Goal: Communication & Community: Answer question/provide support

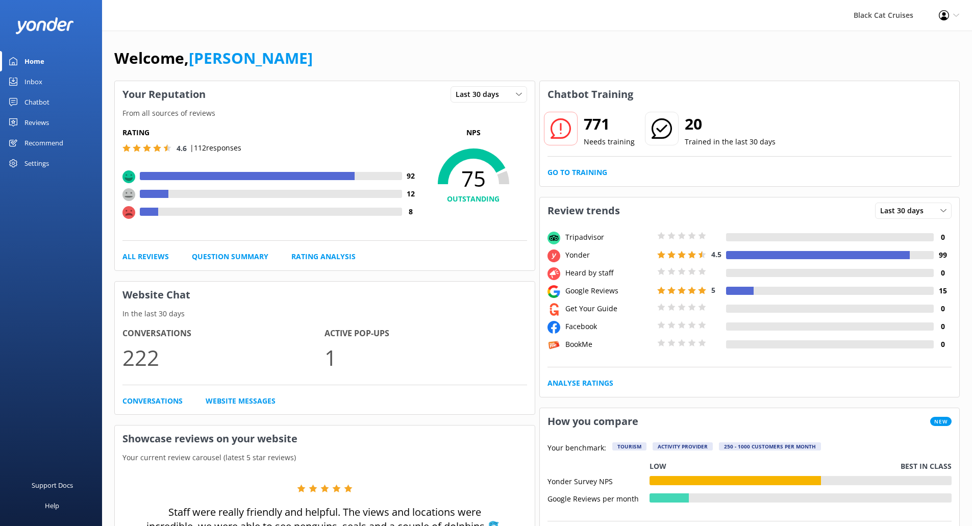
click at [599, 131] on h2 "771" at bounding box center [609, 124] width 51 height 24
click at [587, 171] on link "Go to Training" at bounding box center [578, 172] width 60 height 11
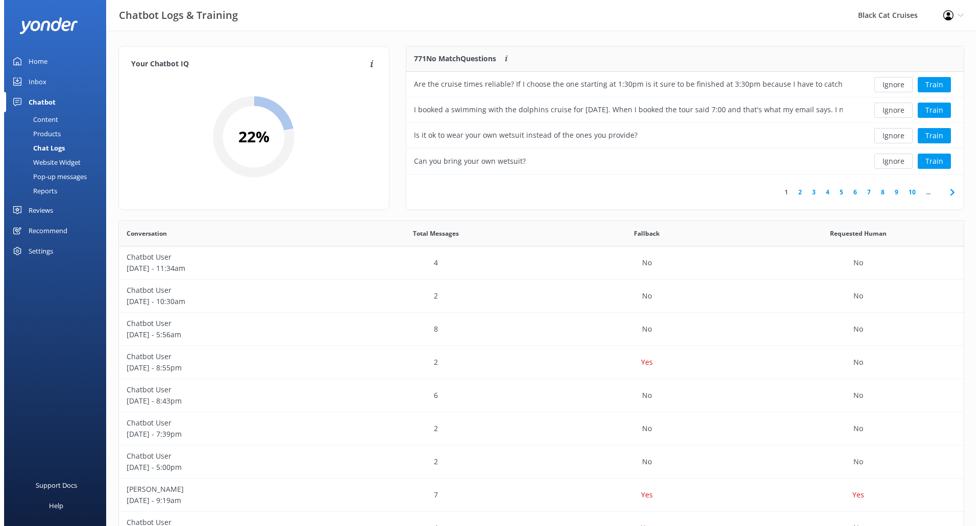
scroll to position [120, 550]
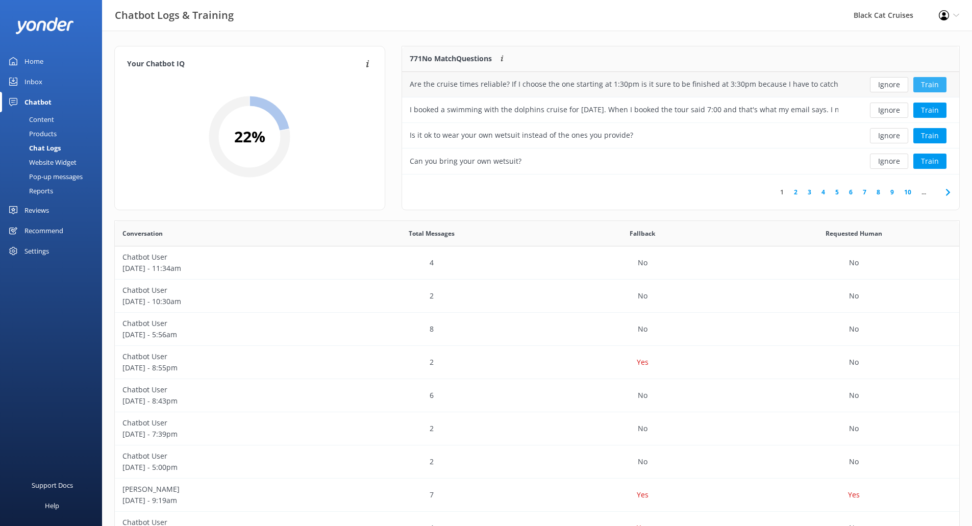
click at [937, 86] on button "Train" at bounding box center [930, 84] width 33 height 15
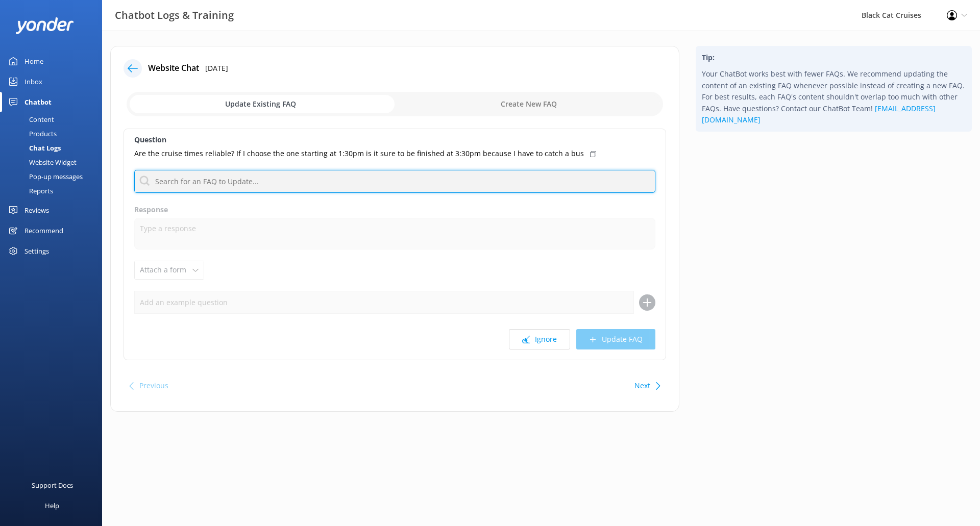
click at [160, 180] on input "text" at bounding box center [394, 181] width 521 height 23
type input "cruise times"
drag, startPoint x: 272, startPoint y: 181, endPoint x: 135, endPoint y: 182, distance: 136.8
click at [135, 182] on input "cruise times" at bounding box center [394, 181] width 521 height 23
click at [406, 184] on input "cruise times" at bounding box center [394, 181] width 521 height 23
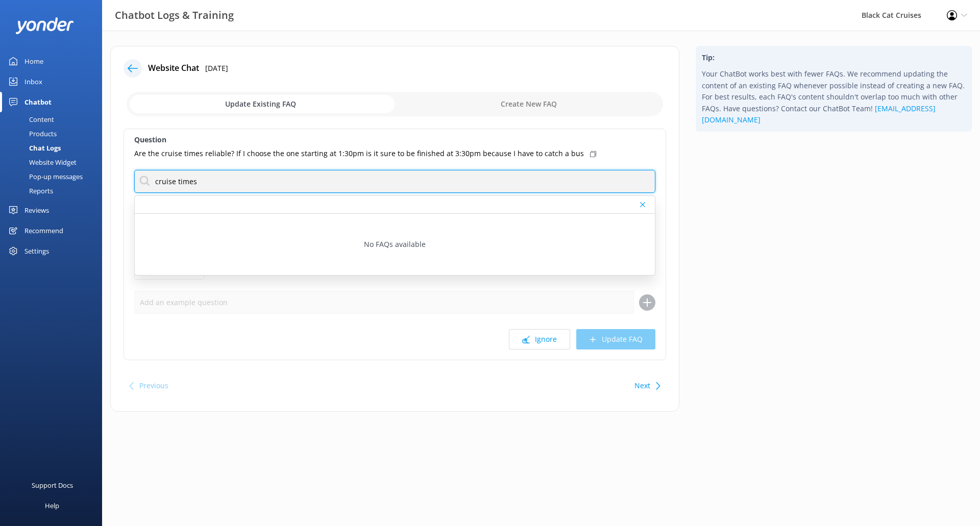
drag, startPoint x: 406, startPoint y: 184, endPoint x: 0, endPoint y: 171, distance: 406.0
click at [0, 171] on div "Chatbot Logs & Training Black Cat Cruises Profile Settings Logout Home Inbox Ch…" at bounding box center [490, 237] width 980 height 412
click at [338, 189] on input "text" at bounding box center [394, 181] width 521 height 23
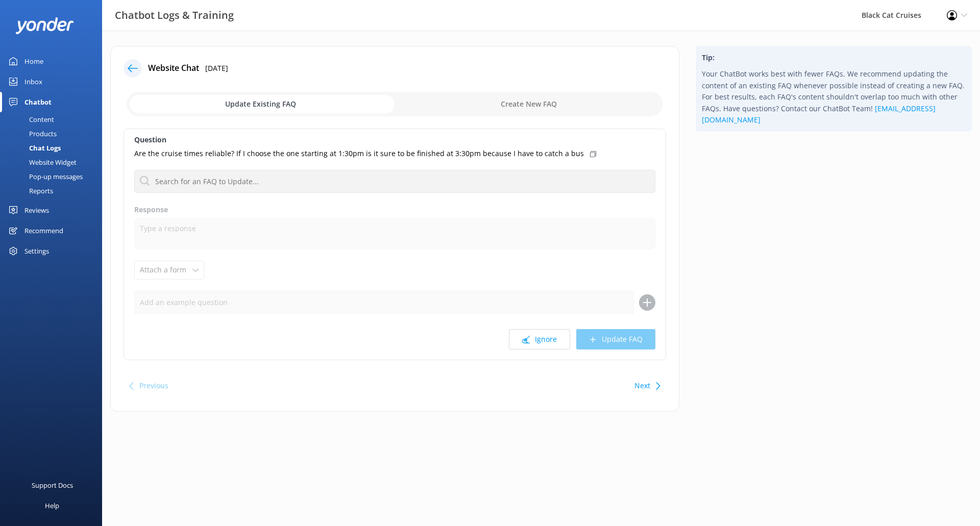
click at [770, 264] on div "Tip: Your ChatBot works best with fewer FAQs. We recommend updating the content…" at bounding box center [833, 234] width 292 height 376
click at [647, 389] on button "Next" at bounding box center [642, 386] width 16 height 20
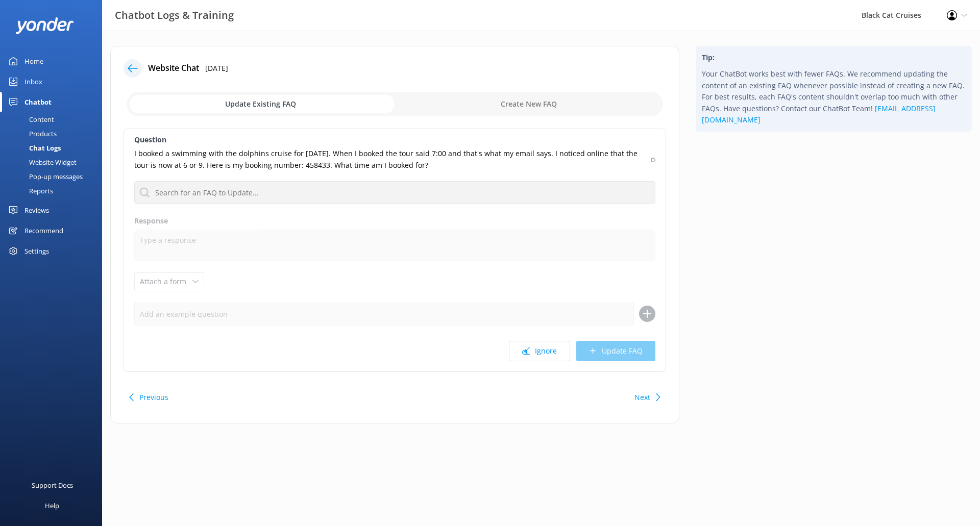
click at [647, 389] on button "Next" at bounding box center [642, 397] width 16 height 20
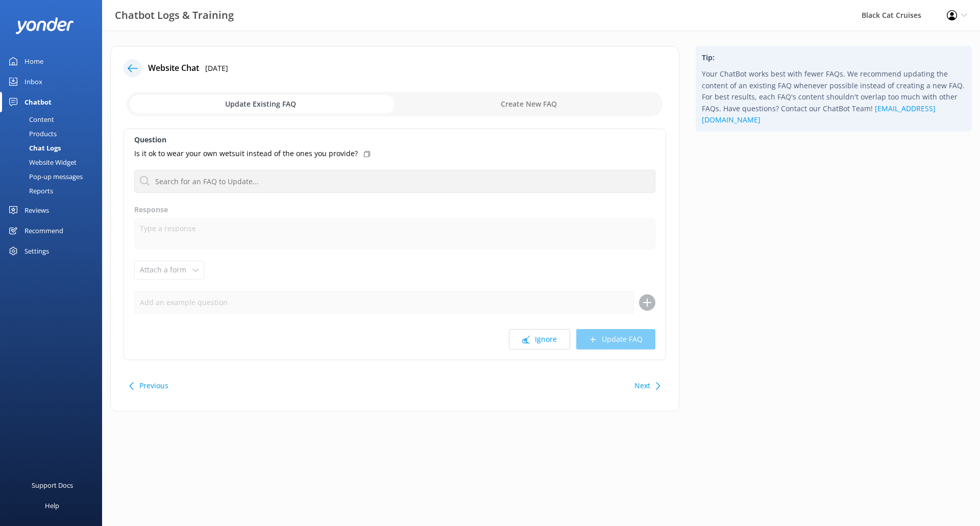
click at [647, 389] on button "Next" at bounding box center [642, 386] width 16 height 20
click at [559, 345] on button "Ignore" at bounding box center [539, 339] width 61 height 20
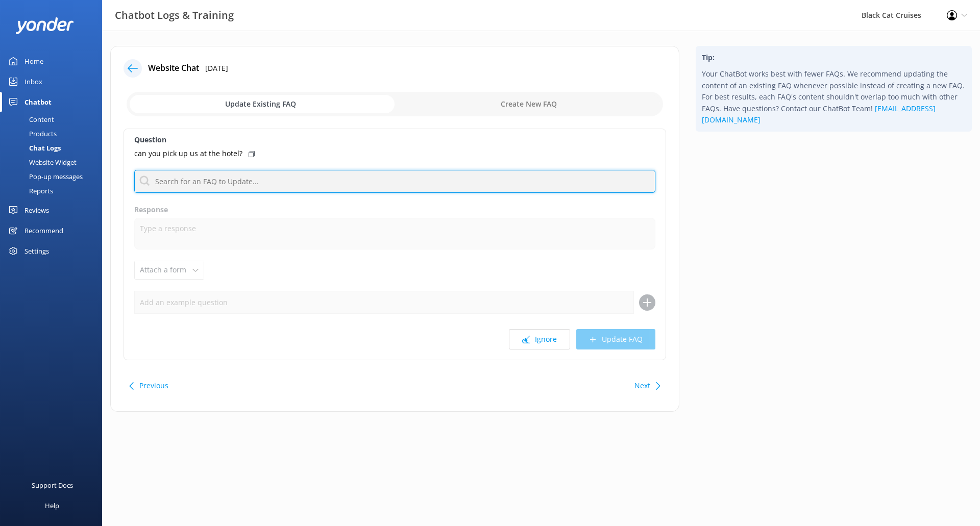
click at [249, 180] on input "text" at bounding box center [394, 181] width 521 height 23
drag, startPoint x: 210, startPoint y: 184, endPoint x: 52, endPoint y: 178, distance: 158.3
click at [52, 178] on div "Chatbot Logs & Training Black Cat Cruises Profile Settings Logout Home Inbox Ch…" at bounding box center [490, 237] width 980 height 412
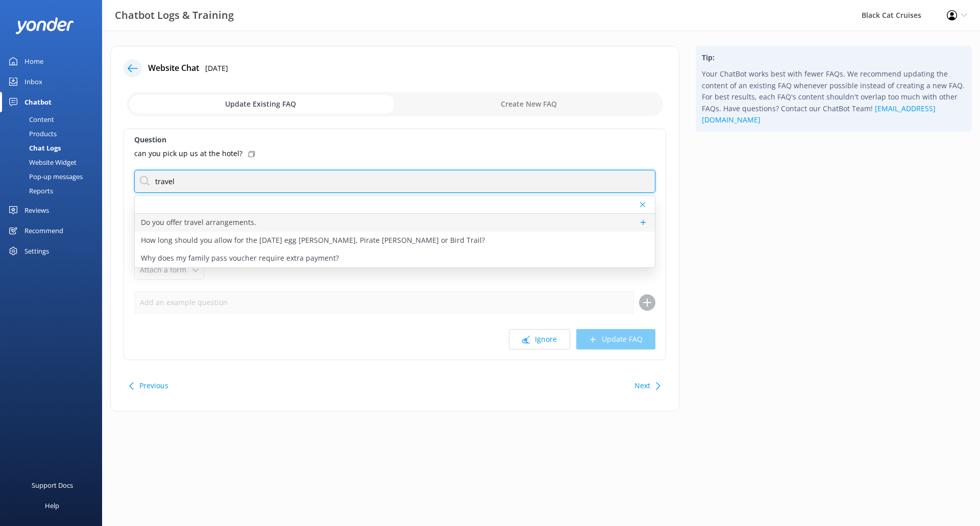
type input "travel"
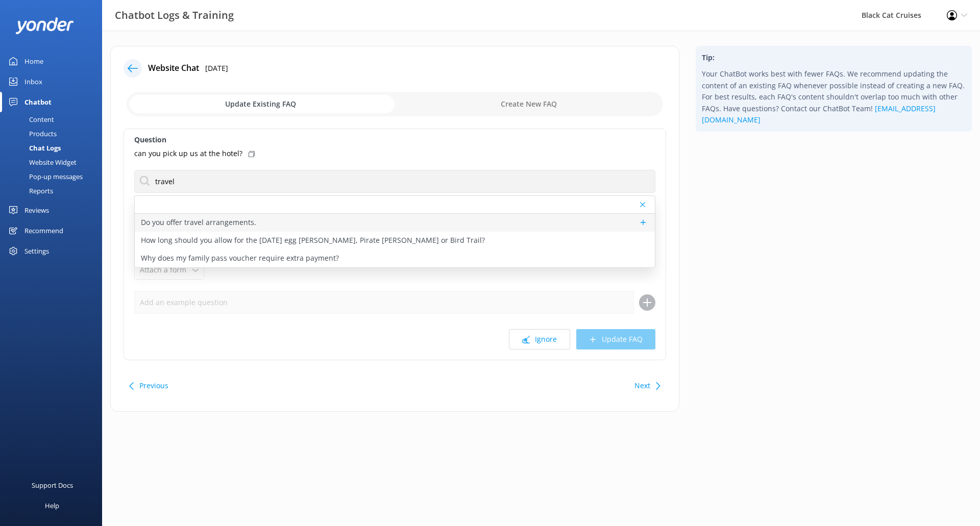
click at [157, 224] on p "Do you offer travel arrangements." at bounding box center [198, 222] width 115 height 11
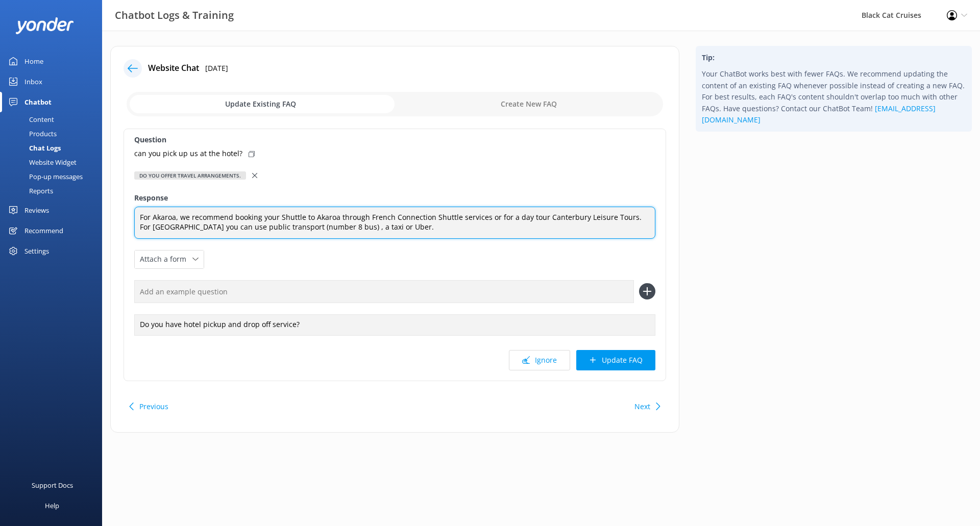
click at [411, 230] on textarea "For Akaroa, we recommend booking your Shuttle to Akaroa through French Connecti…" at bounding box center [394, 223] width 521 height 32
click at [454, 227] on textarea "For Akaroa, we recommend booking your Shuttle to Akaroa through French Connecti…" at bounding box center [394, 223] width 521 height 32
drag, startPoint x: 454, startPoint y: 227, endPoint x: 530, endPoint y: 223, distance: 76.7
click at [530, 223] on textarea "For Akaroa, we recommend booking your Shuttle to Akaroa through French Connecti…" at bounding box center [394, 223] width 521 height 32
drag, startPoint x: 507, startPoint y: 232, endPoint x: 400, endPoint y: 231, distance: 106.7
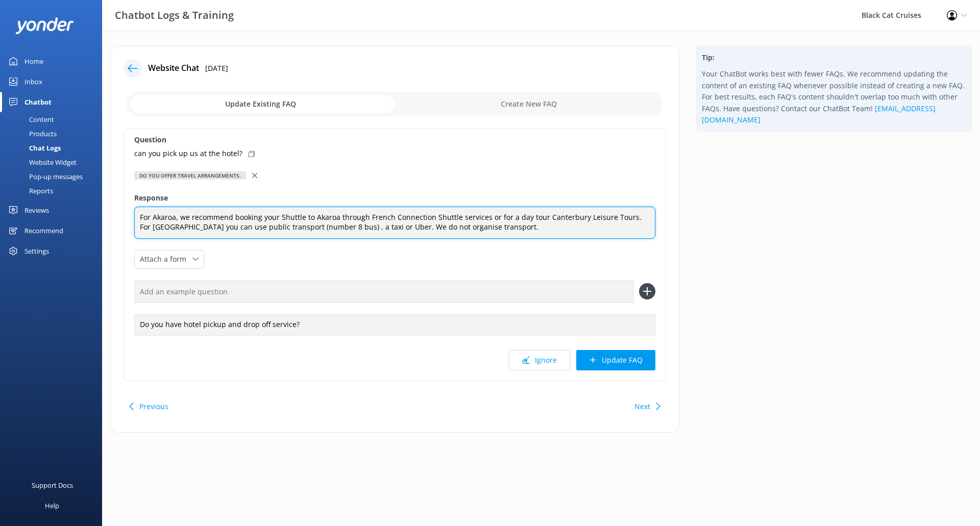
click at [400, 231] on textarea "For Akaroa, we recommend booking your Shuttle to Akaroa through French Connecti…" at bounding box center [394, 223] width 521 height 32
click at [140, 216] on textarea "For Akaroa, we recommend booking your Shuttle to Akaroa through French Connecti…" at bounding box center [394, 223] width 521 height 32
paste textarea "We do not organise transport."
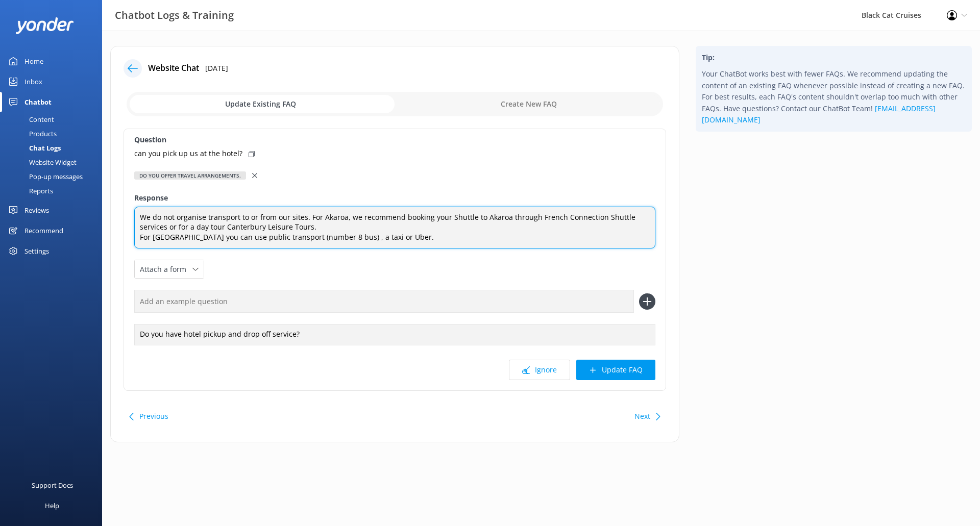
click at [471, 249] on textarea "We do not organise transport to or from our sites. For Akaroa, we recommend boo…" at bounding box center [394, 228] width 521 height 42
click at [139, 241] on textarea "We do not organise transport to or from our sites. For Akaroa, we recommend boo…" at bounding box center [394, 228] width 521 height 42
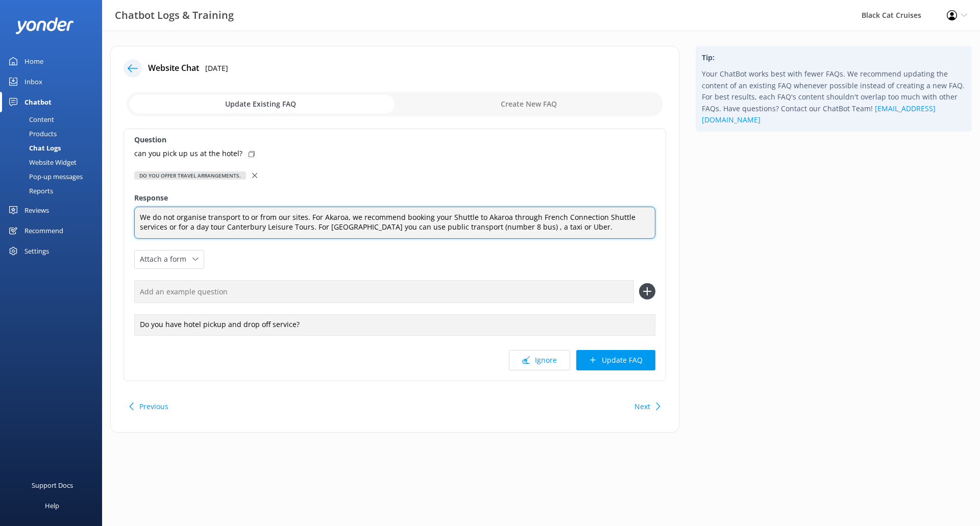
type textarea "We do not organise transport to or from our sites. For Akaroa, we recommend boo…"
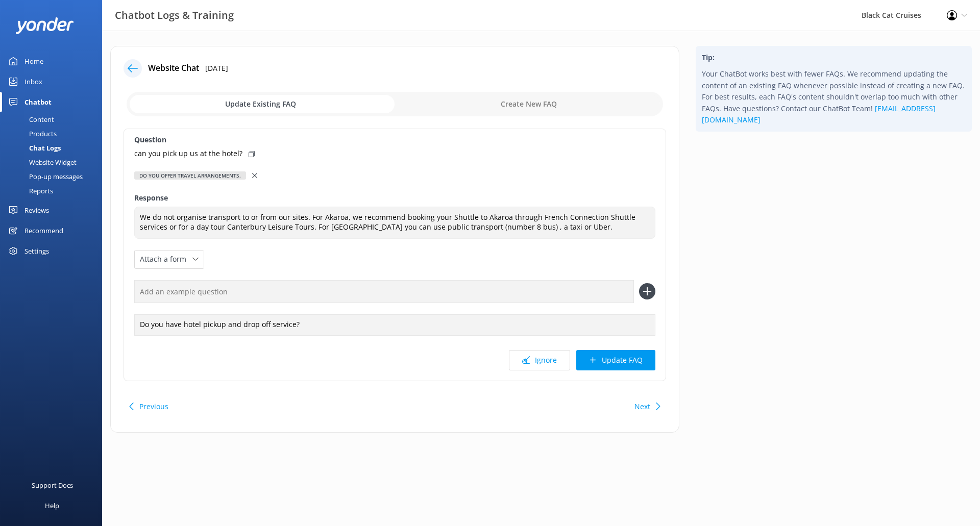
click at [240, 154] on div "can you pick up us at the hotel?" at bounding box center [394, 153] width 521 height 11
click at [608, 288] on input "text" at bounding box center [384, 291] width 500 height 23
paste input "can you pick up us at the hotel?"
type input "can you pick up us at the hotel?"
click at [650, 288] on icon at bounding box center [647, 291] width 16 height 16
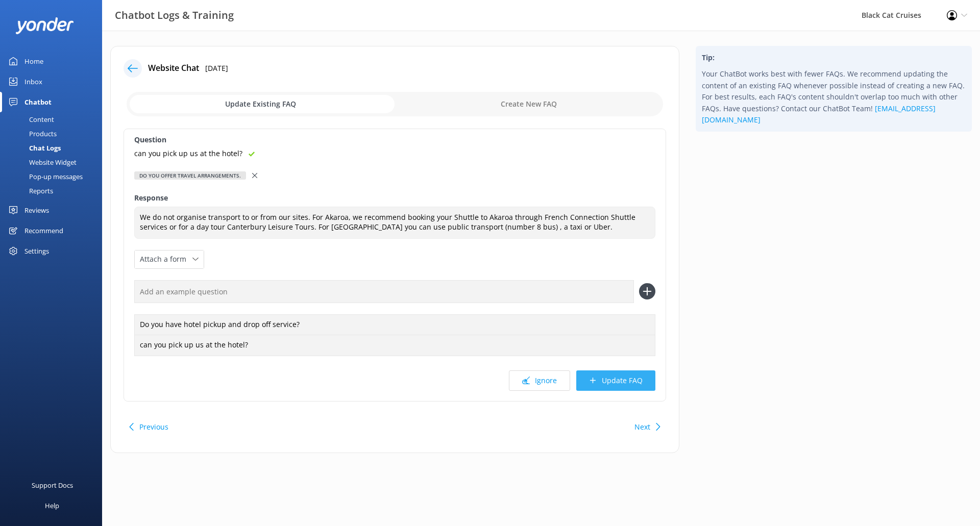
click at [646, 386] on button "Update FAQ" at bounding box center [615, 381] width 79 height 20
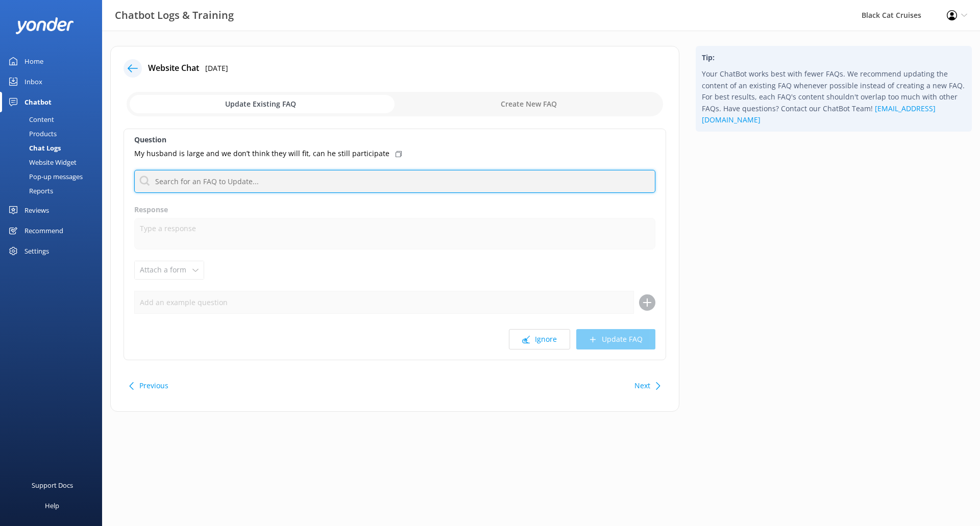
click at [377, 178] on input "text" at bounding box center [394, 181] width 521 height 23
drag, startPoint x: 208, startPoint y: 177, endPoint x: 64, endPoint y: 186, distance: 144.2
click at [64, 186] on div "Chatbot Logs & Training Black Cat Cruises Profile Settings Logout Home Inbox Ch…" at bounding box center [490, 237] width 980 height 412
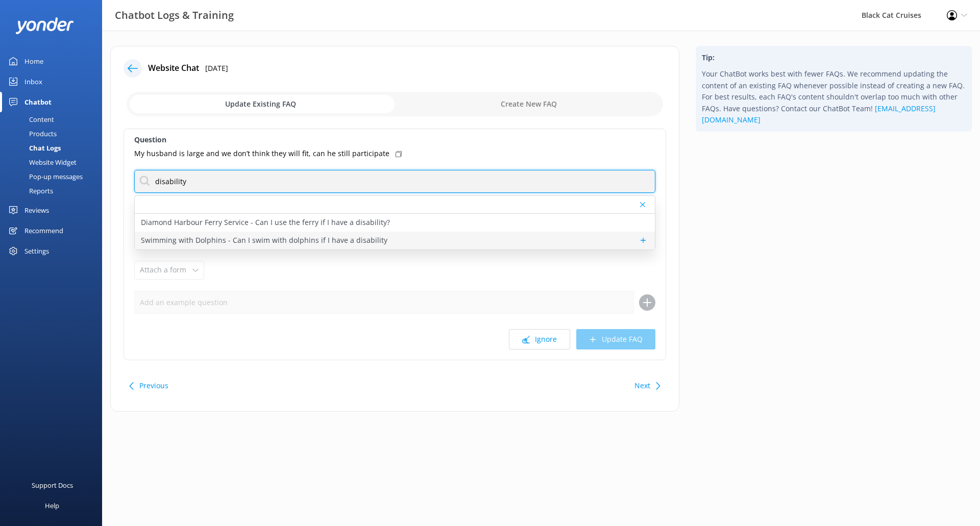
type input "disability"
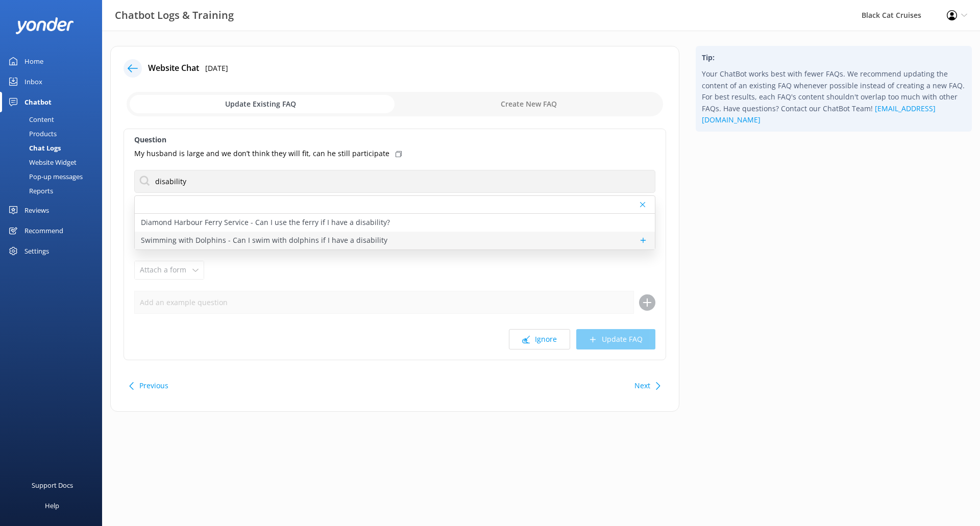
click at [292, 240] on p "Swimming with Dolphins - Can I swim with dolphins if I have a disability" at bounding box center [264, 240] width 247 height 11
type textarea "In order to provide the best advice, please telephone us on [PHONE_NUMBER] befo…"
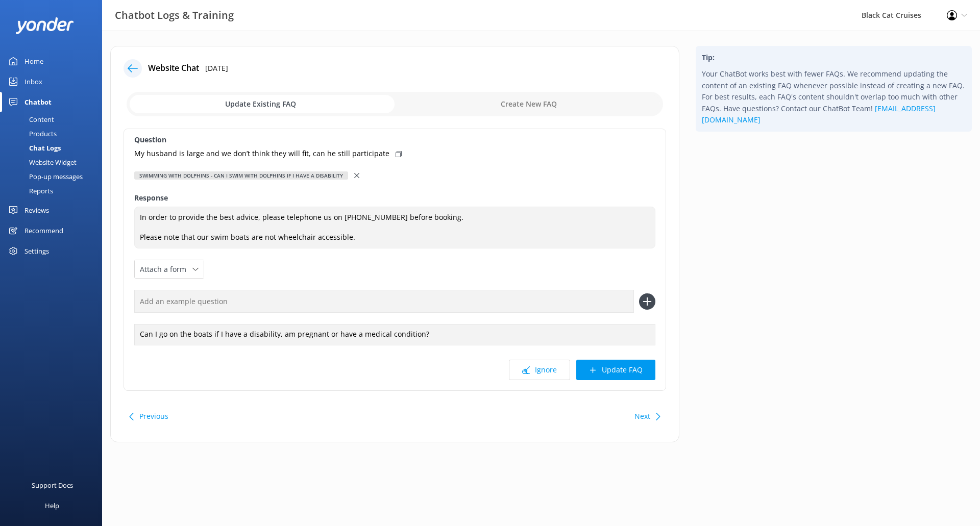
click at [396, 154] on icon at bounding box center [399, 154] width 6 height 6
click at [281, 300] on input "text" at bounding box center [384, 301] width 500 height 23
paste input "My husband is large and we don’t think they will fit, can he still participate"
drag, startPoint x: 307, startPoint y: 301, endPoint x: 210, endPoint y: 302, distance: 96.5
click at [209, 303] on input "My husband is large and we don’t think they will fit, can he still participate" at bounding box center [384, 301] width 500 height 23
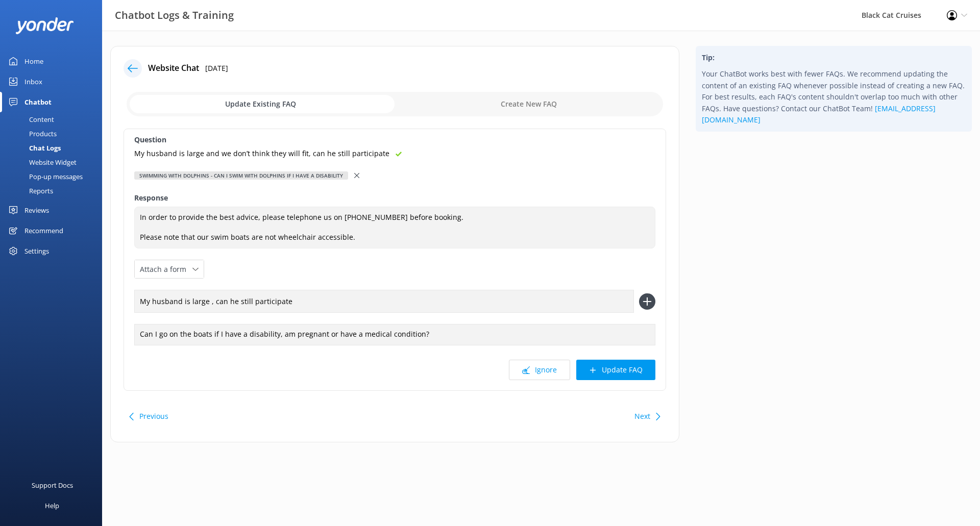
drag, startPoint x: 296, startPoint y: 303, endPoint x: 317, endPoint y: 302, distance: 21.5
click at [298, 303] on input "My husband is large , can he still participate" at bounding box center [384, 301] width 500 height 23
type input "My husband is large , can he still participate?"
click at [621, 374] on button "Update FAQ" at bounding box center [615, 370] width 79 height 20
click at [647, 301] on use at bounding box center [647, 302] width 9 height 9
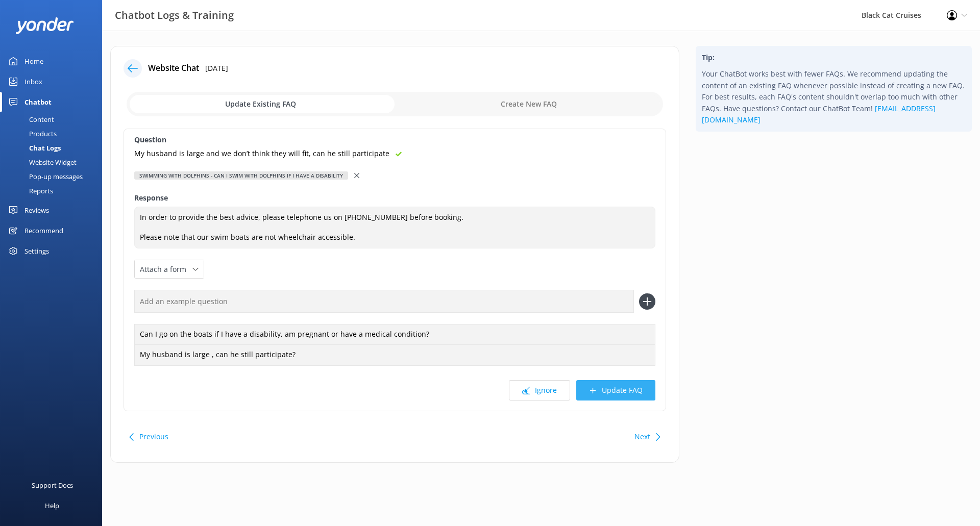
click at [629, 387] on button "Update FAQ" at bounding box center [615, 390] width 79 height 20
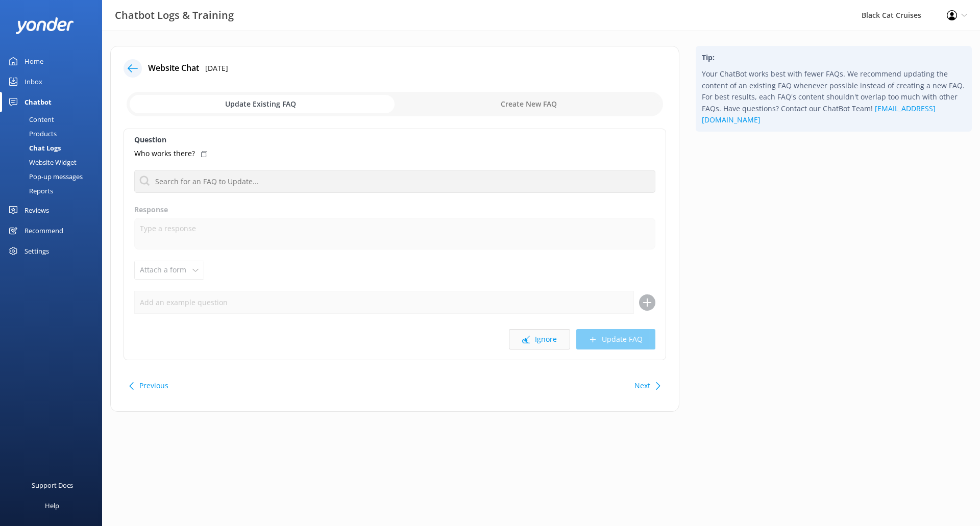
click at [543, 339] on button "Ignore" at bounding box center [539, 339] width 61 height 20
click at [535, 343] on button "Ignore" at bounding box center [539, 339] width 61 height 20
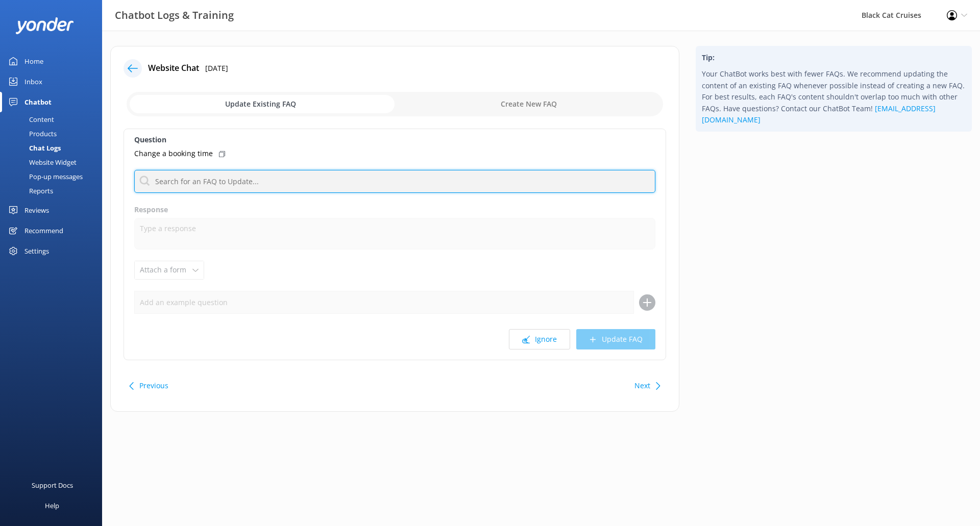
click at [218, 179] on input "text" at bounding box center [394, 181] width 521 height 23
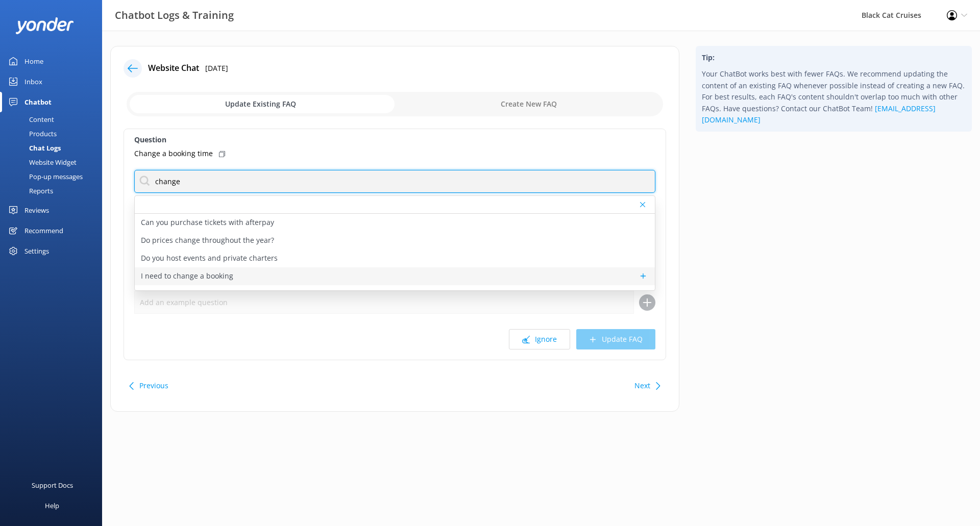
type input "change"
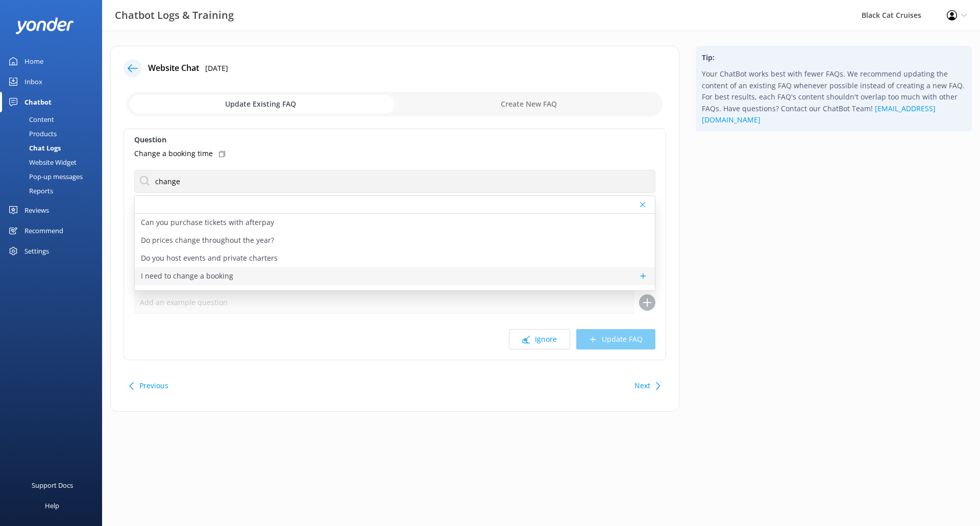
click at [192, 279] on p "I need to change a booking" at bounding box center [187, 276] width 92 height 11
type textarea "Changing Bookings: Adding someone, removing someone, changing dates or flat out…"
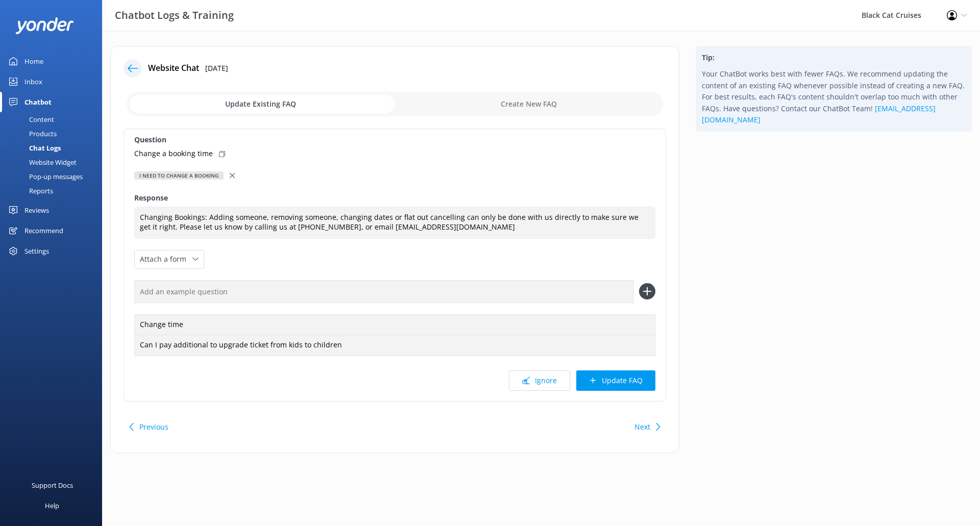
click at [222, 156] on use at bounding box center [222, 154] width 6 height 6
click at [259, 297] on input "text" at bounding box center [384, 291] width 500 height 23
paste input "Change a booking time"
type input "Change a booking time"
click at [650, 284] on icon at bounding box center [647, 291] width 16 height 16
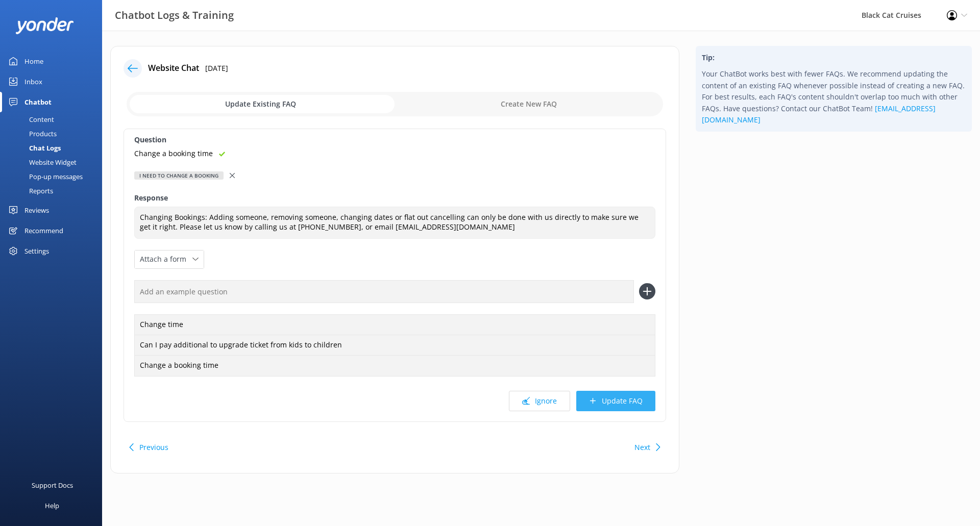
click at [608, 401] on button "Update FAQ" at bounding box center [615, 401] width 79 height 20
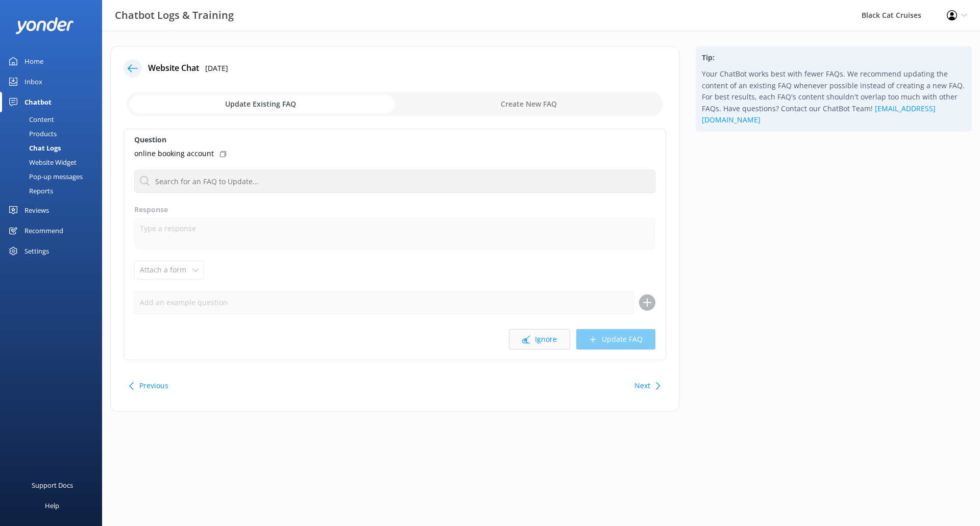
click at [545, 342] on button "Ignore" at bounding box center [539, 339] width 61 height 20
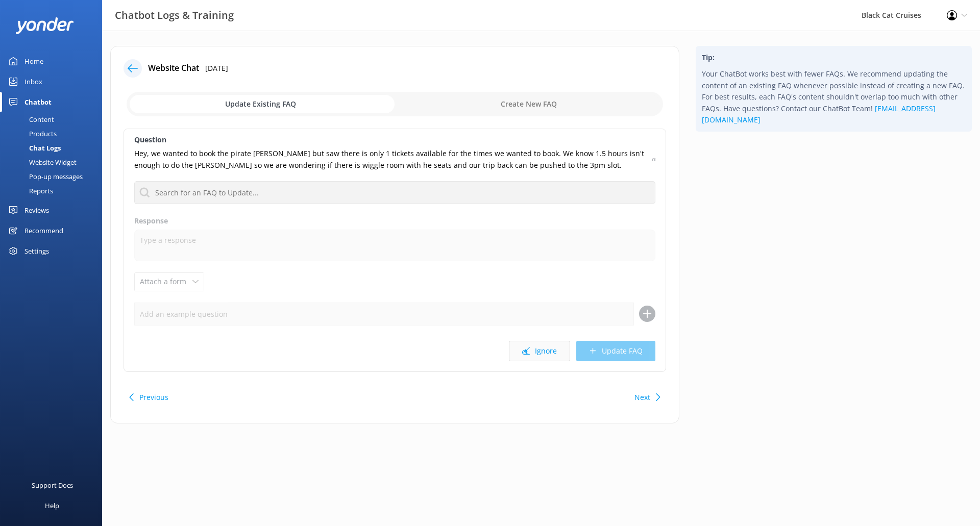
click at [543, 351] on button "Ignore" at bounding box center [539, 351] width 61 height 20
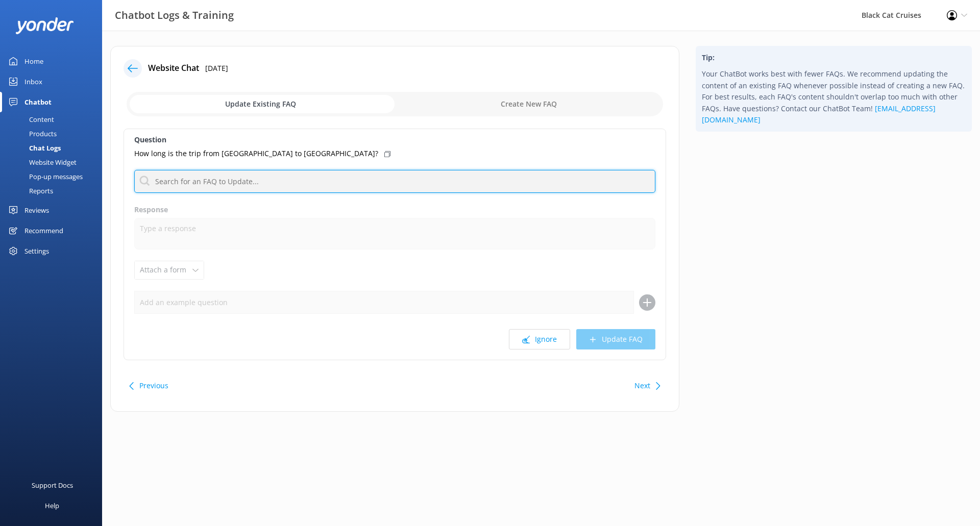
click at [291, 186] on input "text" at bounding box center [394, 181] width 521 height 23
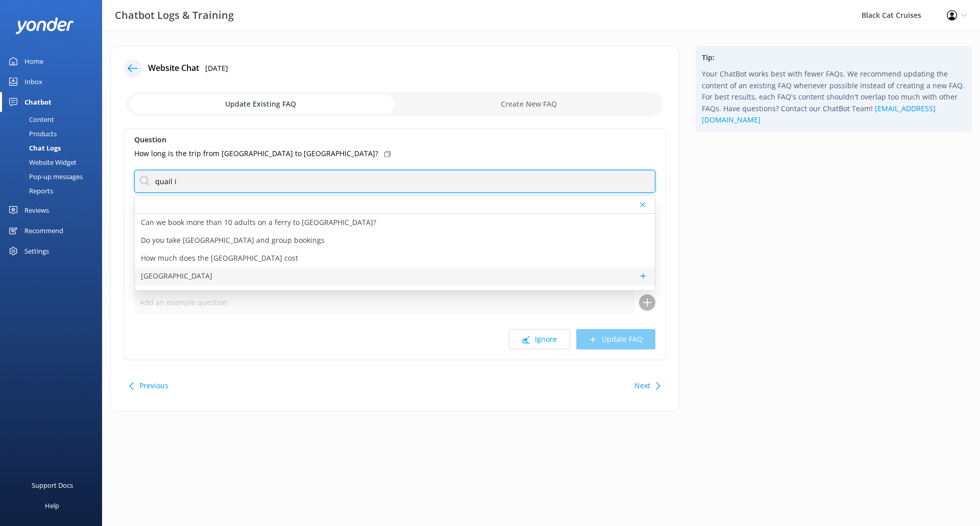
type input "quail i"
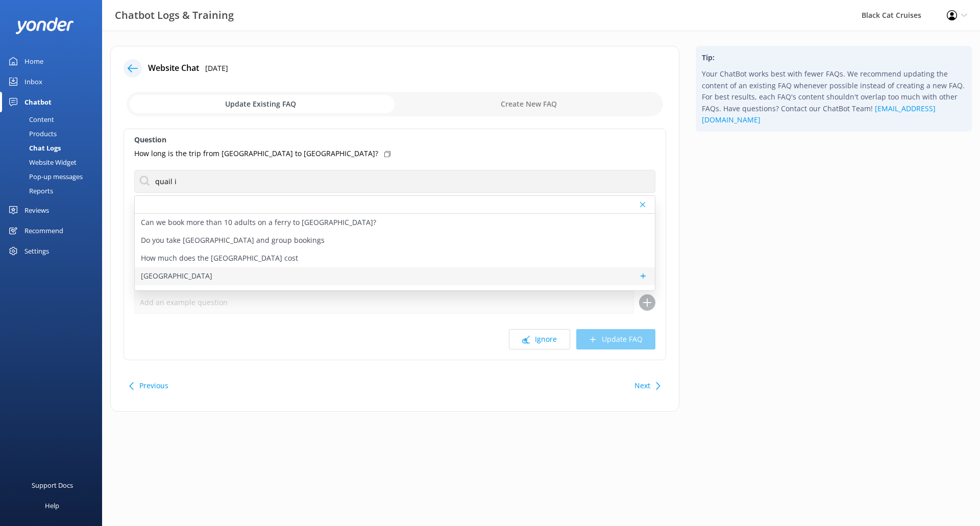
click at [308, 276] on div "[GEOGRAPHIC_DATA]" at bounding box center [395, 276] width 520 height 18
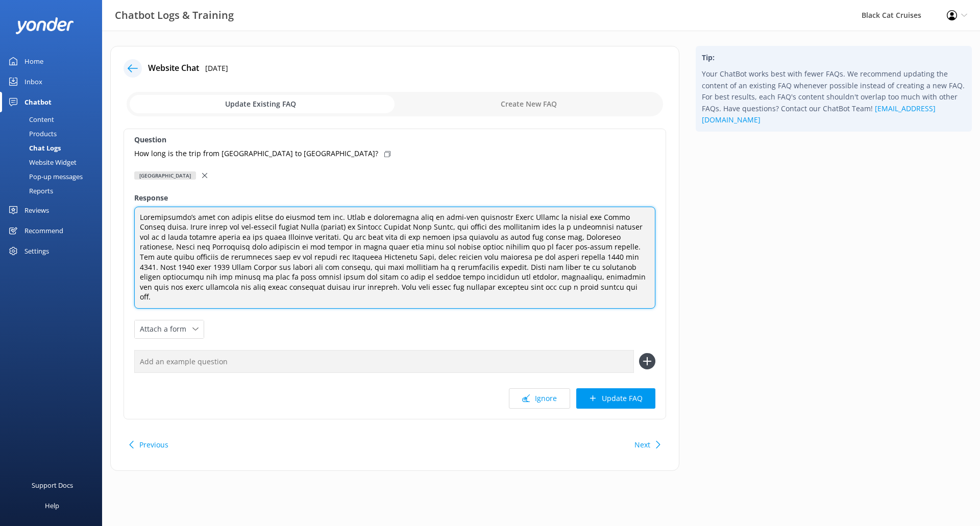
click at [325, 217] on textarea at bounding box center [394, 258] width 521 height 102
click at [322, 216] on textarea at bounding box center [394, 258] width 521 height 102
type textarea "Loremipsumdo’s amet con adipis elitse do eiusmod tem inc, utla e 13 - 89 dolore…"
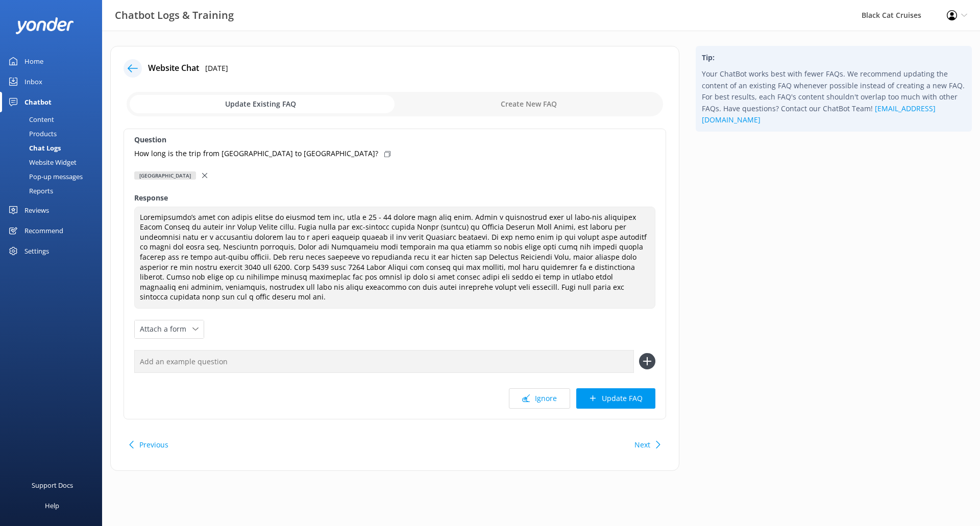
click at [315, 150] on div "How long is the trip from [GEOGRAPHIC_DATA] to [GEOGRAPHIC_DATA]?" at bounding box center [394, 153] width 521 height 11
drag, startPoint x: 633, startPoint y: 391, endPoint x: 620, endPoint y: 312, distance: 80.6
click at [620, 312] on div "Question How long is the trip from [GEOGRAPHIC_DATA] to [GEOGRAPHIC_DATA]? [GEO…" at bounding box center [395, 274] width 543 height 291
click at [589, 350] on input "text" at bounding box center [384, 361] width 500 height 23
paste input "How long is the trip from [GEOGRAPHIC_DATA] to [GEOGRAPHIC_DATA]?"
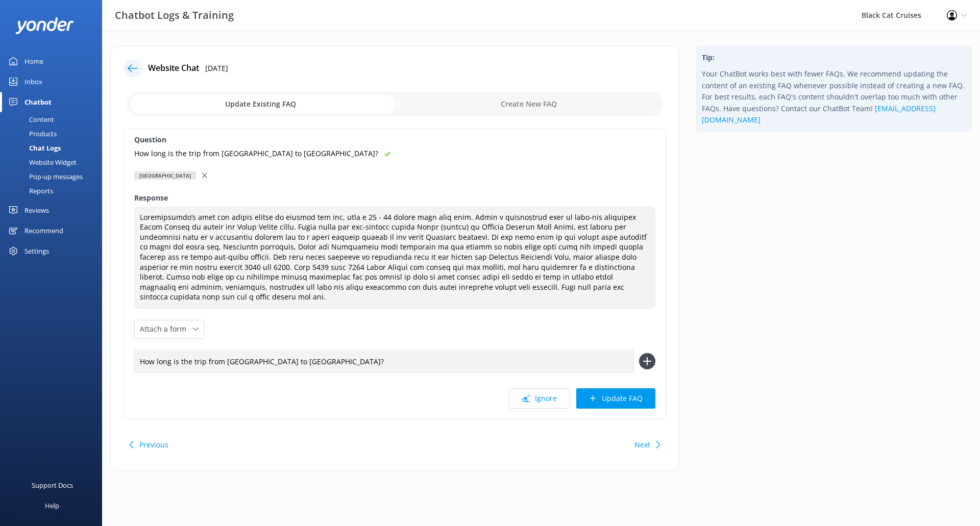
type input "How long is the trip from [GEOGRAPHIC_DATA] to [GEOGRAPHIC_DATA]?"
click at [648, 353] on icon at bounding box center [647, 361] width 16 height 16
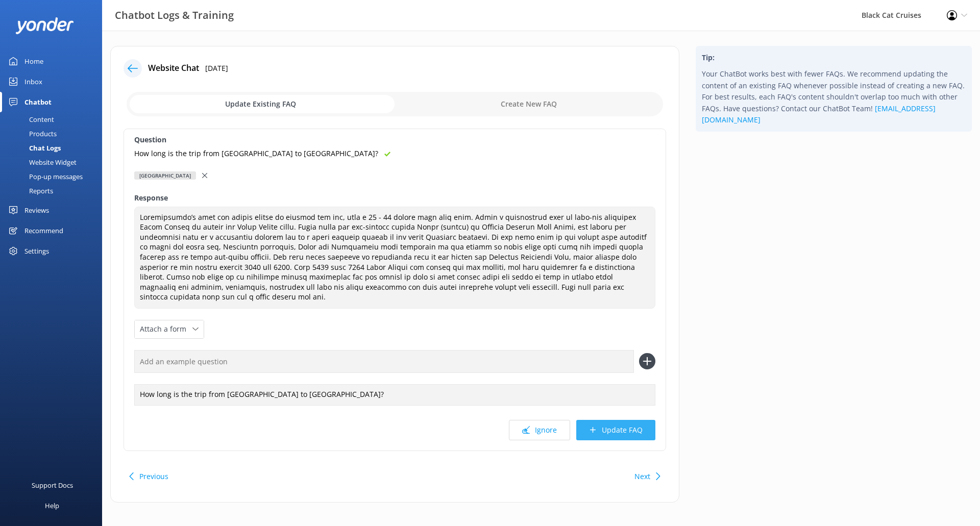
click at [639, 423] on button "Update FAQ" at bounding box center [615, 430] width 79 height 20
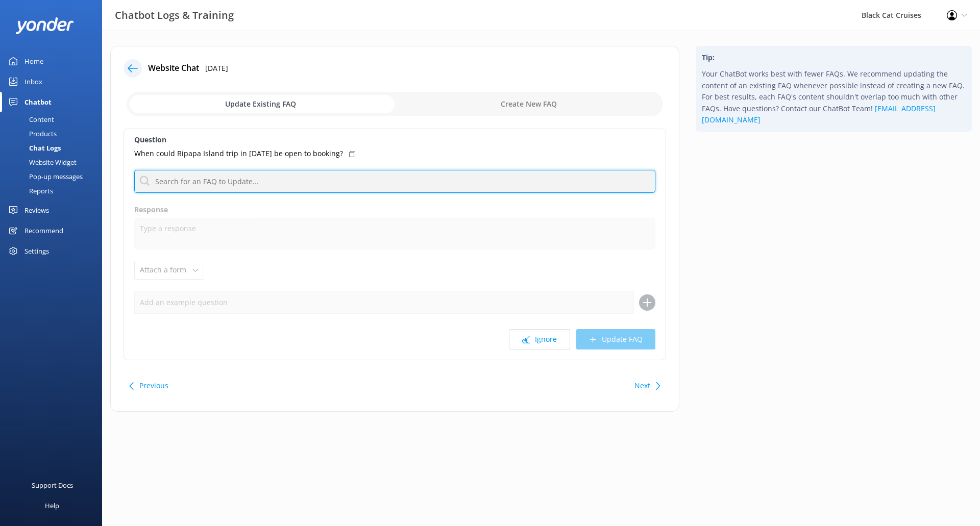
click at [298, 186] on input "text" at bounding box center [394, 181] width 521 height 23
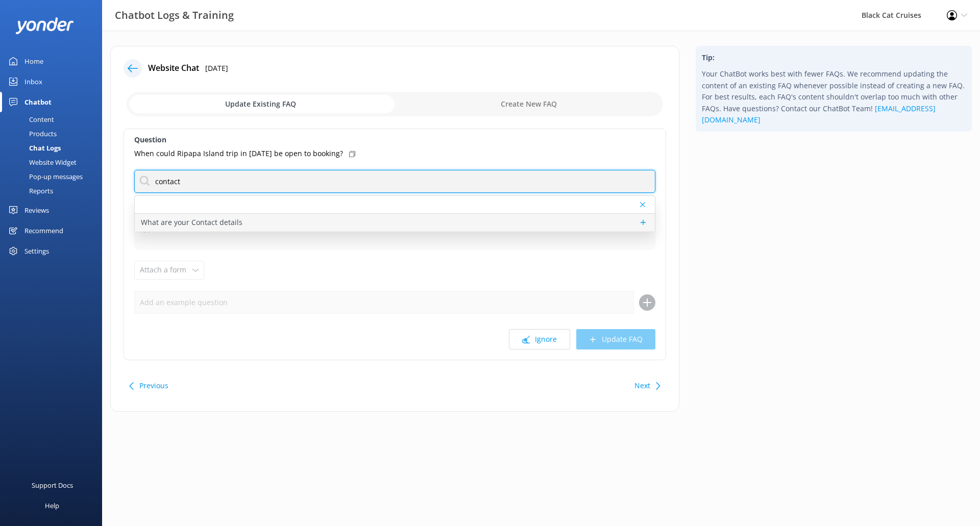
type input "contact"
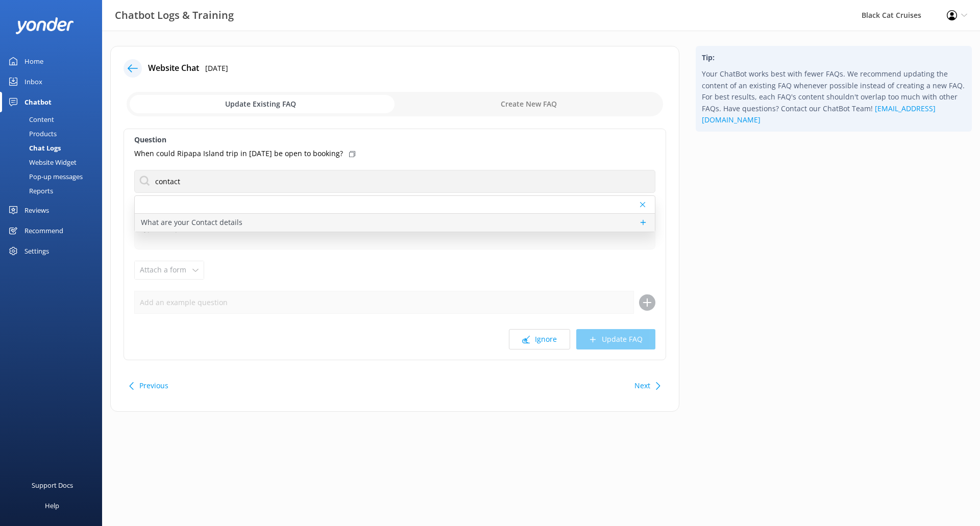
click at [282, 226] on div "What are your Contact details" at bounding box center [395, 223] width 520 height 18
type textarea "You can reach us on [PHONE_NUMBER] (Akaroa trips) or [PHONE_NUMBER] (Lyttelton …"
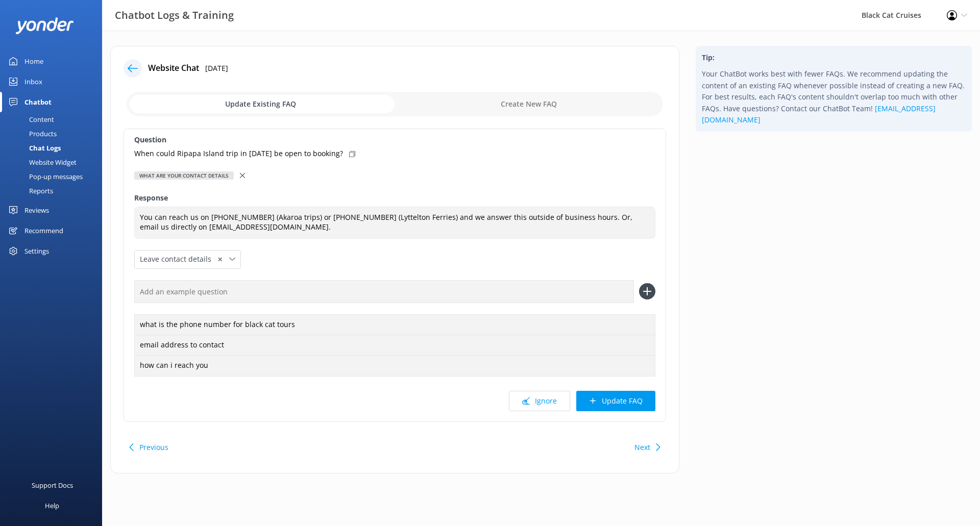
click at [240, 175] on use at bounding box center [242, 175] width 5 height 5
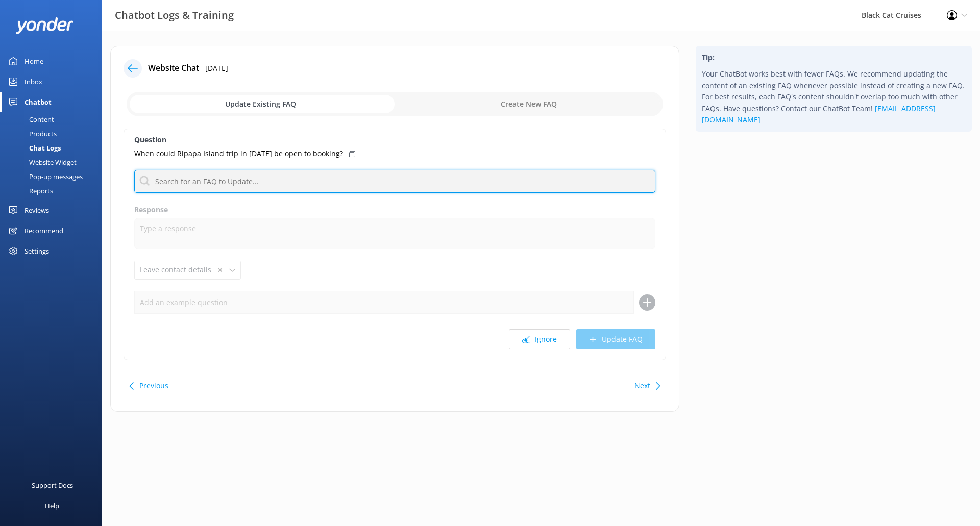
click at [240, 175] on input "text" at bounding box center [394, 181] width 521 height 23
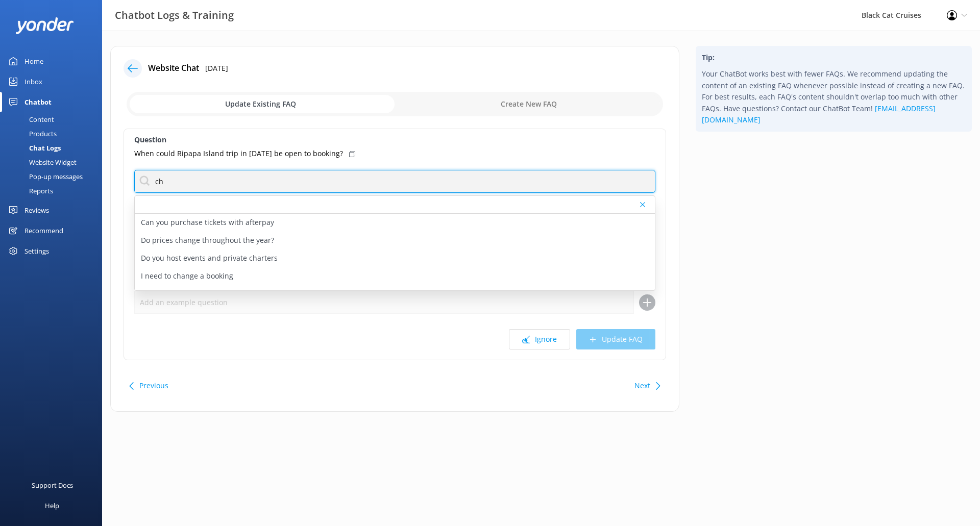
type input "c"
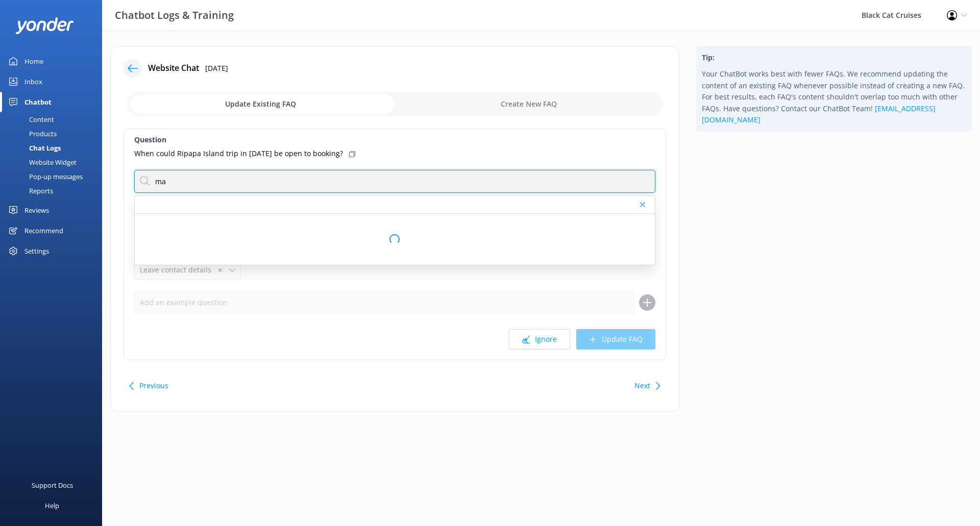
type input "m"
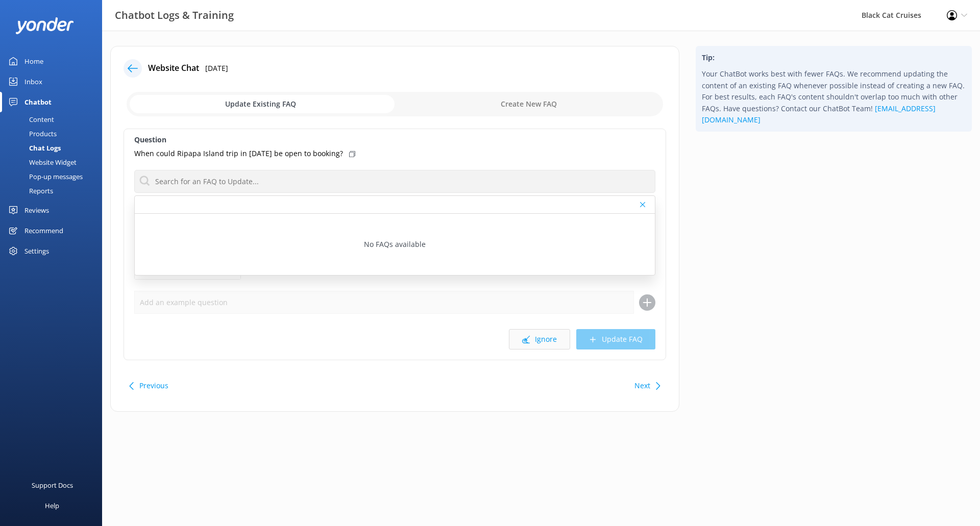
click at [546, 341] on button "Ignore" at bounding box center [539, 339] width 61 height 20
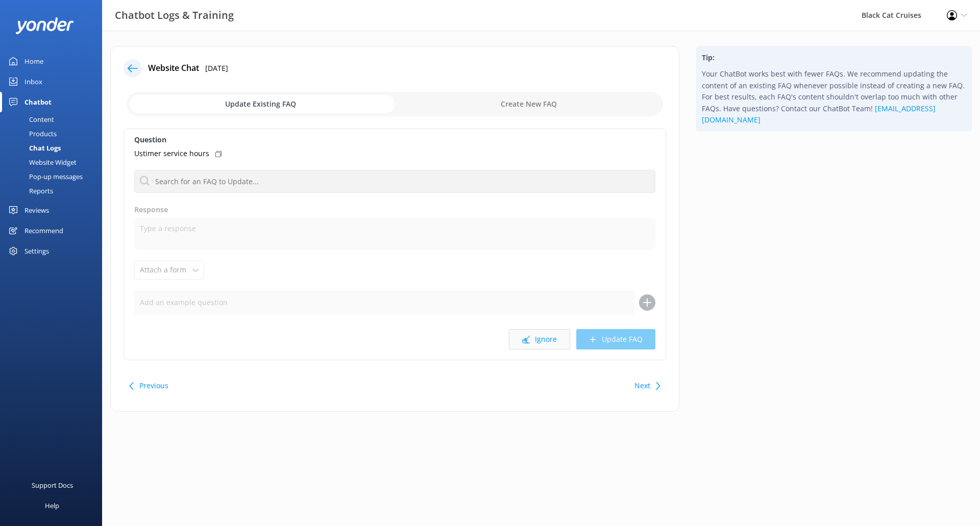
click at [554, 345] on button "Ignore" at bounding box center [539, 339] width 61 height 20
click at [655, 385] on icon at bounding box center [658, 386] width 8 height 8
click at [555, 339] on button "Ignore" at bounding box center [539, 339] width 61 height 20
click at [535, 339] on button "Ignore" at bounding box center [539, 339] width 61 height 20
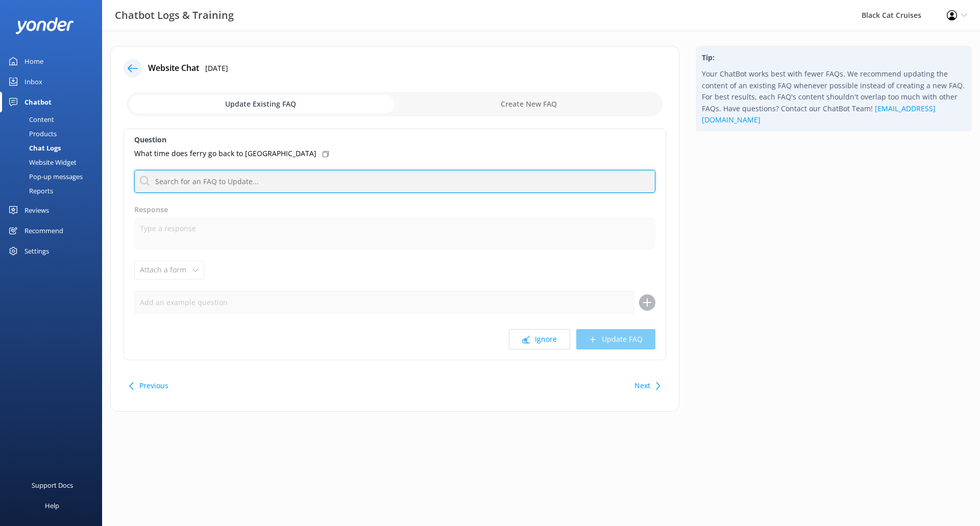
click at [245, 192] on input "text" at bounding box center [394, 181] width 521 height 23
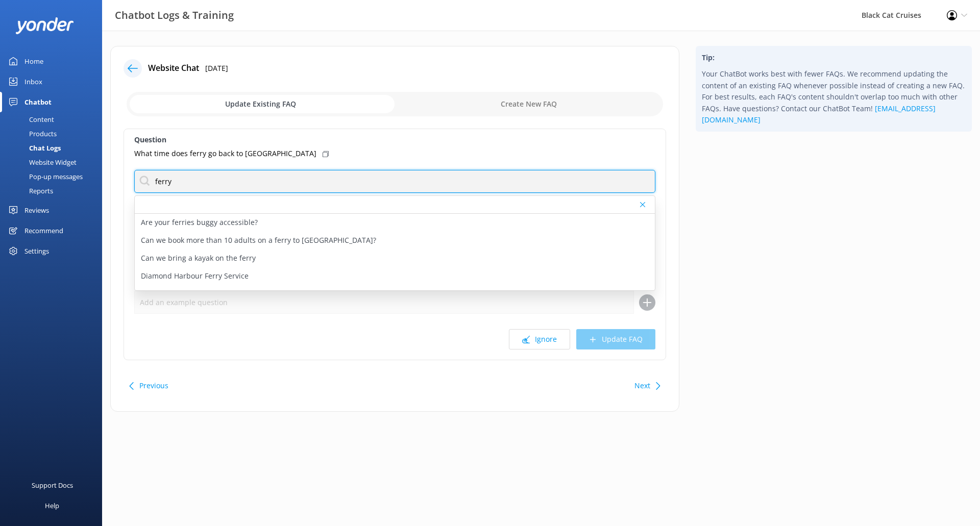
type input "Ferry Times"
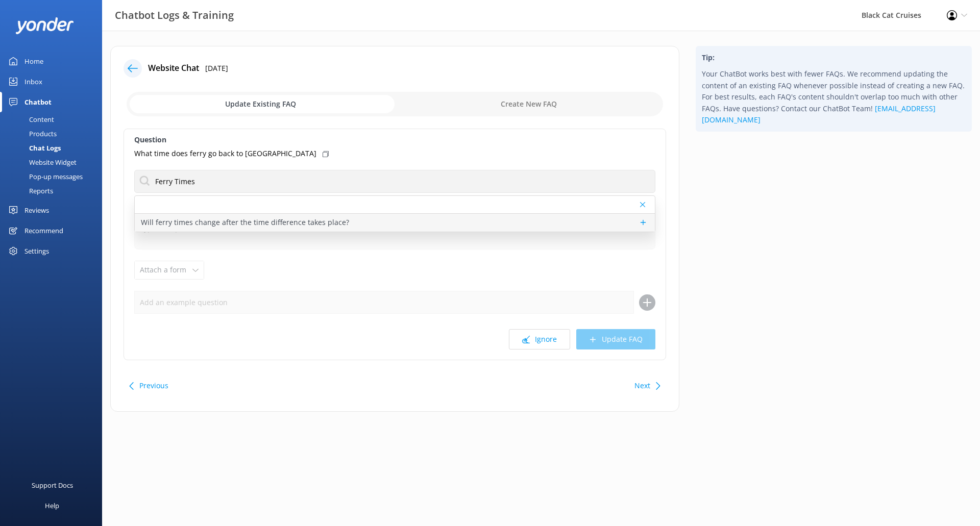
click at [227, 225] on p "Will ferry times change after the time difference takes place?" at bounding box center [245, 222] width 208 height 11
type textarea "The Diamond Harbour Ferry runs on the same schedule year-round, with the timeta…"
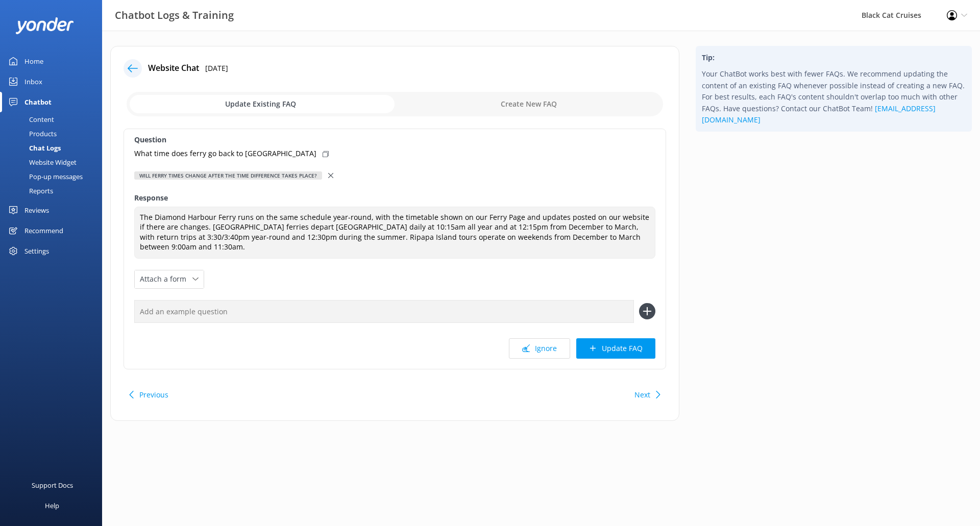
click at [284, 155] on div "What time does ferry go back to [GEOGRAPHIC_DATA]" at bounding box center [394, 153] width 521 height 11
click at [345, 298] on div "Question What time does ferry go back to lyttleton Will ferry times change afte…" at bounding box center [395, 249] width 543 height 241
click at [339, 313] on input "text" at bounding box center [384, 311] width 500 height 23
paste input "What time does ferry go back to [GEOGRAPHIC_DATA]"
click at [261, 309] on input "What time does ferry go back to [GEOGRAPHIC_DATA]" at bounding box center [384, 311] width 500 height 23
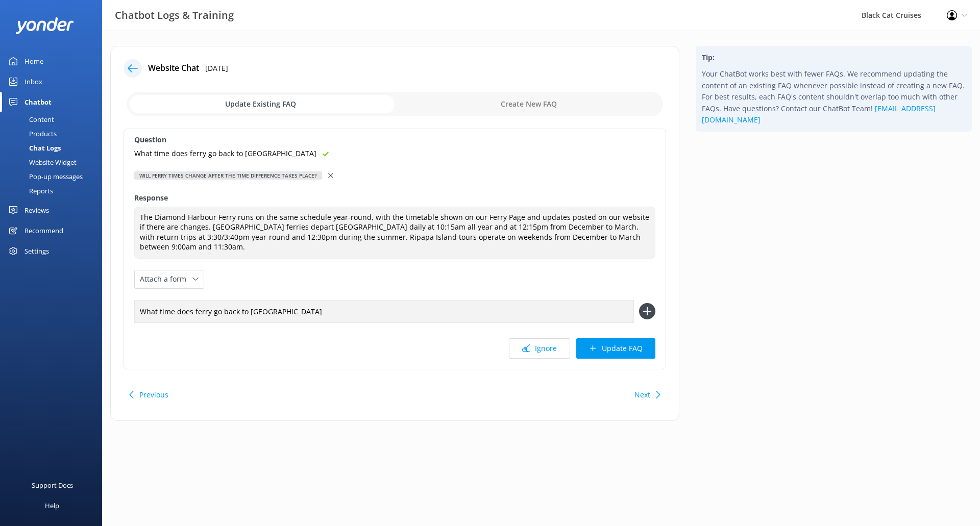
click at [263, 312] on input "What time does ferry go back to [GEOGRAPHIC_DATA]" at bounding box center [384, 311] width 500 height 23
click at [406, 305] on input "What time does ferry go back to [GEOGRAPHIC_DATA]" at bounding box center [384, 311] width 500 height 23
click at [250, 314] on input "What time does ferry go back to [GEOGRAPHIC_DATA]" at bounding box center [384, 311] width 500 height 23
type input "What time does ferry go back to [GEOGRAPHIC_DATA]"
click at [652, 314] on icon at bounding box center [647, 311] width 16 height 16
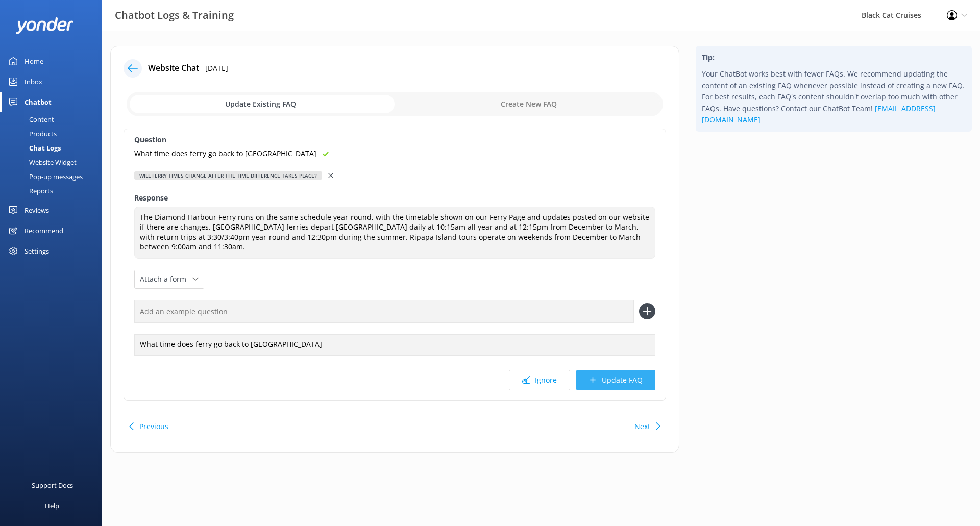
click at [630, 376] on button "Update FAQ" at bounding box center [615, 380] width 79 height 20
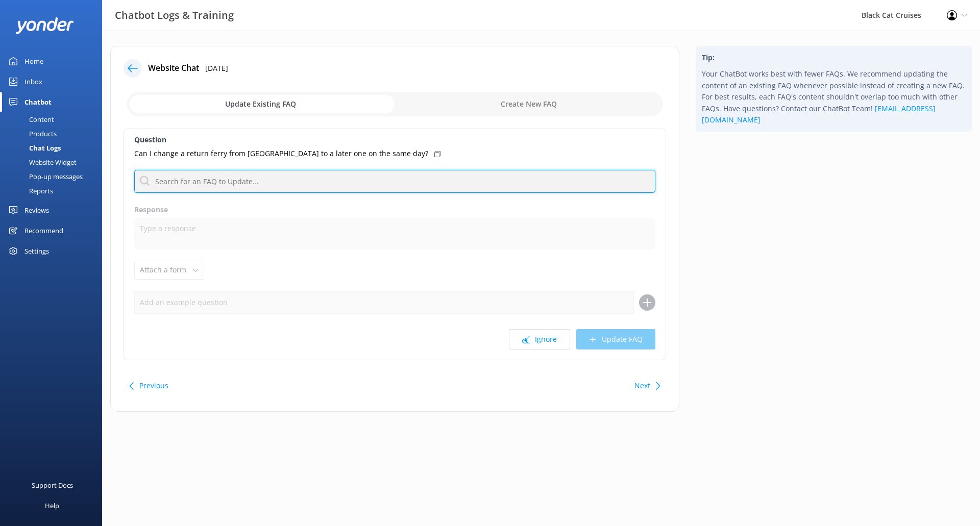
click at [311, 178] on input "text" at bounding box center [394, 181] width 521 height 23
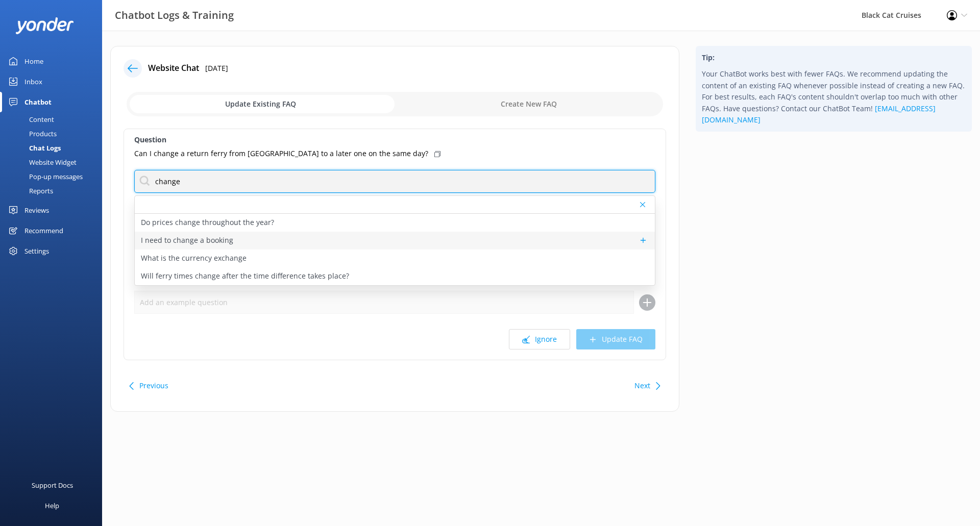
type input "change"
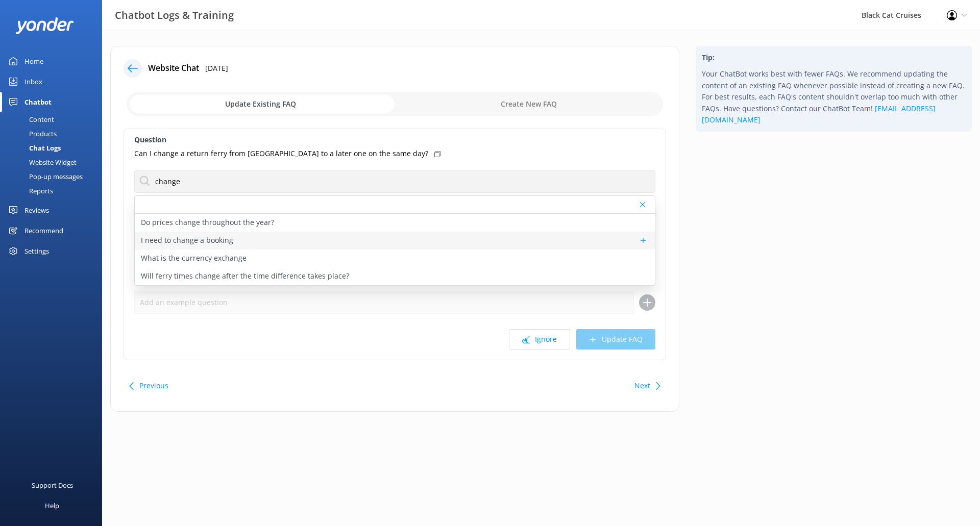
click at [175, 242] on p "I need to change a booking" at bounding box center [187, 240] width 92 height 11
type textarea "Changing Bookings: Adding someone, removing someone, changing dates or flat out…"
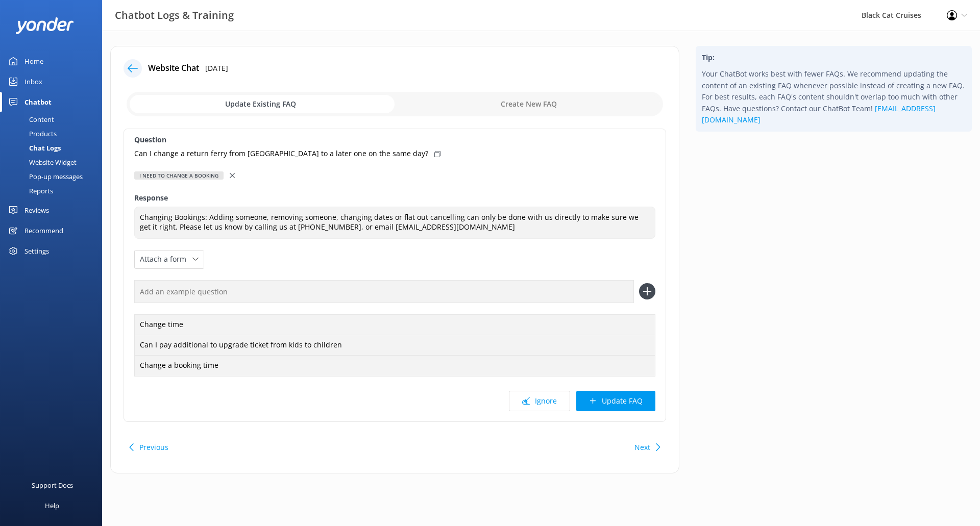
click at [434, 152] on icon at bounding box center [437, 154] width 6 height 6
click at [546, 296] on input "text" at bounding box center [384, 291] width 500 height 23
paste input "Can I change a return ferry from [GEOGRAPHIC_DATA] to a later one on the same d…"
type input "Can I change a return ferry from [GEOGRAPHIC_DATA] to a later one on the same d…"
click at [651, 292] on use at bounding box center [647, 291] width 9 height 9
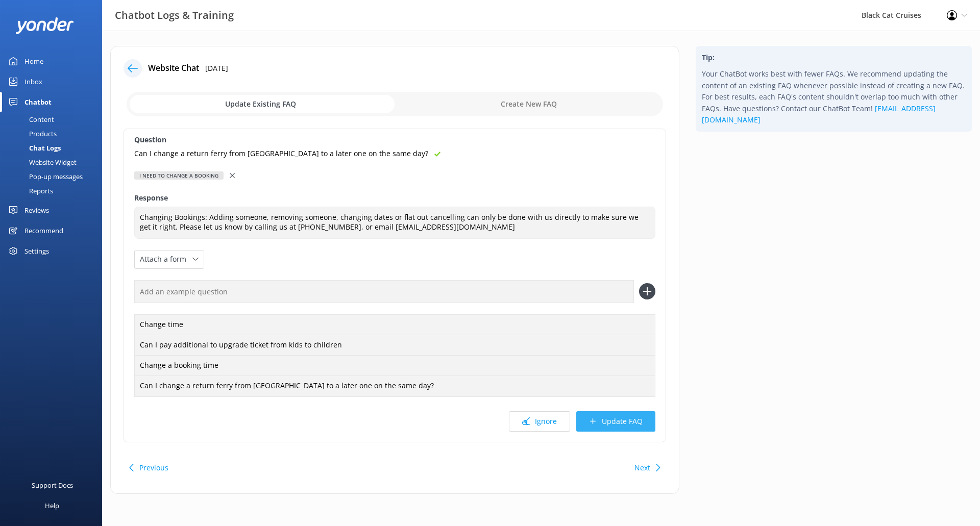
click at [617, 419] on button "Update FAQ" at bounding box center [615, 421] width 79 height 20
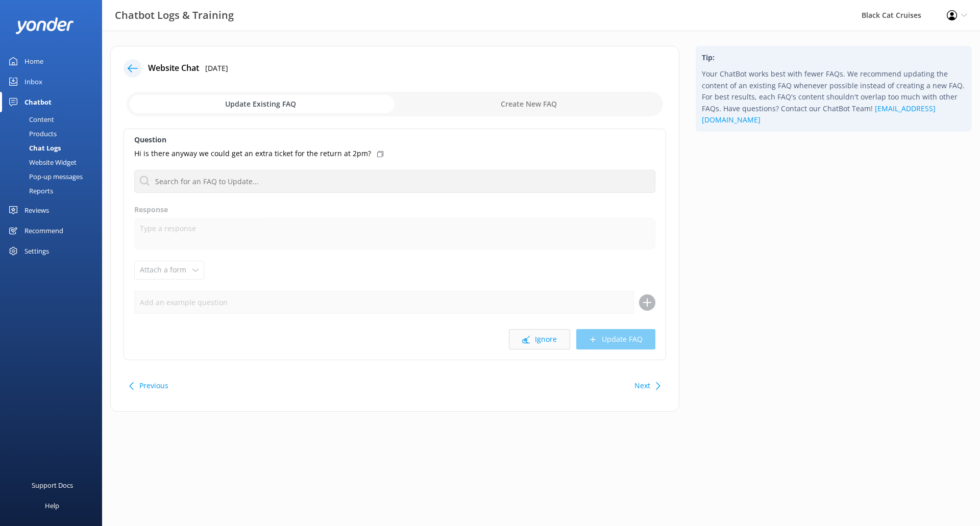
click at [551, 348] on button "Ignore" at bounding box center [539, 339] width 61 height 20
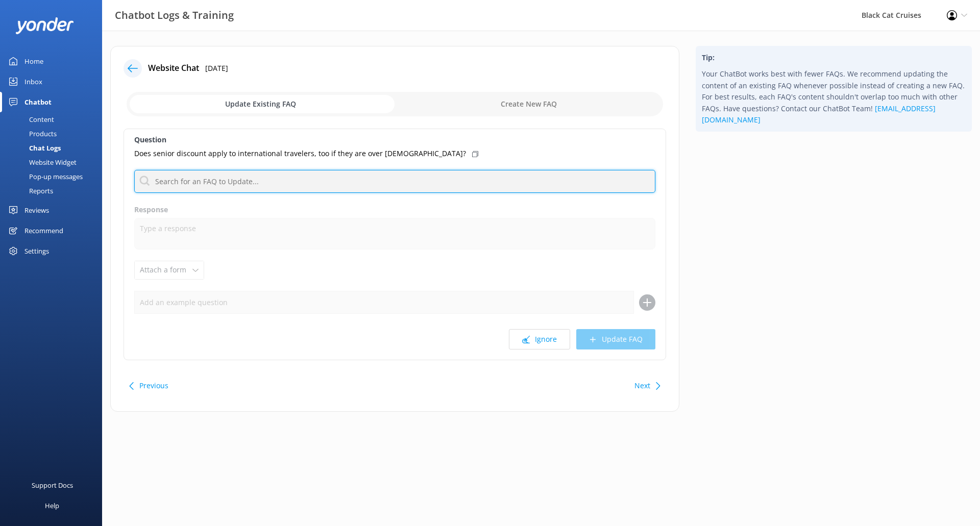
click at [226, 180] on input "text" at bounding box center [394, 181] width 521 height 23
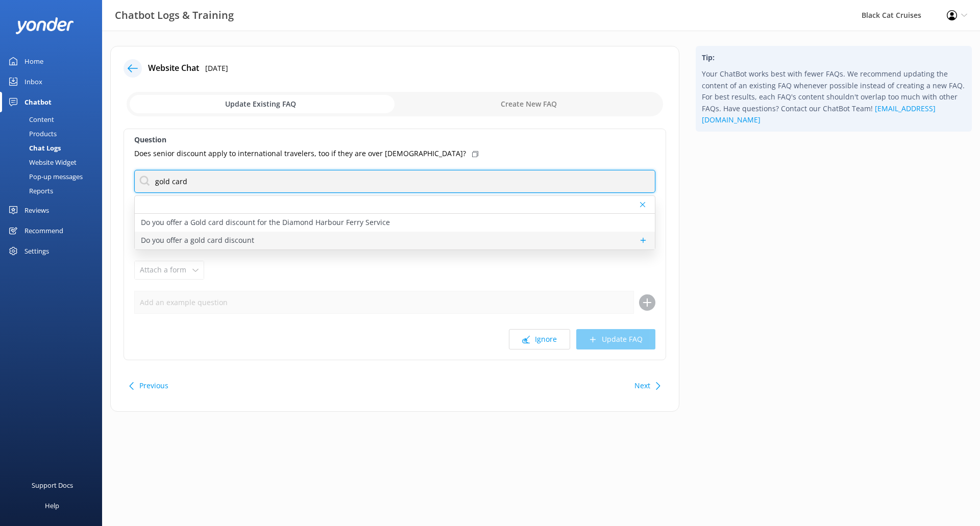
type input "gold card"
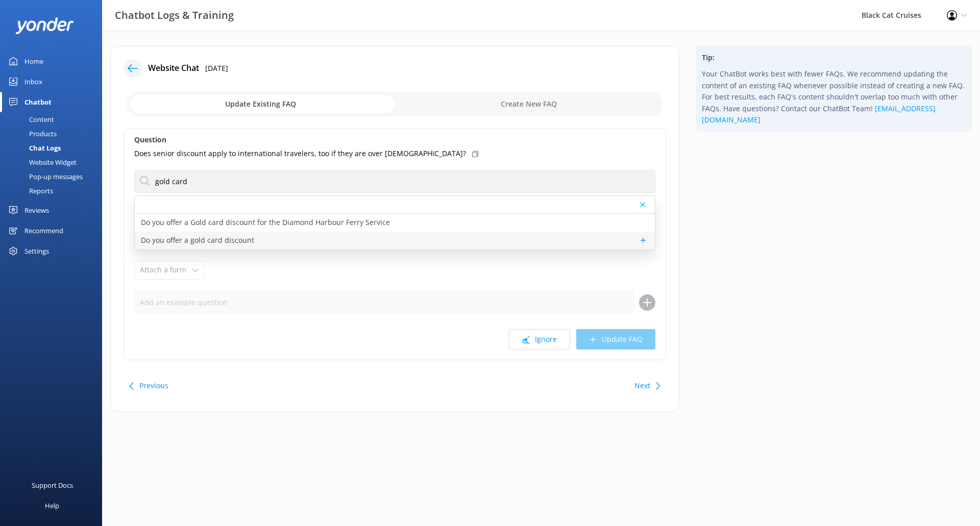
click at [223, 240] on p "Do you offer a gold card discount" at bounding box center [197, 240] width 113 height 11
type textarea "NZ Gold card holders receive a 10% discount for our Akaroa Harbour Nature Cruis…"
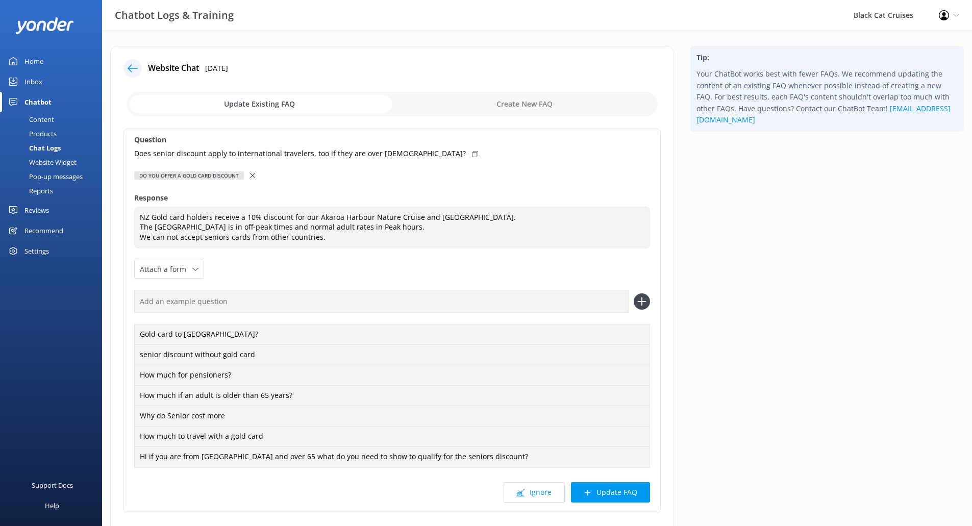
click at [472, 154] on use at bounding box center [475, 154] width 6 height 6
click at [423, 291] on input "text" at bounding box center [381, 301] width 495 height 23
click at [423, 300] on input "text" at bounding box center [381, 301] width 495 height 23
paste input "Does senior discount apply to international travelers, too if they are over [DE…"
type input "Does senior discount apply to international travelers, too if they are over [DE…"
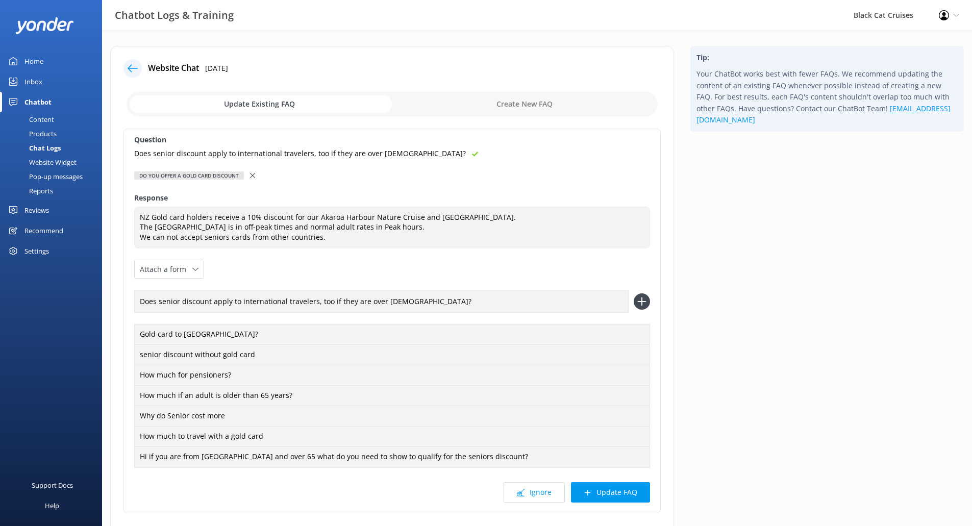
click at [643, 302] on icon at bounding box center [642, 301] width 16 height 16
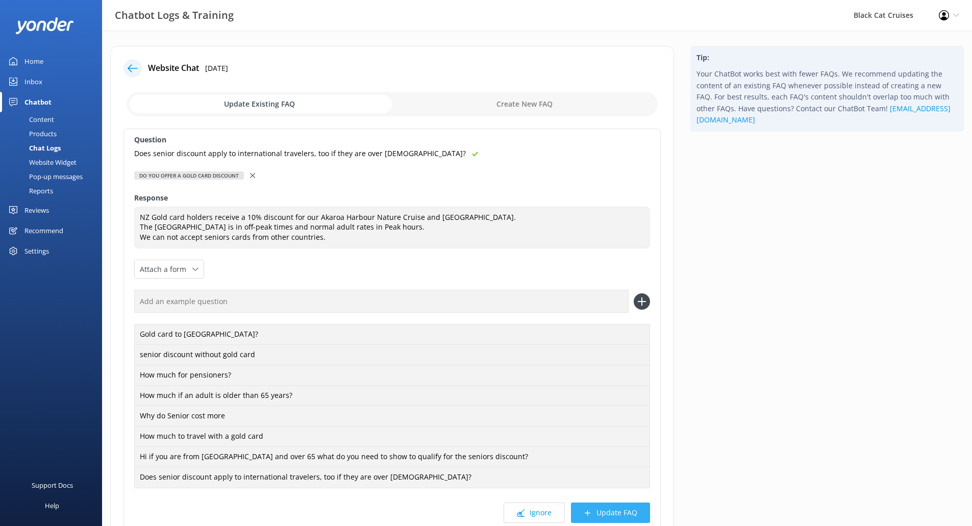
click at [620, 513] on button "Update FAQ" at bounding box center [610, 513] width 79 height 20
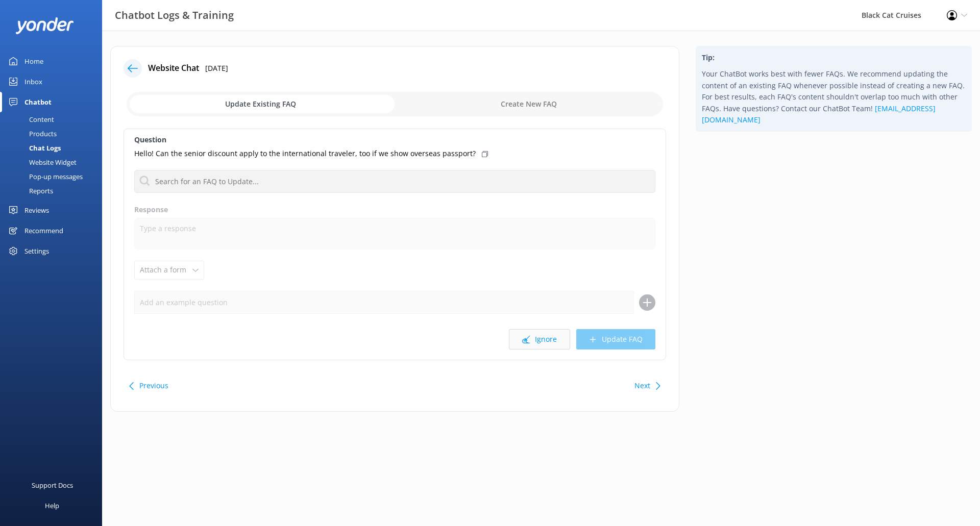
click at [563, 339] on button "Ignore" at bounding box center [539, 339] width 61 height 20
click at [532, 338] on button "Ignore" at bounding box center [539, 339] width 61 height 20
click at [543, 341] on button "Ignore" at bounding box center [539, 339] width 61 height 20
click at [510, 154] on div "Confirmation Number : 583241 and I listed the wrong email address, the right on…" at bounding box center [394, 153] width 521 height 11
click at [652, 384] on div "Next" at bounding box center [646, 386] width 32 height 20
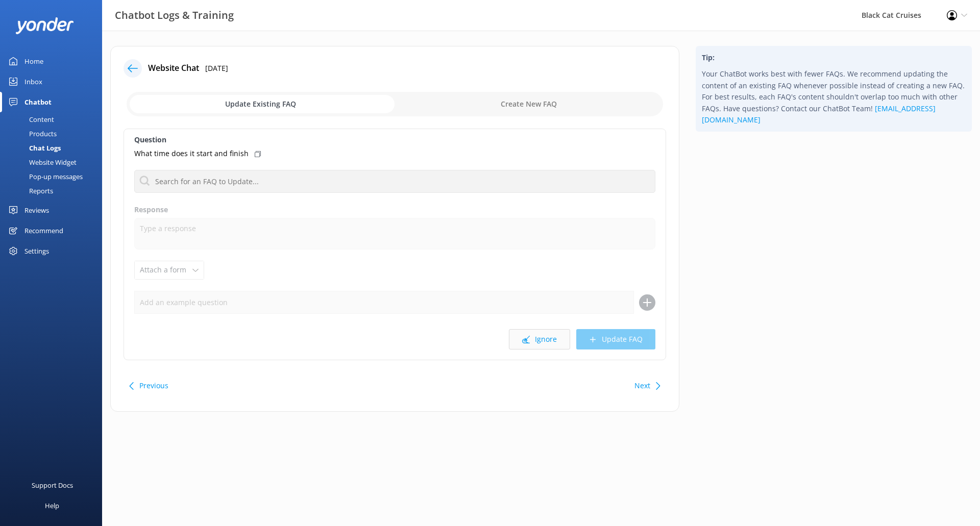
click at [546, 341] on button "Ignore" at bounding box center [539, 339] width 61 height 20
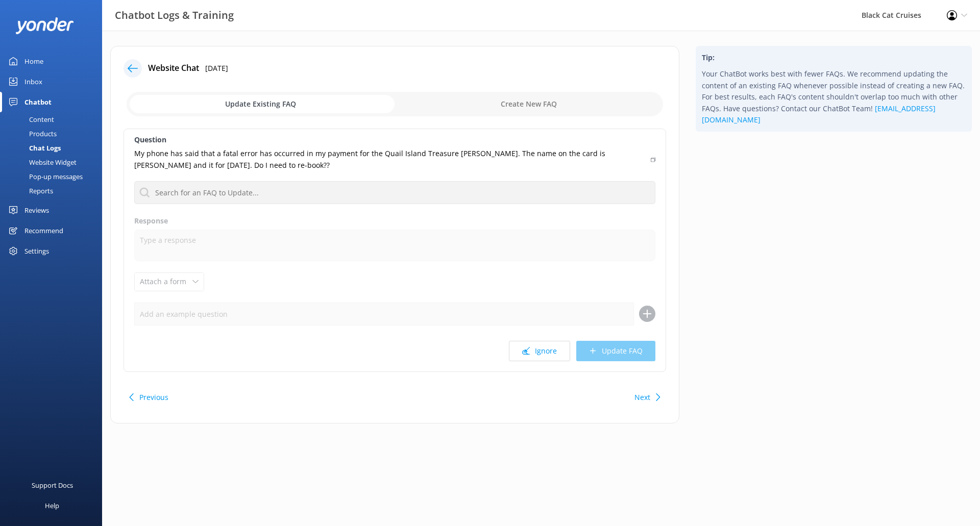
drag, startPoint x: 556, startPoint y: 350, endPoint x: 276, endPoint y: 150, distance: 344.0
click at [276, 150] on div "Question My phone has said that a fatal error has occurred in my payment for th…" at bounding box center [395, 250] width 543 height 243
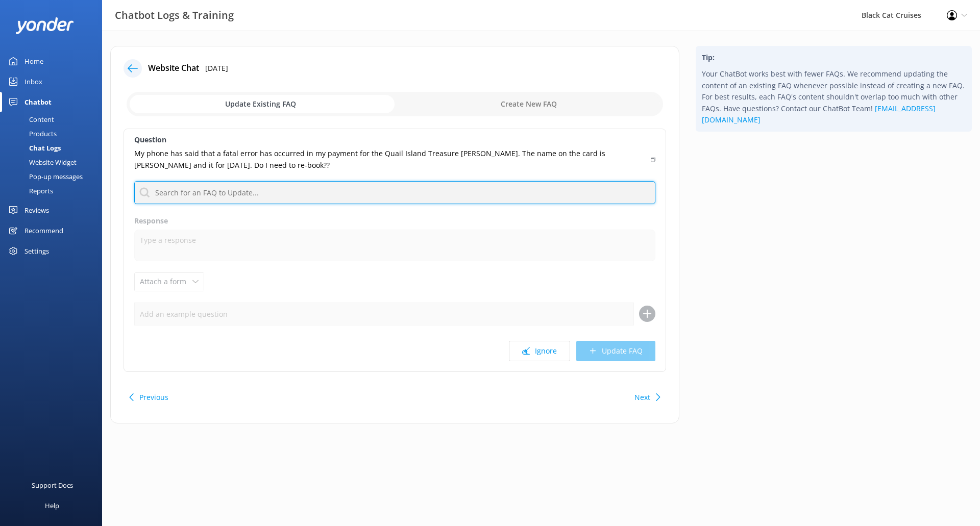
click at [300, 194] on input "text" at bounding box center [394, 192] width 521 height 23
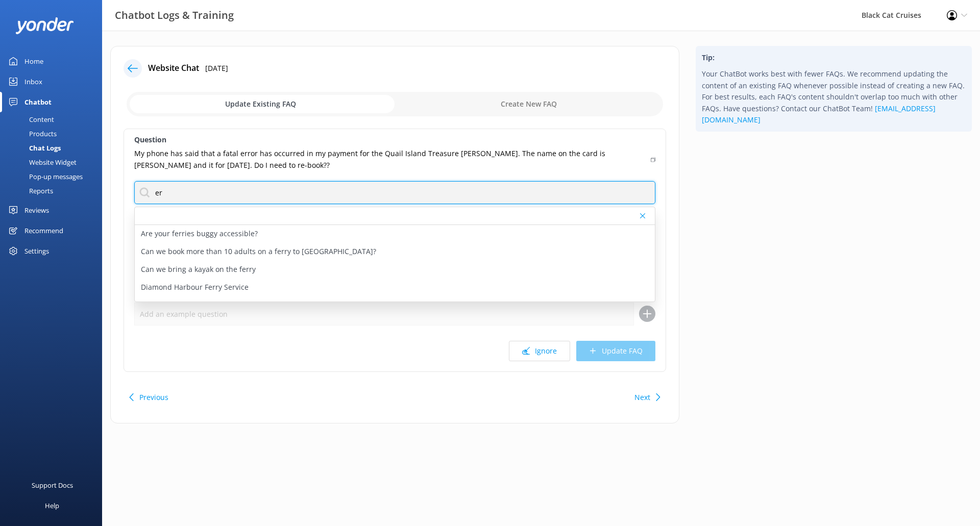
type input "e"
click at [300, 194] on input "booking" at bounding box center [394, 192] width 521 height 23
drag, startPoint x: 194, startPoint y: 197, endPoint x: 95, endPoint y: 200, distance: 99.1
click at [95, 200] on div "Chatbot Logs & Training Black Cat Cruises Profile Settings Logout Home Inbox Ch…" at bounding box center [490, 243] width 980 height 424
type input "I"
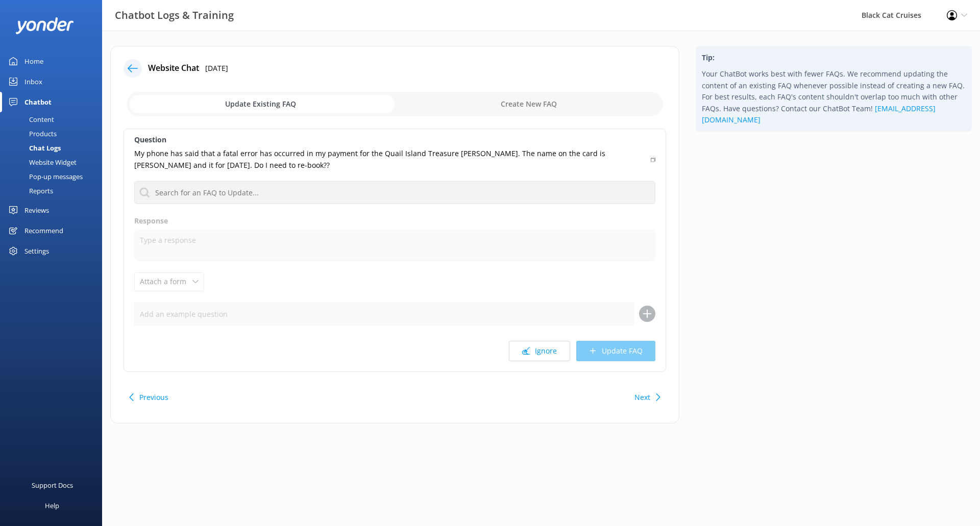
click at [545, 103] on input "checkbox" at bounding box center [395, 104] width 536 height 24
checkbox input "true"
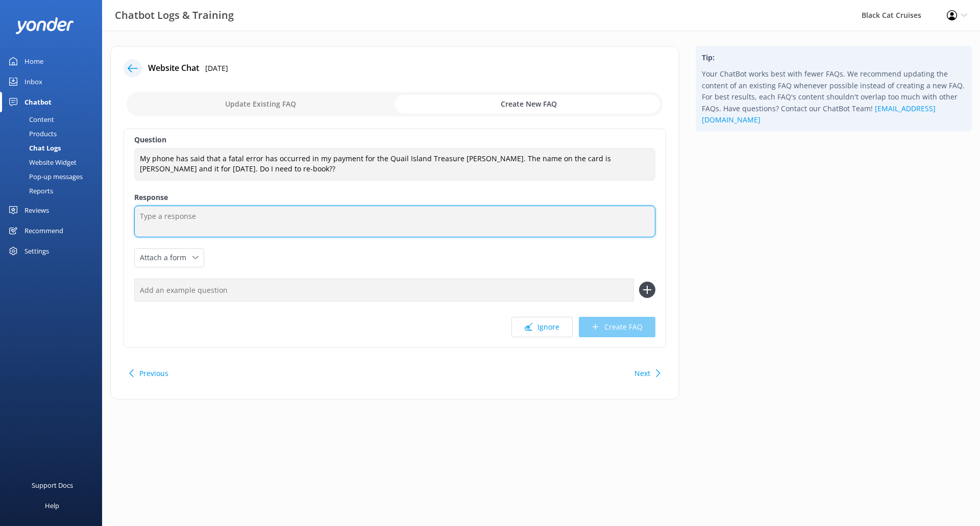
click at [297, 211] on textarea at bounding box center [394, 222] width 521 height 32
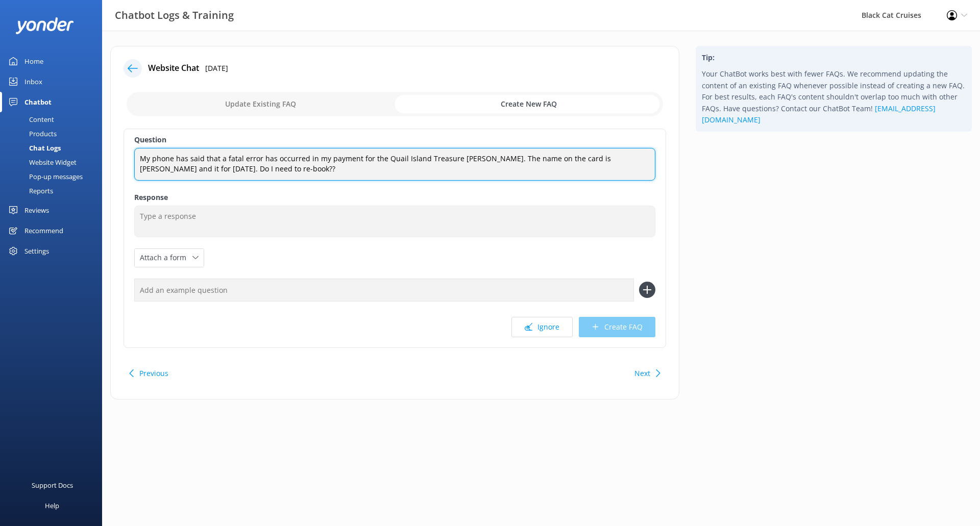
drag, startPoint x: 357, startPoint y: 174, endPoint x: 72, endPoint y: 104, distance: 293.7
click at [72, 104] on div "Chatbot Logs & Training Black Cat Cruises Profile Settings Logout Home Inbox Ch…" at bounding box center [490, 231] width 980 height 400
type textarea "I am having trouble with the booking system"
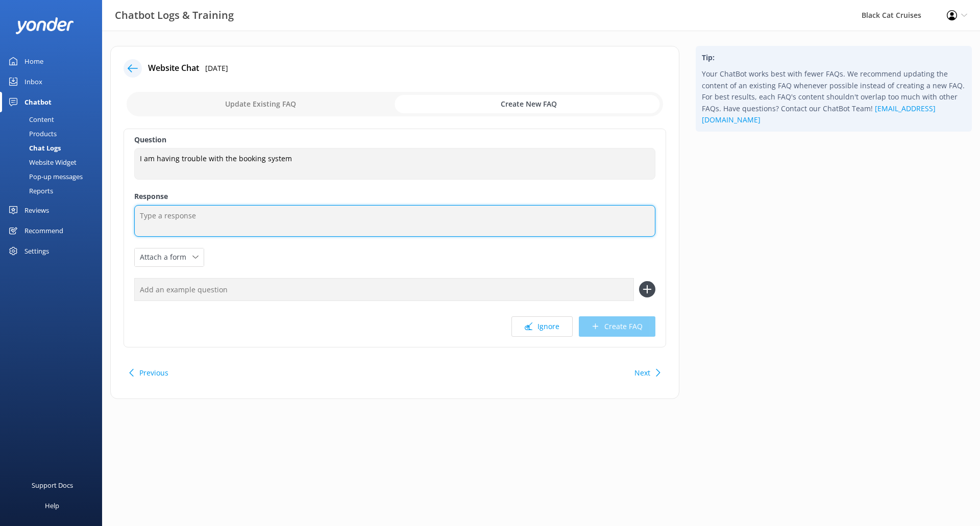
click at [215, 220] on textarea at bounding box center [394, 221] width 521 height 32
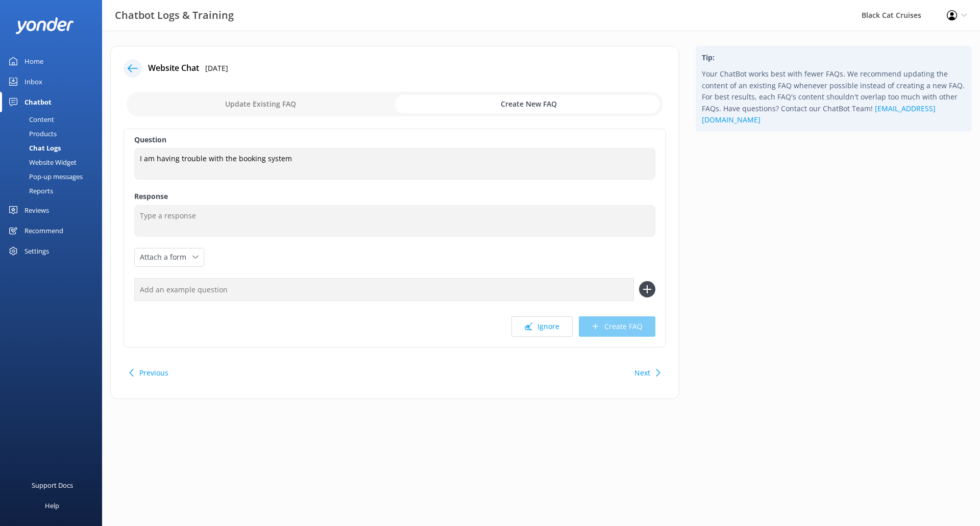
click at [265, 100] on input "checkbox" at bounding box center [395, 104] width 536 height 24
checkbox input "false"
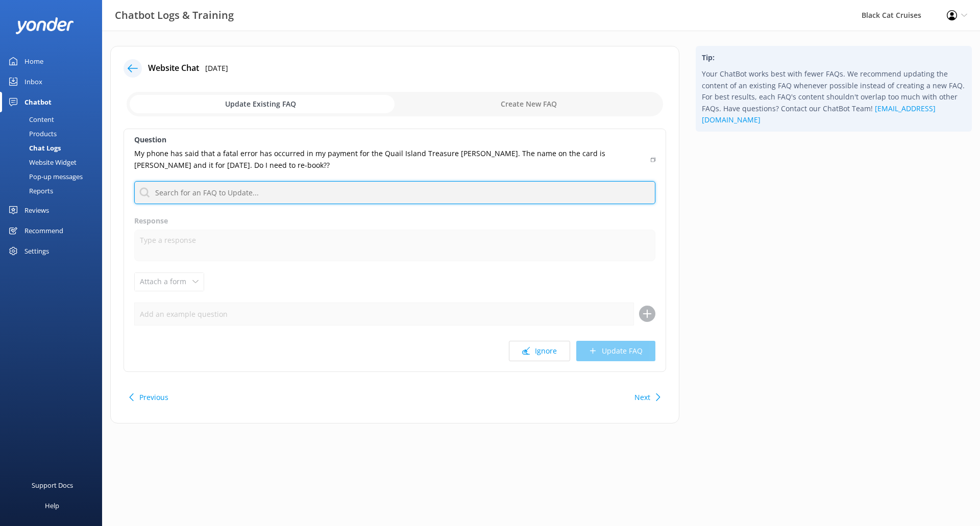
click at [234, 190] on input "text" at bounding box center [394, 192] width 521 height 23
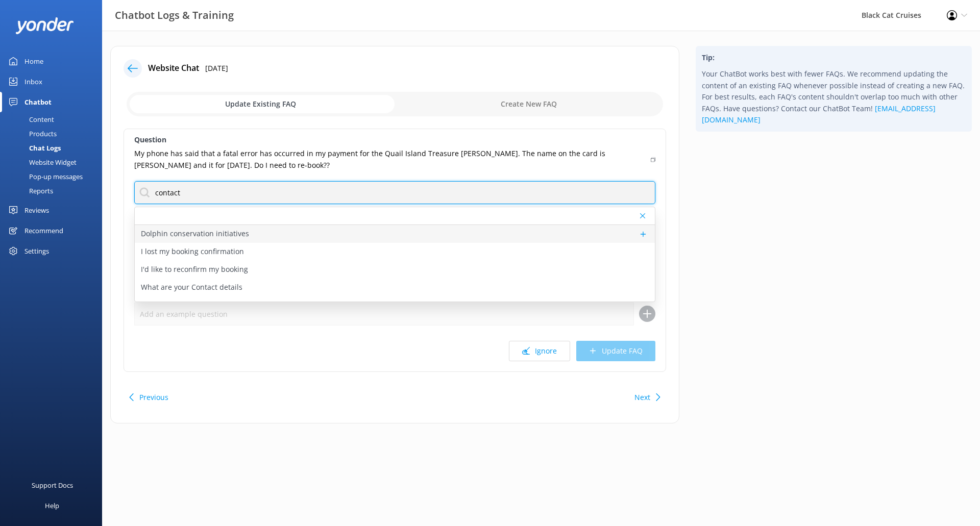
type input "contact"
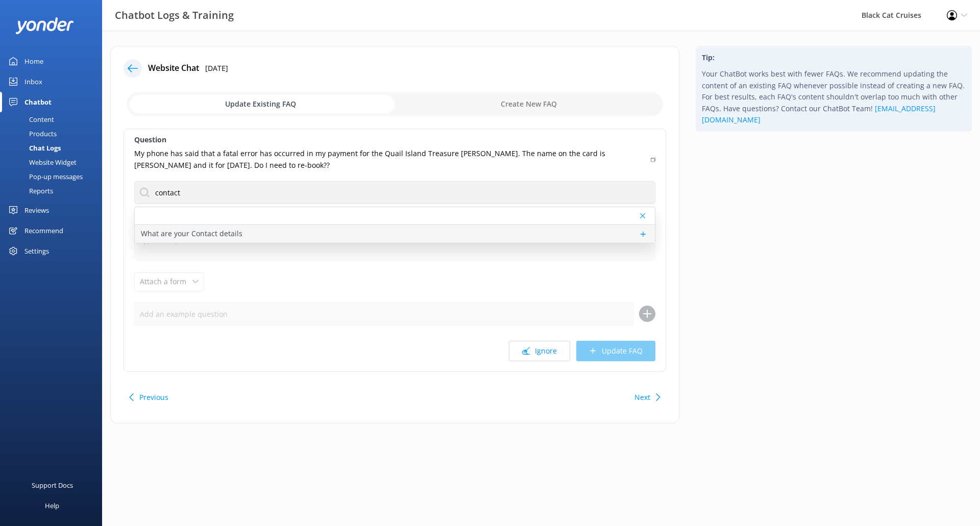
click at [187, 235] on p "What are your Contact details" at bounding box center [192, 233] width 102 height 11
type textarea "You can reach us on [PHONE_NUMBER] (Akaroa trips) or [PHONE_NUMBER] (Lyttelton …"
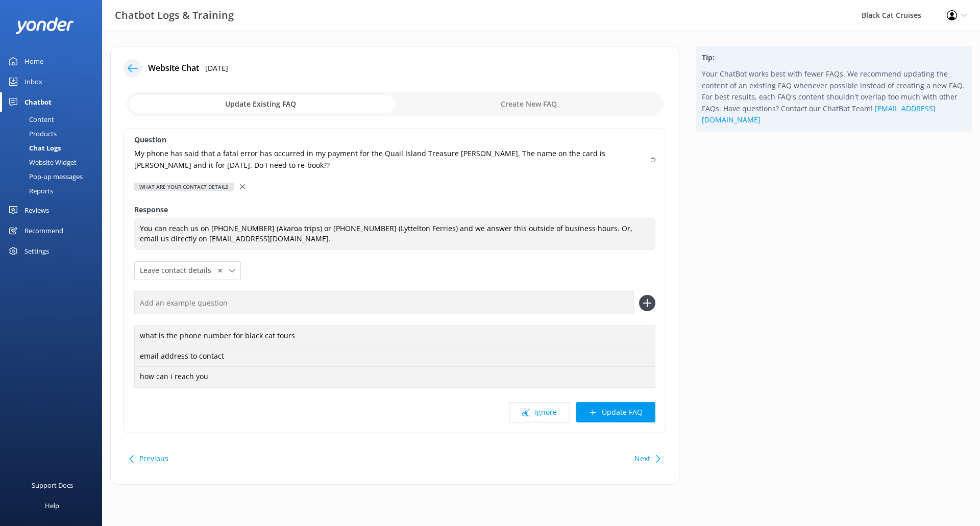
click at [654, 160] on icon at bounding box center [653, 160] width 5 height 6
click at [613, 307] on input "text" at bounding box center [384, 302] width 500 height 23
paste input "My phone has said that a fatal error has occurred in my payment for the Quail I…"
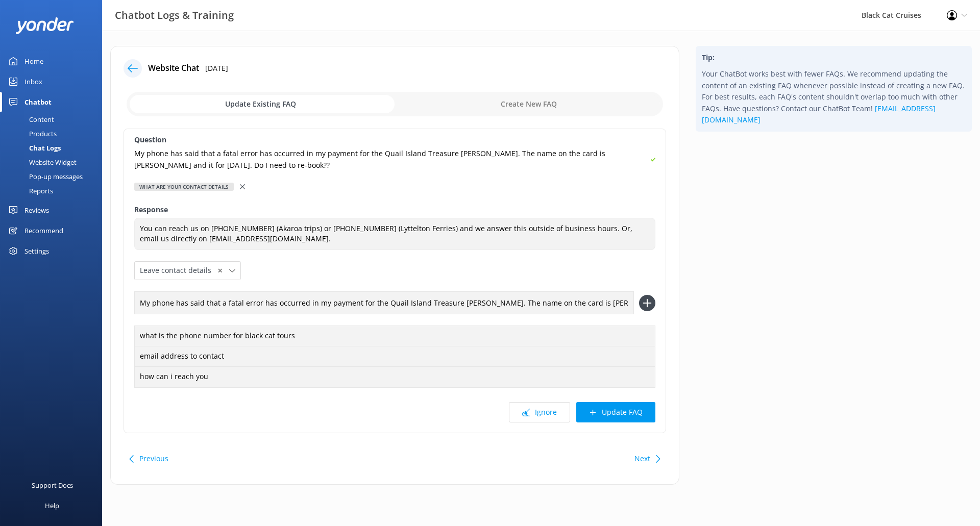
drag, startPoint x: 629, startPoint y: 303, endPoint x: 306, endPoint y: 306, distance: 322.6
click at [306, 306] on input "My phone has said that a fatal error has occurred in my payment for the Quail I…" at bounding box center [384, 302] width 500 height 23
type input "My phone has said that a fatal error has occurred."
click at [651, 301] on icon at bounding box center [647, 303] width 16 height 16
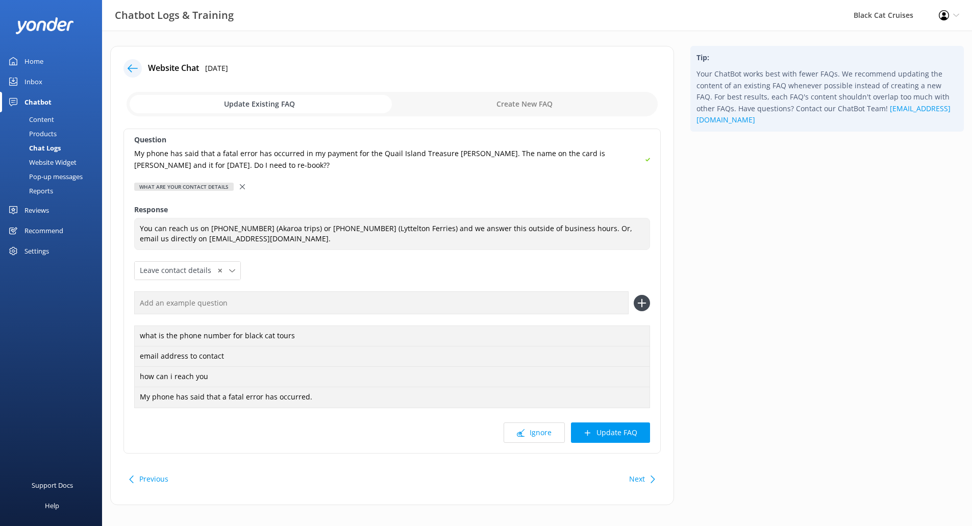
click at [202, 308] on input "text" at bounding box center [381, 302] width 495 height 23
type input "I am having problems booking online"
click at [641, 309] on icon at bounding box center [642, 303] width 16 height 16
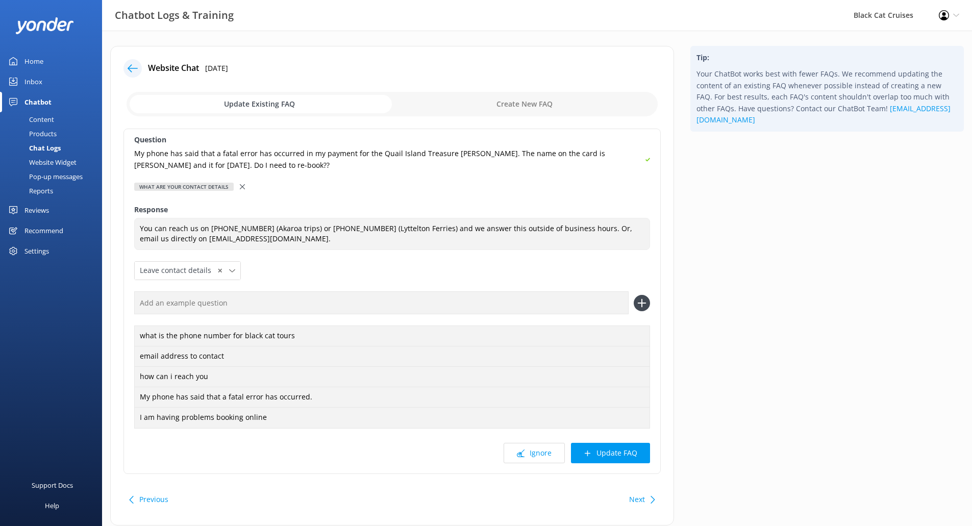
click at [265, 309] on input "text" at bounding box center [381, 302] width 495 height 23
click at [618, 455] on button "Update FAQ" at bounding box center [610, 453] width 79 height 20
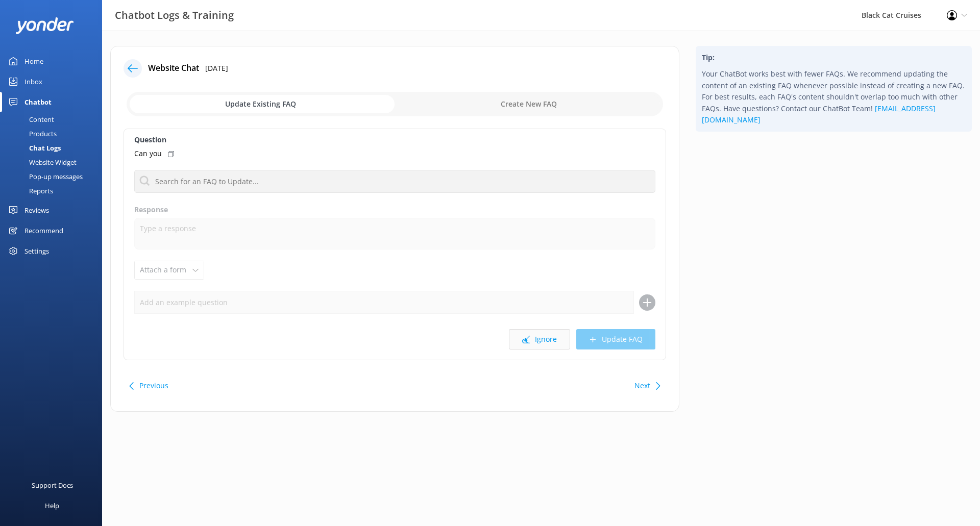
click at [554, 342] on button "Ignore" at bounding box center [539, 339] width 61 height 20
click at [558, 343] on button "Ignore" at bounding box center [539, 339] width 61 height 20
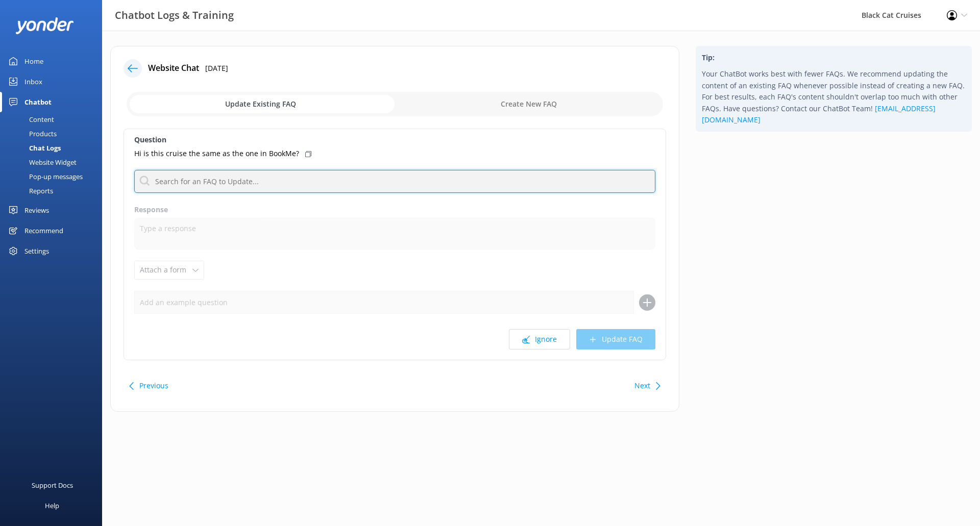
click at [296, 176] on input "text" at bounding box center [394, 181] width 521 height 23
type input "n"
type input "b"
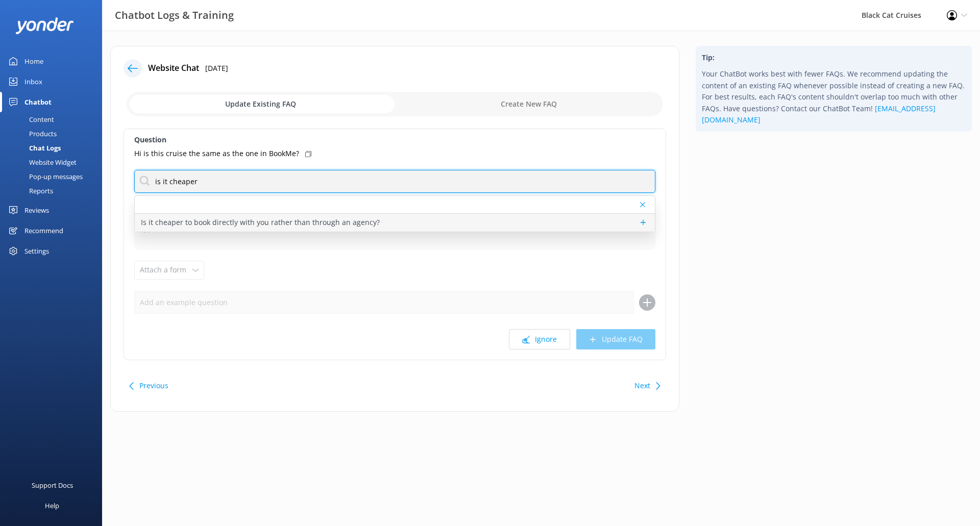
type input "is it cheaper"
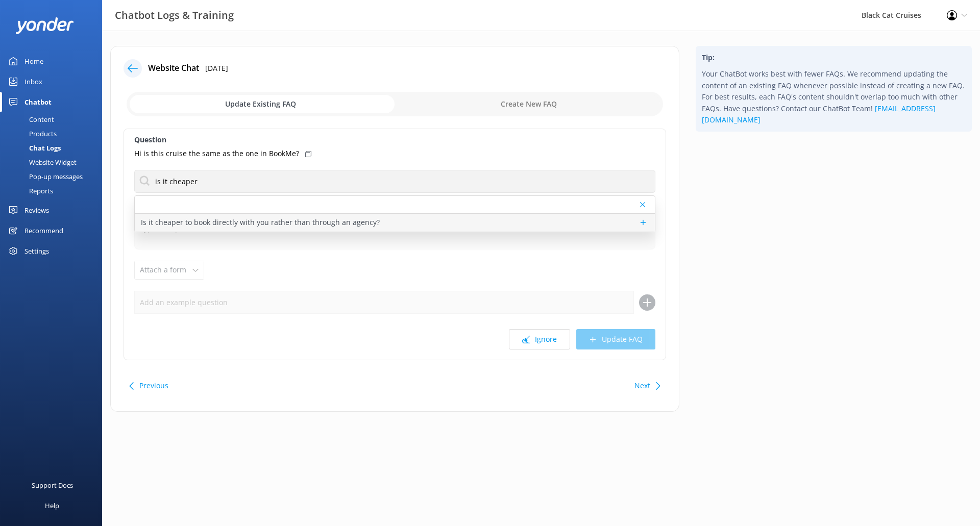
click at [313, 219] on p "Is it cheaper to book directly with you rather than through an agency?" at bounding box center [260, 222] width 239 height 11
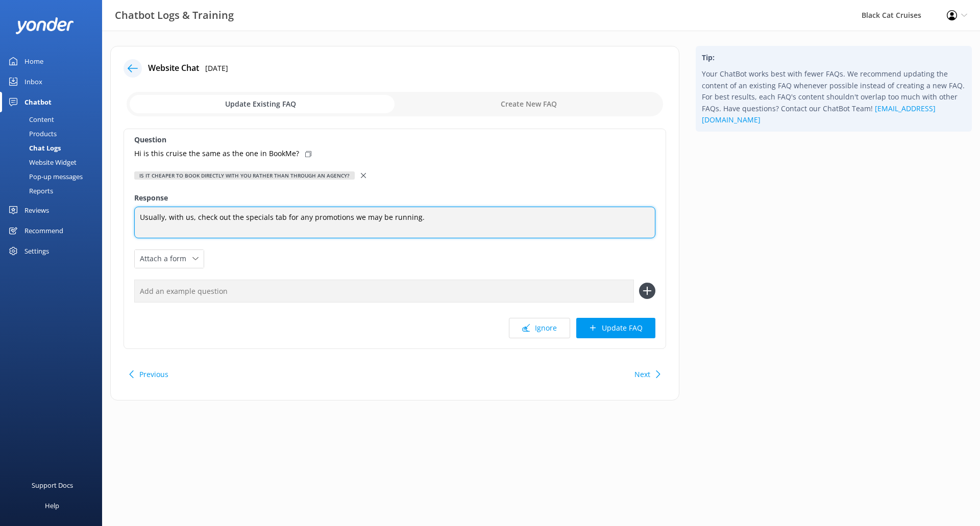
click at [138, 218] on textarea "Usually, with us, check out the specials tab for any promotions we may be runni…" at bounding box center [394, 223] width 521 height 32
click at [260, 220] on textarea "Other agencies sell our trips. Usually, with us, check out the specials tab for…" at bounding box center [394, 223] width 521 height 32
type textarea "Other agencies sell our trips. Usually it's cheaper to book directly with us, c…"
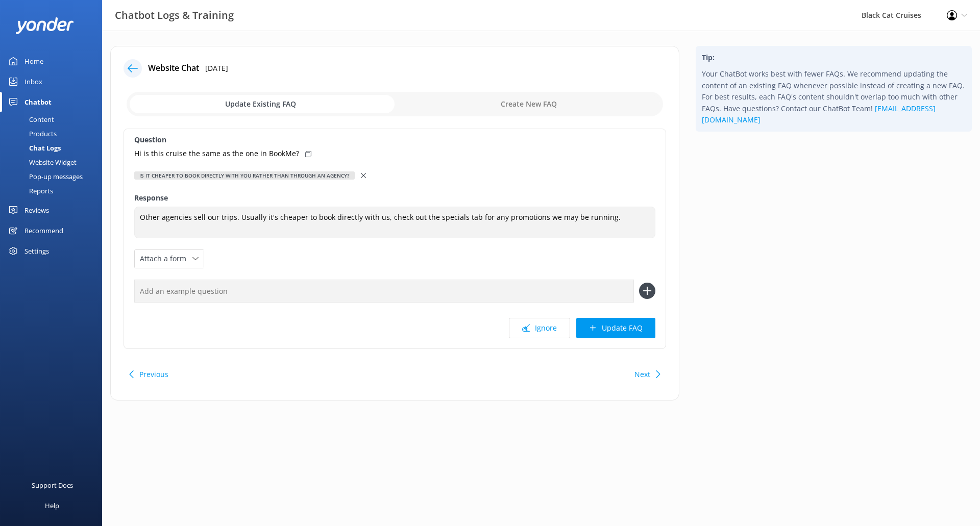
click at [305, 155] on icon at bounding box center [308, 154] width 6 height 6
click at [276, 286] on input "text" at bounding box center [384, 291] width 500 height 23
paste input "Hi is this cruise the same as the one in BookMe?"
type input "Hi is this cruise the same as the one in BookMe?"
click at [645, 291] on use at bounding box center [647, 291] width 9 height 9
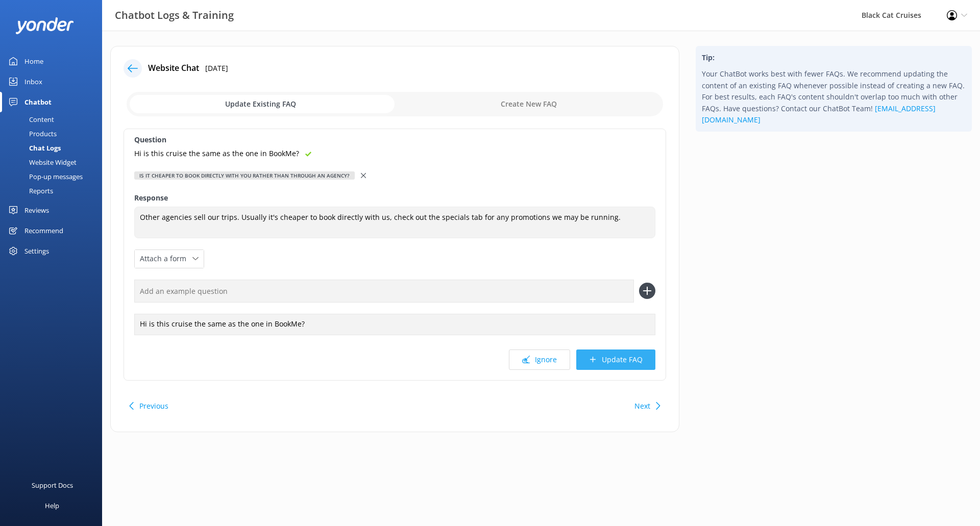
click at [621, 357] on button "Update FAQ" at bounding box center [615, 360] width 79 height 20
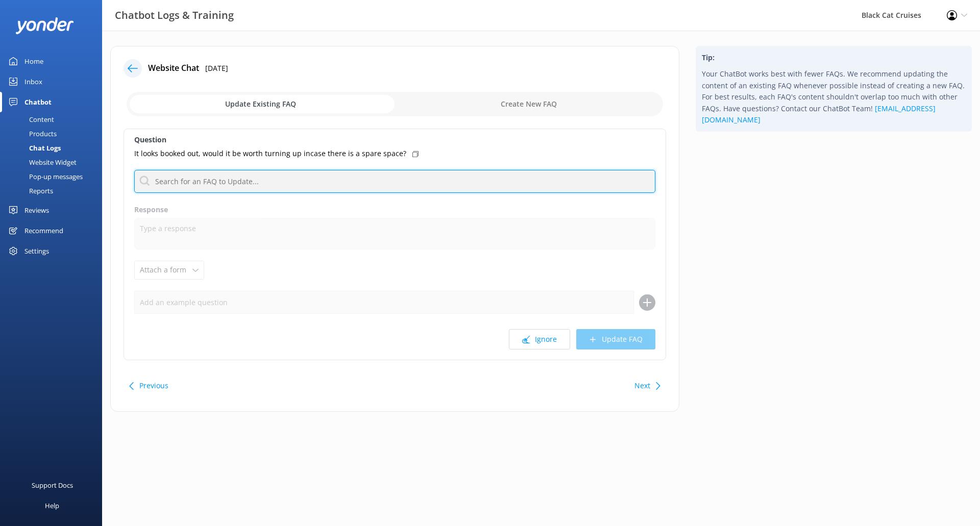
click at [313, 189] on input "text" at bounding box center [394, 181] width 521 height 23
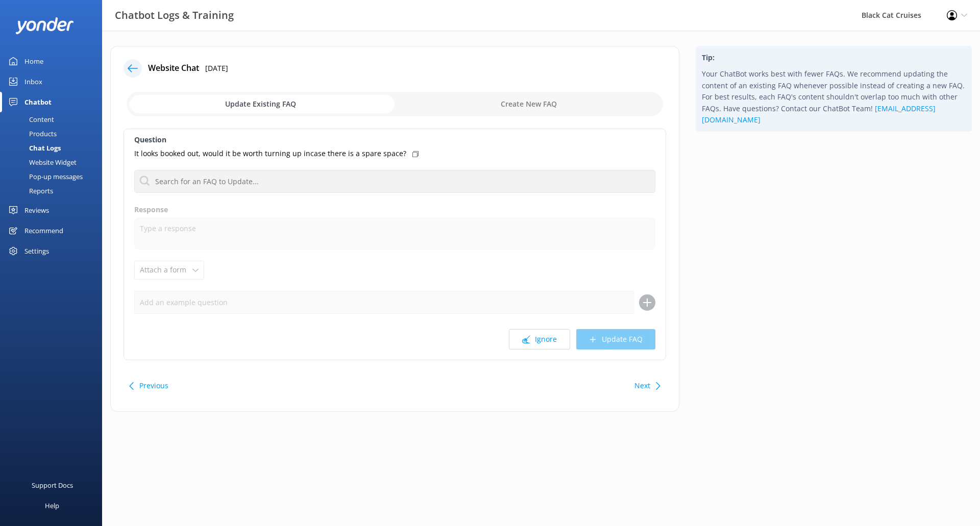
click at [654, 386] on div "Next" at bounding box center [646, 386] width 32 height 20
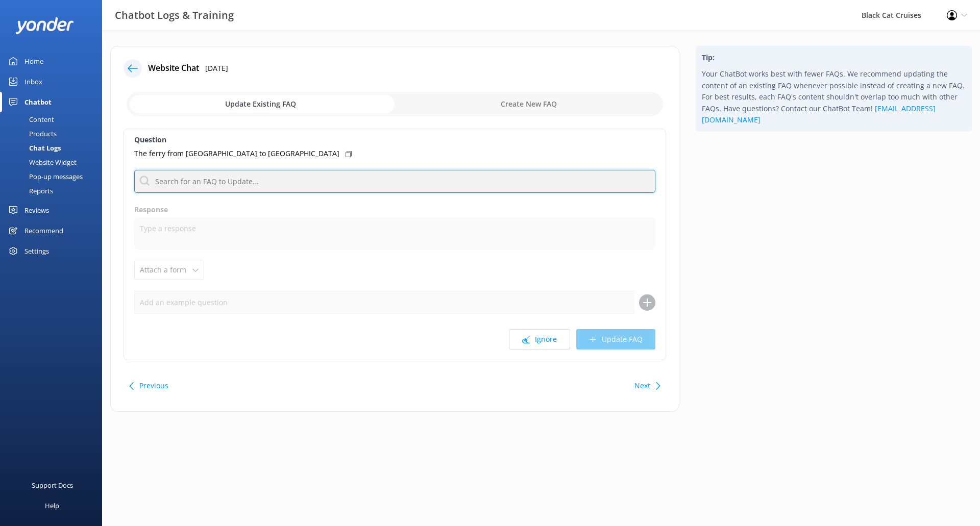
click at [234, 183] on input "text" at bounding box center [394, 181] width 521 height 23
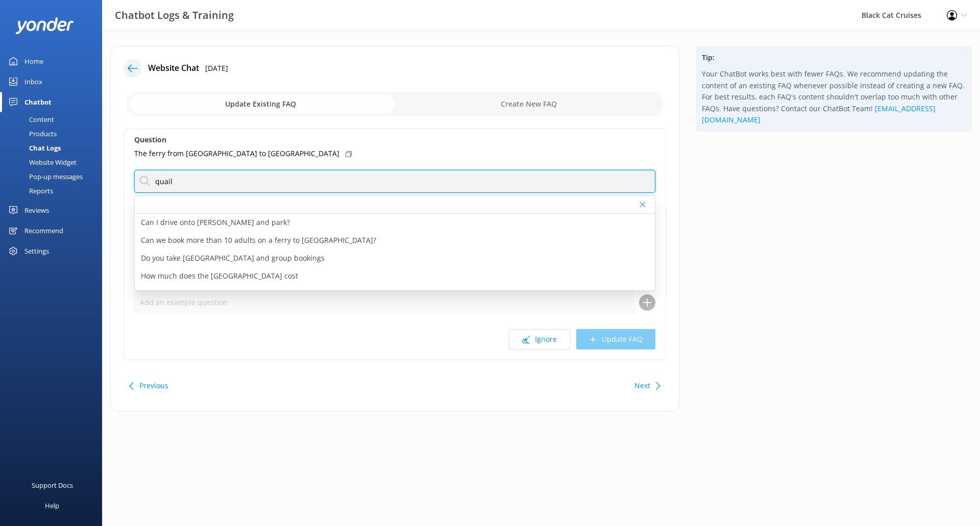
type input "quail"
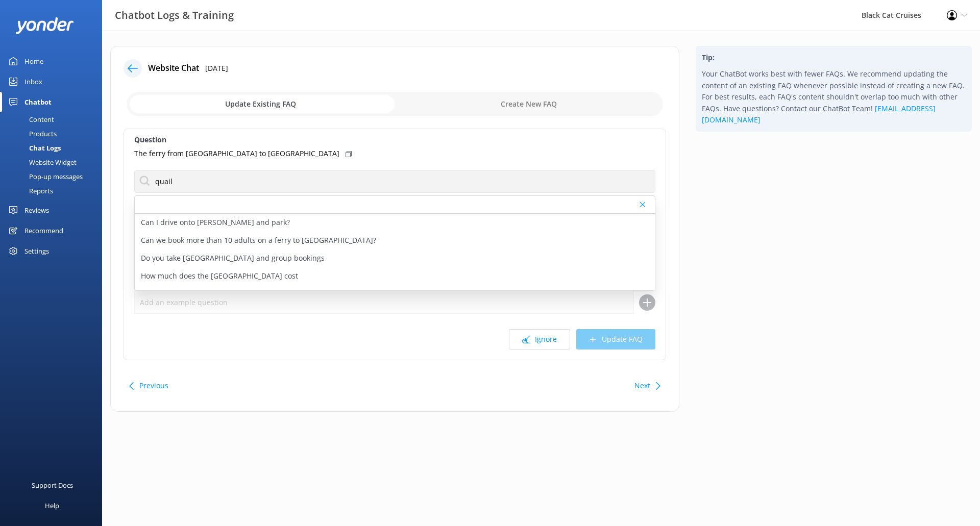
click at [657, 387] on icon at bounding box center [658, 386] width 8 height 8
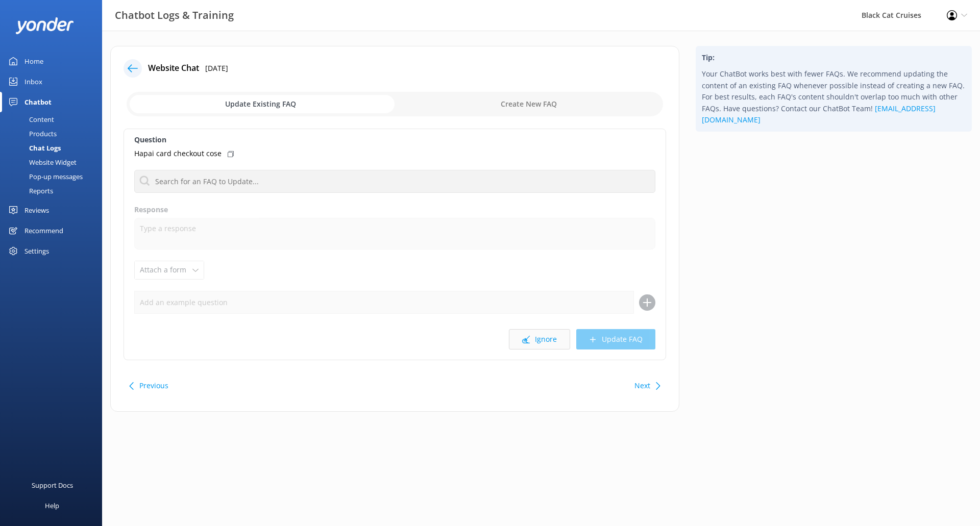
click at [550, 333] on button "Ignore" at bounding box center [539, 339] width 61 height 20
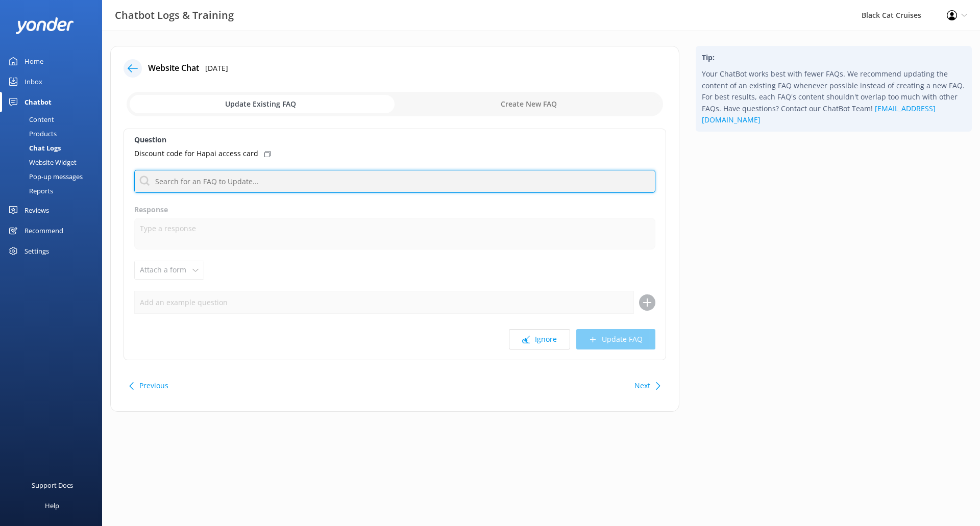
click at [335, 191] on input "text" at bounding box center [394, 181] width 521 height 23
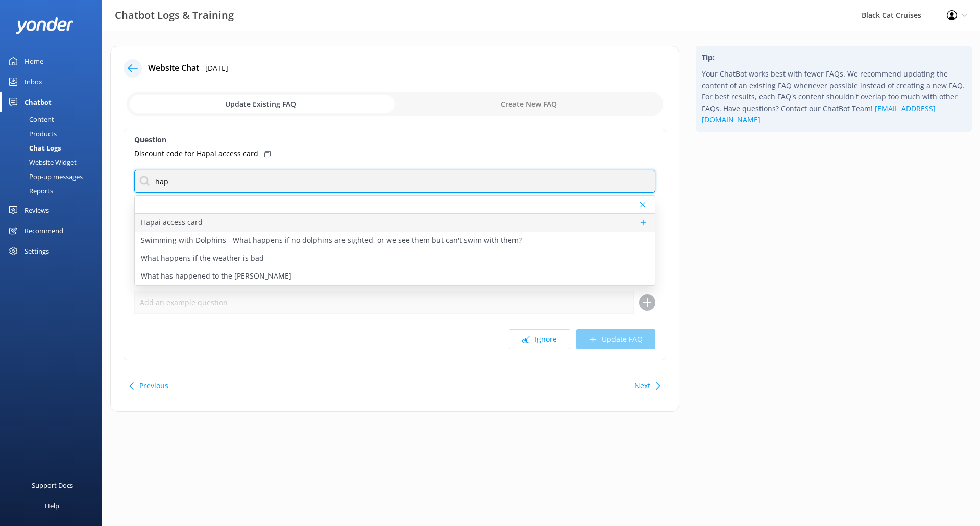
type input "hap"
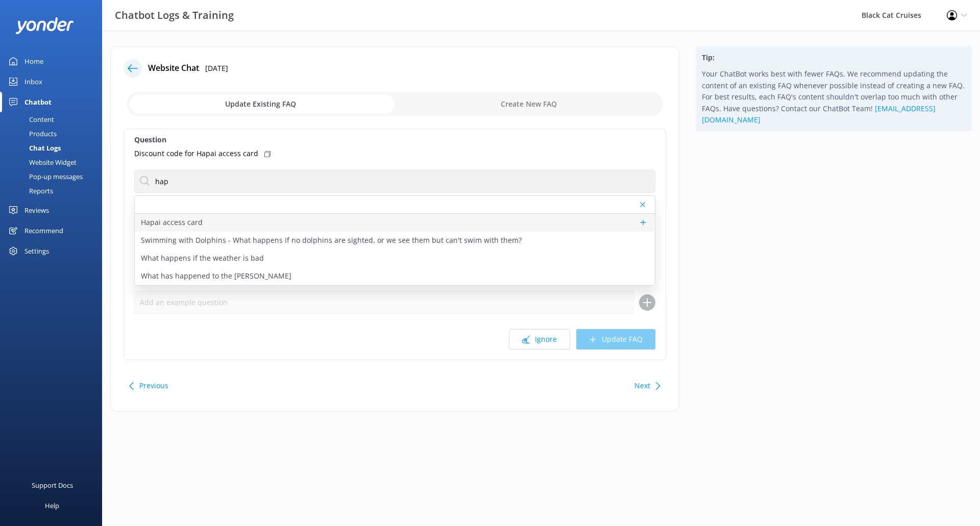
click at [178, 225] on p "Hapai access card" at bounding box center [172, 222] width 62 height 11
type textarea "Hapai Card gives one carer free with a card holder. For more information, visit…"
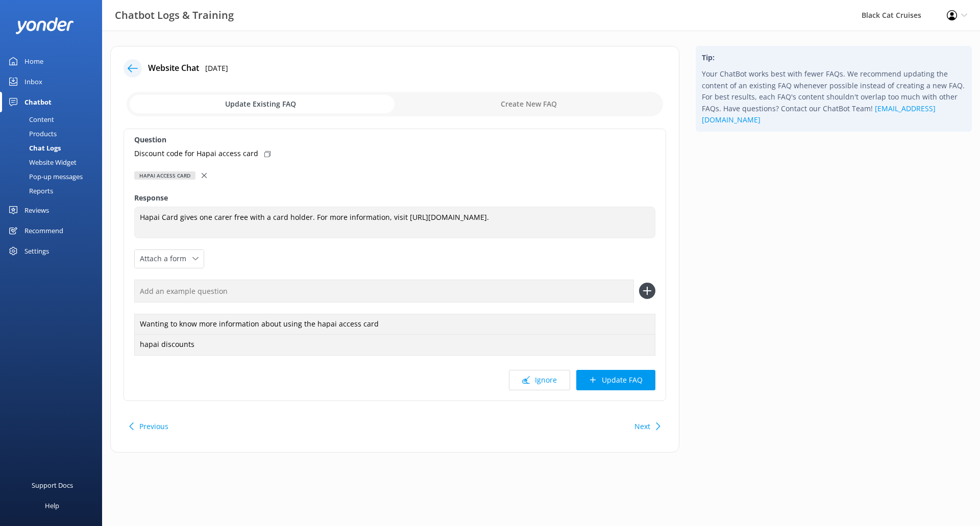
click at [264, 152] on icon at bounding box center [267, 154] width 6 height 6
click at [268, 276] on div "Question Discount code for Hapai access card Hapai access card Hapai access car…" at bounding box center [395, 265] width 543 height 273
click at [257, 308] on div "Wanting to know more information about using the hapai access card hapai discou…" at bounding box center [394, 317] width 521 height 75
click at [258, 293] on input "text" at bounding box center [384, 291] width 500 height 23
paste input "Discount code for Hapai access card"
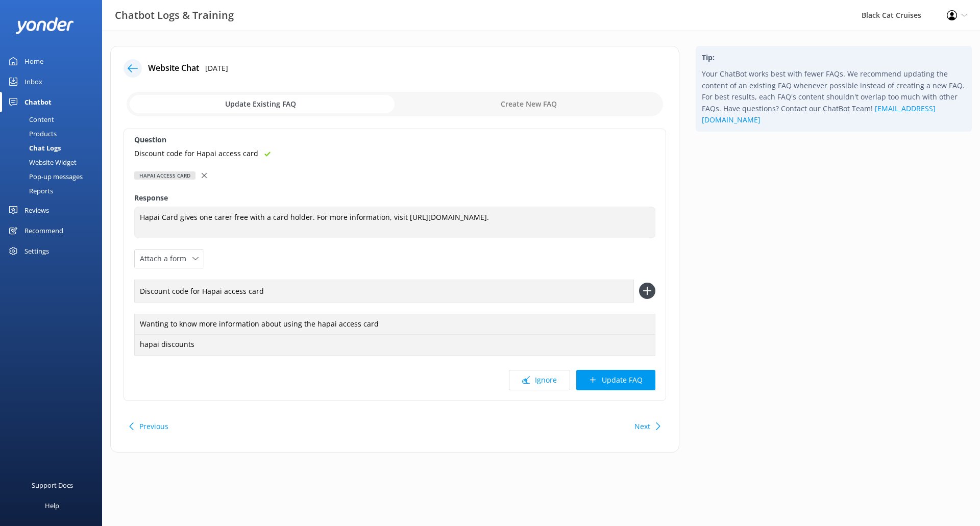
type input "Discount code for Hapai access card"
click at [645, 291] on use at bounding box center [647, 291] width 9 height 9
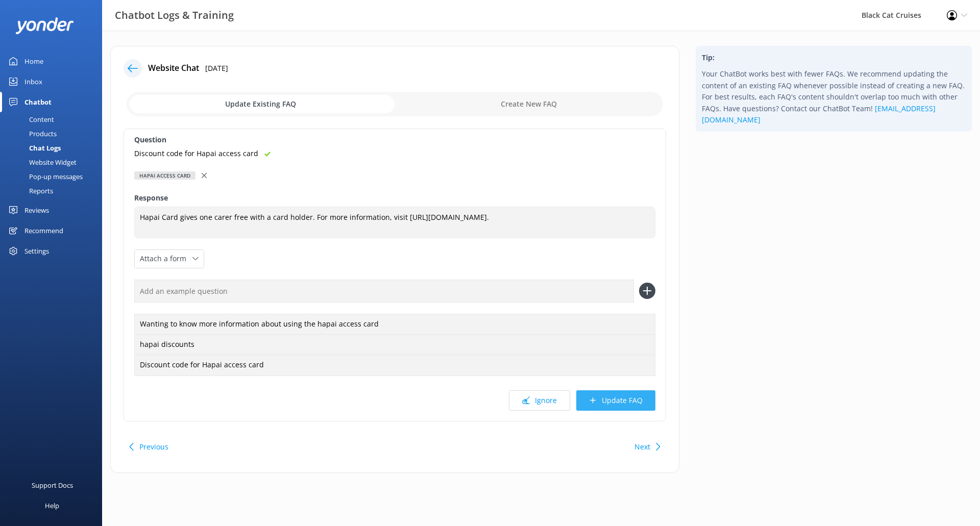
click at [608, 399] on button "Update FAQ" at bounding box center [615, 400] width 79 height 20
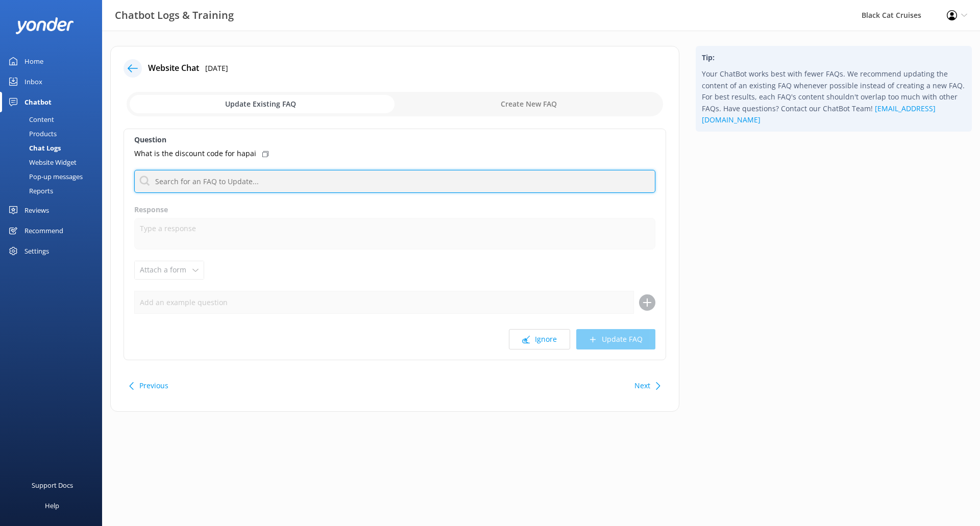
click at [244, 182] on input "text" at bounding box center [394, 181] width 521 height 23
type input "hapai"
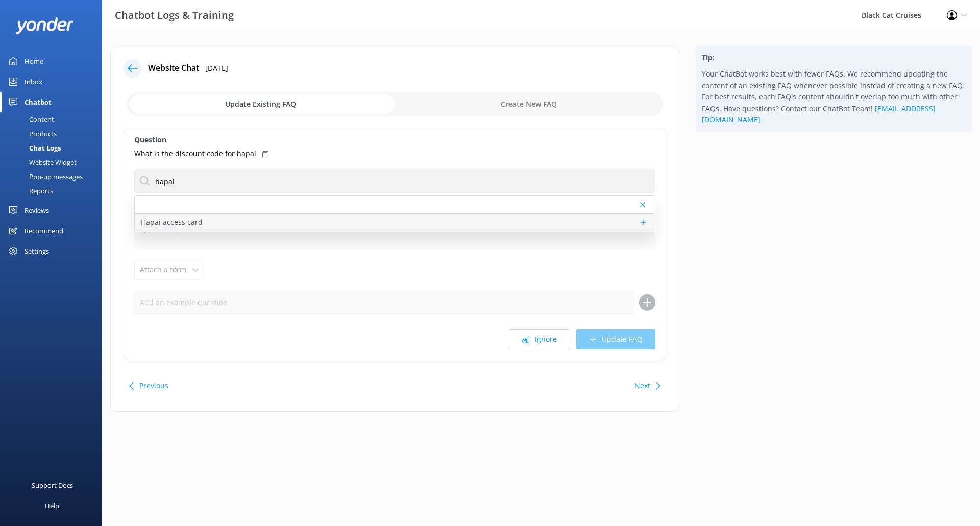
click at [184, 226] on p "Hapai access card" at bounding box center [172, 222] width 62 height 11
type textarea "Hapai Card gives one carer free with a card holder. For more information, visit…"
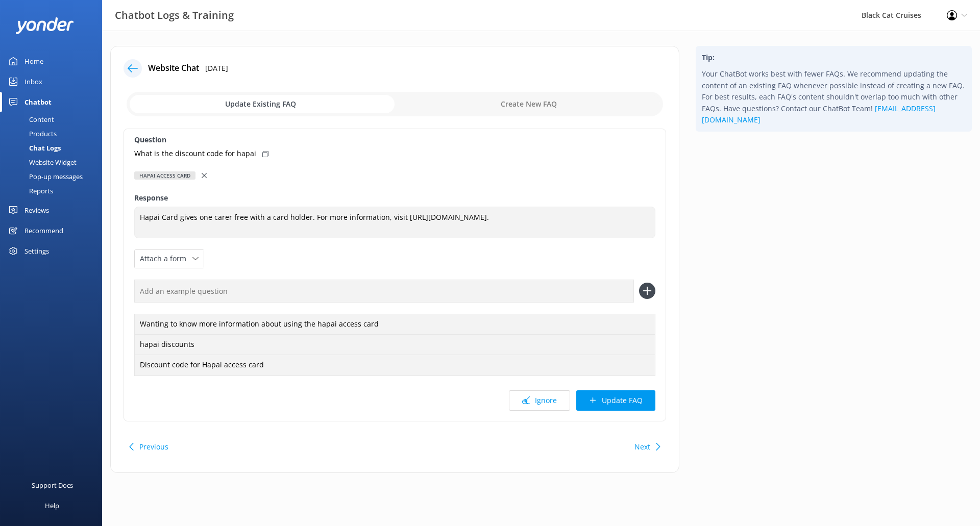
click at [263, 154] on use at bounding box center [265, 154] width 6 height 6
click at [332, 292] on input "text" at bounding box center [384, 291] width 500 height 23
paste input "What is the discount code for hapai"
type input "What is the discount code for hapai"
click at [647, 288] on icon at bounding box center [647, 291] width 16 height 16
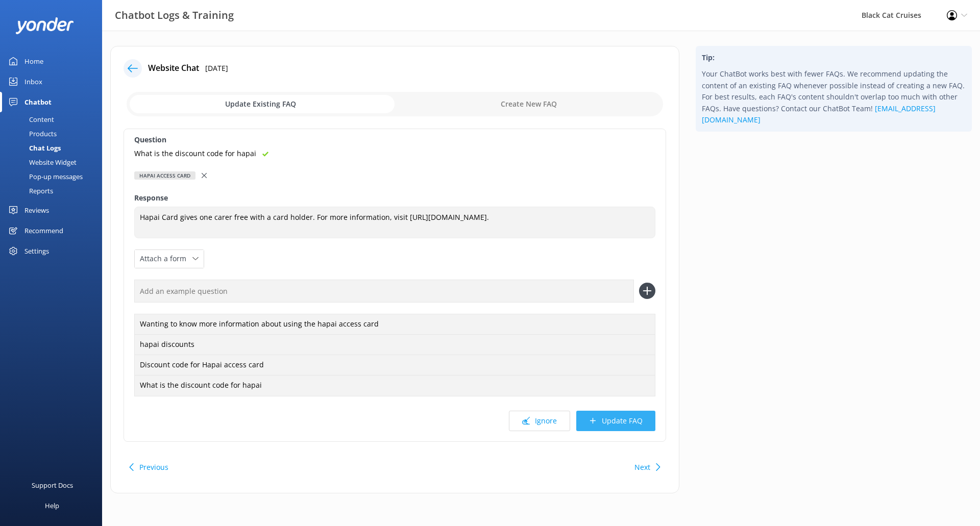
click at [617, 420] on button "Update FAQ" at bounding box center [615, 421] width 79 height 20
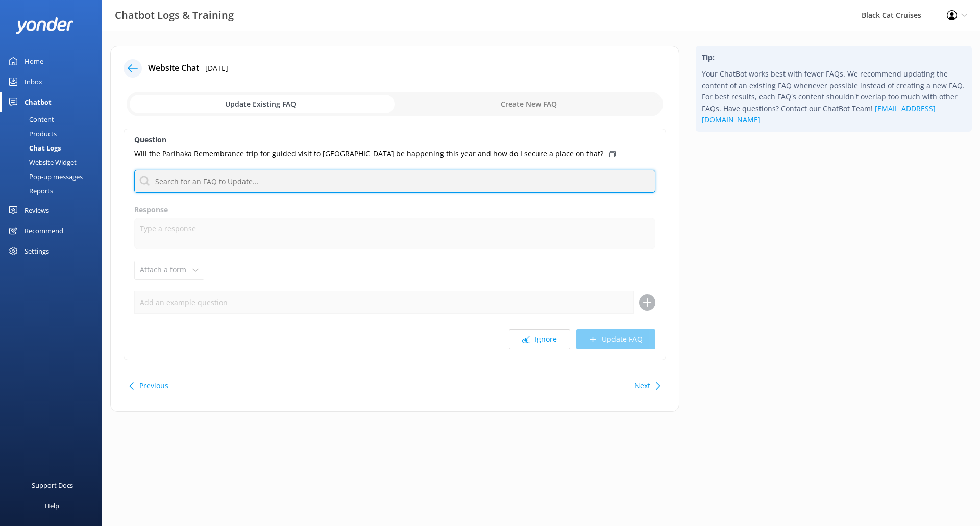
click at [484, 182] on input "text" at bounding box center [394, 181] width 521 height 23
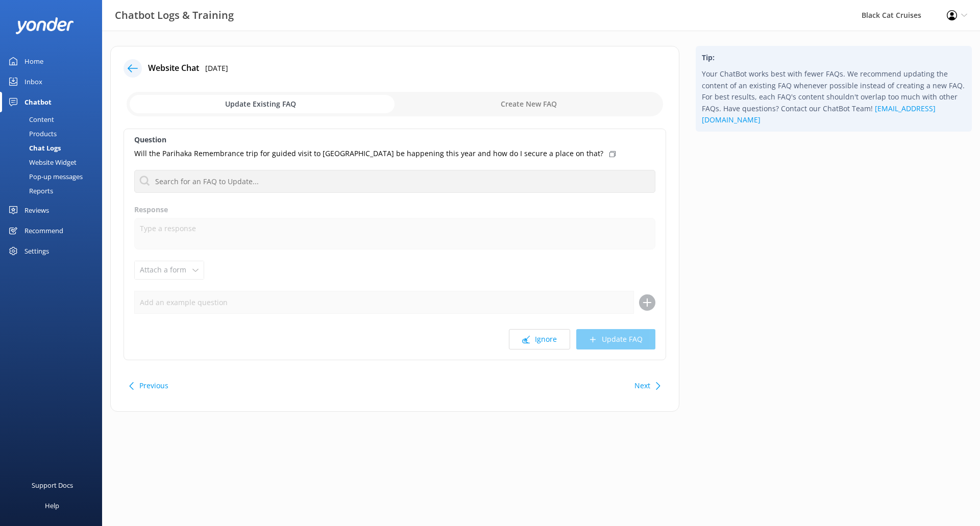
click at [558, 384] on div "Previous Next" at bounding box center [395, 386] width 543 height 29
click at [654, 382] on div "Next" at bounding box center [646, 386] width 32 height 20
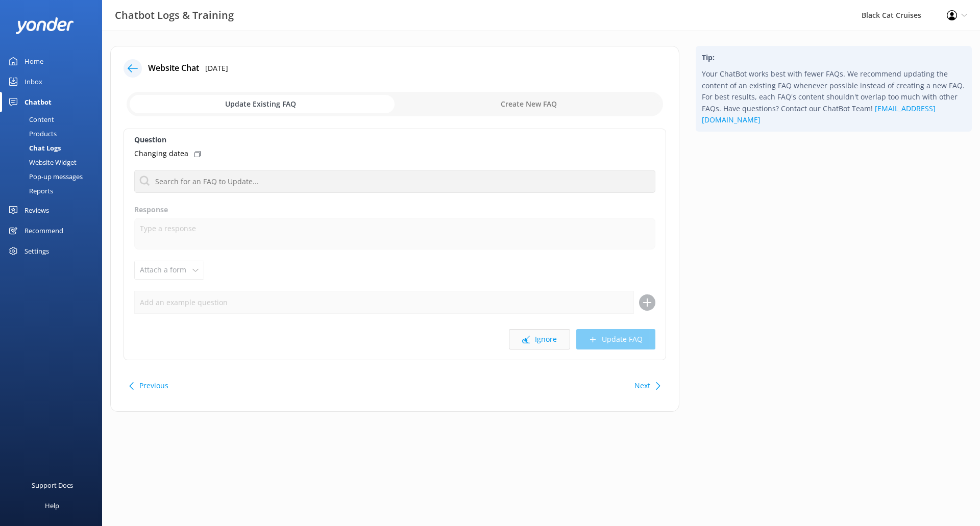
click at [558, 337] on button "Ignore" at bounding box center [539, 339] width 61 height 20
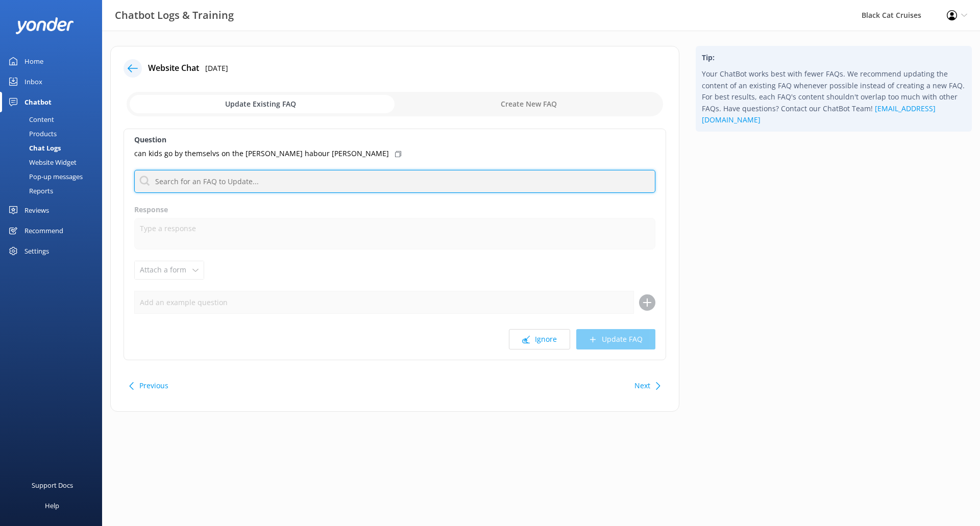
click at [292, 184] on input "text" at bounding box center [394, 181] width 521 height 23
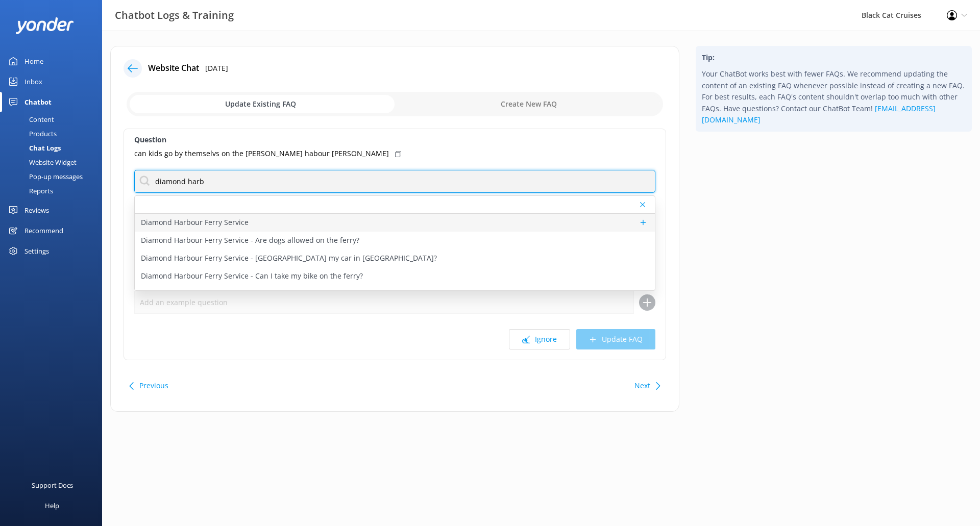
type input "diamond harb"
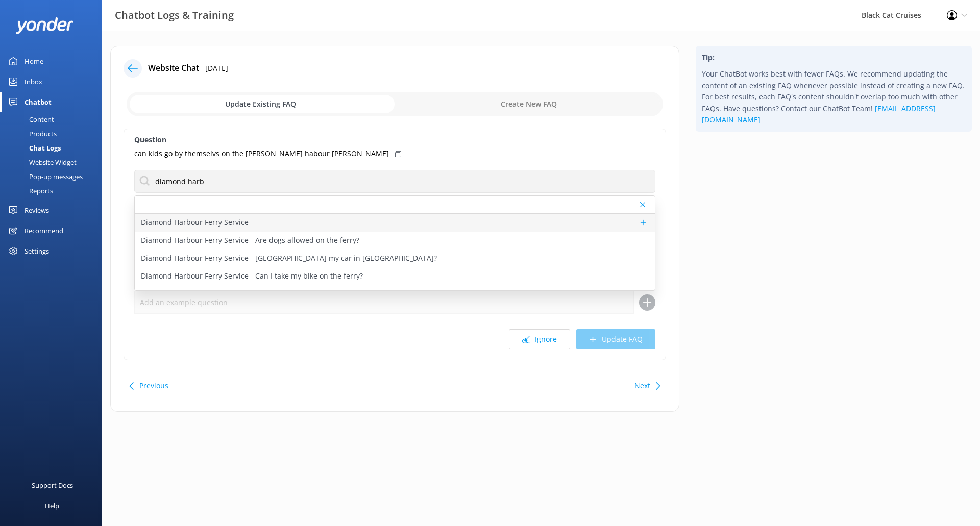
click at [216, 219] on p "Diamond Harbour Ferry Service" at bounding box center [195, 222] width 108 height 11
type textarea "Loremi dol si amet Consect Adipisc eli se doeiu tempori utl et dol magna aliqua…"
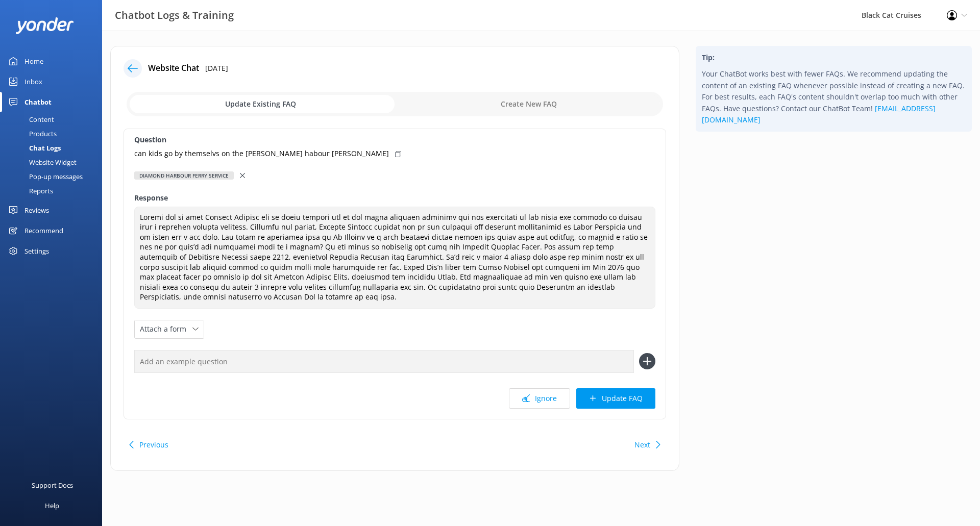
click at [547, 111] on input "checkbox" at bounding box center [395, 104] width 536 height 24
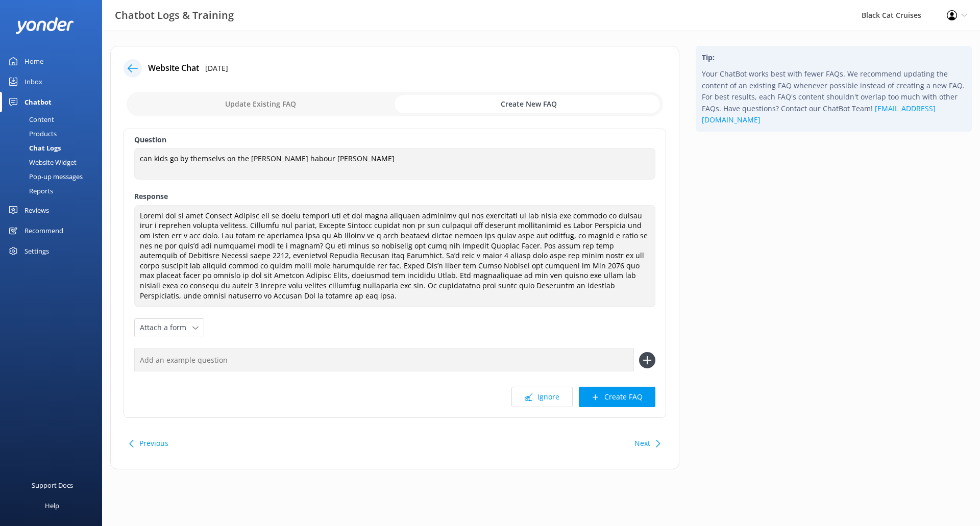
click at [536, 106] on input "checkbox" at bounding box center [395, 104] width 536 height 24
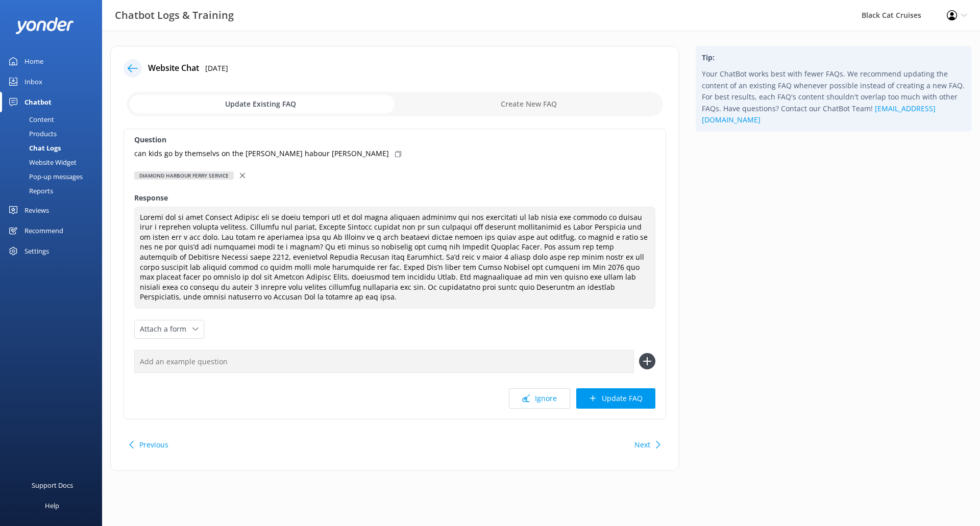
click at [536, 106] on input "checkbox" at bounding box center [395, 104] width 536 height 24
checkbox input "true"
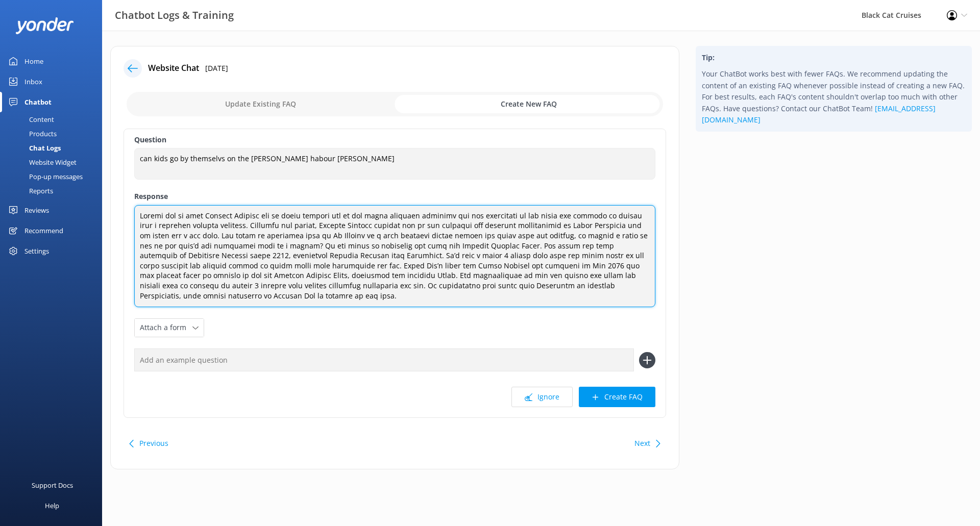
drag, startPoint x: 284, startPoint y: 300, endPoint x: 0, endPoint y: 103, distance: 345.6
click at [0, 103] on div "Chatbot Logs & Training Black Cat Cruises Profile Settings Logout Home Inbox Ch…" at bounding box center [490, 266] width 980 height 470
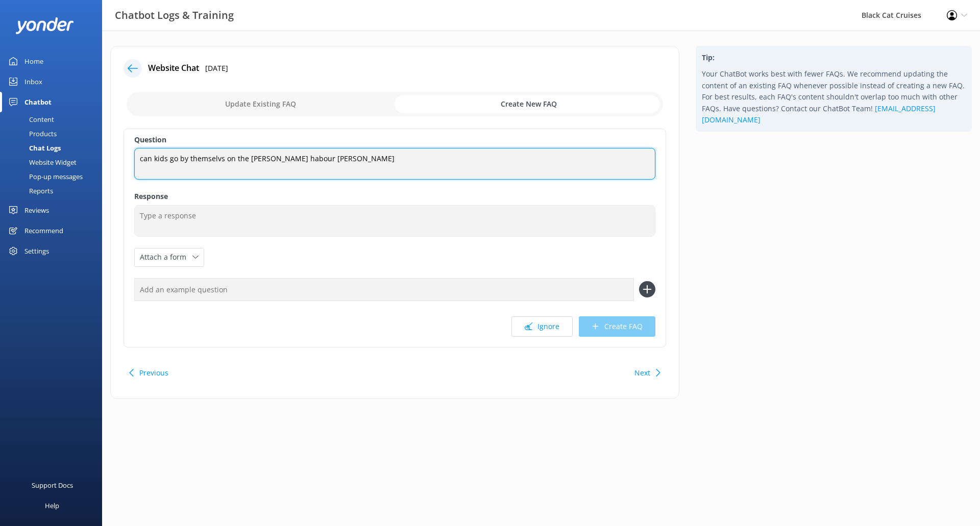
drag, startPoint x: 347, startPoint y: 153, endPoint x: 0, endPoint y: 160, distance: 347.1
click at [0, 159] on div "Chatbot Logs & Training Black Cat Cruises Profile Settings Logout Home Inbox Ch…" at bounding box center [490, 230] width 980 height 399
type textarea "Diamond Harbour Ferry - Can kids go by themselves"
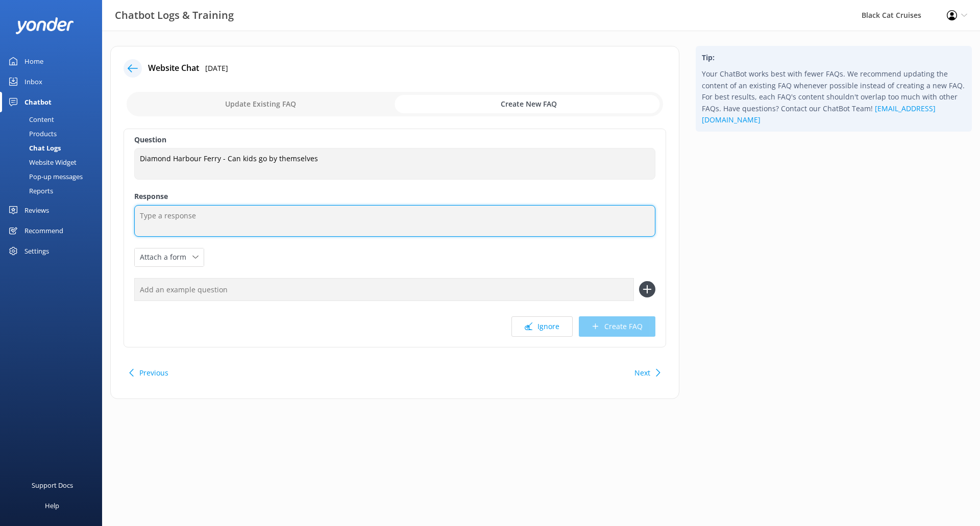
click at [331, 215] on textarea at bounding box center [394, 221] width 521 height 32
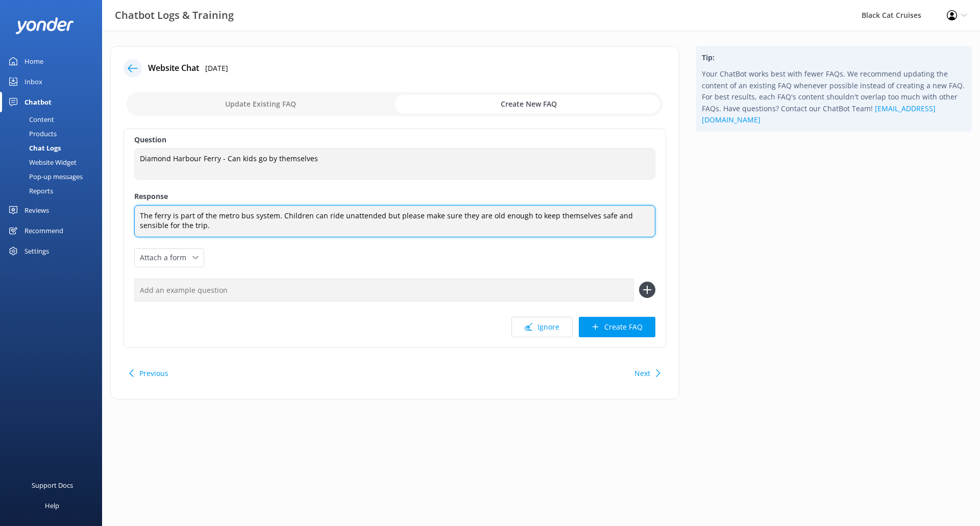
click at [378, 215] on textarea "The ferry is part of the metro bus system. Children can ride unattended but ple…" at bounding box center [394, 221] width 521 height 32
drag, startPoint x: 414, startPoint y: 218, endPoint x: 409, endPoint y: 218, distance: 5.6
click at [409, 218] on textarea "The ferry is part of the metro bus system. Children can ride unattended prefera…" at bounding box center [394, 221] width 521 height 32
click at [480, 231] on textarea "The ferry is part of the metro bus system. Children can ride unattended prefera…" at bounding box center [394, 221] width 521 height 32
click at [376, 218] on textarea "The ferry is part of the metro bus system. Children can ride unattended prefera…" at bounding box center [394, 221] width 521 height 32
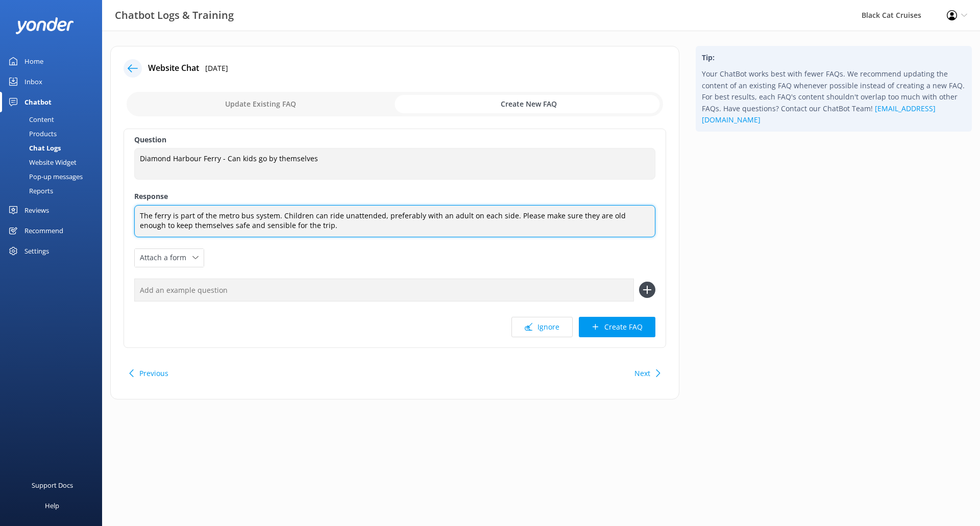
click at [275, 218] on textarea "The ferry is part of the metro bus system. Children can ride unattended, prefer…" at bounding box center [394, 221] width 521 height 32
click at [490, 230] on textarea "The ferry is part of the metro bus system. Children can ride unattended, prefer…" at bounding box center [394, 221] width 521 height 32
type textarea "The ferry is part of the metro bus system. Children can ride unattended, prefer…"
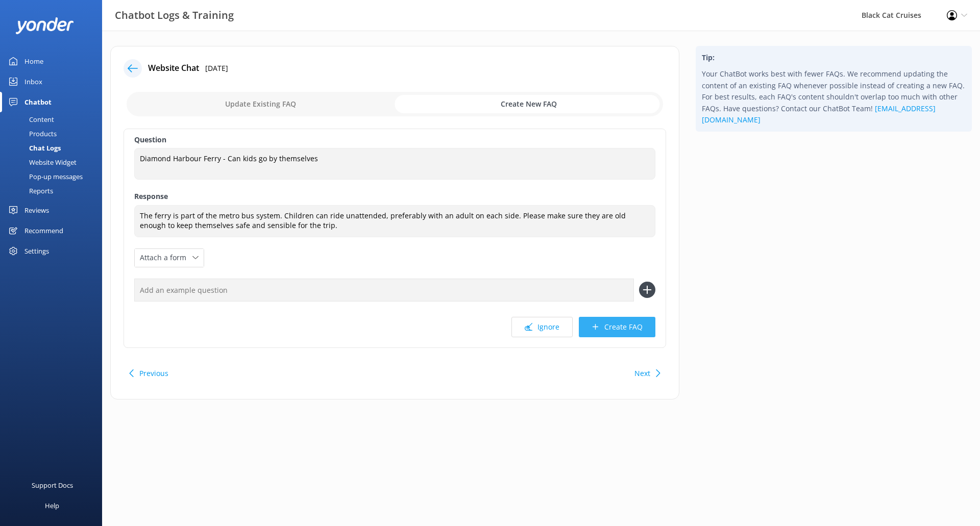
click at [627, 324] on button "Create FAQ" at bounding box center [617, 327] width 77 height 20
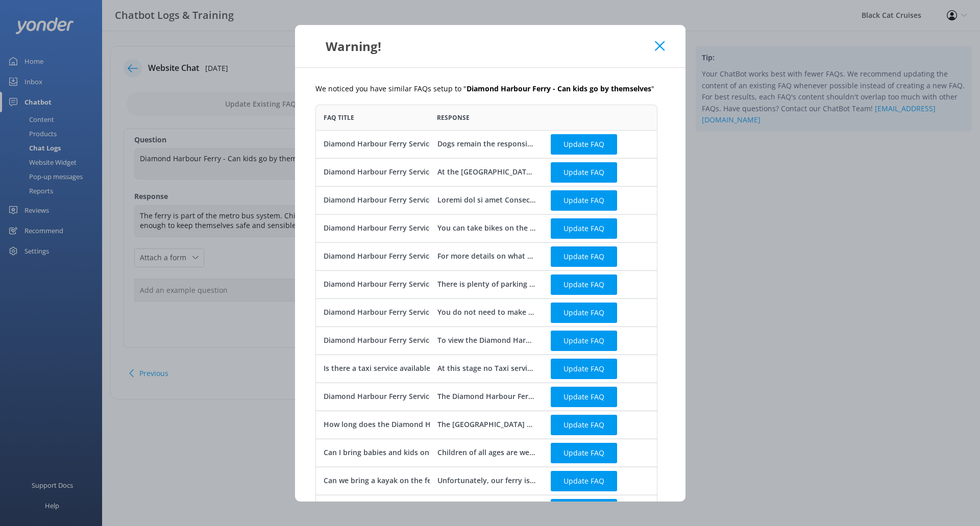
scroll to position [656, 334]
click at [661, 45] on icon at bounding box center [660, 46] width 10 height 10
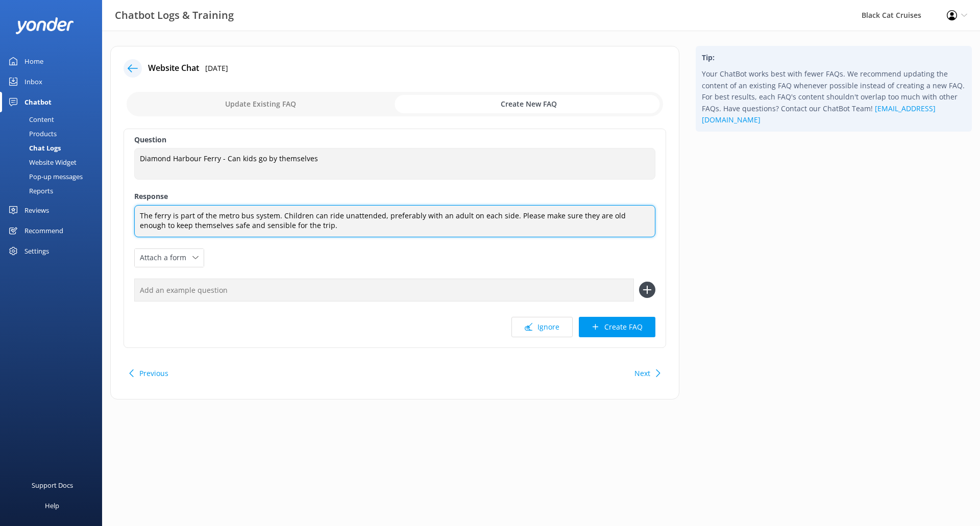
drag, startPoint x: 318, startPoint y: 233, endPoint x: 49, endPoint y: 183, distance: 273.6
click at [49, 183] on div "Chatbot Logs & Training Black Cat Cruises Profile Settings Logout Home Inbox Ch…" at bounding box center [490, 231] width 980 height 400
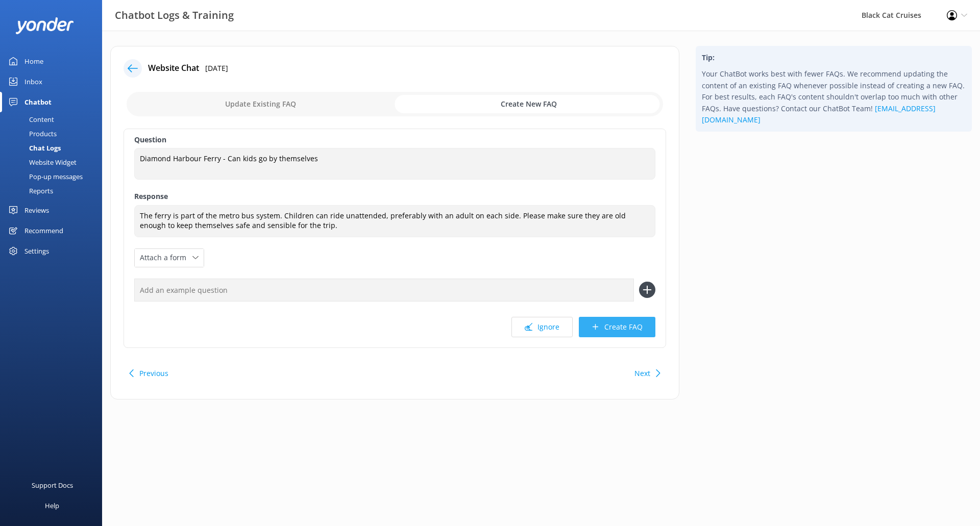
click at [613, 323] on button "Create FAQ" at bounding box center [617, 327] width 77 height 20
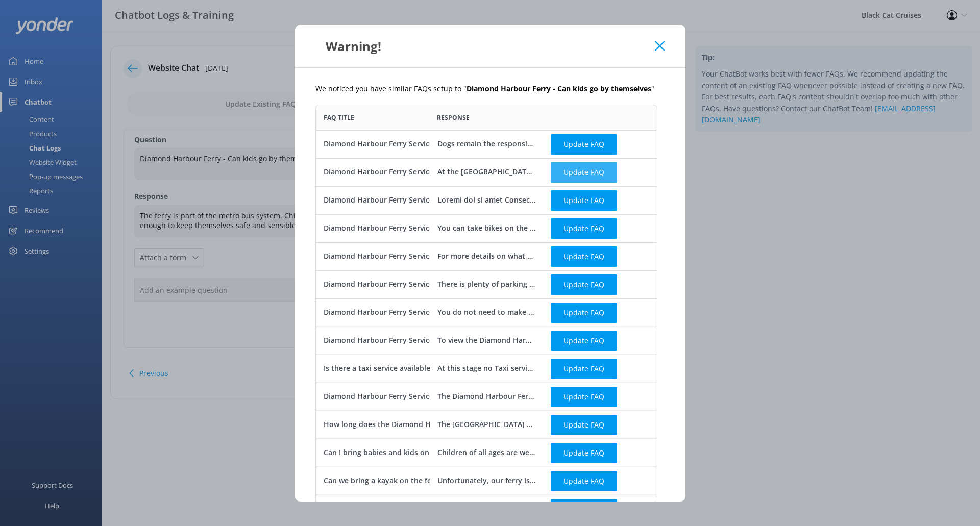
click at [584, 174] on button "Update FAQ" at bounding box center [584, 172] width 66 height 20
checkbox input "false"
type textarea "At the [GEOGRAPHIC_DATA] side where the ferries depart from there is good acces…"
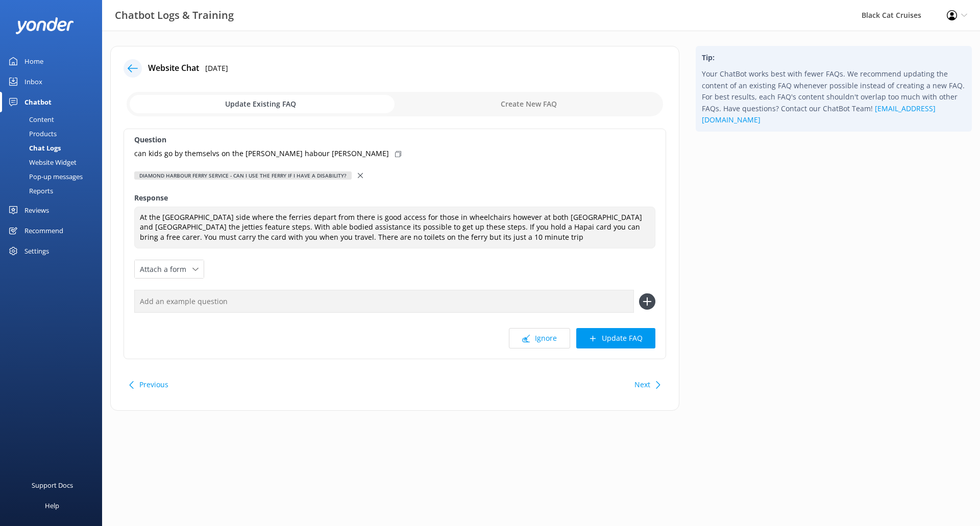
click at [524, 108] on input "checkbox" at bounding box center [395, 104] width 536 height 24
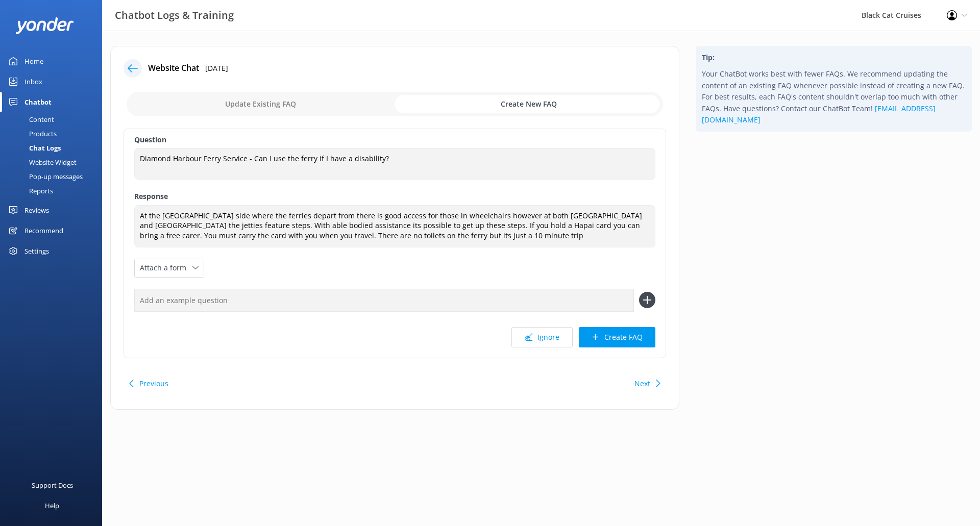
click at [315, 95] on input "checkbox" at bounding box center [395, 104] width 536 height 24
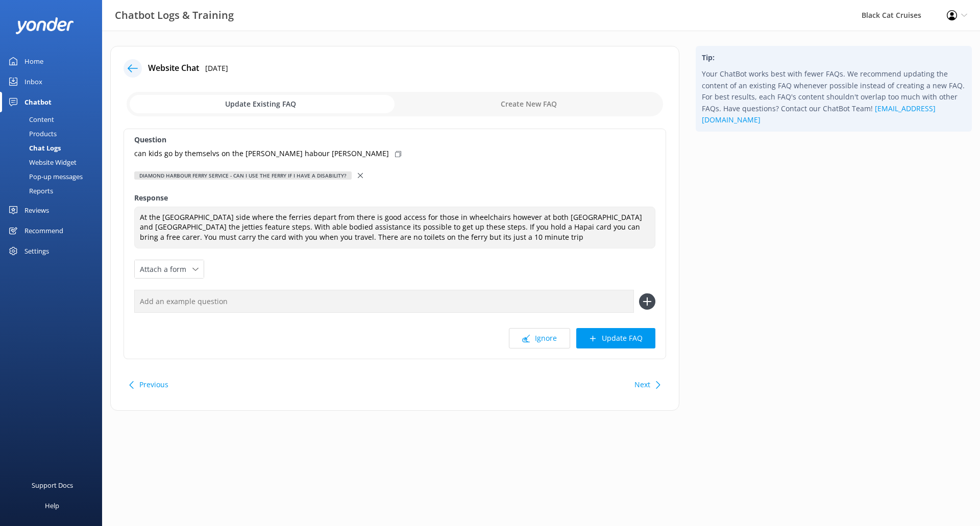
click at [547, 108] on input "checkbox" at bounding box center [395, 104] width 536 height 24
checkbox input "true"
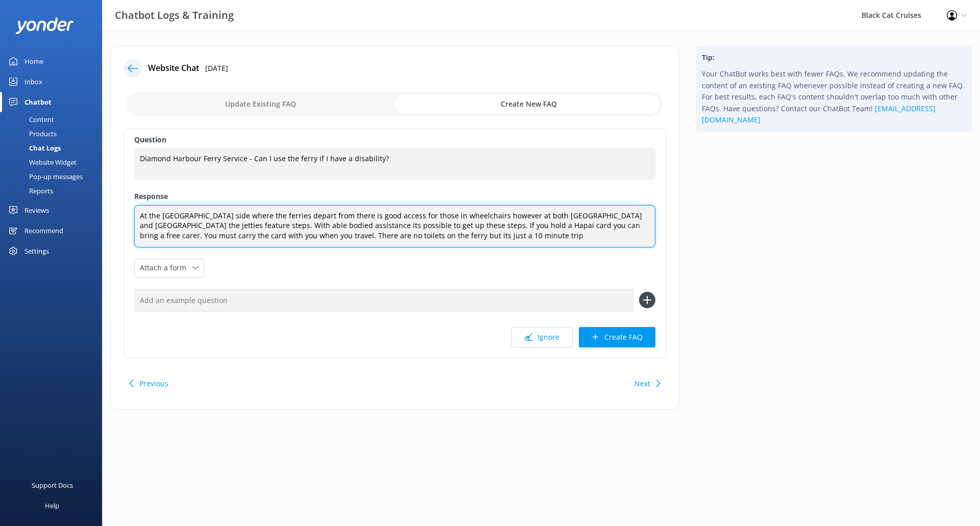
drag, startPoint x: 470, startPoint y: 244, endPoint x: 0, endPoint y: 140, distance: 481.0
click at [0, 140] on div "Chatbot Logs & Training Black Cat Cruises Profile Settings Logout Home Inbox Ch…" at bounding box center [490, 236] width 980 height 410
paste textarea "The ferry is part of the metro bus system. Children can ride unattended, prefer…"
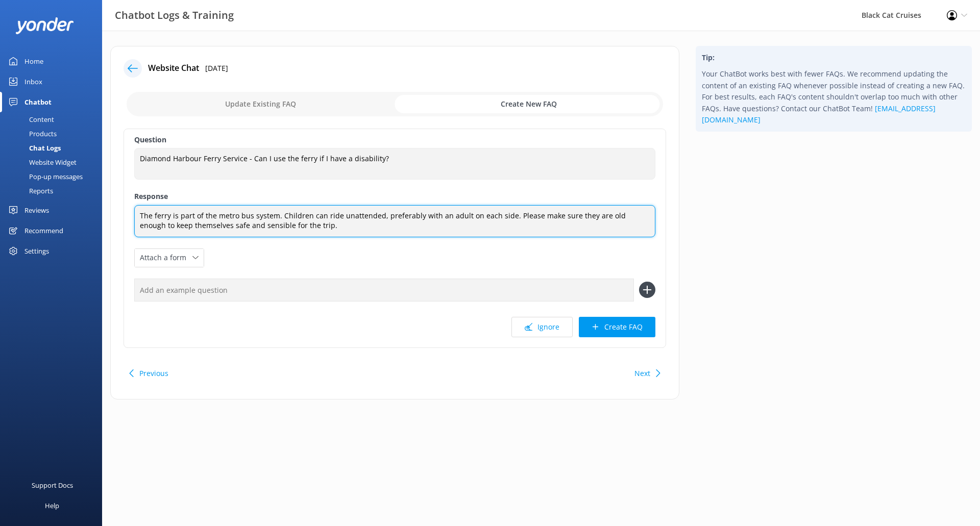
type textarea "The ferry is part of the metro bus system. Children can ride unattended, prefer…"
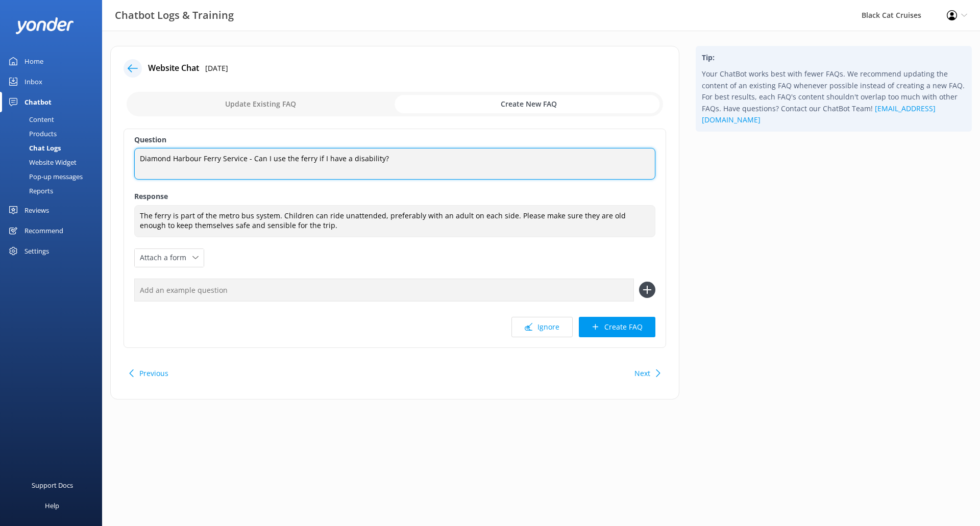
drag, startPoint x: 416, startPoint y: 165, endPoint x: 266, endPoint y: 161, distance: 150.6
click at [266, 161] on textarea "Diamond Harbour Ferry Service - Can I use the ferry if I have a disability?" at bounding box center [394, 164] width 521 height 32
type textarea "Diamond Harbour Ferry Service - Can kids use the ferry unattended?"
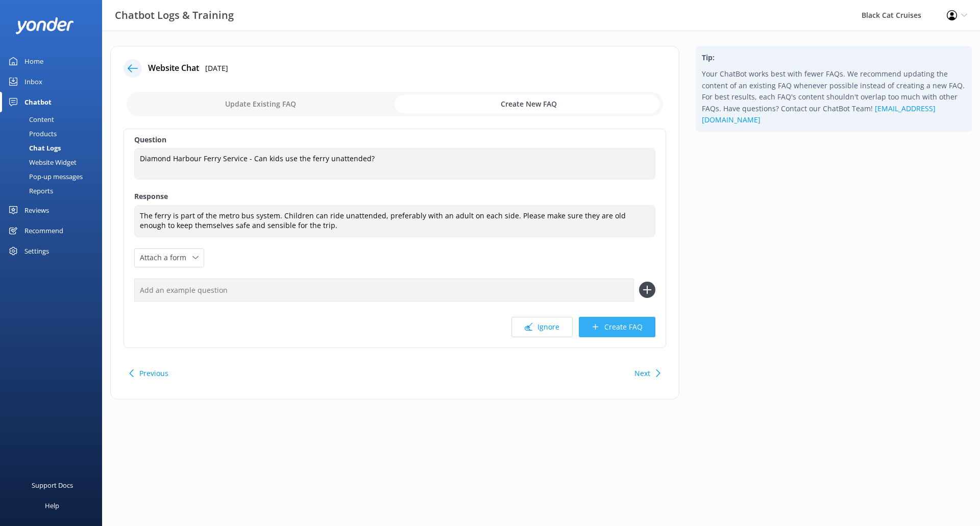
click at [635, 334] on button "Create FAQ" at bounding box center [617, 327] width 77 height 20
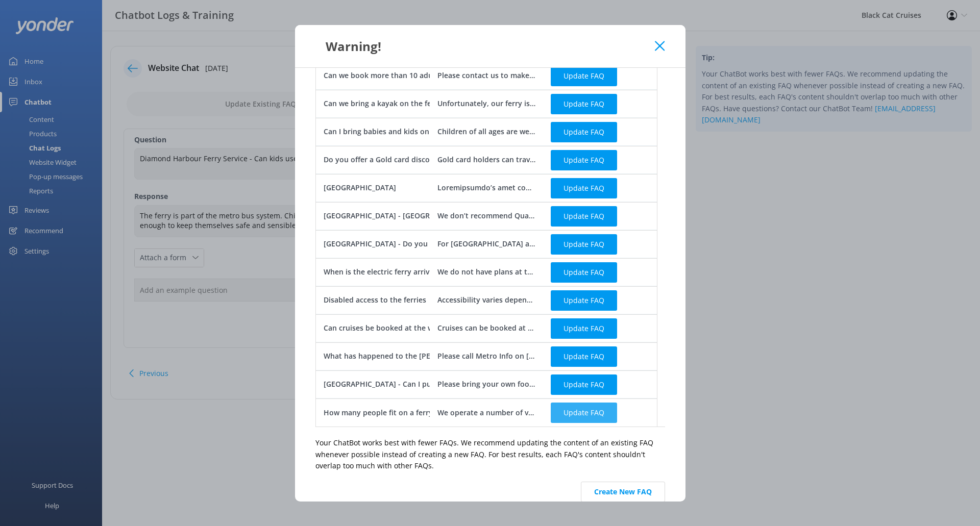
scroll to position [368, 0]
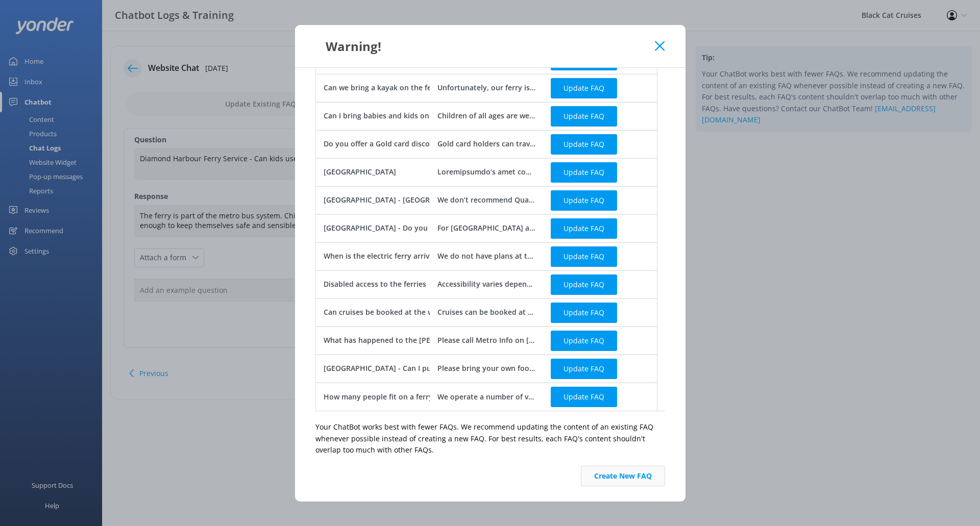
click at [650, 480] on button "Create New FAQ" at bounding box center [623, 476] width 84 height 20
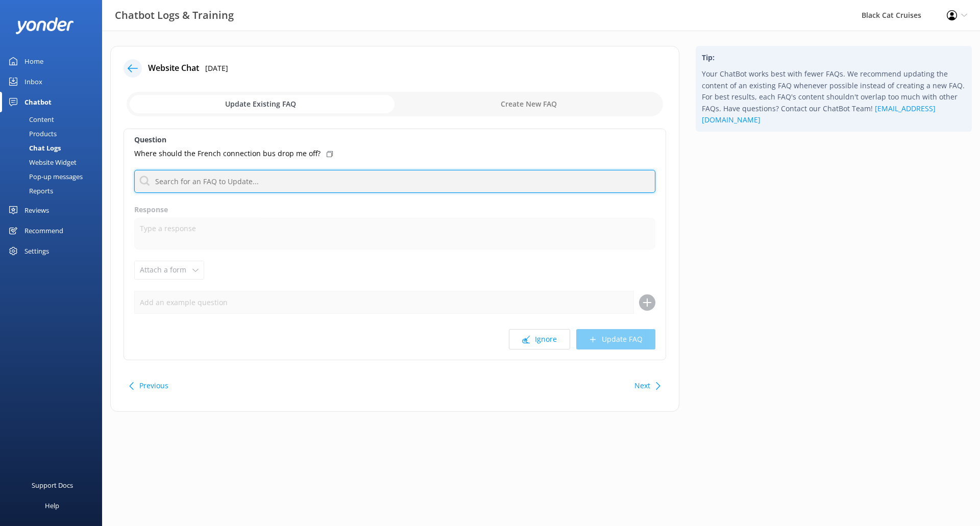
click at [308, 189] on input "text" at bounding box center [394, 181] width 521 height 23
type input "f"
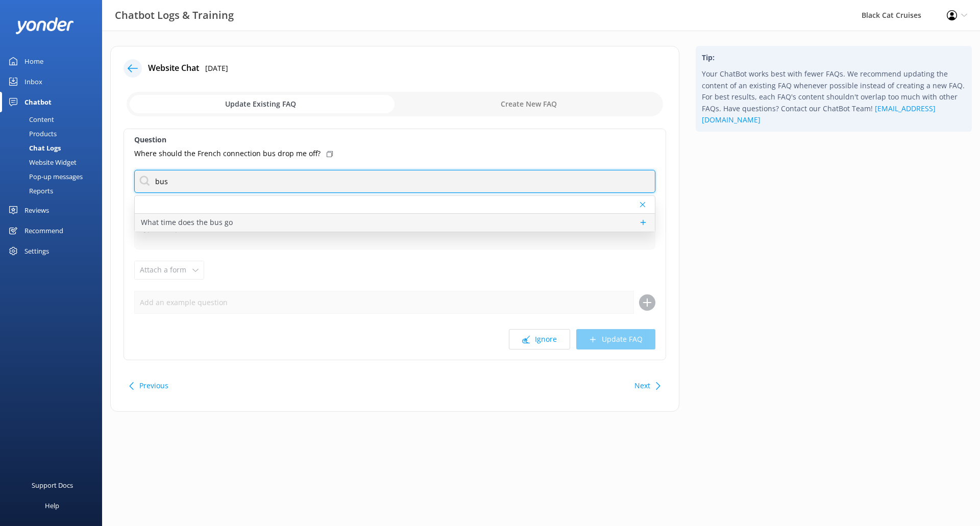
type input "bus"
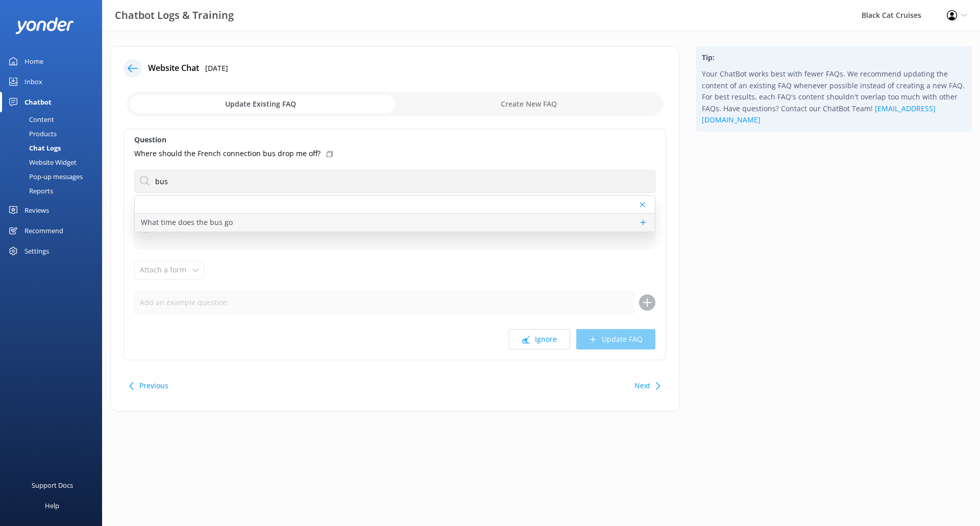
click at [304, 217] on div "What time does the bus go" at bounding box center [395, 223] width 520 height 18
type textarea "Here is a link to the Number 8 timetable through Metro Info [URL][DOMAIN_NAME]"
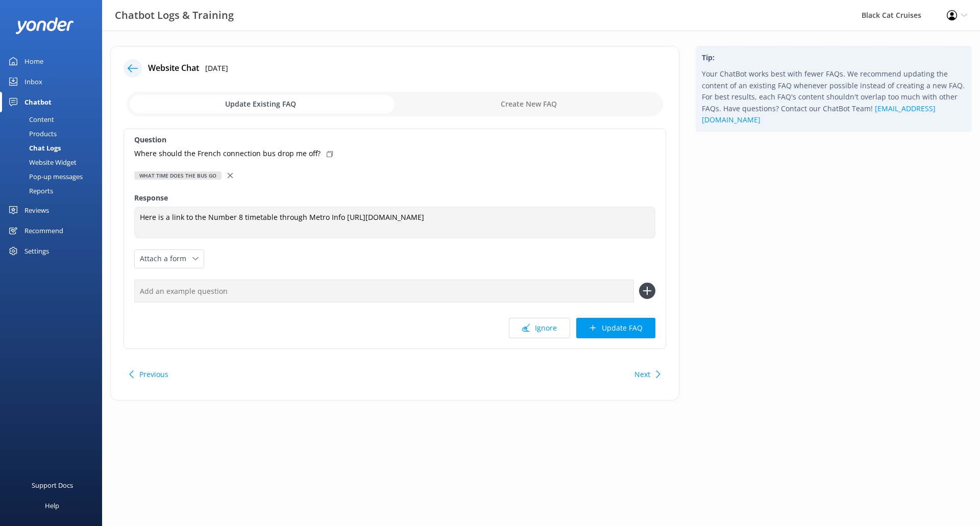
click at [230, 173] on div at bounding box center [231, 175] width 7 height 11
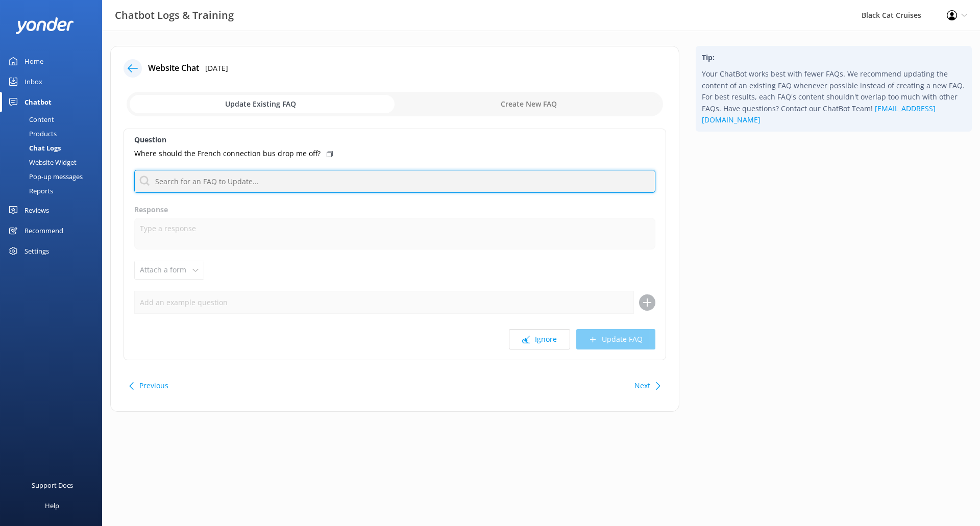
click at [265, 183] on input "text" at bounding box center [394, 181] width 521 height 23
type input "akaroa bus"
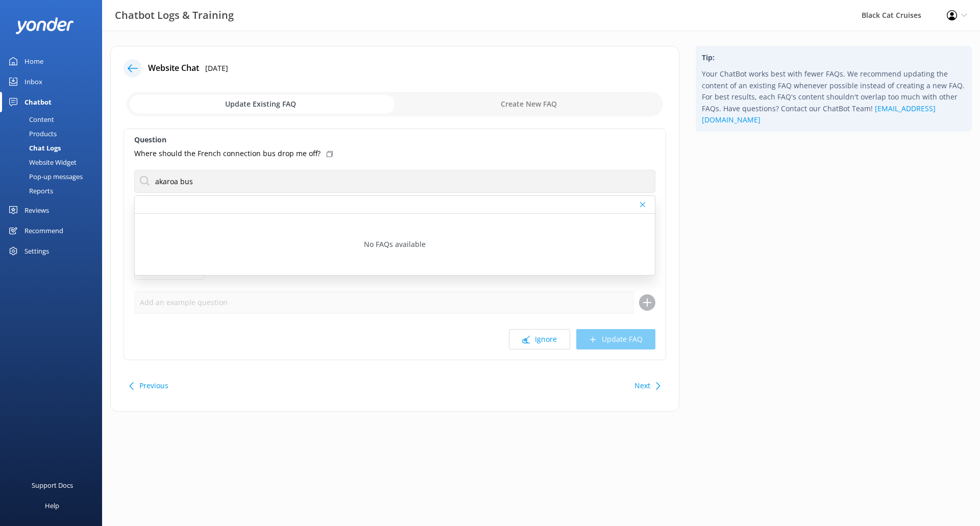
click at [327, 151] on icon at bounding box center [330, 154] width 6 height 6
click at [327, 154] on icon at bounding box center [330, 154] width 6 height 6
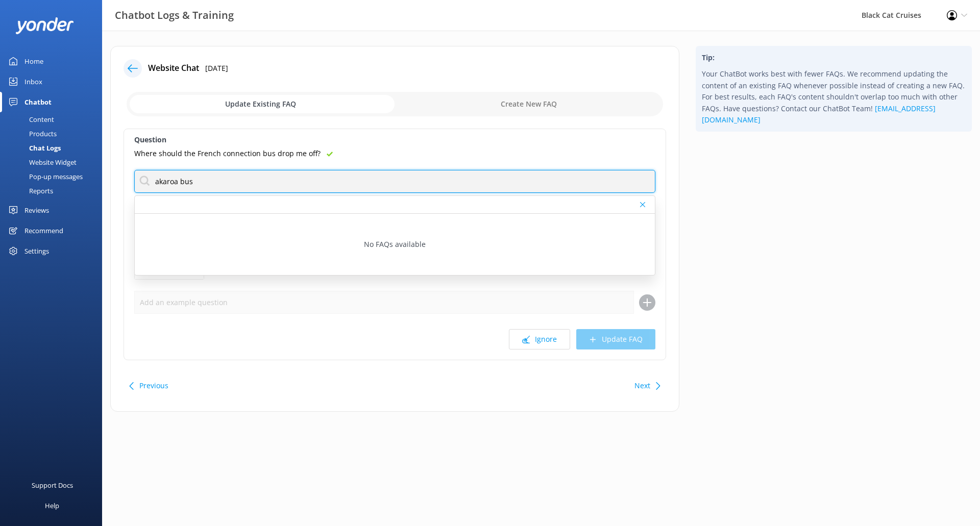
drag, startPoint x: 270, startPoint y: 185, endPoint x: 0, endPoint y: 184, distance: 270.0
click at [0, 184] on div "Chatbot Logs & Training Black Cat Cruises Profile Settings Logout Home Inbox Ch…" at bounding box center [490, 237] width 980 height 412
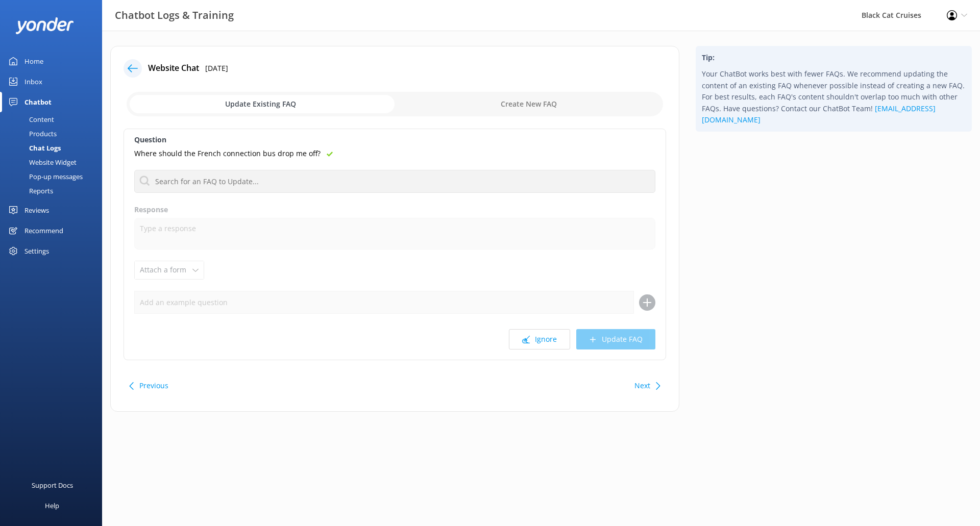
click at [542, 106] on input "checkbox" at bounding box center [395, 104] width 536 height 24
checkbox input "true"
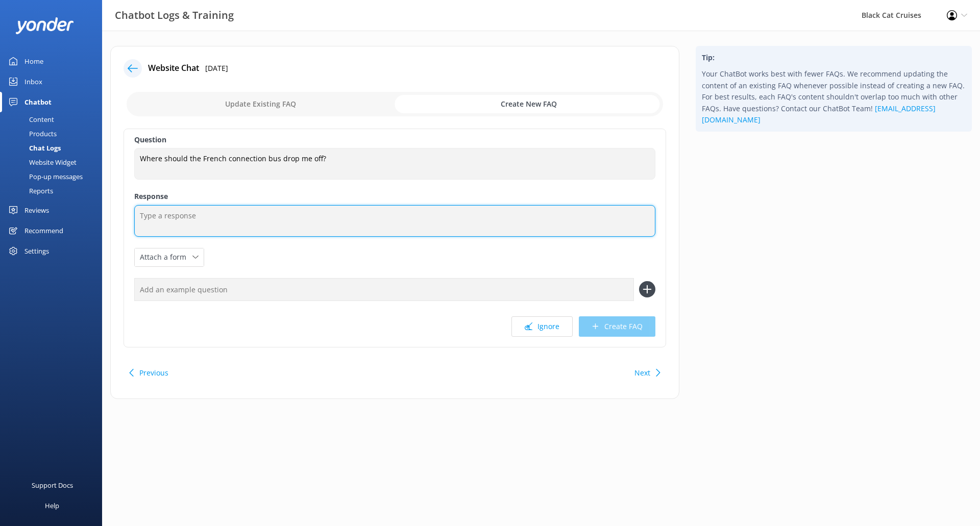
click at [235, 225] on textarea at bounding box center [394, 221] width 521 height 32
type textarea "T"
click at [235, 224] on textarea at bounding box center [394, 221] width 521 height 32
type textarea "O"
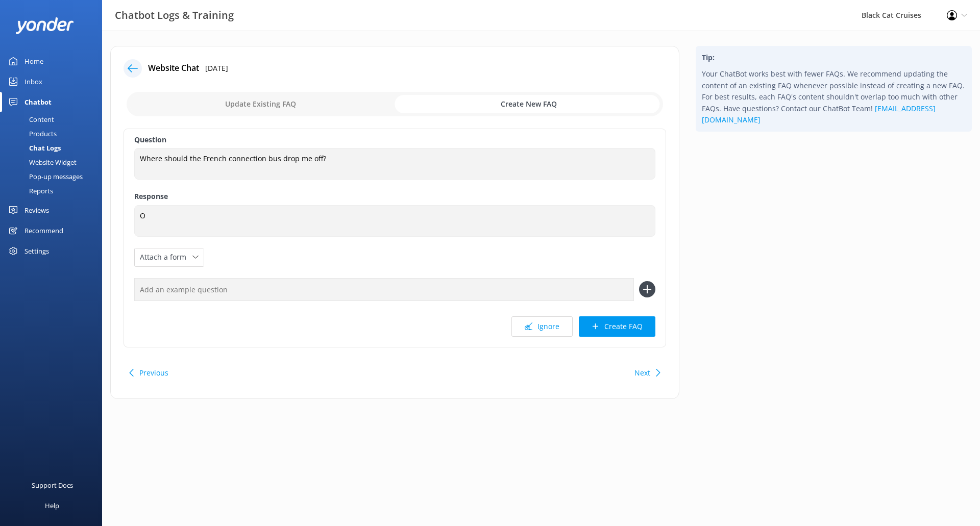
click at [269, 103] on input "checkbox" at bounding box center [395, 104] width 536 height 24
checkbox input "false"
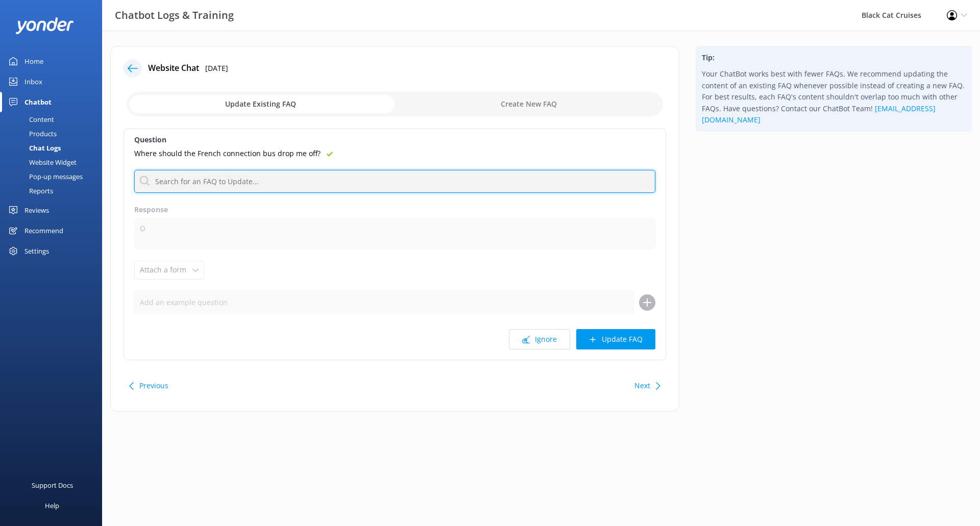
click at [223, 181] on input "text" at bounding box center [394, 181] width 521 height 23
drag, startPoint x: 177, startPoint y: 180, endPoint x: 59, endPoint y: 181, distance: 117.9
click at [59, 181] on div "Chatbot Logs & Training Black Cat Cruises Profile Settings Logout Home Inbox Ch…" at bounding box center [490, 237] width 980 height 412
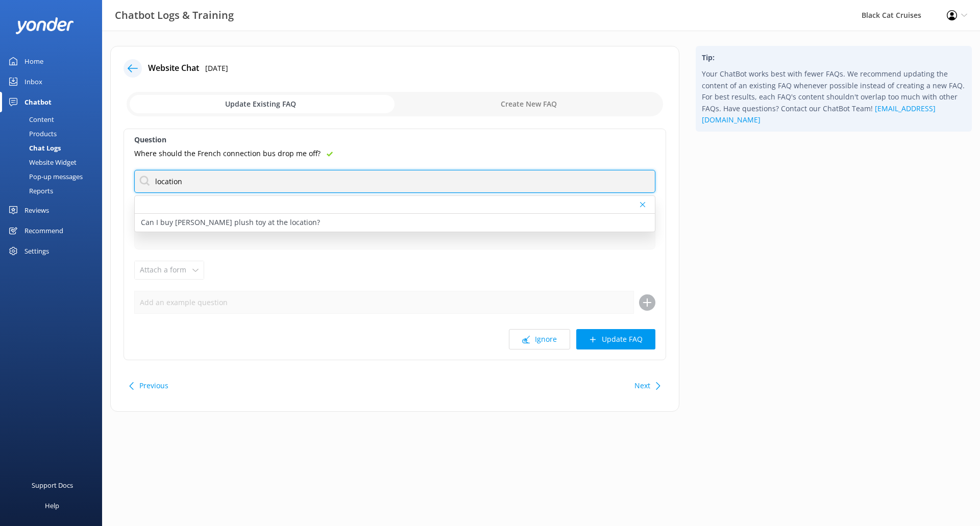
drag, startPoint x: 204, startPoint y: 184, endPoint x: 62, endPoint y: 159, distance: 144.7
click at [28, 154] on div "Chatbot Logs & Training Black Cat Cruises Profile Settings Logout Home Inbox Ch…" at bounding box center [490, 237] width 980 height 412
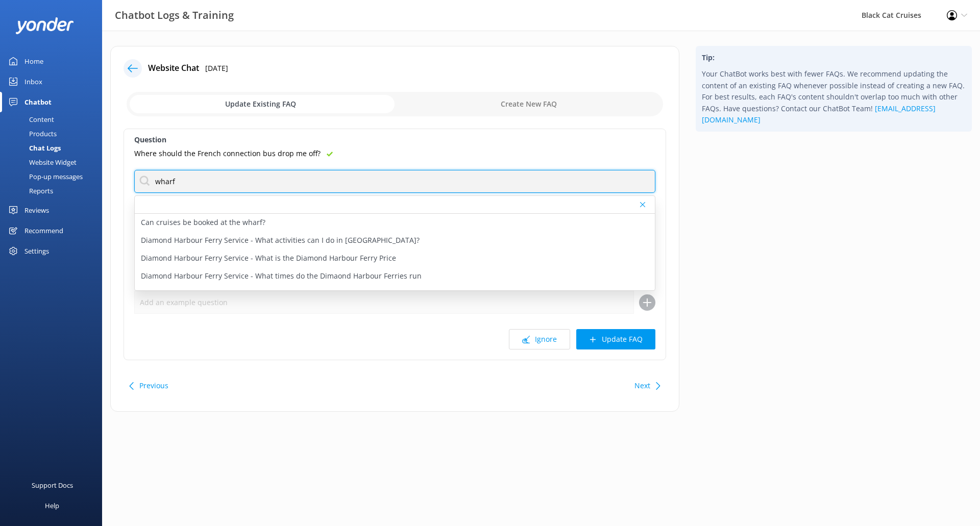
type input "wharf"
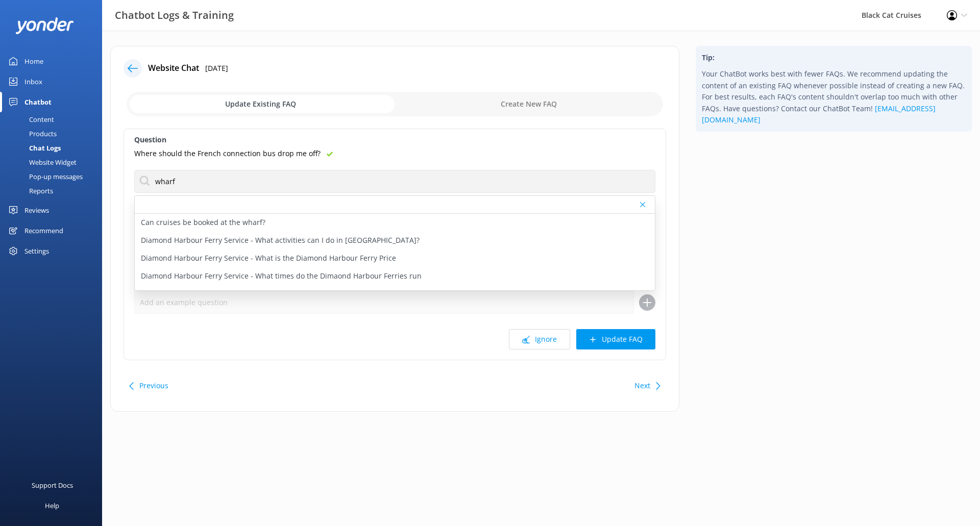
click at [539, 92] on input "checkbox" at bounding box center [395, 104] width 536 height 24
checkbox input "true"
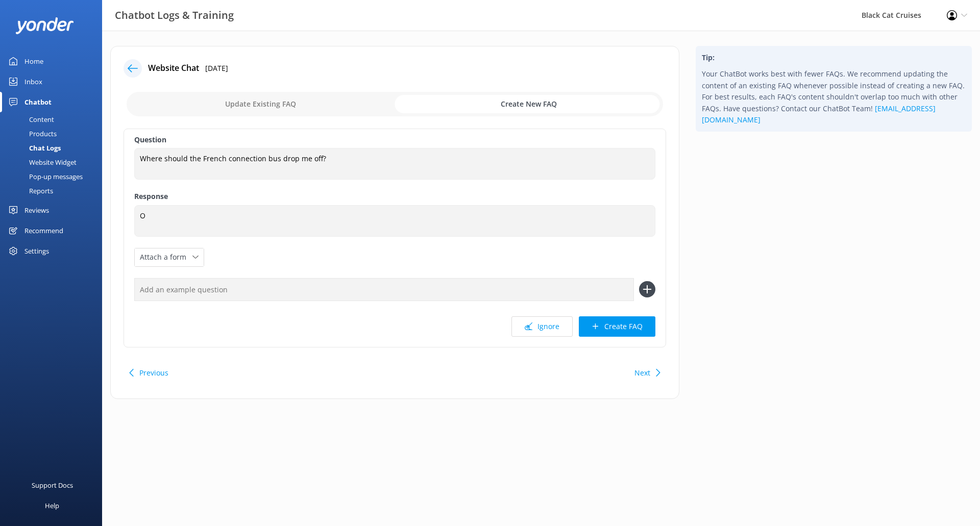
click at [292, 200] on label "Response" at bounding box center [394, 196] width 521 height 11
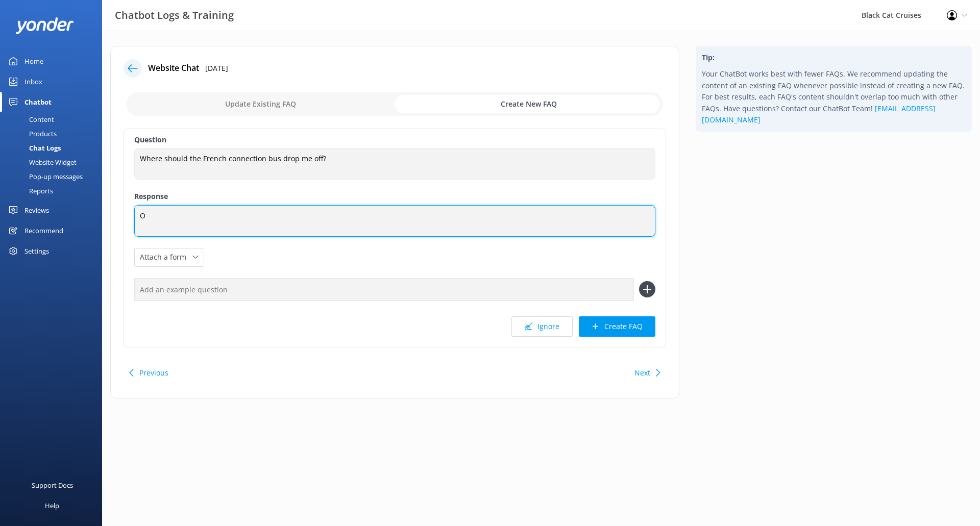
click at [289, 228] on textarea "O" at bounding box center [394, 221] width 521 height 32
drag, startPoint x: 237, startPoint y: 225, endPoint x: 16, endPoint y: 204, distance: 222.5
click at [5, 204] on div "Chatbot Logs & Training Black Cat Cruises Profile Settings Logout Home Inbox Ch…" at bounding box center [490, 230] width 980 height 399
type textarea "Just let the driver know where you are going and they will tell you when to get…"
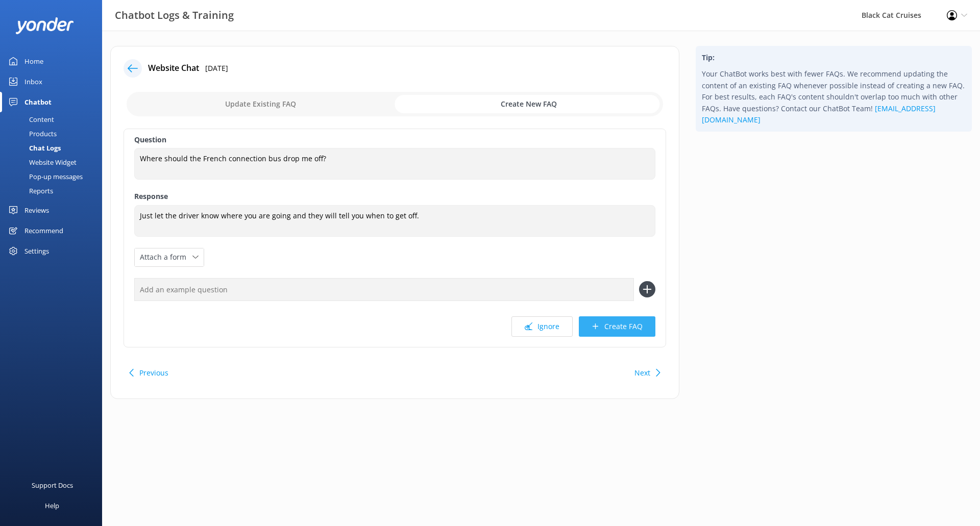
click at [623, 331] on button "Create FAQ" at bounding box center [617, 326] width 77 height 20
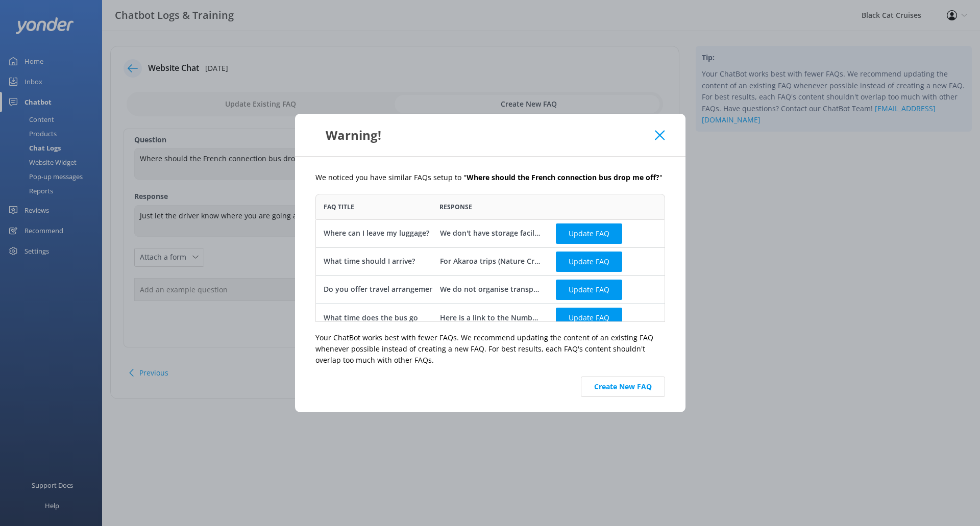
scroll to position [10, 0]
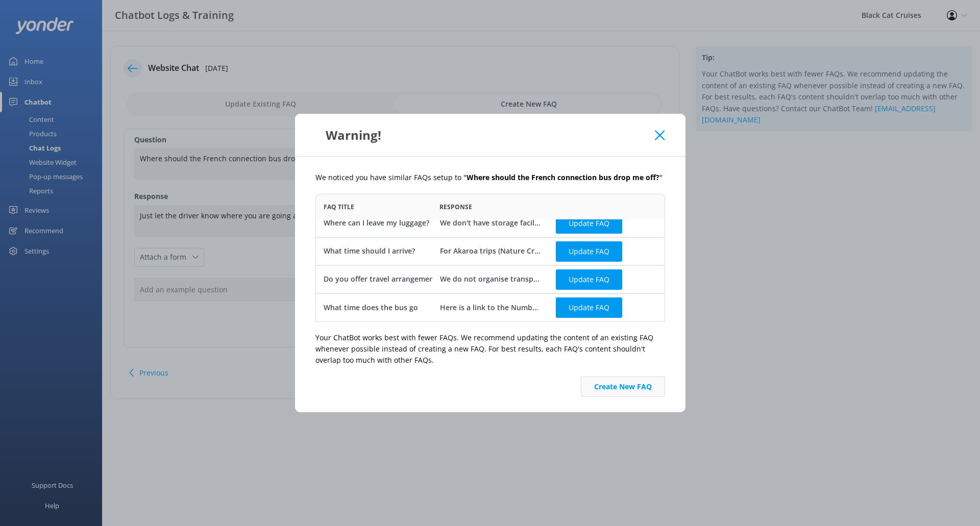
click at [636, 388] on button "Create New FAQ" at bounding box center [623, 387] width 84 height 20
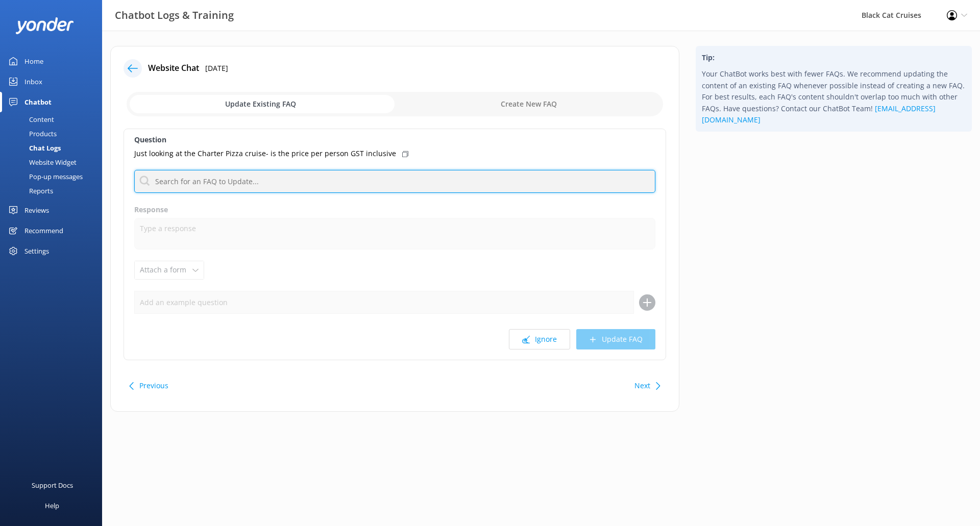
click at [398, 190] on input "text" at bounding box center [394, 181] width 521 height 23
type input "gst"
drag, startPoint x: 222, startPoint y: 186, endPoint x: 29, endPoint y: 182, distance: 193.5
click at [36, 181] on div "Chatbot Logs & Training Black Cat Cruises Profile Settings Logout Home Inbox Ch…" at bounding box center [490, 237] width 980 height 412
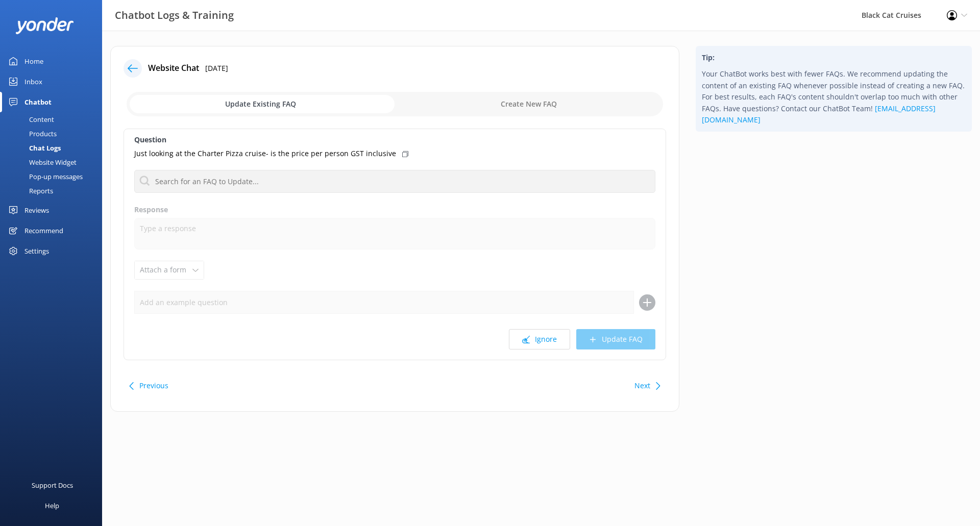
click at [555, 96] on input "checkbox" at bounding box center [395, 104] width 536 height 24
checkbox input "true"
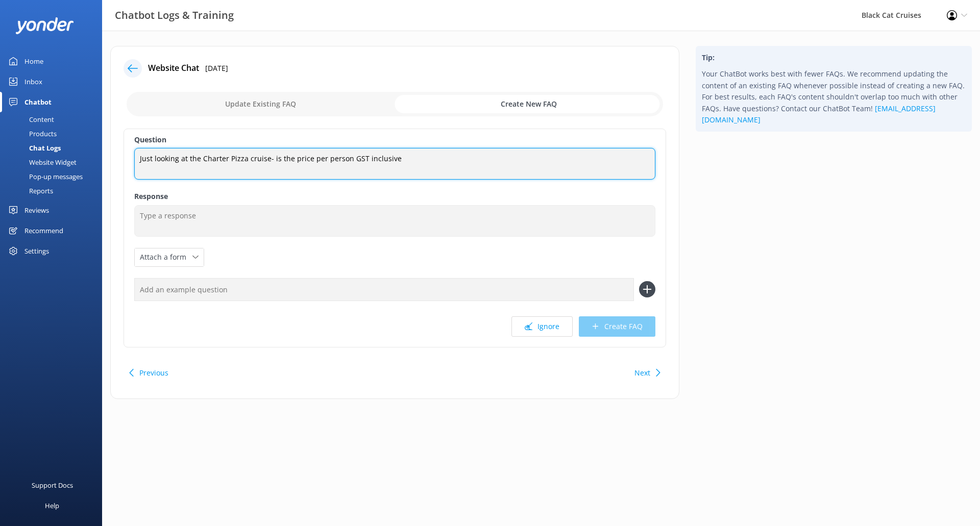
click at [272, 158] on textarea "Just looking at the Charter Pizza cruise- is the price per person GST inclusive" at bounding box center [394, 164] width 521 height 32
drag, startPoint x: 273, startPoint y: 158, endPoint x: 46, endPoint y: 155, distance: 227.1
click at [46, 155] on div "Chatbot Logs & Training Black Cat Cruises Profile Settings Logout Home Inbox Ch…" at bounding box center [490, 230] width 980 height 399
drag, startPoint x: 216, startPoint y: 159, endPoint x: 177, endPoint y: 160, distance: 38.8
click at [177, 160] on textarea "Is the price per person GST inclusive" at bounding box center [394, 164] width 521 height 32
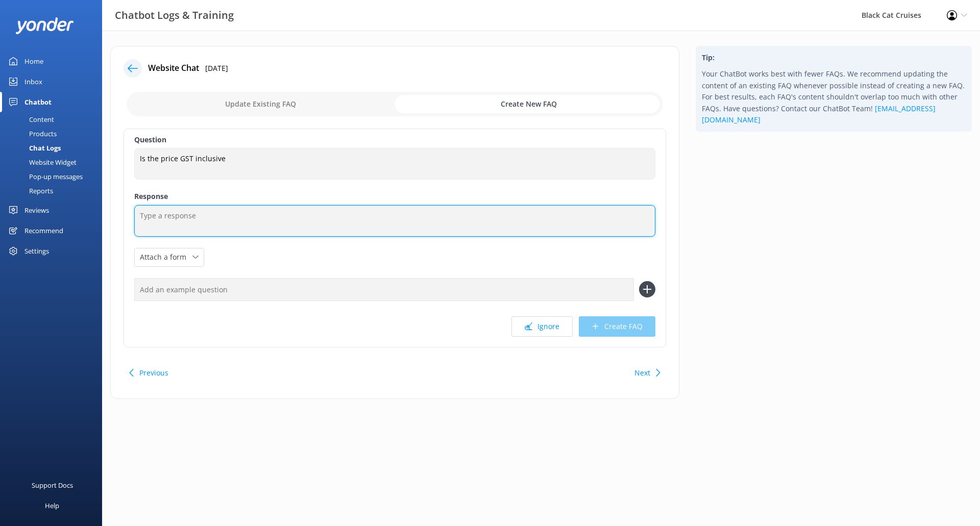
click at [212, 225] on textarea at bounding box center [394, 221] width 521 height 32
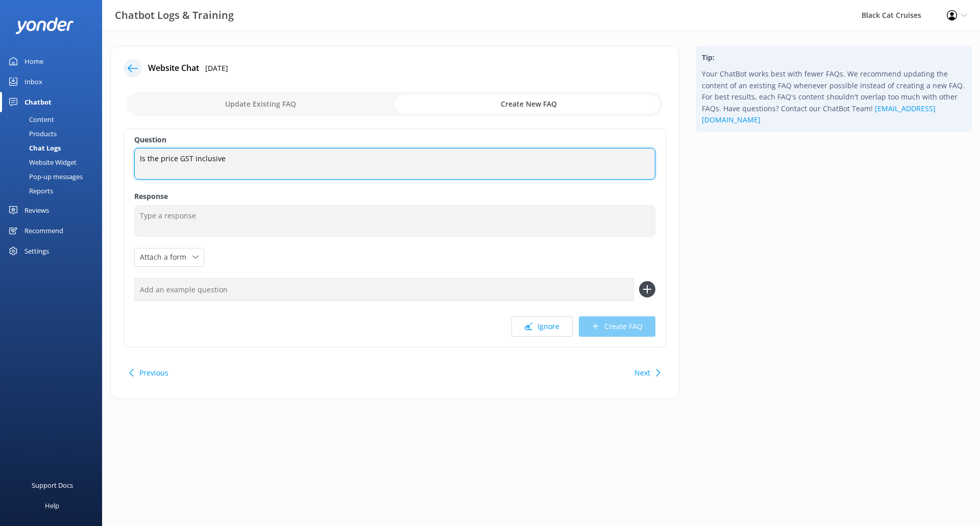
click at [226, 162] on textarea "Is the price GST inclusive" at bounding box center [394, 164] width 521 height 32
type textarea "Is the price GST inclusive?"
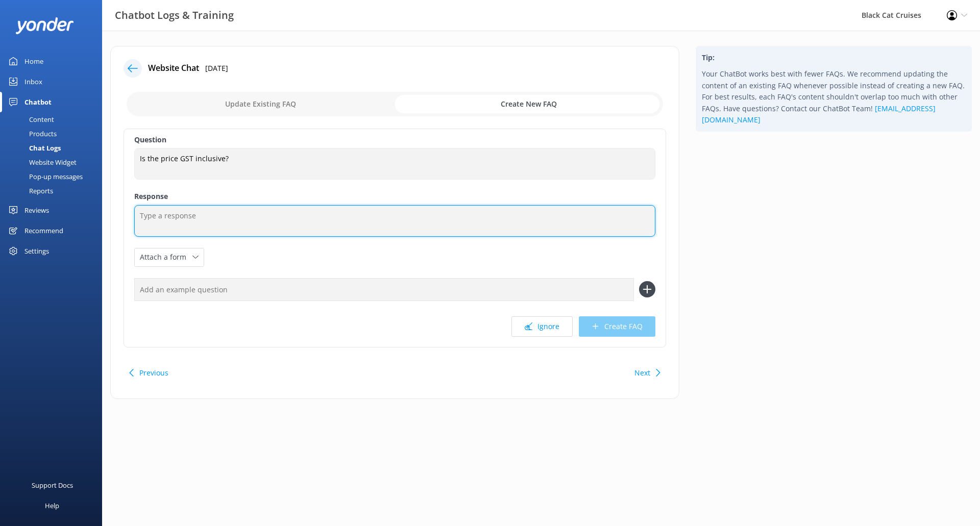
click at [225, 210] on textarea at bounding box center [394, 221] width 521 height 32
type textarea "All of our prices include GST"
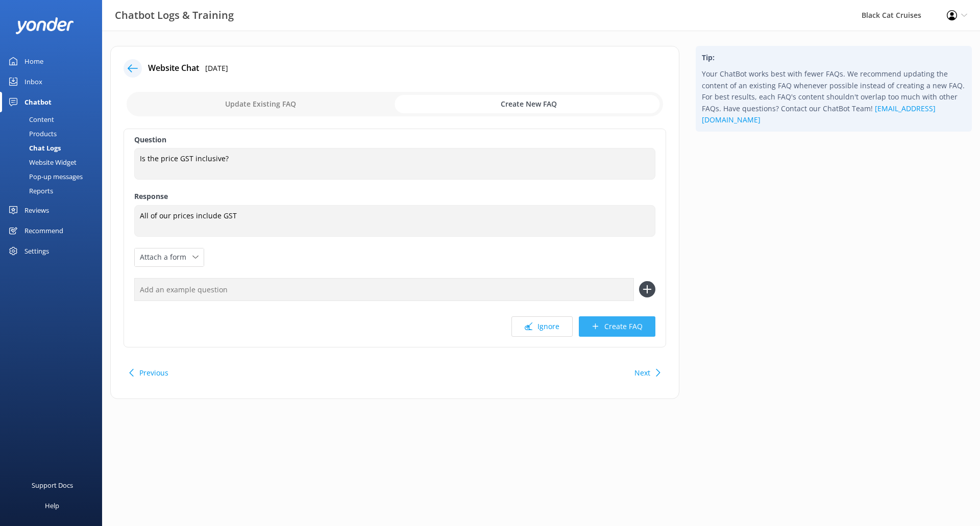
click at [640, 329] on button "Create FAQ" at bounding box center [617, 326] width 77 height 20
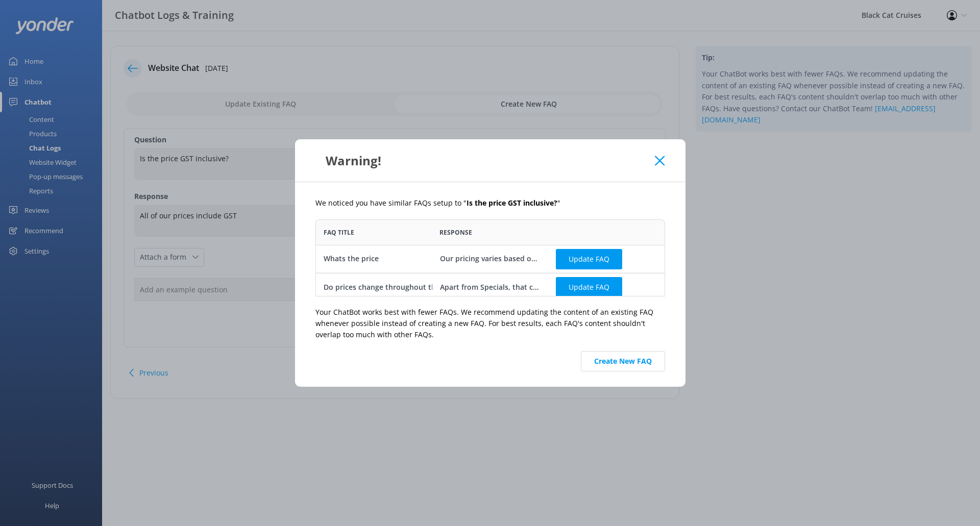
scroll to position [69, 342]
click at [579, 250] on button "Update FAQ" at bounding box center [589, 259] width 66 height 20
checkbox input "false"
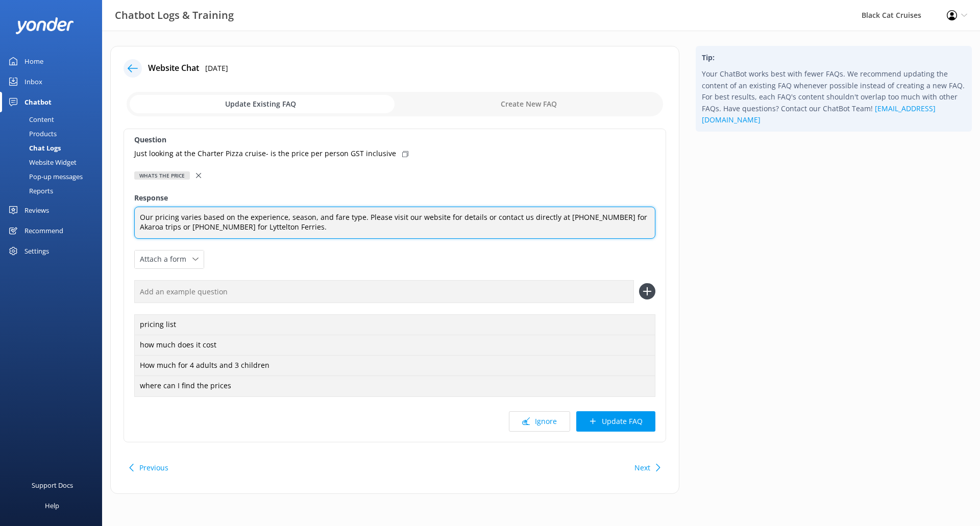
click at [361, 218] on textarea "Our pricing varies based on the experience, season, and fare type. Please visit…" at bounding box center [394, 223] width 521 height 32
type textarea "Our pricing varies based on the experience, season, and fare type. All our pric…"
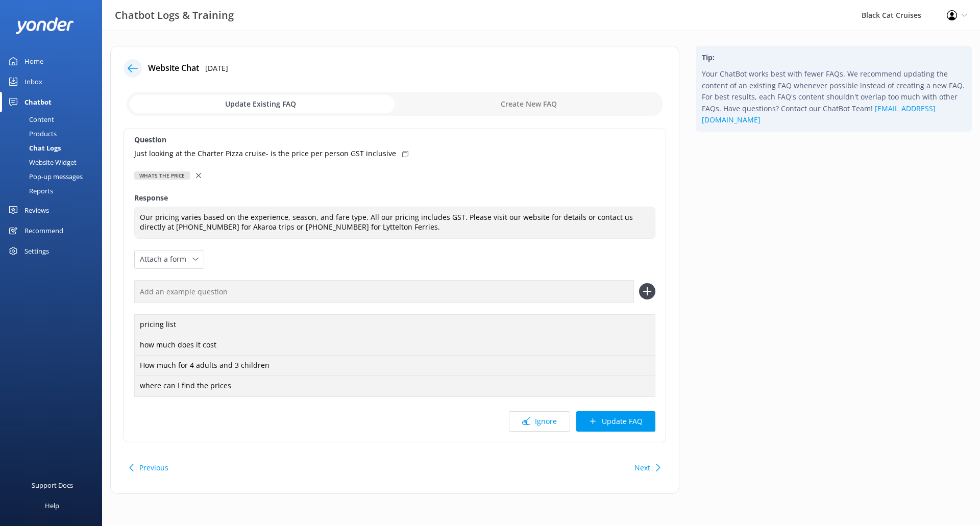
click at [402, 154] on icon at bounding box center [405, 154] width 6 height 6
click at [308, 288] on input "text" at bounding box center [384, 291] width 500 height 23
paste input "Just looking at the Charter Pizza cruise- is the price per person GST inclusive"
drag, startPoint x: 346, startPoint y: 292, endPoint x: 116, endPoint y: 297, distance: 229.7
click at [116, 297] on div "Website Chat [DATE] Update Existing FAQ Create New FAQ Question Just looking at…" at bounding box center [394, 270] width 569 height 448
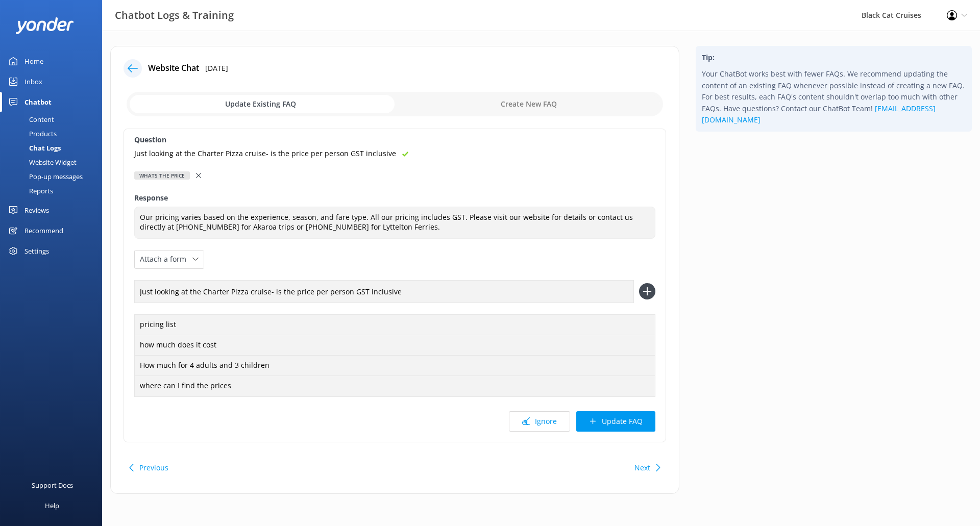
click at [347, 292] on input "Just looking at the Charter Pizza cruise- is the price per person GST inclusive" at bounding box center [384, 291] width 500 height 23
drag, startPoint x: 346, startPoint y: 292, endPoint x: 309, endPoint y: 294, distance: 36.8
click at [309, 294] on input "Just looking at the Charter Pizza cruise- is the price per person GST inclusive" at bounding box center [384, 291] width 500 height 23
drag, startPoint x: 272, startPoint y: 293, endPoint x: 104, endPoint y: 297, distance: 168.0
click at [105, 297] on div "Website Chat [DATE] Update Existing FAQ Create New FAQ Question Just looking at…" at bounding box center [394, 275] width 585 height 458
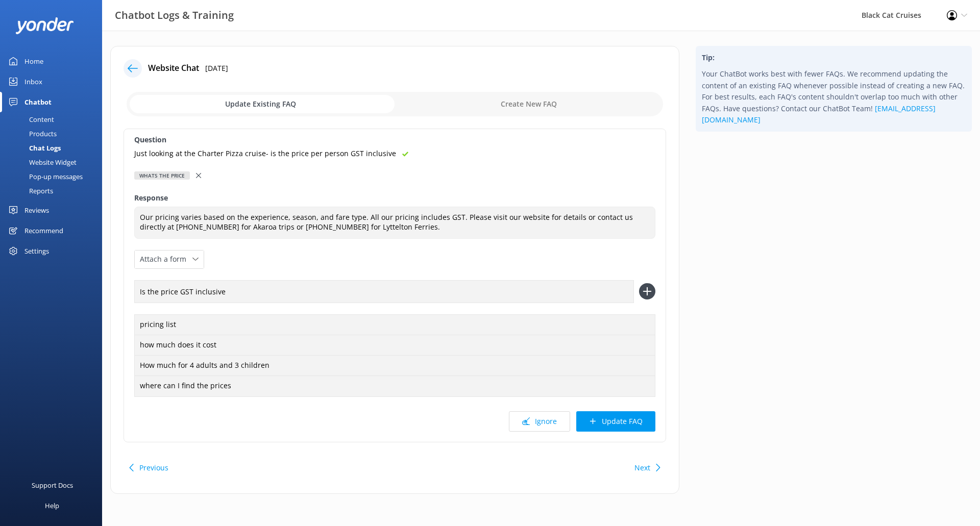
click at [342, 290] on input "Is the price GST inclusive" at bounding box center [384, 291] width 500 height 23
type input "Is the price GST inclusive?"
click at [649, 289] on icon at bounding box center [647, 291] width 16 height 16
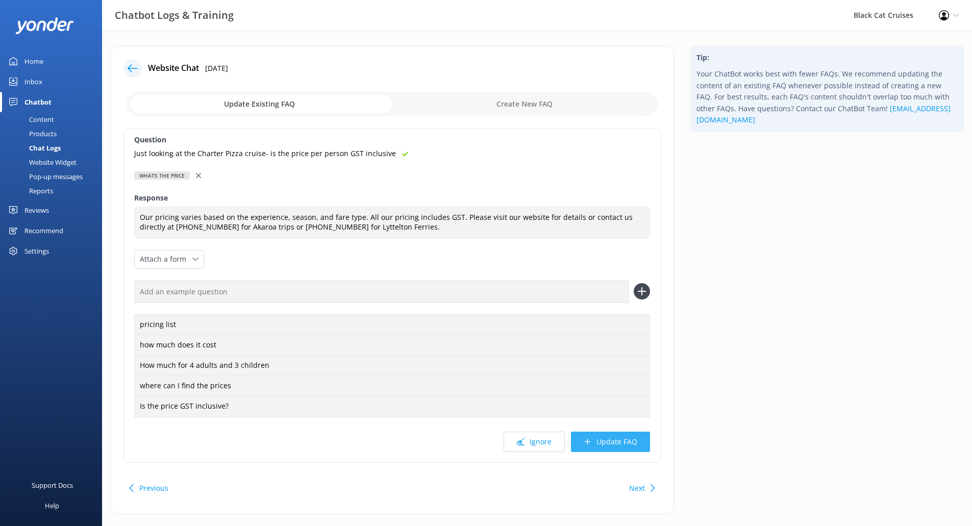
click at [636, 445] on button "Update FAQ" at bounding box center [610, 442] width 79 height 20
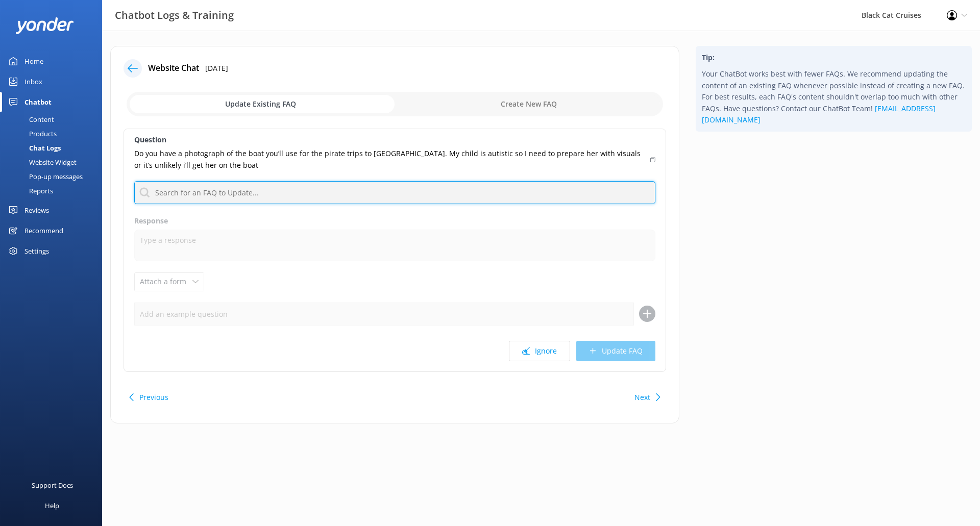
click at [327, 188] on input "text" at bounding box center [394, 192] width 521 height 23
type input "Autisim"
drag, startPoint x: 274, startPoint y: 186, endPoint x: 43, endPoint y: 178, distance: 230.8
click at [0, 170] on div "Chatbot Logs & Training Black Cat Cruises Profile Settings Logout Home Inbox Ch…" at bounding box center [490, 243] width 980 height 424
click at [457, 193] on input "text" at bounding box center [394, 192] width 521 height 23
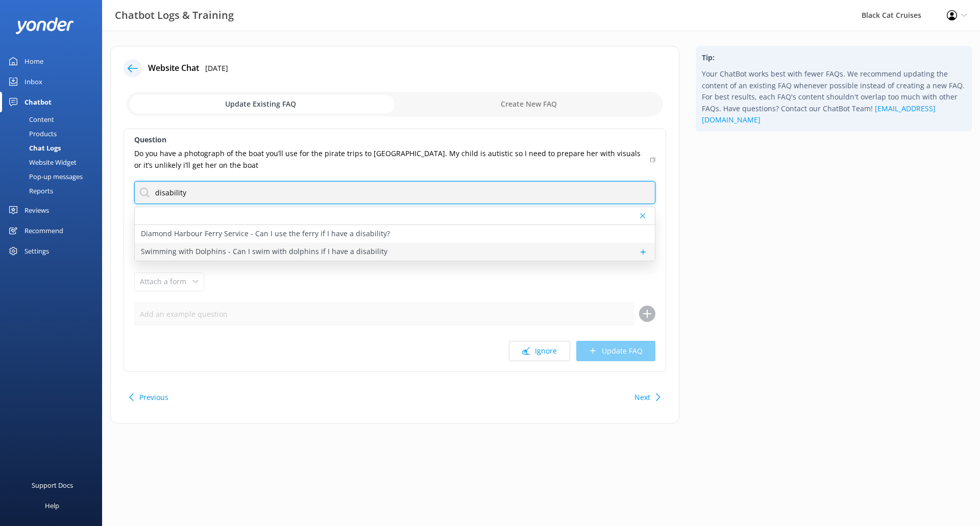
type input "disability"
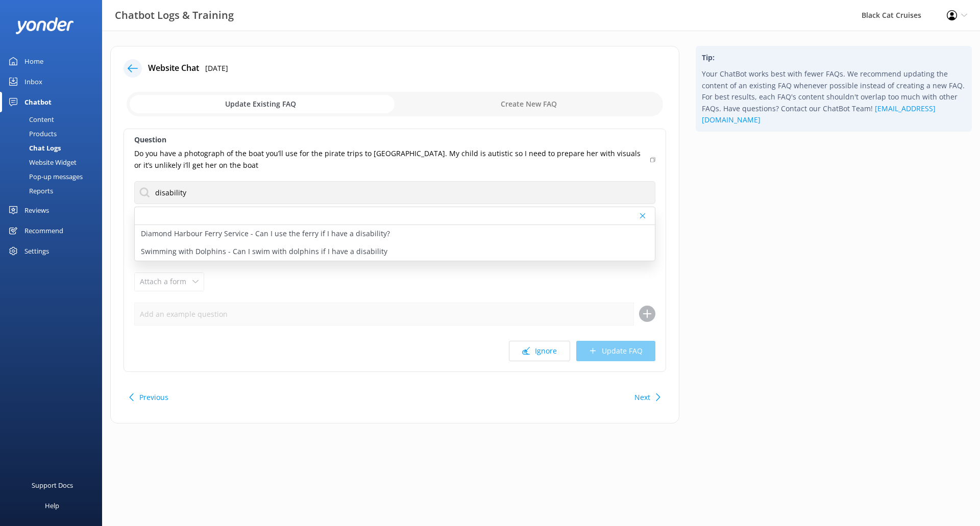
click at [234, 252] on p "Swimming with Dolphins - Can I swim with dolphins if I have a disability" at bounding box center [264, 251] width 247 height 11
type textarea "In order to provide the best advice, please telephone us on [PHONE_NUMBER] befo…"
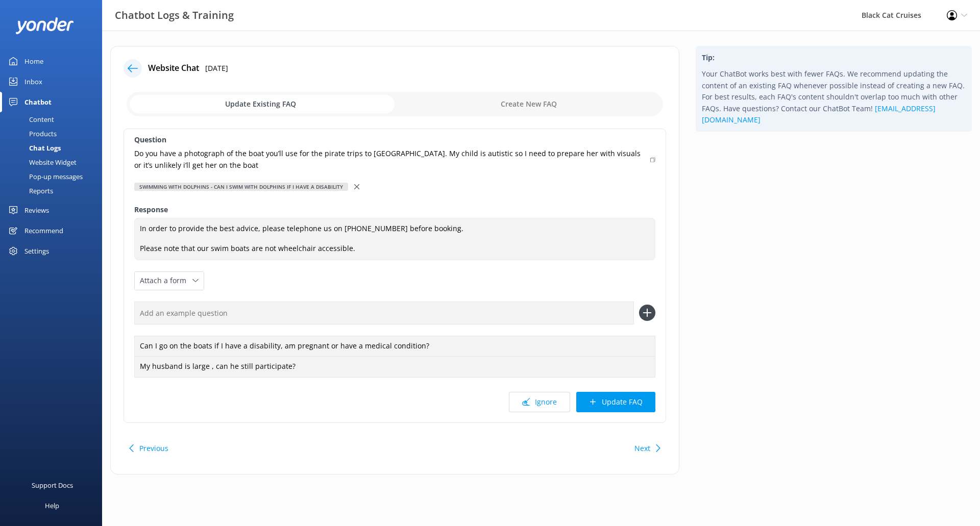
click at [354, 186] on icon at bounding box center [356, 186] width 5 height 5
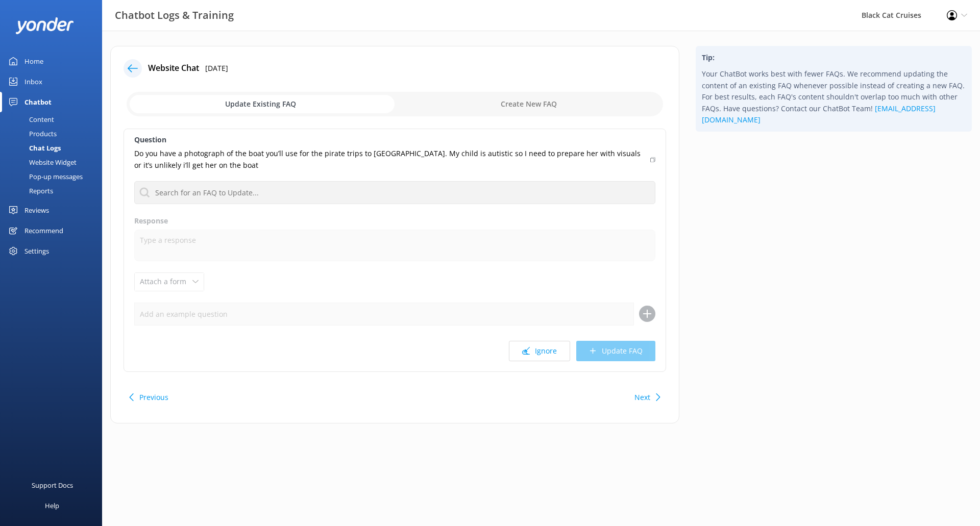
click at [526, 106] on input "checkbox" at bounding box center [395, 104] width 536 height 24
checkbox input "true"
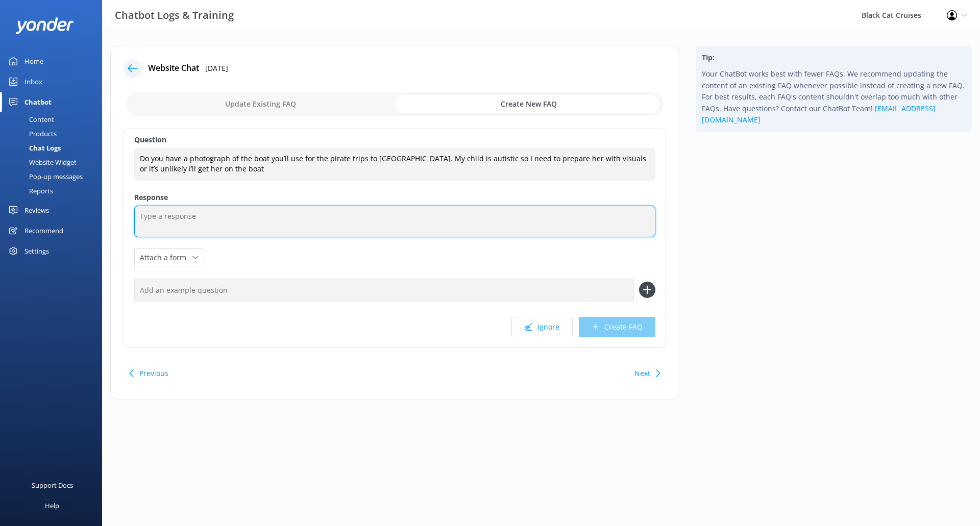
click at [169, 220] on textarea at bounding box center [394, 222] width 521 height 32
drag, startPoint x: 296, startPoint y: 225, endPoint x: 0, endPoint y: 199, distance: 296.7
click at [0, 199] on div "Chatbot Logs & Training Black Cat Cruises Profile Settings Logout Home Inbox Ch…" at bounding box center [490, 231] width 980 height 400
type textarea "I have a specific request."
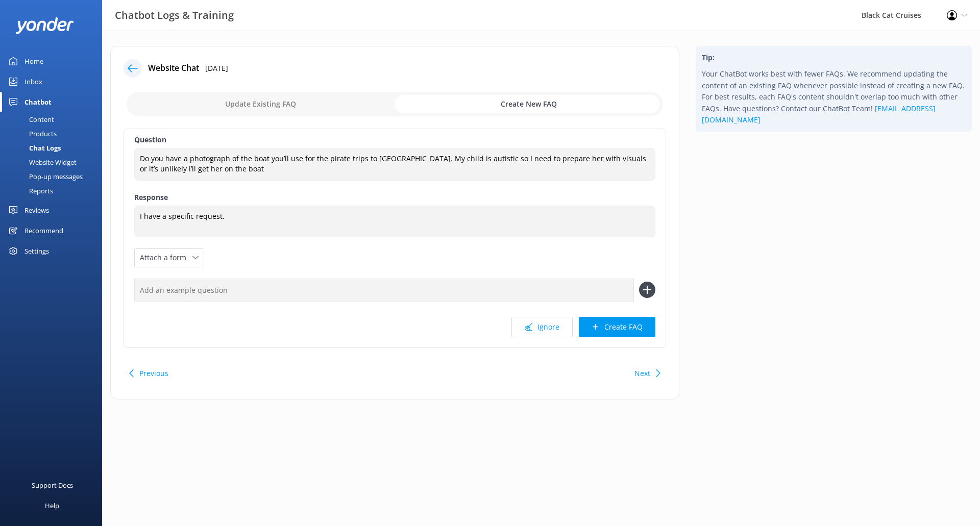
click at [523, 100] on input "checkbox" at bounding box center [395, 104] width 536 height 24
checkbox input "false"
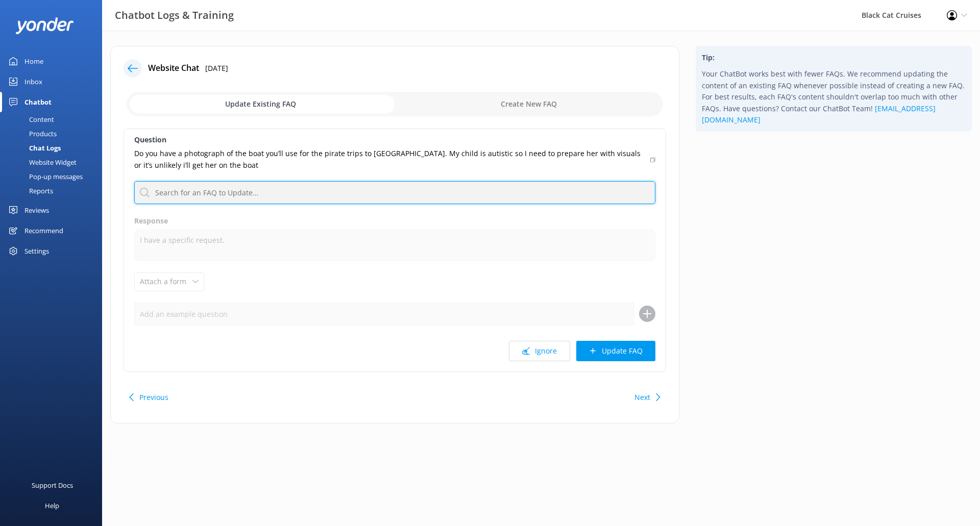
click at [265, 194] on input "text" at bounding box center [394, 192] width 521 height 23
paste input "I have a specific request."
type input "I have a specific request."
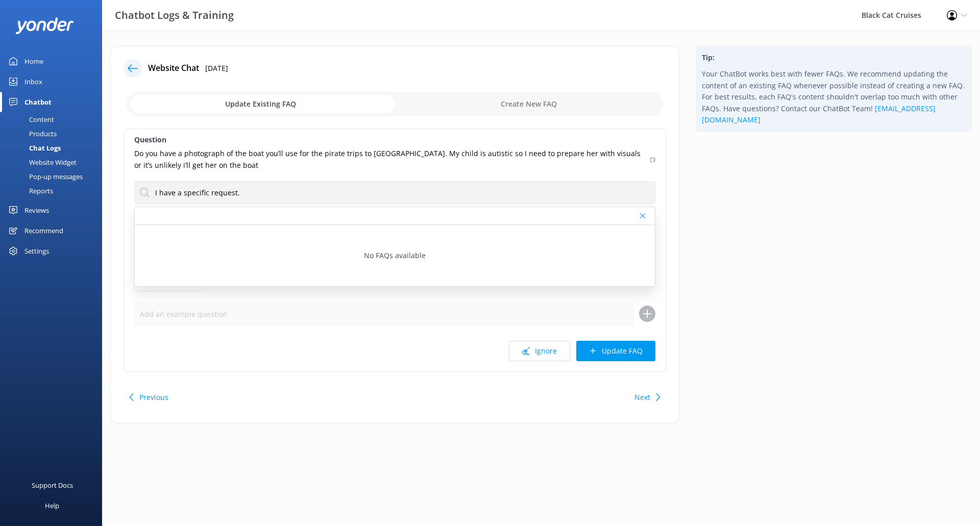
click at [579, 104] on input "checkbox" at bounding box center [395, 104] width 536 height 24
checkbox input "true"
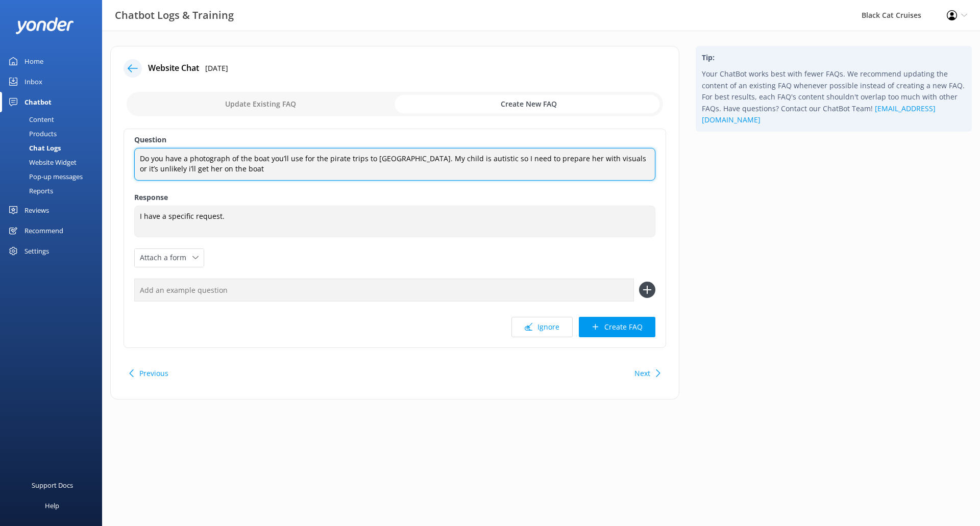
drag, startPoint x: 228, startPoint y: 170, endPoint x: 105, endPoint y: 73, distance: 156.6
click at [0, 53] on div "Chatbot Logs & Training Black Cat Cruises Profile Settings Logout Home Inbox Ch…" at bounding box center [490, 231] width 980 height 400
paste textarea "I have a specific request."
type textarea "I have a specific request."
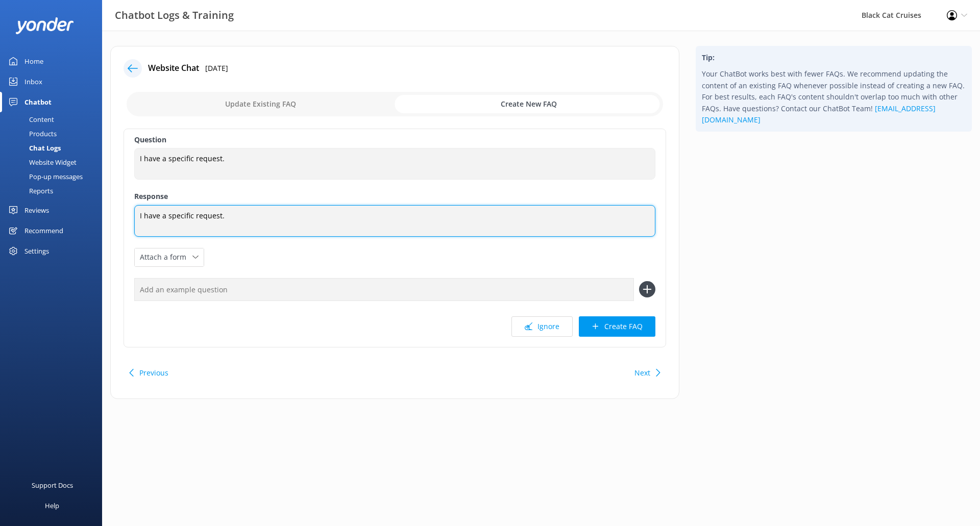
drag, startPoint x: 281, startPoint y: 219, endPoint x: 174, endPoint y: 221, distance: 107.7
click at [0, 207] on div "Chatbot Logs & Training Black Cat Cruises Profile Settings Logout Home Inbox Ch…" at bounding box center [490, 230] width 980 height 399
paste textarea "You can reach us on [PHONE_NUMBER] (Akaroa trips) or [PHONE_NUMBER] (Lyttelton …"
type textarea "You can reach us on [PHONE_NUMBER] (Akaroa trips) or [PHONE_NUMBER] (Lyttelton …"
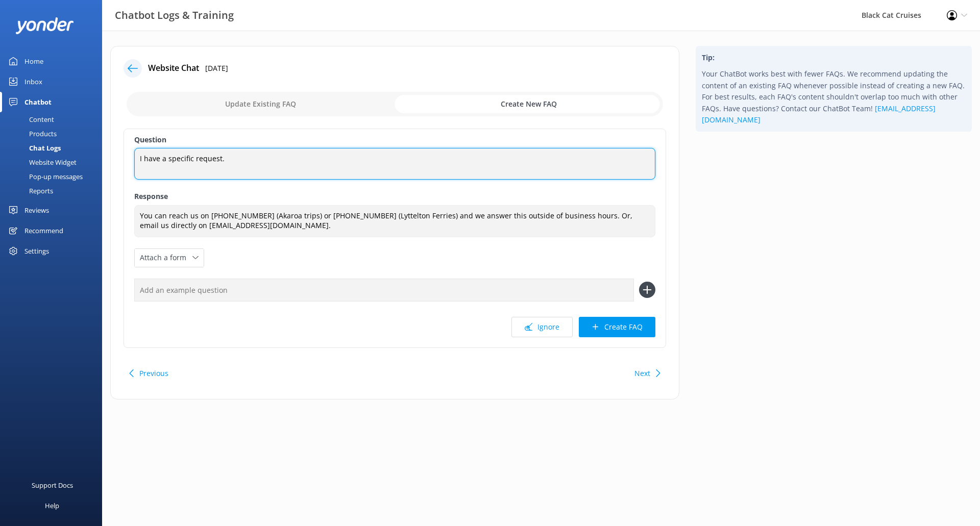
click at [254, 167] on textarea "I have a specific request." at bounding box center [394, 164] width 521 height 32
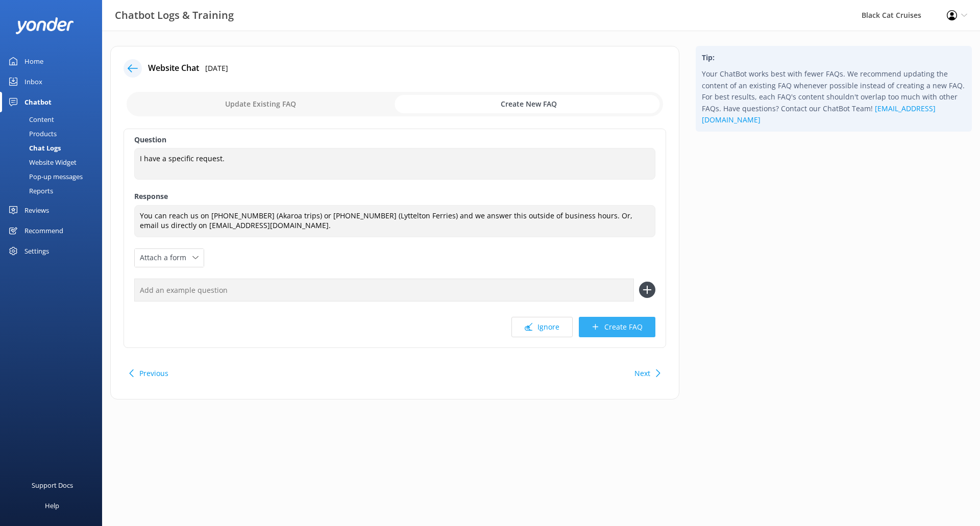
click at [612, 326] on button "Create FAQ" at bounding box center [617, 327] width 77 height 20
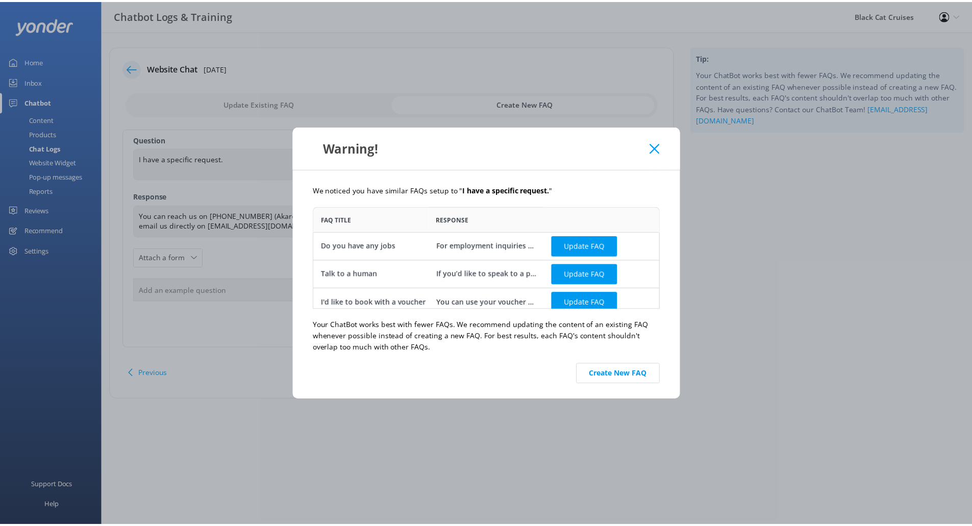
scroll to position [95, 342]
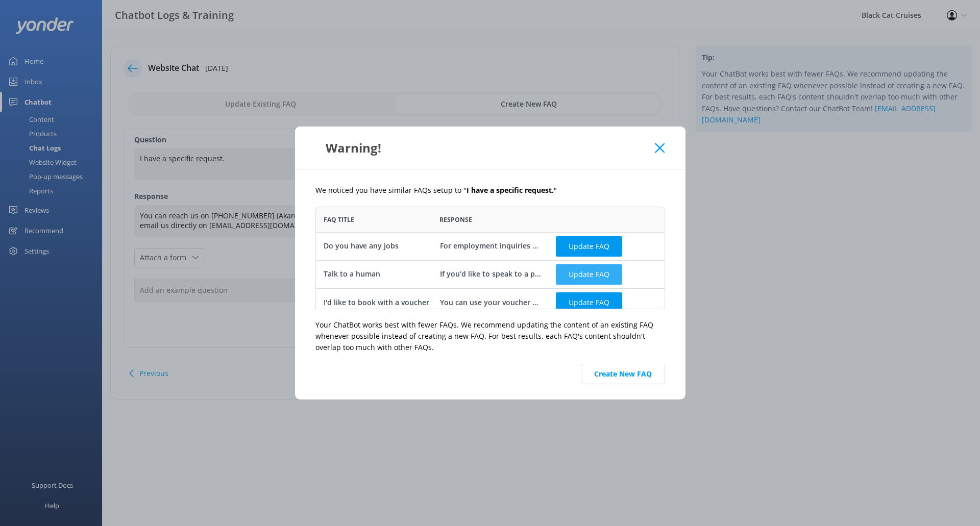
click at [601, 276] on button "Update FAQ" at bounding box center [589, 274] width 66 height 20
checkbox input "false"
type textarea "If you’d like to speak to a person on the Black Cat team, you can reach us on […"
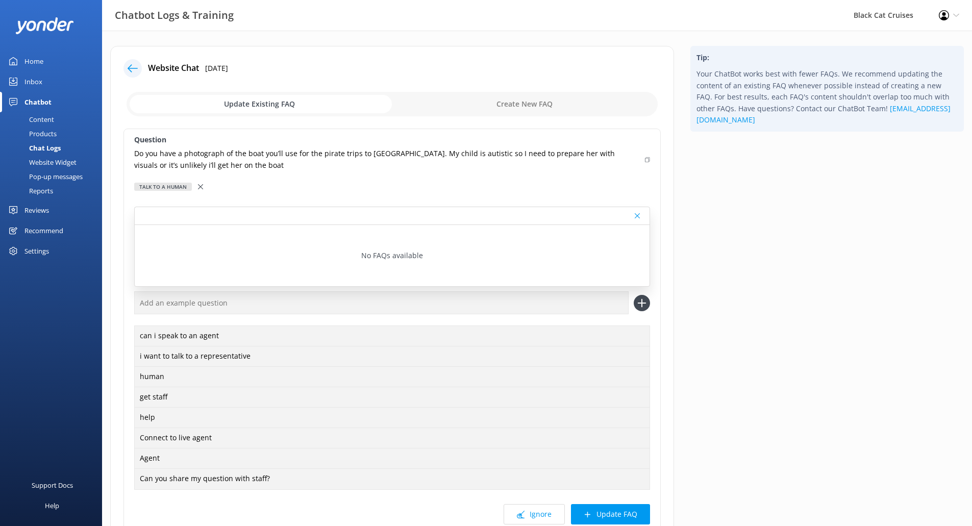
click at [648, 158] on icon at bounding box center [647, 160] width 5 height 6
click at [481, 302] on input "text" at bounding box center [381, 302] width 495 height 23
paste input "Do you have a photograph of the boat you’ll use for the pirate trips to [GEOGRA…"
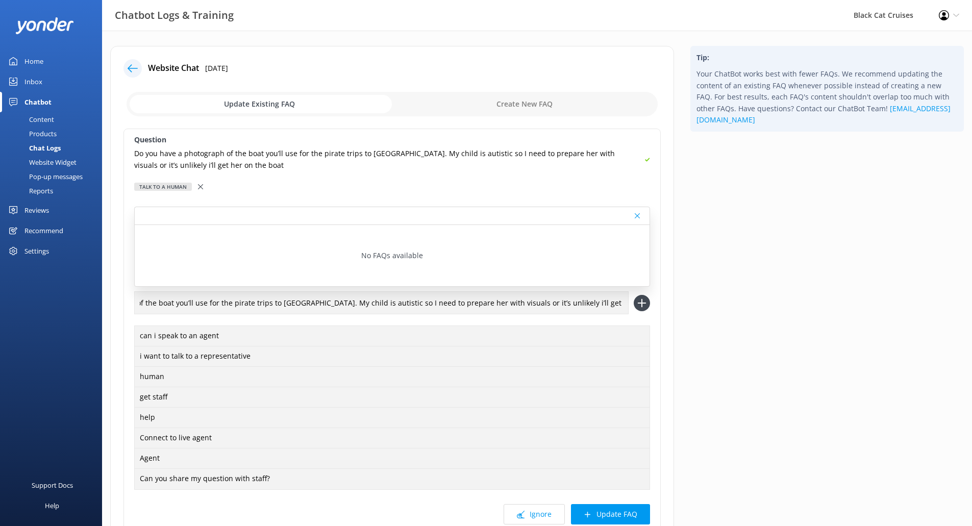
scroll to position [0, 0]
click at [639, 216] on icon at bounding box center [637, 216] width 5 height 6
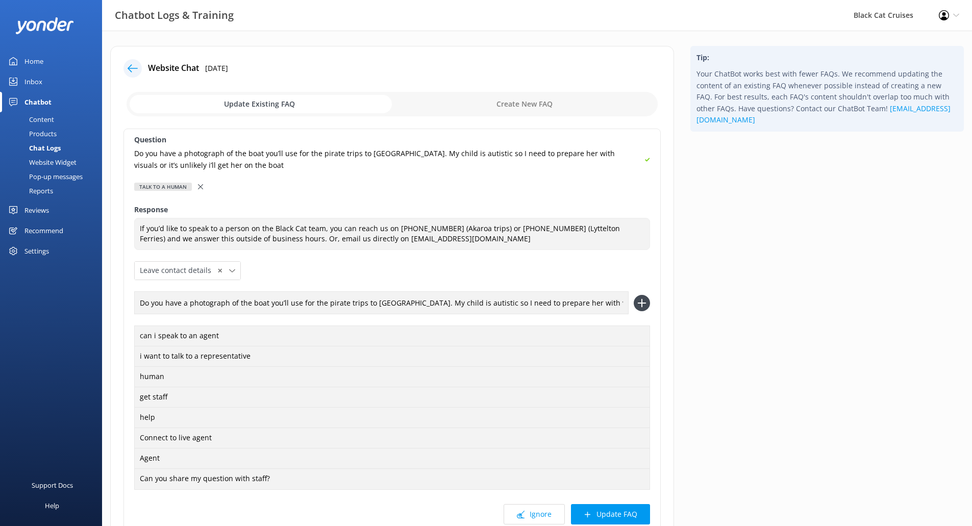
drag, startPoint x: 415, startPoint y: 302, endPoint x: 134, endPoint y: 304, distance: 281.2
click at [134, 304] on div "Question Do you have a photograph of the boat you’ll use for the pirate trips t…" at bounding box center [392, 332] width 537 height 407
drag, startPoint x: 458, startPoint y: 303, endPoint x: 203, endPoint y: 309, distance: 255.3
click at [203, 309] on input "My child is autistic so I need to prepare her with visuals or it’s unlikely i’l…" at bounding box center [381, 302] width 495 height 23
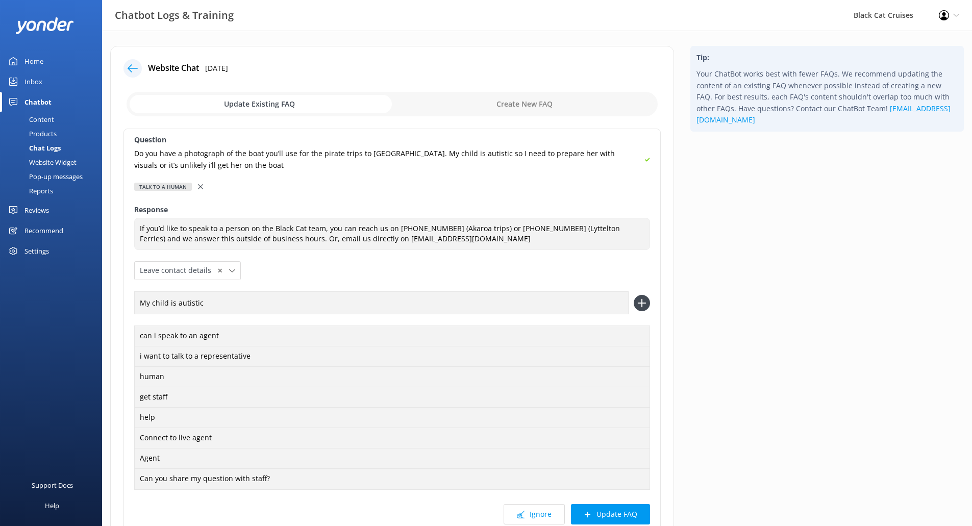
type input "My child is autistic"
click at [644, 308] on icon at bounding box center [642, 303] width 16 height 16
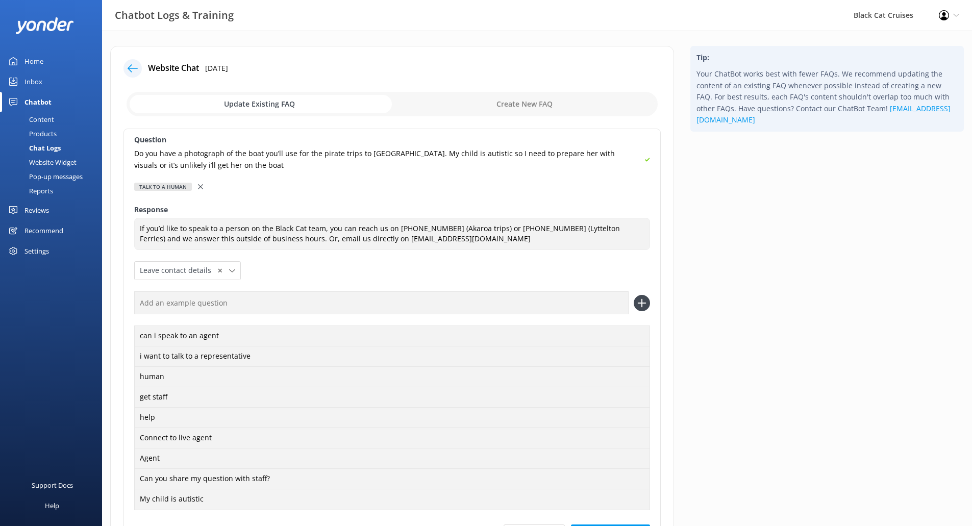
click at [288, 307] on input "text" at bounding box center [381, 302] width 495 height 23
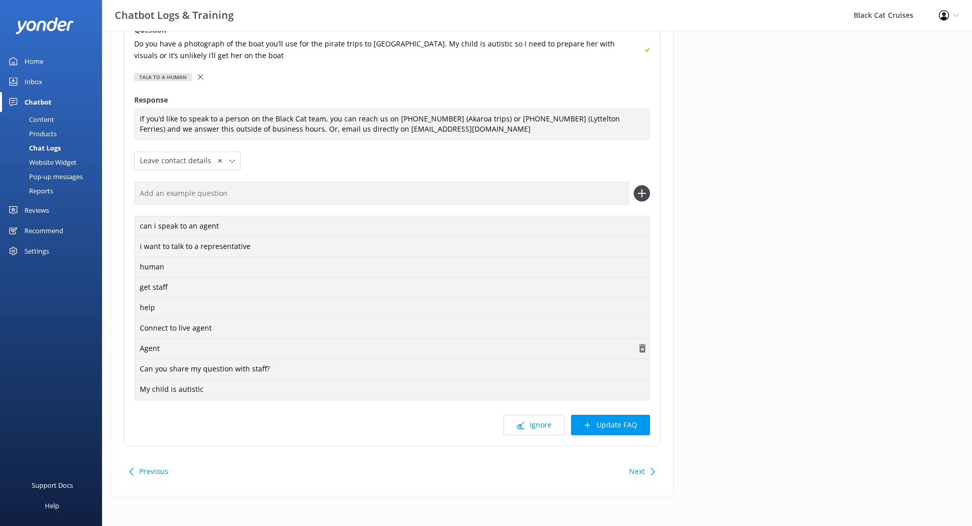
scroll to position [112, 0]
click at [620, 421] on button "Update FAQ" at bounding box center [610, 423] width 79 height 20
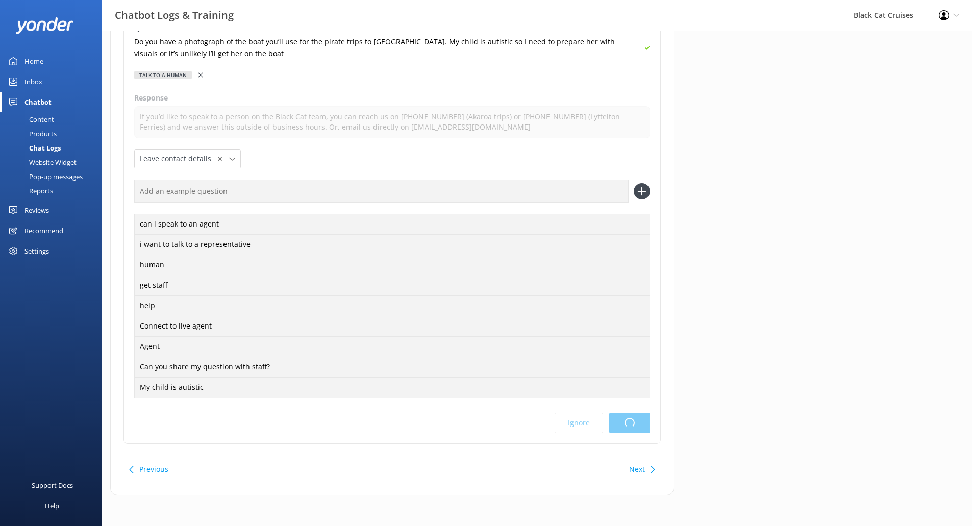
scroll to position [0, 0]
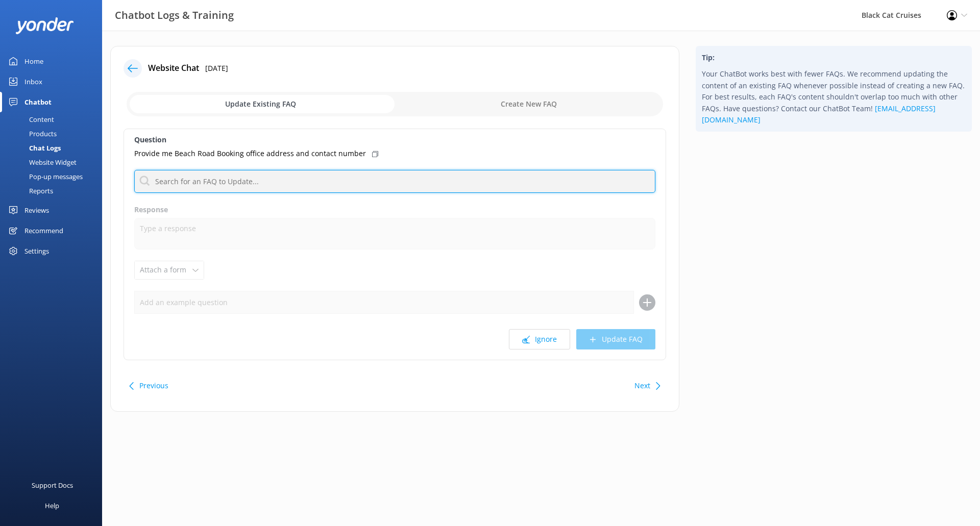
click at [243, 187] on input "text" at bounding box center [394, 181] width 521 height 23
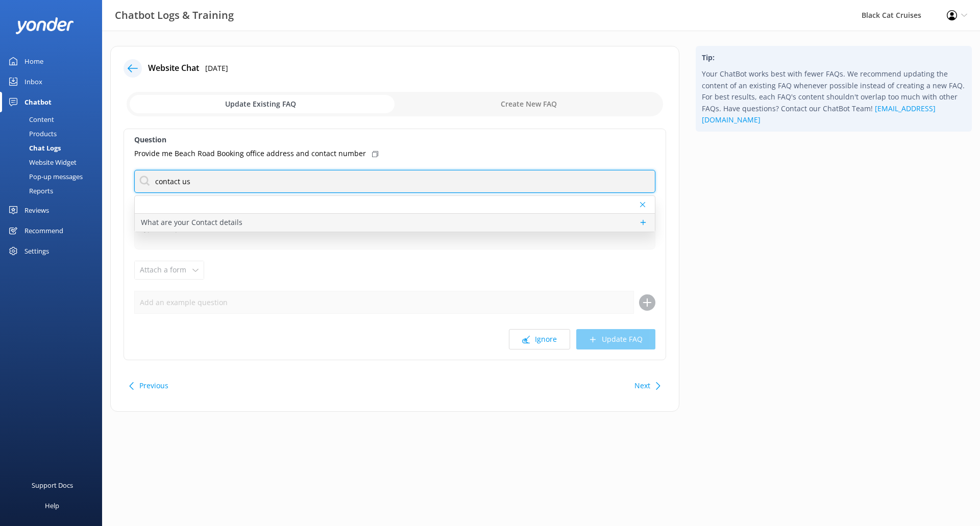
type input "contact us"
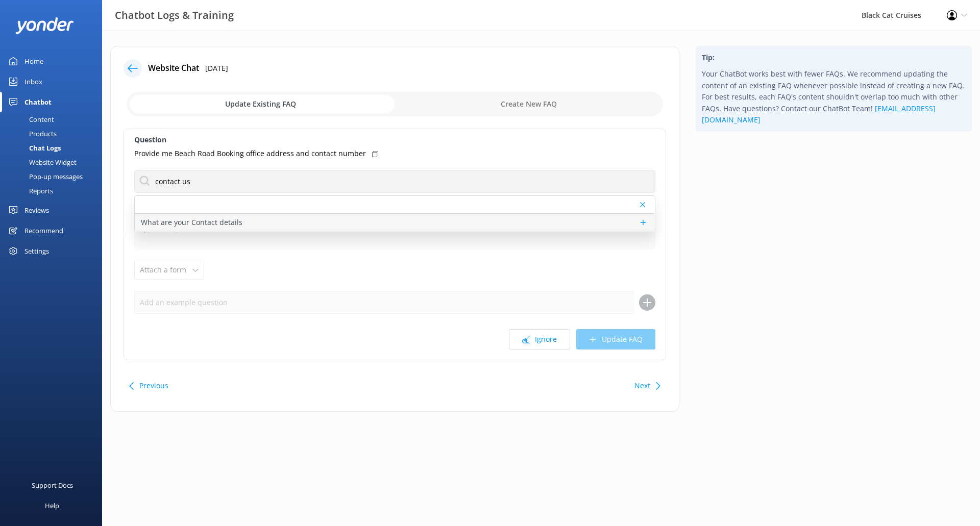
click at [250, 219] on div "What are your Contact details" at bounding box center [395, 223] width 520 height 18
type textarea "You can reach us on [PHONE_NUMBER] (Akaroa trips) or [PHONE_NUMBER] (Lyttelton …"
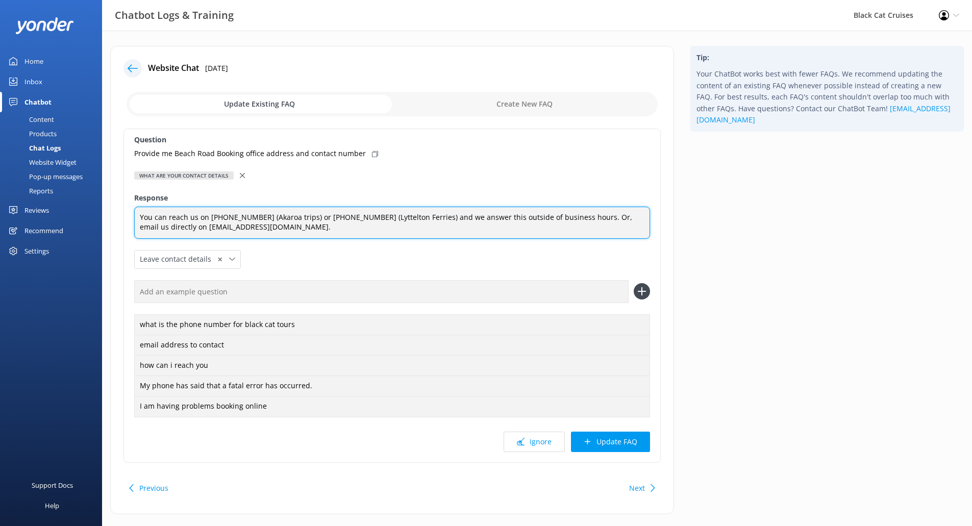
drag, startPoint x: 280, startPoint y: 229, endPoint x: 0, endPoint y: 219, distance: 279.8
click at [0, 219] on div "Chatbot Logs & Training Black Cat Cruises Profile Settings Logout Home Inbox Ch…" at bounding box center [486, 288] width 972 height 514
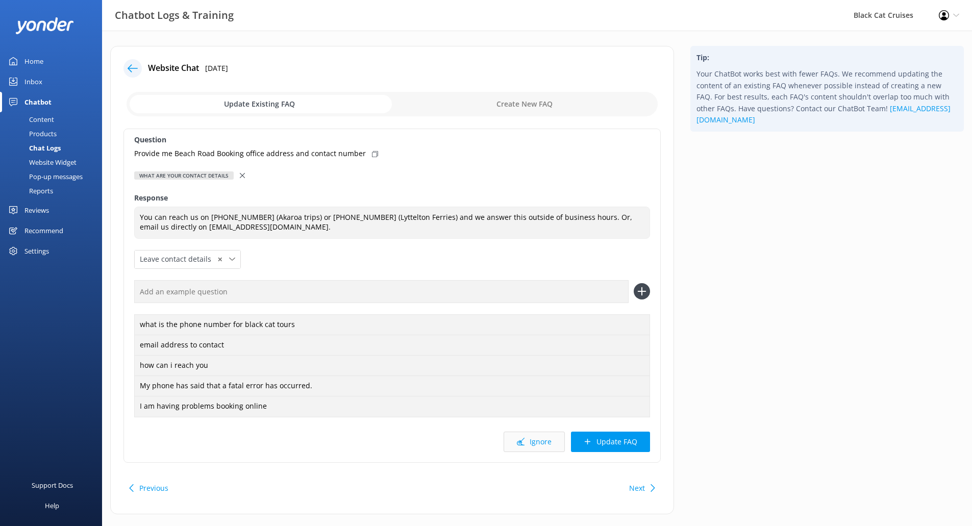
click at [546, 441] on button "Ignore" at bounding box center [534, 442] width 61 height 20
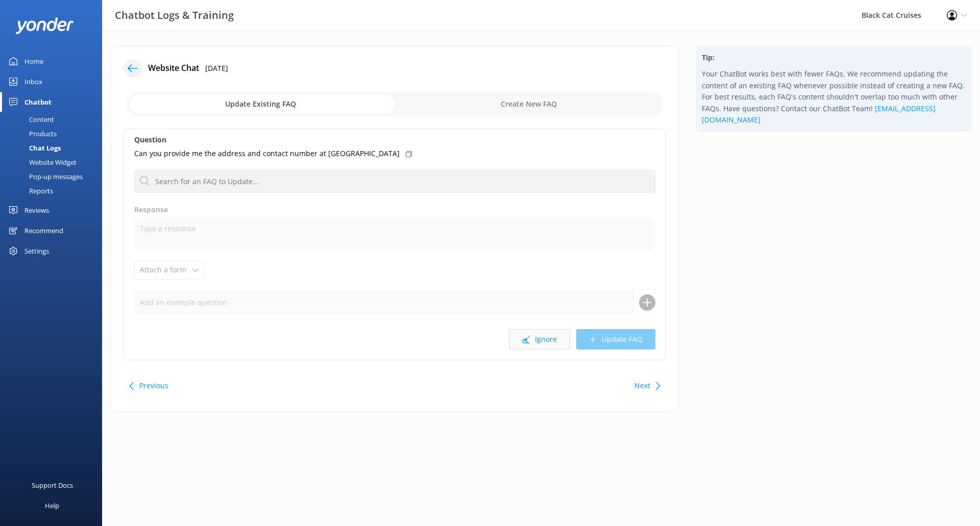
click at [553, 338] on button "Ignore" at bounding box center [539, 339] width 61 height 20
click at [547, 340] on button "Ignore" at bounding box center [539, 339] width 61 height 20
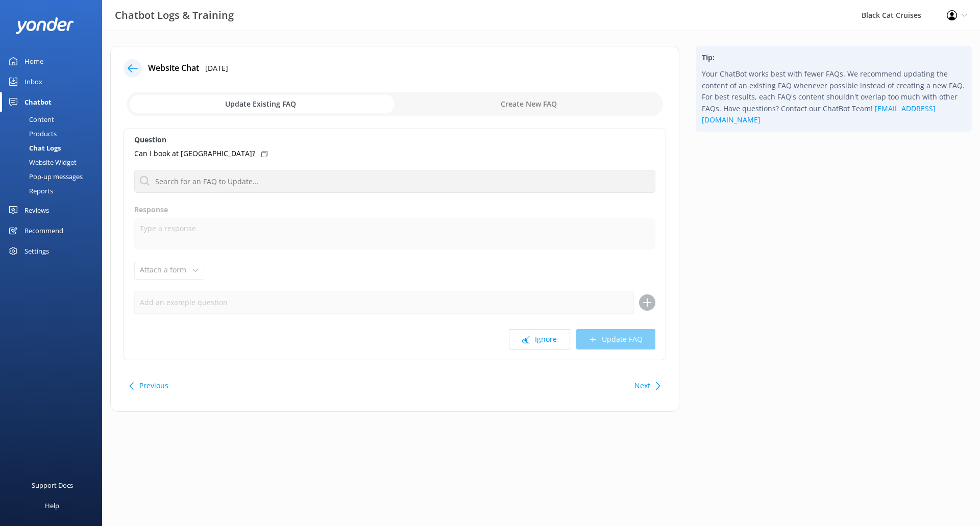
click at [547, 340] on button "Ignore" at bounding box center [539, 339] width 61 height 20
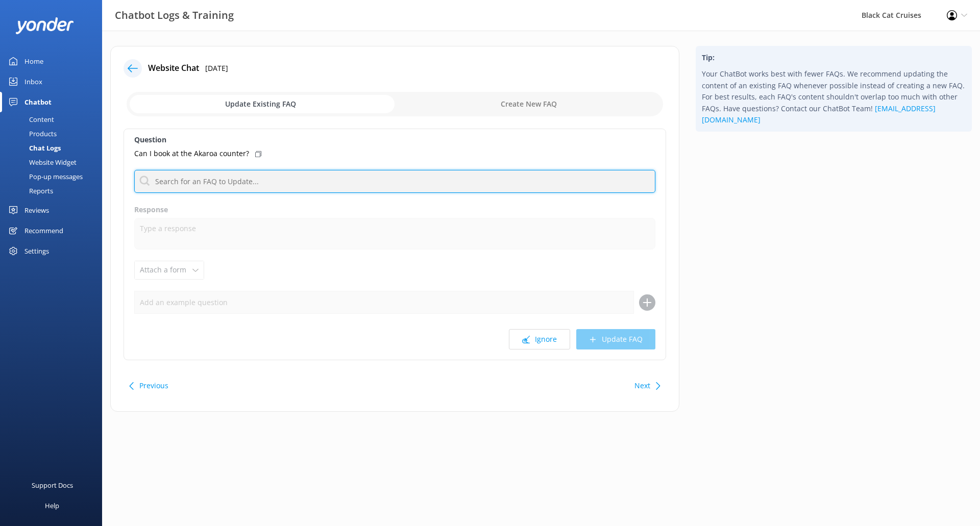
click at [301, 186] on input "text" at bounding box center [394, 181] width 521 height 23
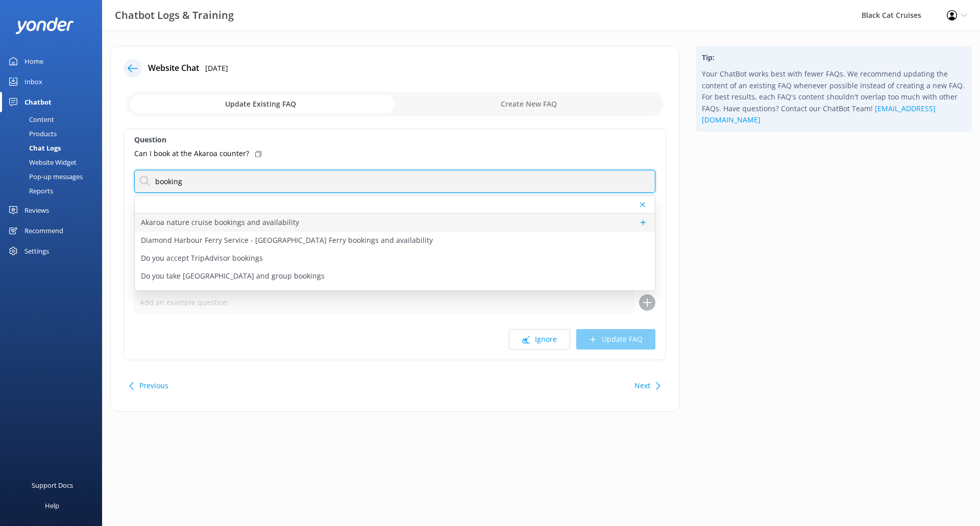
type input "booking"
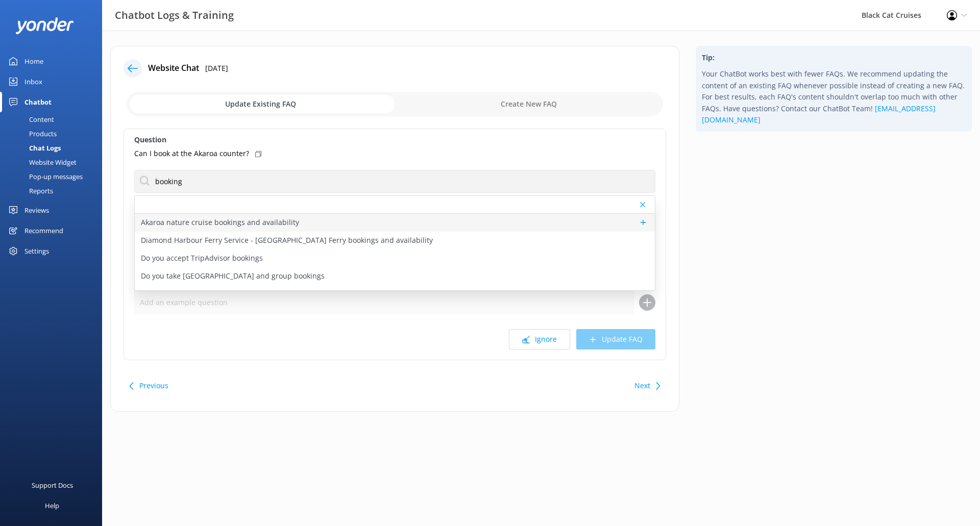
click at [297, 226] on div "Akaroa nature cruise bookings and availability" at bounding box center [395, 223] width 520 height 18
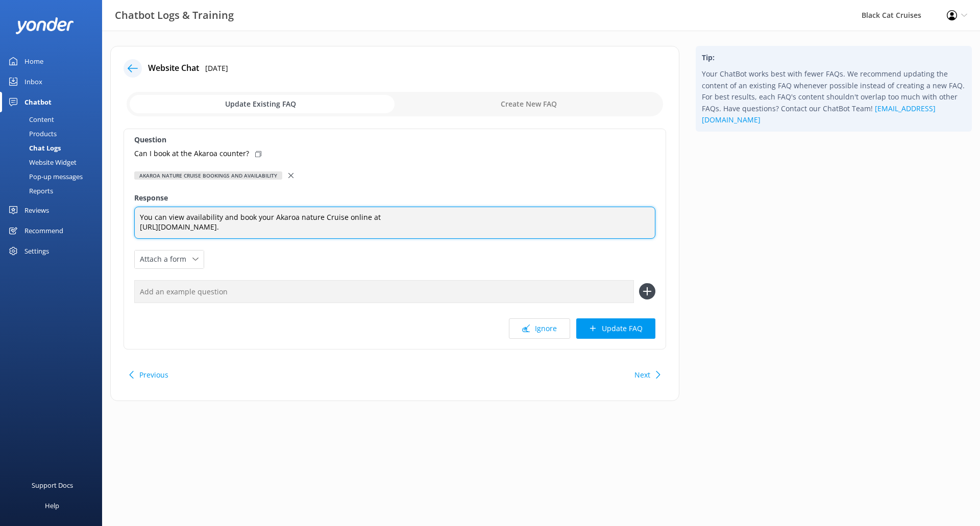
click at [372, 226] on textarea "You can view availability and book your Akaroa nature Cruise online at [URL][DO…" at bounding box center [394, 223] width 521 height 32
type textarea "You can view availability and book your Akaroa nature Cruise online at [URL][DO…"
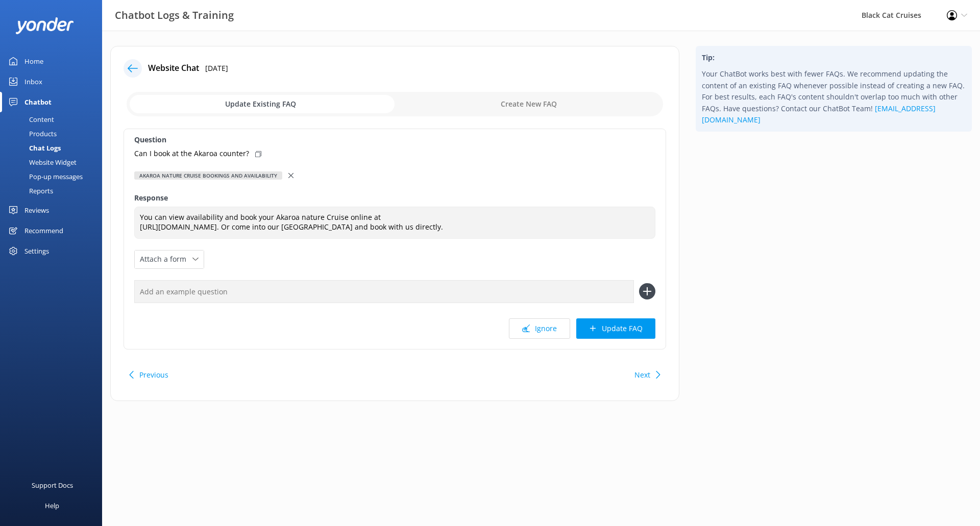
click at [255, 153] on icon at bounding box center [258, 154] width 6 height 6
click at [611, 290] on input "text" at bounding box center [384, 291] width 500 height 23
paste input "Can I book at the Akaroa counter?"
type input "Can I book at the Akaroa counter?"
click at [651, 295] on icon at bounding box center [647, 291] width 16 height 16
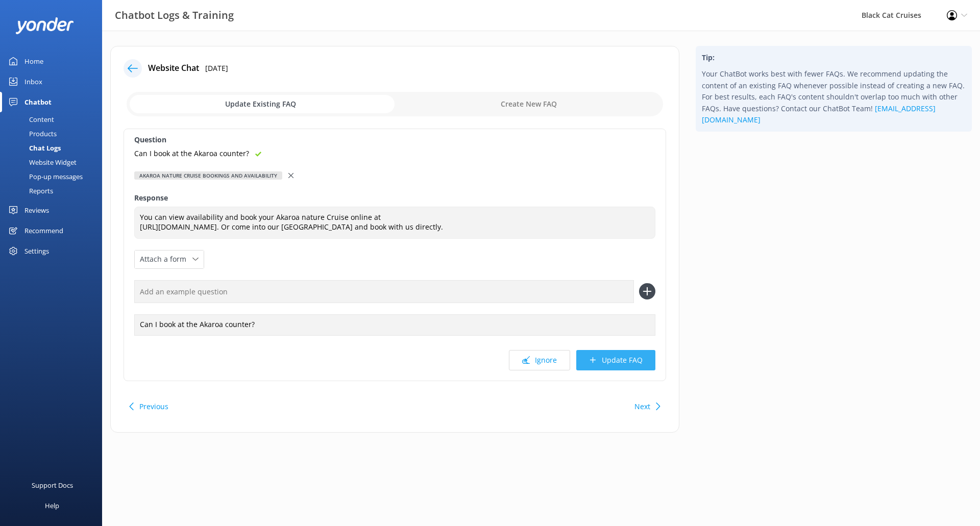
click at [622, 363] on button "Update FAQ" at bounding box center [615, 360] width 79 height 20
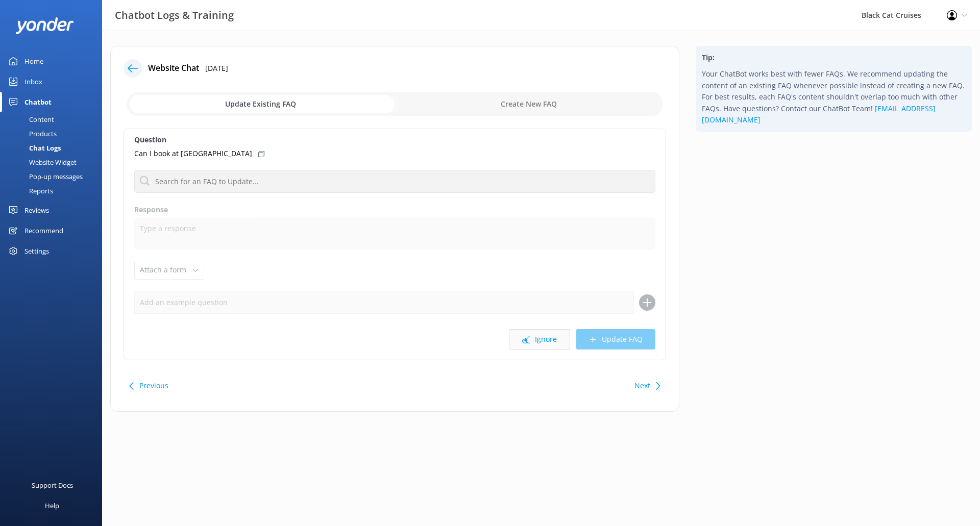
click at [543, 335] on button "Ignore" at bounding box center [539, 339] width 61 height 20
click at [553, 345] on button "Ignore" at bounding box center [539, 339] width 61 height 20
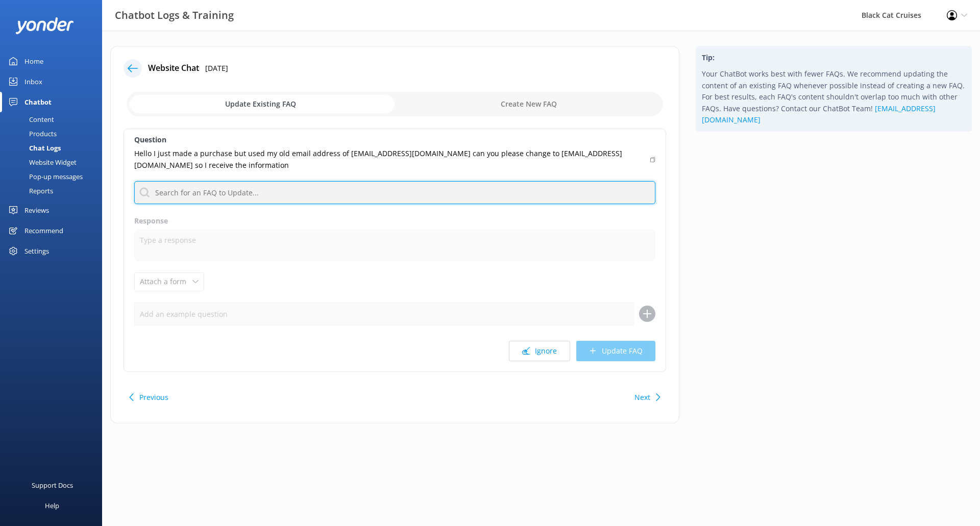
click at [548, 191] on input "text" at bounding box center [394, 192] width 521 height 23
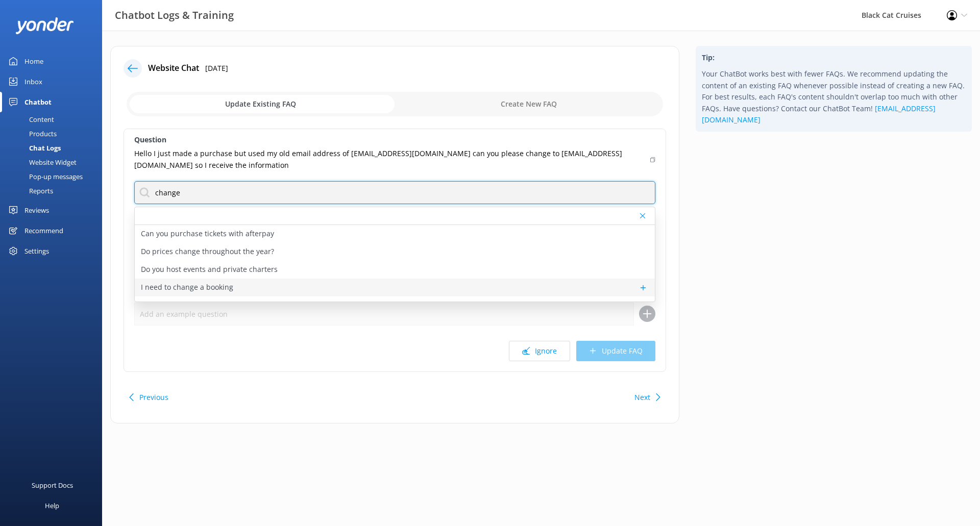
type input "change"
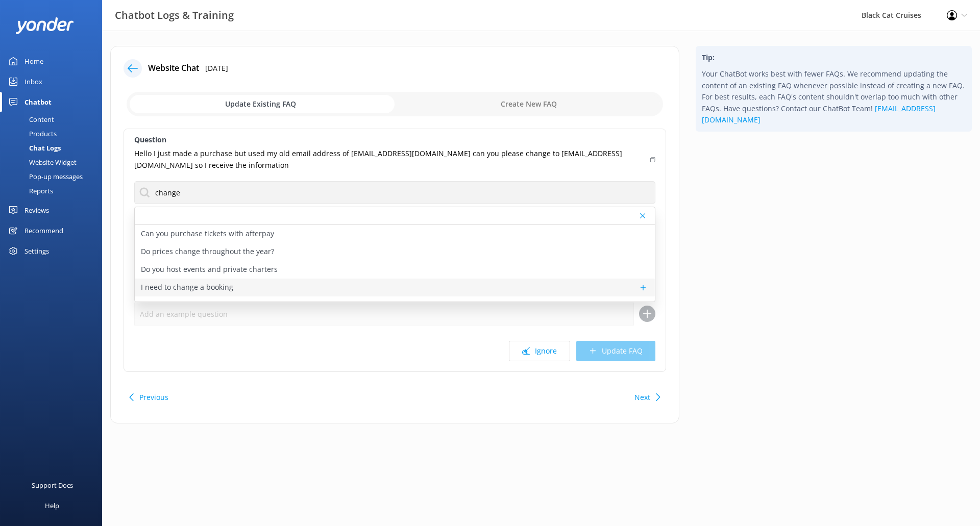
click at [392, 291] on div "I need to change a booking" at bounding box center [395, 288] width 520 height 18
type textarea "Changing Bookings: Adding someone, removing someone, changing dates or flat out…"
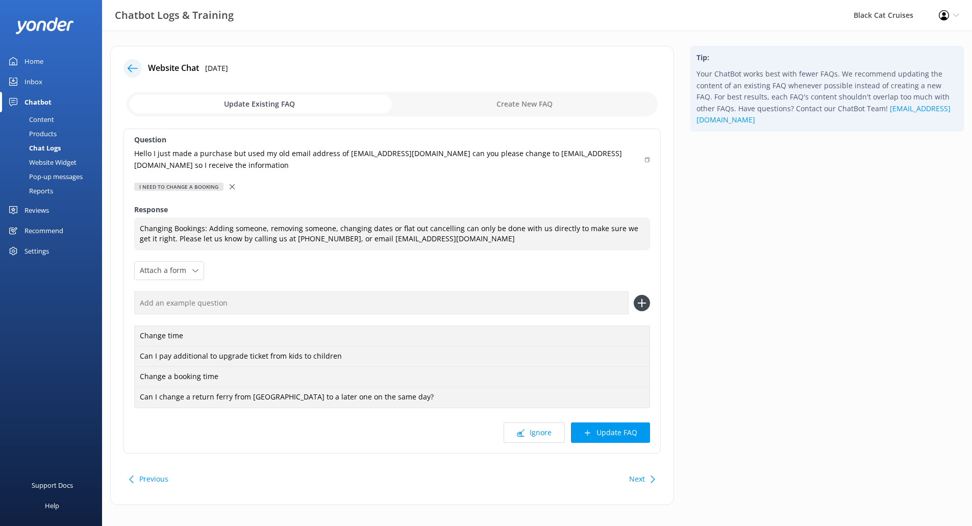
click at [648, 159] on icon at bounding box center [647, 160] width 5 height 6
click at [445, 305] on input "text" at bounding box center [381, 302] width 495 height 23
paste input "Hello I just made a purchase but used my old email address of [EMAIL_ADDRESS][D…"
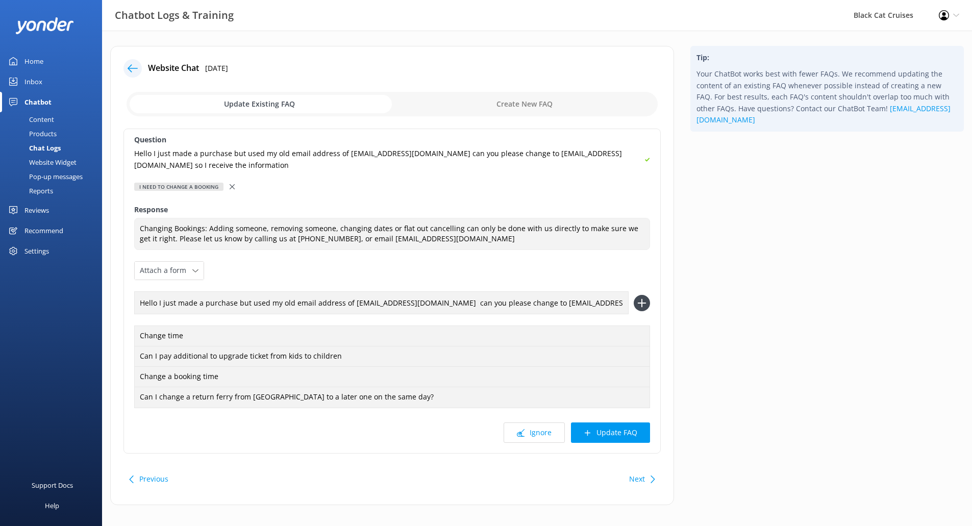
scroll to position [0, 79]
drag, startPoint x: 202, startPoint y: 301, endPoint x: 258, endPoint y: 298, distance: 56.7
click at [258, 298] on input "Hello I just made a purchase but used my old email address of [EMAIL_ADDRESS][D…" at bounding box center [381, 302] width 495 height 23
drag, startPoint x: 170, startPoint y: 302, endPoint x: 87, endPoint y: 305, distance: 82.7
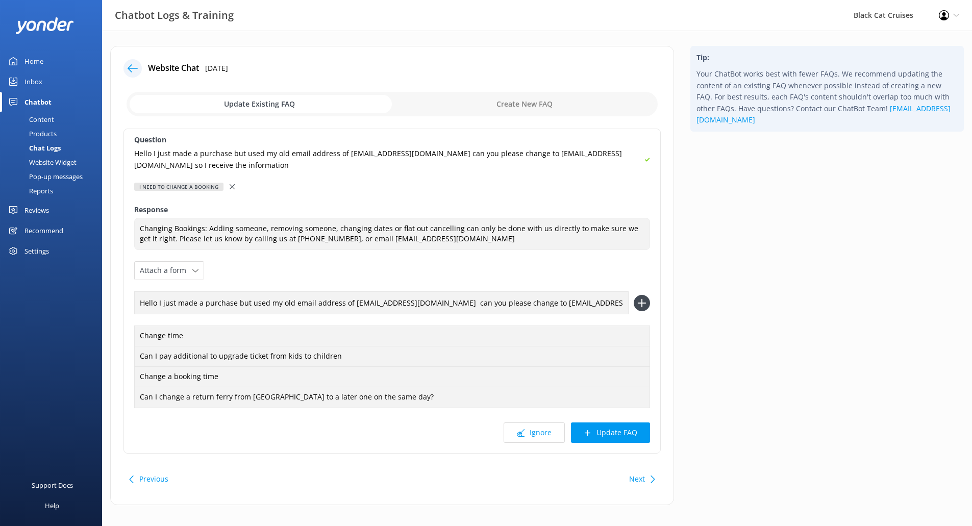
click at [87, 305] on div "Chatbot Logs & Training Black Cat Cruises Profile Settings Logout Home Inbox Ch…" at bounding box center [486, 283] width 972 height 505
click at [248, 302] on input "Hello I just made a purchase but used my old email address of [EMAIL_ADDRESS][D…" at bounding box center [381, 302] width 495 height 23
drag, startPoint x: 247, startPoint y: 302, endPoint x: 177, endPoint y: 303, distance: 69.4
click at [177, 303] on input "Hello I just made a purchase but used my old email address of [EMAIL_ADDRESS][D…" at bounding box center [381, 302] width 495 height 23
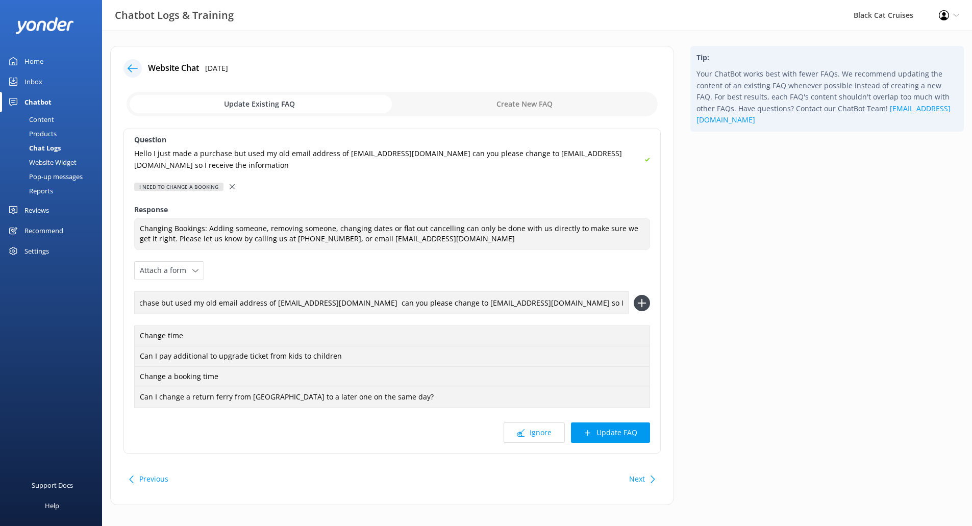
drag, startPoint x: 339, startPoint y: 302, endPoint x: 686, endPoint y: 309, distance: 347.1
click at [686, 309] on div "Website Chat [DATE] Update Existing FAQ Create New FAQ Question Hello I just ma…" at bounding box center [537, 281] width 870 height 470
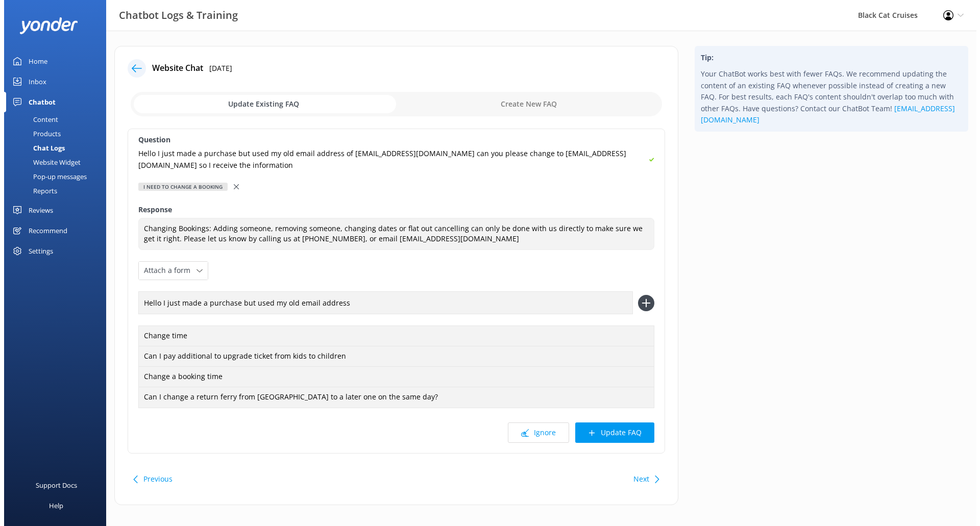
scroll to position [0, 0]
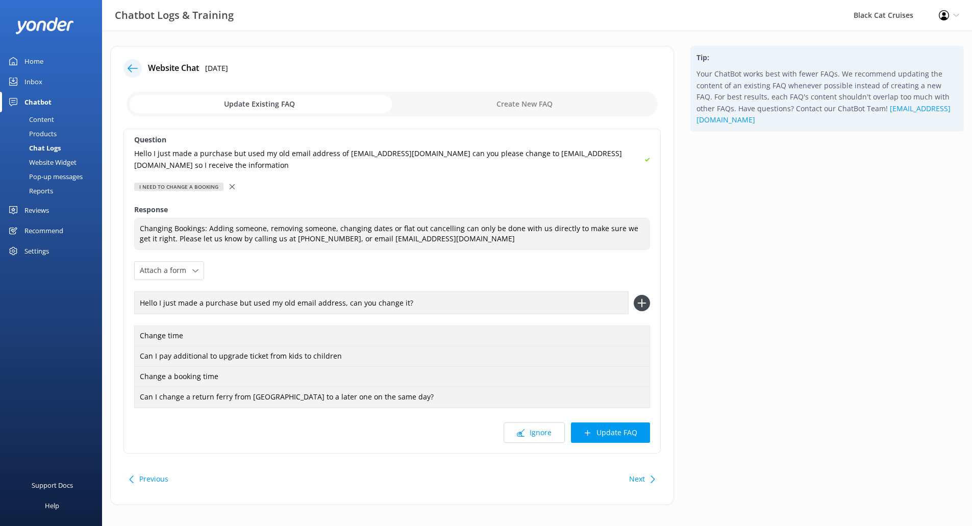
type input "Hello I just made a purchase but used my old email address, can you change it?"
click at [643, 304] on icon at bounding box center [642, 303] width 16 height 16
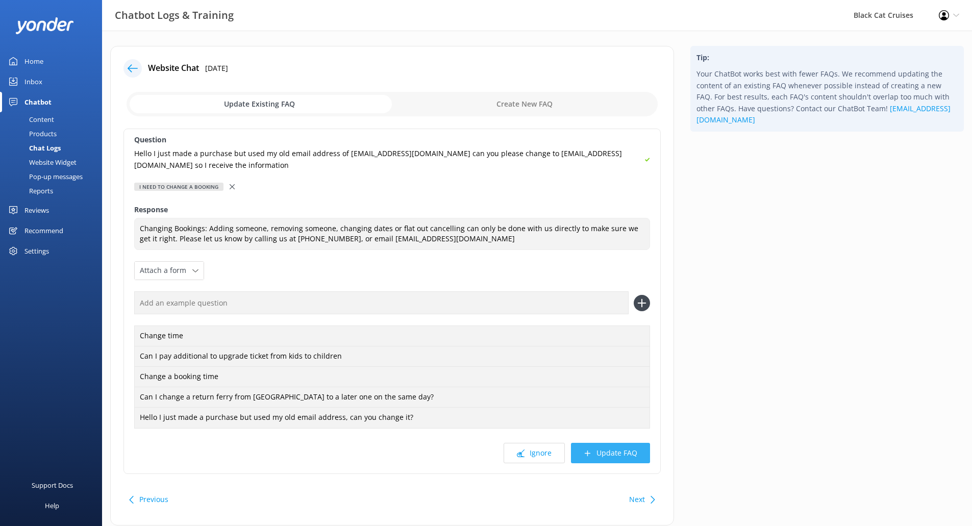
click at [606, 452] on button "Update FAQ" at bounding box center [610, 453] width 79 height 20
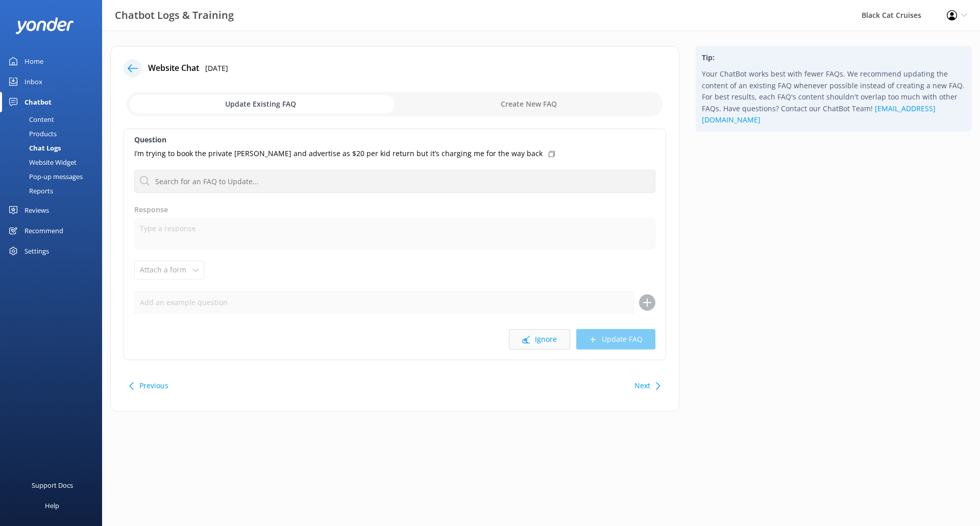
click at [547, 343] on button "Ignore" at bounding box center [539, 339] width 61 height 20
click at [635, 386] on button "Next" at bounding box center [642, 386] width 16 height 20
click at [534, 340] on button "Ignore" at bounding box center [539, 339] width 61 height 20
click at [535, 336] on button "Ignore" at bounding box center [539, 339] width 61 height 20
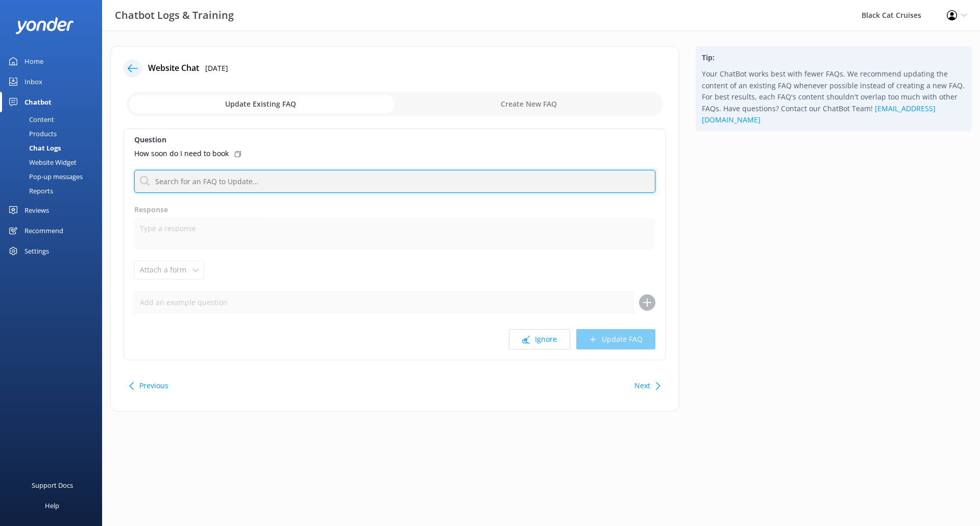
click at [252, 187] on input "text" at bounding box center [394, 181] width 521 height 23
click at [254, 180] on input "text" at bounding box center [394, 181] width 521 height 23
type input "b"
click at [165, 181] on input "avaliability" at bounding box center [394, 181] width 521 height 23
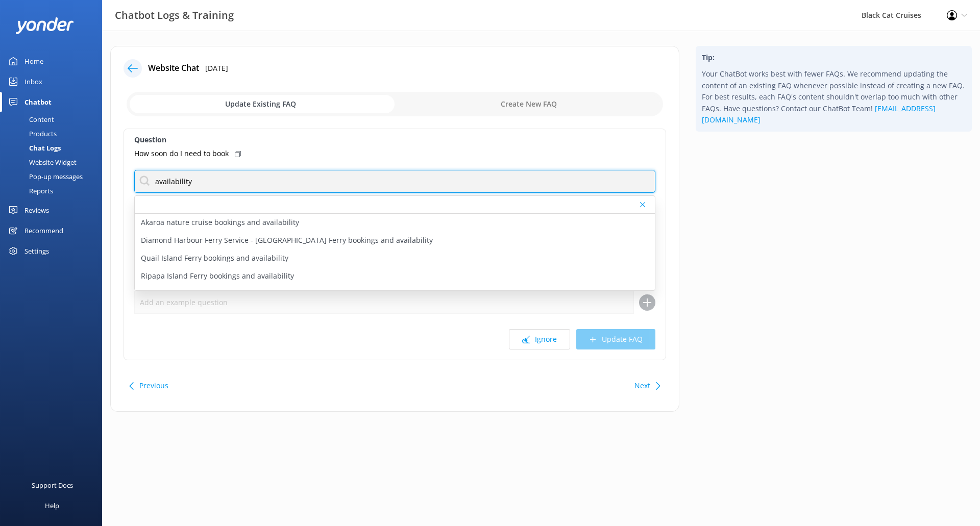
type input "availability"
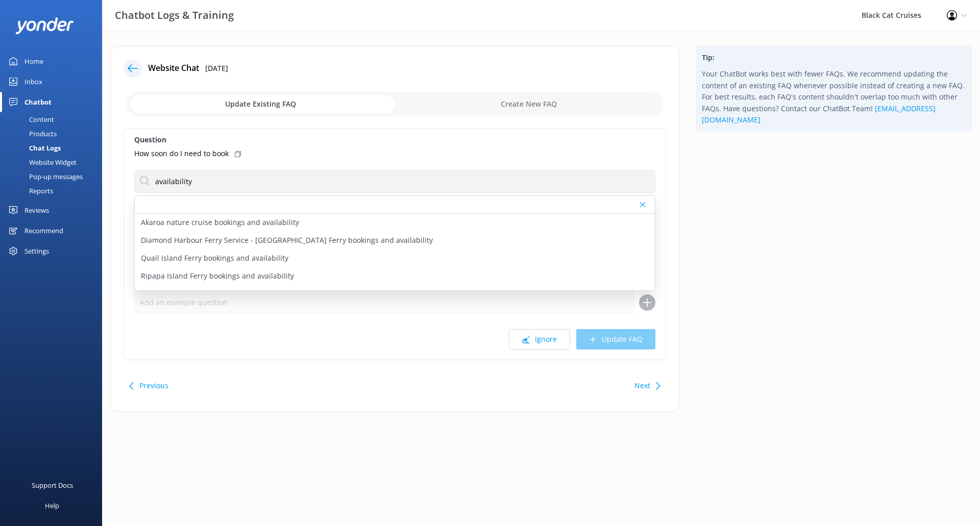
drag, startPoint x: 624, startPoint y: 377, endPoint x: 641, endPoint y: 386, distance: 19.0
click at [628, 377] on div "Previous Next" at bounding box center [395, 386] width 543 height 29
click at [645, 389] on button "Next" at bounding box center [642, 386] width 16 height 20
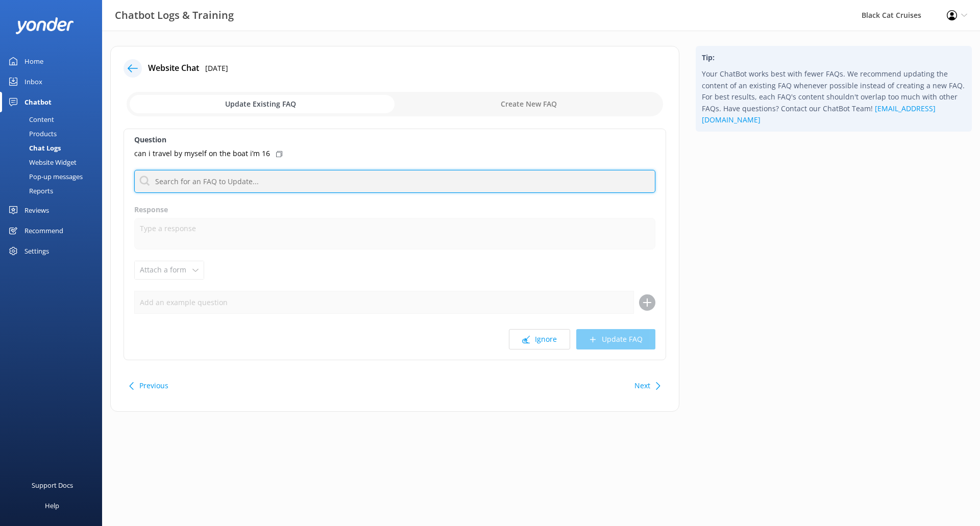
click at [266, 186] on input "text" at bounding box center [394, 181] width 521 height 23
click at [271, 186] on input "text" at bounding box center [394, 181] width 521 height 23
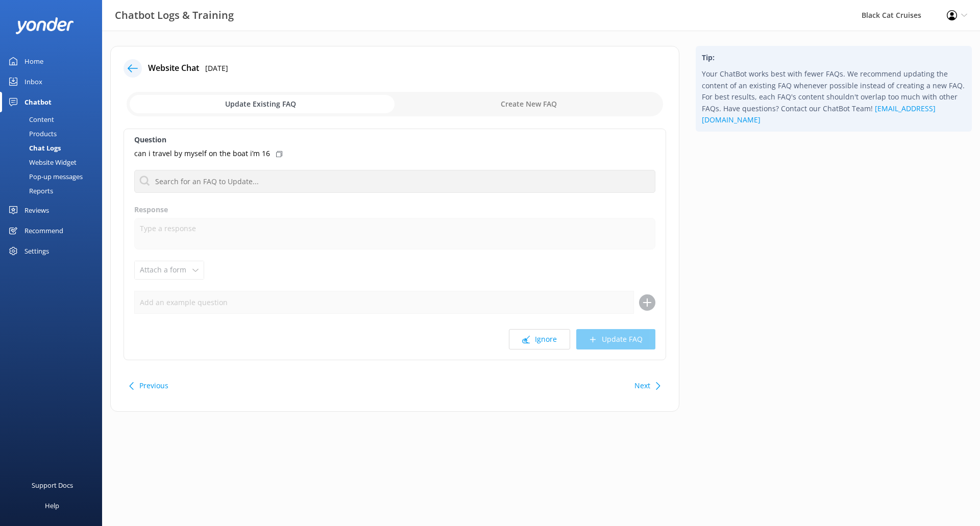
click at [652, 387] on div "Next" at bounding box center [646, 386] width 32 height 20
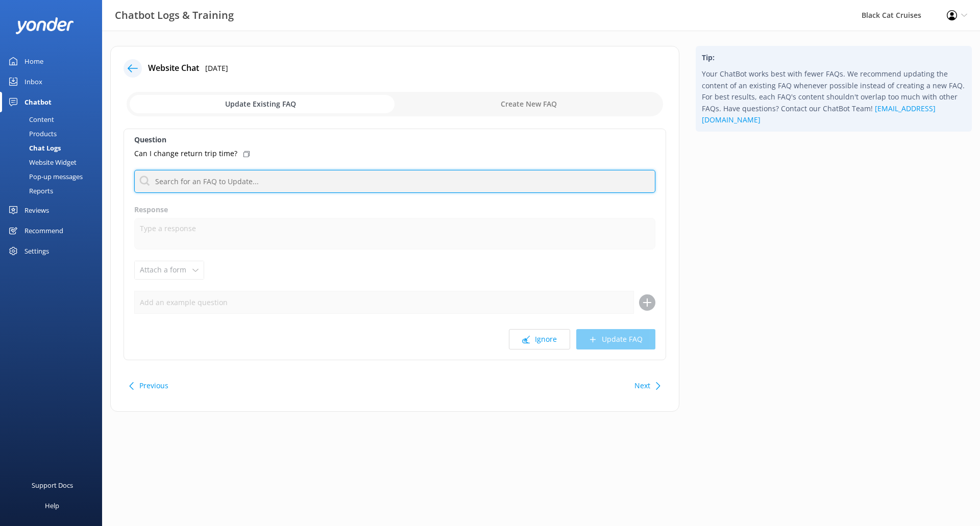
click at [225, 176] on input "text" at bounding box center [394, 181] width 521 height 23
click at [222, 182] on input "text" at bounding box center [394, 181] width 521 height 23
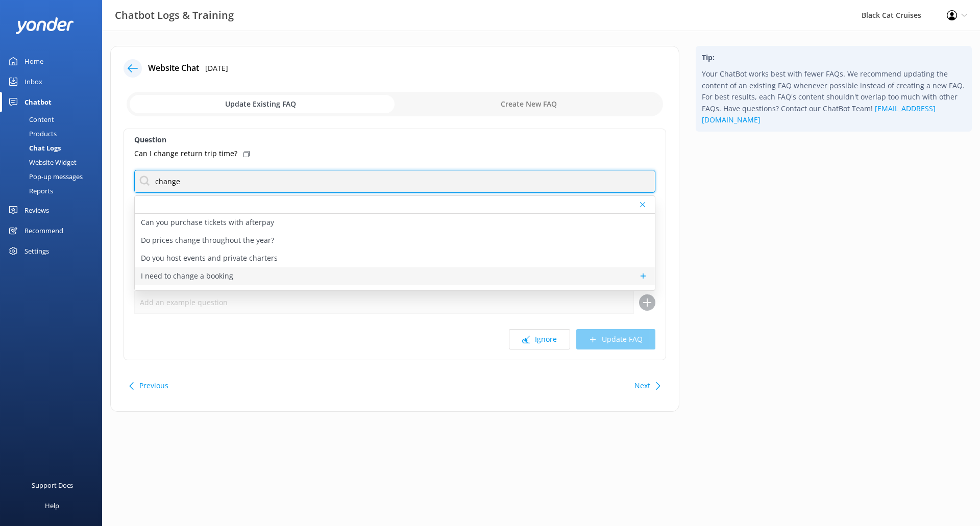
type input "change"
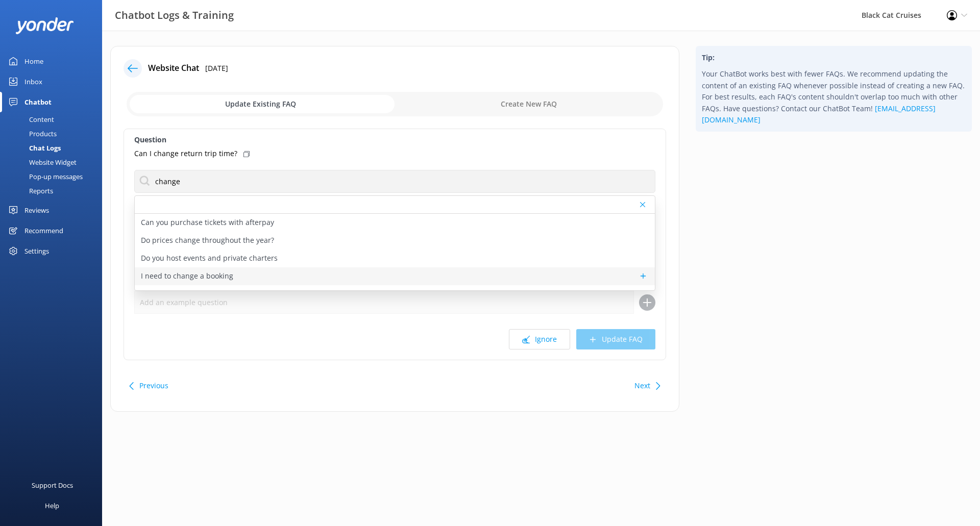
click at [174, 277] on p "I need to change a booking" at bounding box center [187, 276] width 92 height 11
type textarea "Changing Bookings: Adding someone, removing someone, changing dates or flat out…"
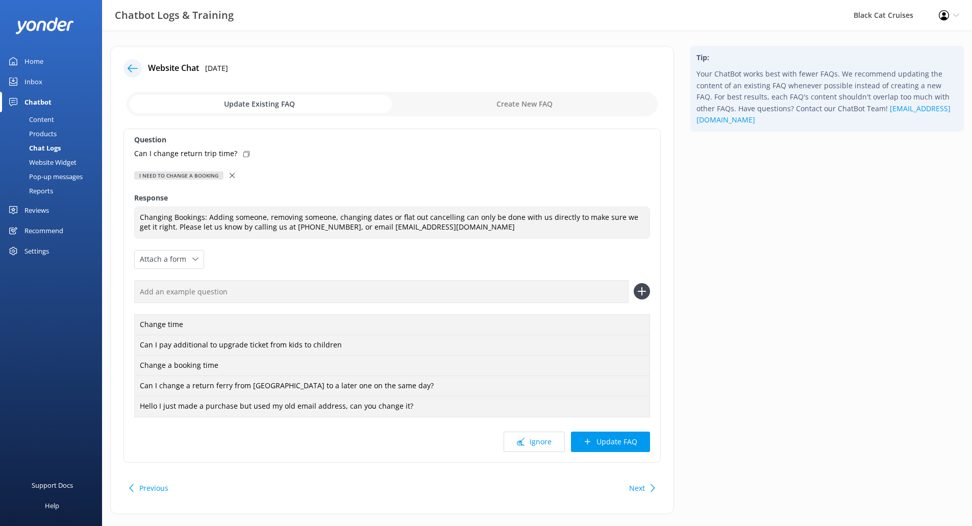
click at [243, 153] on icon at bounding box center [246, 154] width 6 height 6
click at [267, 286] on input "text" at bounding box center [381, 291] width 495 height 23
paste input "Can I change return trip time?"
type input "Can I change return trip time?"
click at [649, 287] on icon at bounding box center [642, 291] width 16 height 16
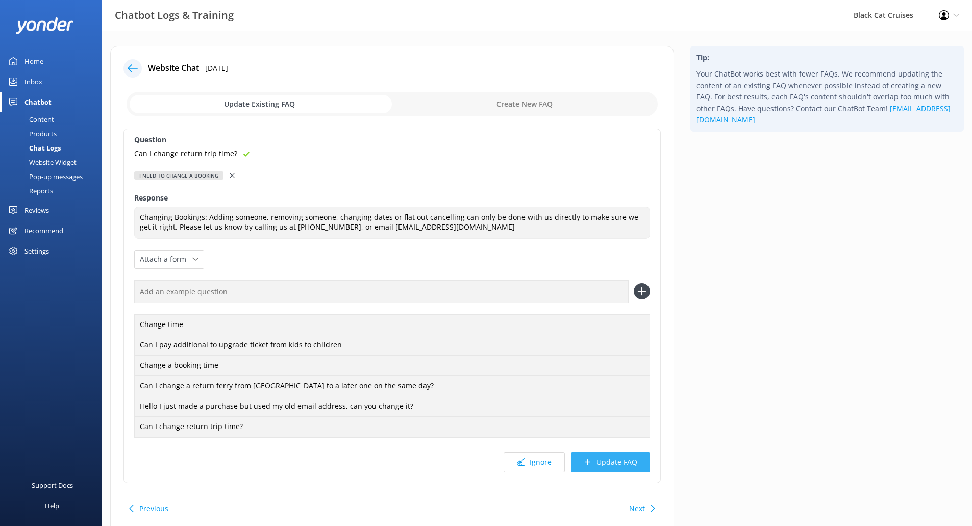
click at [627, 458] on button "Update FAQ" at bounding box center [610, 462] width 79 height 20
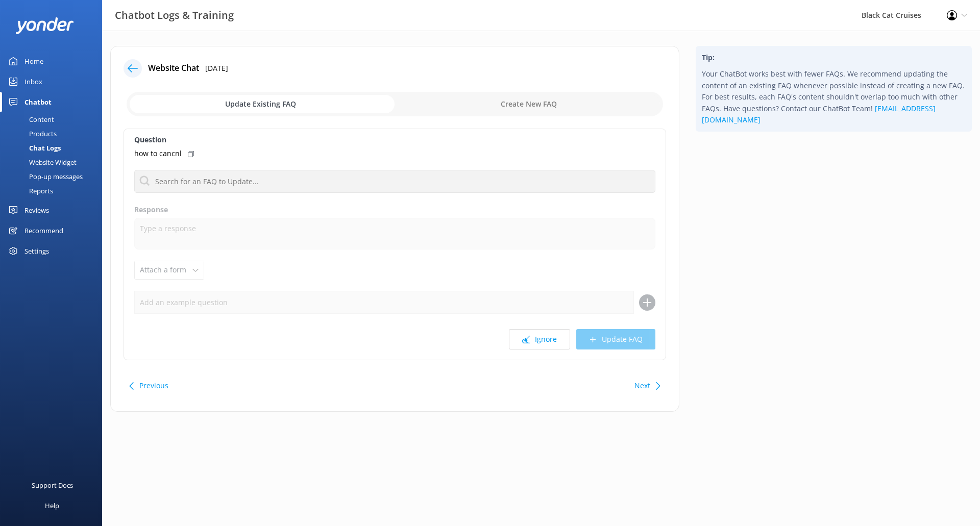
click at [634, 385] on button "Next" at bounding box center [642, 386] width 16 height 20
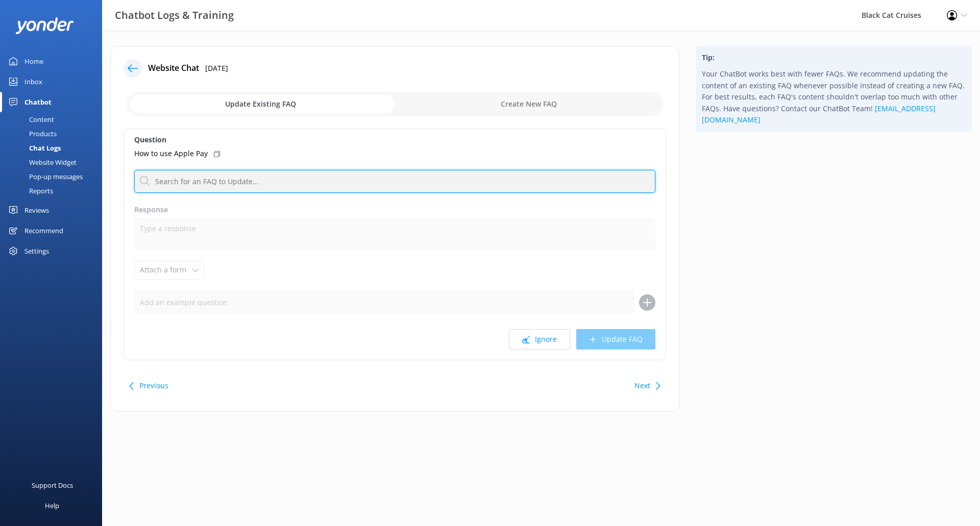
click at [247, 182] on input "text" at bounding box center [394, 181] width 521 height 23
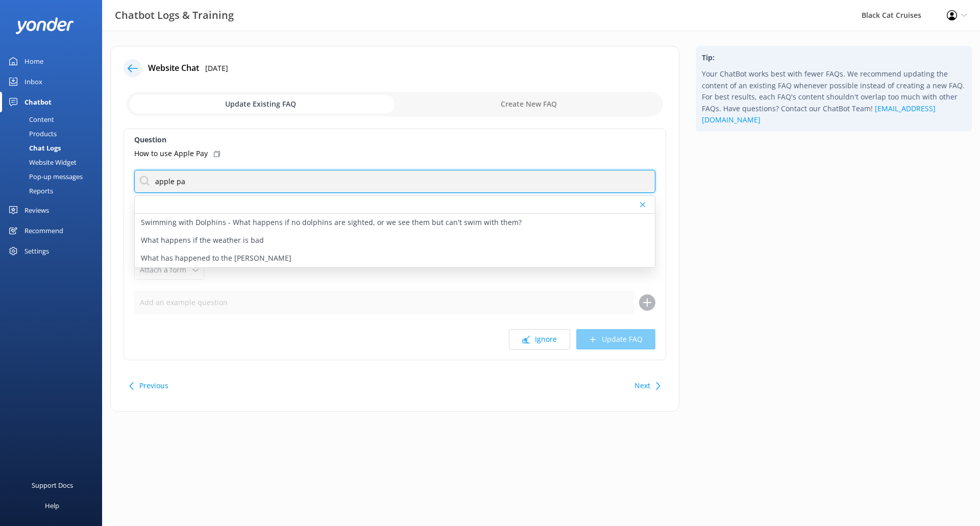
type input "apple pay"
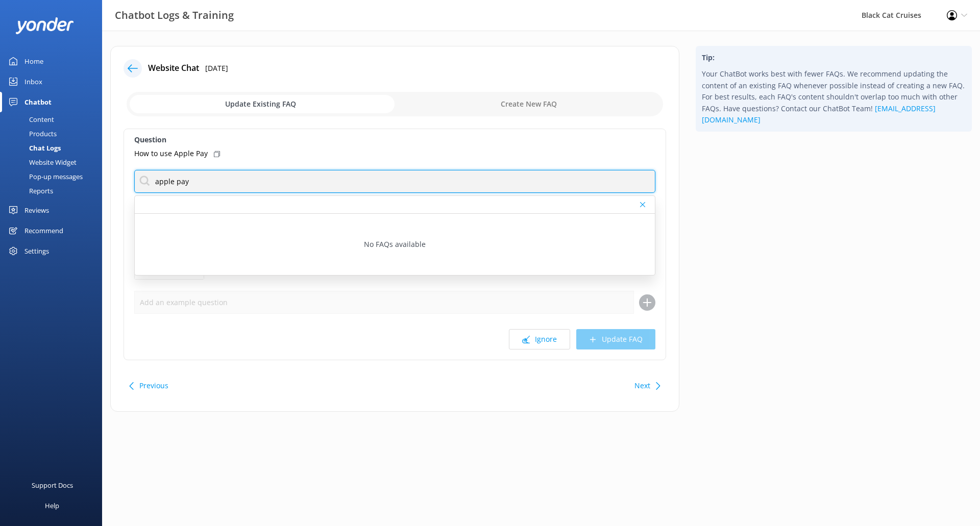
drag, startPoint x: 247, startPoint y: 182, endPoint x: 0, endPoint y: 165, distance: 247.6
click at [0, 165] on div "Chatbot Logs & Training Black Cat Cruises Profile Settings Logout Home Inbox Ch…" at bounding box center [490, 237] width 980 height 412
click at [252, 174] on input "text" at bounding box center [394, 181] width 521 height 23
type input "change"
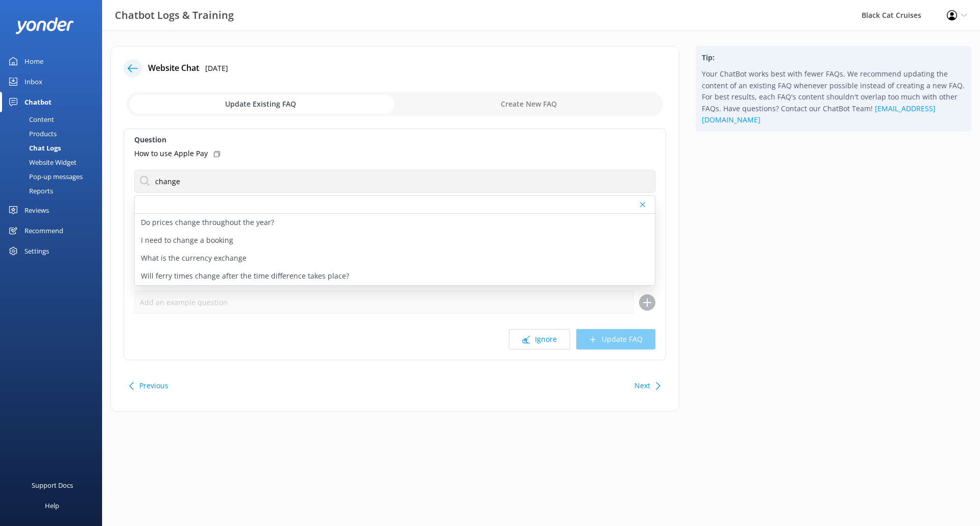
click at [436, 411] on div "Website Chat [DATE] Update Existing FAQ Create New FAQ Question How to use Appl…" at bounding box center [394, 229] width 569 height 366
click at [642, 376] on button "Next" at bounding box center [642, 386] width 16 height 20
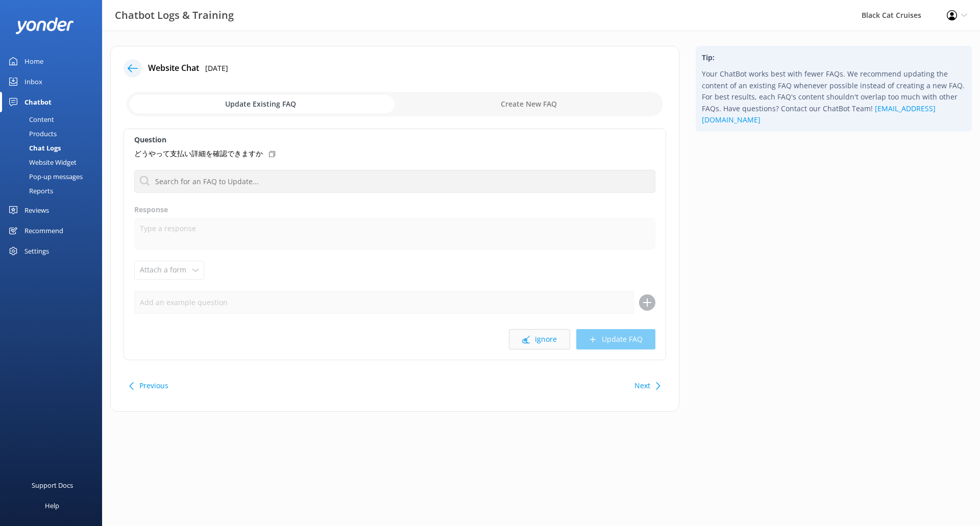
click at [543, 345] on button "Ignore" at bounding box center [539, 339] width 61 height 20
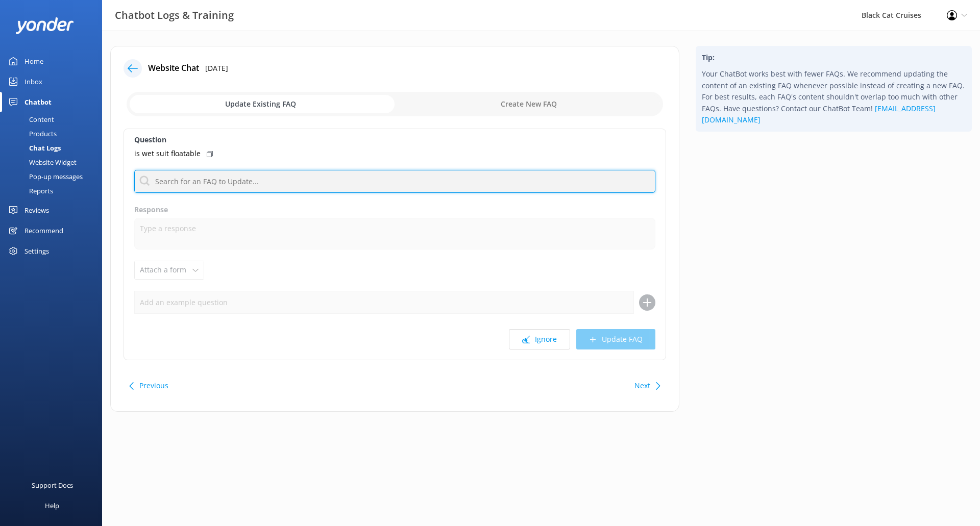
click at [298, 180] on input "text" at bounding box center [394, 181] width 521 height 23
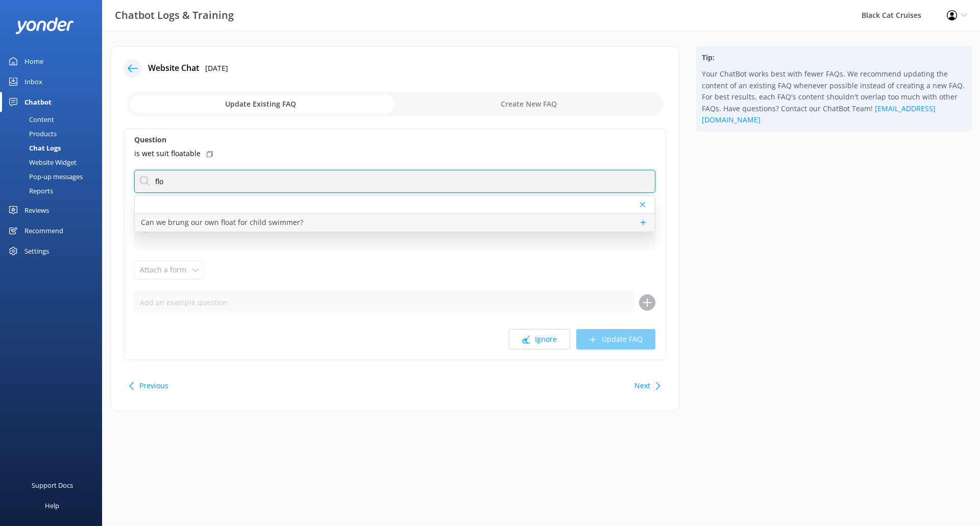
type input "flo"
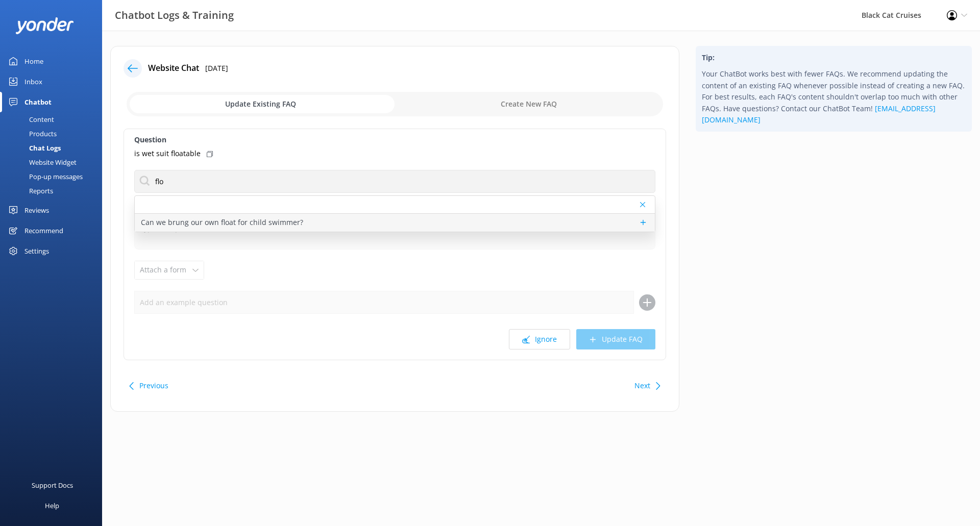
click at [269, 224] on p "Can we brung our own float for child swimmer?" at bounding box center [222, 222] width 162 height 11
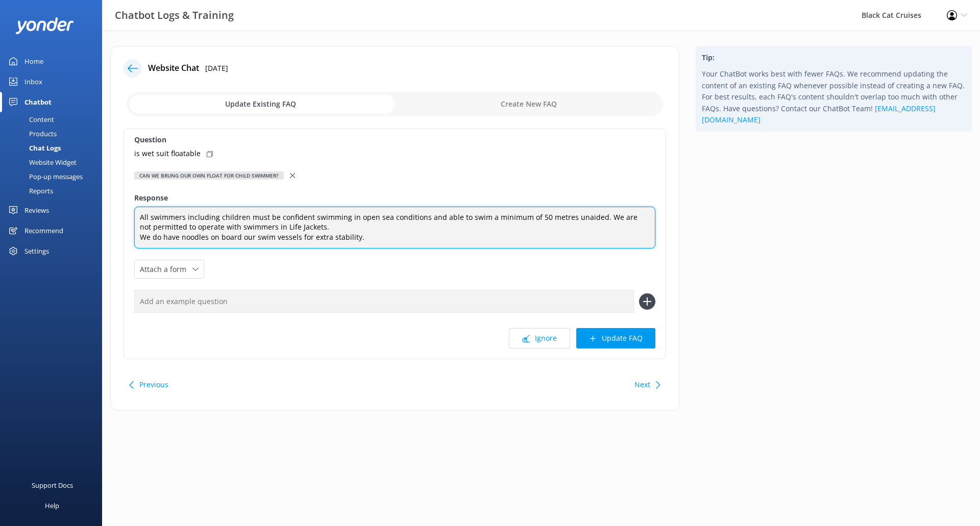
click at [354, 226] on textarea "All swimmers including children must be confident swimming in open sea conditio…" at bounding box center [394, 228] width 521 height 42
drag, startPoint x: 397, startPoint y: 220, endPoint x: 396, endPoint y: 227, distance: 6.7
click at [148, 236] on textarea "All swimmers including children must be confident swimming in open sea conditio…" at bounding box center [394, 228] width 521 height 42
type textarea "All swimmers including children must be confident swimming in open sea conditio…"
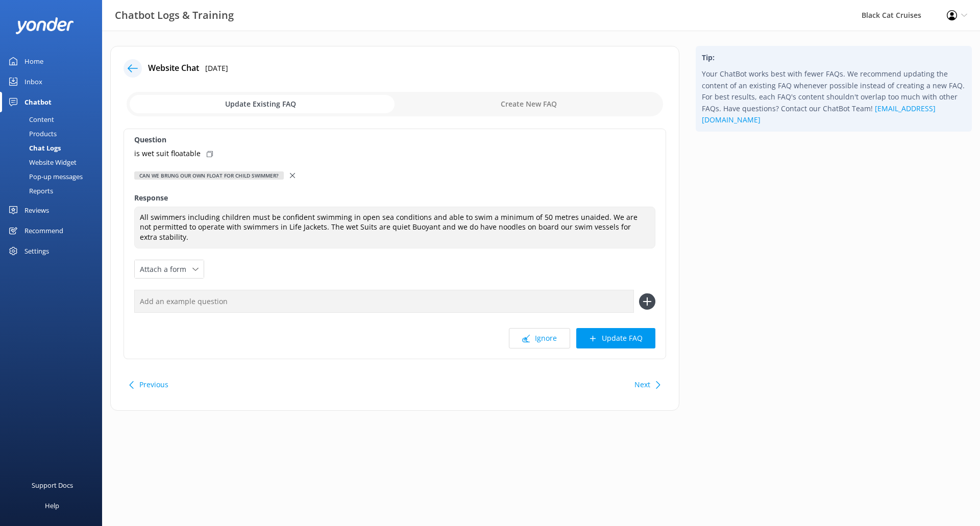
drag, startPoint x: 209, startPoint y: 155, endPoint x: 205, endPoint y: 151, distance: 6.1
click at [208, 155] on icon at bounding box center [210, 154] width 6 height 6
click at [490, 303] on input "text" at bounding box center [384, 301] width 500 height 23
paste input "is wet suit floatable"
type input "is wet suit floatable"
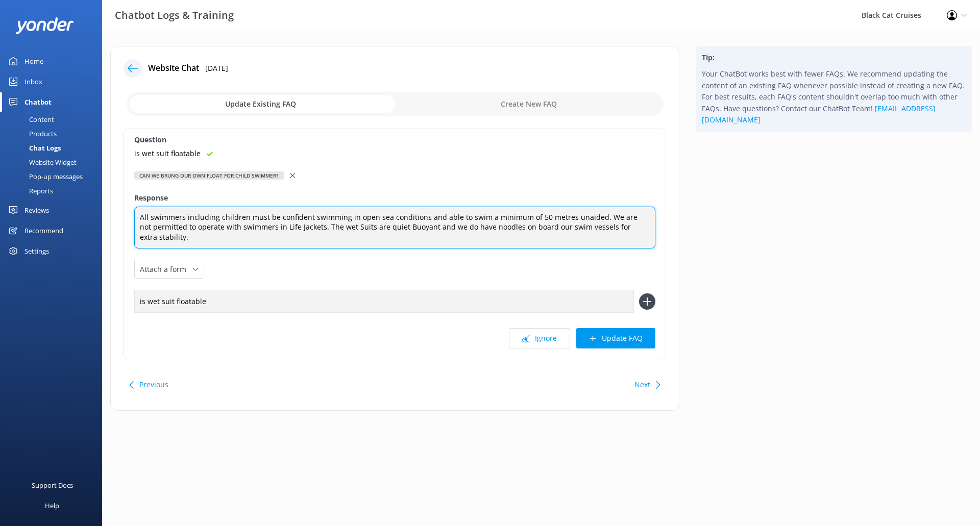
drag, startPoint x: 388, startPoint y: 226, endPoint x: 382, endPoint y: 228, distance: 6.5
click at [382, 228] on textarea "All swimmers including children must be confident swimming in open sea conditio…" at bounding box center [394, 228] width 521 height 42
type textarea "All swimmers including children must be confident swimming in open sea conditio…"
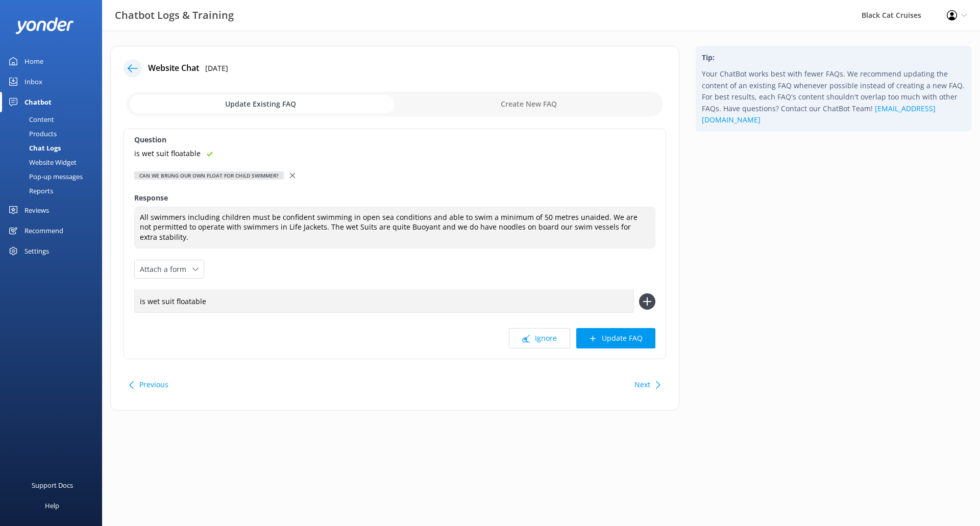
click at [379, 294] on input "is wet suit floatable" at bounding box center [384, 301] width 500 height 23
click at [137, 302] on input "is wet suit floatable" at bounding box center [384, 301] width 500 height 23
click at [239, 301] on input "Is wet suit floatable" at bounding box center [384, 301] width 500 height 23
type input "Is wet suit floatable"
click at [644, 306] on icon at bounding box center [647, 301] width 16 height 16
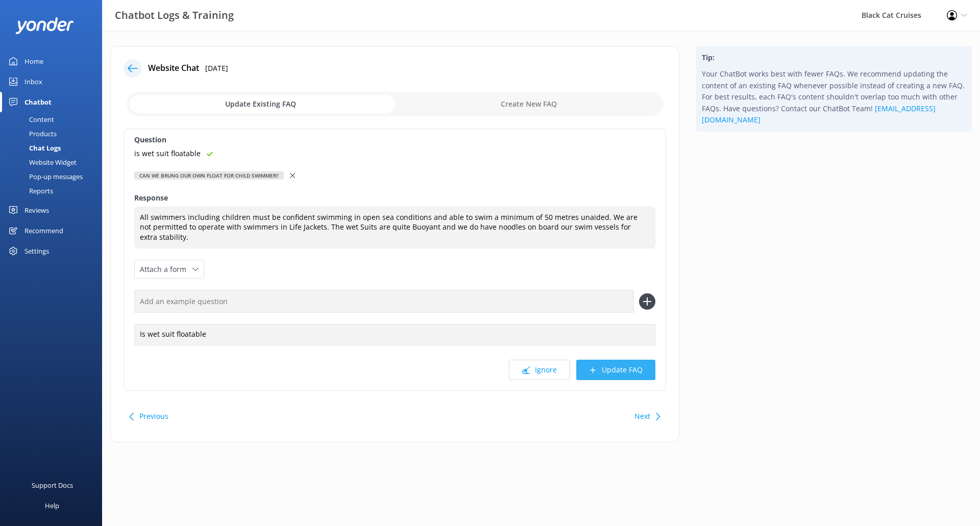
click at [615, 371] on button "Update FAQ" at bounding box center [615, 370] width 79 height 20
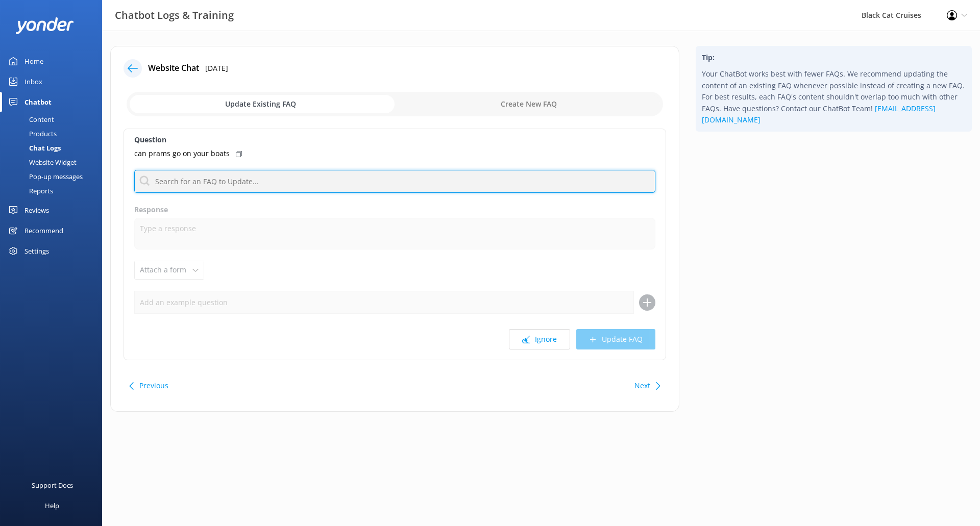
click at [212, 181] on input "text" at bounding box center [394, 181] width 521 height 23
drag, startPoint x: 231, startPoint y: 183, endPoint x: 0, endPoint y: 173, distance: 231.5
click at [0, 173] on div "Chatbot Logs & Training Black Cat Cruises Profile Settings Logout Home Inbox Ch…" at bounding box center [490, 237] width 980 height 412
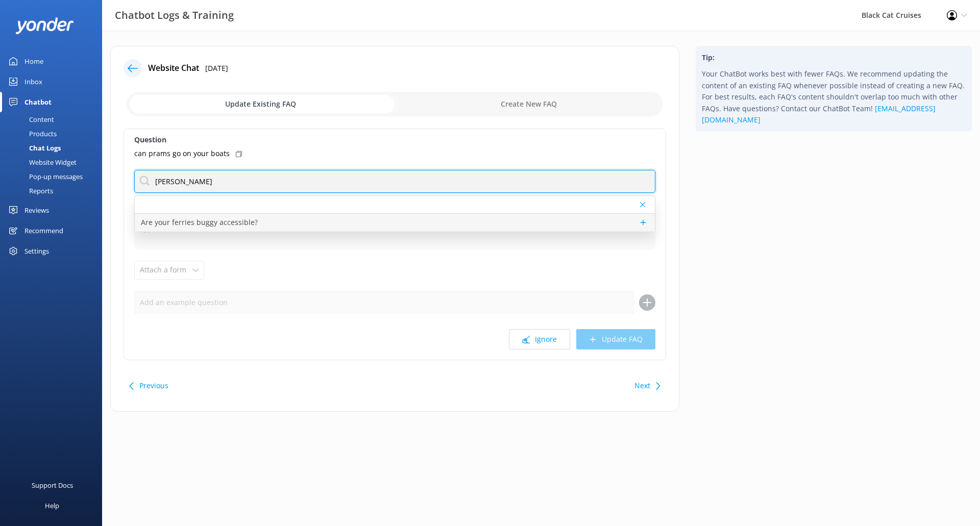
type input "[PERSON_NAME]"
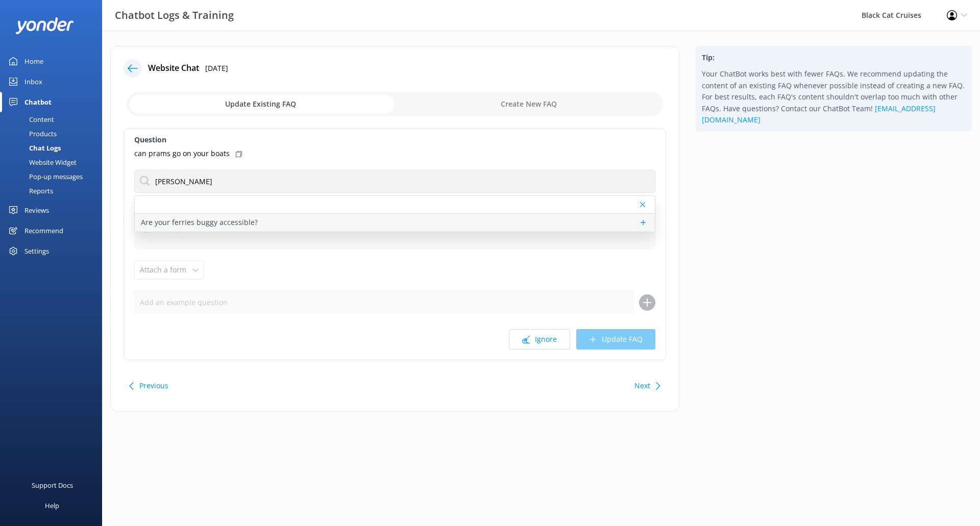
click at [294, 222] on div "Are your ferries buggy accessible?" at bounding box center [395, 223] width 520 height 18
type textarea "Buggy accessibility varies by destination. For the Akaroa Nature Cruise, buggie…"
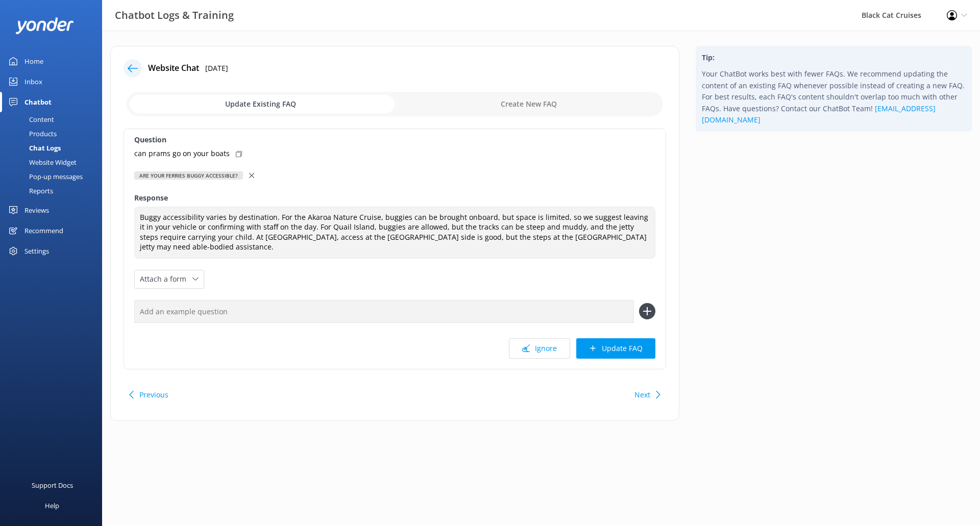
click at [236, 152] on icon at bounding box center [239, 154] width 6 height 6
click at [239, 313] on input "text" at bounding box center [384, 311] width 500 height 23
paste input "can prams go on your boats"
drag, startPoint x: 142, startPoint y: 312, endPoint x: 87, endPoint y: 313, distance: 55.6
click at [90, 310] on div "Chatbot Logs & Training Black Cat Cruises Profile Settings Logout Home Inbox Ch…" at bounding box center [490, 241] width 980 height 421
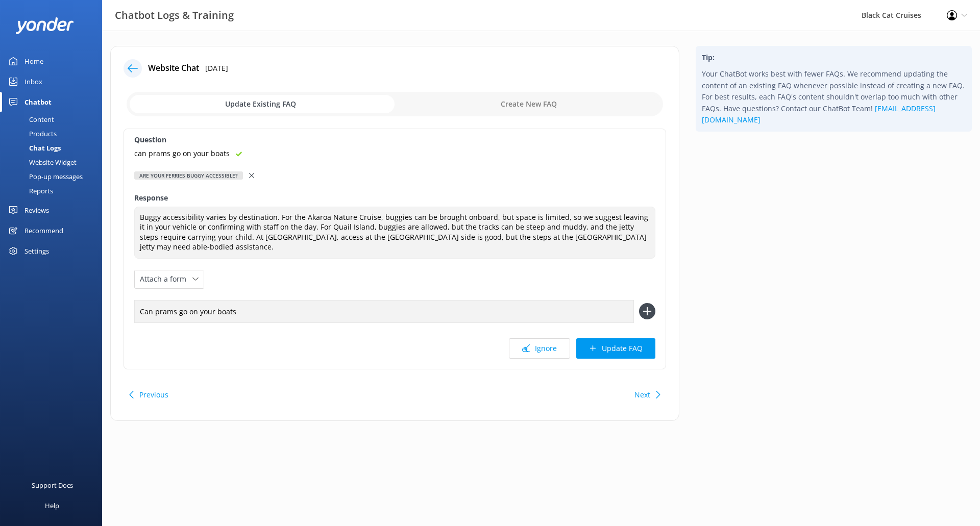
click at [283, 310] on input "Can prams go on your boats" at bounding box center [384, 311] width 500 height 23
type input "Can prams go on your boats?"
click at [654, 315] on icon at bounding box center [647, 311] width 16 height 16
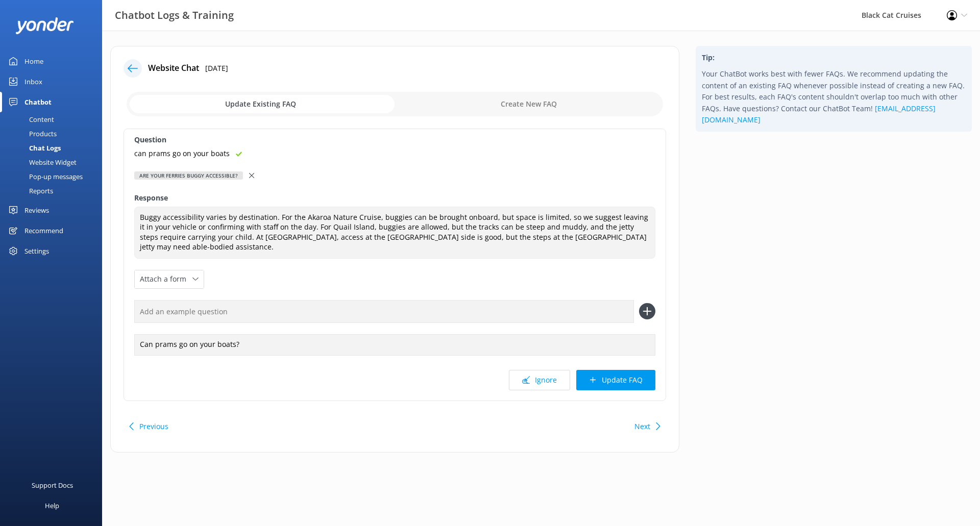
click at [615, 379] on button "Update FAQ" at bounding box center [615, 380] width 79 height 20
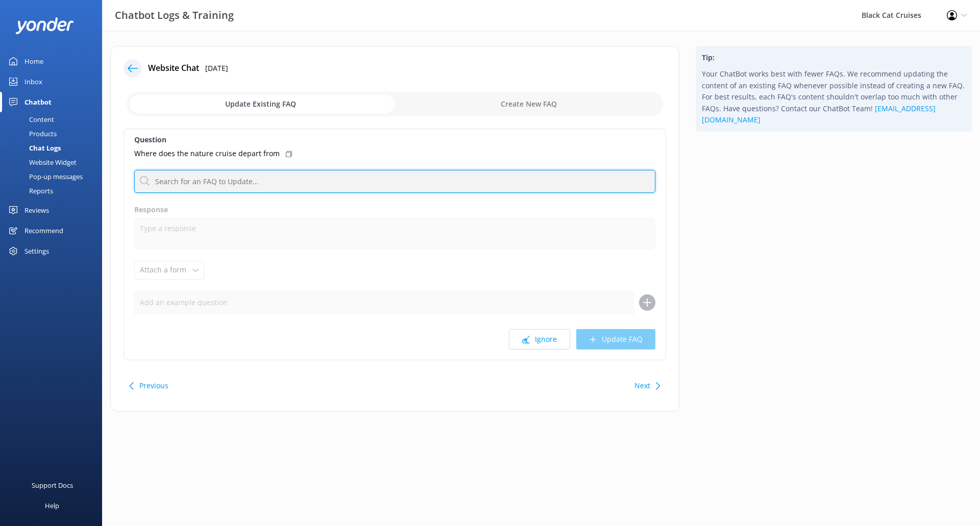
click at [267, 186] on input "text" at bounding box center [394, 181] width 521 height 23
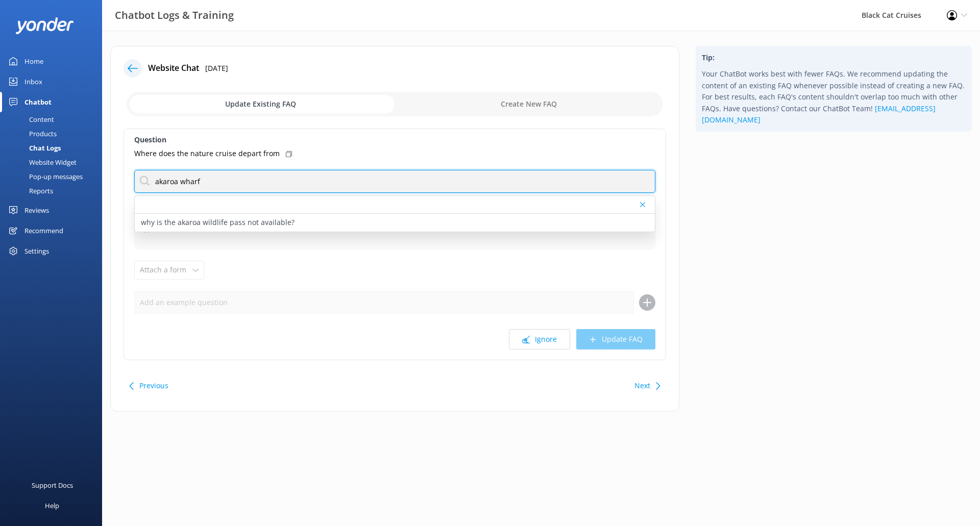
drag, startPoint x: 267, startPoint y: 178, endPoint x: 0, endPoint y: 167, distance: 267.2
click at [0, 167] on div "Chatbot Logs & Training Black Cat Cruises Profile Settings Logout Home Inbox Ch…" at bounding box center [490, 237] width 980 height 412
type input "akaroa wharf"
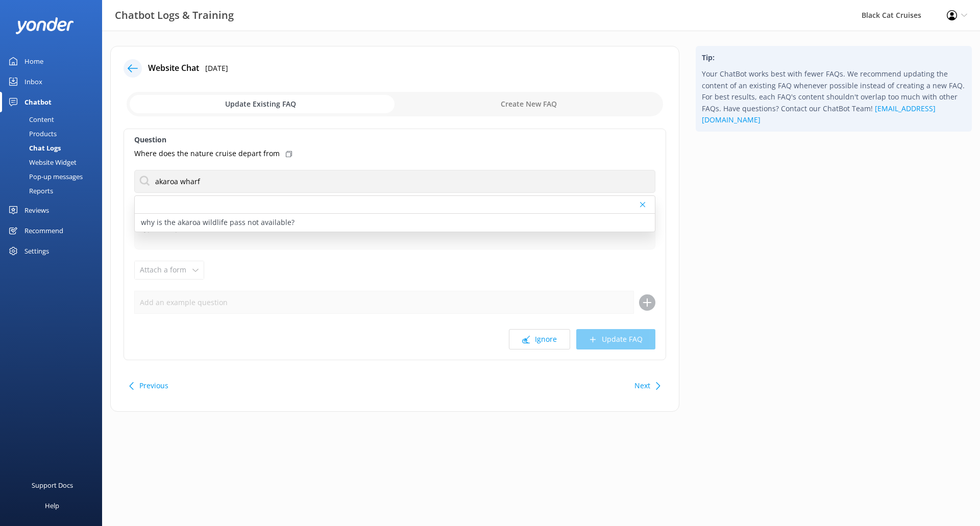
click at [567, 101] on input "checkbox" at bounding box center [395, 104] width 536 height 24
checkbox input "true"
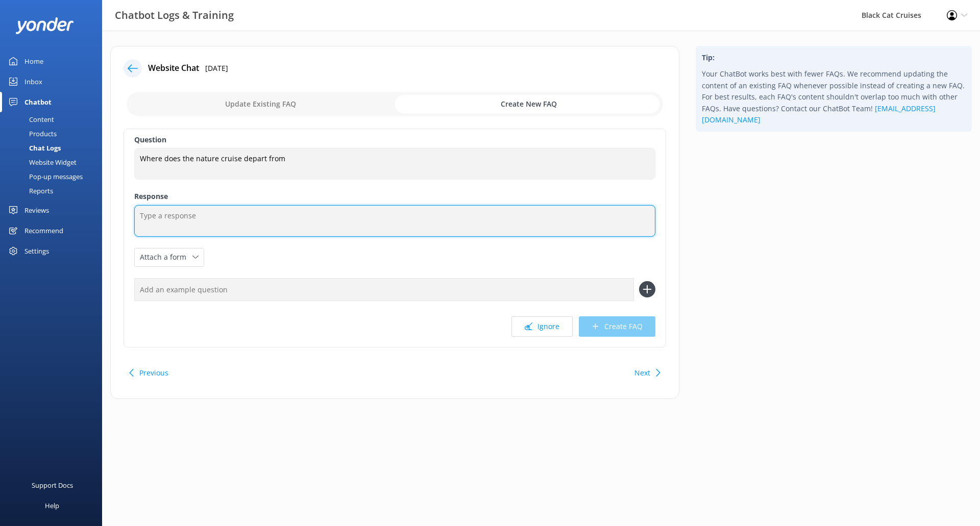
click at [253, 223] on textarea at bounding box center [394, 221] width 521 height 32
paste textarea "Akaroa Main Wharf, [GEOGRAPHIC_DATA], 7520"
type textarea "Akaroa Main Wharf, [GEOGRAPHIC_DATA], 7520"
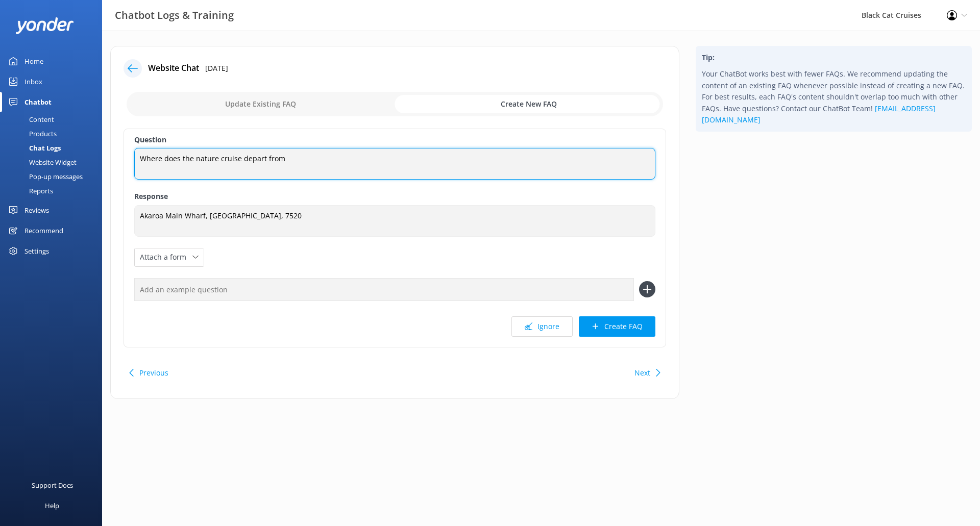
click at [328, 169] on textarea "Where does the nature cruise depart from" at bounding box center [394, 164] width 521 height 32
type textarea "Where does the nature cruise depart from?"
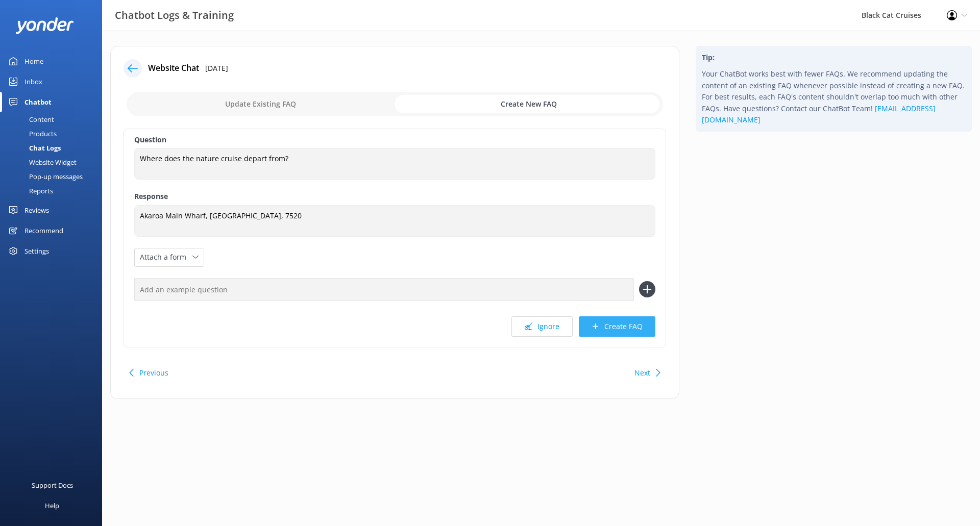
click at [628, 326] on button "Create FAQ" at bounding box center [617, 326] width 77 height 20
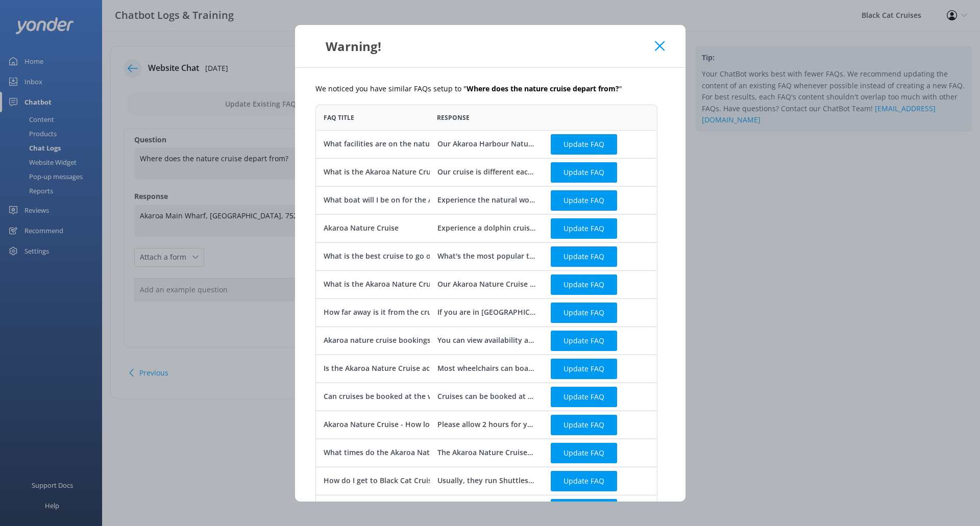
scroll to position [656, 334]
click at [571, 143] on button "Update FAQ" at bounding box center [584, 144] width 66 height 20
checkbox input "false"
type textarea "Our Akaroa Harbour Nature cruise travels in style on the 60 foot /20 metre Blac…"
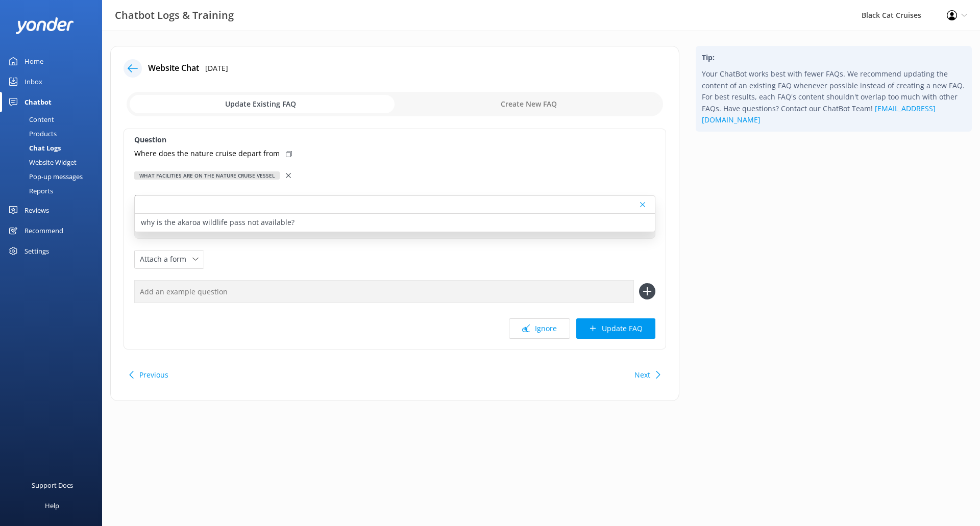
click at [642, 204] on use at bounding box center [642, 204] width 5 height 5
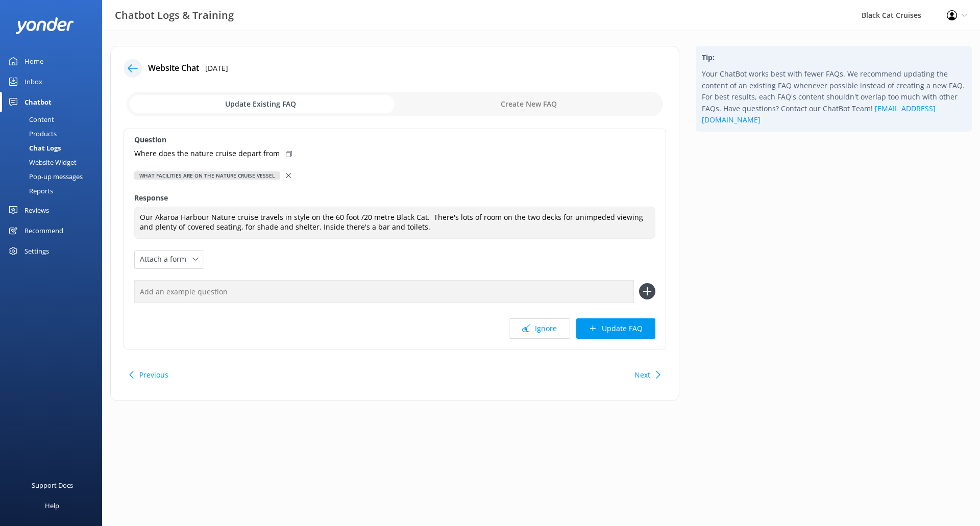
click at [149, 375] on button "Previous" at bounding box center [153, 375] width 29 height 20
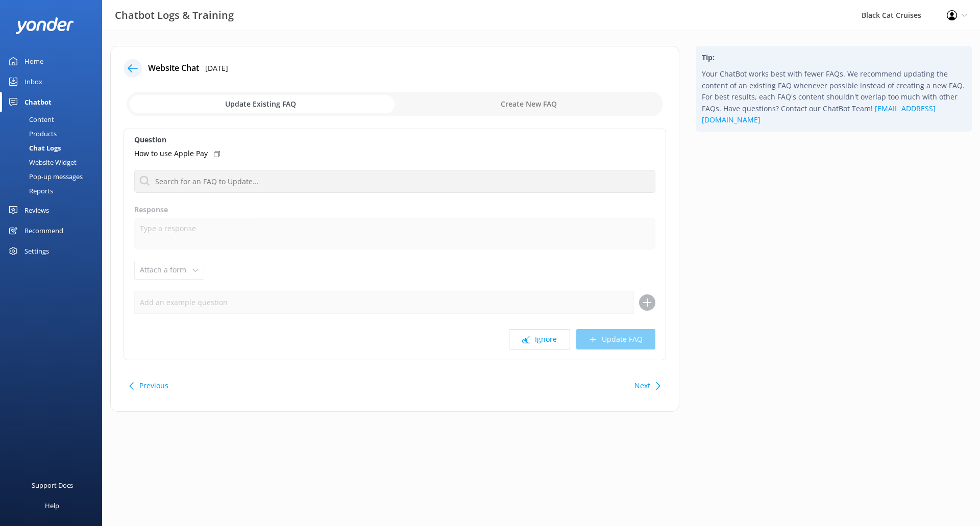
click at [642, 386] on button "Next" at bounding box center [642, 386] width 16 height 20
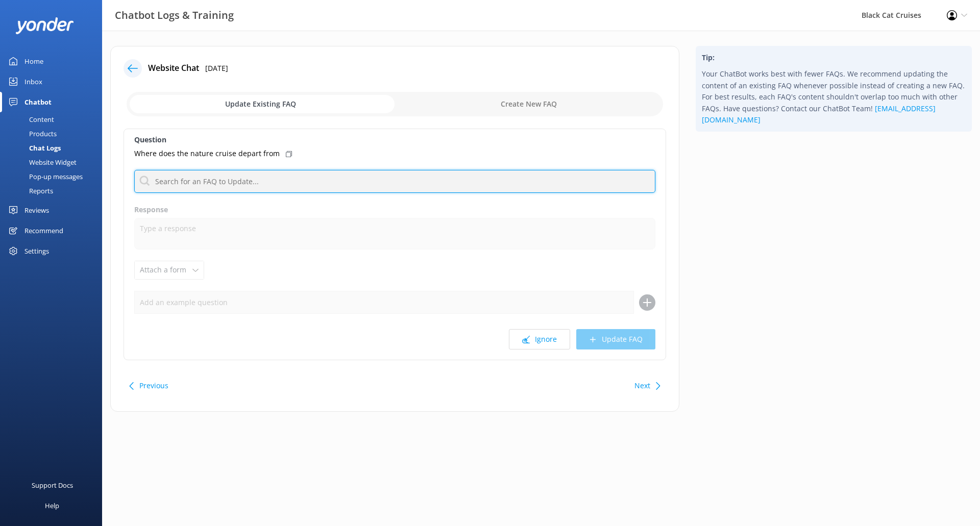
click at [291, 182] on input "text" at bounding box center [394, 181] width 521 height 23
paste input "Akaroa Main Wharf, [GEOGRAPHIC_DATA], 7520"
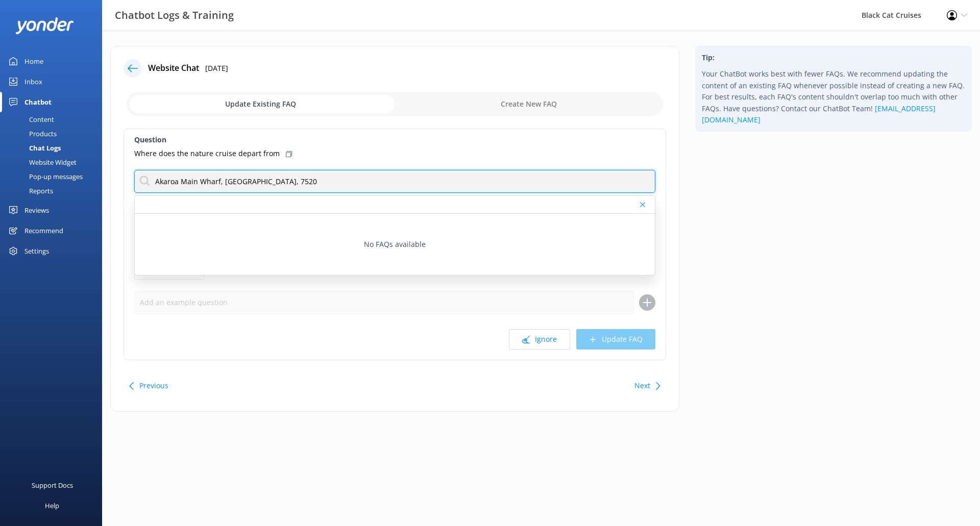
click at [156, 182] on input "Akaroa Main Wharf, [GEOGRAPHIC_DATA], 7520" at bounding box center [394, 181] width 521 height 23
click at [341, 186] on input "Akaroa Main Wharf, [GEOGRAPHIC_DATA], 7520" at bounding box center [394, 181] width 521 height 23
type input "Akaroa Main Wharf, [GEOGRAPHIC_DATA], 7520"
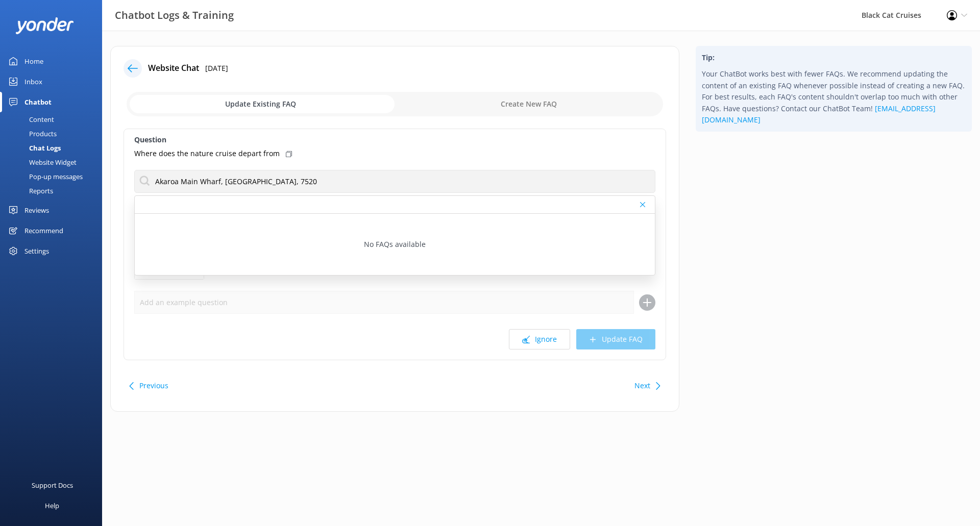
click at [286, 153] on icon at bounding box center [289, 154] width 6 height 6
click at [326, 152] on div "Where does the nature cruise depart from" at bounding box center [394, 153] width 521 height 11
click at [569, 106] on input "checkbox" at bounding box center [395, 104] width 536 height 24
checkbox input "true"
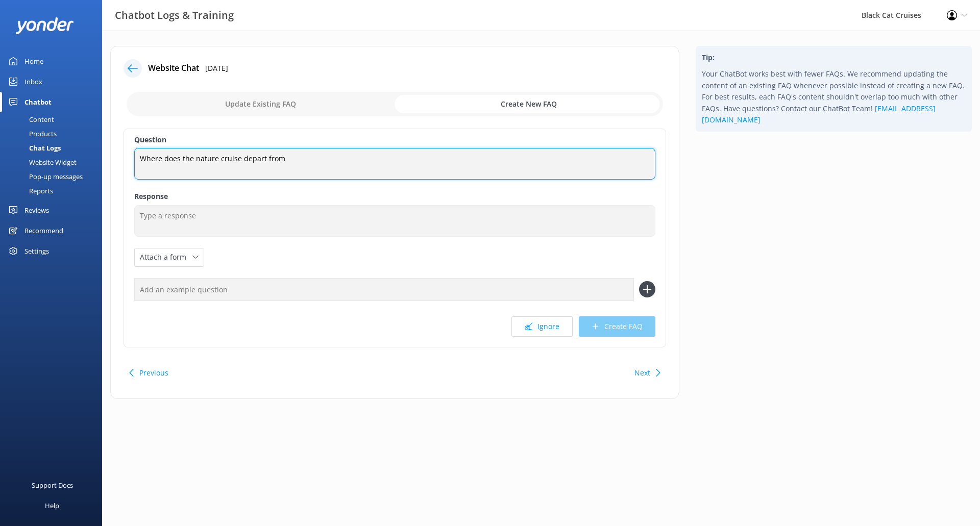
click at [315, 160] on textarea "Where does the nature cruise depart from" at bounding box center [394, 164] width 521 height 32
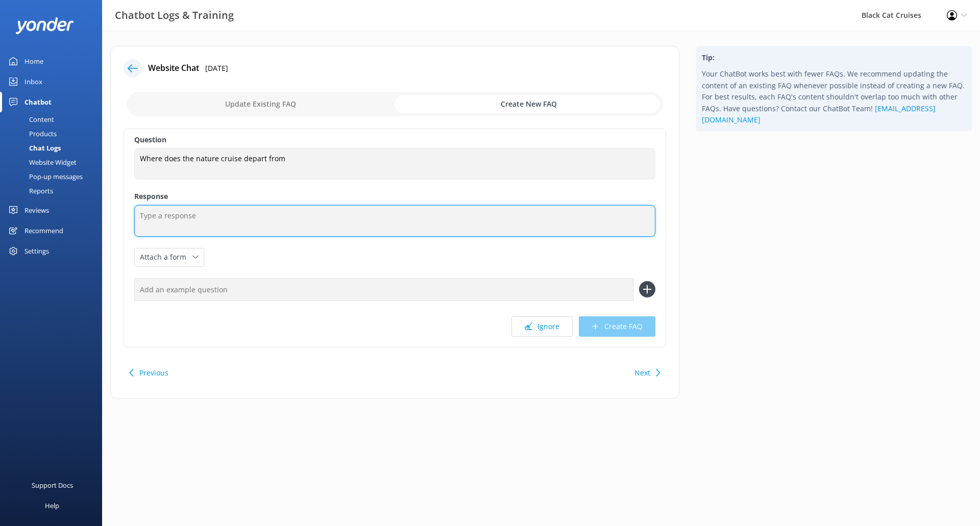
click at [261, 226] on textarea at bounding box center [394, 221] width 521 height 32
paste textarea "Where does the nature cruise depart from"
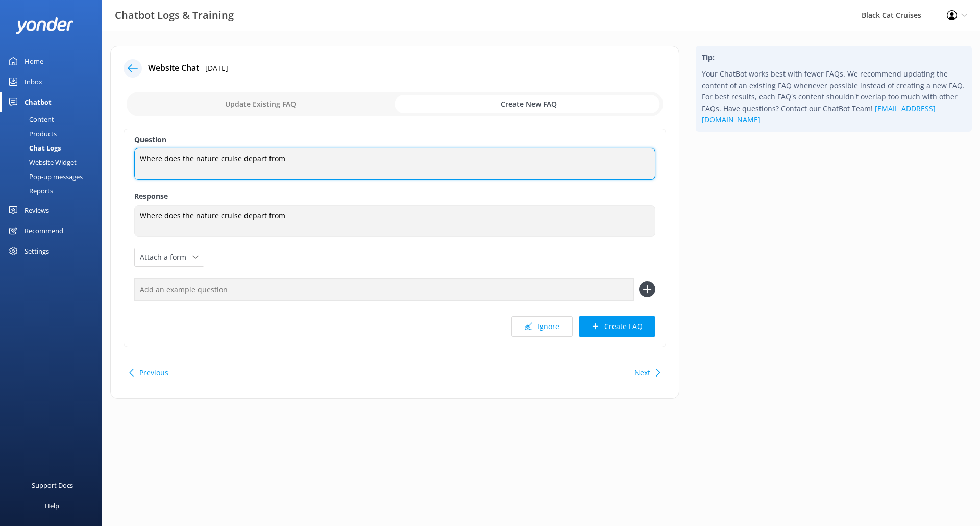
drag, startPoint x: 320, startPoint y: 162, endPoint x: 0, endPoint y: 113, distance: 323.8
click at [0, 113] on div "Chatbot Logs & Training Black Cat Cruises Profile Settings Logout Home Inbox Ch…" at bounding box center [490, 230] width 980 height 399
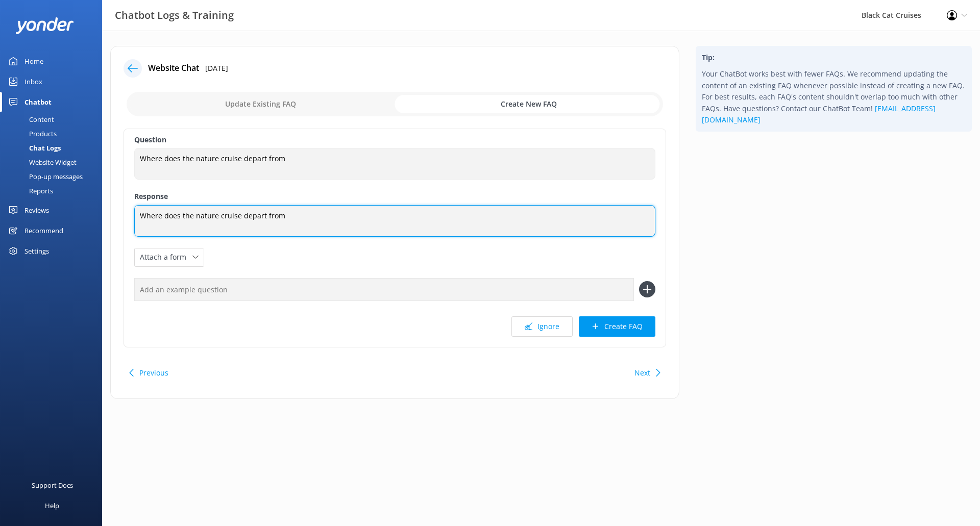
drag, startPoint x: 352, startPoint y: 222, endPoint x: 1, endPoint y: 215, distance: 351.7
click at [0, 214] on div "Chatbot Logs & Training Black Cat Cruises Profile Settings Logout Home Inbox Ch…" at bounding box center [490, 230] width 980 height 399
drag, startPoint x: 341, startPoint y: 227, endPoint x: 29, endPoint y: 219, distance: 312.5
click at [0, 211] on div "Chatbot Logs & Training Black Cat Cruises Profile Settings Logout Home Inbox Ch…" at bounding box center [490, 230] width 980 height 399
paste textarea "Akaroa Main Wharf, [GEOGRAPHIC_DATA], 7520"
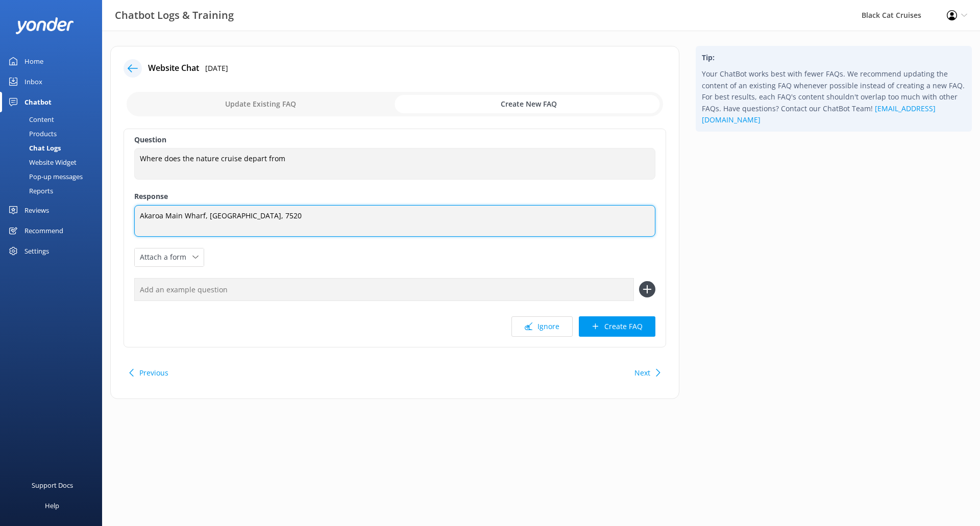
type textarea "Akaroa Main Wharf, [GEOGRAPHIC_DATA], 7520"
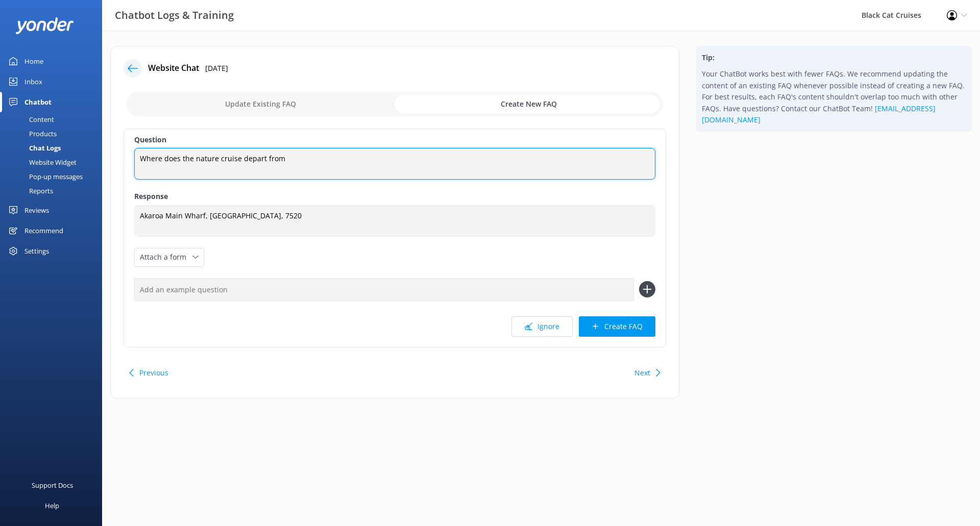
drag, startPoint x: 333, startPoint y: 165, endPoint x: 0, endPoint y: 149, distance: 333.7
click at [0, 149] on div "Chatbot Logs & Training Black Cat Cruises Profile Settings Logout Home Inbox Ch…" at bounding box center [490, 230] width 980 height 399
click at [289, 165] on textarea "Where does the nature cruise depart from" at bounding box center [394, 164] width 521 height 32
drag, startPoint x: 252, startPoint y: 159, endPoint x: 164, endPoint y: 162, distance: 88.3
click at [164, 162] on textarea "Where does the nature cruise depart from" at bounding box center [394, 164] width 521 height 32
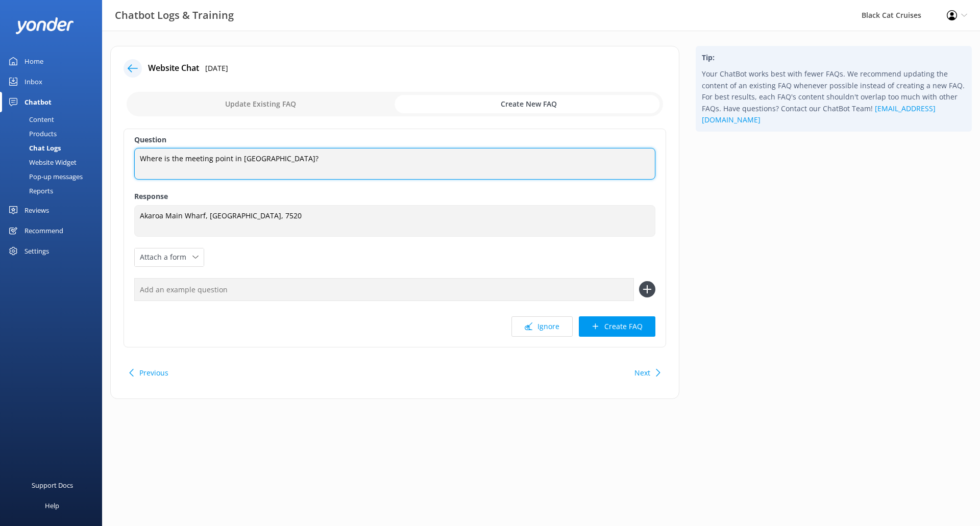
type textarea "Where is the meeting point in [GEOGRAPHIC_DATA]?"
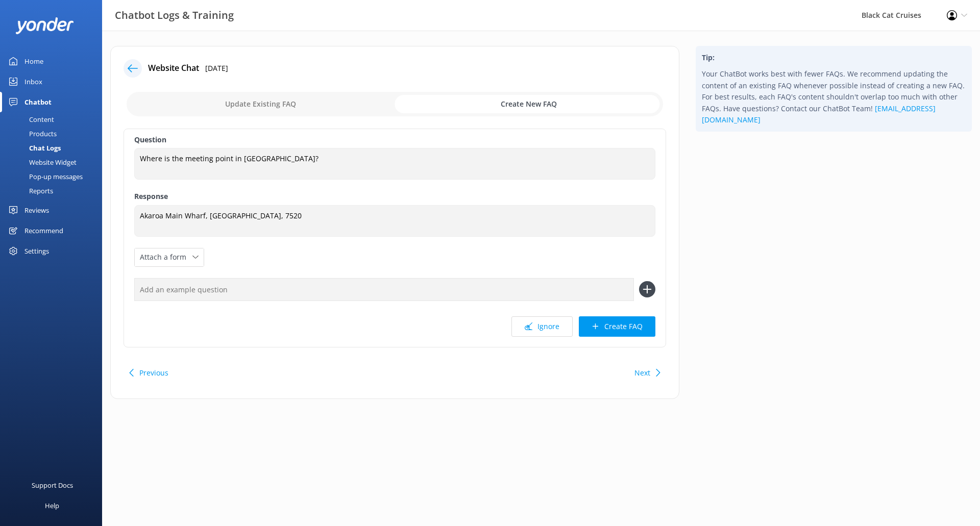
click at [358, 288] on input "text" at bounding box center [384, 289] width 500 height 23
type input "Where does the Nature Cruise leave from?"
click at [646, 288] on icon at bounding box center [647, 289] width 16 height 16
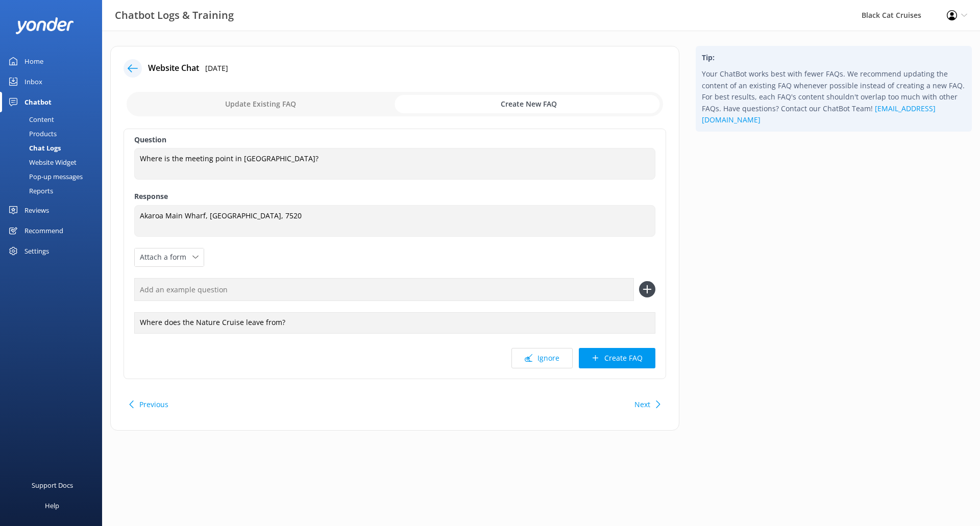
click at [388, 290] on input "text" at bounding box center [384, 289] width 500 height 23
type input "Where does the swimming start?"
click at [648, 291] on icon at bounding box center [647, 289] width 16 height 16
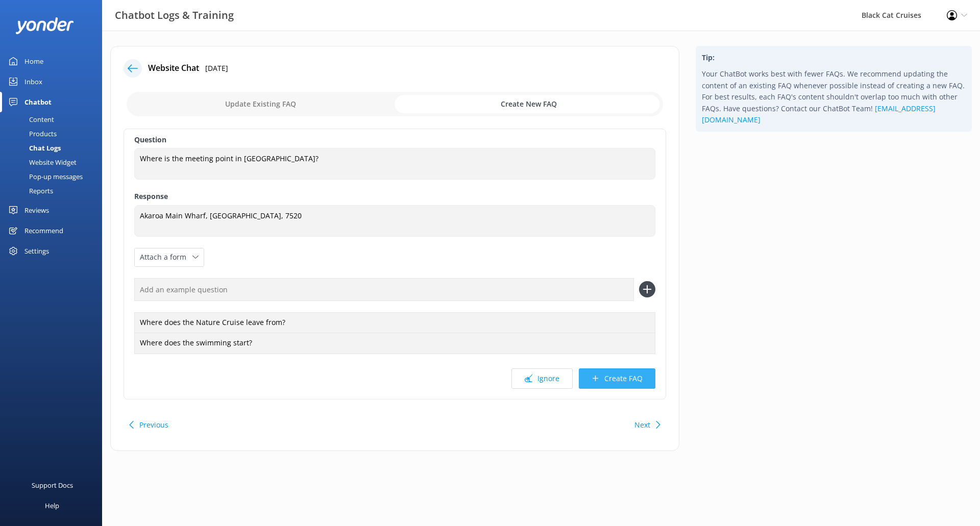
click at [632, 384] on button "Create FAQ" at bounding box center [617, 378] width 77 height 20
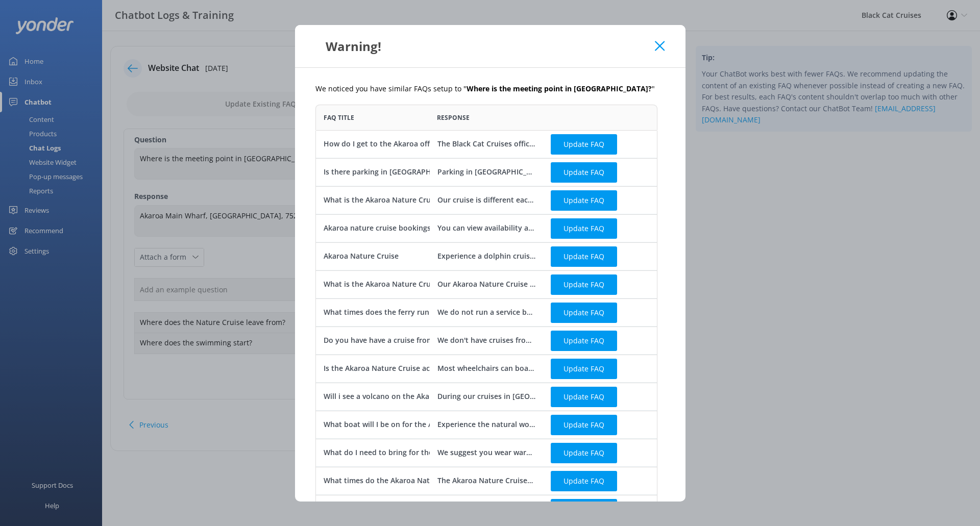
scroll to position [554, 334]
click at [562, 145] on button "Update FAQ" at bounding box center [584, 144] width 66 height 20
checkbox input "false"
type textarea "The Black Cat Cruises office location is [GEOGRAPHIC_DATA], [GEOGRAPHIC_DATA], …"
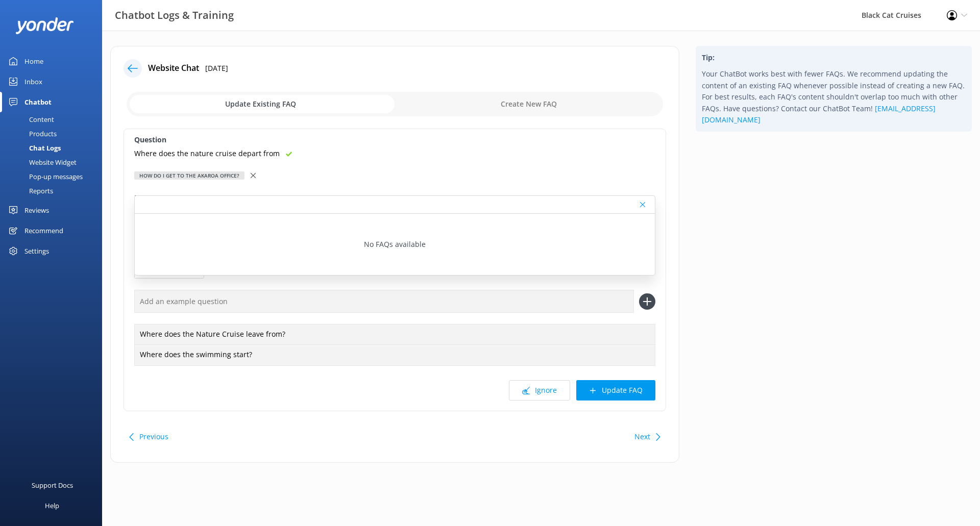
click at [683, 223] on div "Website Chat [DATE] Update Existing FAQ Create New FAQ Question Where does the …" at bounding box center [394, 259] width 585 height 427
click at [644, 204] on icon at bounding box center [642, 205] width 5 height 6
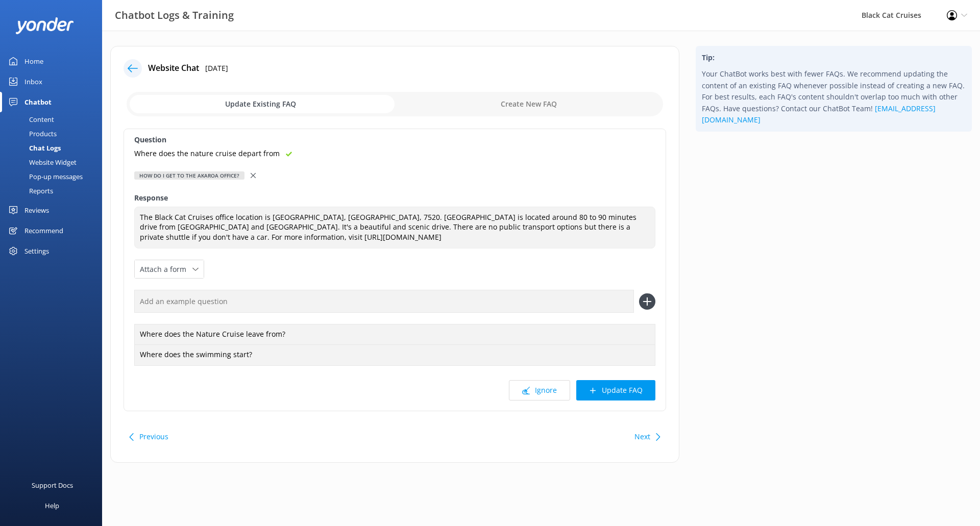
click at [247, 175] on div "How do I get to the Akaroa office?" at bounding box center [394, 175] width 521 height 11
click at [251, 175] on icon at bounding box center [253, 175] width 5 height 5
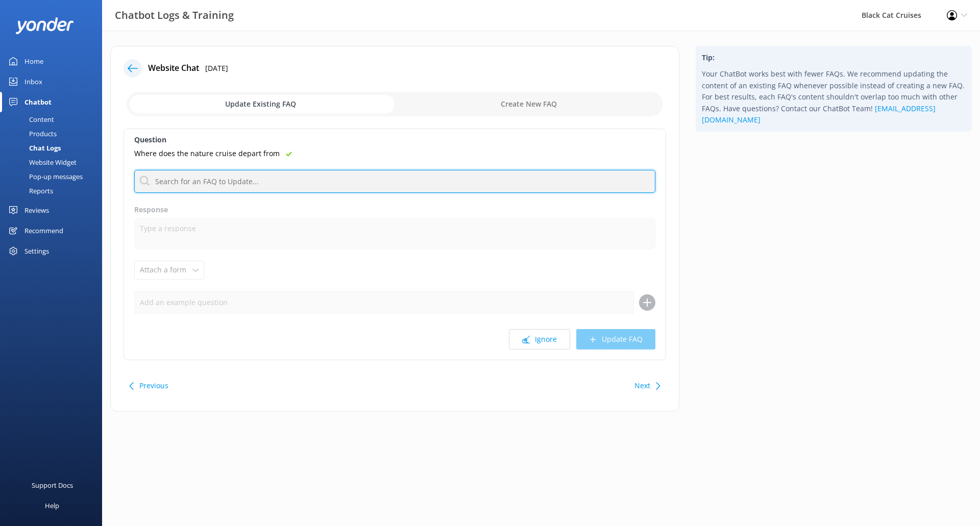
click at [294, 179] on input "text" at bounding box center [394, 181] width 521 height 23
click at [292, 190] on input "text" at bounding box center [394, 181] width 521 height 23
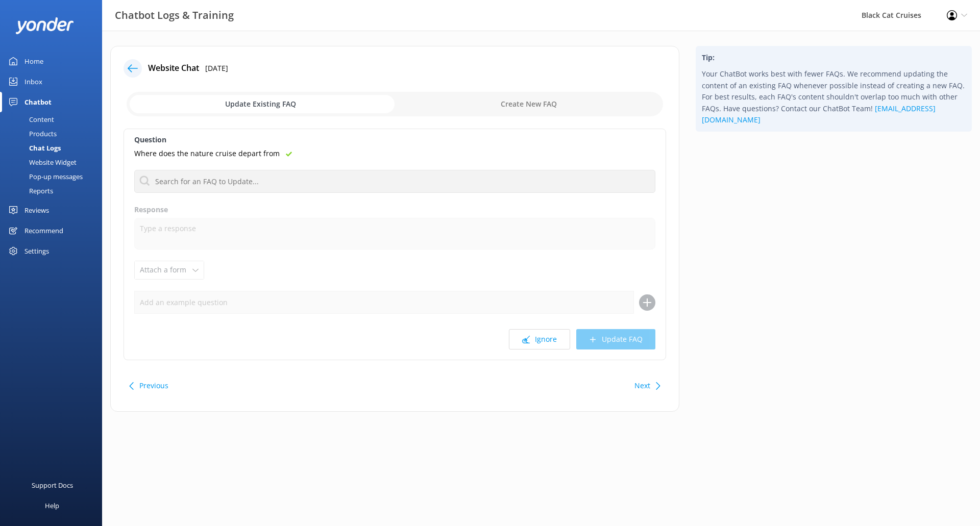
click at [537, 94] on input "checkbox" at bounding box center [395, 104] width 536 height 24
checkbox input "true"
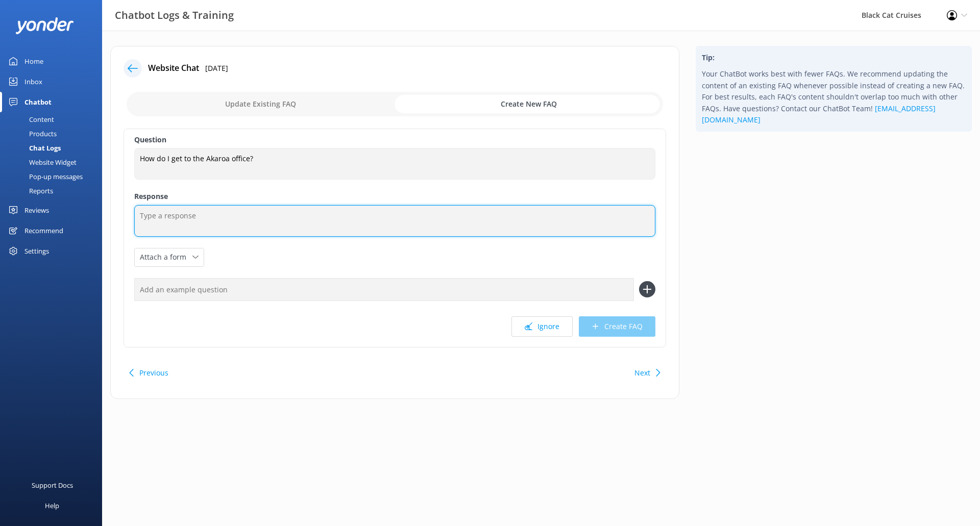
click at [271, 231] on textarea at bounding box center [394, 221] width 521 height 32
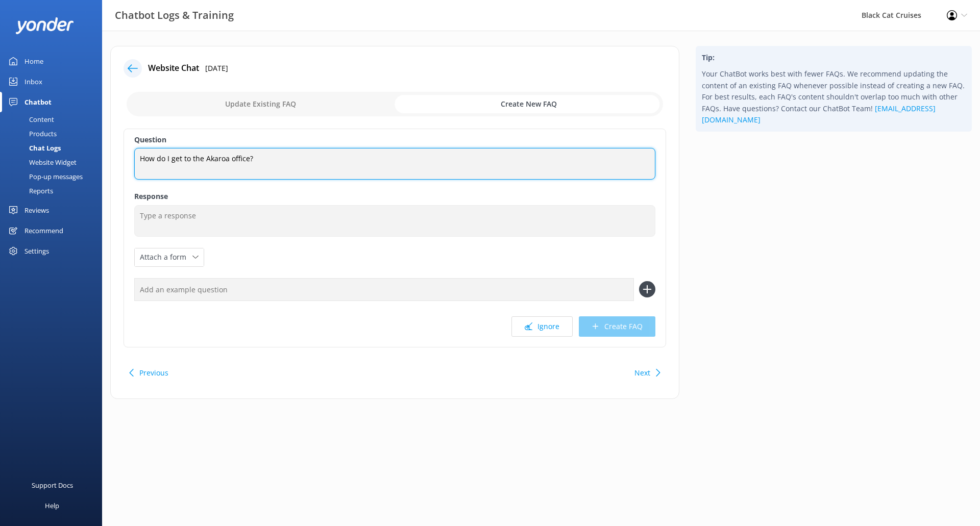
drag, startPoint x: 254, startPoint y: 161, endPoint x: 0, endPoint y: 147, distance: 254.5
click at [0, 147] on div "Chatbot Logs & Training Black Cat Cruises Profile Settings Logout Home Inbox Ch…" at bounding box center [490, 230] width 980 height 399
type textarea "Where do the Akaroa trips leave from?"
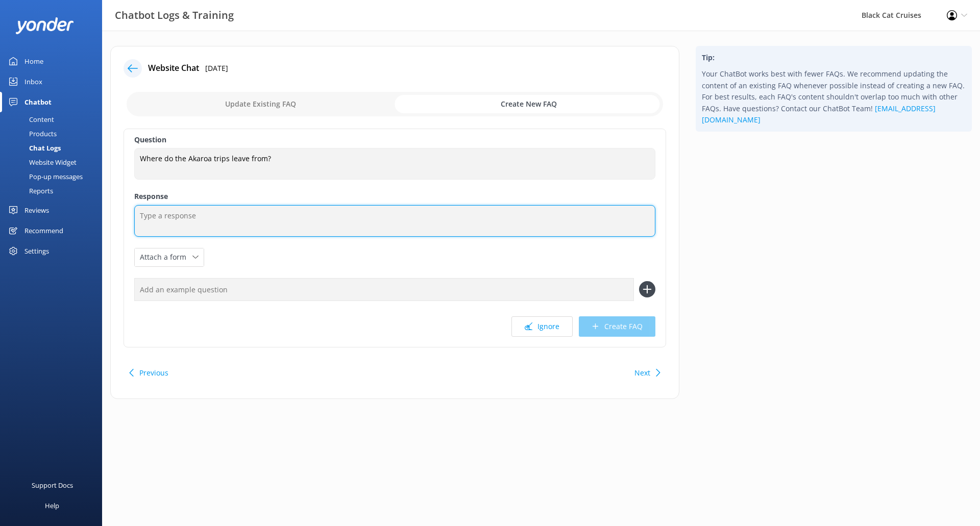
click at [268, 229] on textarea at bounding box center [394, 221] width 521 height 32
paste textarea "Akaroa Main Wharf, [GEOGRAPHIC_DATA], 7520"
type textarea "Akaroa Main Wharf, [GEOGRAPHIC_DATA], 7520"
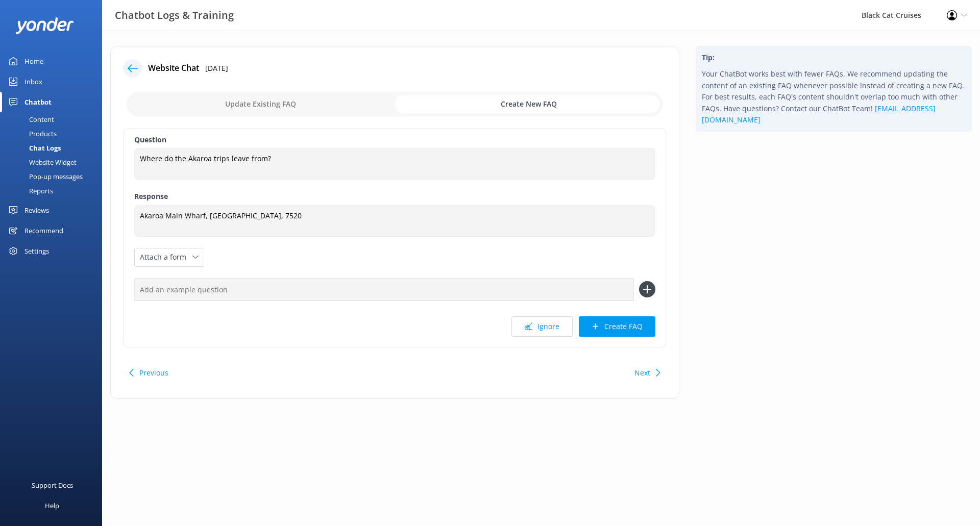
click at [281, 284] on input "text" at bounding box center [384, 289] width 500 height 23
type input "Where does the Nature cruise leave from?"
click at [653, 291] on icon at bounding box center [647, 289] width 16 height 16
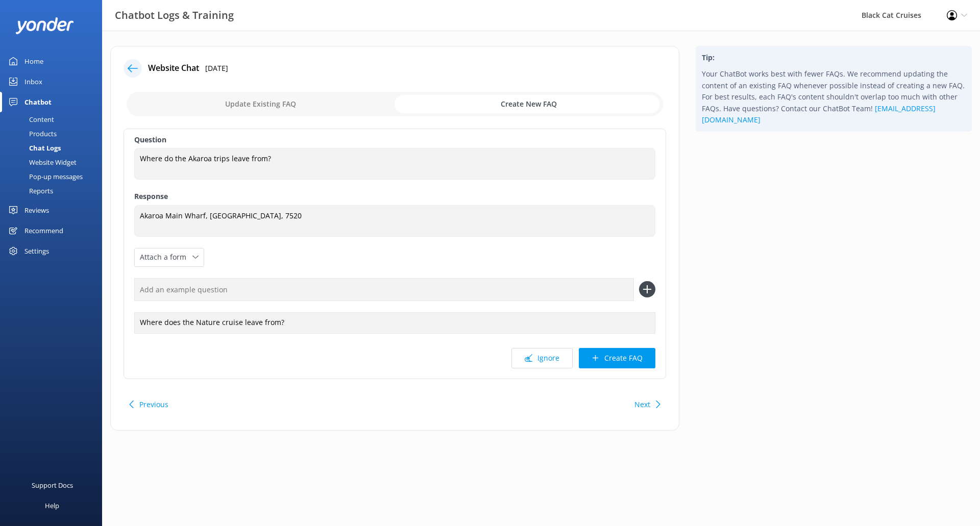
click at [523, 294] on input "text" at bounding box center [384, 289] width 500 height 23
type input "Where does the swimming leave from?"
click at [645, 293] on icon at bounding box center [647, 289] width 16 height 16
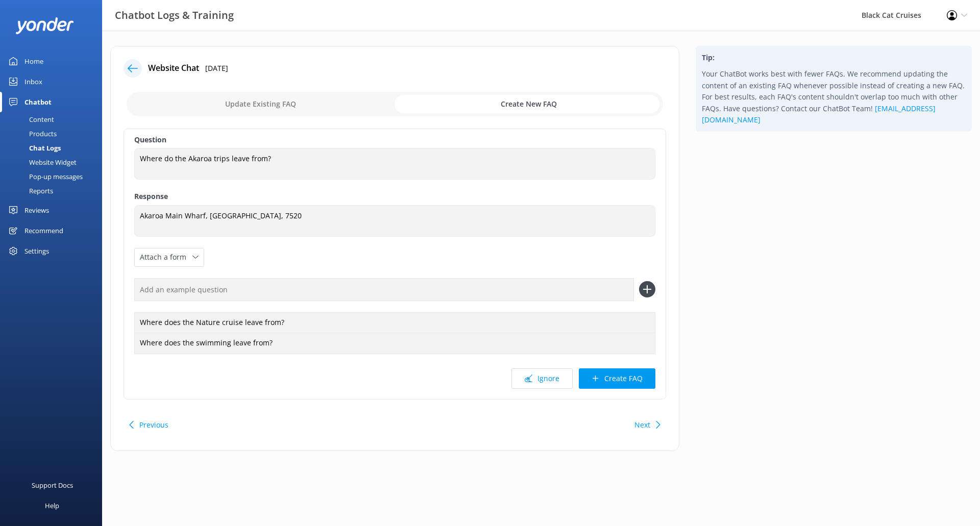
click at [434, 297] on input "text" at bounding box center [384, 289] width 500 height 23
type input "Where is the Akaroa meeting point?"
click at [617, 385] on button "Create FAQ" at bounding box center [617, 378] width 77 height 20
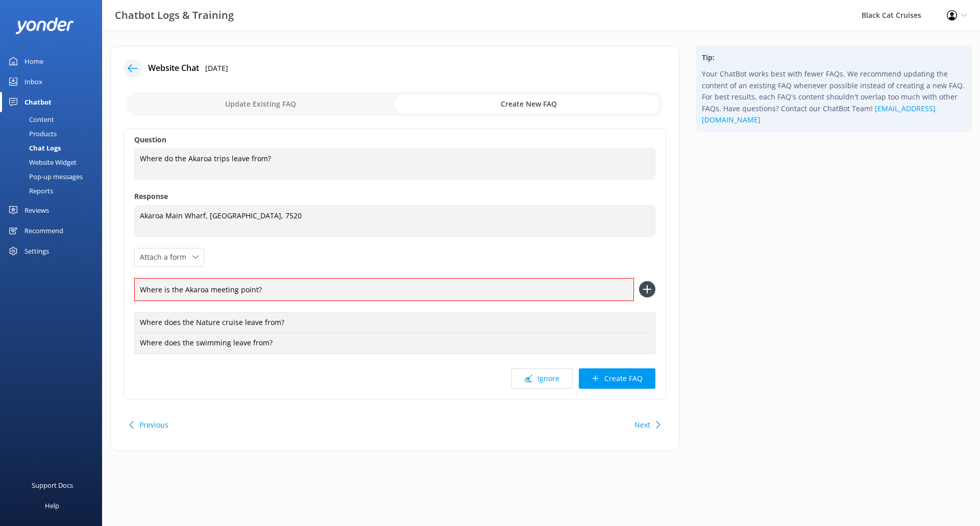
click at [650, 292] on icon at bounding box center [647, 289] width 16 height 16
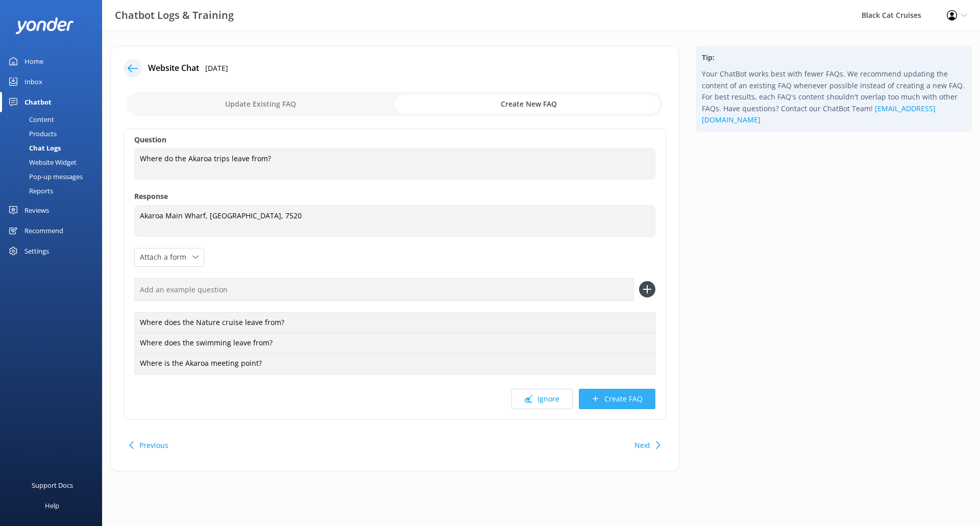
click at [626, 391] on button "Create FAQ" at bounding box center [617, 399] width 77 height 20
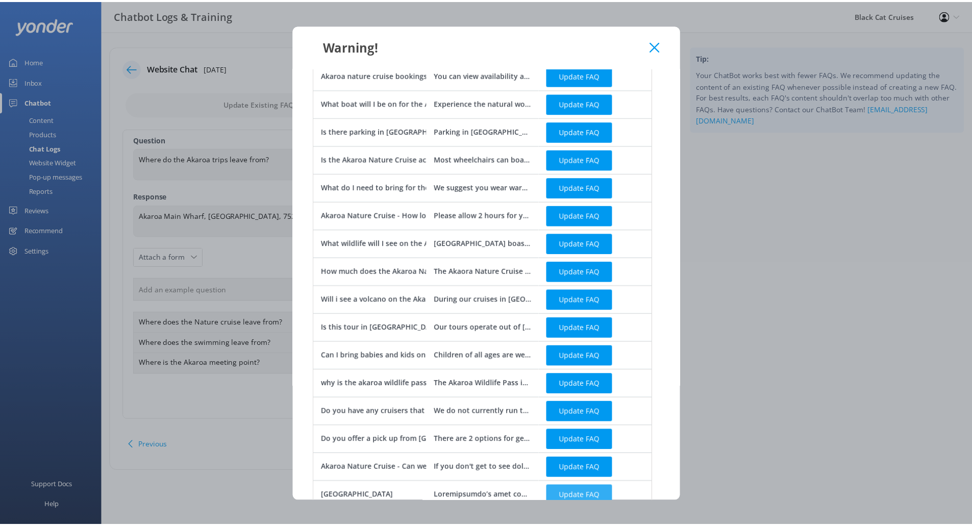
scroll to position [332, 0]
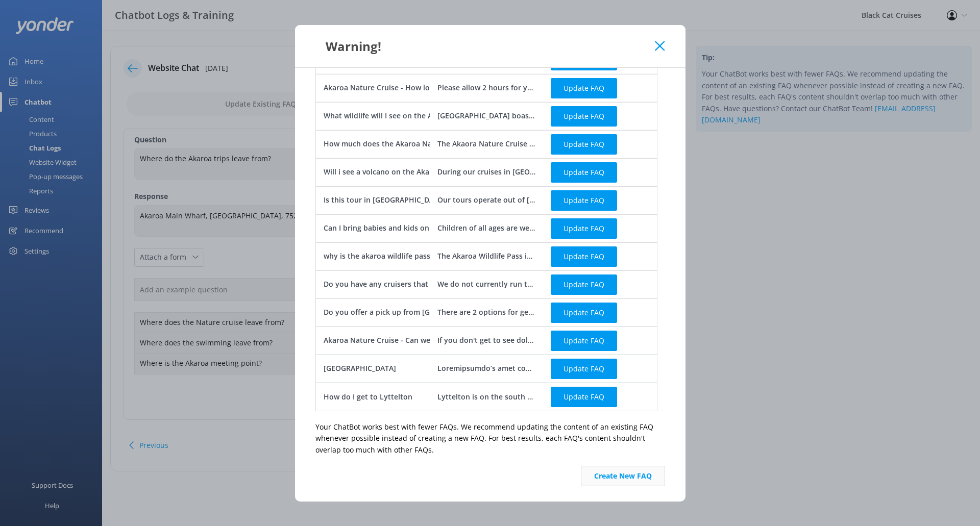
click at [605, 475] on button "Create New FAQ" at bounding box center [623, 476] width 84 height 20
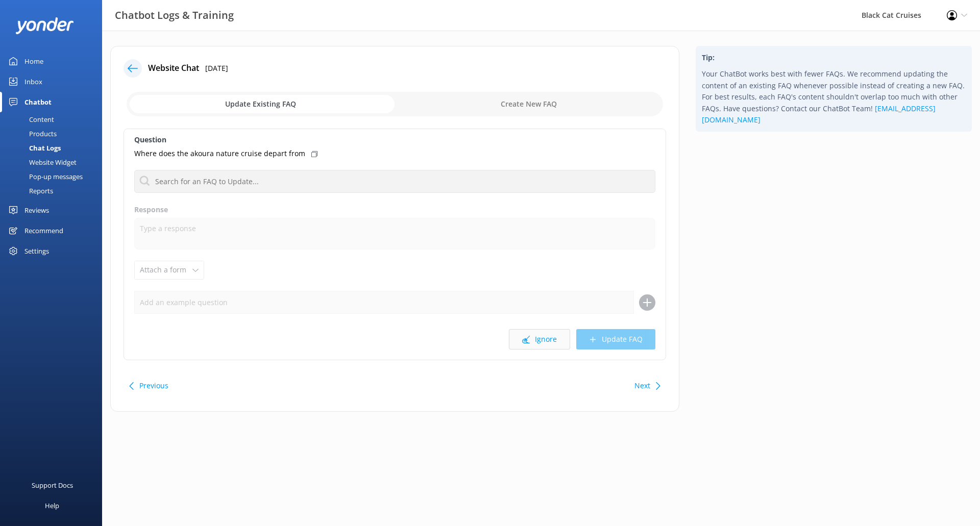
click at [547, 341] on button "Ignore" at bounding box center [539, 339] width 61 height 20
click at [542, 341] on button "Ignore" at bounding box center [539, 339] width 61 height 20
click at [548, 341] on button "Ignore" at bounding box center [539, 339] width 61 height 20
click at [352, 150] on div "hello! where is the pick up location of swimming with dolphins?" at bounding box center [394, 153] width 521 height 11
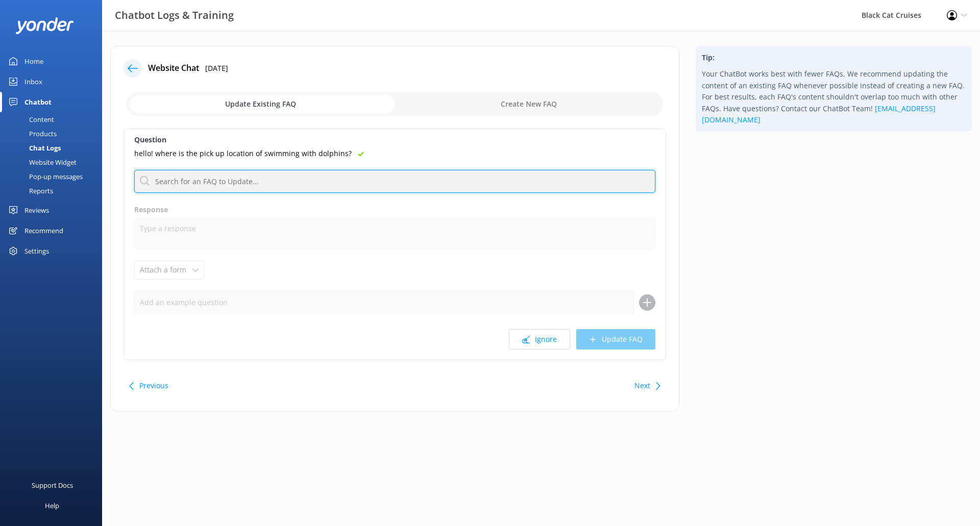
click at [352, 181] on input "text" at bounding box center [394, 181] width 521 height 23
drag, startPoint x: 351, startPoint y: 171, endPoint x: 0, endPoint y: 168, distance: 350.6
click at [0, 168] on div "Chatbot Logs & Training Black Cat Cruises Profile Settings Logout Home Inbox Ch…" at bounding box center [490, 237] width 980 height 412
drag, startPoint x: 227, startPoint y: 183, endPoint x: 179, endPoint y: 184, distance: 48.0
click at [179, 184] on input "akaroa wharf" at bounding box center [394, 181] width 521 height 23
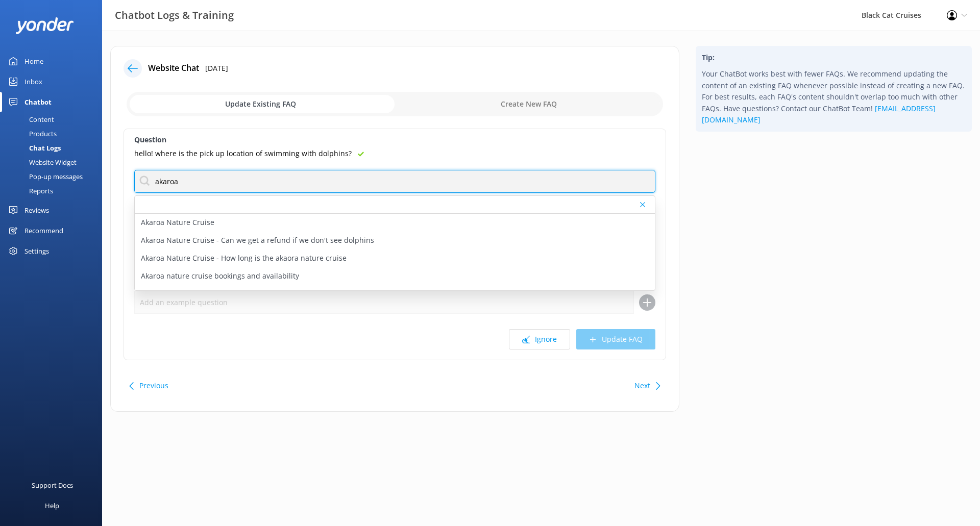
click at [224, 183] on input "akaroa" at bounding box center [394, 181] width 521 height 23
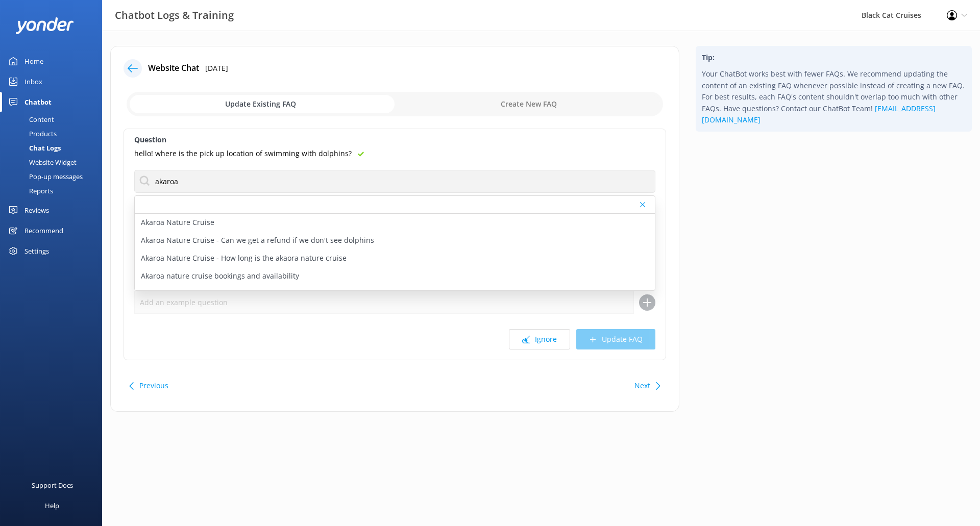
click at [471, 194] on div "Question hello! where is the pick up location of swimming with dolphins? akaroa…" at bounding box center [395, 245] width 543 height 232
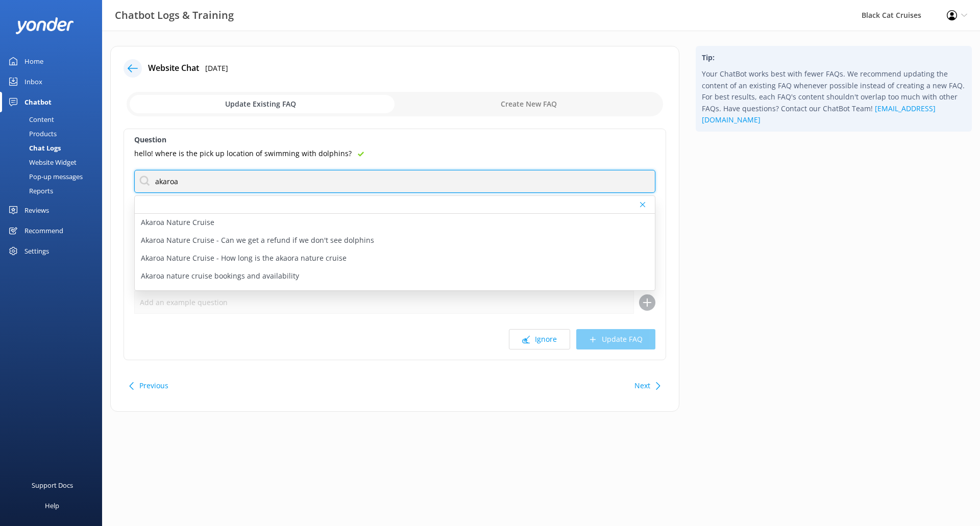
click at [209, 185] on input "akaroa" at bounding box center [394, 181] width 521 height 23
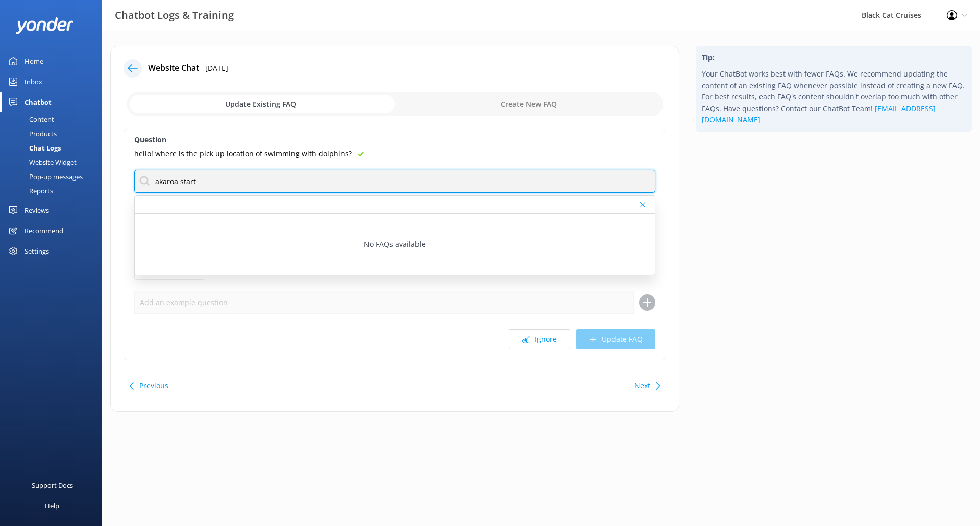
drag, startPoint x: 223, startPoint y: 183, endPoint x: 178, endPoint y: 184, distance: 44.9
click at [178, 184] on input "akaroa start" at bounding box center [394, 181] width 521 height 23
click at [261, 187] on input "akaroa start" at bounding box center [394, 181] width 521 height 23
drag, startPoint x: 232, startPoint y: 181, endPoint x: 81, endPoint y: 182, distance: 151.1
click at [79, 182] on div "Chatbot Logs & Training Black Cat Cruises Profile Settings Logout Home Inbox Ch…" at bounding box center [490, 237] width 980 height 412
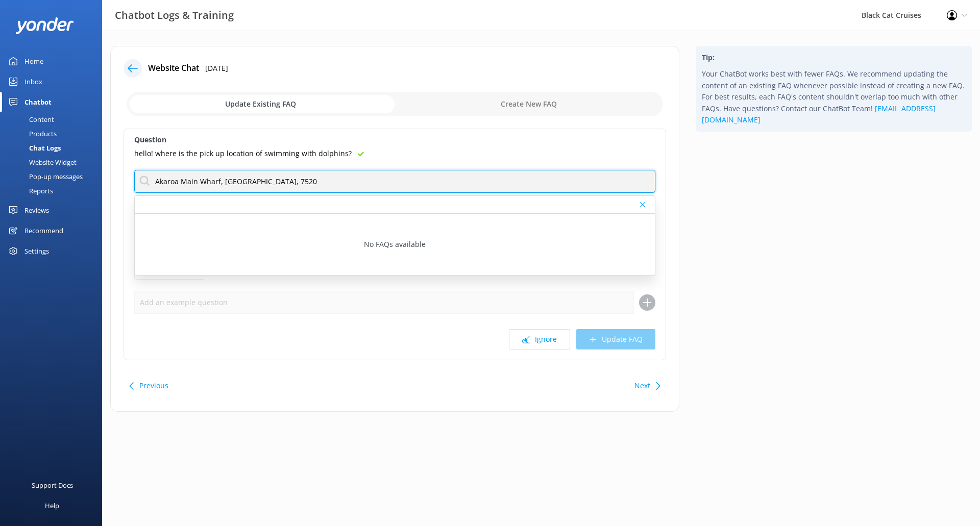
click at [567, 184] on input "Akaroa Main Wharf, [GEOGRAPHIC_DATA], 7520" at bounding box center [394, 181] width 521 height 23
drag, startPoint x: 567, startPoint y: 184, endPoint x: 0, endPoint y: 178, distance: 567.1
click at [0, 178] on div "Chatbot Logs & Training Black Cat Cruises Profile Settings Logout Home Inbox Ch…" at bounding box center [490, 237] width 980 height 412
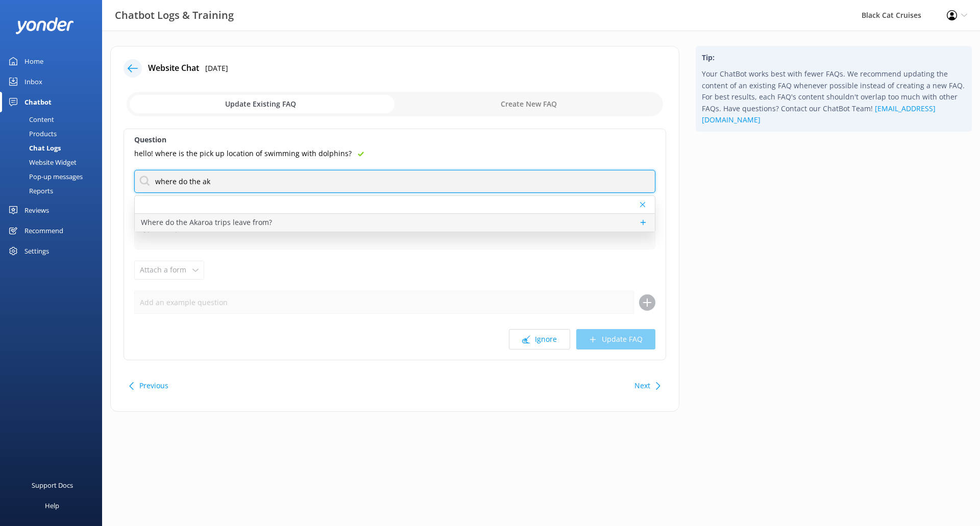
type input "where do the ak"
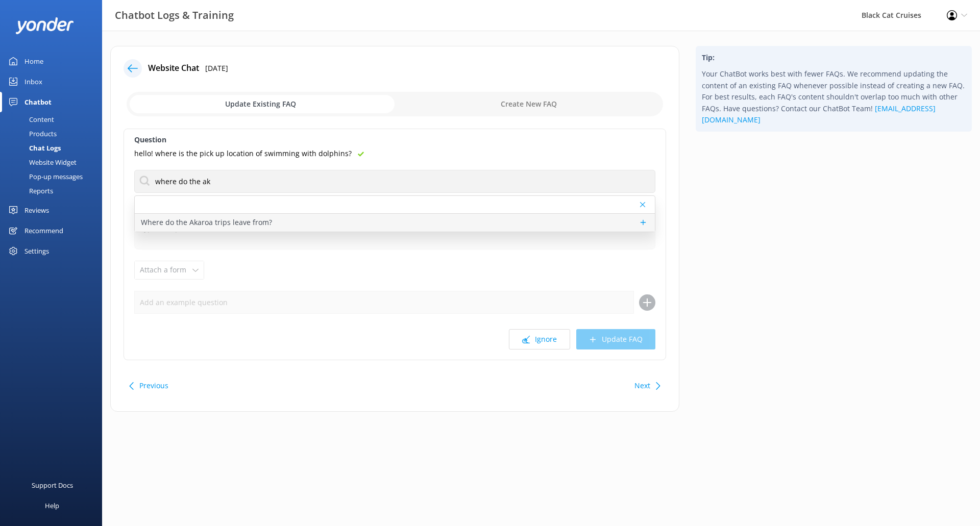
click at [312, 226] on div "Where do the Akaroa trips leave from?" at bounding box center [395, 223] width 520 height 18
type textarea "Akaroa Main Wharf, [GEOGRAPHIC_DATA], 7520"
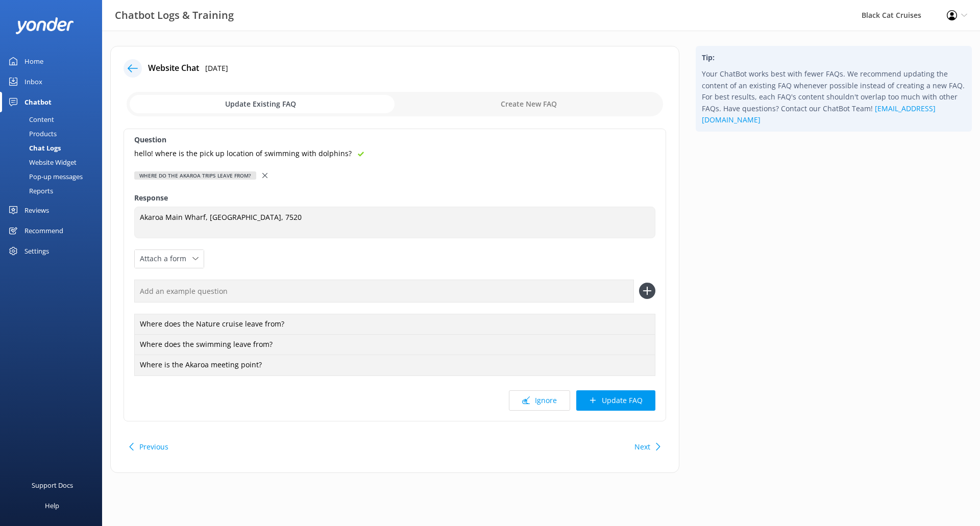
click at [516, 301] on input "text" at bounding box center [384, 291] width 500 height 23
paste input "hello! where is the pick up location of swimming with dolphins?"
drag, startPoint x: 164, startPoint y: 292, endPoint x: 104, endPoint y: 293, distance: 60.2
click at [104, 293] on div "Website Chat [DATE] Update Existing FAQ Create New FAQ Question hello! where is…" at bounding box center [394, 264] width 585 height 437
click at [389, 287] on input "Where is the pick up location of swimming with dolphins?" at bounding box center [384, 291] width 500 height 23
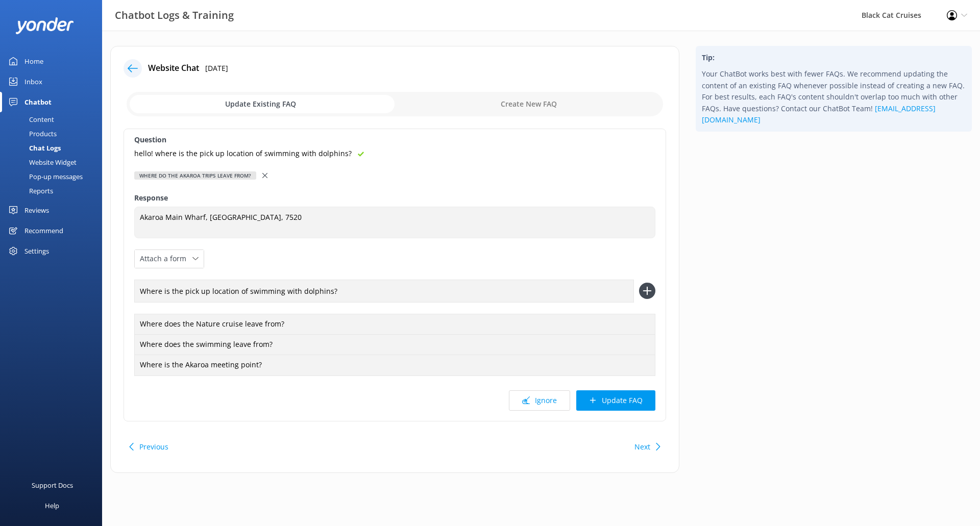
type input "Where is the pick up location of swimming with dolphins?"
click at [651, 292] on icon at bounding box center [647, 291] width 16 height 16
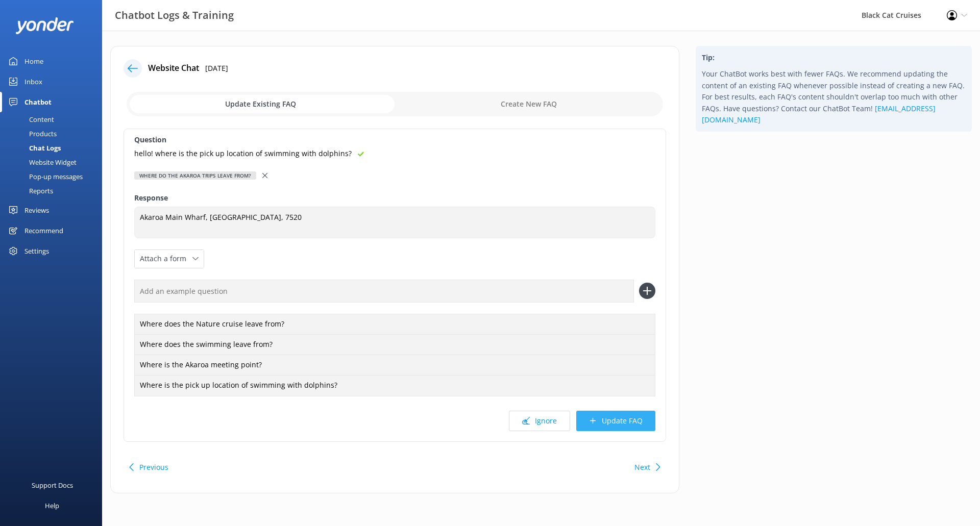
click at [627, 425] on button "Update FAQ" at bounding box center [615, 421] width 79 height 20
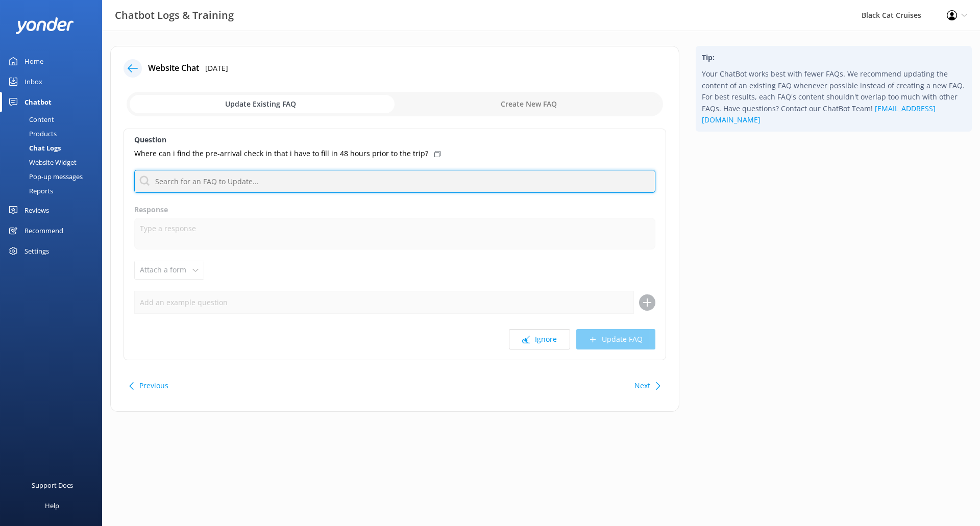
click at [421, 178] on input "text" at bounding box center [394, 181] width 521 height 23
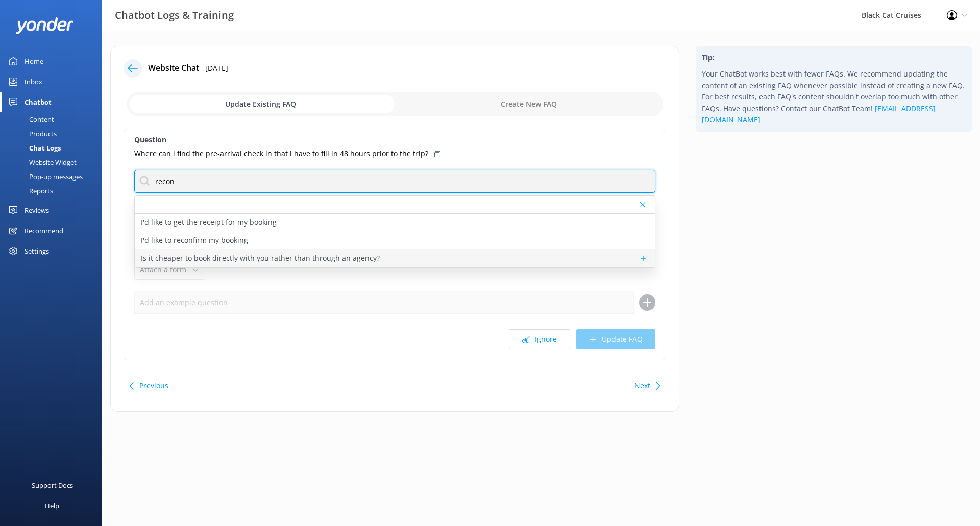
type input "recon"
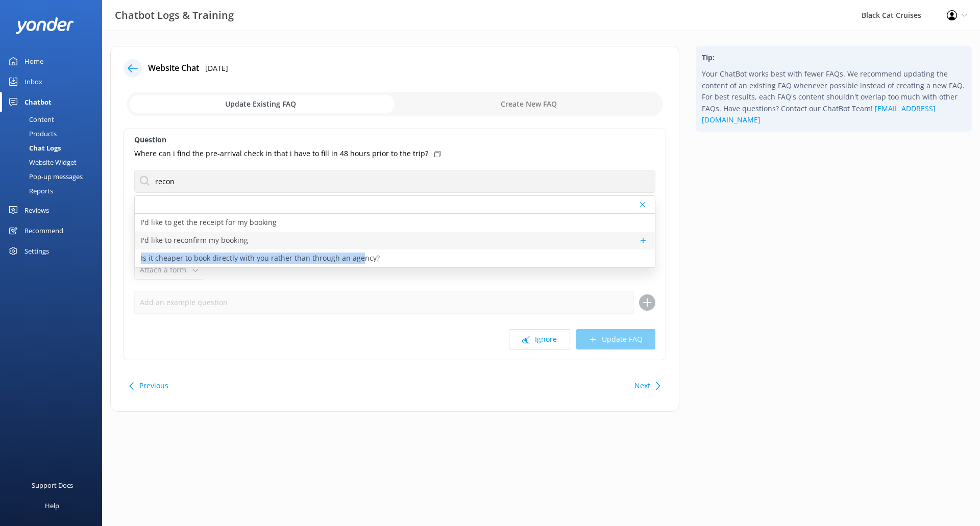
drag, startPoint x: 359, startPoint y: 252, endPoint x: 359, endPoint y: 241, distance: 10.7
click at [359, 241] on div "I'd like to get the receipt for my booking I'd like to reconfirm my booking Is …" at bounding box center [395, 241] width 520 height 54
click at [234, 242] on p "I'd like to reconfirm my booking" at bounding box center [194, 240] width 107 height 11
type textarea "If you have booked Swimming with Dolphins, you will receive an email 48hrs befo…"
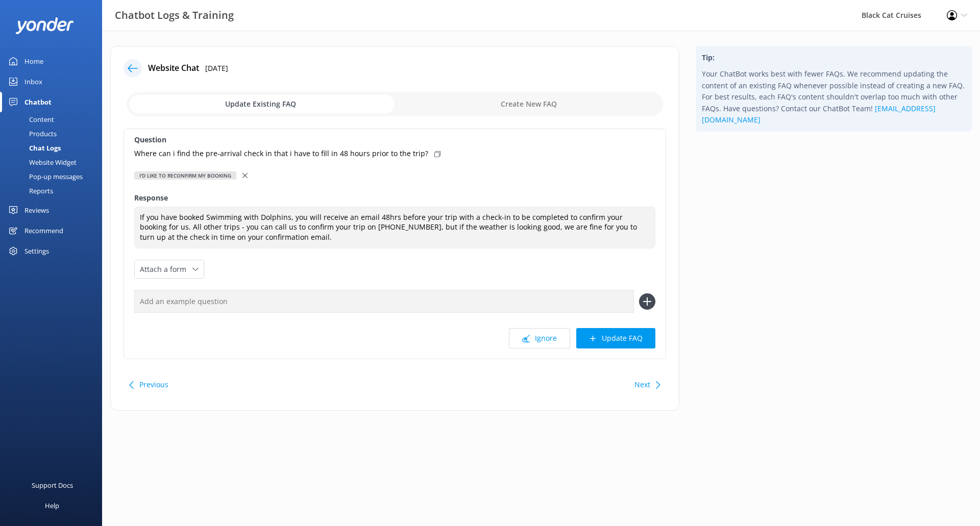
click at [423, 156] on div "Where can i find the pre-arrival check in that i have to fill in 48 hours prior…" at bounding box center [394, 153] width 521 height 11
click at [429, 293] on input "text" at bounding box center [384, 301] width 500 height 23
paste input "Where can i find the pre-arrival check in that i have to fill in 48 hours prior…"
type input "Where can i find the pre-arrival check in that i have to fill in 48 hours prior…"
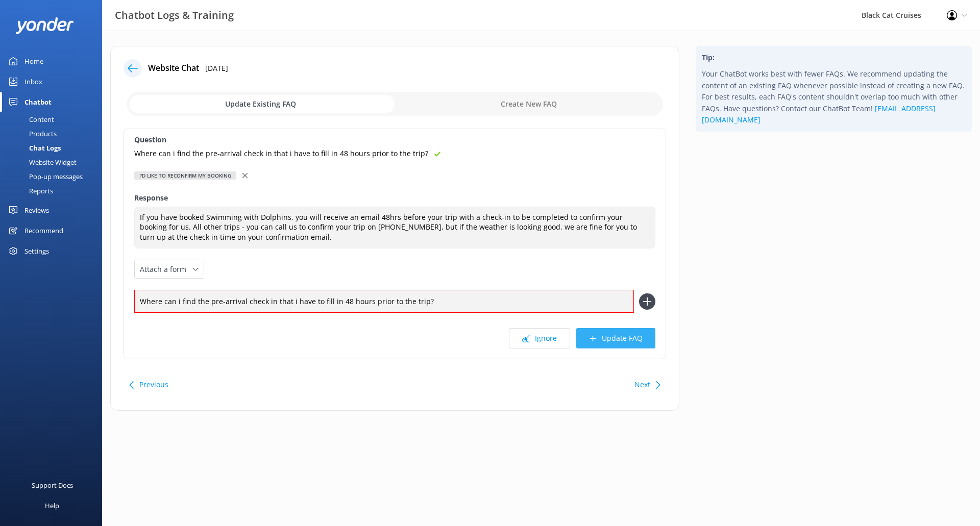
click at [651, 338] on button "Update FAQ" at bounding box center [615, 338] width 79 height 20
click at [643, 302] on icon at bounding box center [647, 301] width 16 height 16
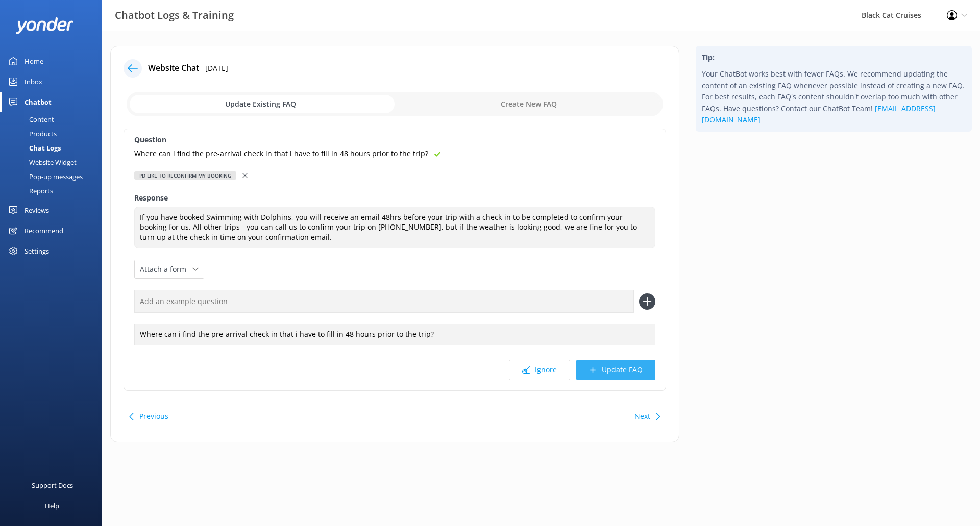
click at [636, 371] on button "Update FAQ" at bounding box center [615, 370] width 79 height 20
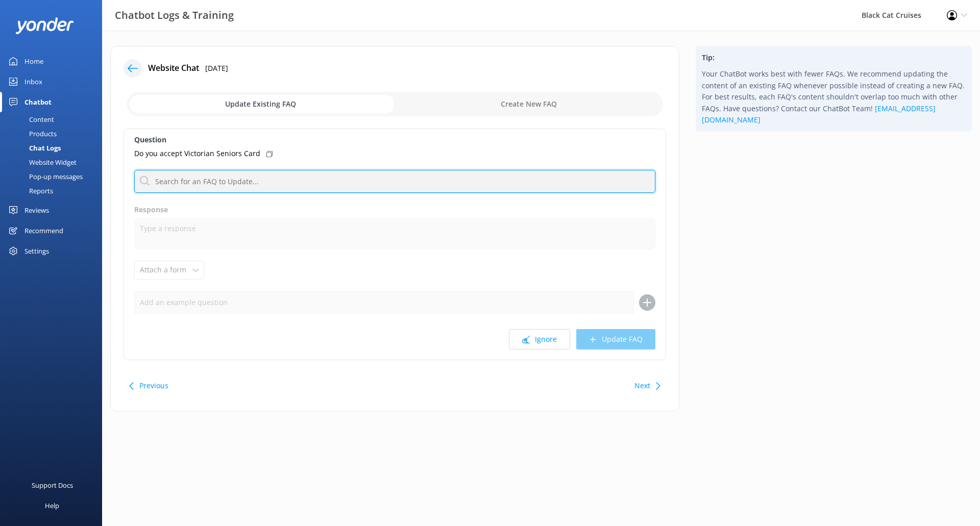
click at [308, 171] on input "text" at bounding box center [394, 181] width 521 height 23
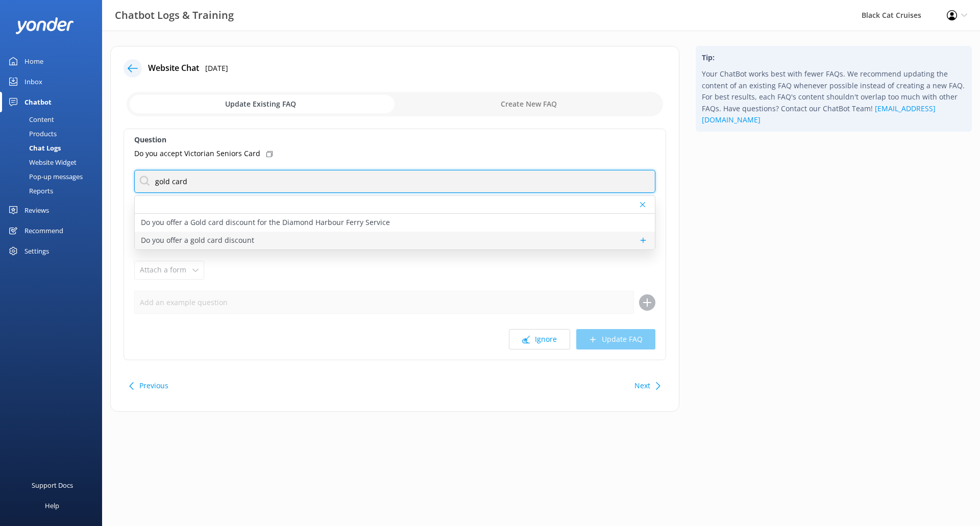
type input "gold card"
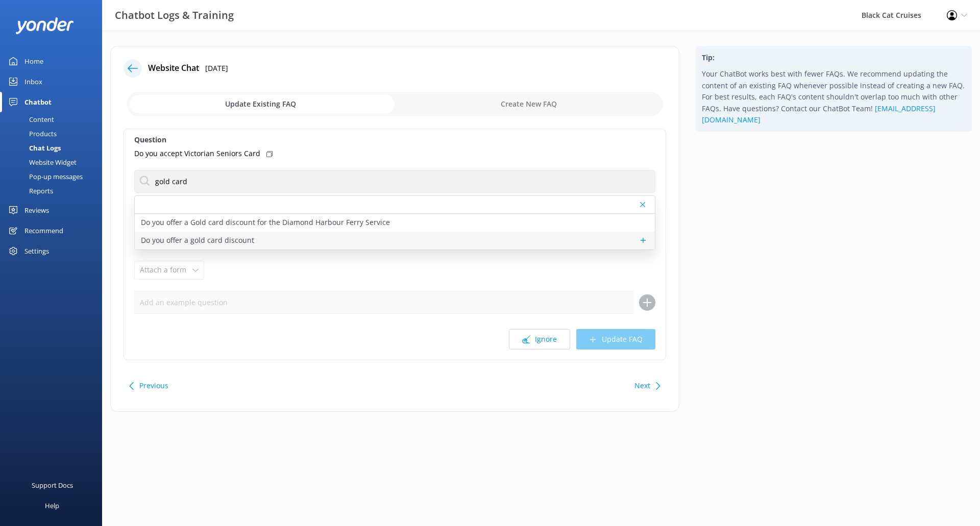
click at [221, 235] on p "Do you offer a gold card discount" at bounding box center [197, 240] width 113 height 11
type textarea "NZ Gold card holders receive a 10% discount for our Akaroa Harbour Nature Cruis…"
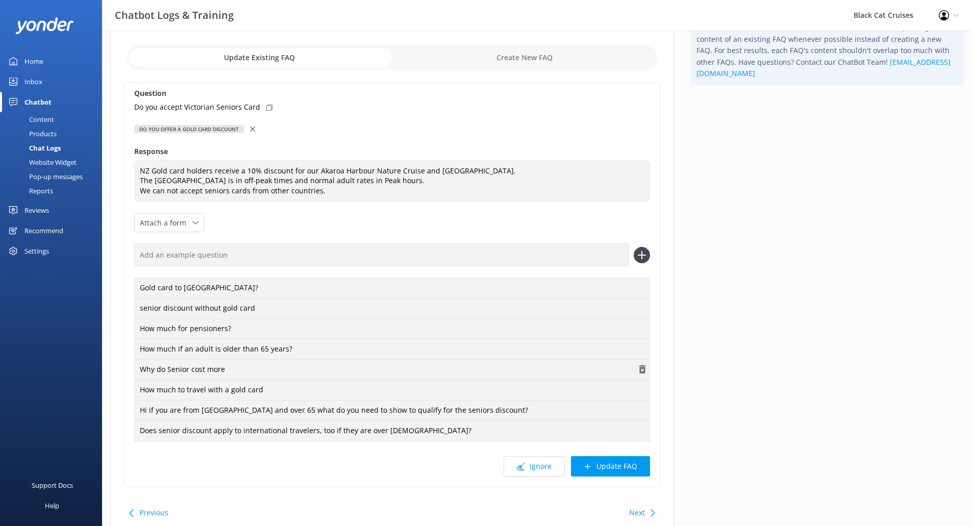
scroll to position [90, 0]
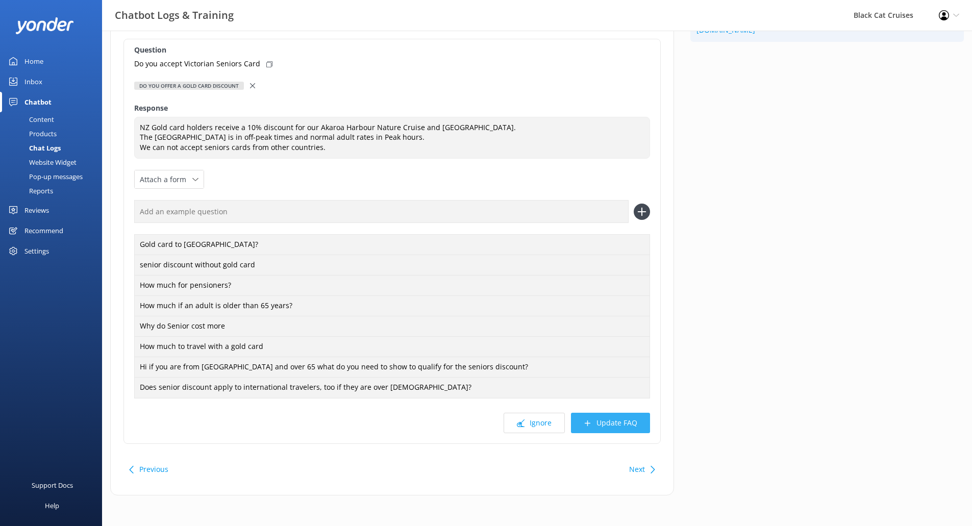
click at [615, 423] on button "Update FAQ" at bounding box center [610, 423] width 79 height 20
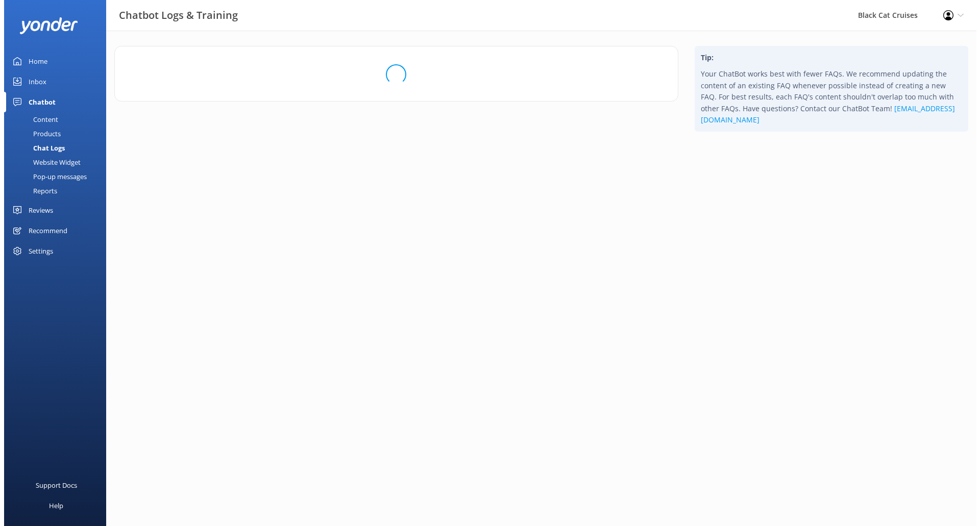
scroll to position [0, 0]
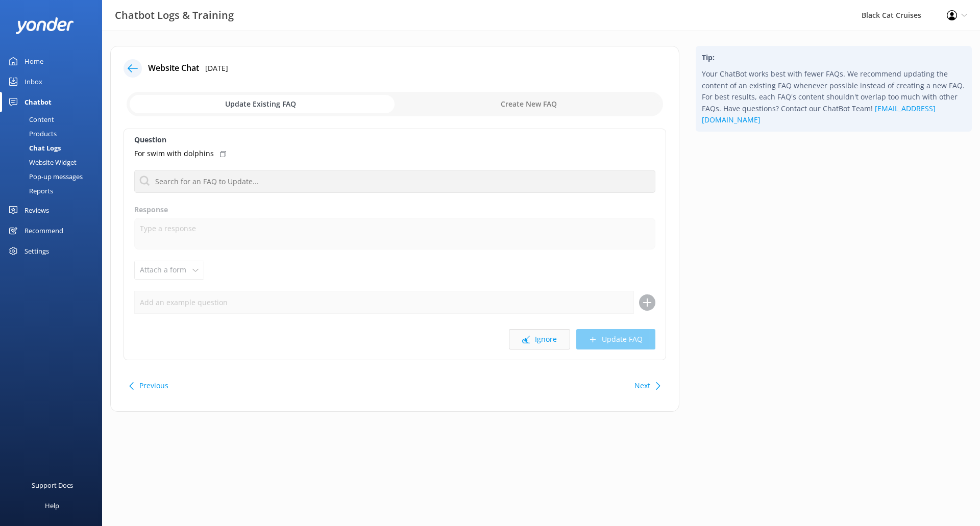
click at [537, 342] on button "Ignore" at bounding box center [539, 339] width 61 height 20
click at [535, 342] on button "Ignore" at bounding box center [539, 339] width 61 height 20
click at [551, 340] on button "Ignore" at bounding box center [539, 339] width 61 height 20
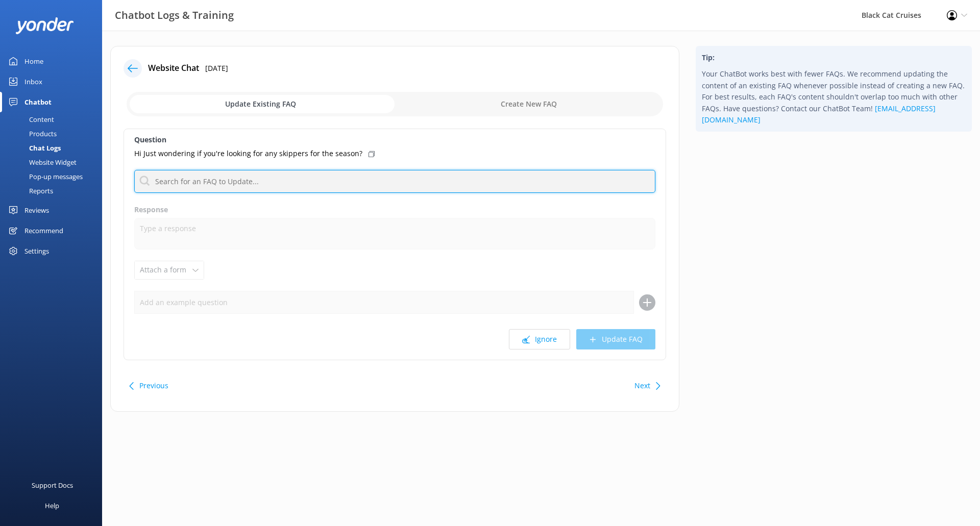
click at [260, 180] on input "text" at bounding box center [394, 181] width 521 height 23
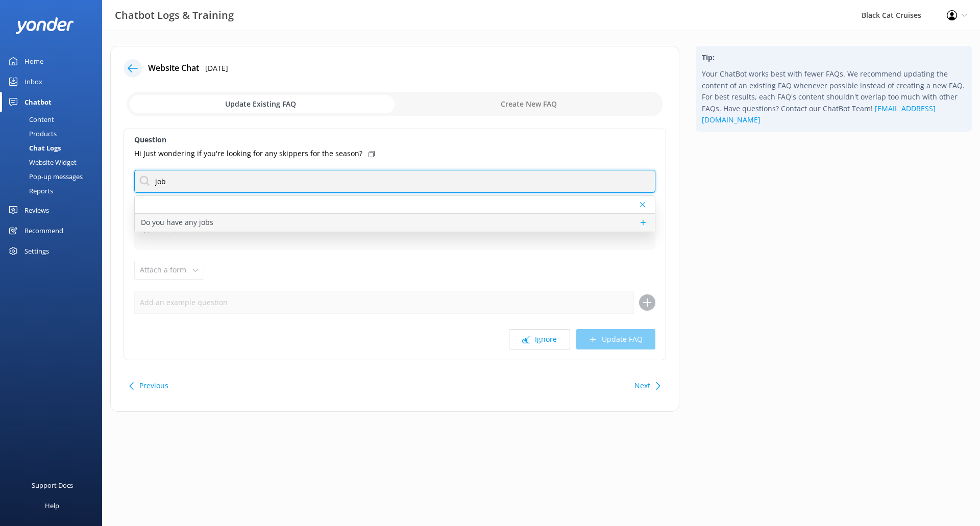
type input "job"
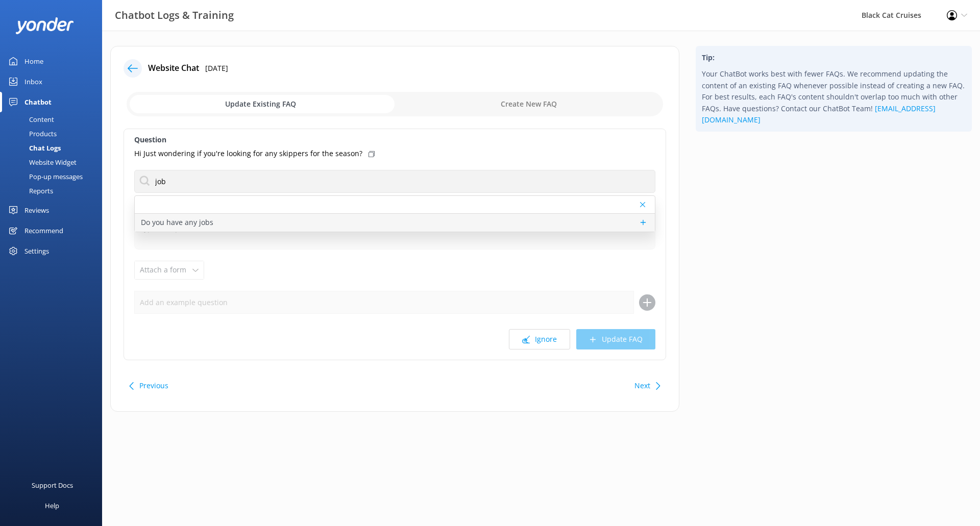
click at [249, 221] on div "Do you have any jobs" at bounding box center [395, 223] width 520 height 18
type textarea "For employment inquiries with Black Cat Cruises, please contact us at [EMAIL_AD…"
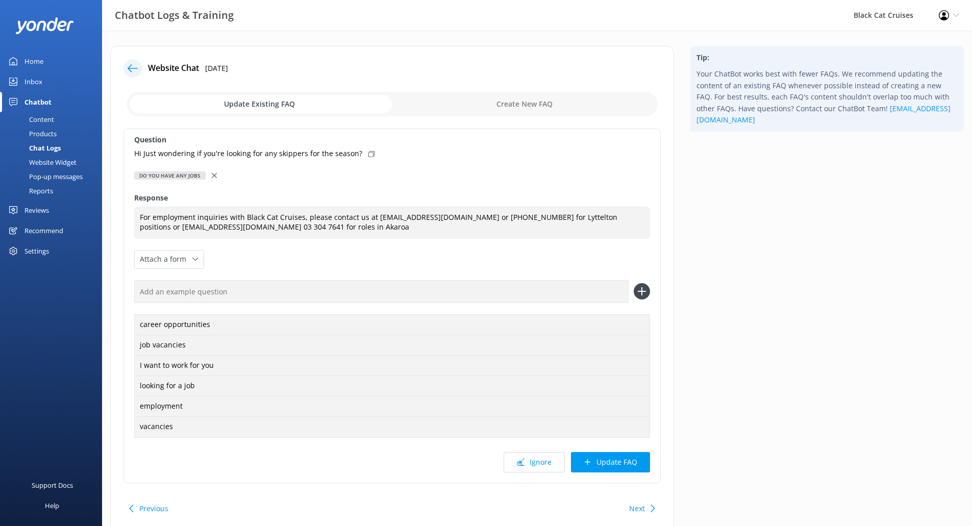
click at [368, 153] on icon at bounding box center [371, 154] width 6 height 6
click at [320, 284] on input "text" at bounding box center [381, 291] width 495 height 23
paste input "Hi Just wondering if you're looking for any skippers for the season?"
type input "Hi Just wondering if you're looking for any skippers for the season?"
click at [643, 290] on icon at bounding box center [642, 291] width 16 height 16
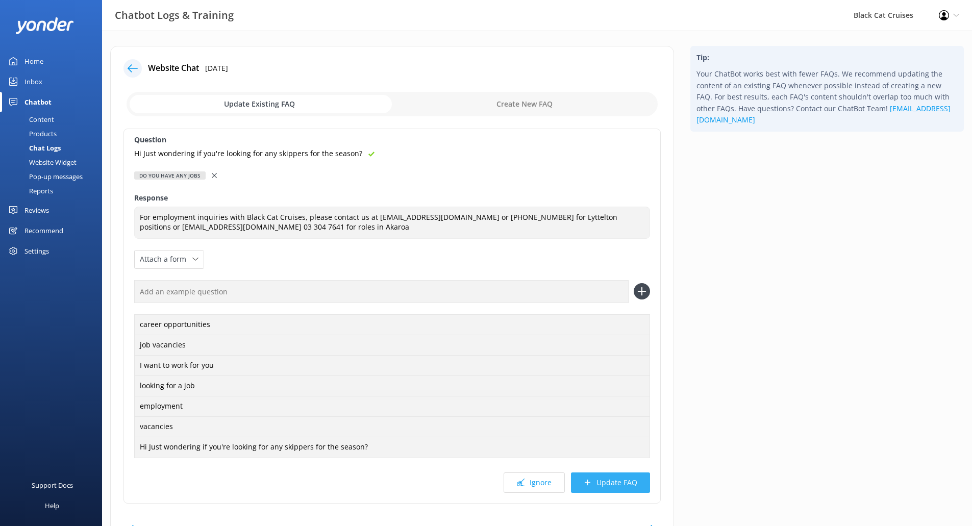
click at [634, 479] on button "Update FAQ" at bounding box center [610, 483] width 79 height 20
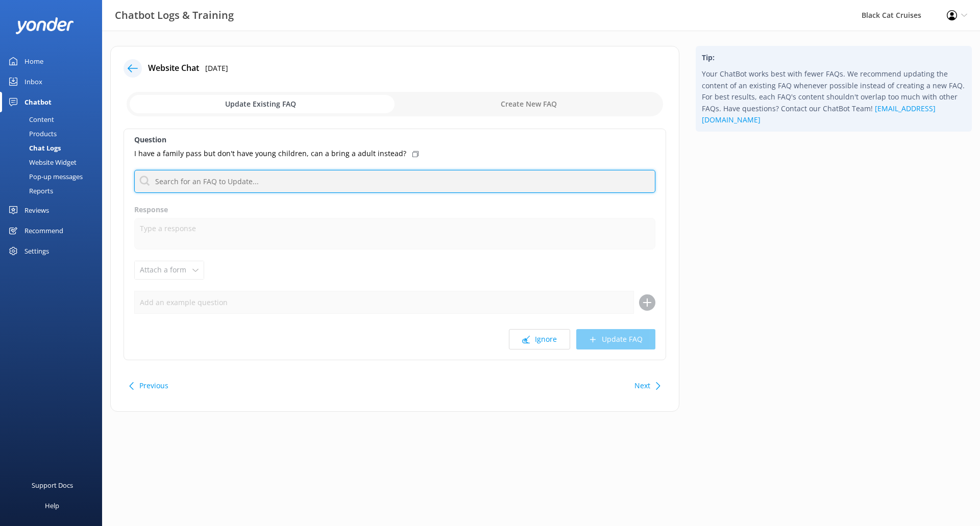
click at [340, 173] on input "text" at bounding box center [394, 181] width 521 height 23
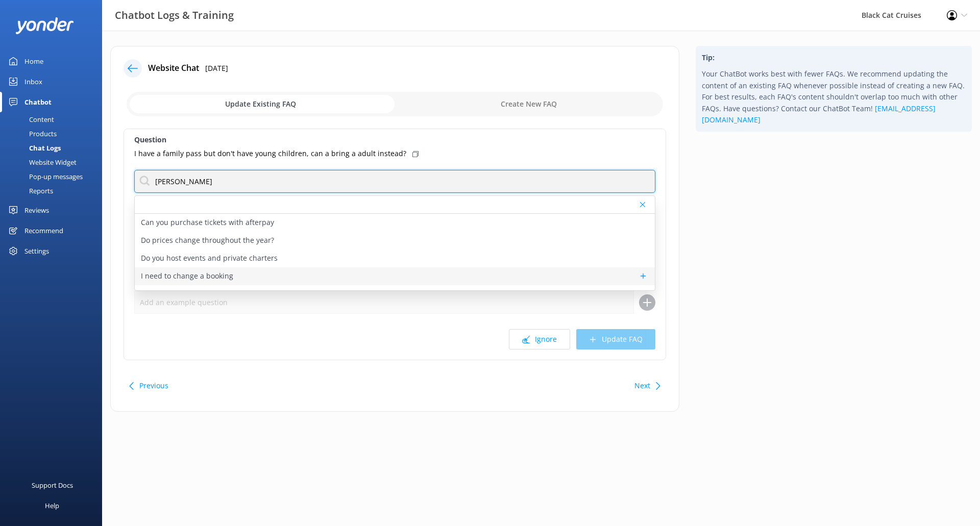
type input "[PERSON_NAME]"
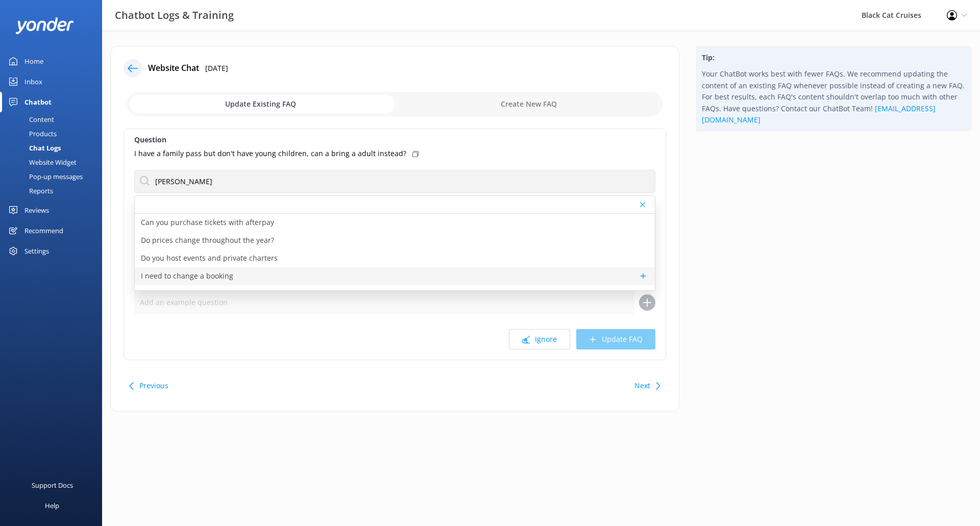
click at [217, 280] on p "I need to change a booking" at bounding box center [187, 276] width 92 height 11
type textarea "Changing Bookings: Adding someone, removing someone, changing dates or flat out…"
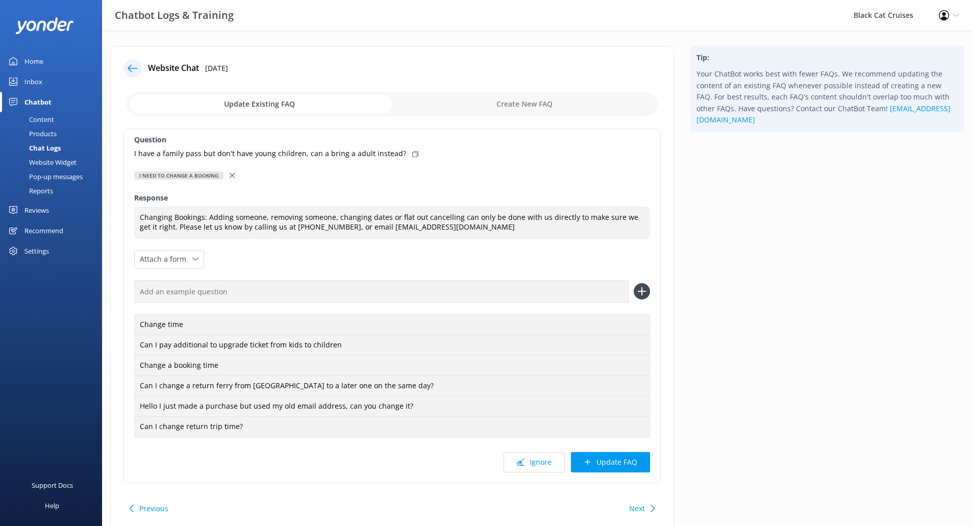
click at [412, 154] on icon at bounding box center [415, 154] width 6 height 6
click at [562, 288] on input "text" at bounding box center [381, 291] width 495 height 23
paste input "I have a family pass but don't have young children, can a bring a adult instead?"
type input "I have a family pass but don't have young children, can a bring a adult instead?"
click at [638, 462] on button "Update FAQ" at bounding box center [610, 462] width 79 height 20
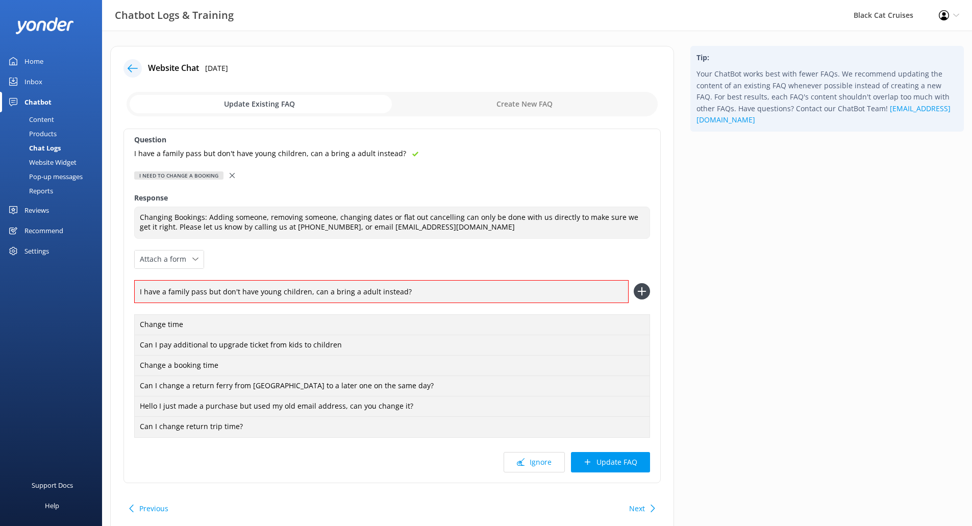
click at [647, 286] on icon at bounding box center [642, 291] width 16 height 16
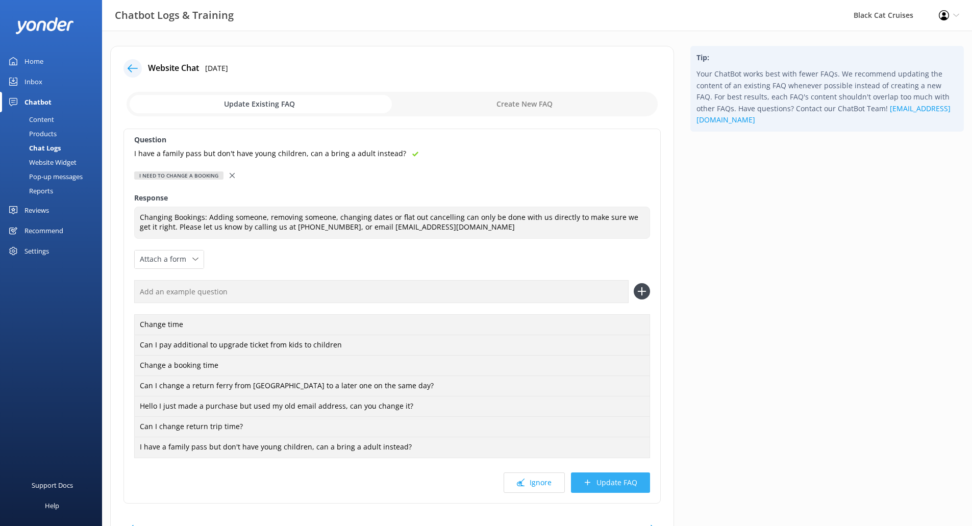
click at [622, 480] on button "Update FAQ" at bounding box center [610, 483] width 79 height 20
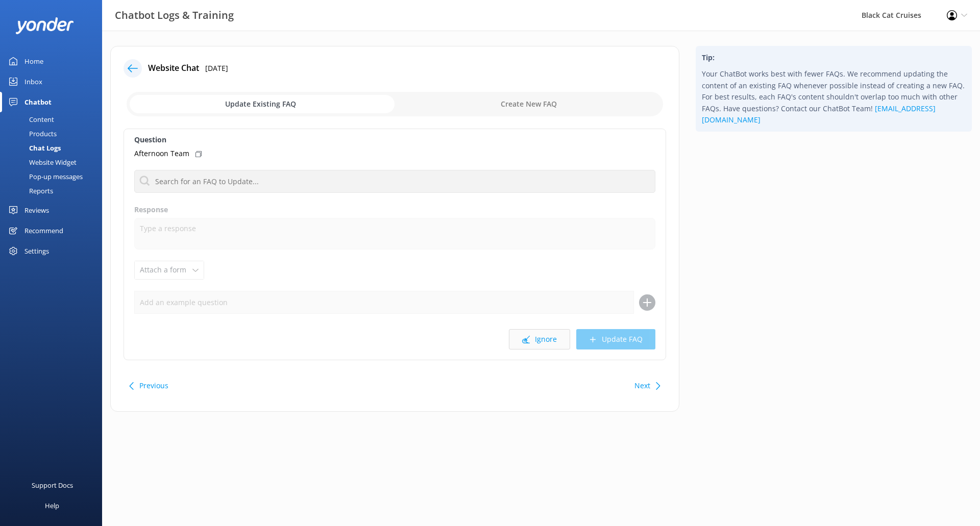
click at [549, 346] on button "Ignore" at bounding box center [539, 339] width 61 height 20
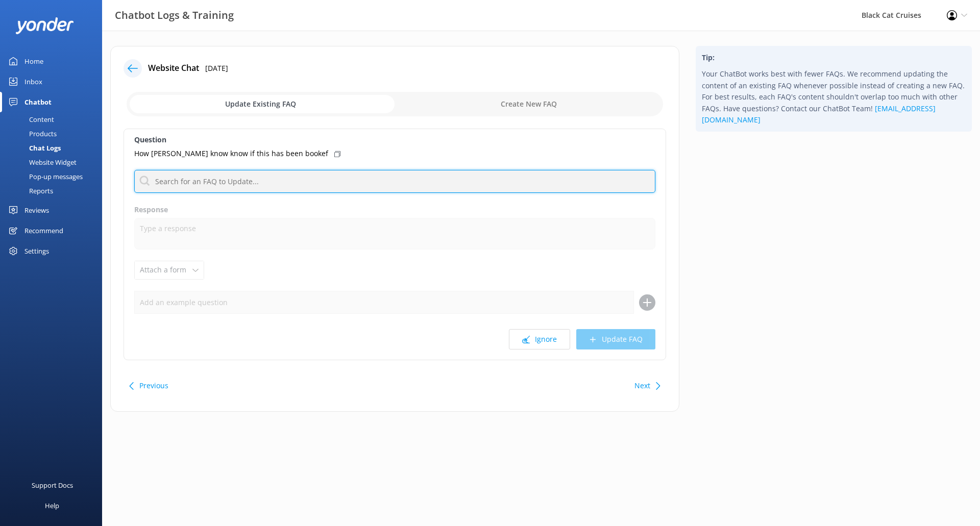
click at [278, 183] on input "text" at bounding box center [394, 181] width 521 height 23
drag, startPoint x: 236, startPoint y: 187, endPoint x: 0, endPoint y: 167, distance: 236.6
click at [0, 167] on div "Chatbot Logs & Training Black Cat Cruises Profile Settings Logout Home Inbox Ch…" at bounding box center [490, 237] width 980 height 412
type input "confirmation"
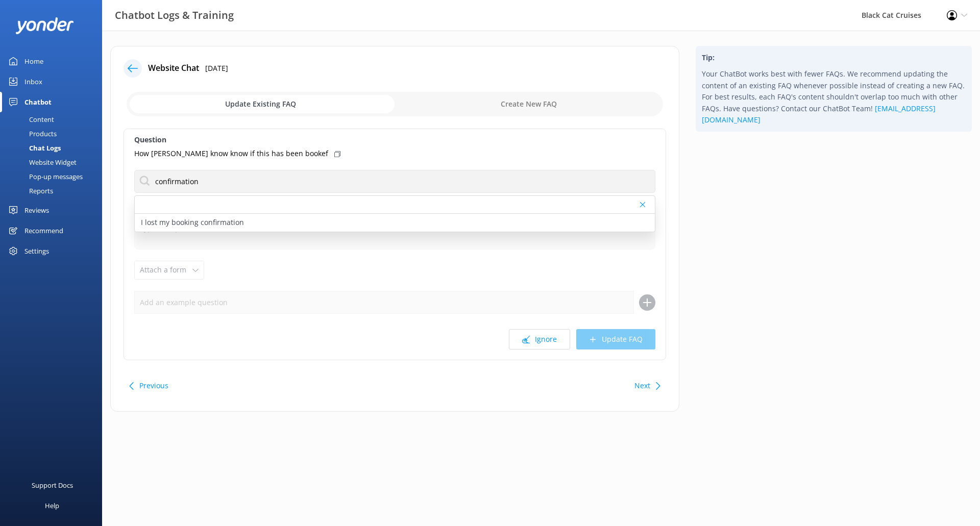
click at [286, 153] on div "How [PERSON_NAME] know know if this has been bookef" at bounding box center [394, 153] width 521 height 11
click at [533, 104] on input "checkbox" at bounding box center [395, 104] width 536 height 24
checkbox input "true"
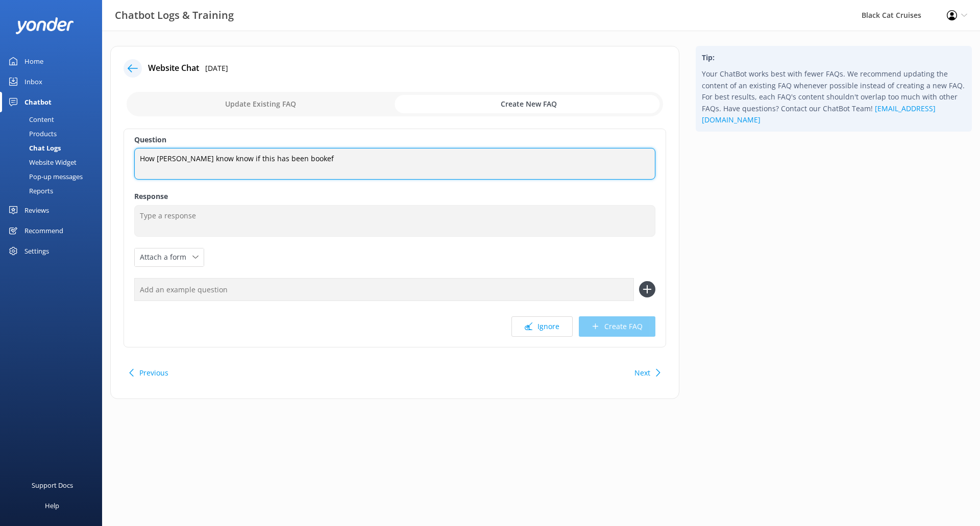
drag, startPoint x: 290, startPoint y: 160, endPoint x: 284, endPoint y: 159, distance: 6.8
click at [284, 159] on textarea "How [PERSON_NAME] know know if this has been bookef" at bounding box center [394, 164] width 521 height 32
click at [323, 167] on textarea "How [PERSON_NAME] know know if this has been booked" at bounding box center [394, 164] width 521 height 32
click at [168, 158] on textarea "How [PERSON_NAME] know know if this has been booked" at bounding box center [394, 164] width 521 height 32
click at [303, 149] on textarea "How will I know know if this has been booked" at bounding box center [394, 164] width 521 height 32
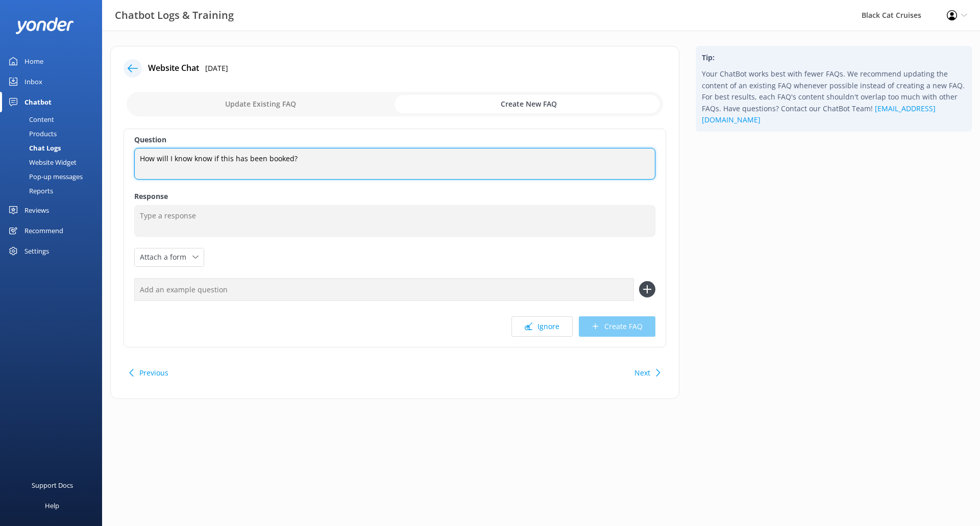
type textarea "How will I know know if this has been booked?"
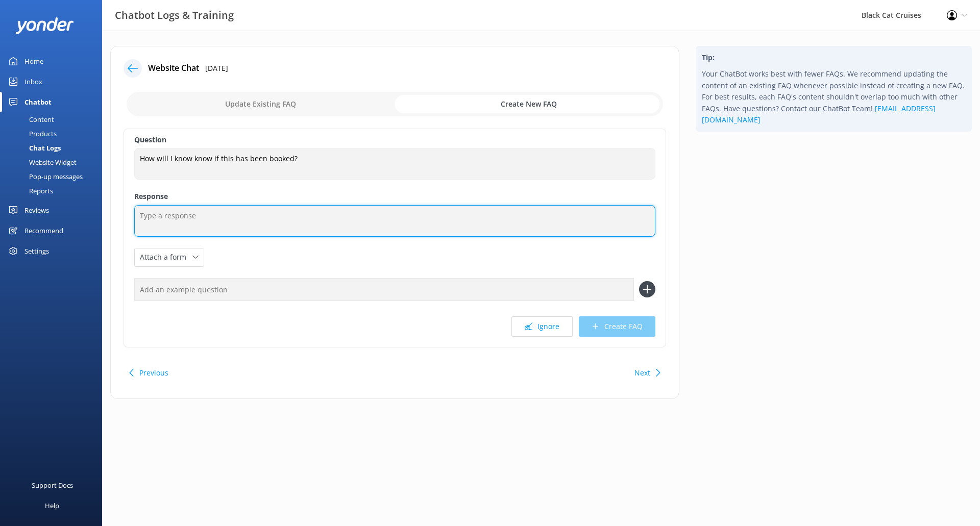
click at [302, 217] on textarea at bounding box center [394, 221] width 521 height 32
click at [444, 217] on textarea "You will receive a confirmation email. If you don't receive and email within th…" at bounding box center [394, 221] width 521 height 32
click at [339, 218] on textarea "You will receive a confirmation email. If you don't receive and email within th…" at bounding box center [394, 221] width 521 height 32
click at [508, 209] on textarea "You will receive a confirmation email. If you don't receive an email within the…" at bounding box center [394, 221] width 521 height 32
type textarea "You will receive a confirmation email. If you don't receive an email within the…"
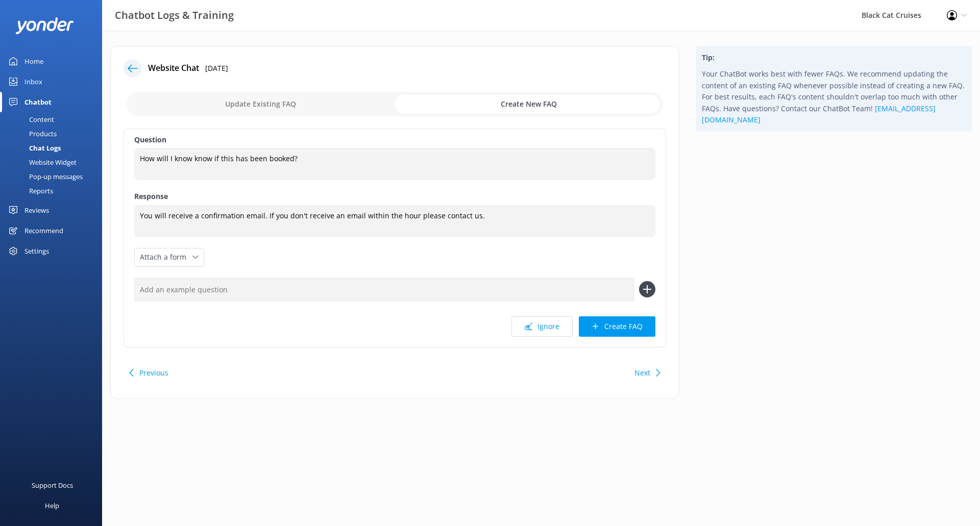
drag, startPoint x: 617, startPoint y: 330, endPoint x: 486, endPoint y: 219, distance: 171.6
click at [486, 219] on div "Question How will I know know if this has been booked? How will I know know if …" at bounding box center [395, 238] width 543 height 219
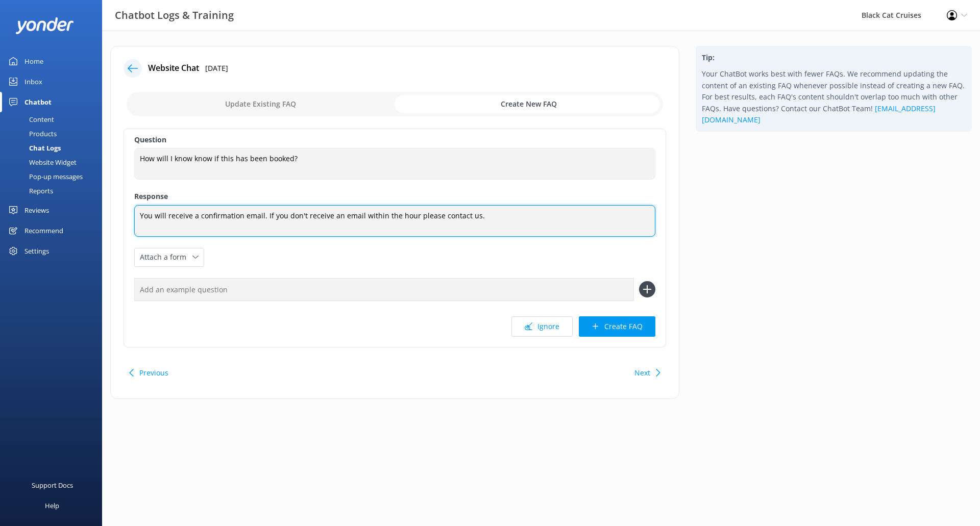
drag, startPoint x: 486, startPoint y: 219, endPoint x: 0, endPoint y: 214, distance: 486.4
click at [0, 214] on div "Chatbot Logs & Training Black Cat Cruises Profile Settings Logout Home Inbox Ch…" at bounding box center [490, 230] width 980 height 399
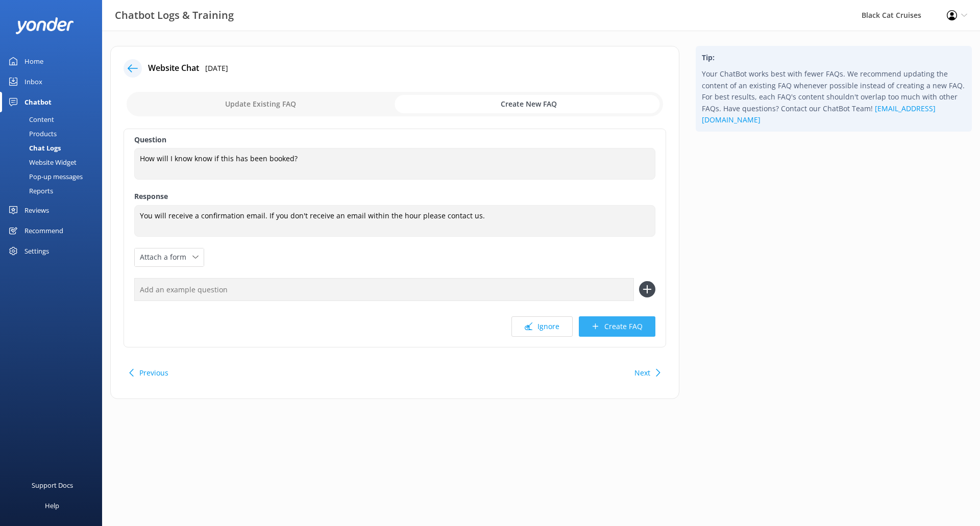
click at [649, 325] on button "Create FAQ" at bounding box center [617, 326] width 77 height 20
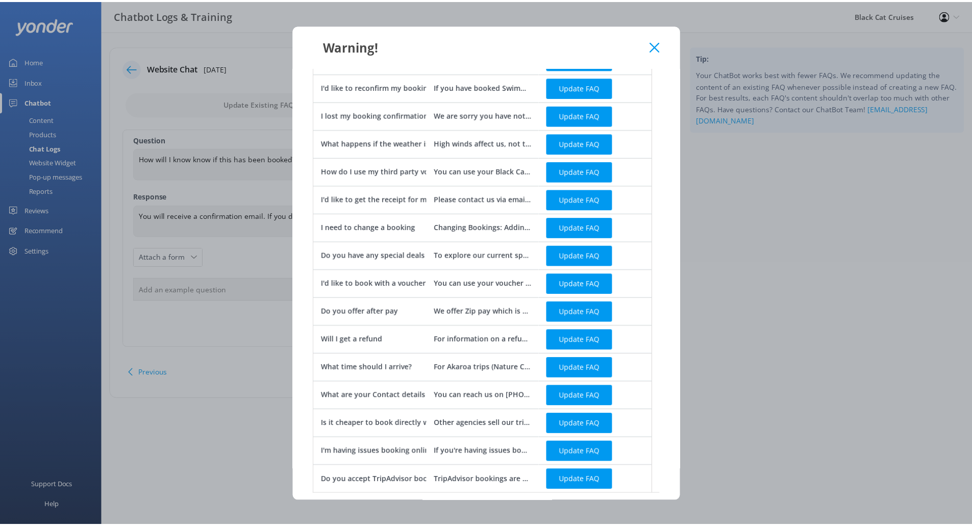
scroll to position [204, 0]
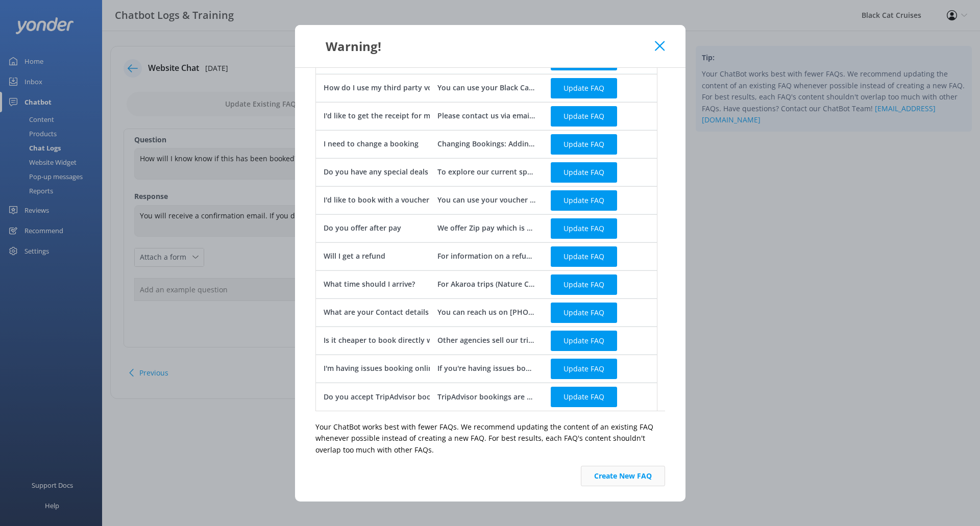
click at [614, 473] on button "Create New FAQ" at bounding box center [623, 476] width 84 height 20
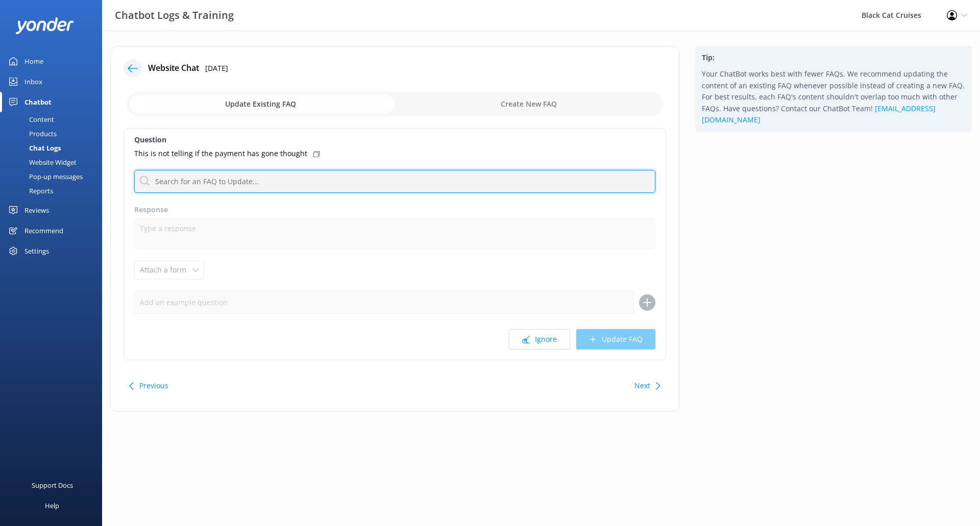
click at [302, 175] on input "text" at bounding box center [394, 181] width 521 height 23
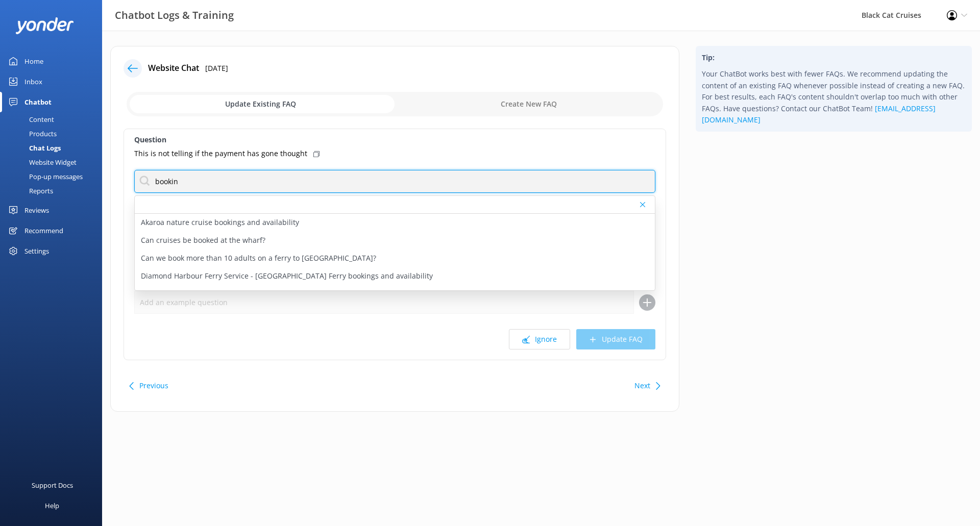
drag, startPoint x: 304, startPoint y: 176, endPoint x: 3, endPoint y: 202, distance: 302.8
click at [3, 202] on div "Chatbot Logs & Training Black Cat Cruises Profile Settings Logout Home Inbox Ch…" at bounding box center [490, 237] width 980 height 412
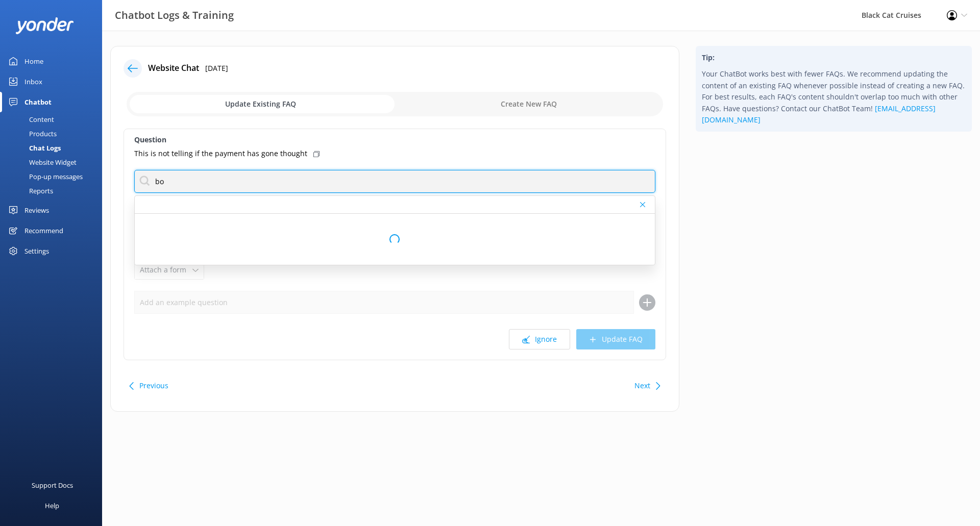
type input "b"
drag, startPoint x: 260, startPoint y: 184, endPoint x: 21, endPoint y: 202, distance: 239.5
click at [21, 202] on div "Chatbot Logs & Training Black Cat Cruises Profile Settings Logout Home Inbox Ch…" at bounding box center [490, 237] width 980 height 412
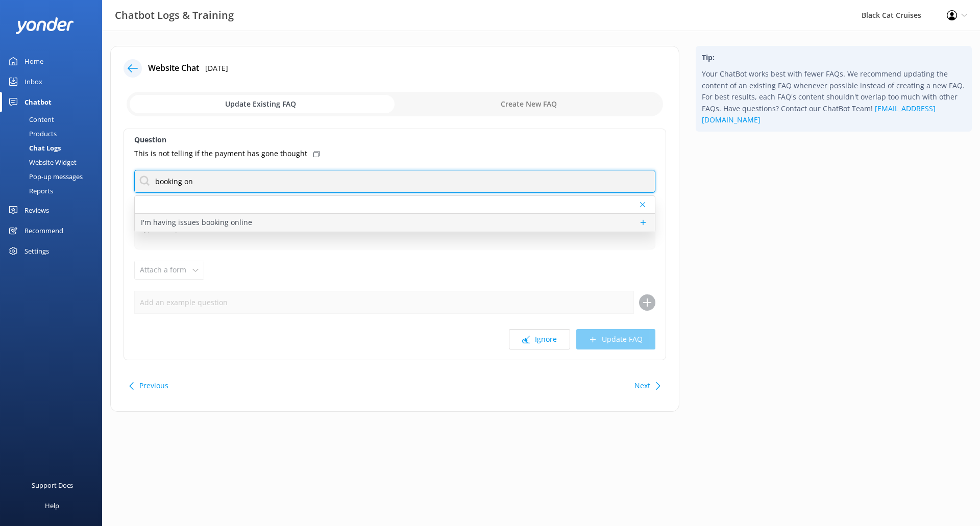
type input "booking on"
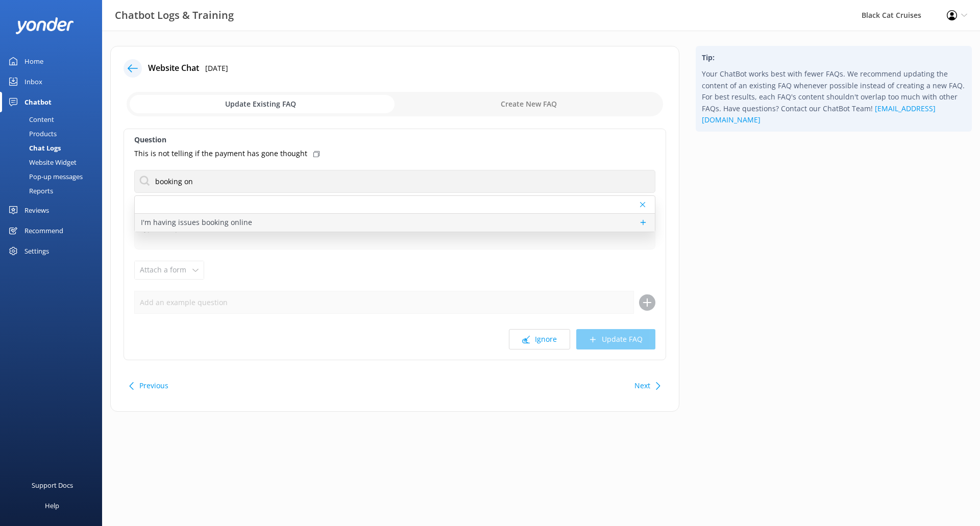
click at [164, 224] on p "I'm having issues booking online" at bounding box center [196, 222] width 111 height 11
type textarea "If you're having issues booking online, you can reach us on [PHONE_NUMBER] (Aka…"
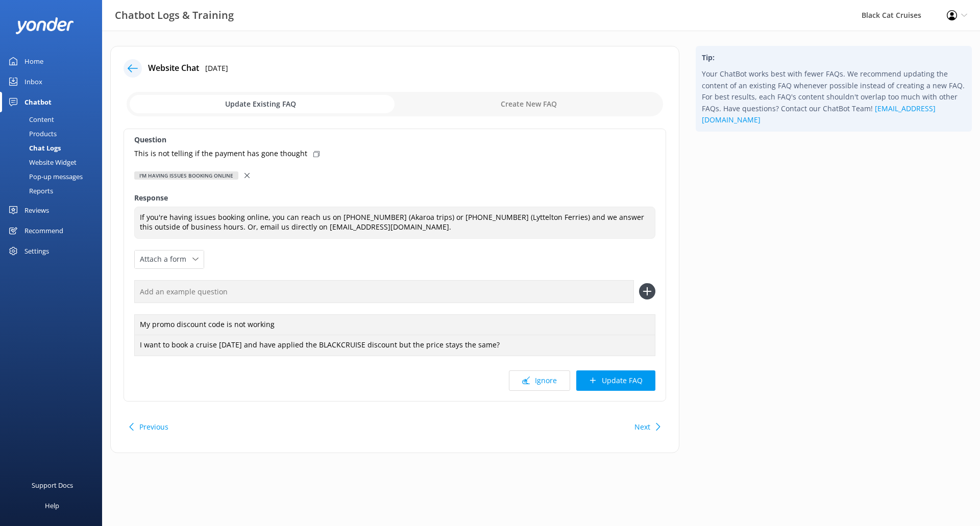
click at [313, 153] on icon at bounding box center [316, 154] width 6 height 6
click at [345, 293] on input "text" at bounding box center [384, 291] width 500 height 23
paste input "This is not telling if the payment has gone thought"
drag, startPoint x: 318, startPoint y: 295, endPoint x: 306, endPoint y: 292, distance: 12.6
click at [306, 292] on input "This is not telling if the payment has gone thought" at bounding box center [384, 291] width 500 height 23
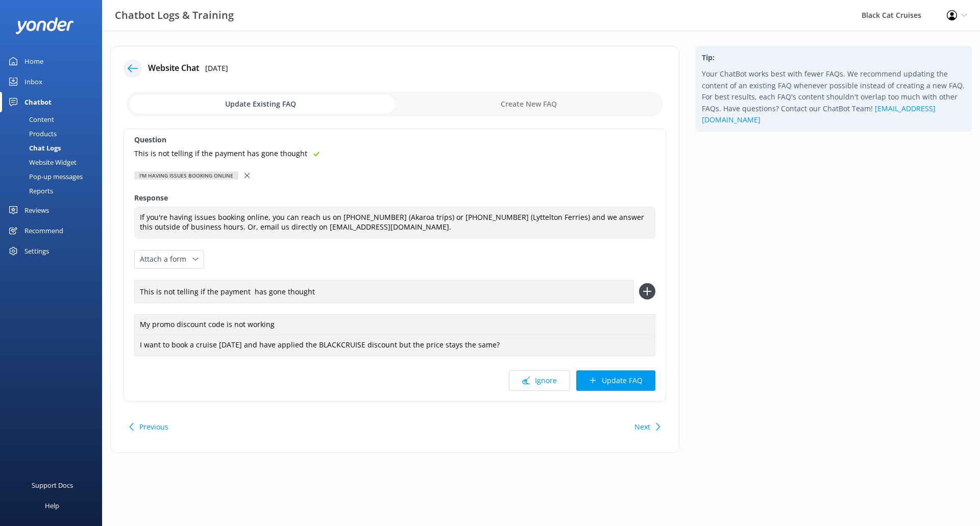
click at [309, 291] on input "This is not telling if the payment has gone thought" at bounding box center [384, 291] width 500 height 23
click at [288, 292] on input "This is not telling if the payment has gone thought" at bounding box center [384, 291] width 500 height 23
click at [338, 291] on input "This is not telling if the payment has gone throught" at bounding box center [384, 291] width 500 height 23
click at [195, 294] on input "This is not telling if the payment has gone through." at bounding box center [384, 291] width 500 height 23
type input "This is not telling me if the payment has gone through."
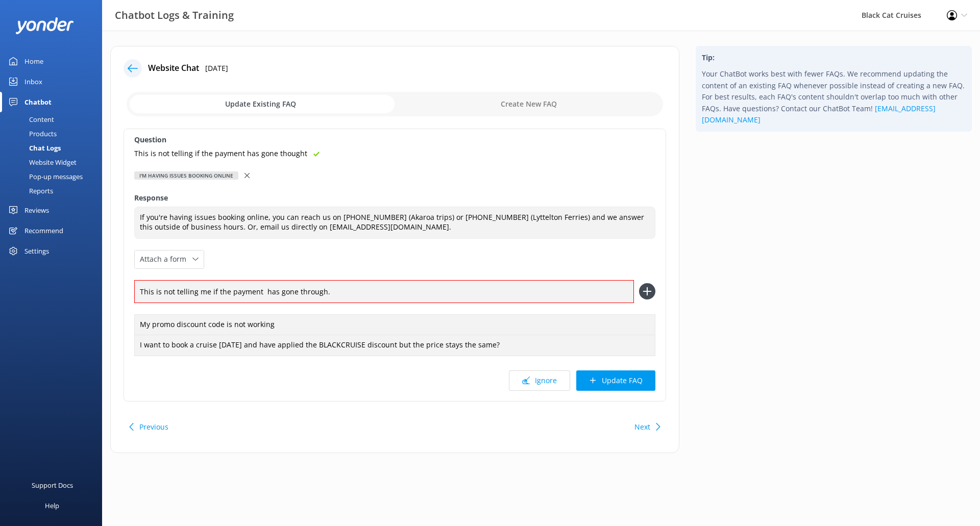
drag, startPoint x: 646, startPoint y: 382, endPoint x: 652, endPoint y: 282, distance: 100.2
click at [652, 282] on div "Question This is not telling if the payment has gone thought I'm having issues …" at bounding box center [395, 265] width 543 height 273
click at [650, 291] on use at bounding box center [647, 291] width 9 height 9
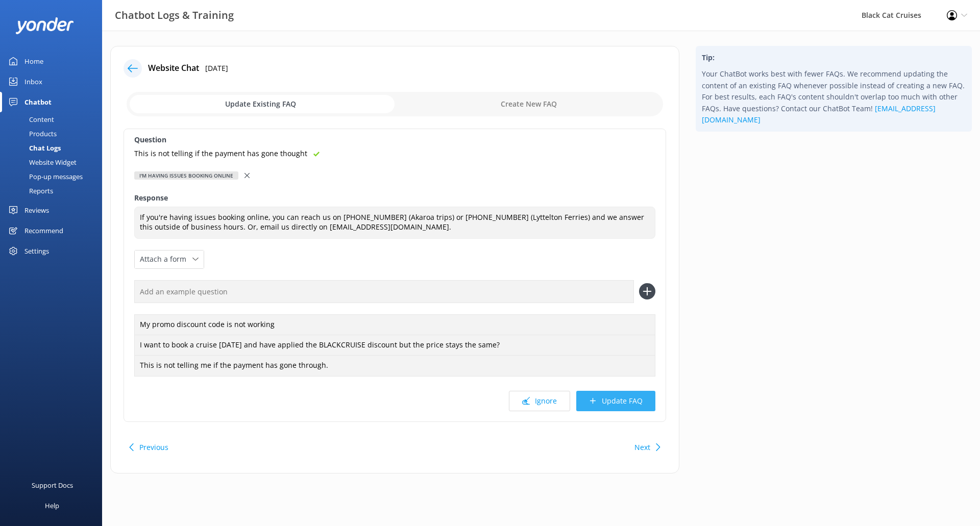
click at [626, 401] on button "Update FAQ" at bounding box center [615, 401] width 79 height 20
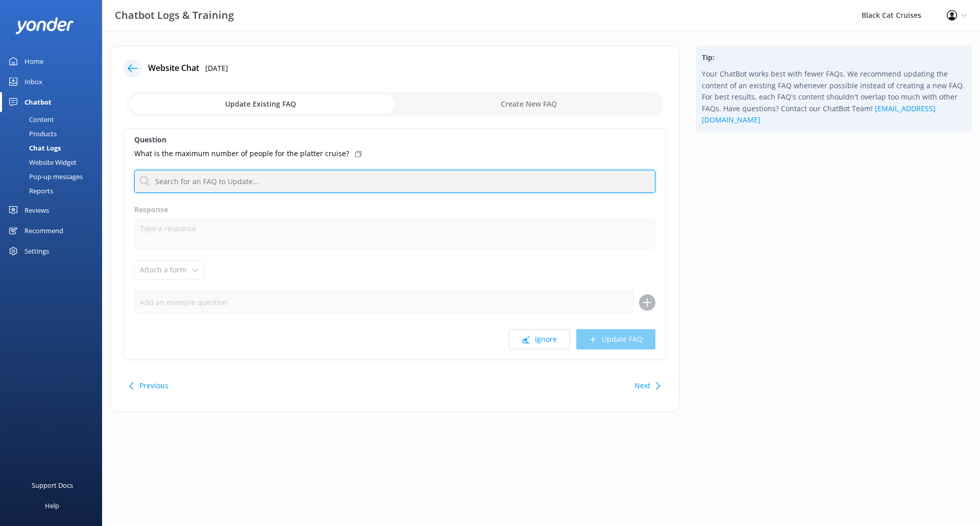
click at [359, 177] on input "text" at bounding box center [394, 181] width 521 height 23
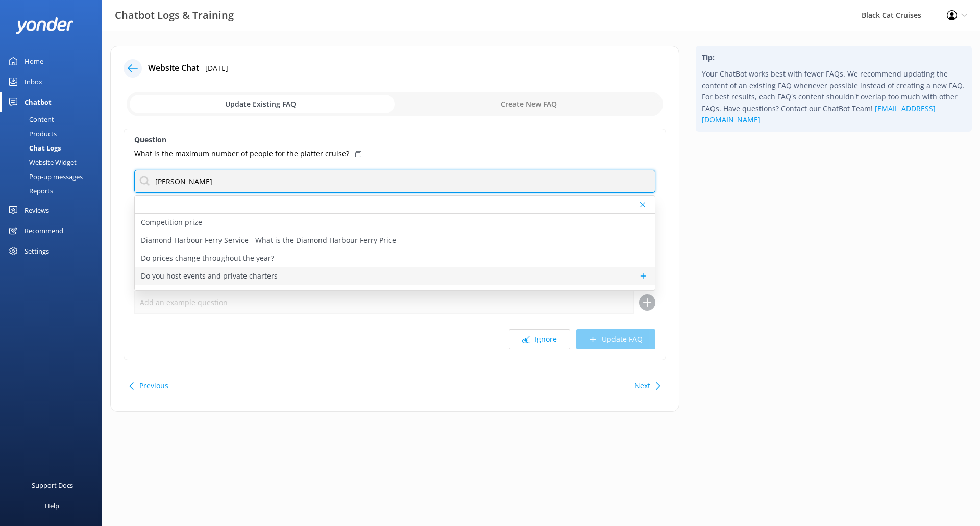
type input "[PERSON_NAME]"
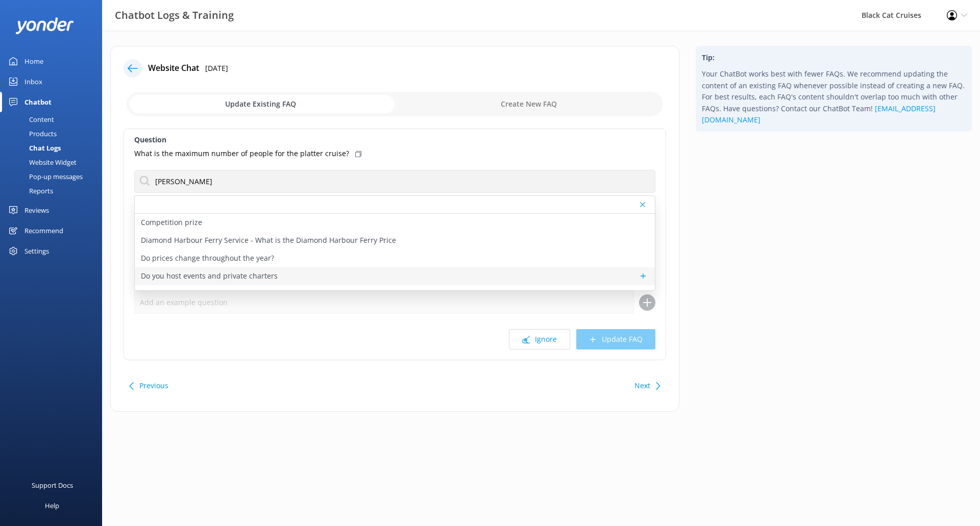
click at [320, 284] on div "Do you host events and private charters" at bounding box center [395, 276] width 520 height 18
type textarea "Black Cat’s Charter Cruises makes for the perfect floating function venue! We m…"
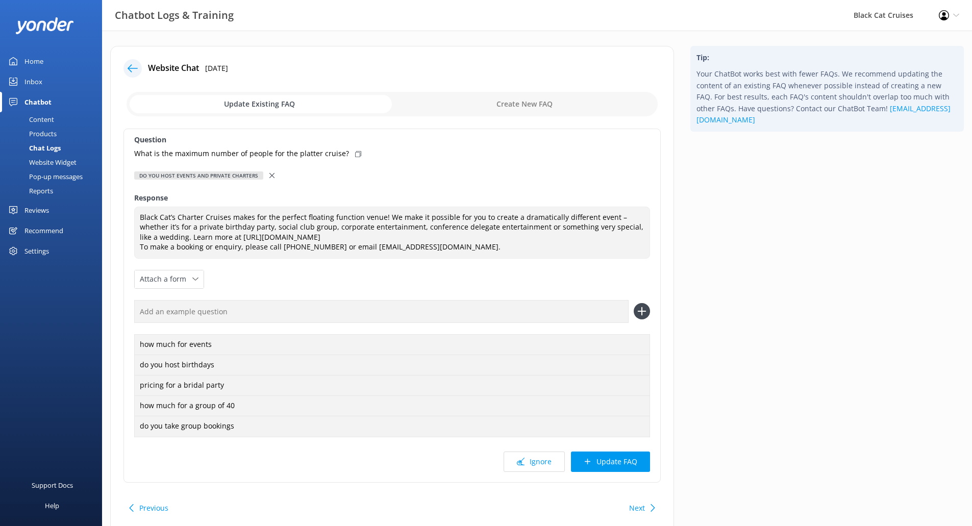
click at [355, 154] on icon at bounding box center [358, 154] width 6 height 6
click at [562, 319] on input "text" at bounding box center [381, 311] width 495 height 23
paste input "What is the maximum number of people for the platter cruise?"
type input "What is the maximum number of people for the platter cruise?"
click at [647, 310] on icon at bounding box center [642, 311] width 16 height 16
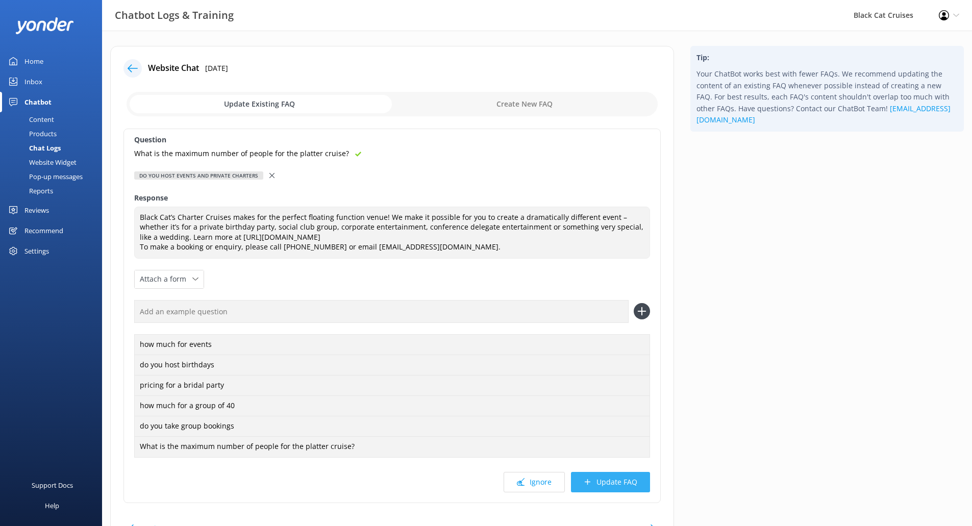
click at [623, 478] on button "Update FAQ" at bounding box center [610, 482] width 79 height 20
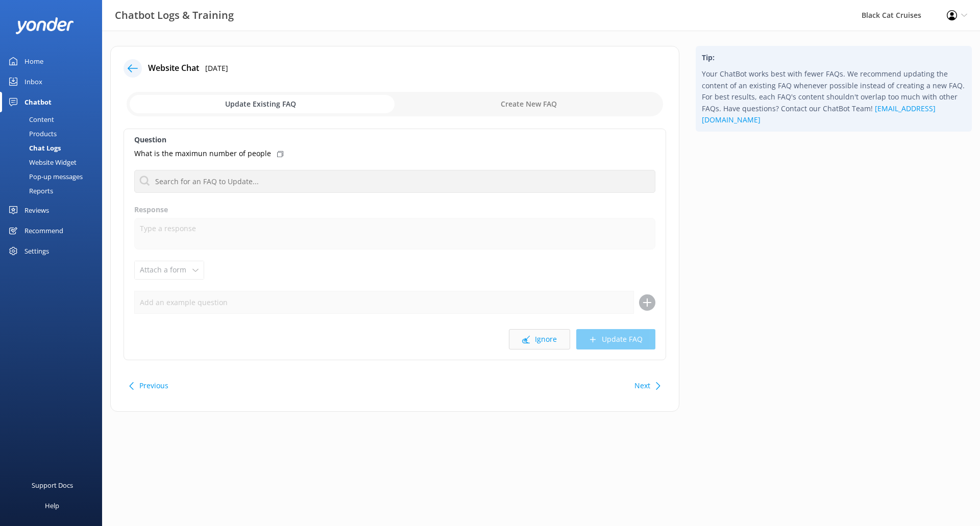
click at [526, 343] on button "Ignore" at bounding box center [539, 339] width 61 height 20
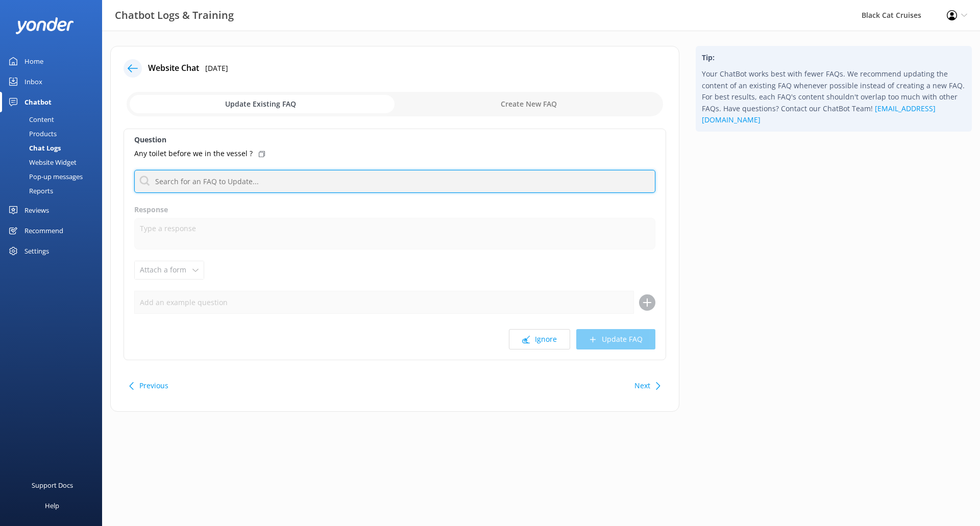
click at [312, 182] on input "text" at bounding box center [394, 181] width 521 height 23
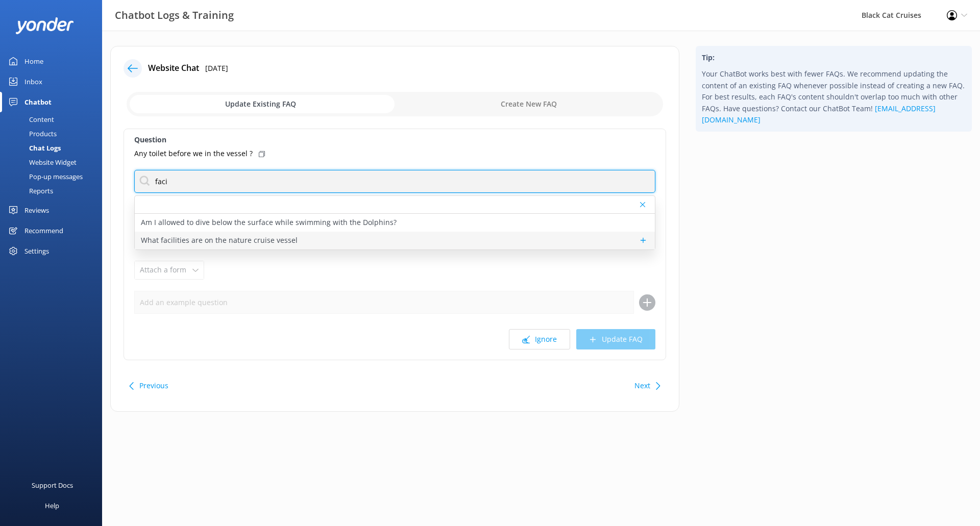
type input "faci"
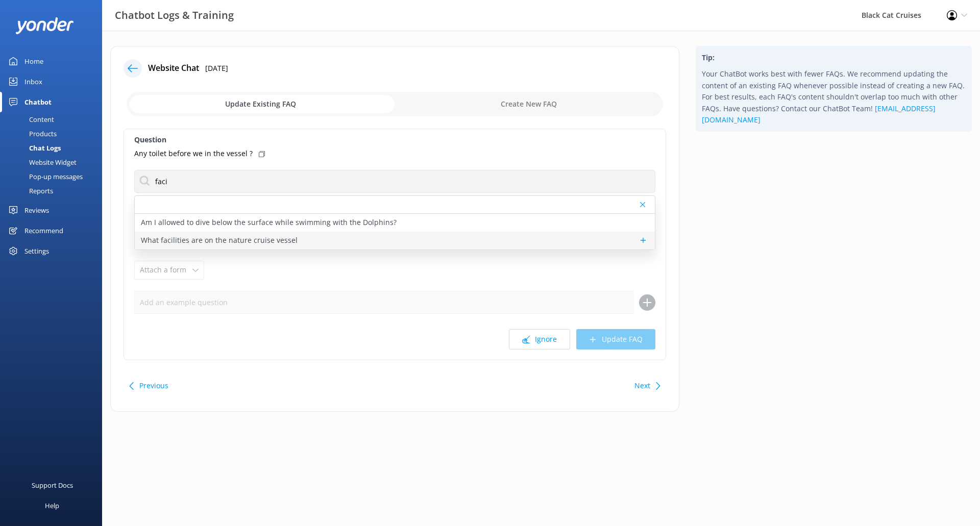
click at [286, 239] on p "What facilities are on the nature cruise vessel" at bounding box center [219, 240] width 157 height 11
type textarea "Our Akaroa Harbour Nature cruise travels in style on the 60 foot /20 metre Blac…"
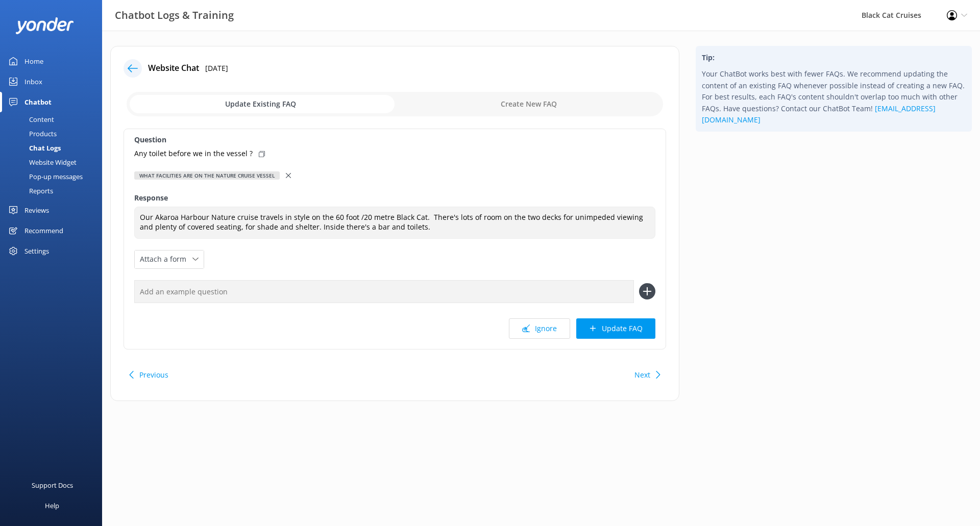
click at [259, 152] on icon at bounding box center [262, 154] width 6 height 6
click at [251, 284] on input "text" at bounding box center [384, 291] width 500 height 23
paste input "Any toilet before we in the vessel ?"
type input "Any toilet before we in the vessel ?"
drag, startPoint x: 270, startPoint y: 293, endPoint x: 0, endPoint y: 288, distance: 270.0
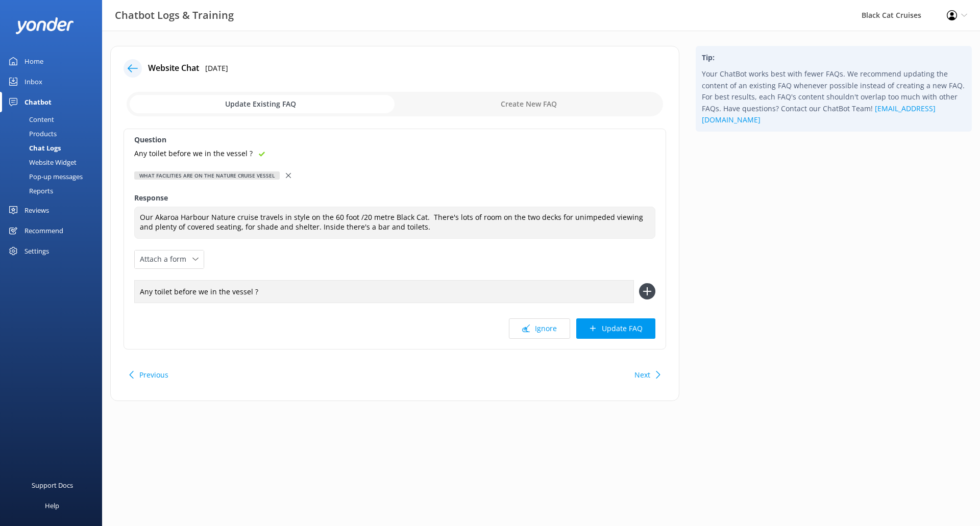
click at [0, 288] on div "Chatbot Logs & Training Black Cat Cruises Profile Settings Logout Home Inbox Ch…" at bounding box center [490, 231] width 980 height 401
click at [646, 375] on button "Next" at bounding box center [642, 375] width 16 height 20
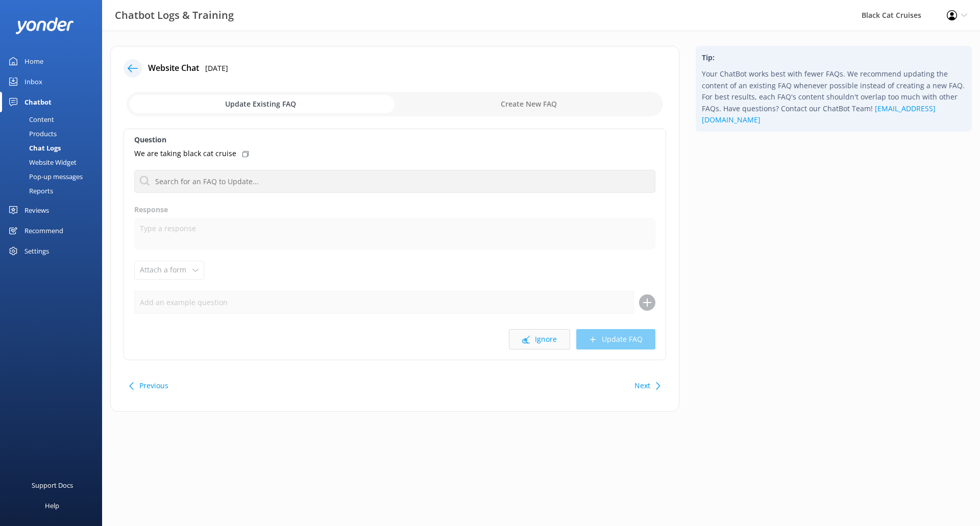
click at [525, 342] on icon at bounding box center [526, 340] width 8 height 8
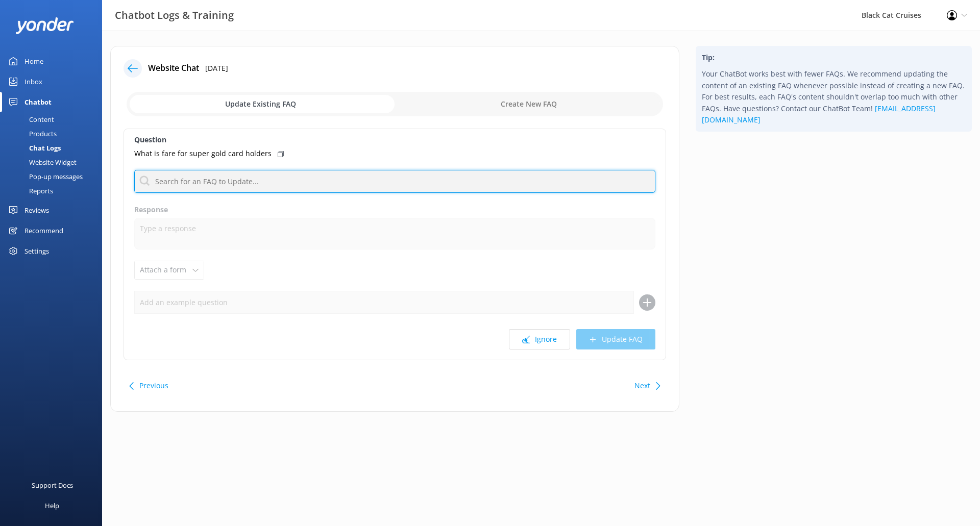
click at [230, 185] on input "text" at bounding box center [394, 181] width 521 height 23
type input "gold card"
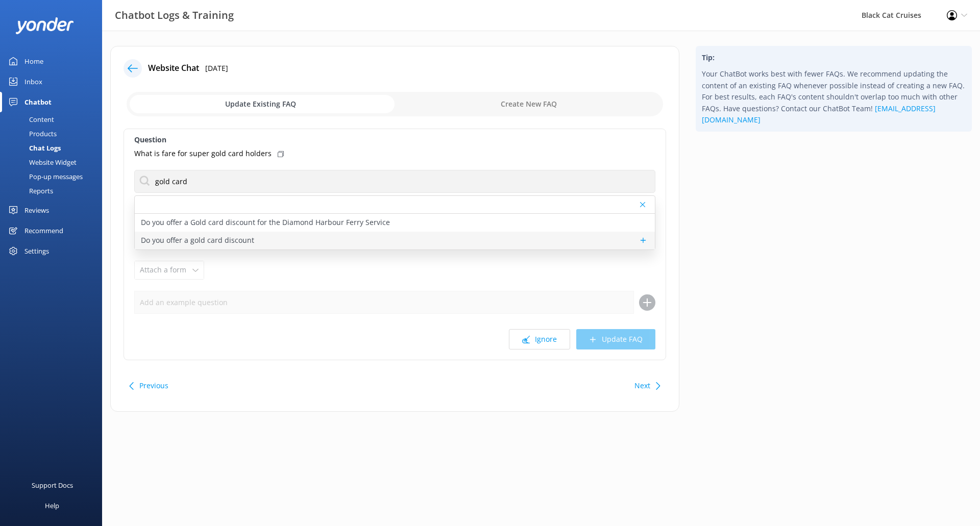
click at [242, 241] on p "Do you offer a gold card discount" at bounding box center [197, 240] width 113 height 11
type textarea "NZ Gold card holders receive a 10% discount for our Akaroa Harbour Nature Cruis…"
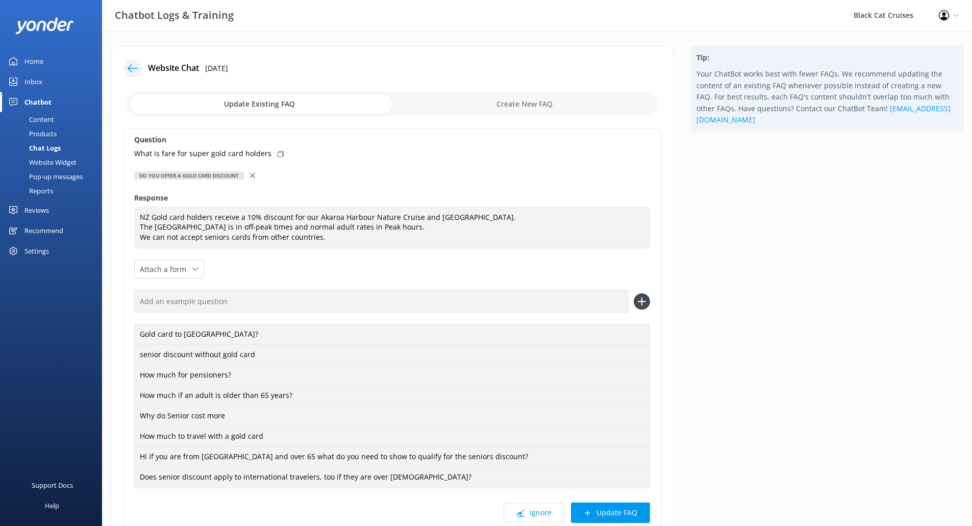
click at [278, 155] on icon at bounding box center [281, 154] width 6 height 6
click at [558, 317] on div "Gold card to [GEOGRAPHIC_DATA]? senior discount without gold card How much for …" at bounding box center [392, 389] width 516 height 198
paste div
click at [320, 302] on input "text" at bounding box center [381, 301] width 495 height 23
paste input "What is fare for super gold card holders"
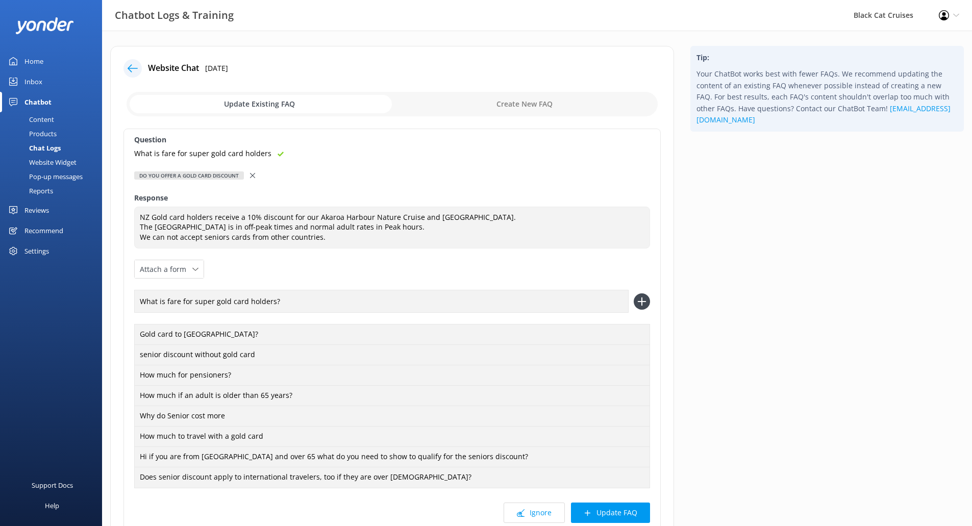
click at [648, 299] on icon at bounding box center [642, 301] width 16 height 16
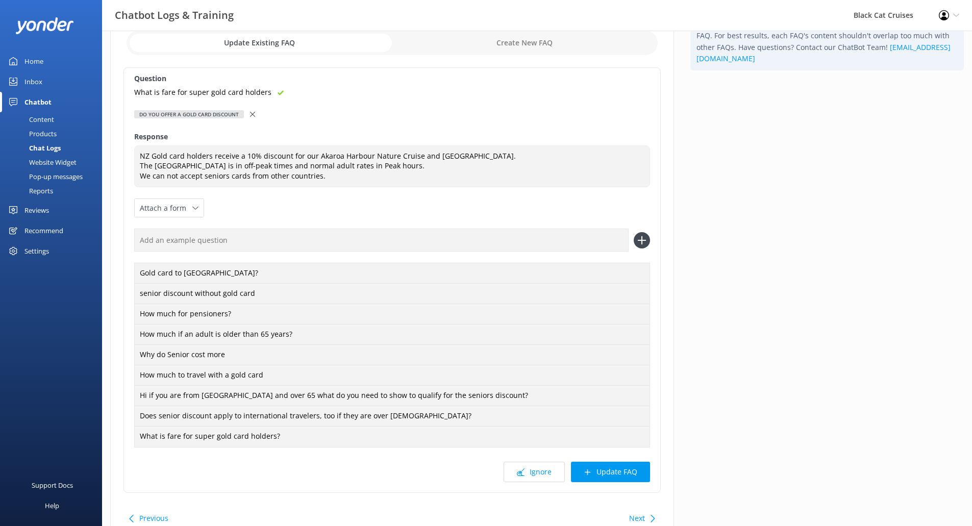
scroll to position [110, 0]
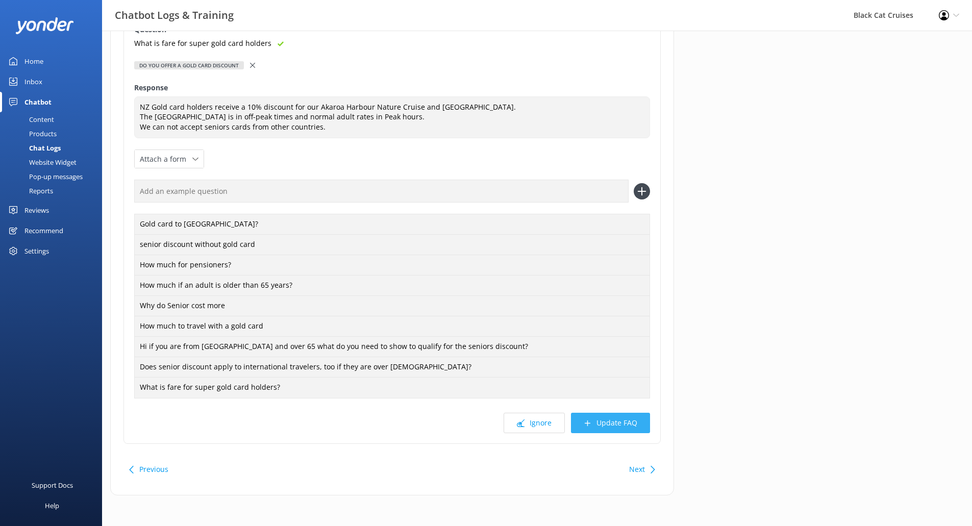
click at [640, 420] on button "Update FAQ" at bounding box center [610, 423] width 79 height 20
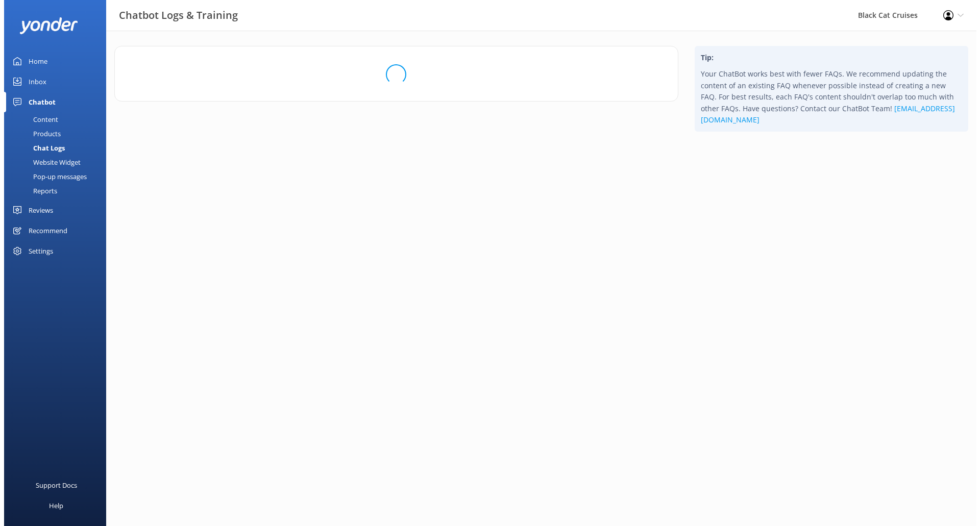
scroll to position [0, 0]
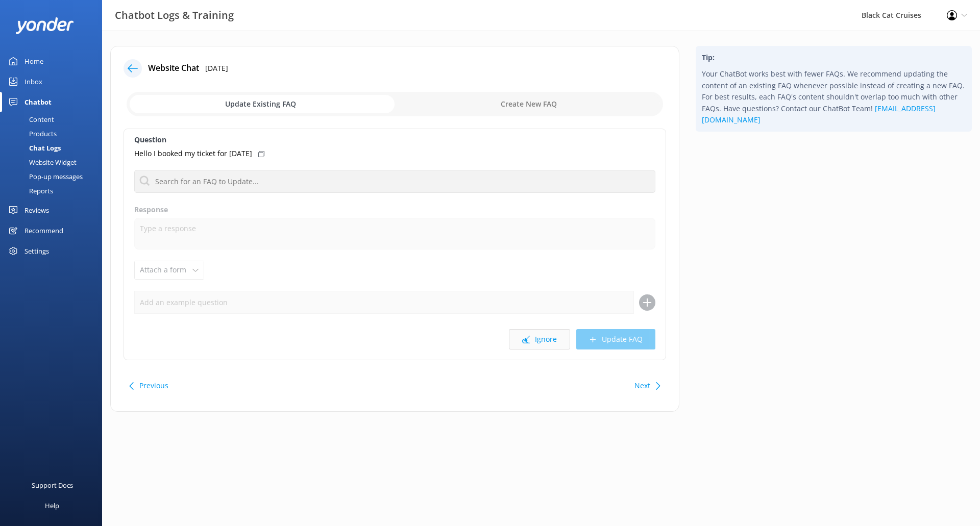
click at [519, 338] on button "Ignore" at bounding box center [539, 339] width 61 height 20
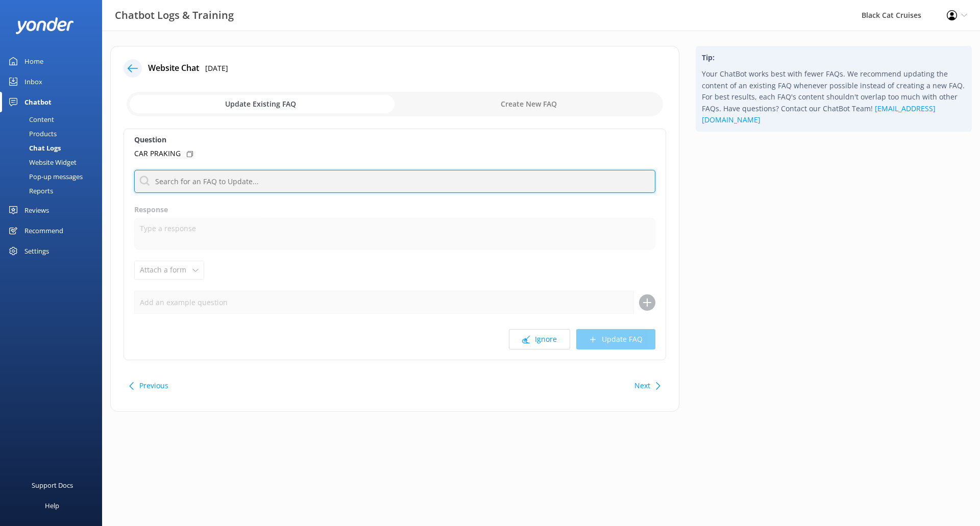
click at [223, 181] on input "text" at bounding box center [394, 181] width 521 height 23
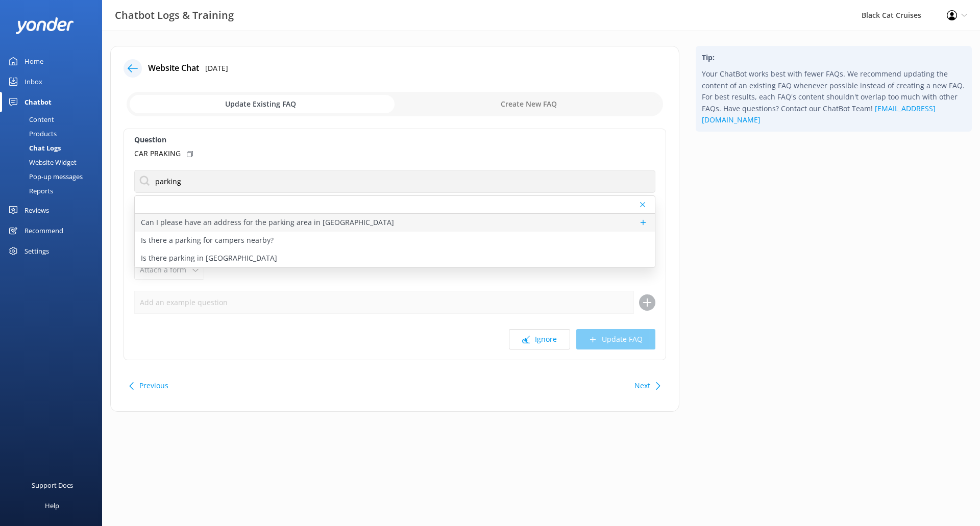
click at [225, 224] on p "Can I please have an address for the parking area in [GEOGRAPHIC_DATA]" at bounding box center [267, 222] width 253 height 11
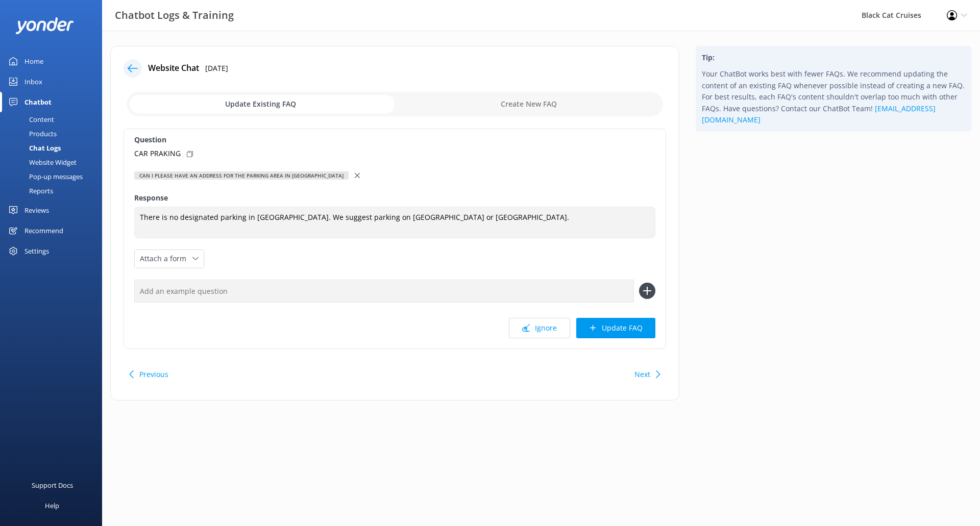
click at [187, 153] on icon at bounding box center [190, 154] width 6 height 6
click at [312, 185] on div "Question CAR PRAKING Can I please have an address for the parking area in [GEOG…" at bounding box center [395, 239] width 543 height 220
click at [311, 176] on div "Can I please have an address for the parking area in [GEOGRAPHIC_DATA]" at bounding box center [241, 175] width 214 height 8
click at [355, 177] on icon at bounding box center [357, 175] width 5 height 5
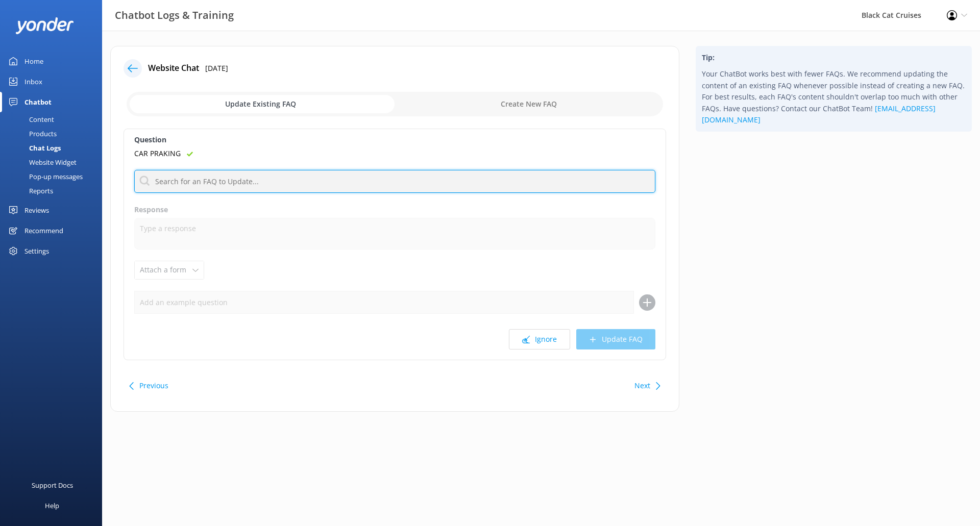
click at [271, 183] on input "text" at bounding box center [394, 181] width 521 height 23
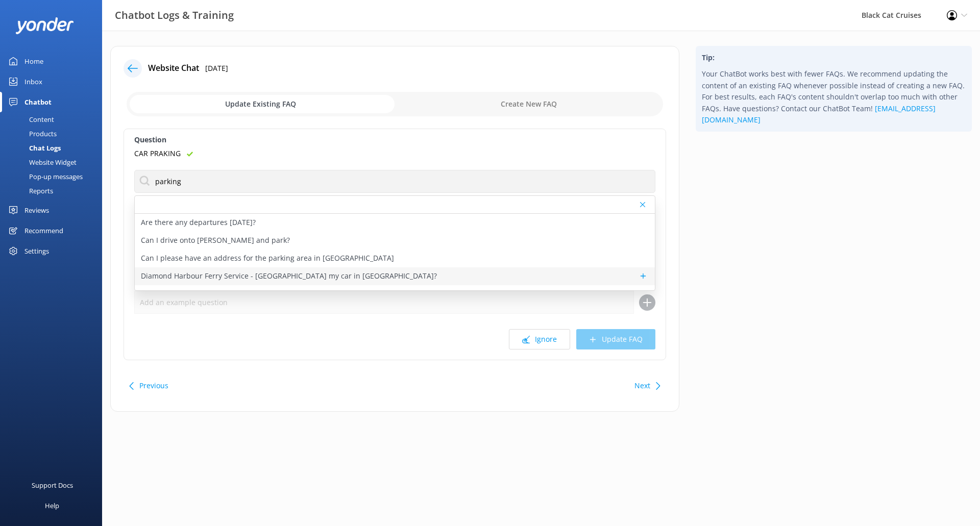
click at [272, 282] on p "Diamond Harbour Ferry Service - [GEOGRAPHIC_DATA] my car in [GEOGRAPHIC_DATA]?" at bounding box center [289, 276] width 296 height 11
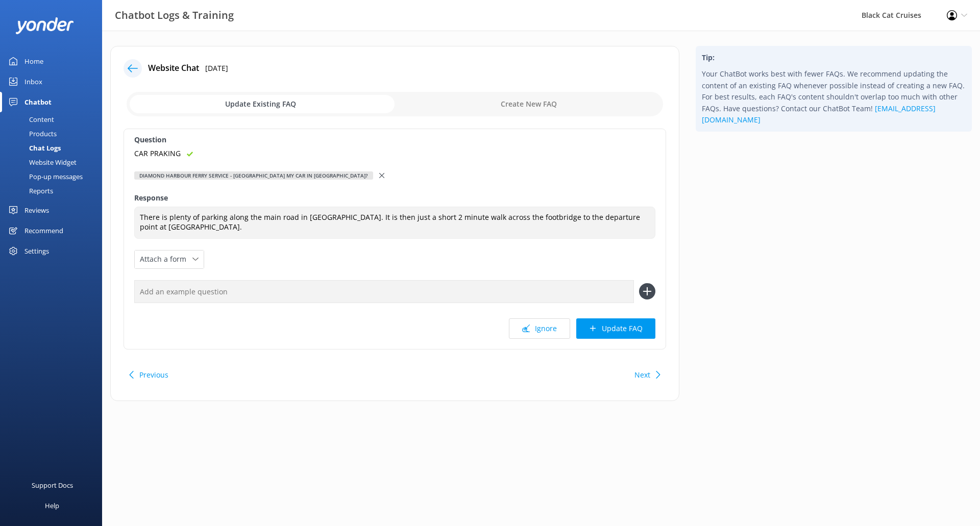
click at [278, 255] on div "Question CAR PRAKING Diamond Harbour Ferry Service - [GEOGRAPHIC_DATA] my car i…" at bounding box center [395, 239] width 543 height 221
click at [379, 177] on icon at bounding box center [381, 175] width 5 height 5
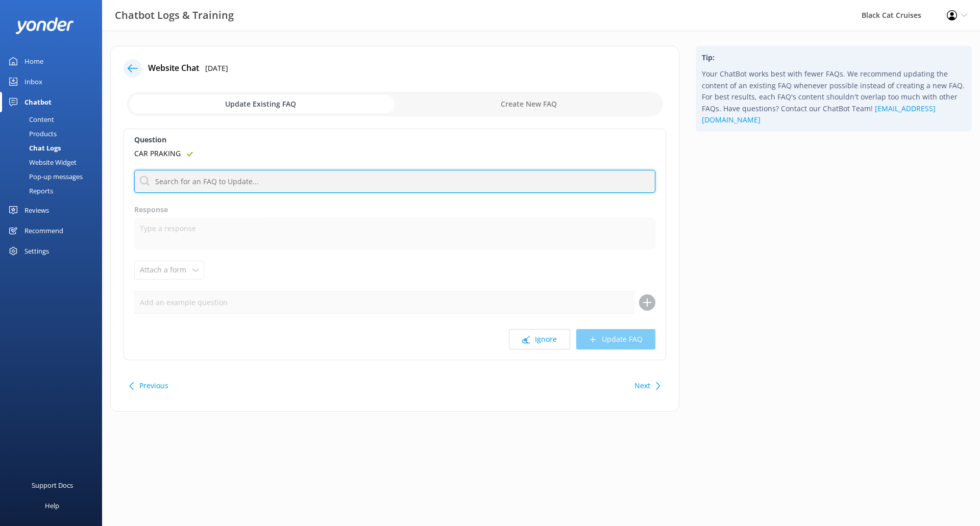
drag, startPoint x: 244, startPoint y: 171, endPoint x: 243, endPoint y: 176, distance: 5.2
click at [244, 173] on input "text" at bounding box center [394, 181] width 521 height 23
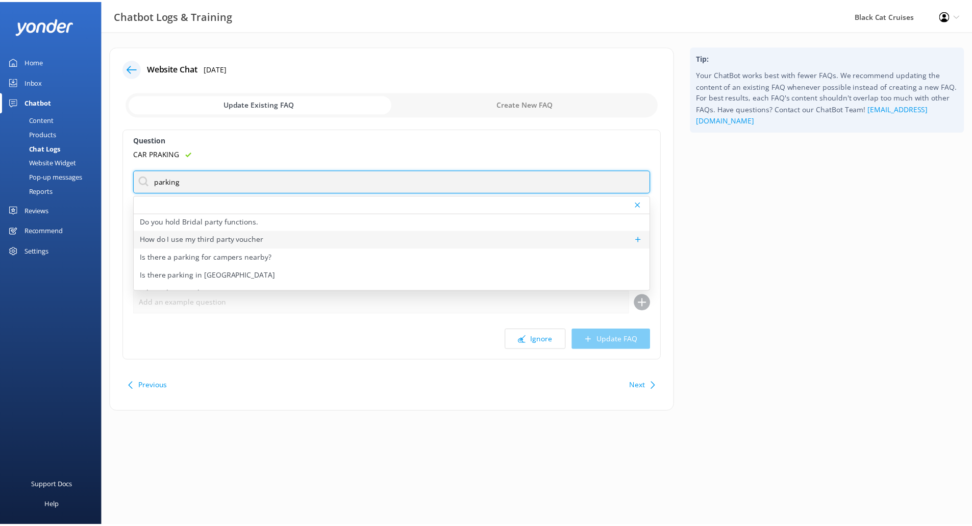
scroll to position [84, 0]
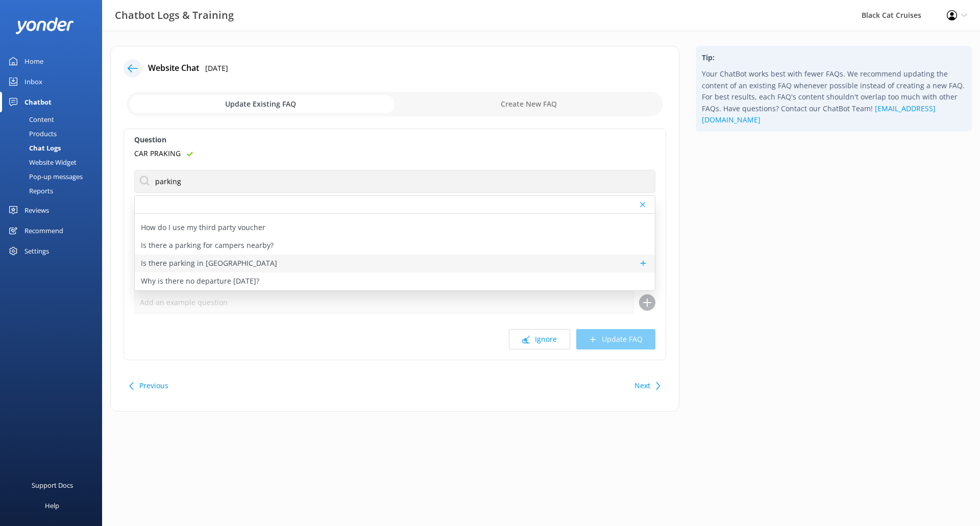
click at [266, 262] on div "Is there parking in [GEOGRAPHIC_DATA]" at bounding box center [395, 264] width 520 height 18
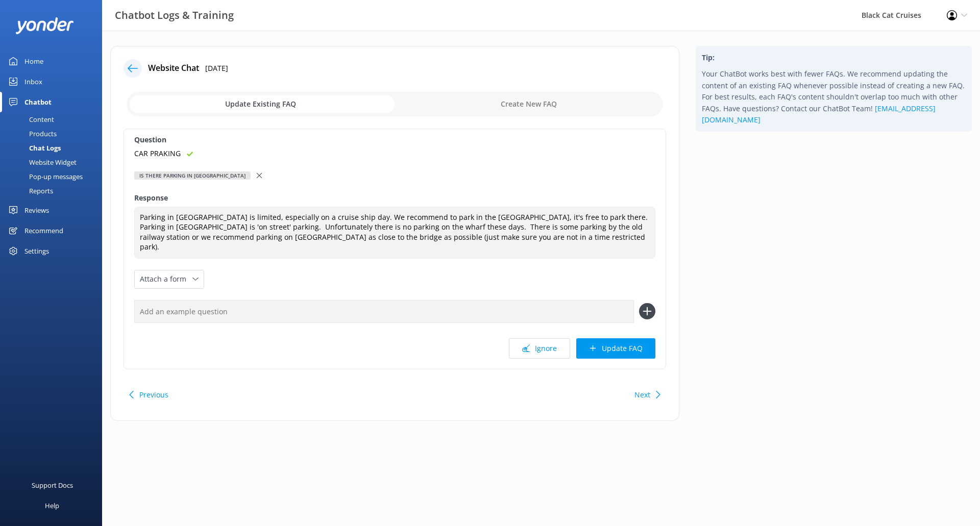
click at [192, 179] on div "Is there parking in [GEOGRAPHIC_DATA]" at bounding box center [192, 175] width 116 height 8
click at [33, 103] on div "Chatbot" at bounding box center [37, 102] width 27 height 20
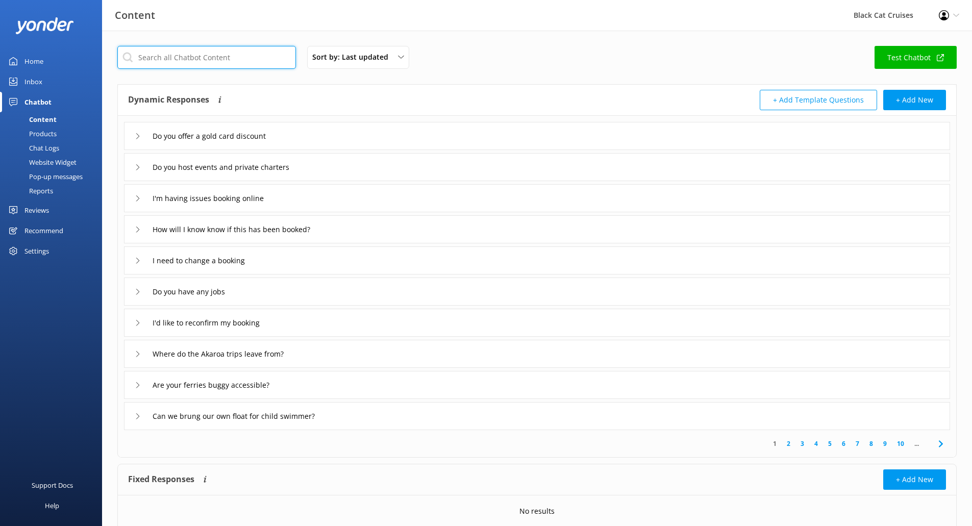
click at [245, 61] on input "text" at bounding box center [206, 57] width 179 height 23
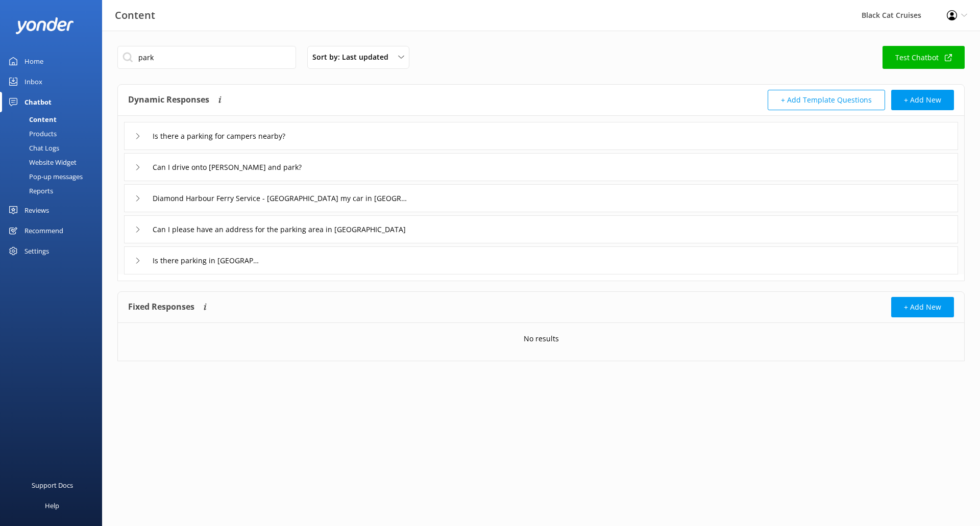
click at [137, 264] on div "Is there parking in [GEOGRAPHIC_DATA]" at bounding box center [194, 260] width 118 height 17
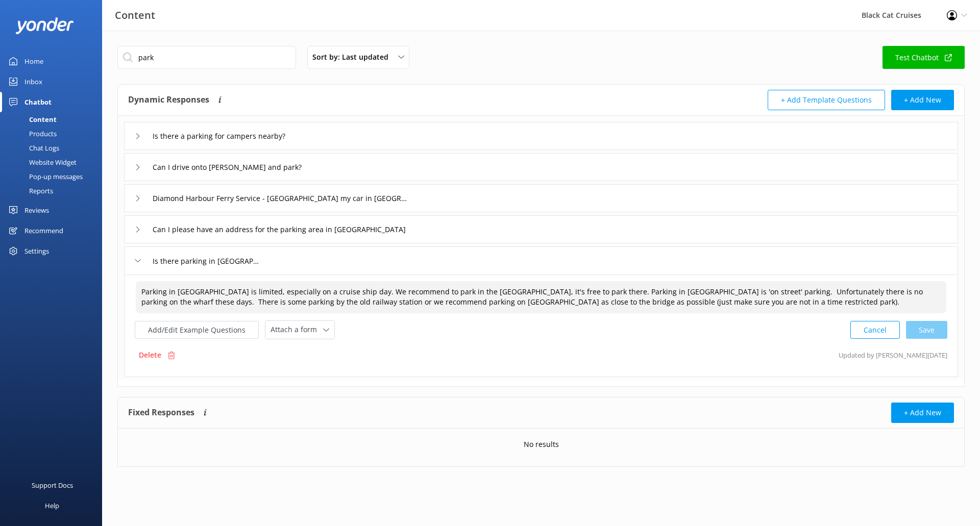
drag, startPoint x: 755, startPoint y: 307, endPoint x: 94, endPoint y: 271, distance: 662.0
click at [94, 271] on div "Content Black Cat Cruises Profile Settings Logout Home Inbox Chatbot Content Pr…" at bounding box center [490, 264] width 980 height 467
click at [205, 263] on input "Is there parking in [GEOGRAPHIC_DATA]" at bounding box center [206, 260] width 118 height 15
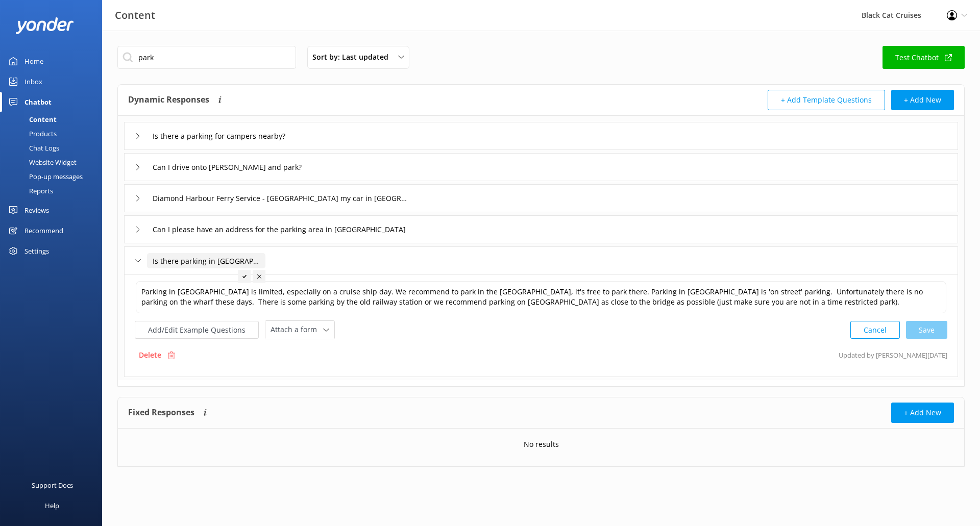
click at [241, 262] on input "Is there parking in [GEOGRAPHIC_DATA]" at bounding box center [206, 260] width 118 height 15
drag, startPoint x: 236, startPoint y: 262, endPoint x: 205, endPoint y: 263, distance: 31.2
click at [205, 263] on input "Is there parking in [GEOGRAPHIC_DATA]" at bounding box center [206, 260] width 118 height 15
click at [208, 274] on div at bounding box center [211, 276] width 13 height 13
click at [176, 335] on button "Add/Edit Example Questions" at bounding box center [197, 330] width 124 height 18
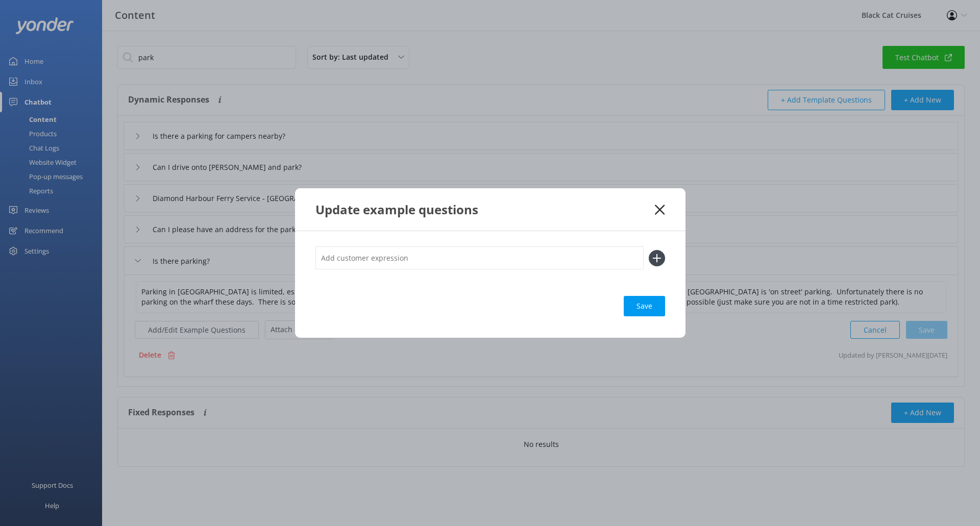
click at [443, 266] on input "text" at bounding box center [479, 258] width 328 height 23
click at [660, 260] on icon at bounding box center [657, 258] width 16 height 16
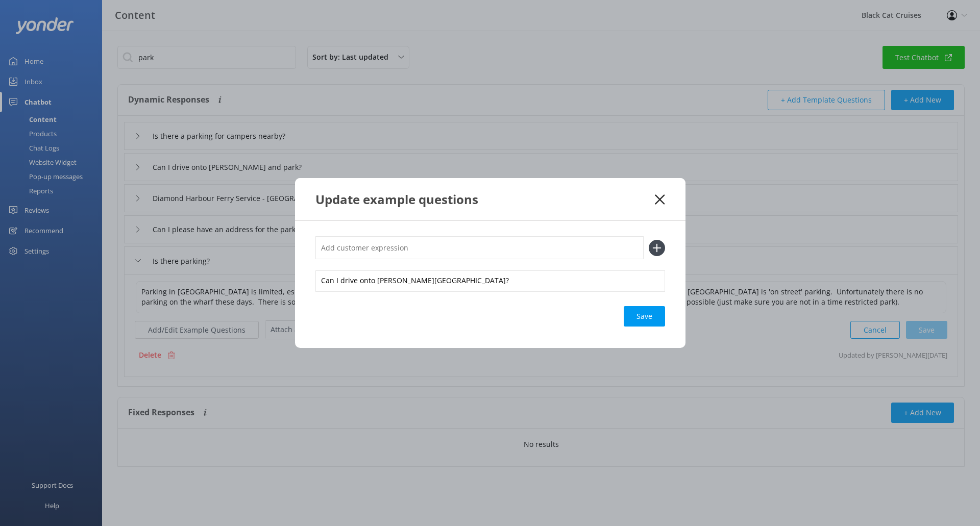
click at [404, 255] on input "text" at bounding box center [479, 247] width 328 height 23
drag, startPoint x: 386, startPoint y: 198, endPoint x: 532, endPoint y: 183, distance: 147.2
click at [532, 183] on div "Update example questions" at bounding box center [490, 199] width 390 height 42
click at [540, 207] on div "Update example questions" at bounding box center [485, 199] width 340 height 17
click at [472, 257] on input "text" at bounding box center [479, 247] width 328 height 23
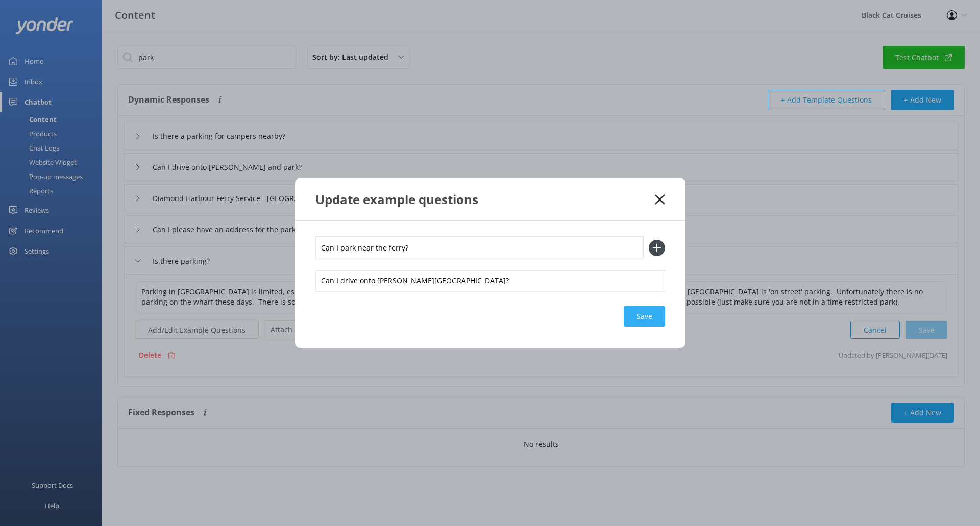
click at [645, 315] on div "Save" at bounding box center [644, 316] width 41 height 20
click at [659, 251] on icon at bounding box center [657, 248] width 16 height 16
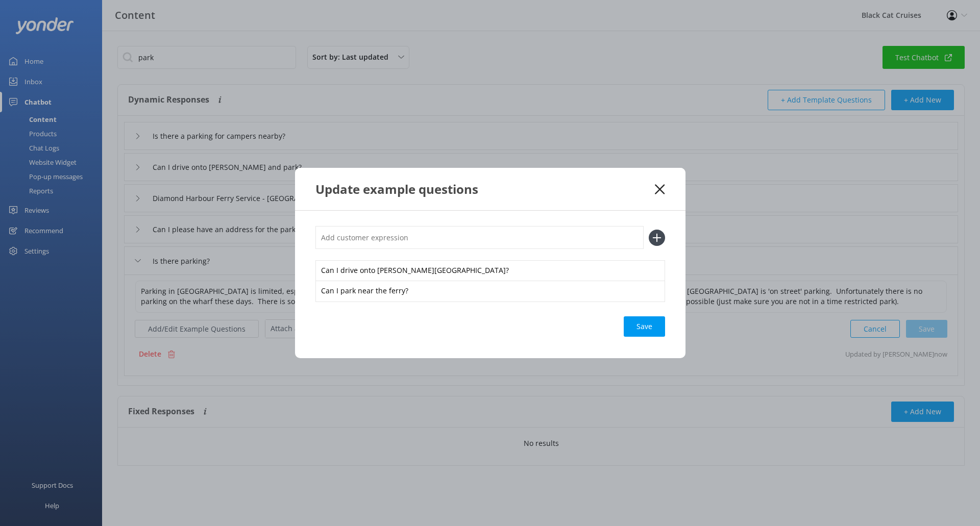
click at [451, 243] on input "text" at bounding box center [479, 237] width 328 height 23
click at [633, 331] on div "Loading.." at bounding box center [644, 326] width 41 height 20
click at [652, 235] on icon at bounding box center [657, 238] width 16 height 16
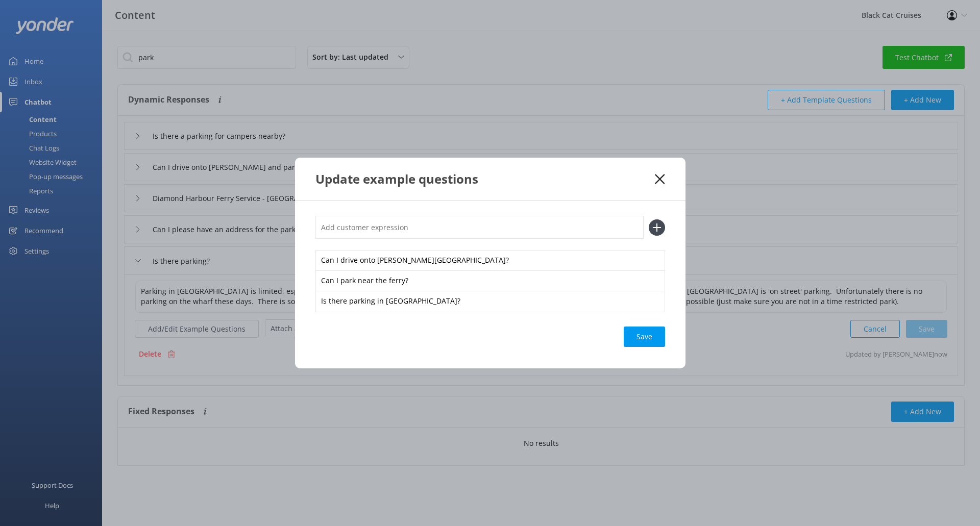
click at [539, 233] on input "text" at bounding box center [479, 227] width 328 height 23
click at [661, 229] on icon at bounding box center [657, 227] width 16 height 16
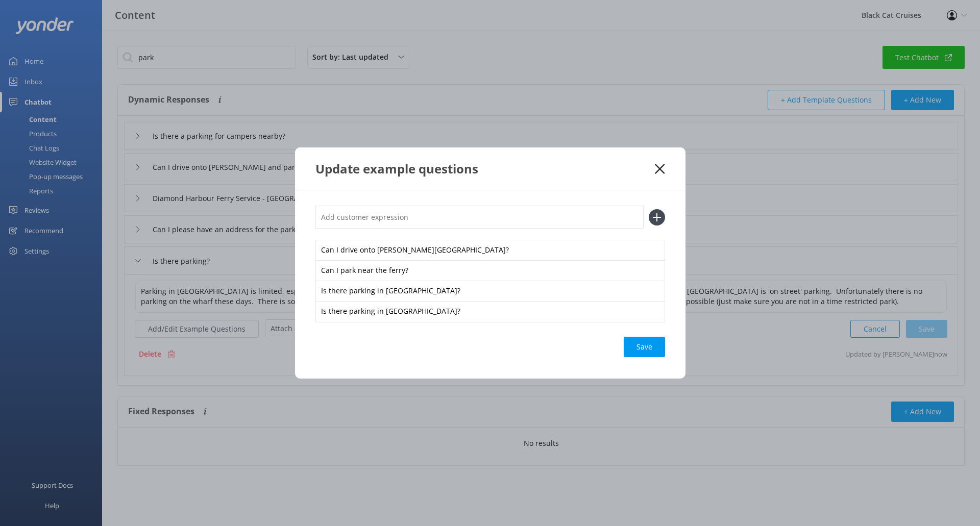
click at [439, 214] on input "text" at bounding box center [479, 217] width 328 height 23
click at [647, 350] on div "Loading.." at bounding box center [644, 347] width 41 height 20
click at [660, 220] on icon at bounding box center [657, 217] width 16 height 16
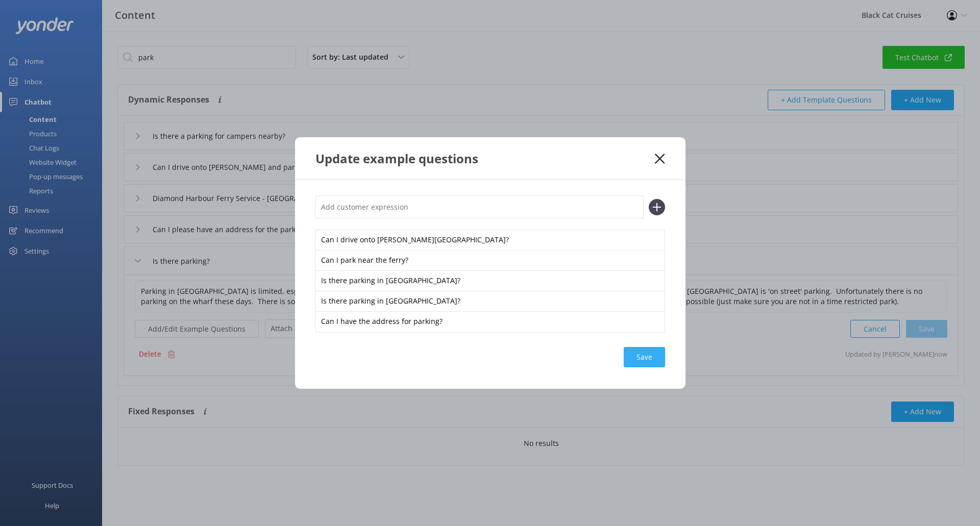
click at [644, 359] on div "Save" at bounding box center [644, 357] width 41 height 20
click at [660, 158] on use at bounding box center [660, 159] width 10 height 10
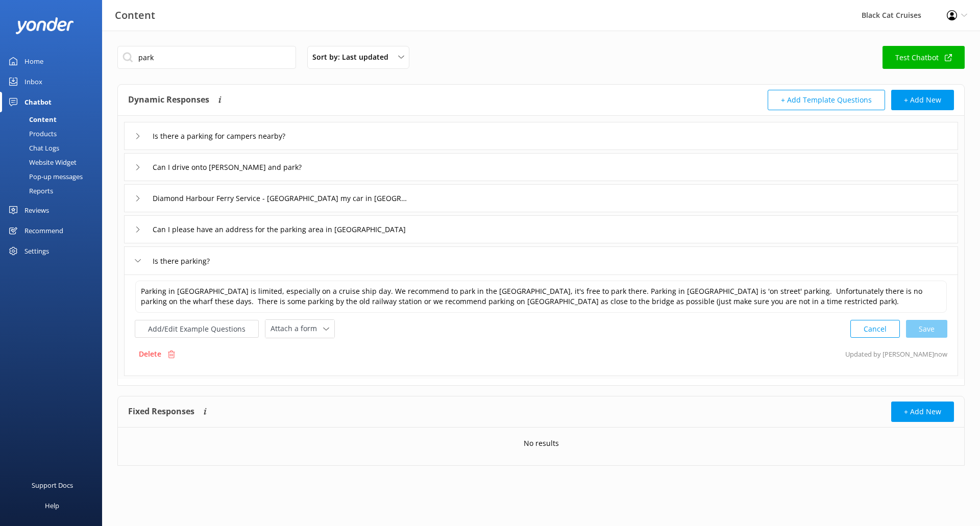
click at [136, 224] on div "Can I please have an address for the parking area in [GEOGRAPHIC_DATA]" at bounding box center [267, 229] width 265 height 17
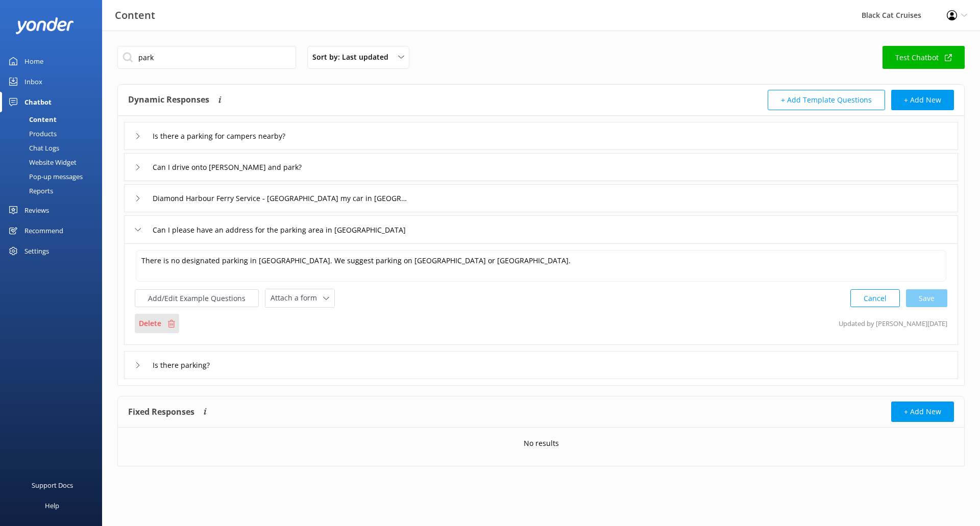
click at [158, 323] on p "Delete" at bounding box center [150, 323] width 22 height 11
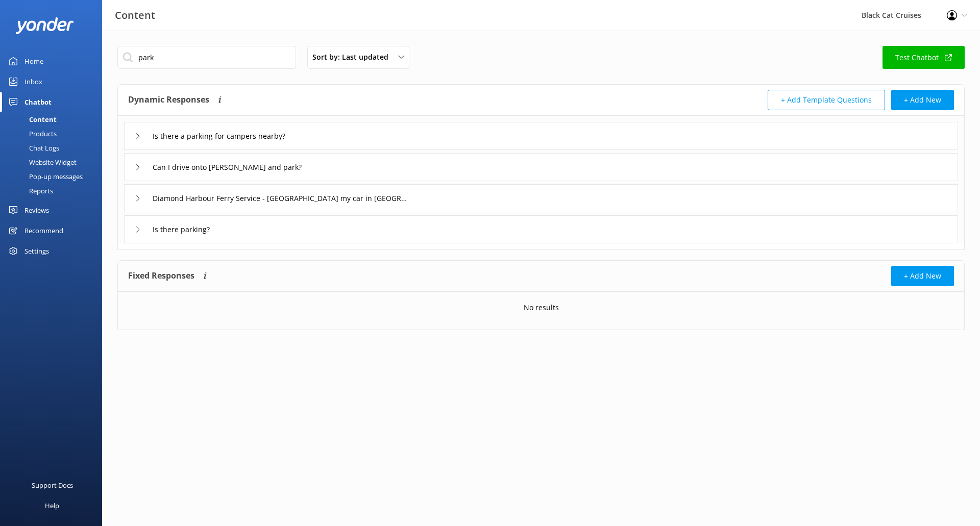
click at [135, 167] on icon at bounding box center [138, 167] width 6 height 6
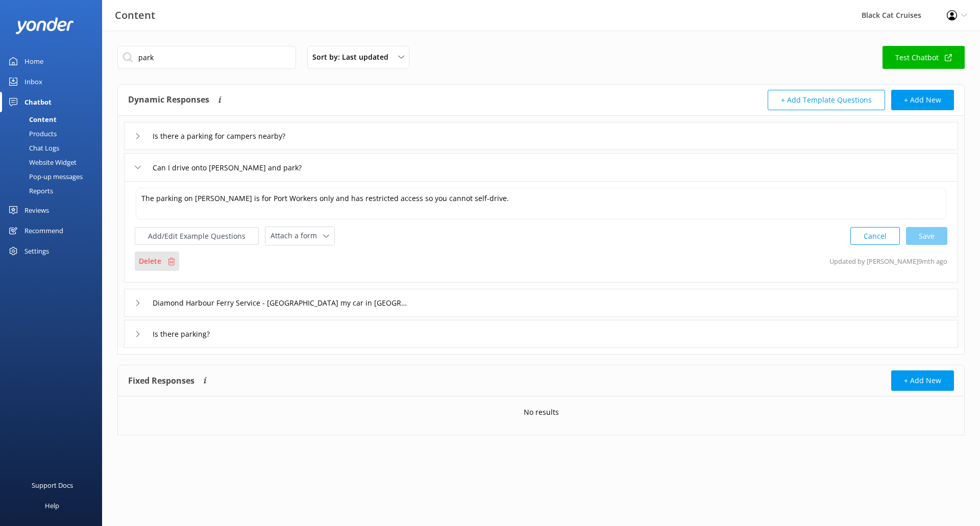
click at [158, 258] on p "Delete" at bounding box center [150, 261] width 22 height 11
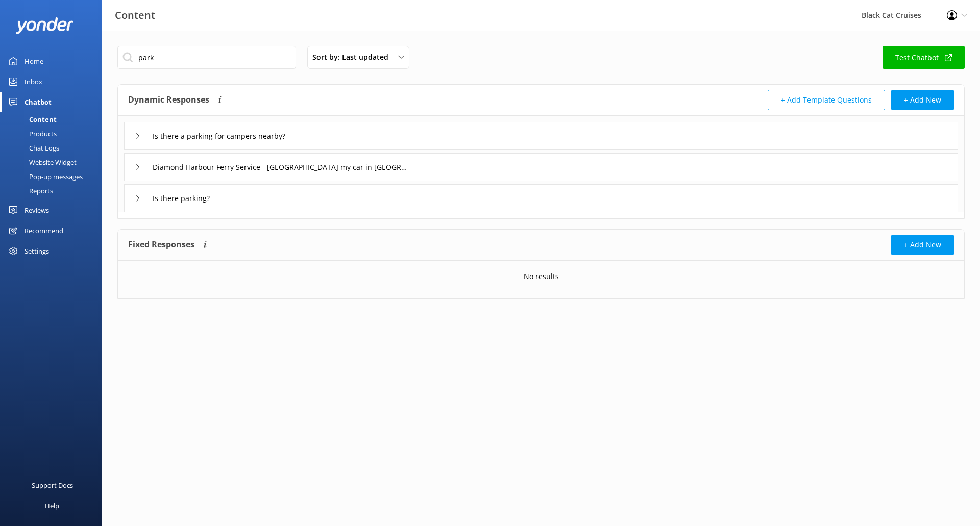
click at [143, 169] on div "Diamond Harbour Ferry Service - [GEOGRAPHIC_DATA] my car in [GEOGRAPHIC_DATA]?" at bounding box center [269, 167] width 269 height 17
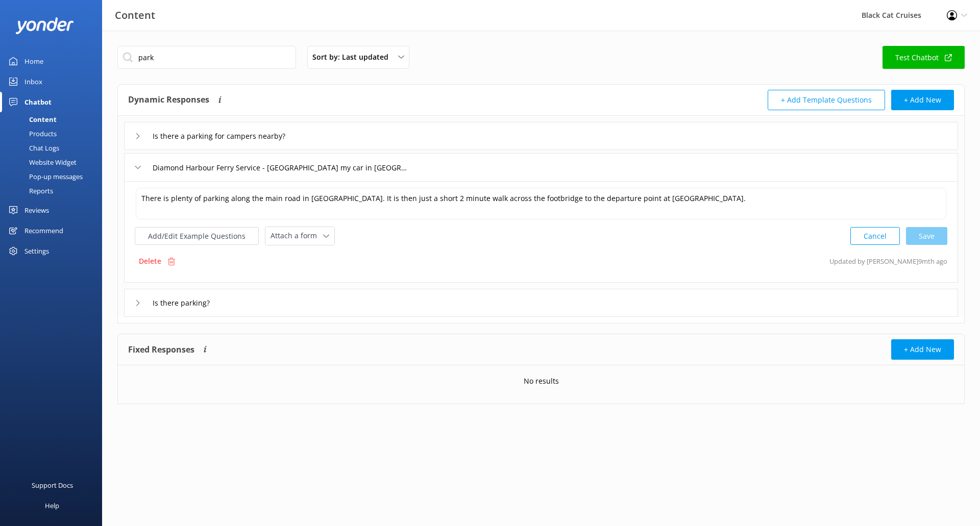
click at [139, 135] on icon at bounding box center [138, 136] width 6 height 6
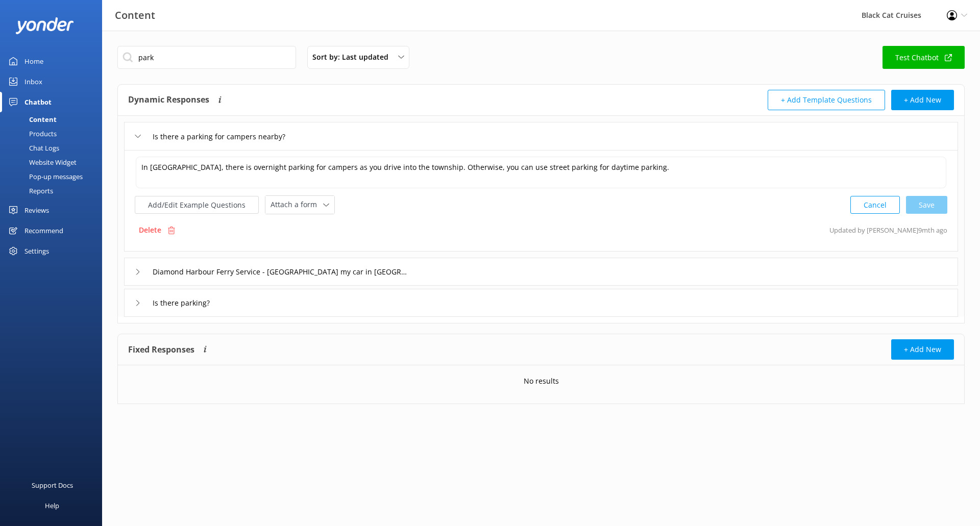
click at [511, 48] on div "park Sort by: Last updated Title (A-Z) Last updated Test Chatbot" at bounding box center [540, 60] width 847 height 29
click at [939, 55] on link "Test Chatbot" at bounding box center [923, 57] width 82 height 23
click at [31, 55] on div "Home" at bounding box center [33, 61] width 19 height 20
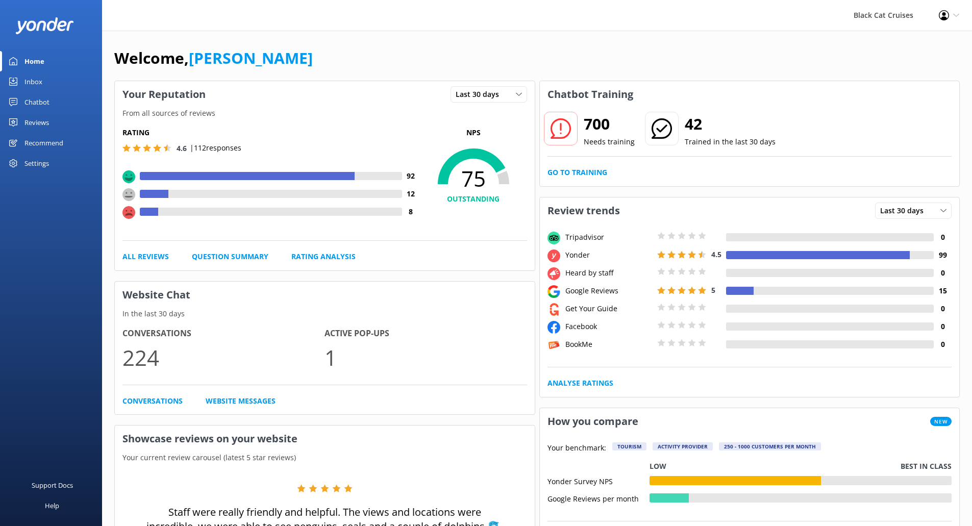
click at [597, 119] on h2 "700" at bounding box center [609, 124] width 51 height 24
click at [589, 164] on div "700 Needs training 42 Trained in the last 30 days Go to Training" at bounding box center [750, 147] width 420 height 79
click at [589, 171] on link "Go to Training" at bounding box center [578, 172] width 60 height 11
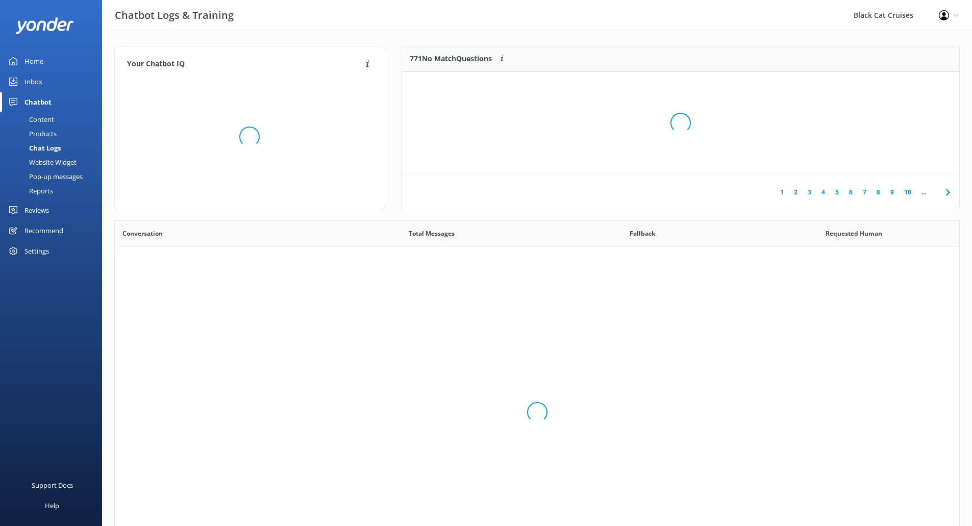
scroll to position [350, 837]
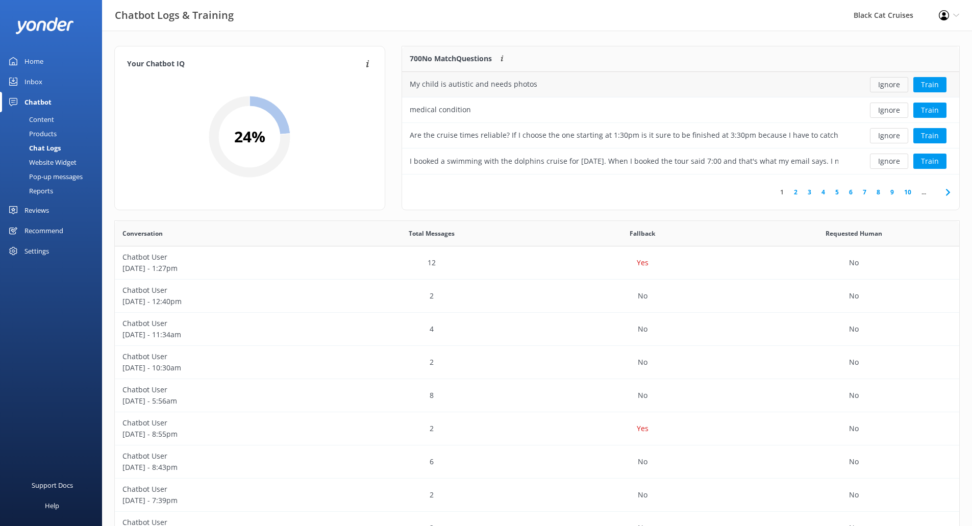
drag, startPoint x: 888, startPoint y: 86, endPoint x: 897, endPoint y: 88, distance: 9.5
click at [897, 88] on button "Ignore" at bounding box center [889, 84] width 38 height 15
click at [897, 88] on div "Loading.. Train" at bounding box center [903, 84] width 98 height 15
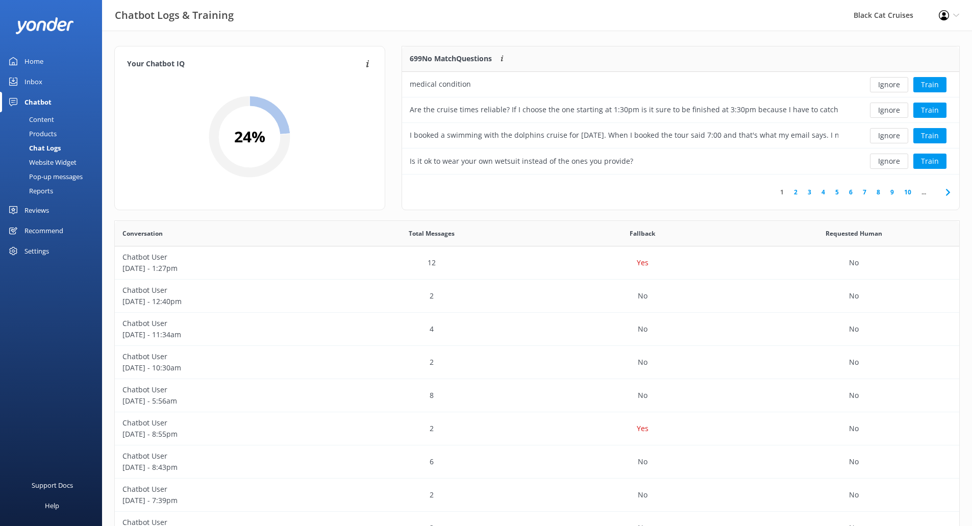
click at [897, 88] on button "Ignore" at bounding box center [889, 84] width 38 height 15
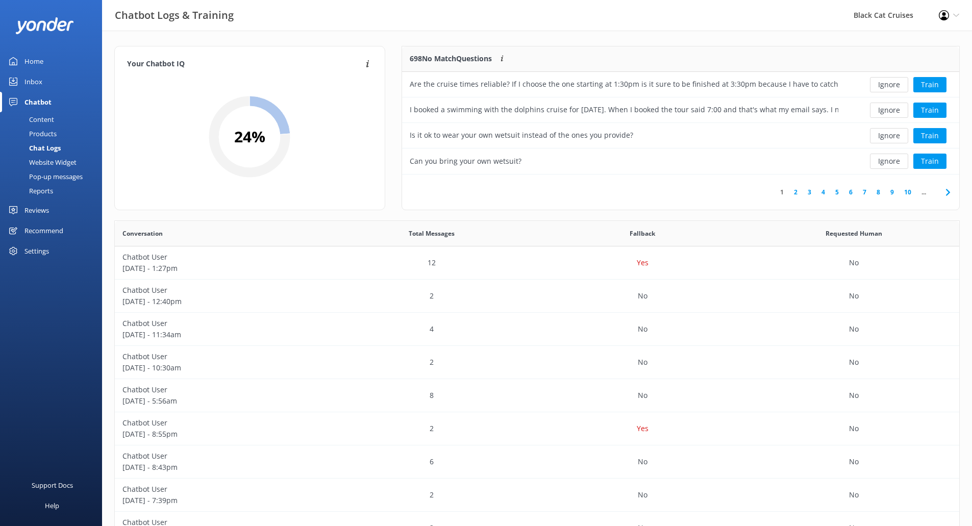
click at [794, 193] on link "2" at bounding box center [796, 192] width 14 height 10
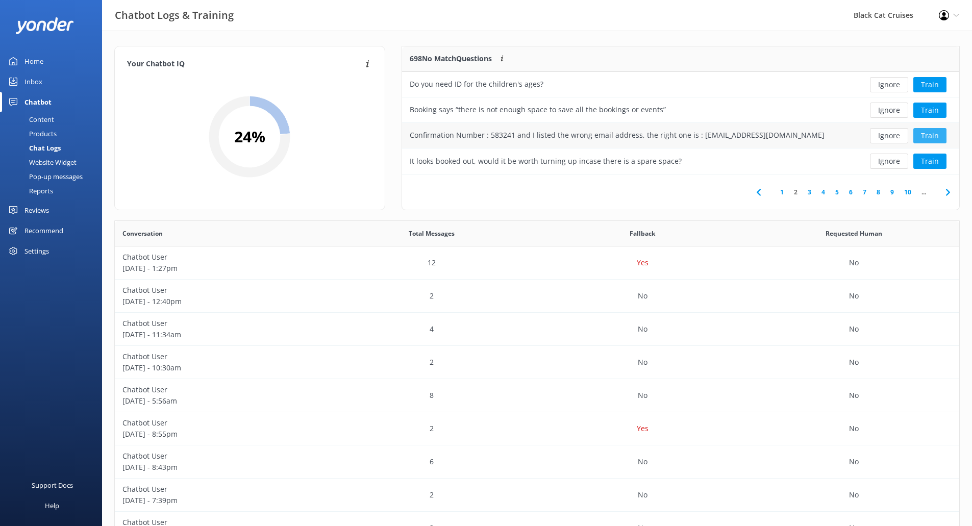
click at [930, 136] on button "Train" at bounding box center [930, 135] width 33 height 15
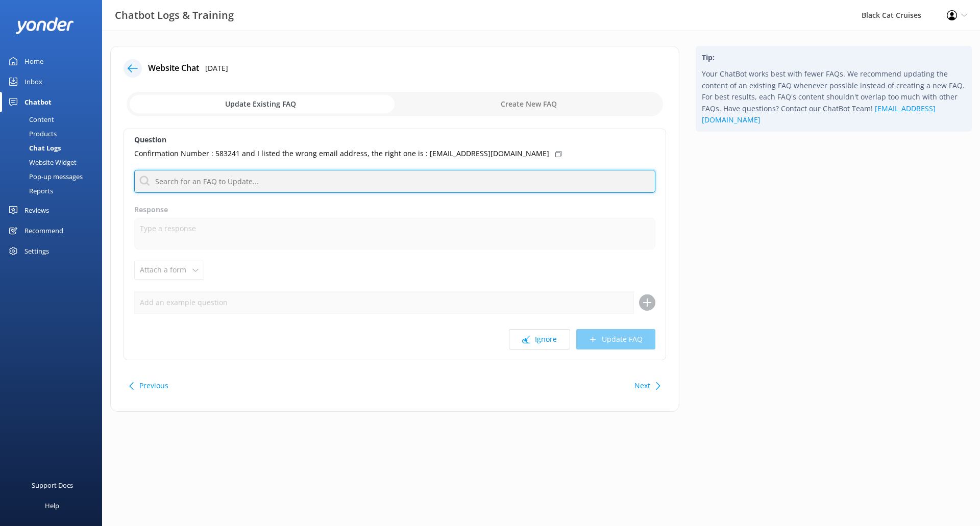
click at [278, 188] on input "text" at bounding box center [394, 181] width 521 height 23
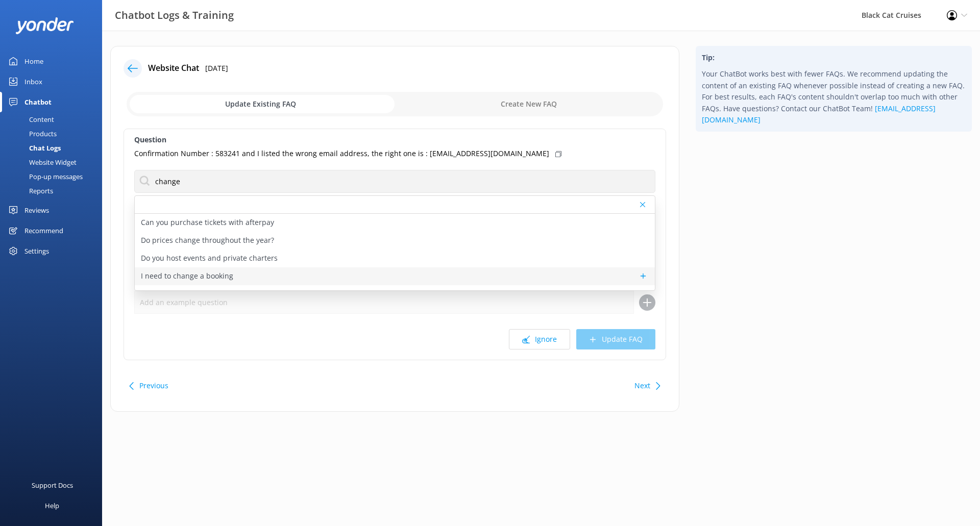
click at [185, 280] on p "I need to change a booking" at bounding box center [187, 276] width 92 height 11
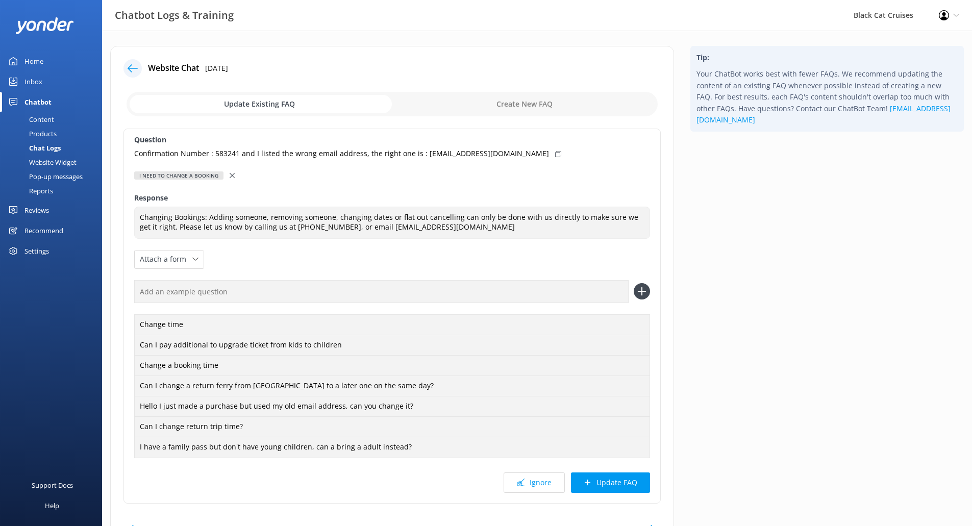
click at [511, 154] on div "Confirmation Number : 583241 and I listed the wrong email address, the right on…" at bounding box center [392, 153] width 516 height 11
click at [357, 297] on input "text" at bounding box center [381, 291] width 495 height 23
paste input "Confirmation Number : 583241 and I listed the wrong email address, the right on…"
drag, startPoint x: 259, startPoint y: 291, endPoint x: 50, endPoint y: 282, distance: 209.0
click at [50, 282] on div "Chatbot Logs & Training Black Cat Cruises Profile Settings Logout Home Inbox Ch…" at bounding box center [486, 308] width 972 height 555
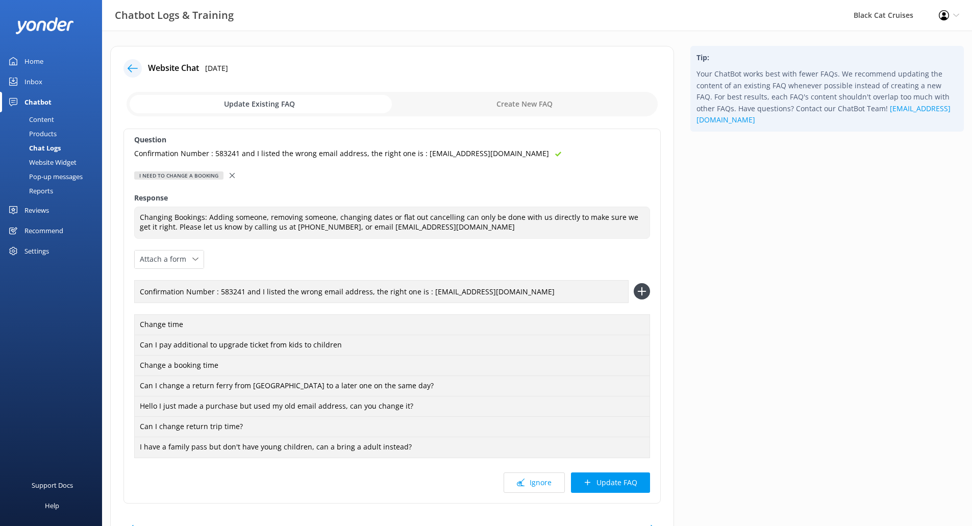
drag, startPoint x: 519, startPoint y: 293, endPoint x: 0, endPoint y: 248, distance: 521.0
click at [0, 248] on div "Chatbot Logs & Training Black Cat Cruises Profile Settings Logout Home Inbox Ch…" at bounding box center [486, 308] width 972 height 555
click at [543, 295] on input "Confirmation Number : 583241 and I listed the wrong email address, the right on…" at bounding box center [381, 291] width 495 height 23
drag, startPoint x: 543, startPoint y: 295, endPoint x: 366, endPoint y: 290, distance: 177.2
click at [366, 290] on input "Confirmation Number : 583241 and I listed the wrong email address, the right on…" at bounding box center [381, 291] width 495 height 23
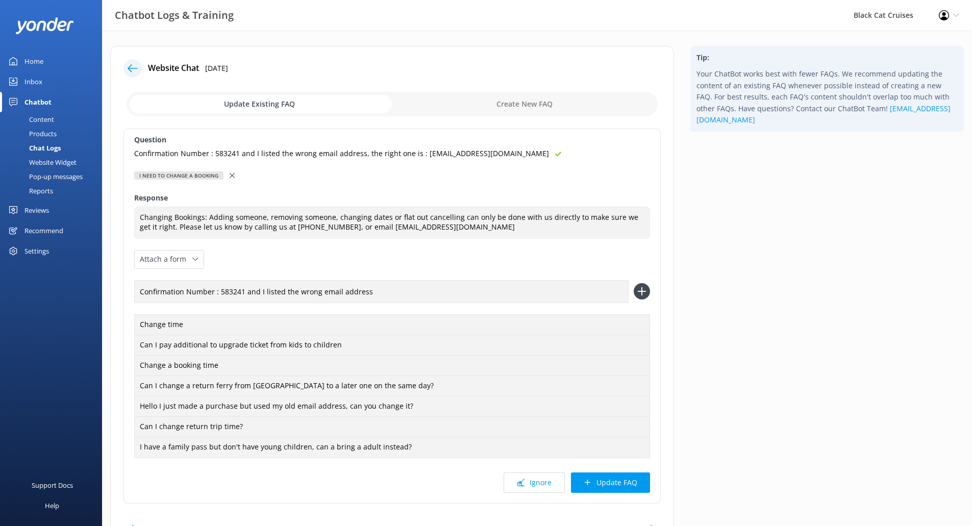
drag, startPoint x: 259, startPoint y: 292, endPoint x: 20, endPoint y: 289, distance: 239.4
click at [20, 289] on div "Chatbot Logs & Training Black Cat Cruises Profile Settings Logout Home Inbox Ch…" at bounding box center [486, 308] width 972 height 555
click at [642, 287] on icon at bounding box center [642, 291] width 16 height 16
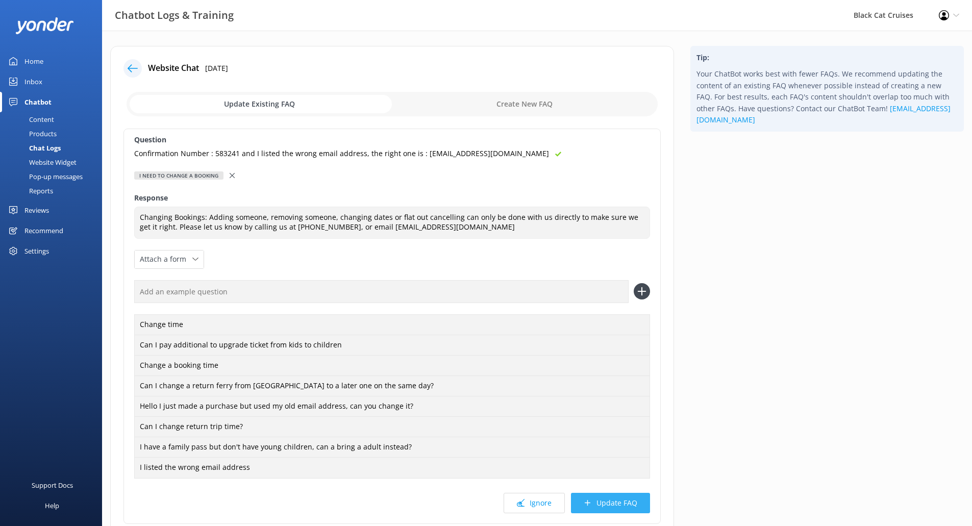
click at [623, 506] on button "Update FAQ" at bounding box center [610, 503] width 79 height 20
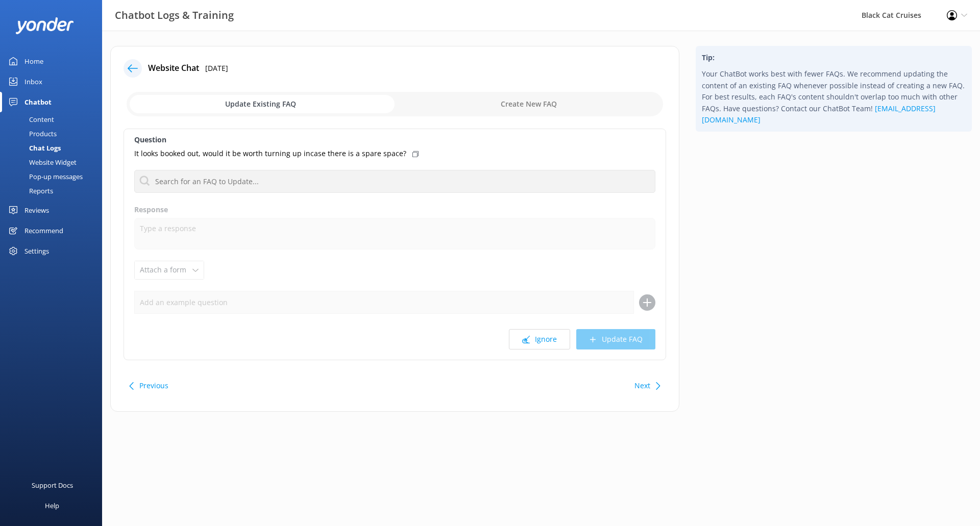
click at [132, 68] on use at bounding box center [133, 68] width 10 height 8
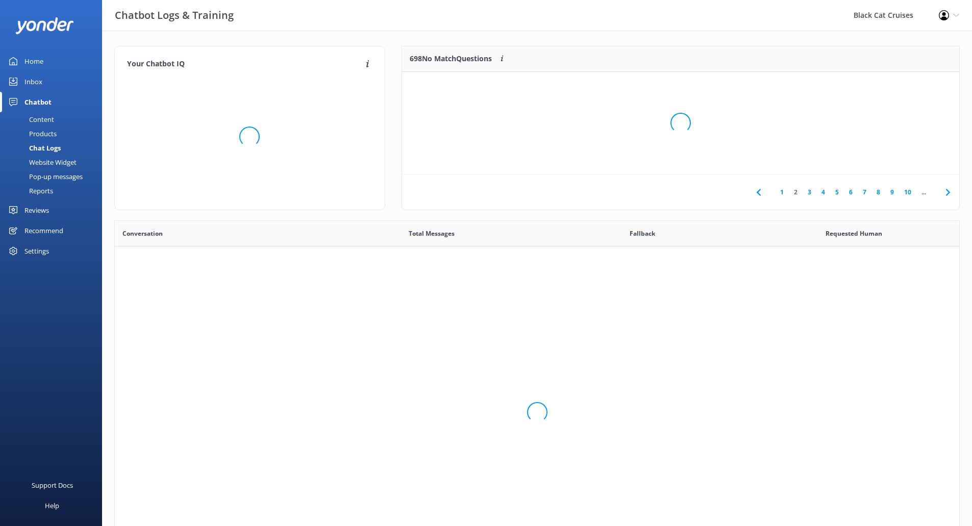
scroll to position [350, 837]
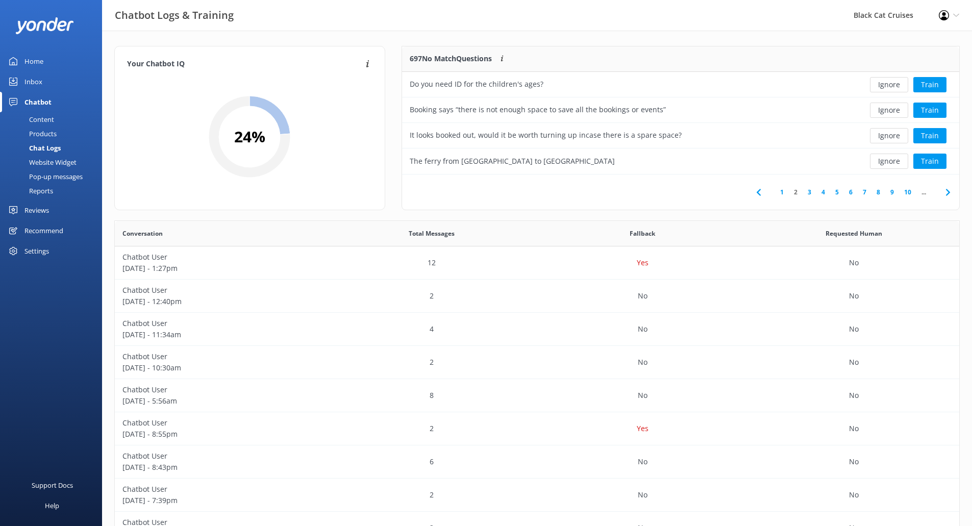
click at [784, 193] on link "1" at bounding box center [782, 192] width 14 height 10
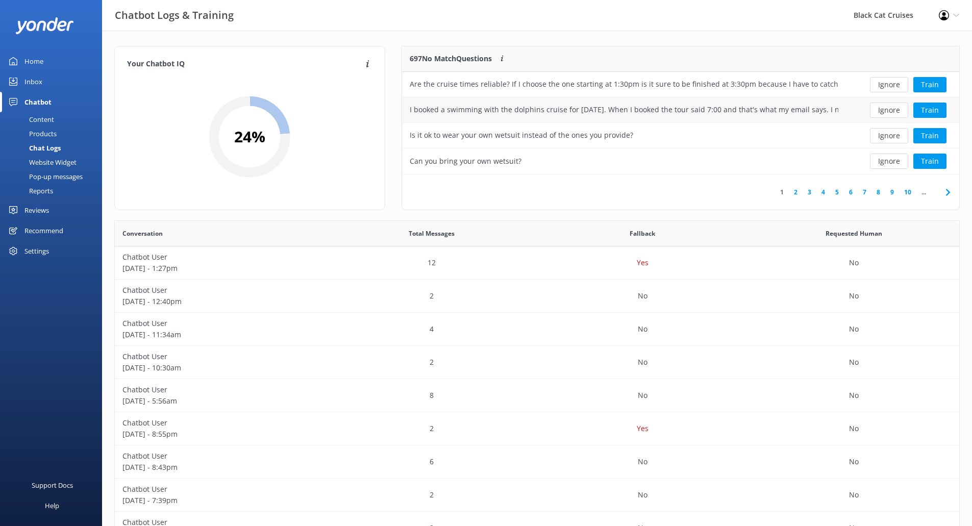
click at [738, 108] on div "I booked a swimming with the dolphins cruise for [DATE]. When I booked the tour…" at bounding box center [624, 109] width 429 height 11
click at [932, 109] on button "Train" at bounding box center [930, 110] width 33 height 15
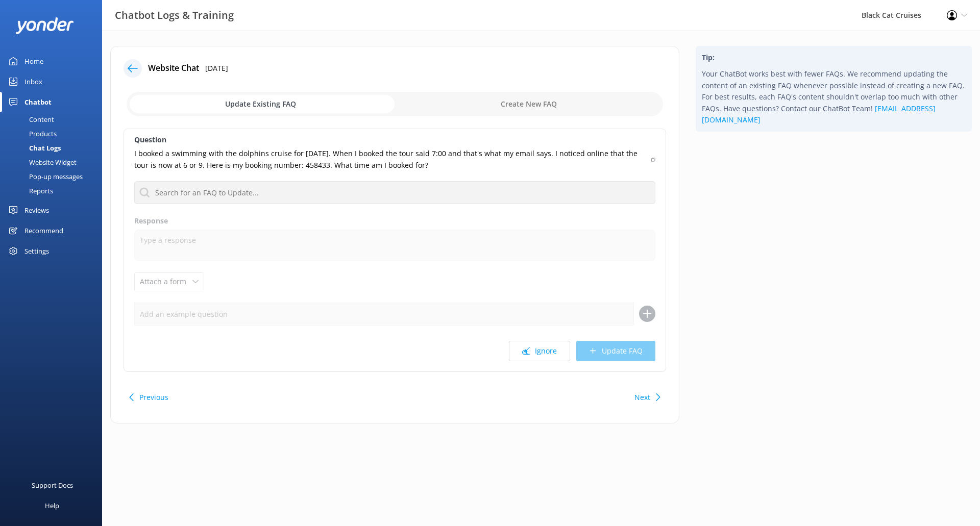
drag, startPoint x: 447, startPoint y: 163, endPoint x: 125, endPoint y: 154, distance: 322.7
click at [125, 154] on div "Question I booked a swimming with the dolphins cruise for [DATE]. When I booked…" at bounding box center [395, 250] width 543 height 243
copy p "I booked a swimming with the dolphins cruise for [DATE]. When I booked the tour…"
click at [476, 162] on p "I booked a swimming with the dolphins cruise for [DATE]. When I booked the tour…" at bounding box center [389, 159] width 511 height 23
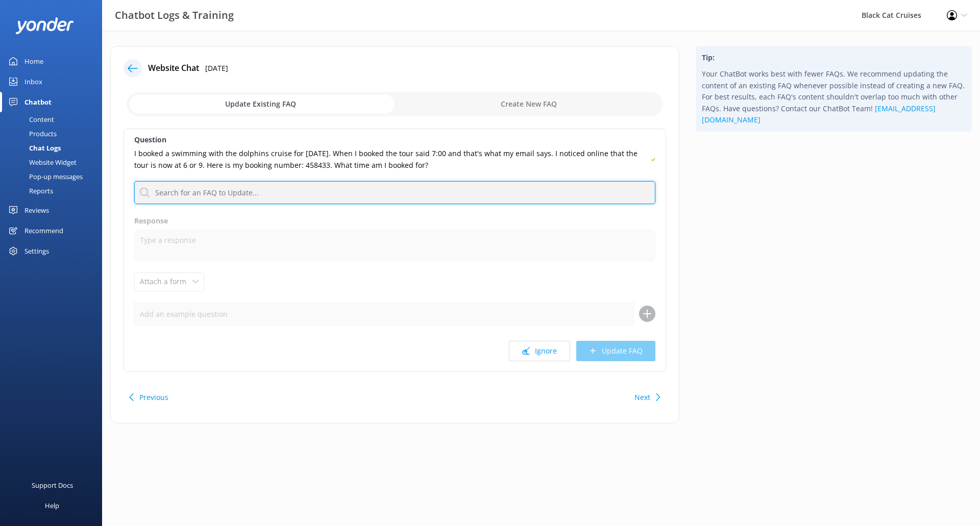
click at [315, 199] on input "text" at bounding box center [394, 192] width 521 height 23
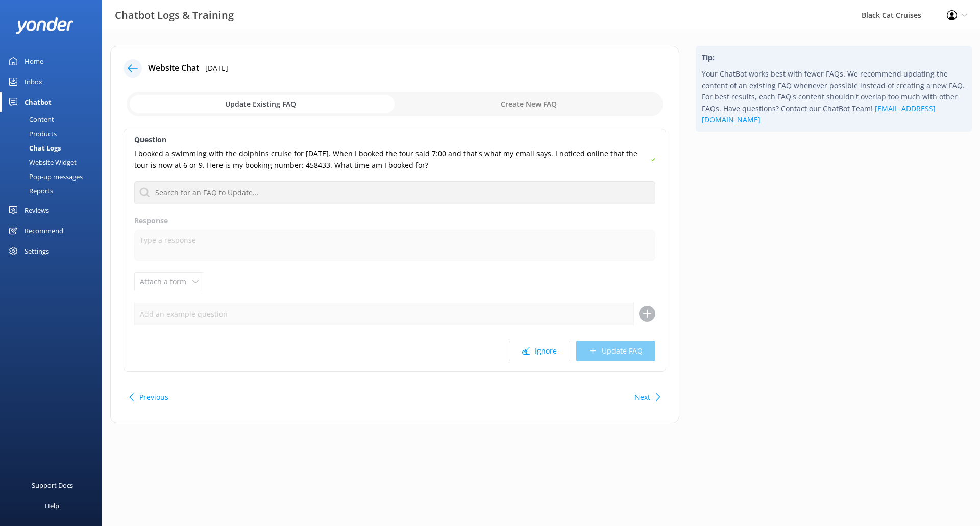
click at [656, 397] on icon at bounding box center [658, 398] width 8 height 8
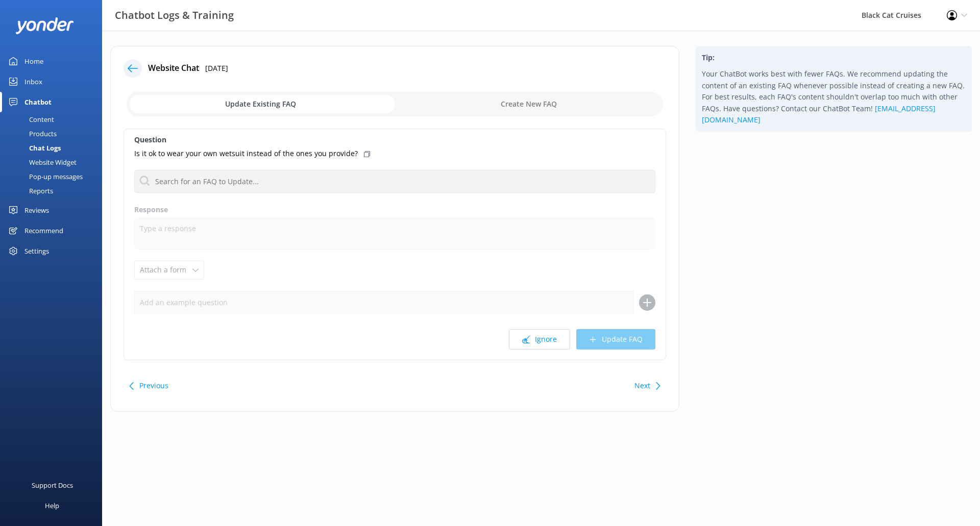
click at [136, 64] on icon at bounding box center [133, 68] width 10 height 10
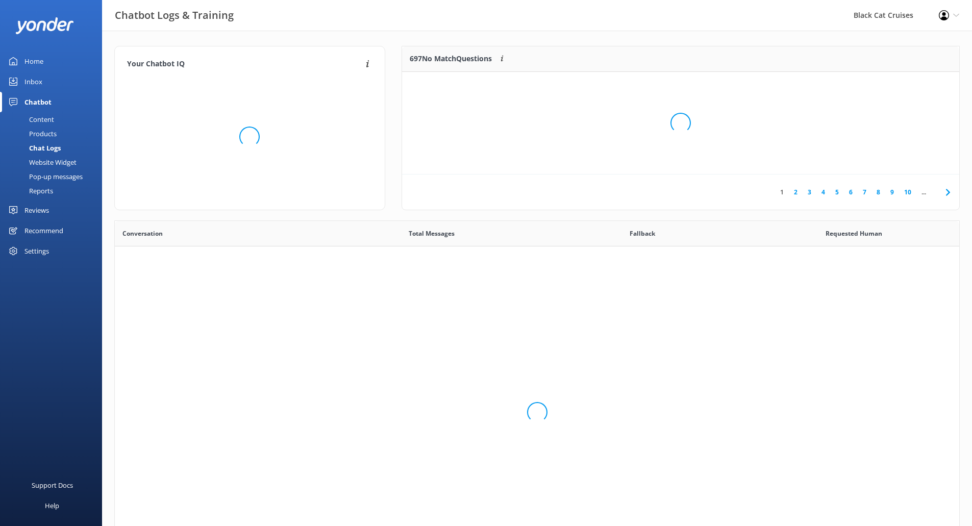
scroll to position [350, 837]
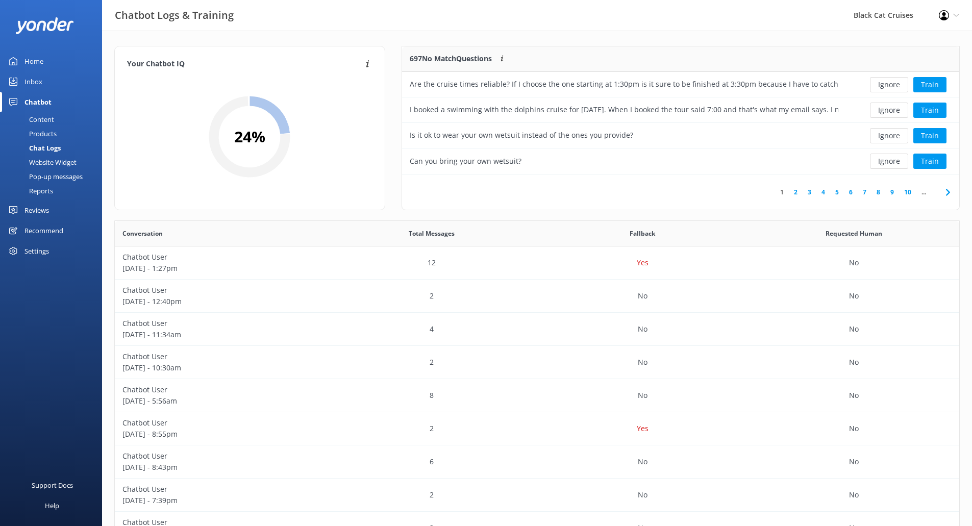
click at [797, 191] on link "2" at bounding box center [796, 192] width 14 height 10
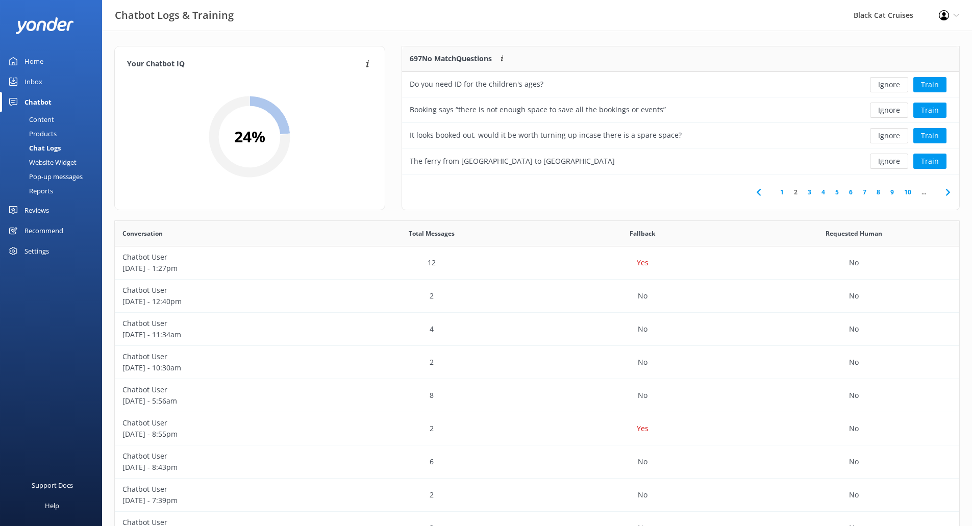
click at [810, 193] on link "3" at bounding box center [810, 192] width 14 height 10
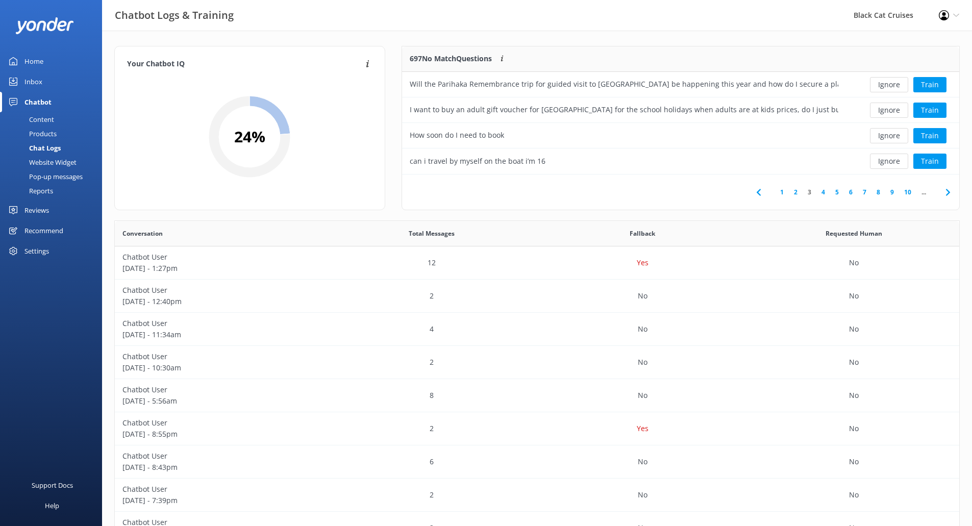
click at [823, 190] on link "4" at bounding box center [824, 192] width 14 height 10
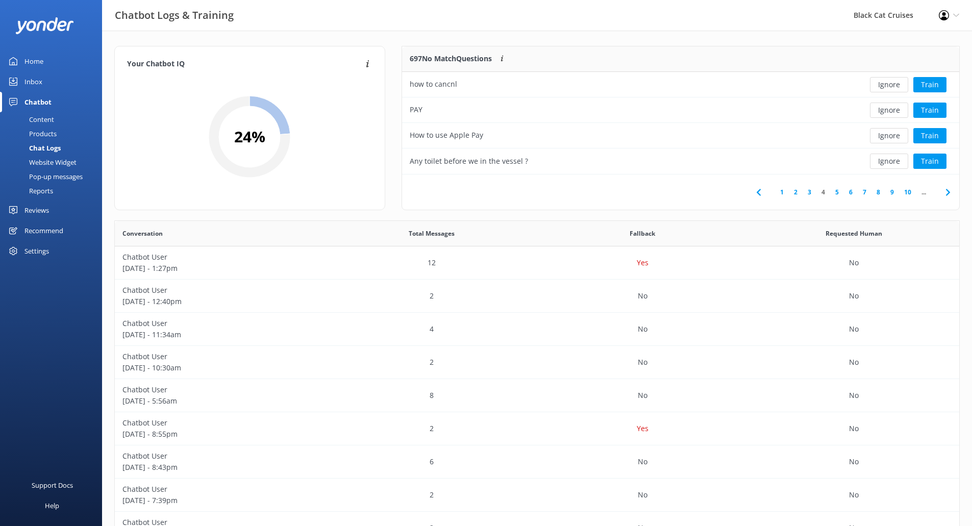
click at [838, 192] on link "5" at bounding box center [837, 192] width 14 height 10
click at [850, 190] on link "6" at bounding box center [851, 192] width 14 height 10
click at [739, 193] on use at bounding box center [740, 192] width 4 height 7
click at [779, 194] on link "1" at bounding box center [782, 192] width 14 height 10
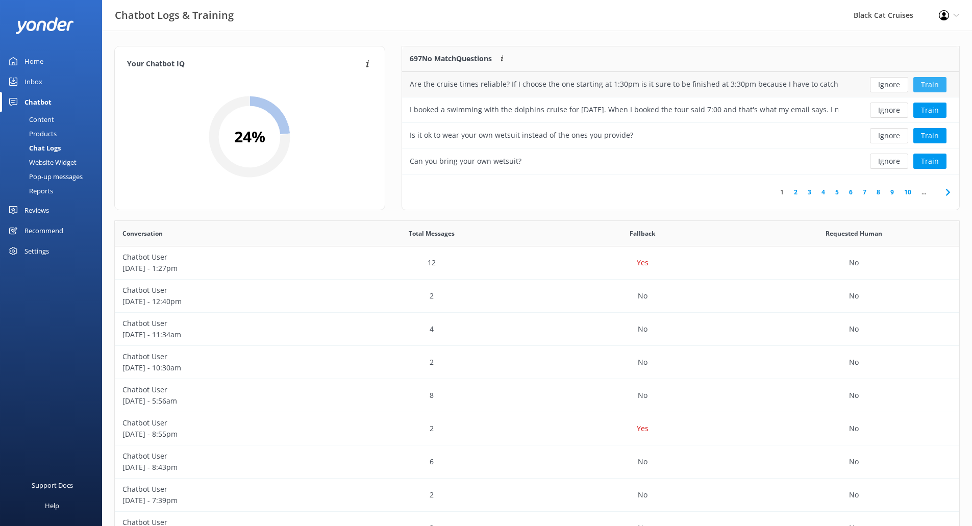
click at [927, 86] on button "Train" at bounding box center [930, 84] width 33 height 15
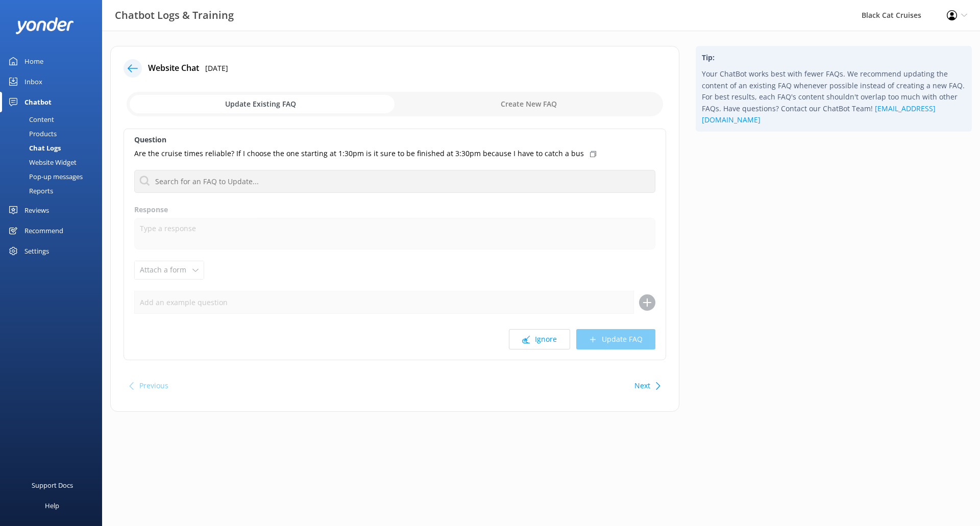
click at [580, 156] on div "Are the cruise times reliable? If I choose the one starting at 1:30pm is it sur…" at bounding box center [394, 153] width 521 height 11
click at [134, 58] on div "Website Chat [DATE] Update Existing FAQ Create New FAQ Question Are the cruise …" at bounding box center [394, 229] width 569 height 366
click at [133, 73] on div at bounding box center [133, 68] width 18 height 18
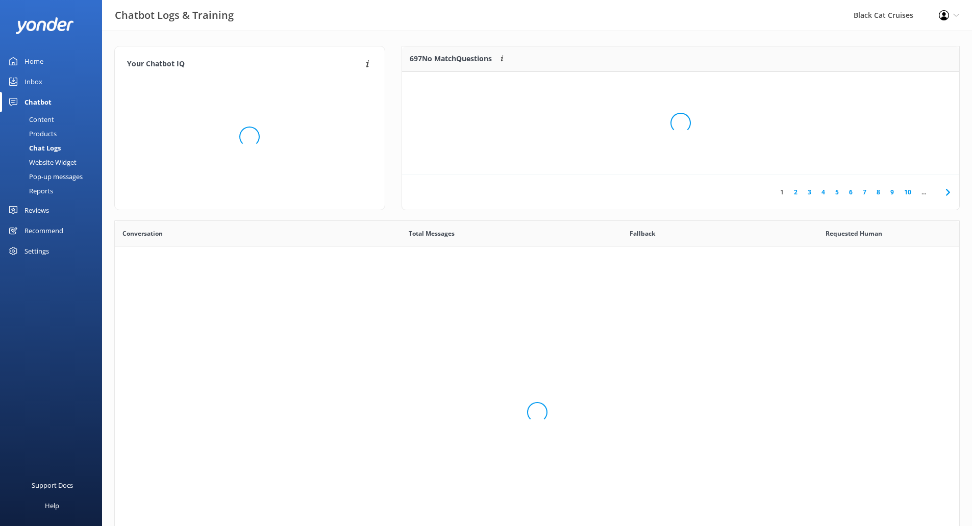
scroll to position [350, 837]
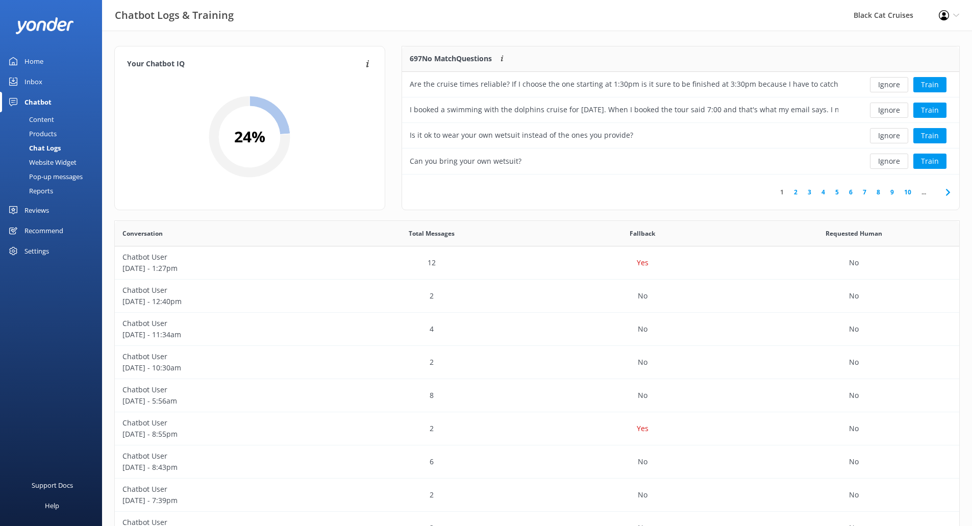
click at [796, 190] on link "2" at bounding box center [796, 192] width 14 height 10
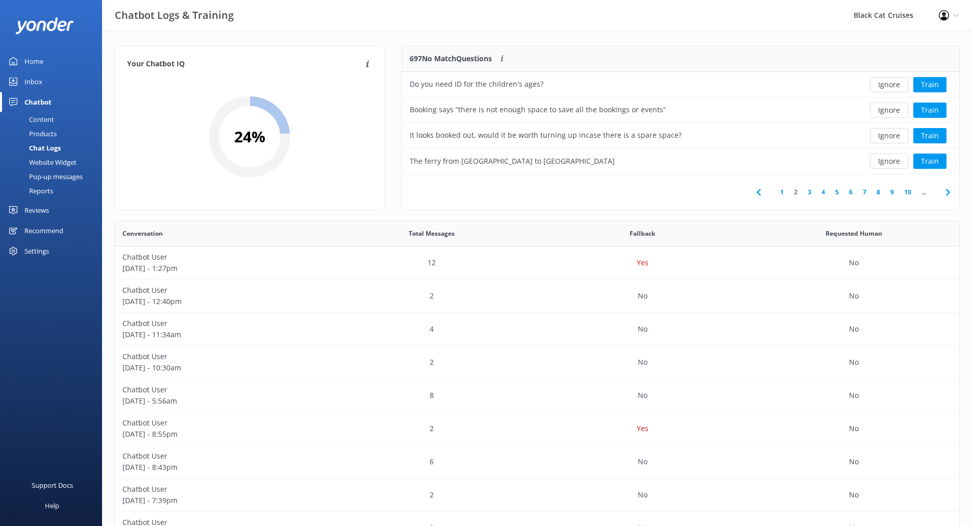
click at [923, 192] on span "..." at bounding box center [924, 192] width 15 height 10
click at [950, 194] on icon at bounding box center [948, 192] width 12 height 12
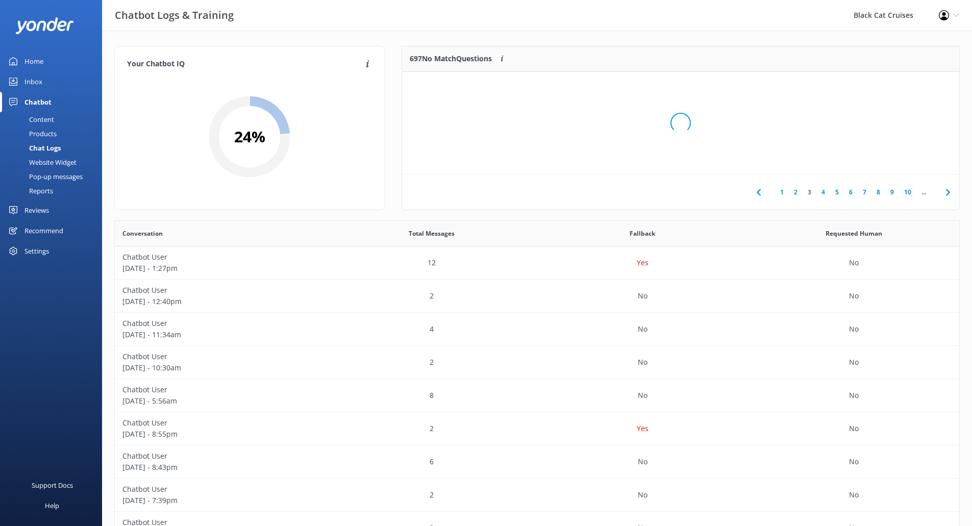
click at [950, 194] on icon at bounding box center [948, 192] width 12 height 12
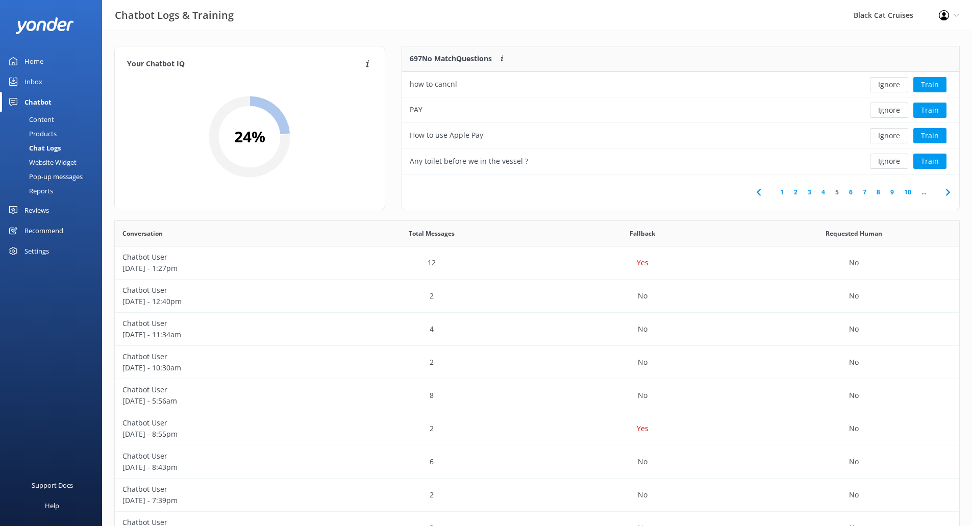
click at [950, 194] on icon at bounding box center [948, 192] width 12 height 12
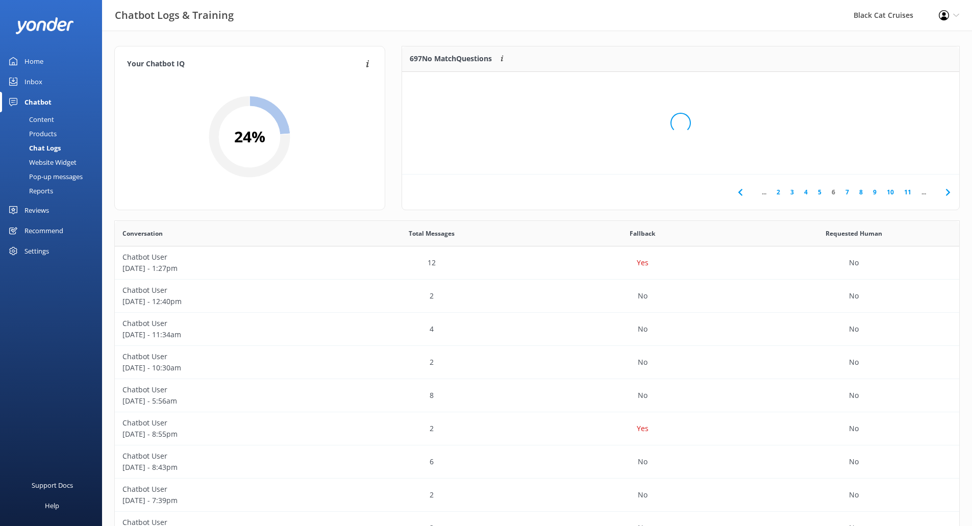
click at [950, 194] on icon at bounding box center [948, 192] width 12 height 12
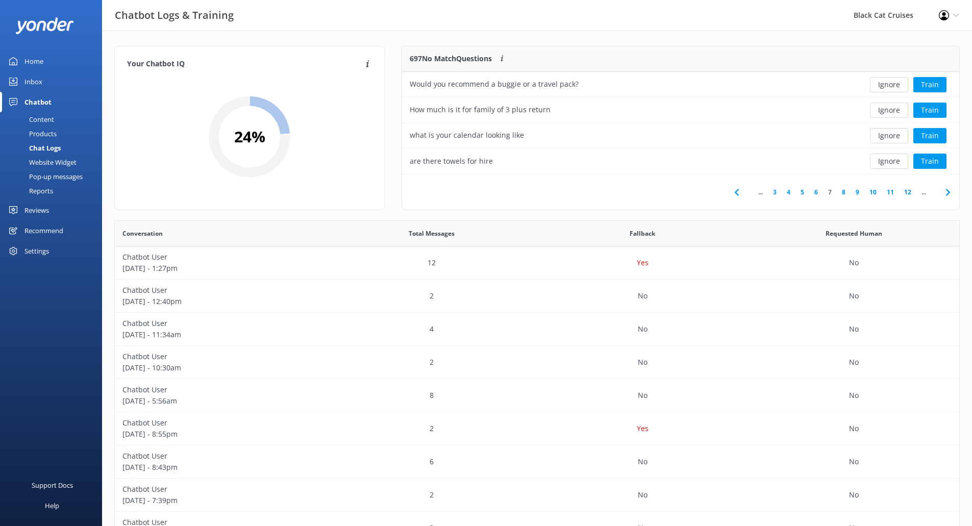
click at [950, 194] on icon at bounding box center [948, 192] width 12 height 12
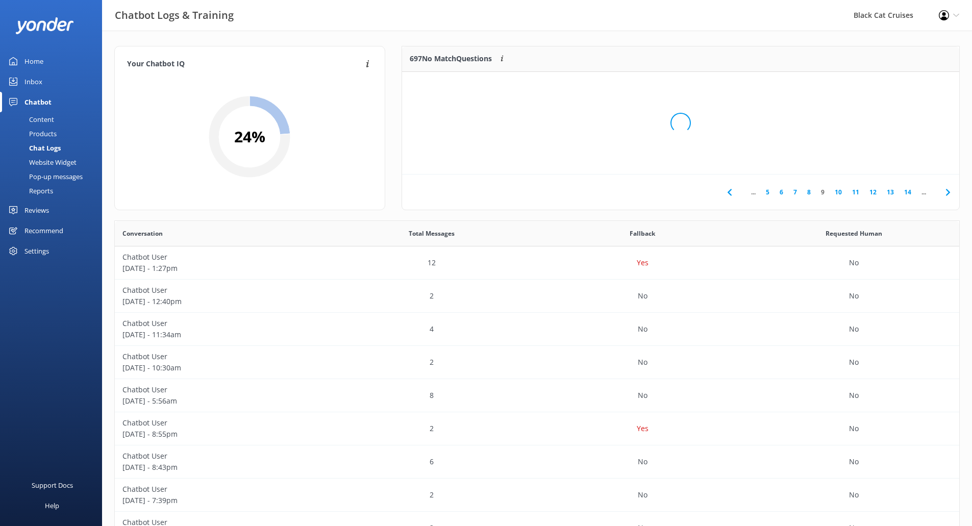
click at [950, 194] on icon at bounding box center [948, 192] width 12 height 12
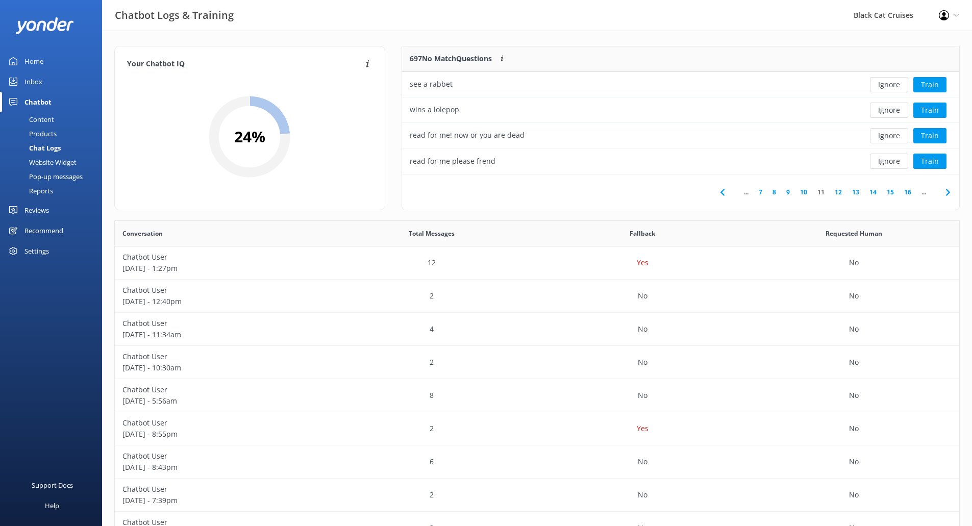
click at [950, 194] on icon at bounding box center [948, 192] width 12 height 12
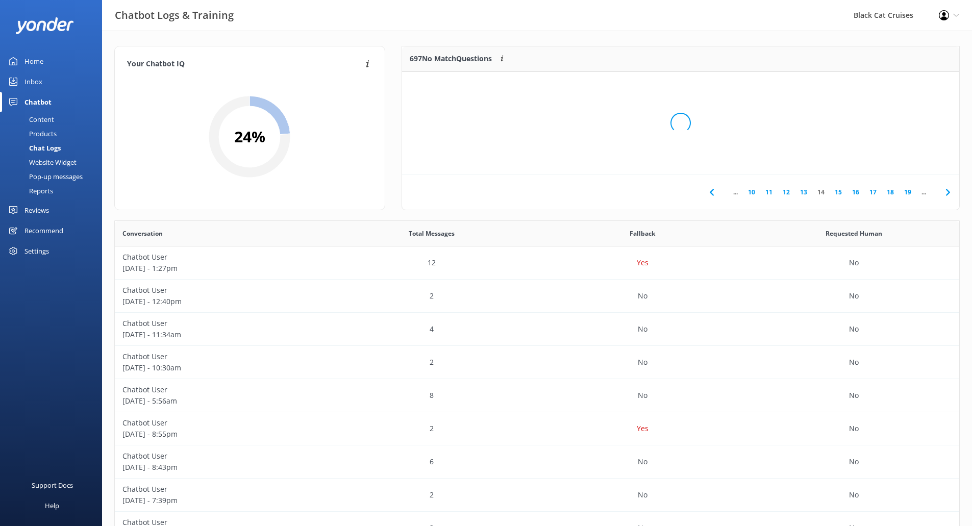
click at [950, 194] on icon at bounding box center [948, 192] width 12 height 12
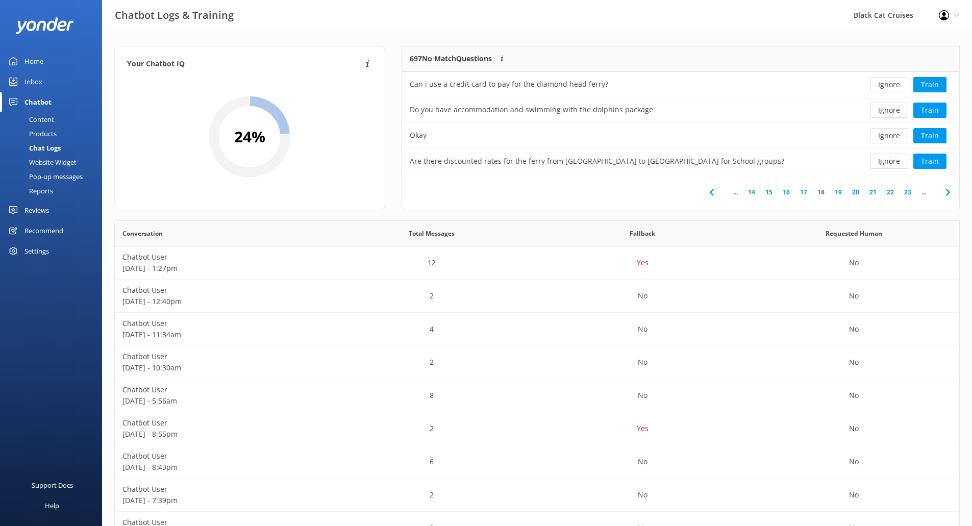
click at [950, 194] on icon at bounding box center [948, 192] width 12 height 12
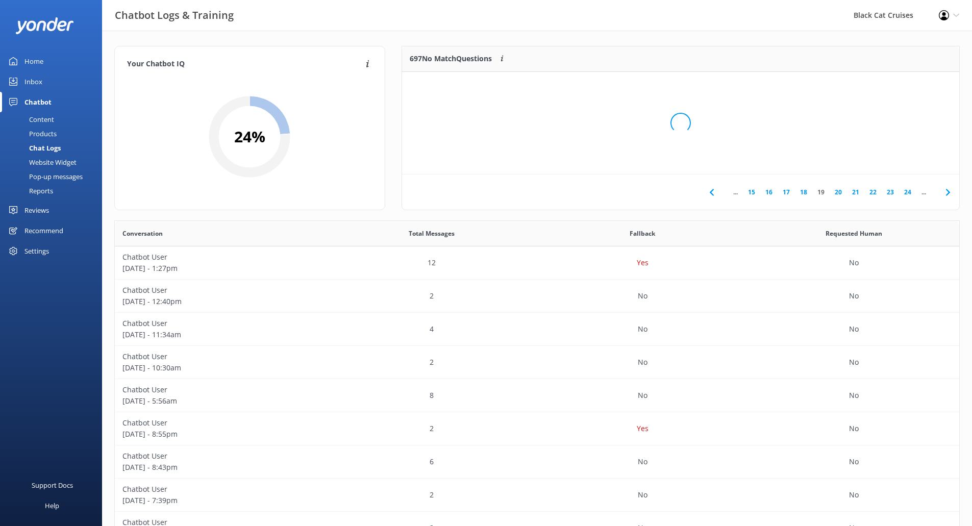
click at [950, 194] on icon at bounding box center [948, 192] width 12 height 12
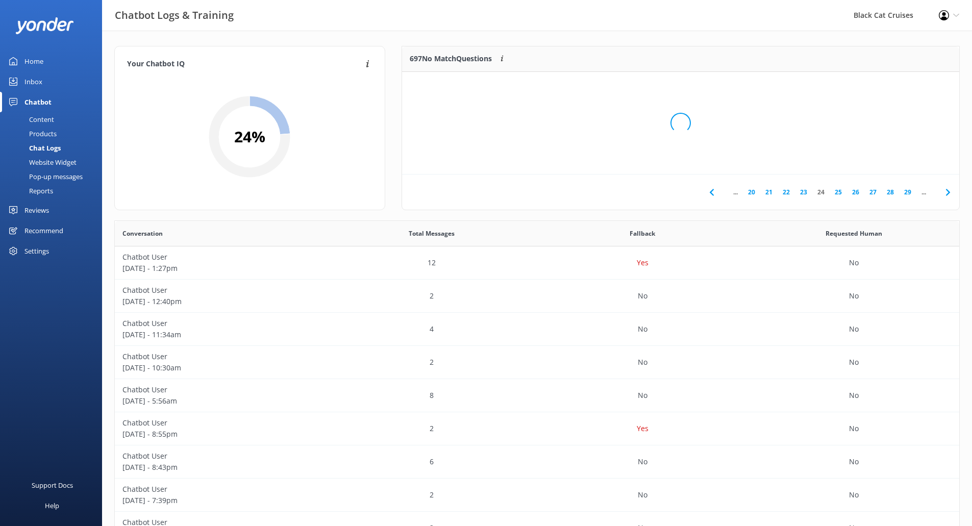
click at [950, 194] on icon at bounding box center [948, 192] width 12 height 12
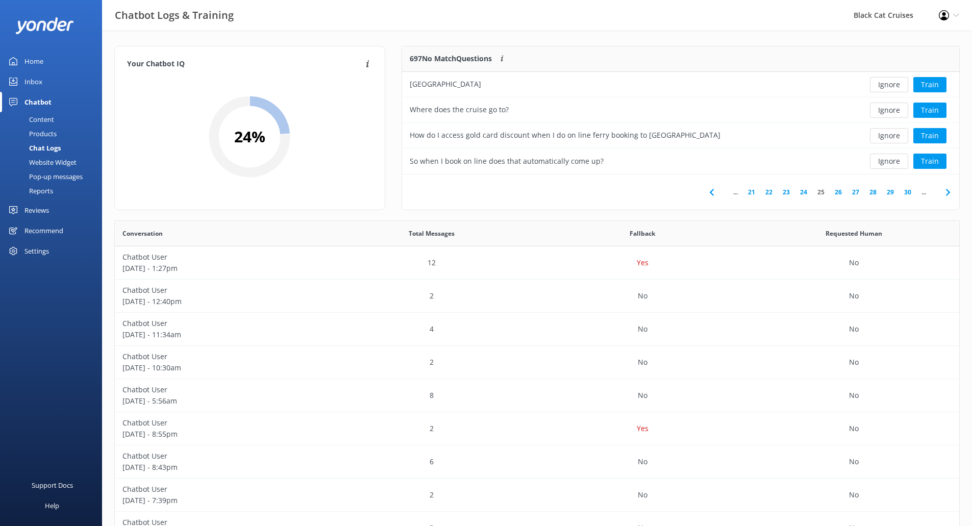
click at [950, 194] on icon at bounding box center [948, 192] width 12 height 12
click at [837, 191] on link "27" at bounding box center [838, 192] width 17 height 10
click at [898, 140] on button "Ignore" at bounding box center [889, 135] width 38 height 15
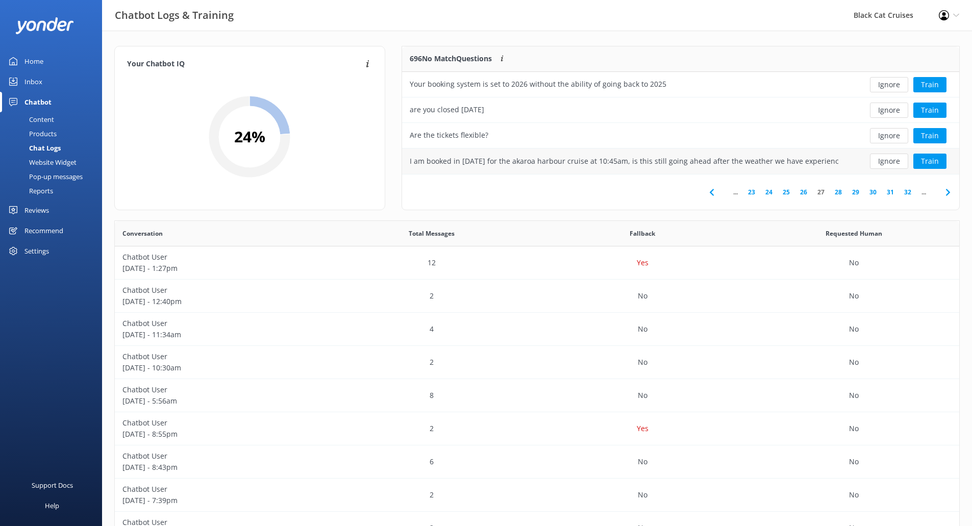
click at [656, 165] on div "I am booked in [DATE] for the akaroa harbour cruise at 10:45am, is this still g…" at bounding box center [624, 161] width 429 height 11
click at [933, 163] on button "Train" at bounding box center [930, 161] width 33 height 15
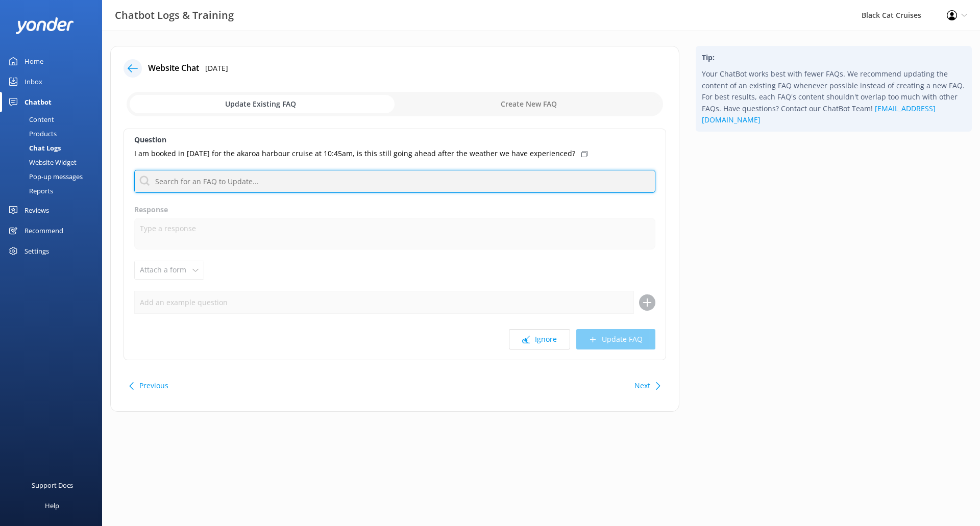
click at [328, 183] on input "text" at bounding box center [394, 181] width 521 height 23
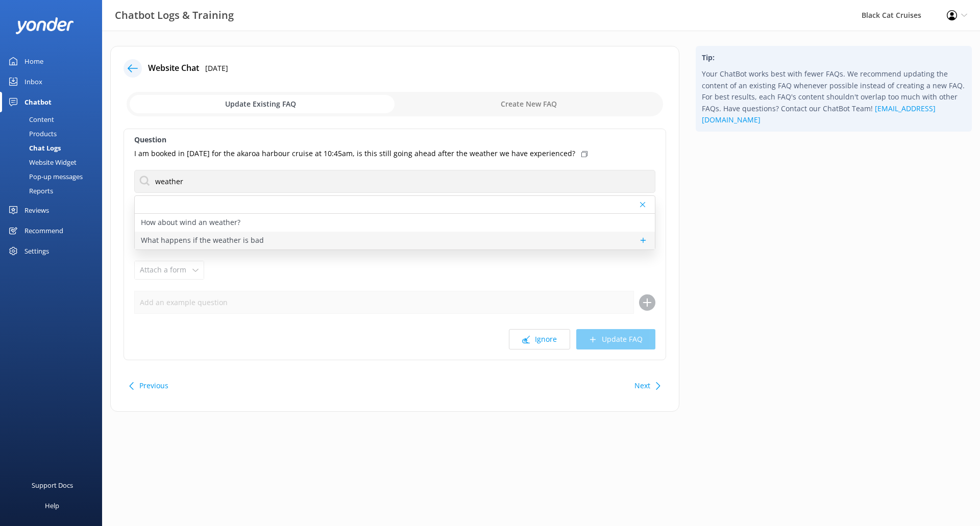
click at [215, 239] on p "What happens if the weather is bad" at bounding box center [202, 240] width 123 height 11
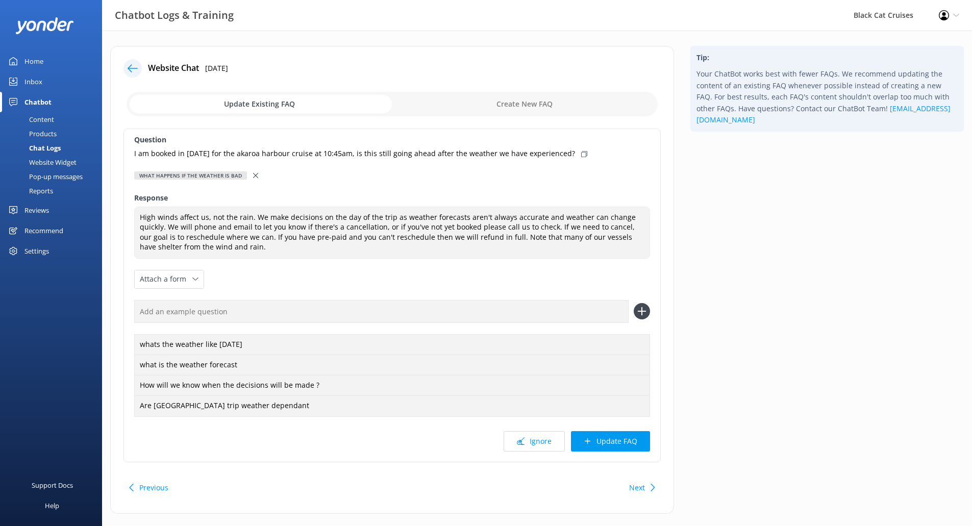
click at [582, 155] on icon at bounding box center [584, 154] width 6 height 6
click at [603, 317] on input "text" at bounding box center [381, 311] width 495 height 23
paste input "I am booked in [DATE] for the akaroa harbour cruise at 10:45am, is this still g…"
drag, startPoint x: 364, startPoint y: 312, endPoint x: 228, endPoint y: 304, distance: 136.5
click at [228, 304] on input "I am booked in [DATE] for the akaroa harbour cruise at 10:45am, is this still g…" at bounding box center [381, 311] width 495 height 23
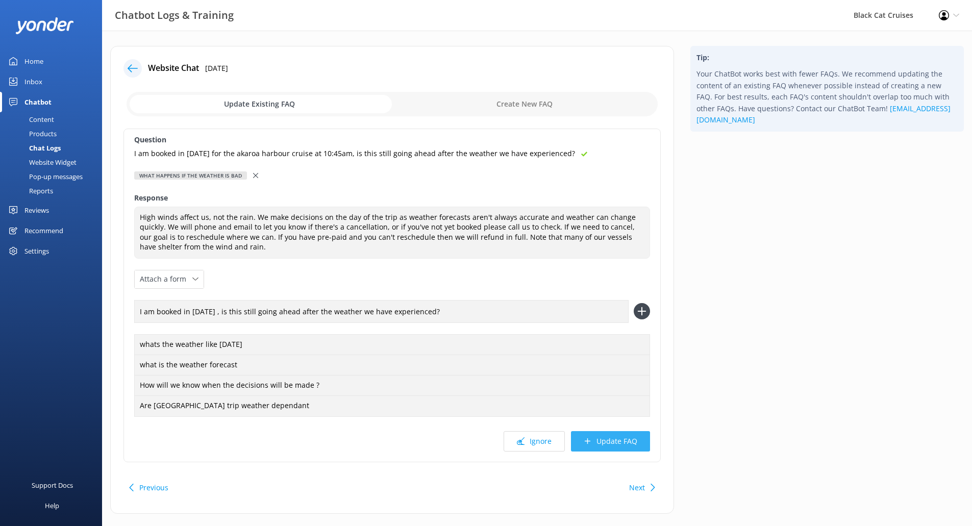
click at [598, 438] on button "Update FAQ" at bounding box center [610, 441] width 79 height 20
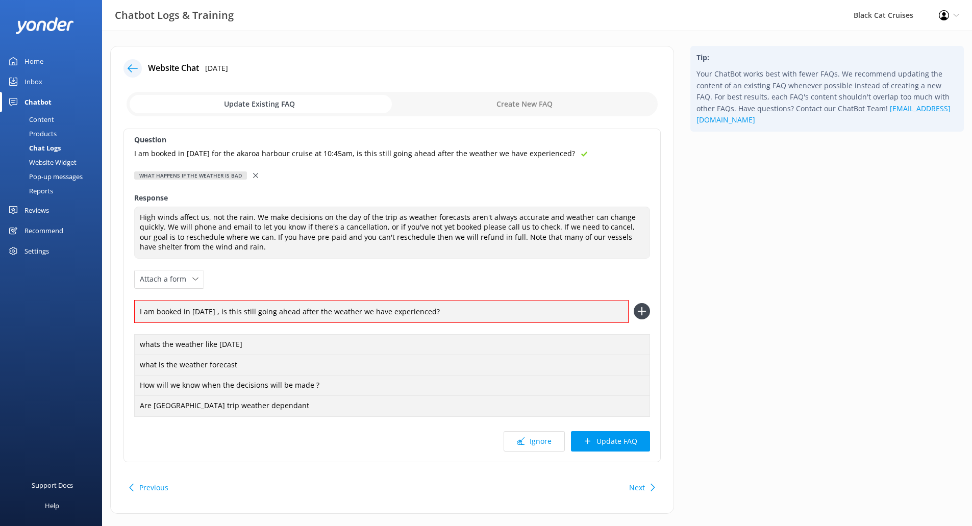
click at [642, 314] on use at bounding box center [641, 311] width 9 height 9
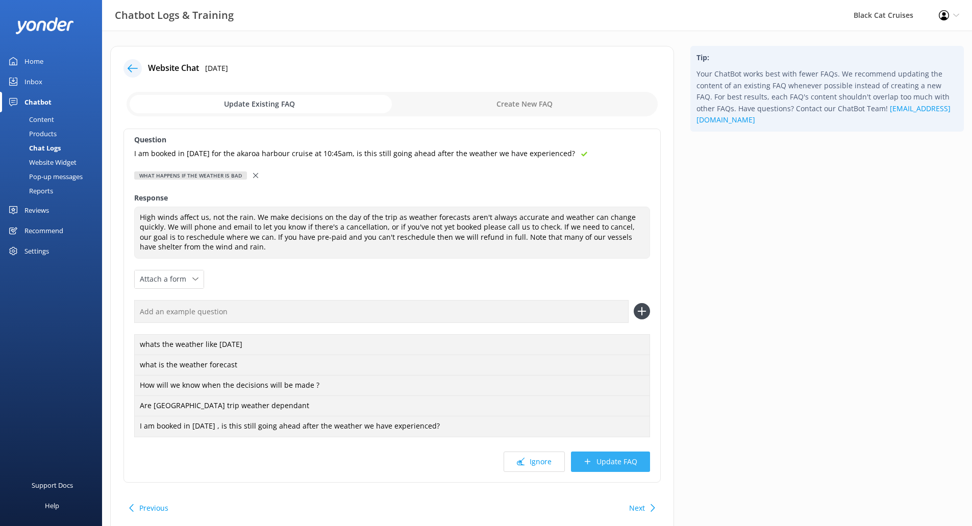
click at [617, 464] on button "Update FAQ" at bounding box center [610, 462] width 79 height 20
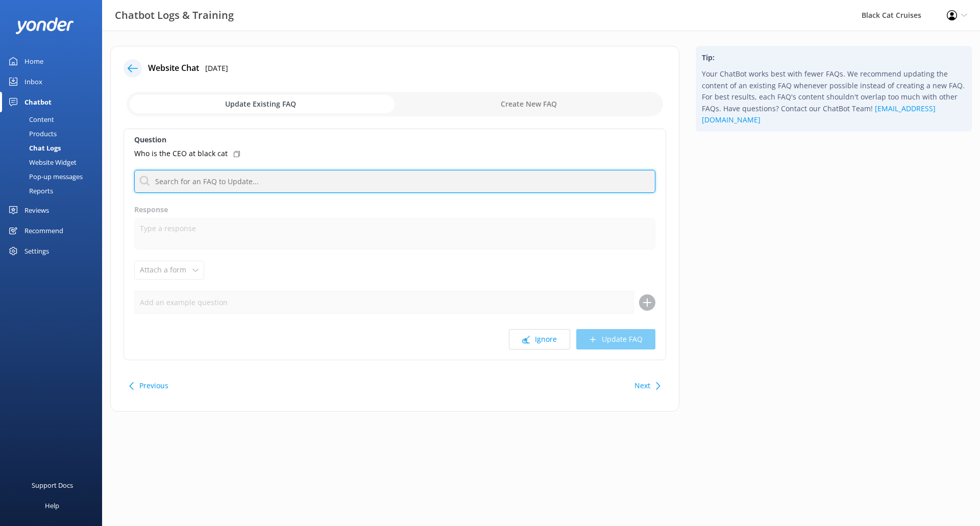
click at [248, 187] on input "text" at bounding box center [394, 181] width 521 height 23
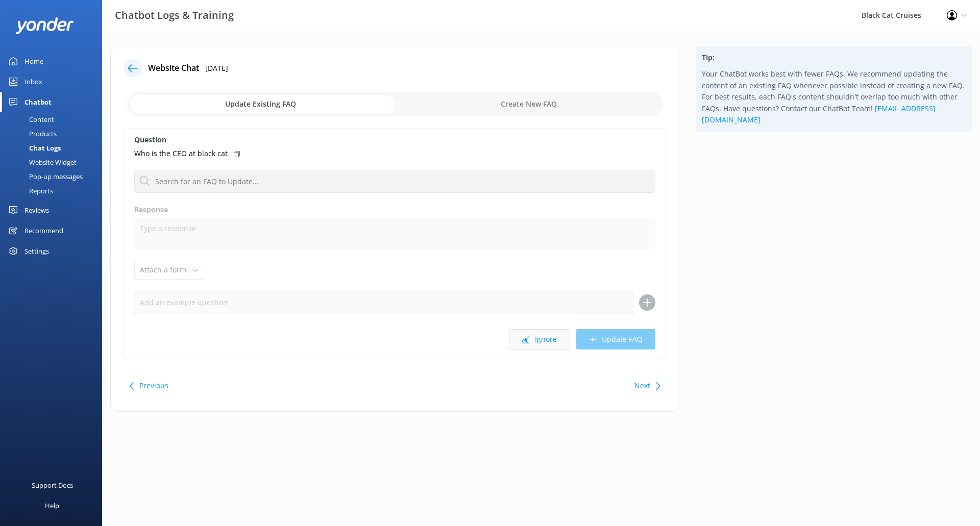
click at [566, 341] on button "Ignore" at bounding box center [539, 339] width 61 height 20
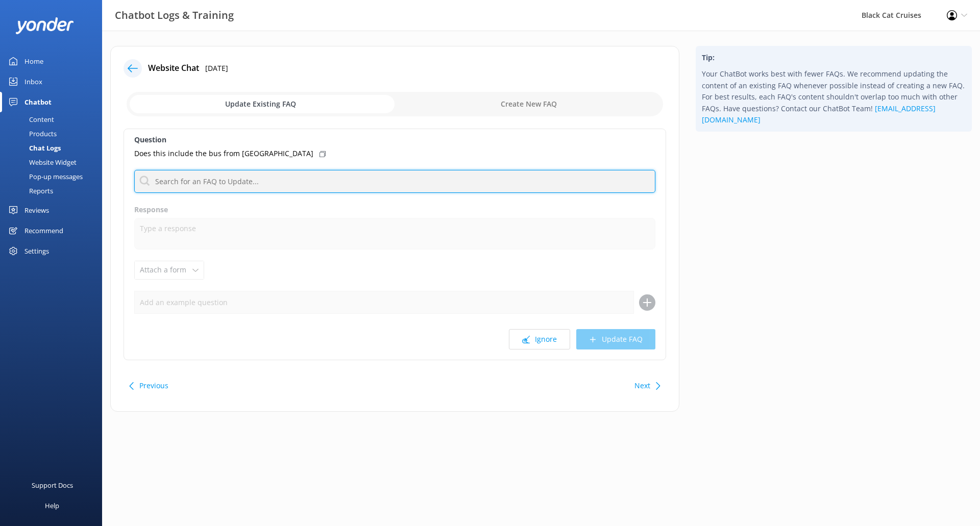
click at [192, 173] on input "text" at bounding box center [394, 181] width 521 height 23
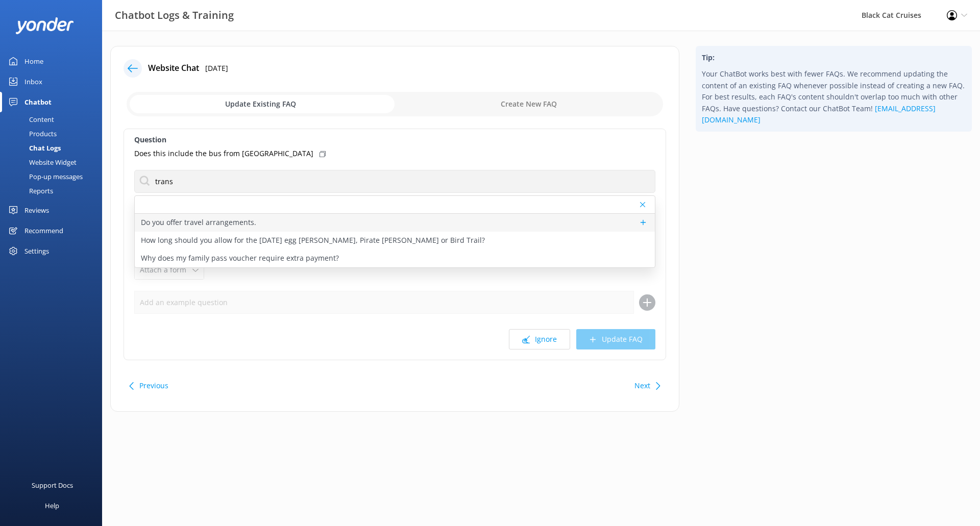
click at [208, 218] on p "Do you offer travel arrangements." at bounding box center [198, 222] width 115 height 11
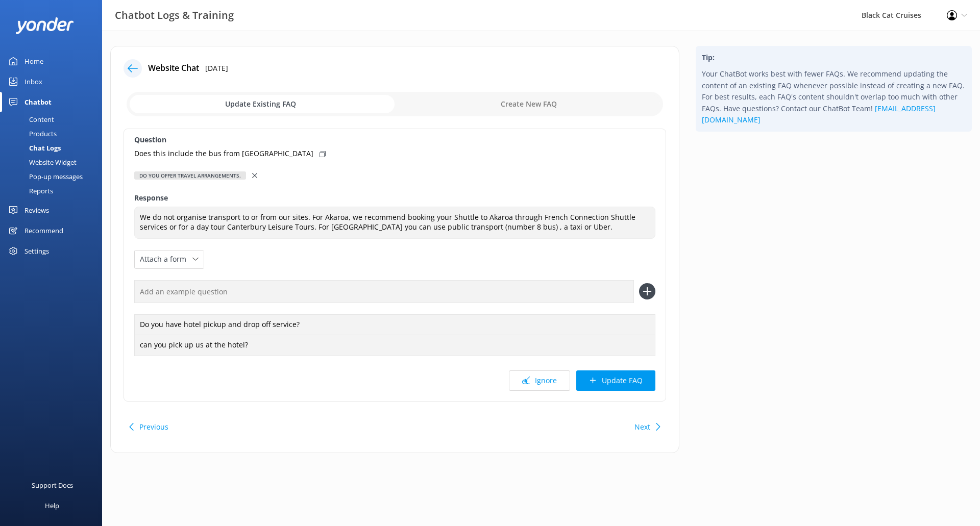
drag, startPoint x: 291, startPoint y: 151, endPoint x: 301, endPoint y: 174, distance: 24.7
click at [320, 152] on icon at bounding box center [323, 154] width 6 height 6
click at [570, 294] on input "text" at bounding box center [384, 291] width 500 height 23
paste input "Does this include the bus from [GEOGRAPHIC_DATA]"
click at [648, 291] on use at bounding box center [647, 291] width 9 height 9
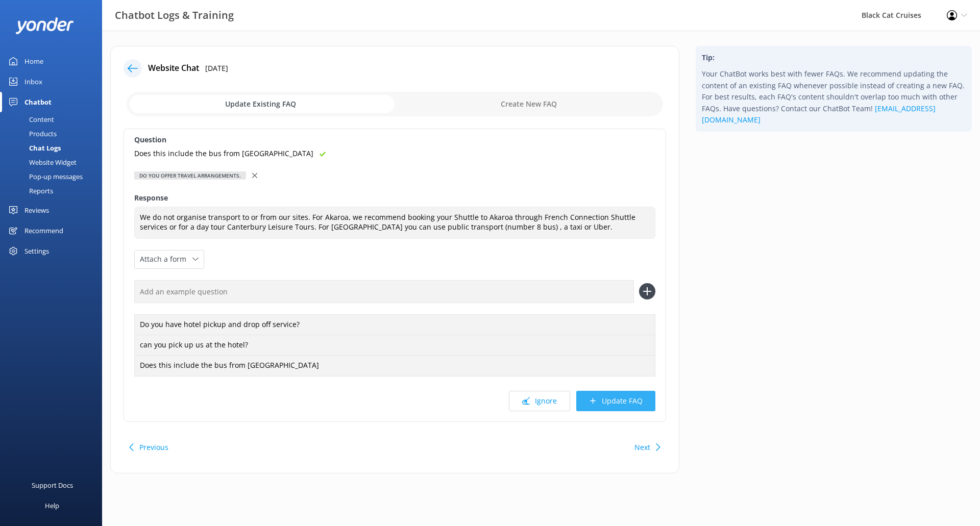
click at [623, 398] on button "Update FAQ" at bounding box center [615, 401] width 79 height 20
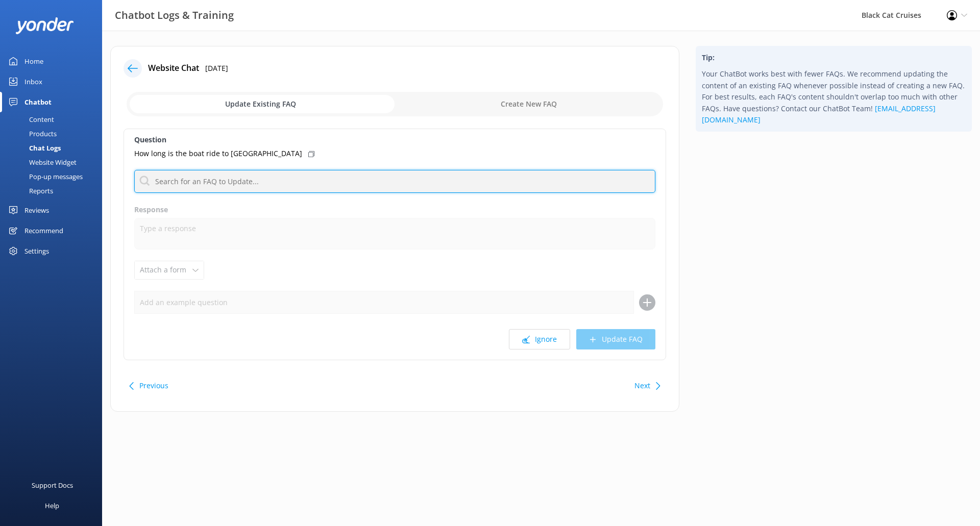
click at [348, 177] on input "text" at bounding box center [394, 181] width 521 height 23
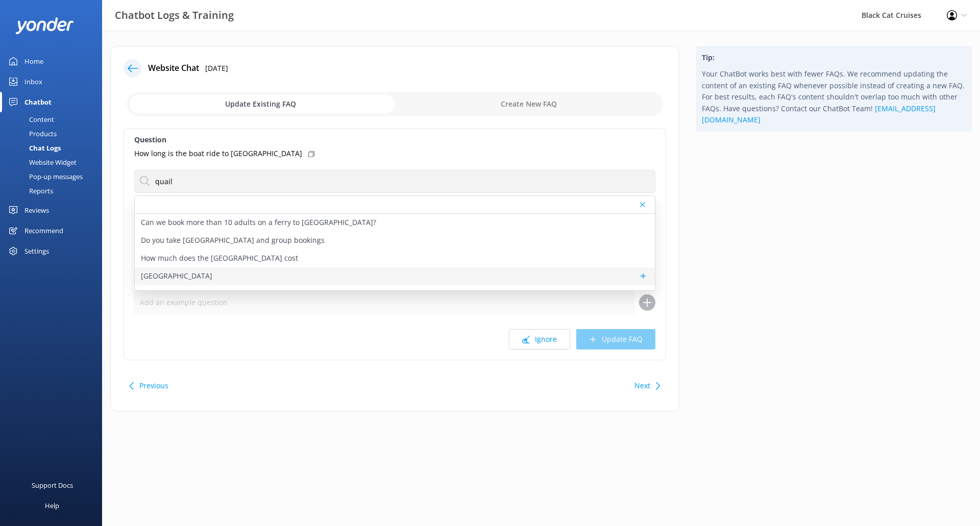
click at [335, 274] on div "[GEOGRAPHIC_DATA]" at bounding box center [395, 276] width 520 height 18
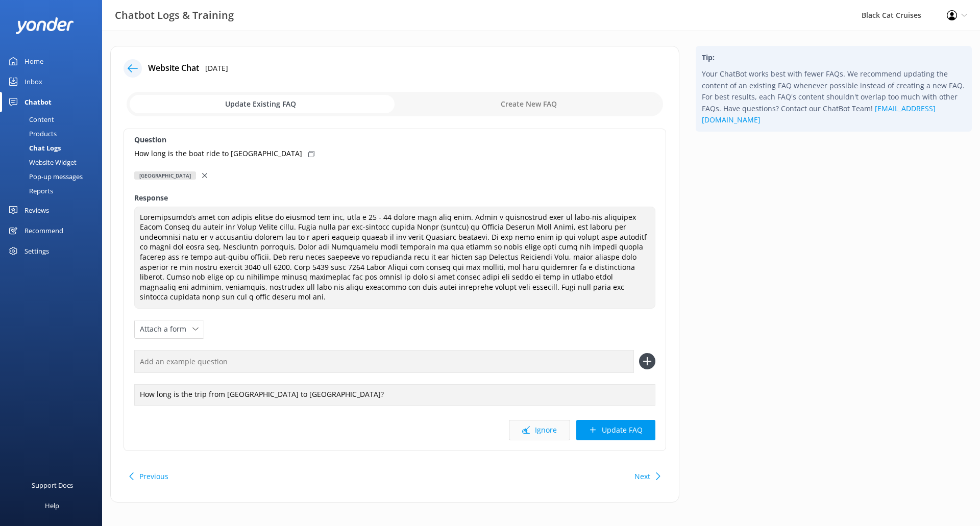
click at [550, 422] on button "Ignore" at bounding box center [539, 430] width 61 height 20
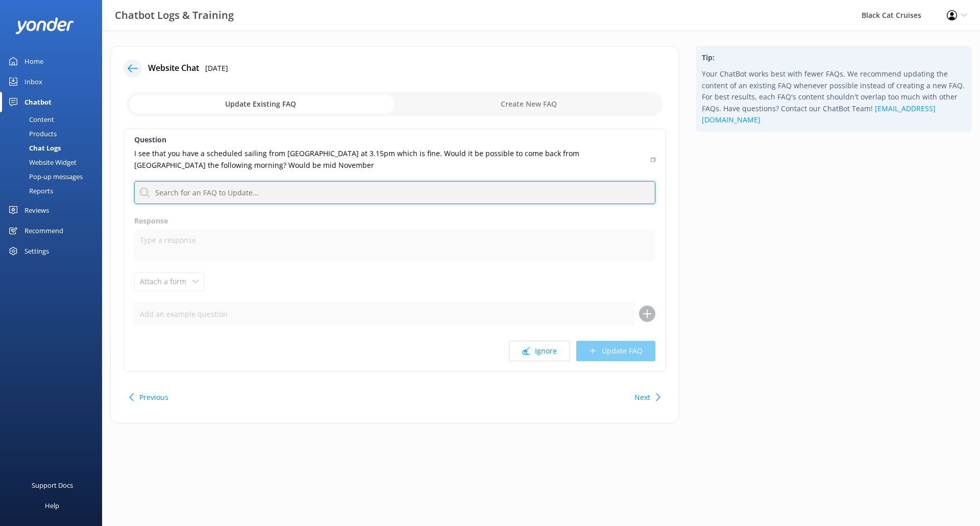
click at [593, 203] on input "text" at bounding box center [394, 192] width 521 height 23
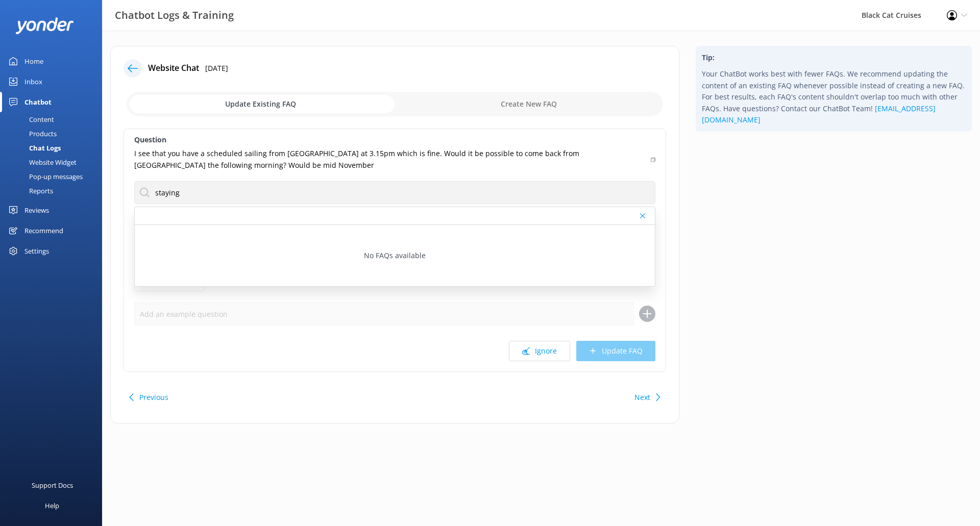
click at [217, 233] on div "No FAQs available" at bounding box center [395, 255] width 520 height 61
click at [226, 213] on div at bounding box center [395, 216] width 520 height 18
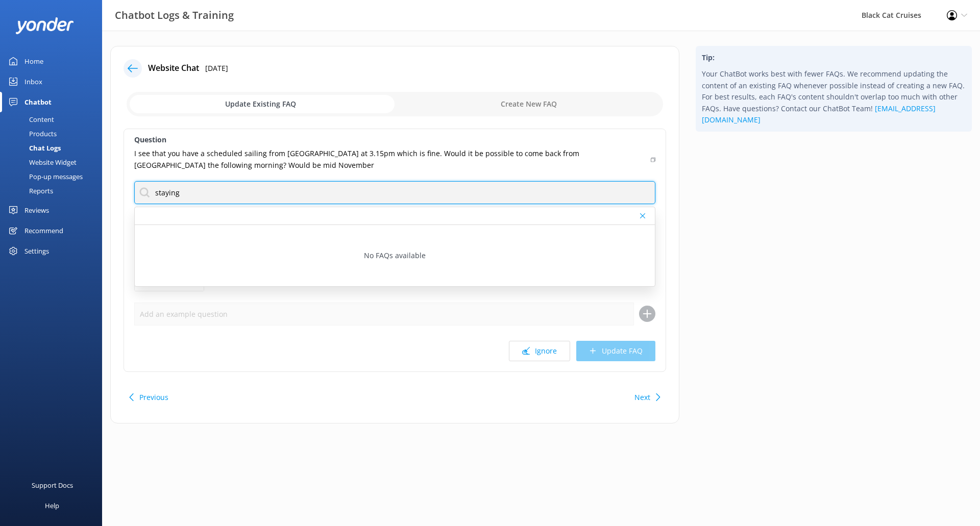
click at [219, 196] on input "staying" at bounding box center [394, 192] width 521 height 23
click at [219, 196] on input "staying on quail" at bounding box center [394, 192] width 521 height 23
drag, startPoint x: 240, startPoint y: 191, endPoint x: 2, endPoint y: 185, distance: 238.4
click at [2, 185] on div "Chatbot Logs & Training Black Cat Cruises Profile Settings Logout Home Inbox Ch…" at bounding box center [490, 243] width 980 height 424
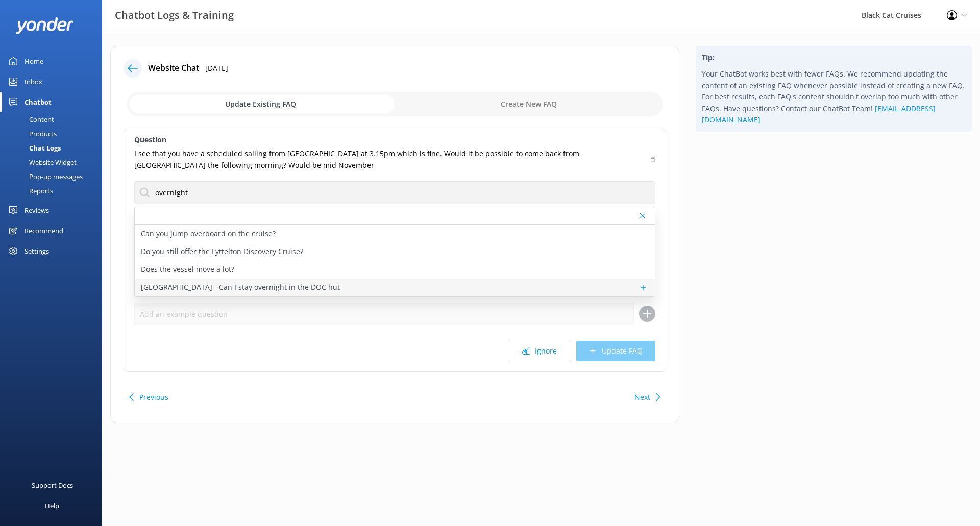
click at [271, 288] on p "[GEOGRAPHIC_DATA] - Can I stay overnight in the DOC hut" at bounding box center [240, 287] width 199 height 11
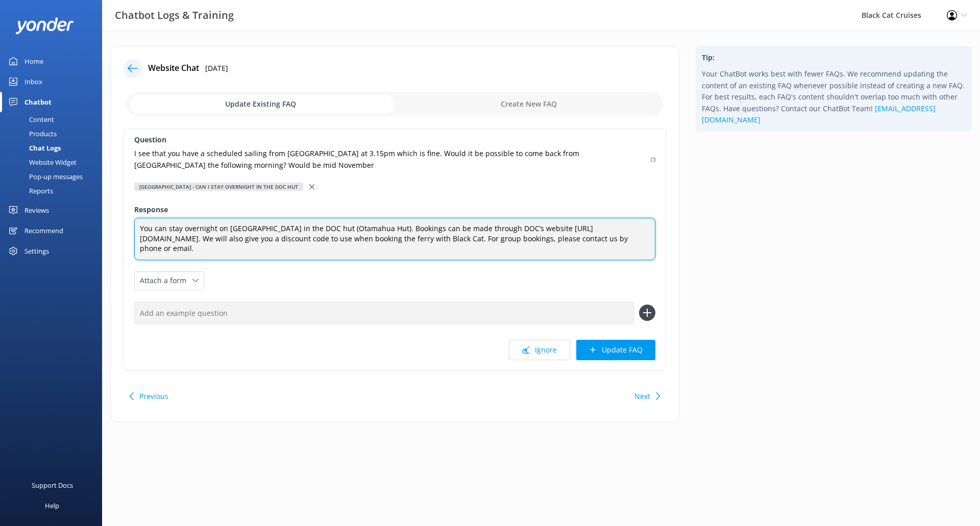
click at [266, 227] on textarea "You can stay overnight on [GEOGRAPHIC_DATA] in the DOC hut (Otamahua Hut). Book…" at bounding box center [394, 239] width 521 height 42
drag, startPoint x: 394, startPoint y: 232, endPoint x: 429, endPoint y: 235, distance: 35.3
click at [395, 232] on textarea "You can stay overnight on [GEOGRAPHIC_DATA] either in the DOC hut (Otamahua Hut…" at bounding box center [394, 239] width 521 height 42
click at [555, 255] on textarea "You can stay overnight on [GEOGRAPHIC_DATA] either in the DOC hut ([GEOGRAPHIC_…" at bounding box center [394, 239] width 521 height 42
click at [310, 238] on textarea "You can stay overnight on [GEOGRAPHIC_DATA] either in the DOC hut ([GEOGRAPHIC_…" at bounding box center [394, 239] width 521 height 42
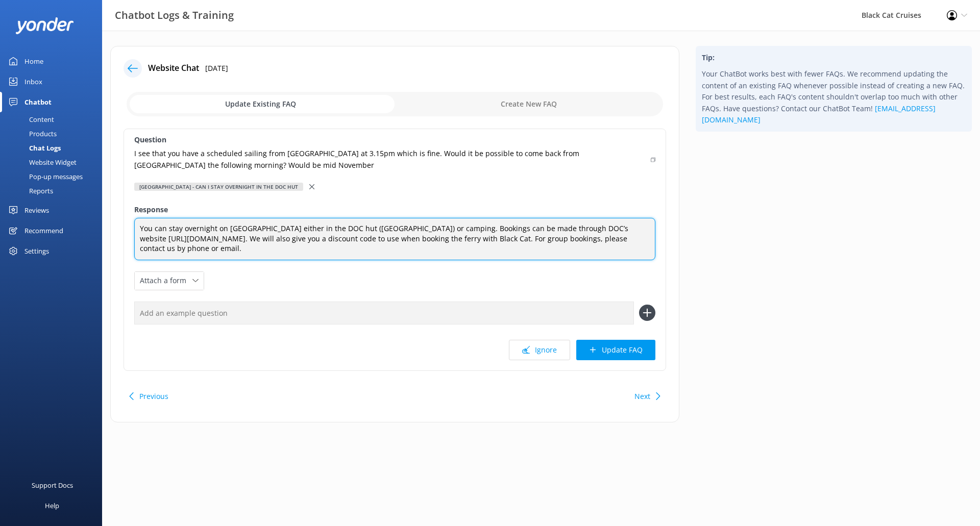
click at [293, 238] on textarea "You can stay overnight on [GEOGRAPHIC_DATA] either in the DOC hut ([GEOGRAPHIC_…" at bounding box center [394, 239] width 521 height 42
drag, startPoint x: 312, startPoint y: 236, endPoint x: 139, endPoint y: 238, distance: 173.0
click at [139, 238] on textarea "You can stay overnight on [GEOGRAPHIC_DATA] either in the DOC hut ([GEOGRAPHIC_…" at bounding box center [394, 239] width 521 height 42
drag, startPoint x: 591, startPoint y: 240, endPoint x: 135, endPoint y: 228, distance: 456.5
click at [135, 228] on textarea "You can stay overnight on [GEOGRAPHIC_DATA] either in the DOC hut ([GEOGRAPHIC_…" at bounding box center [394, 239] width 521 height 42
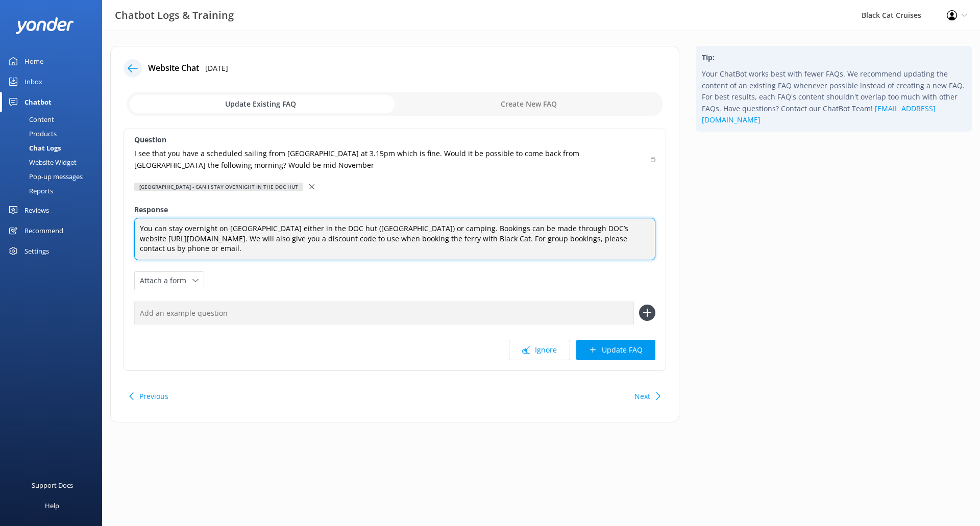
paste textarea "If you wish to have an overnight adventure on Quail you have two options, both …"
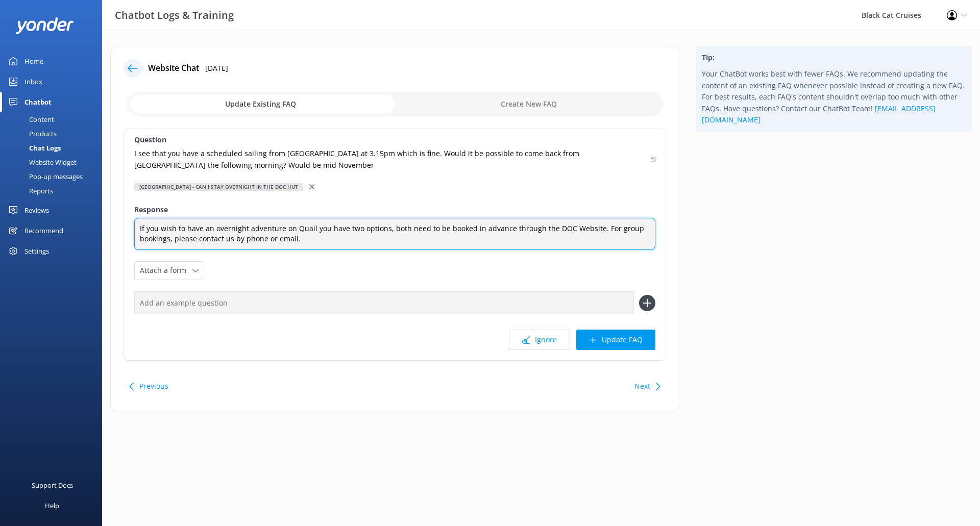
click at [385, 227] on textarea "If you wish to have an overnight adventure on Quail you have two options, both …" at bounding box center [394, 234] width 521 height 32
click at [524, 236] on textarea "If you wish to have an overnight adventure on Quail you have two options, campi…" at bounding box center [394, 234] width 521 height 32
click at [169, 242] on textarea "If you wish to have an overnight adventure on Quail you have two options, campi…" at bounding box center [394, 234] width 521 height 32
paste textarea "[URL][DOMAIN_NAME]"
drag, startPoint x: 175, startPoint y: 249, endPoint x: 168, endPoint y: 236, distance: 14.2
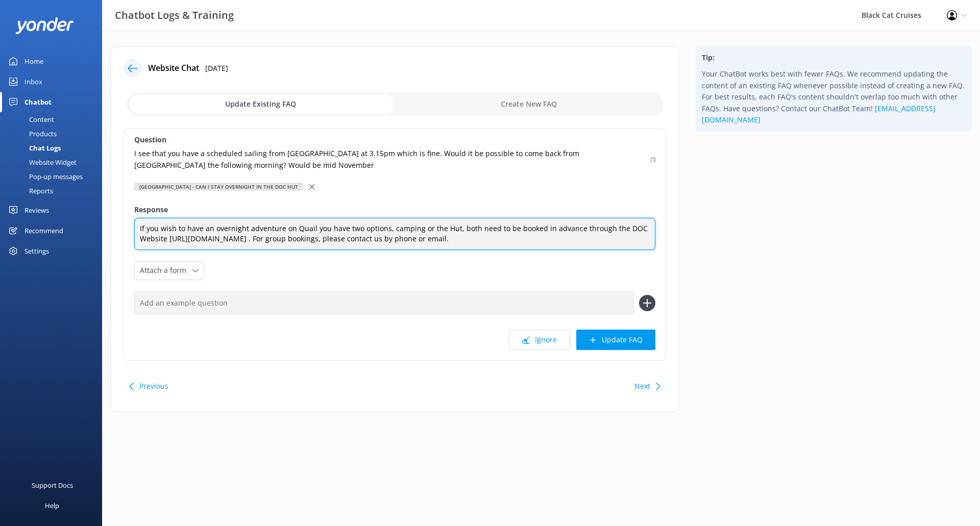
click at [168, 236] on textarea "If you wish to have an overnight adventure on Quail you have two options, campi…" at bounding box center [394, 234] width 521 height 32
paste textarea "[URL][DOMAIN_NAME]"
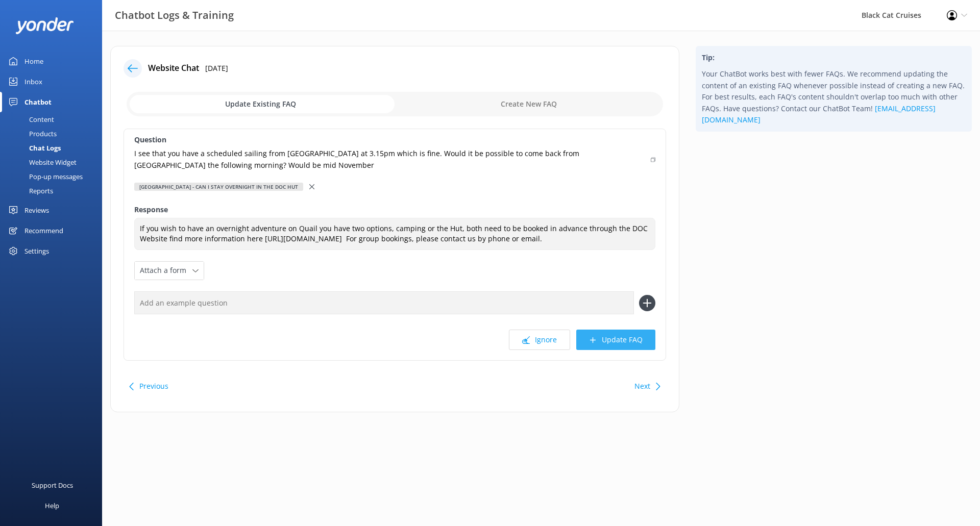
click at [596, 341] on icon at bounding box center [593, 340] width 8 height 8
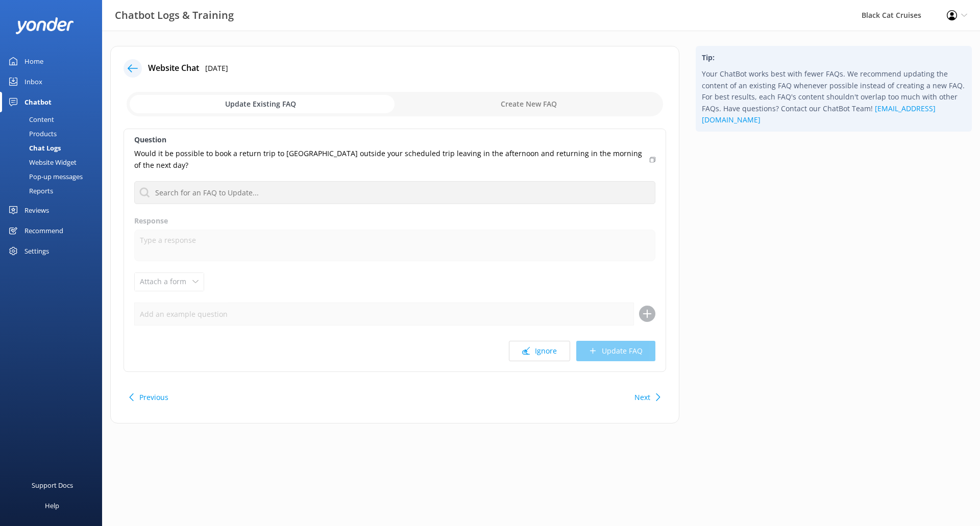
click at [126, 69] on div at bounding box center [133, 68] width 18 height 18
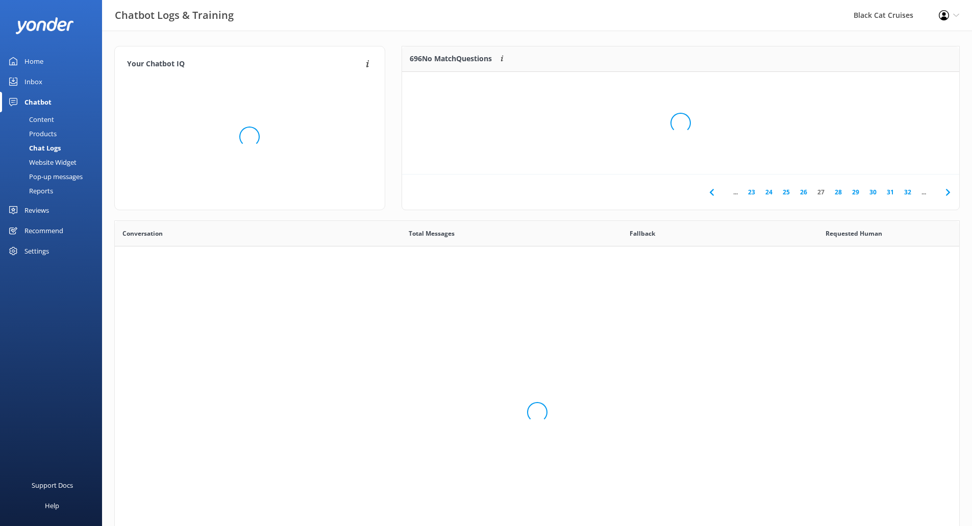
scroll to position [350, 837]
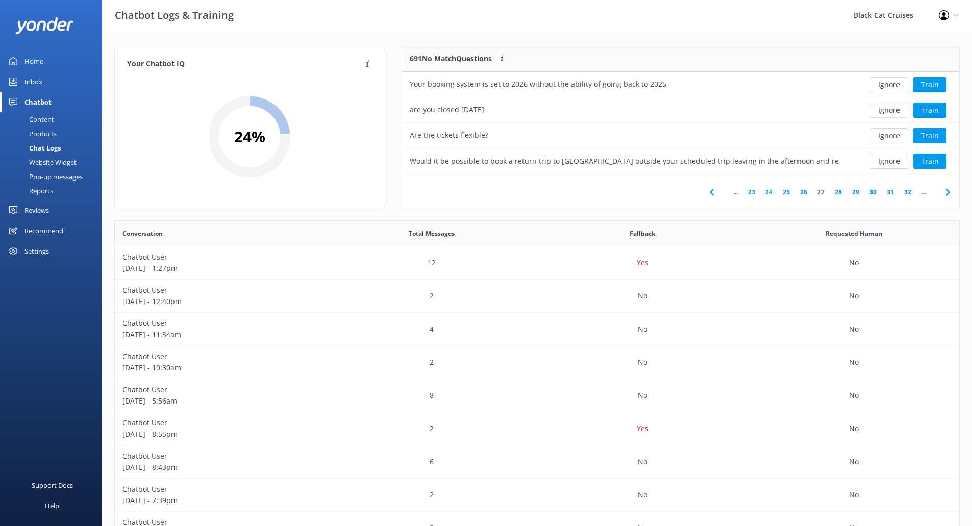
click at [48, 101] on div "Chatbot" at bounding box center [37, 102] width 27 height 20
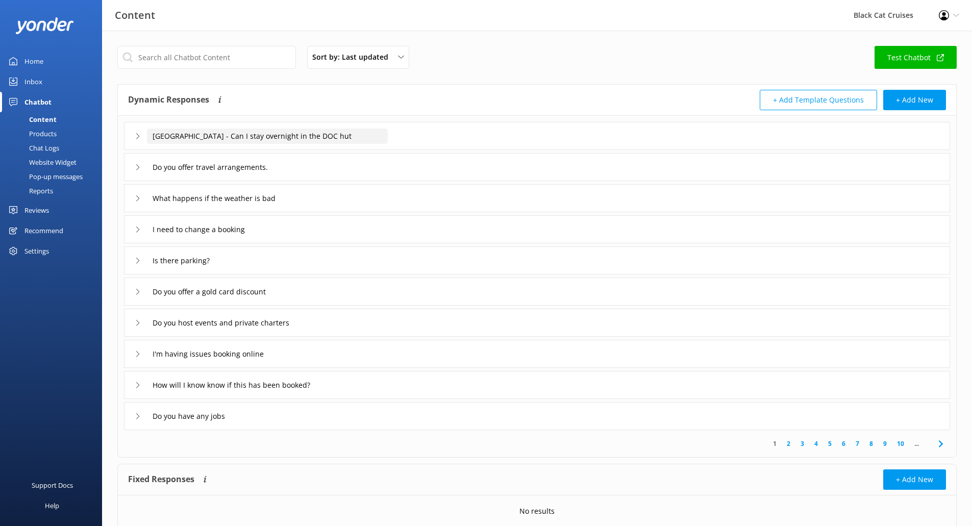
click at [325, 138] on input "[GEOGRAPHIC_DATA] - Can I stay overnight in the DOC hut" at bounding box center [267, 136] width 241 height 15
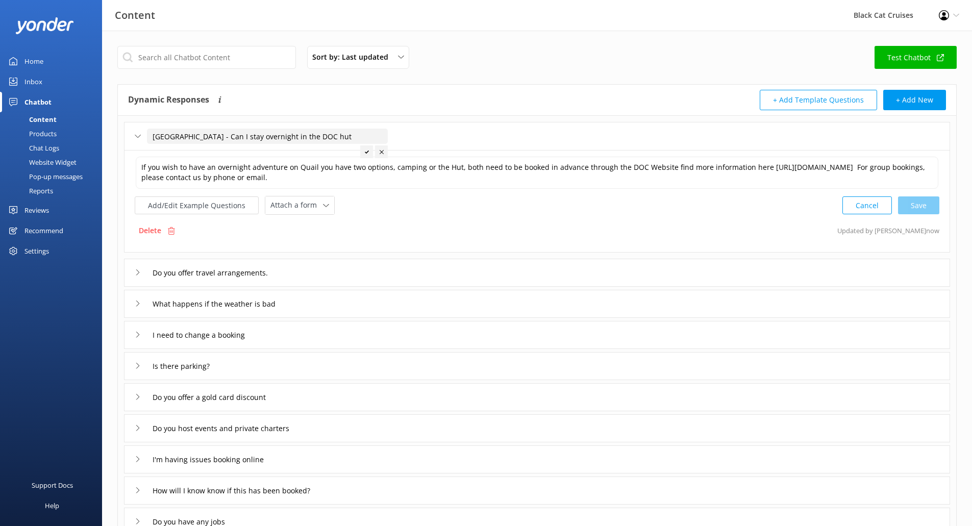
drag, startPoint x: 333, startPoint y: 136, endPoint x: 283, endPoint y: 136, distance: 50.5
click at [283, 136] on input "[GEOGRAPHIC_DATA] - Can I stay overnight in the DOC hut" at bounding box center [267, 136] width 241 height 15
click at [309, 157] on div at bounding box center [309, 151] width 13 height 13
click at [44, 100] on div "Chatbot" at bounding box center [37, 102] width 27 height 20
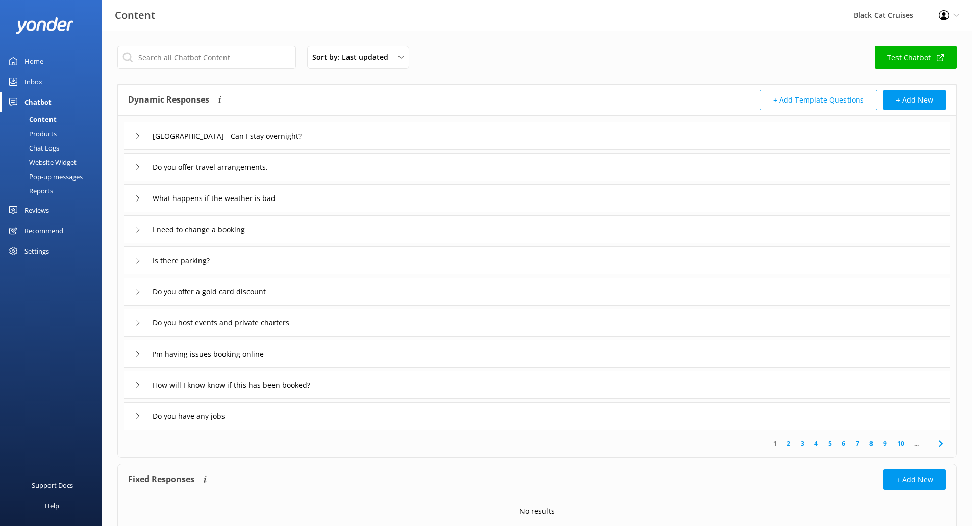
click at [44, 97] on div "Chatbot" at bounding box center [37, 102] width 27 height 20
click at [38, 58] on div "Home" at bounding box center [33, 61] width 19 height 20
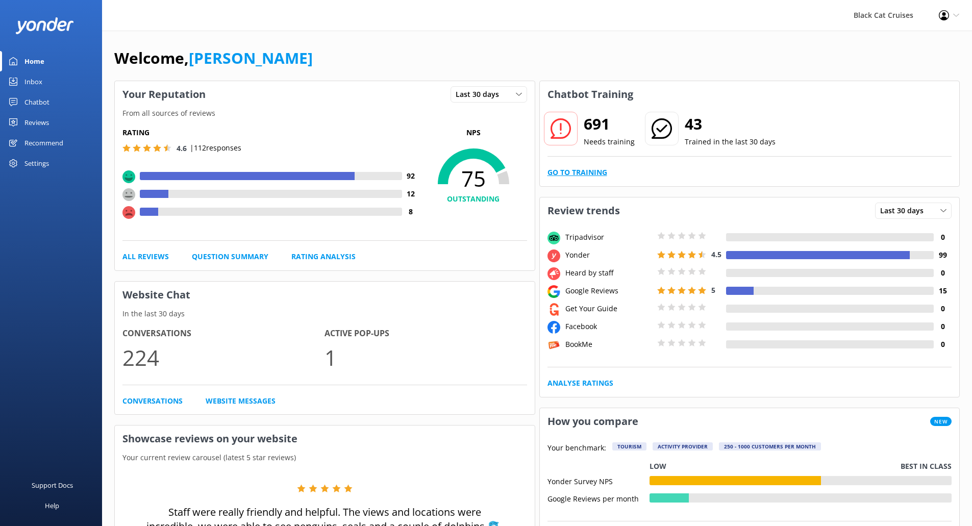
click at [571, 168] on link "Go to Training" at bounding box center [578, 172] width 60 height 11
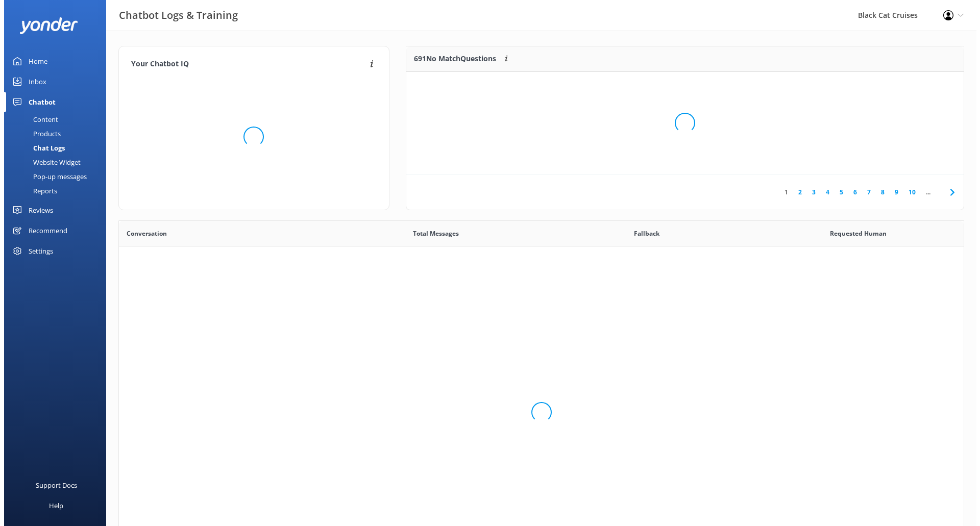
scroll to position [350, 837]
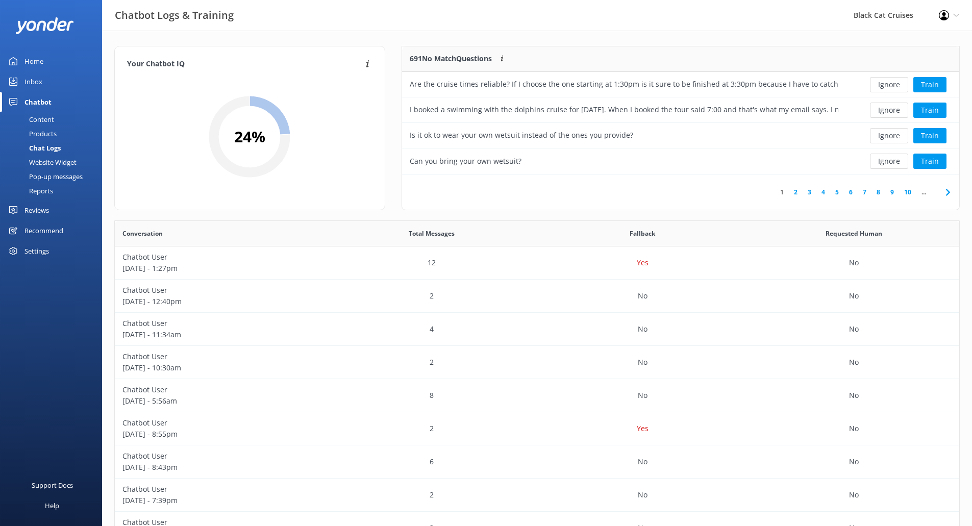
click at [796, 192] on link "2" at bounding box center [796, 192] width 14 height 10
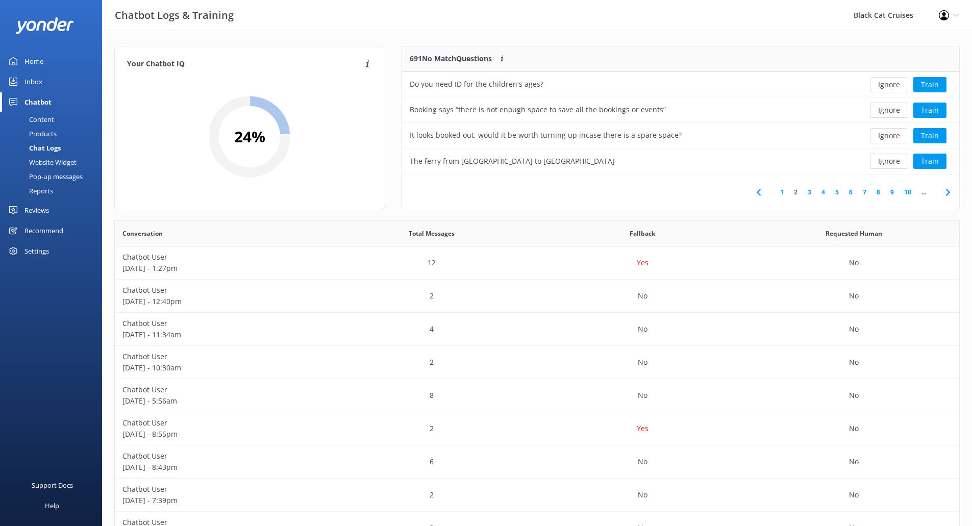
click at [808, 194] on link "3" at bounding box center [810, 192] width 14 height 10
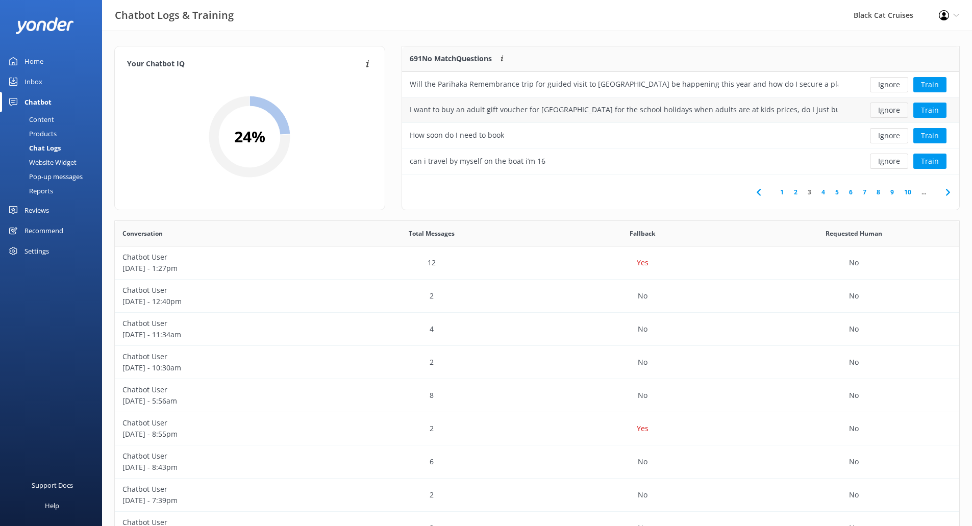
click at [903, 111] on button "Ignore" at bounding box center [889, 110] width 38 height 15
click at [928, 108] on button "Train" at bounding box center [930, 110] width 33 height 15
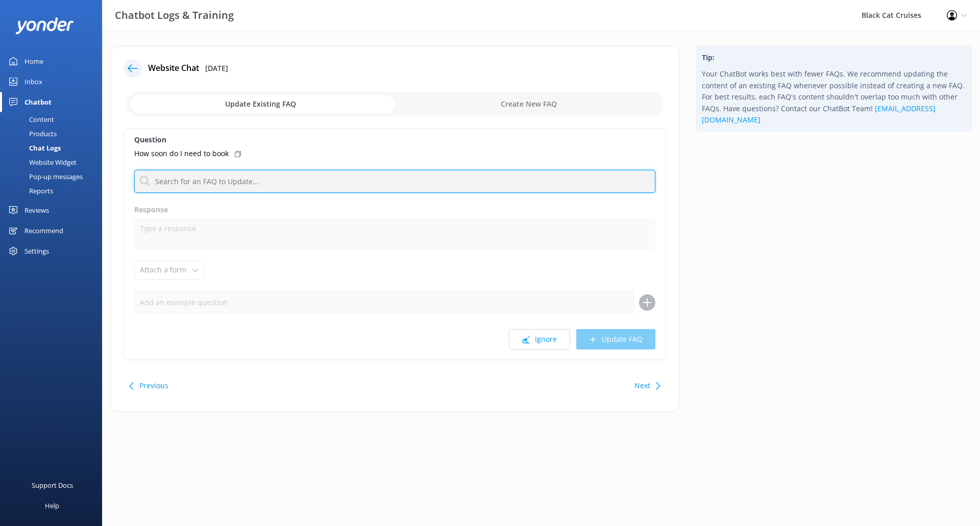
click at [223, 189] on input "text" at bounding box center [394, 181] width 521 height 23
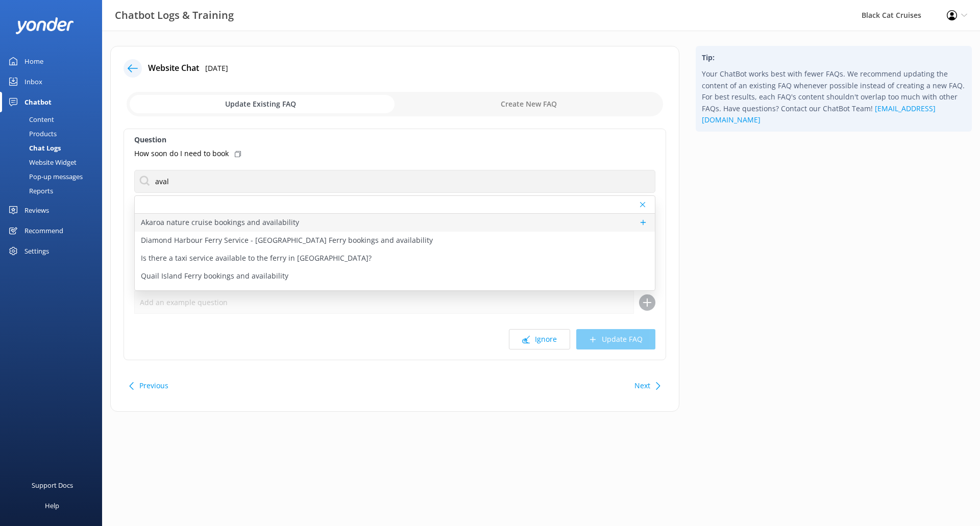
click at [227, 226] on p "Akaroa nature cruise bookings and availability" at bounding box center [220, 222] width 158 height 11
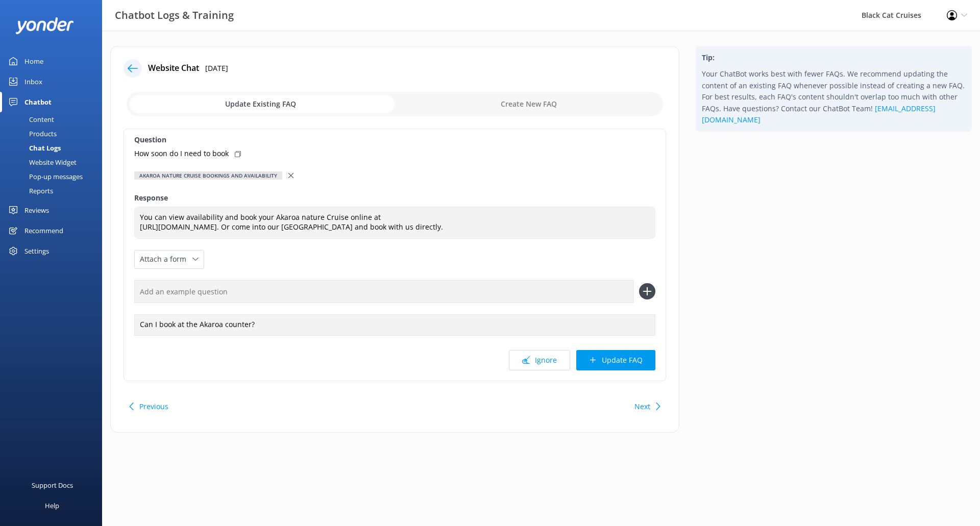
click at [531, 111] on input "checkbox" at bounding box center [395, 104] width 536 height 24
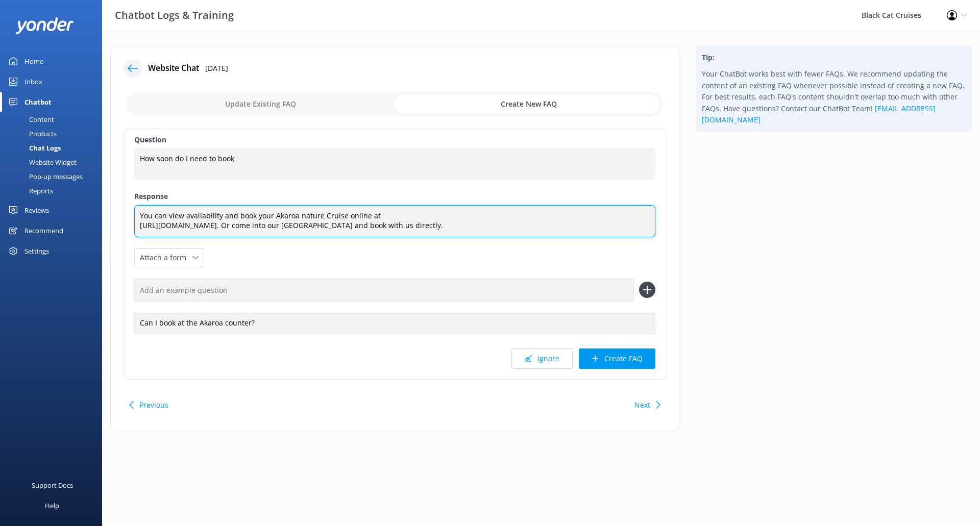
drag, startPoint x: 568, startPoint y: 225, endPoint x: 49, endPoint y: 167, distance: 521.7
click at [49, 167] on div "Chatbot Logs & Training Black Cat Cruises Profile Settings Logout Home Inbox Ch…" at bounding box center [490, 246] width 980 height 431
click at [589, 226] on textarea "You can view availability and book your Akaroa nature Cruise online at [URL][DO…" at bounding box center [394, 221] width 521 height 32
drag, startPoint x: 594, startPoint y: 223, endPoint x: 255, endPoint y: 216, distance: 338.5
click at [255, 216] on textarea "You can view availability and book your Akaroa nature Cruise online at [URL][DO…" at bounding box center [394, 221] width 521 height 32
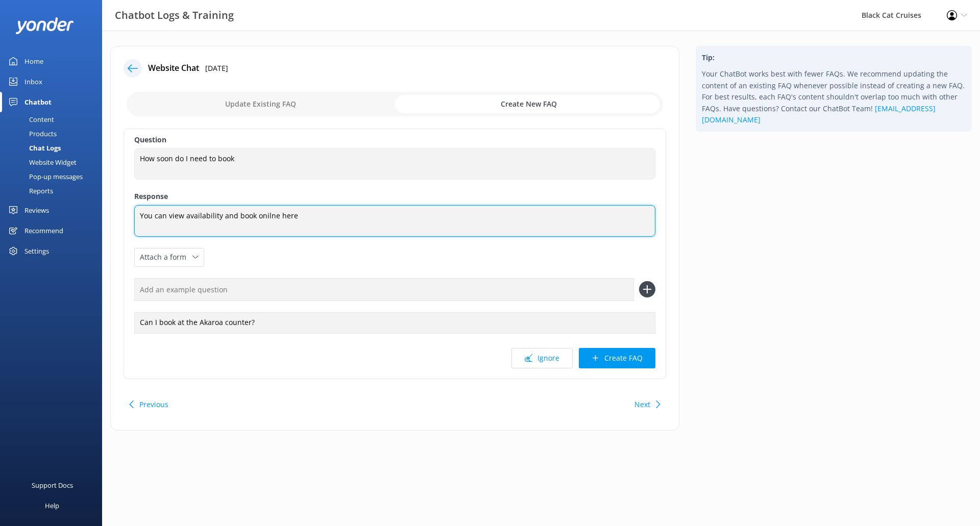
paste textarea "[URL][DOMAIN_NAME]"
click at [436, 223] on textarea "You can view availability and book online here [URL][DOMAIN_NAME]" at bounding box center [394, 221] width 521 height 32
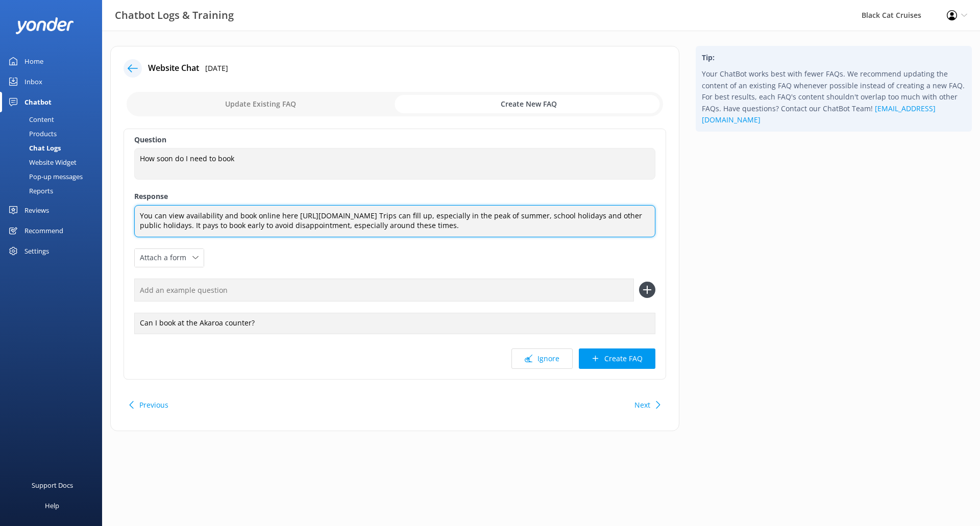
click at [500, 230] on textarea "You can view availability and book online here [URL][DOMAIN_NAME] Trips can fil…" at bounding box center [394, 221] width 521 height 32
drag, startPoint x: 568, startPoint y: 228, endPoint x: 485, endPoint y: 233, distance: 82.9
click at [485, 233] on textarea "You can view availability and book online here [URL][DOMAIN_NAME] Trips can fil…" at bounding box center [394, 221] width 521 height 32
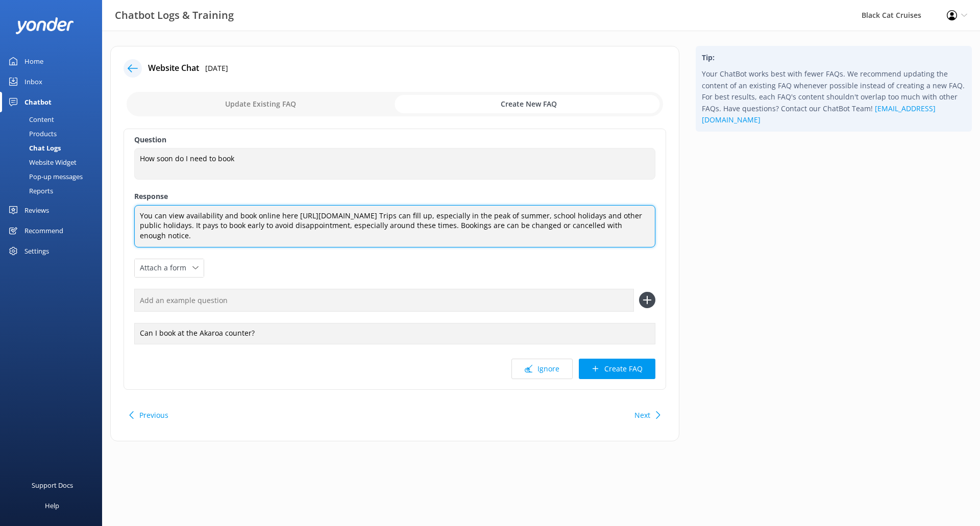
drag, startPoint x: 202, startPoint y: 232, endPoint x: 139, endPoint y: 196, distance: 72.4
click at [139, 196] on div "Question How soon do I need to book How soon do I need to book Response You can…" at bounding box center [395, 259] width 543 height 261
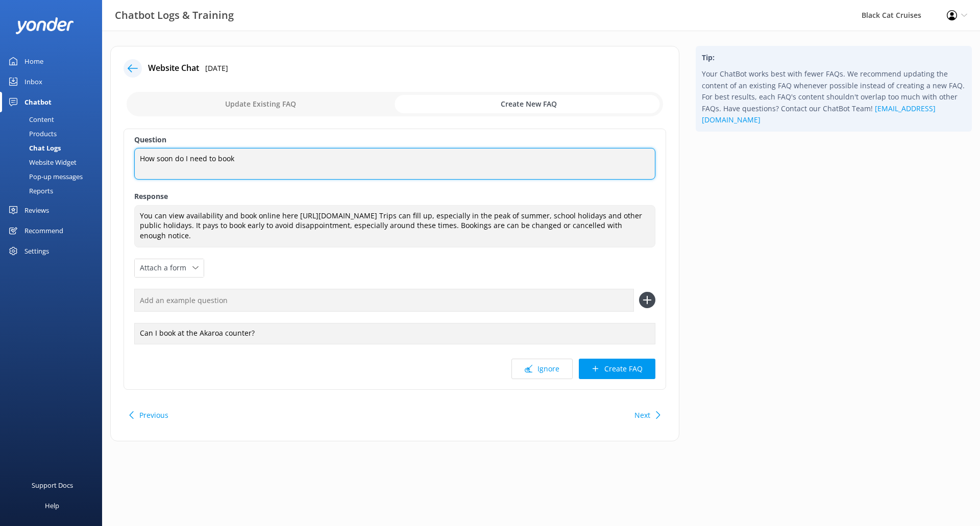
click at [251, 156] on textarea "How soon do I need to book" at bounding box center [394, 164] width 521 height 32
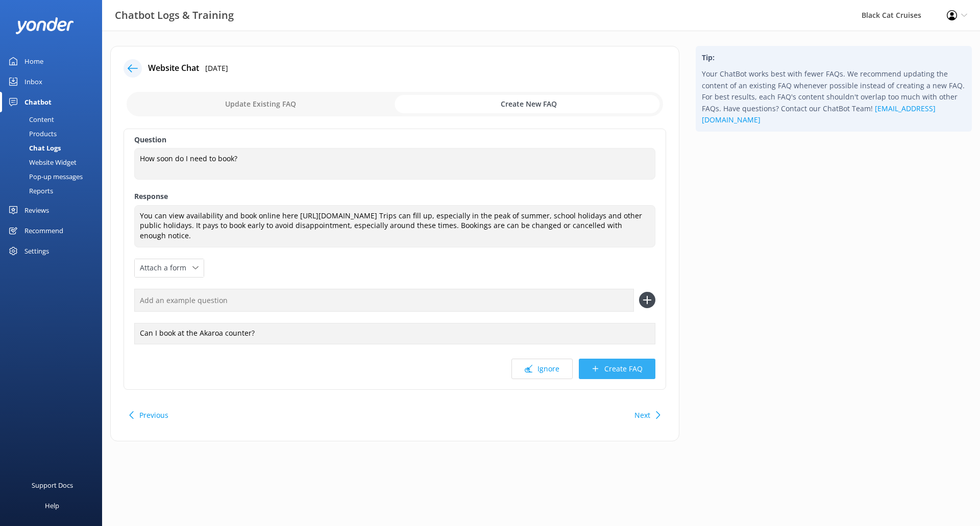
click at [643, 368] on button "Create FAQ" at bounding box center [617, 369] width 77 height 20
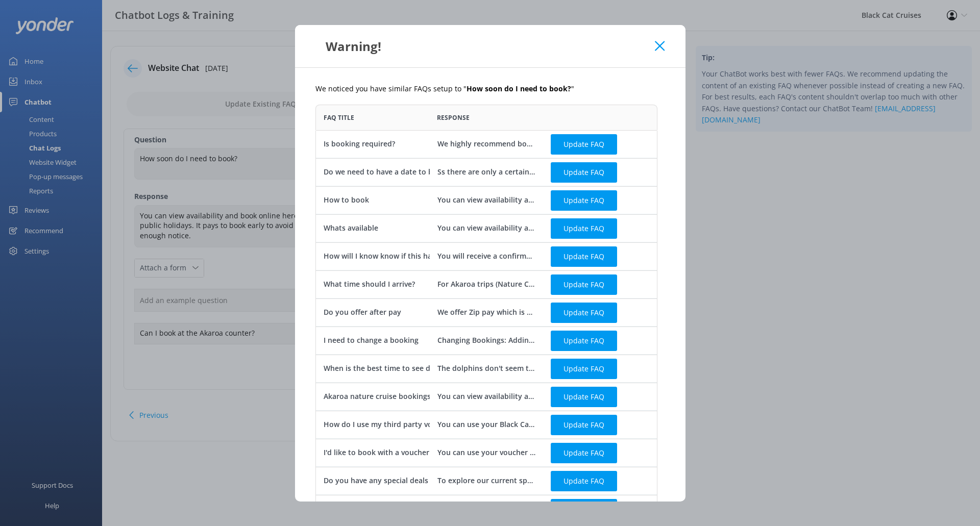
scroll to position [554, 334]
click at [596, 145] on button "Update FAQ" at bounding box center [584, 144] width 66 height 20
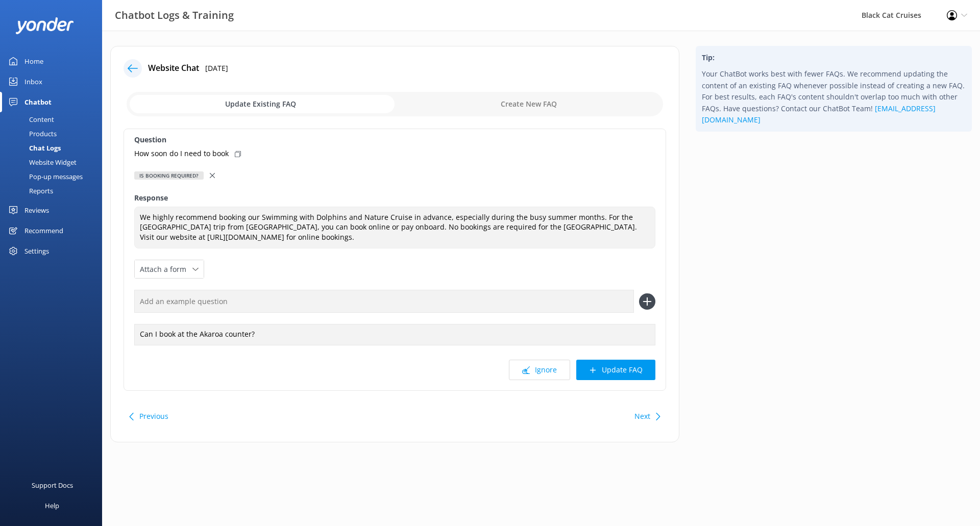
click at [236, 154] on icon at bounding box center [238, 154] width 6 height 6
click at [535, 296] on input "text" at bounding box center [384, 301] width 500 height 23
paste input "How soon do I need to book"
click at [652, 305] on icon at bounding box center [647, 301] width 16 height 16
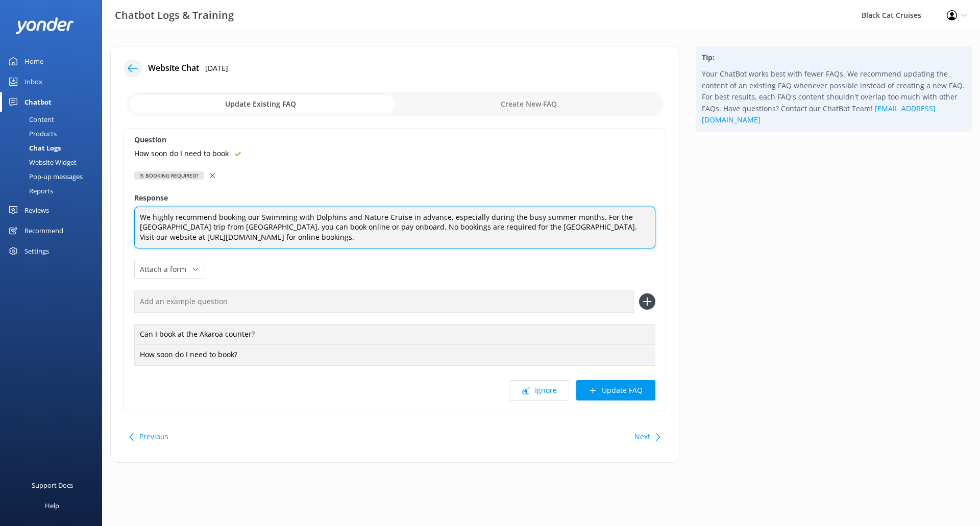
click at [348, 229] on textarea "We highly recommend booking our Swimming with Dolphins and Nature Cruise in adv…" at bounding box center [394, 228] width 521 height 42
click at [528, 238] on textarea "We highly recommend booking our Swimming with Dolphins and Nature Cruise in adv…" at bounding box center [394, 228] width 521 height 42
drag, startPoint x: 392, startPoint y: 228, endPoint x: 346, endPoint y: 230, distance: 46.0
click at [346, 230] on textarea "We highly recommend booking our Swimming with Dolphins and Nature Cruise in adv…" at bounding box center [394, 228] width 521 height 42
click at [494, 239] on textarea "We highly recommend booking our Swimming with Dolphins and Nature Cruise in adv…" at bounding box center [394, 228] width 521 height 42
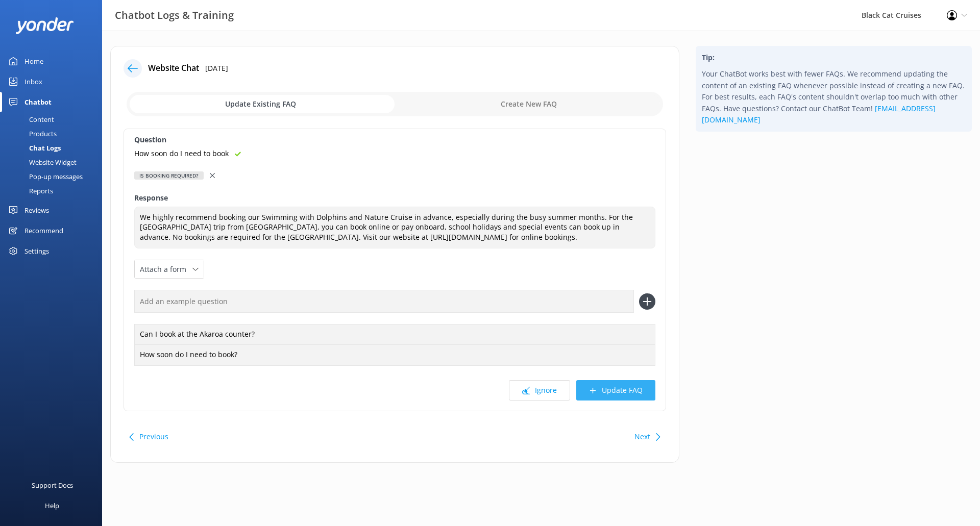
click at [624, 393] on button "Update FAQ" at bounding box center [615, 390] width 79 height 20
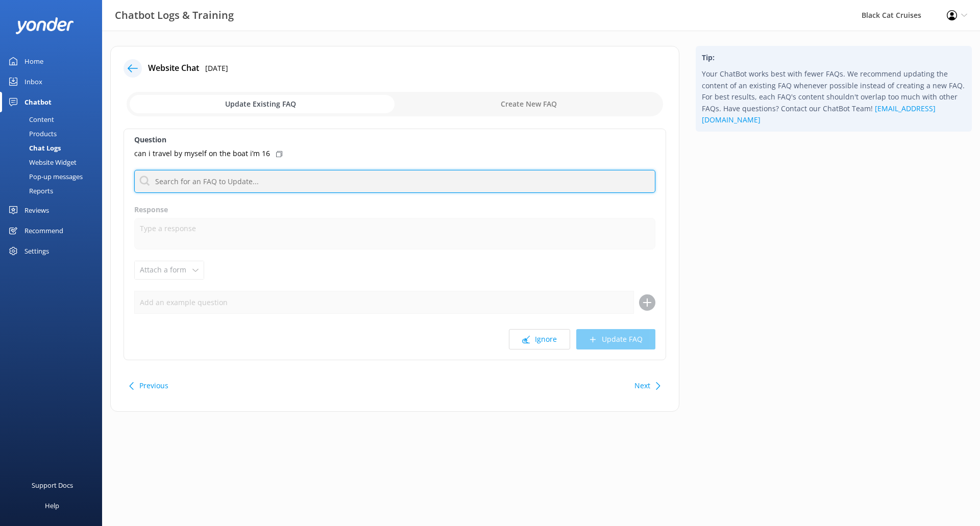
click at [260, 177] on input "text" at bounding box center [394, 181] width 521 height 23
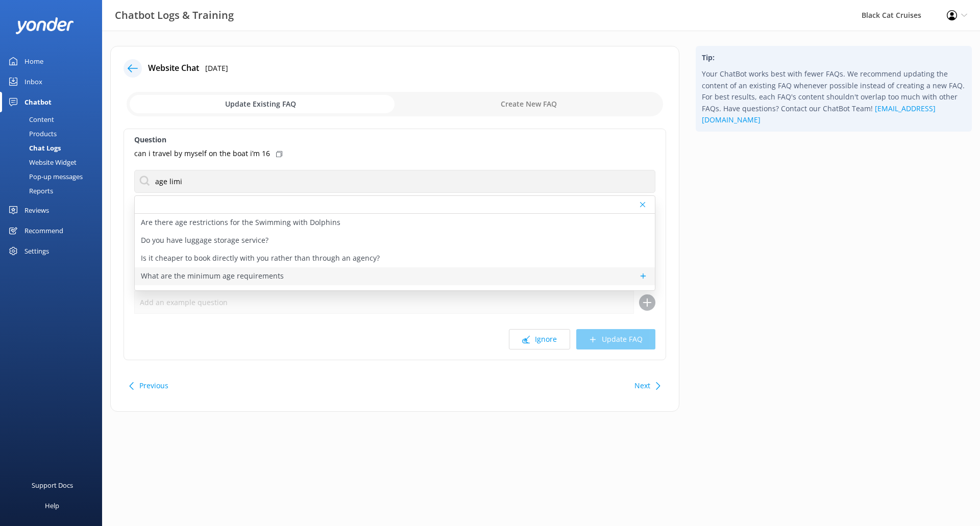
click at [257, 280] on p "What are the minimum age requirements" at bounding box center [212, 276] width 143 height 11
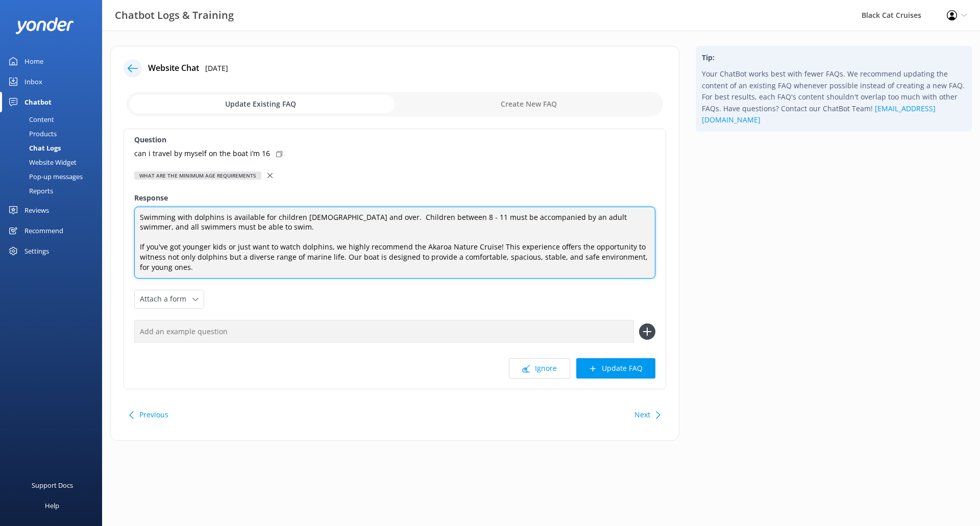
click at [235, 274] on textarea "Swimming with dolphins is available for children [DEMOGRAPHIC_DATA] and over. C…" at bounding box center [394, 243] width 521 height 72
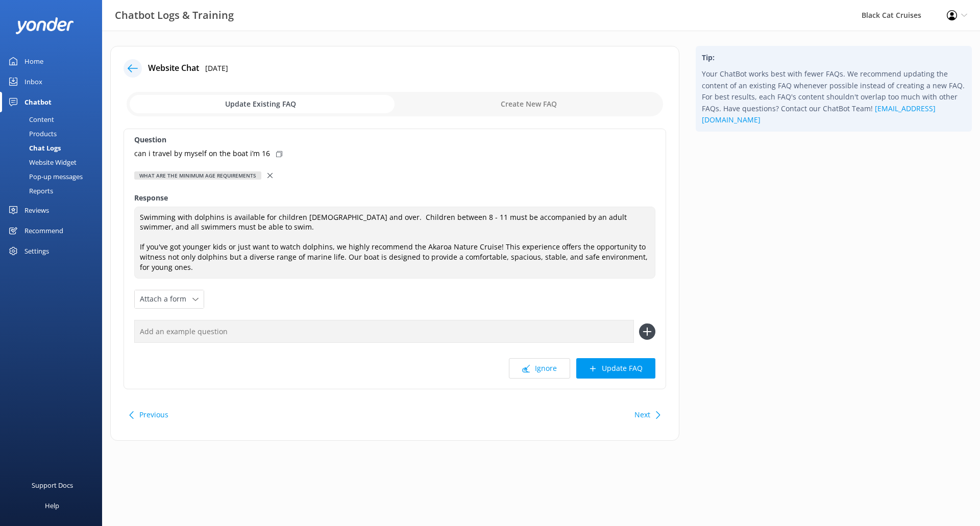
click at [581, 192] on div "Question can i travel by myself on the boat i’m 16 What are the minimum age req…" at bounding box center [395, 259] width 543 height 261
click at [551, 366] on button "Ignore" at bounding box center [539, 368] width 61 height 20
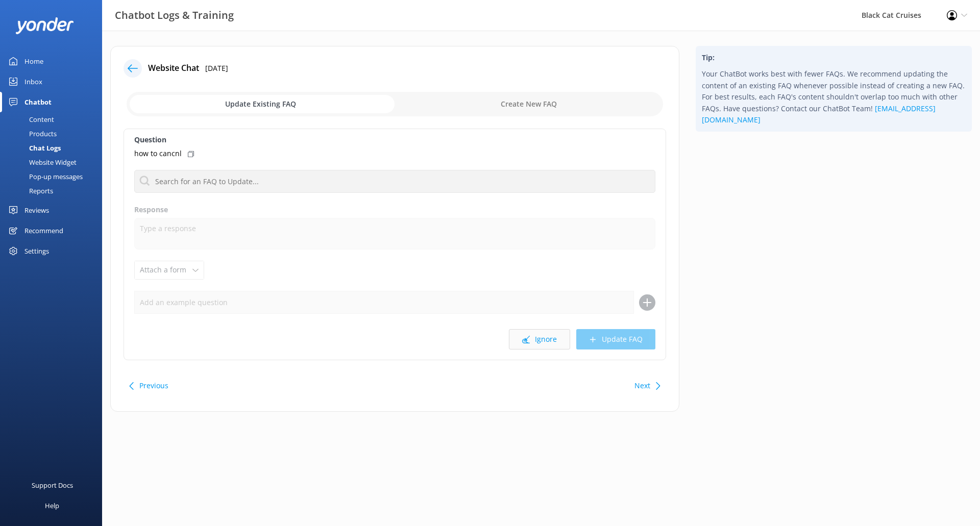
click at [543, 341] on button "Ignore" at bounding box center [539, 339] width 61 height 20
click at [543, 342] on button "Ignore" at bounding box center [539, 339] width 61 height 20
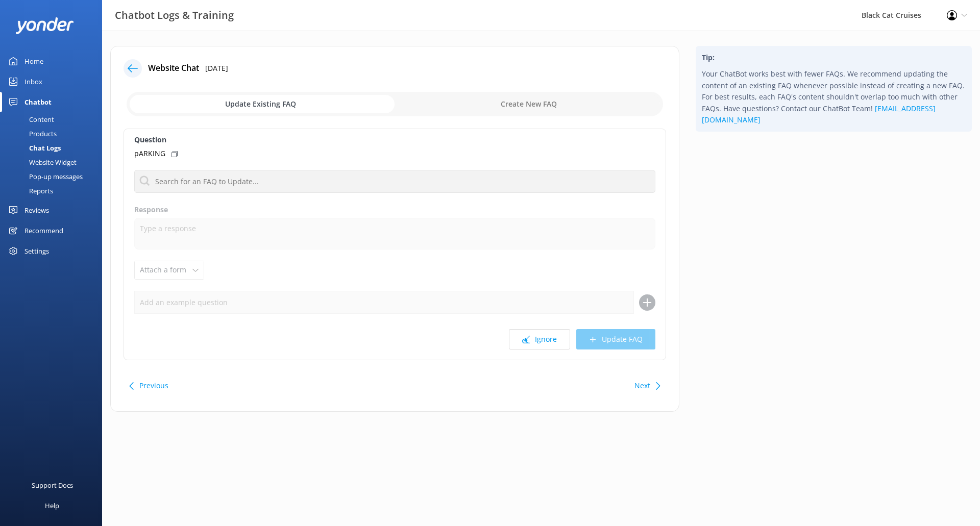
click at [543, 342] on button "Ignore" at bounding box center [539, 339] width 61 height 20
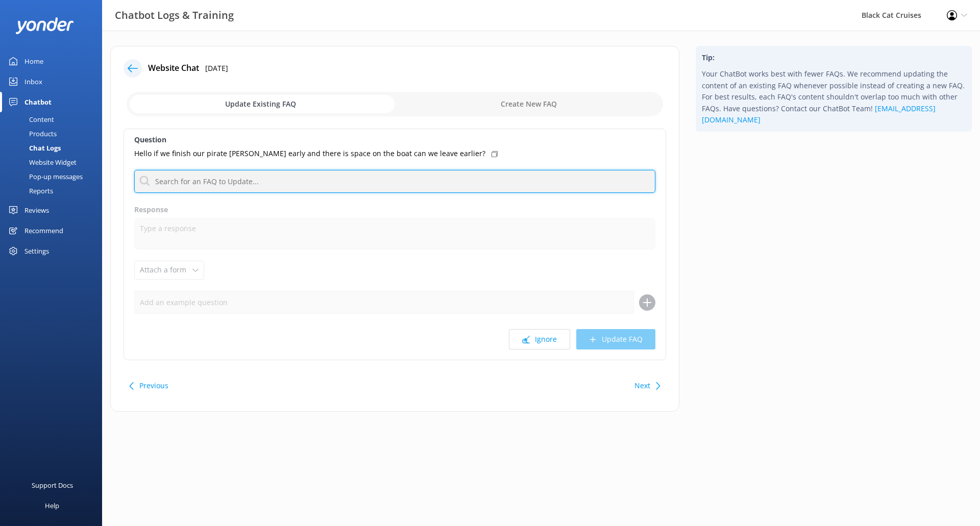
click at [383, 190] on input "text" at bounding box center [394, 181] width 521 height 23
click at [436, 175] on input "text" at bounding box center [394, 181] width 521 height 23
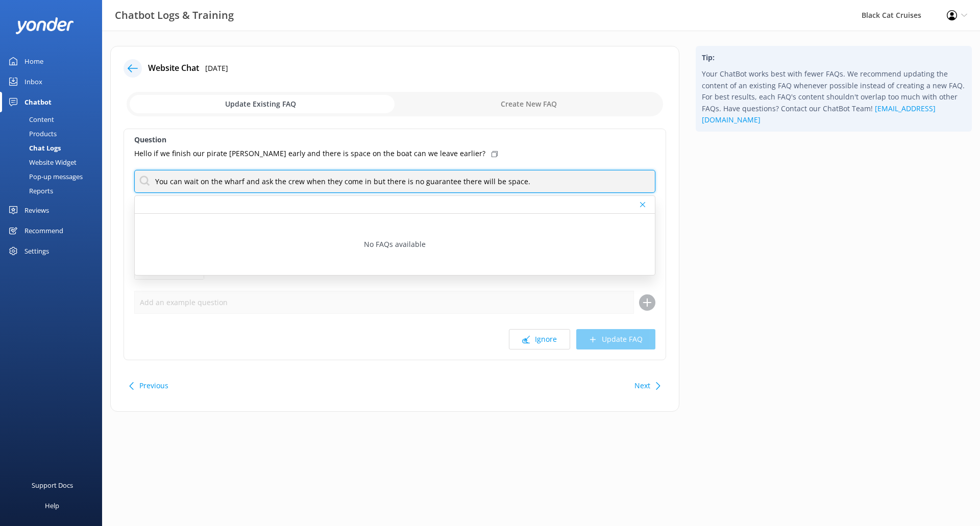
click at [558, 186] on input "You can wait on the wharf and ask the crew when they come in but there is no gu…" at bounding box center [394, 181] width 521 height 23
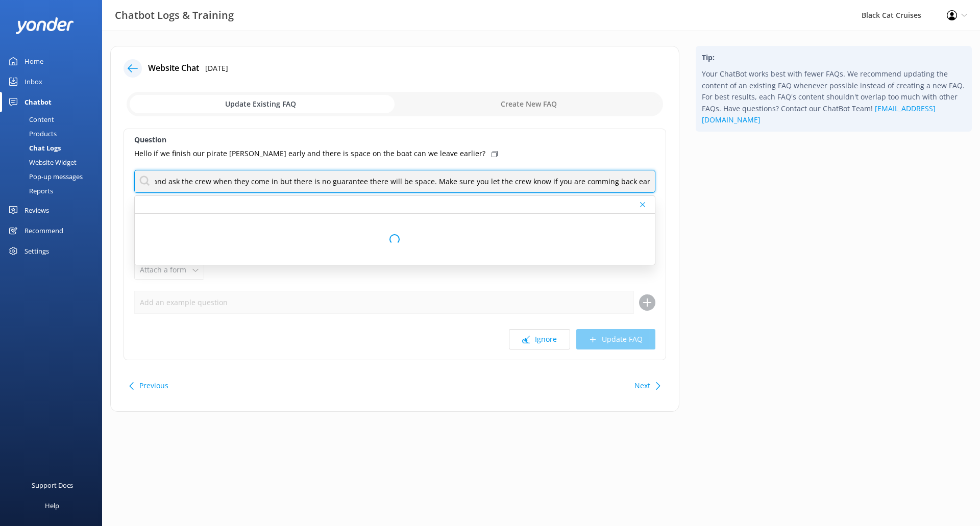
scroll to position [0, 95]
click at [650, 179] on input "You can wait on the wharf and ask the crew when they come in but there is no gu…" at bounding box center [394, 181] width 521 height 23
click at [648, 179] on input "You can wait on the wharf and ask the crew when they come in but there is no gu…" at bounding box center [394, 181] width 521 height 23
click at [650, 184] on input "You can wait on the wharf and ask the crew when they come in but there is no gu…" at bounding box center [394, 181] width 521 height 23
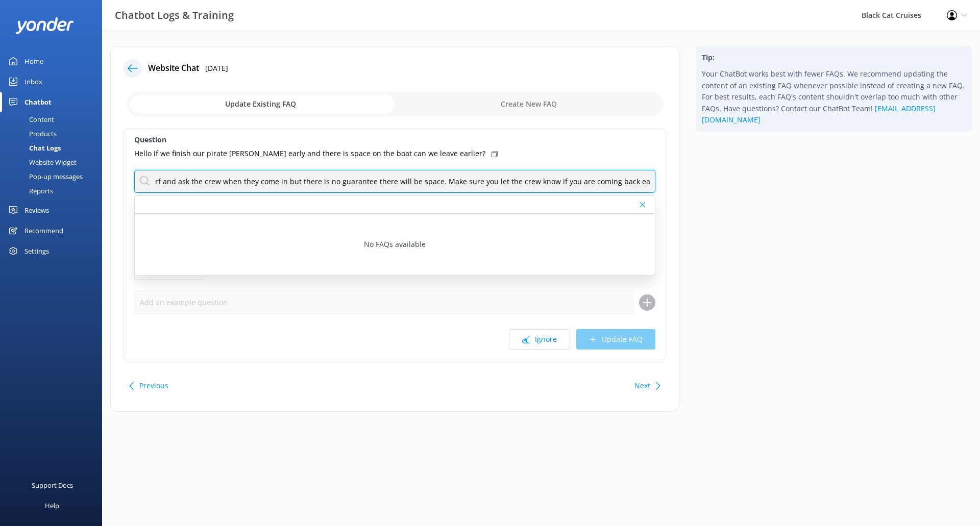
scroll to position [0, 80]
drag, startPoint x: 649, startPoint y: 180, endPoint x: 583, endPoint y: 180, distance: 65.3
click at [583, 180] on input "You can wait on the wharf and ask the crew when they come in but there is no gu…" at bounding box center [394, 181] width 521 height 23
click at [649, 182] on input "You can wait on the wharf and ask the crew when they come in but there is no gu…" at bounding box center [394, 181] width 521 height 23
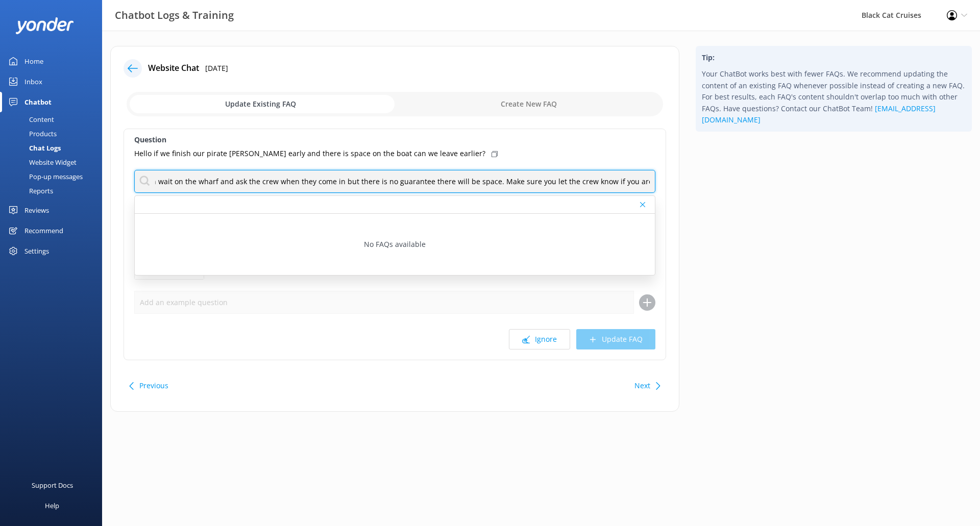
scroll to position [0, 27]
drag, startPoint x: 649, startPoint y: 182, endPoint x: 493, endPoint y: 188, distance: 155.8
click at [493, 188] on input "You can wait on the wharf and ask the crew when they come in but there is no gu…" at bounding box center [394, 181] width 521 height 23
click at [247, 181] on input "You can wait on the wharf and ask the crew when they come in but there is no gu…" at bounding box center [394, 181] width 521 height 23
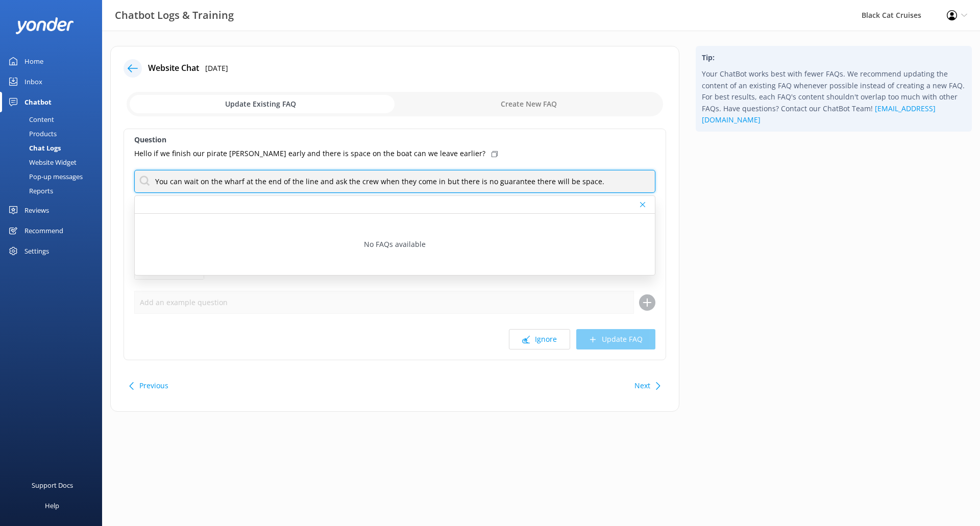
click at [629, 185] on input "You can wait on the wharf at the end of the line and ask the crew when they com…" at bounding box center [394, 181] width 521 height 23
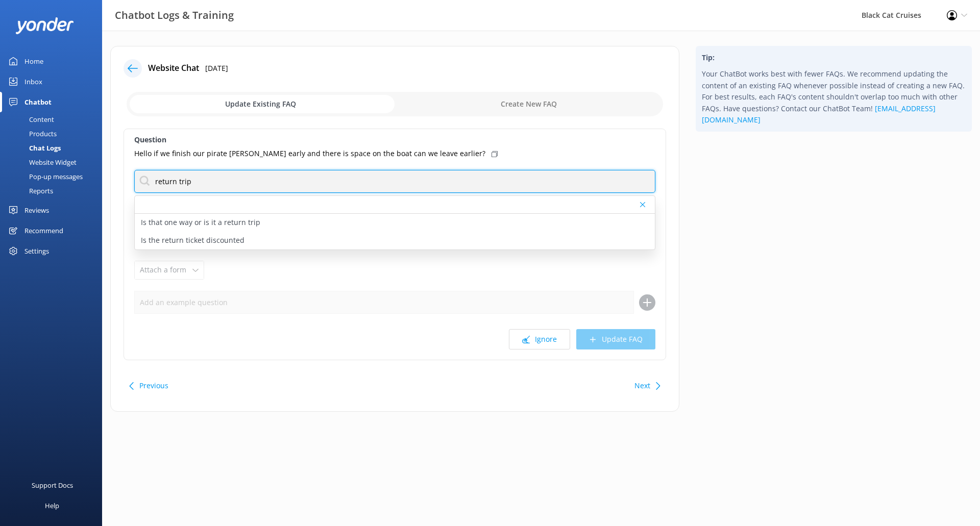
drag, startPoint x: 212, startPoint y: 184, endPoint x: 0, endPoint y: 171, distance: 212.7
click at [0, 171] on div "Chatbot Logs & Training Black Cat Cruises Profile Settings Logout Home Inbox Ch…" at bounding box center [490, 237] width 980 height 412
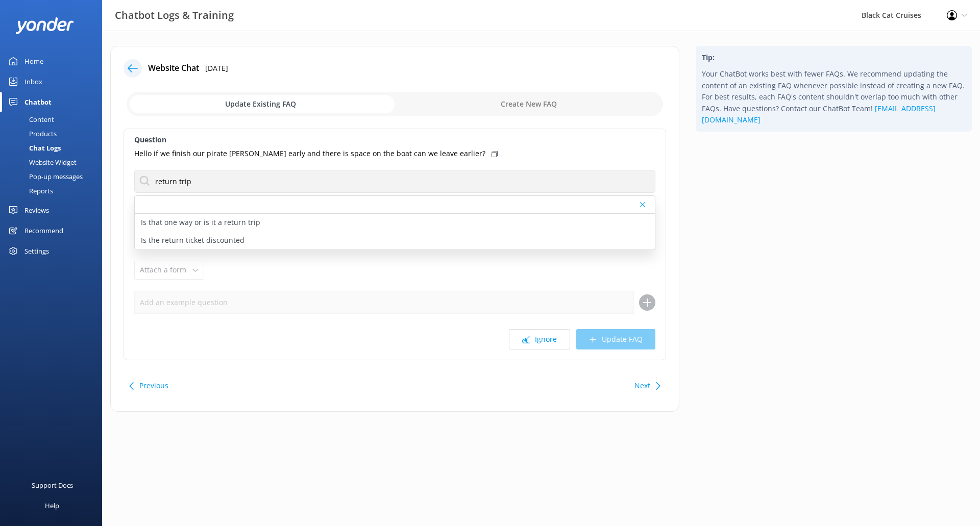
click at [540, 99] on input "checkbox" at bounding box center [395, 104] width 536 height 24
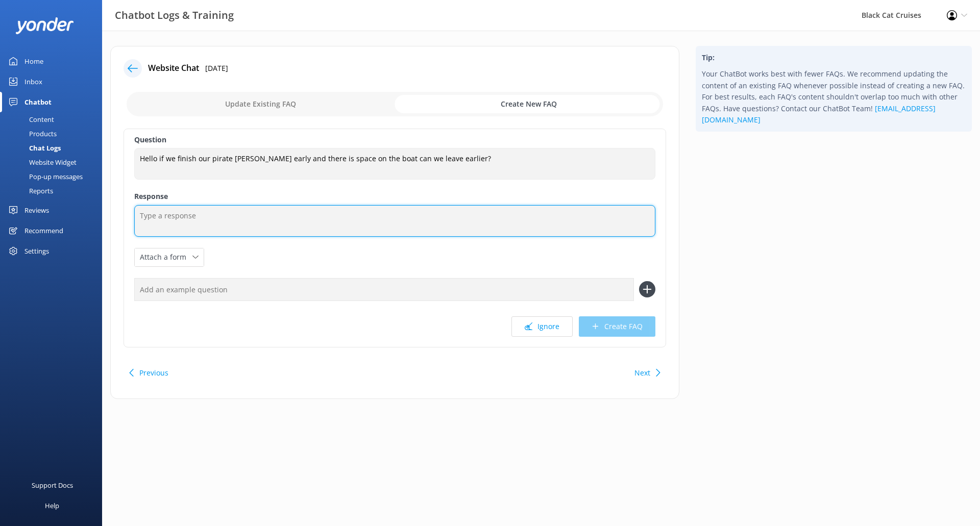
click at [394, 222] on textarea at bounding box center [394, 221] width 521 height 32
paste textarea "You can wait on the wharf at the end of the line and ask the crew when they com…"
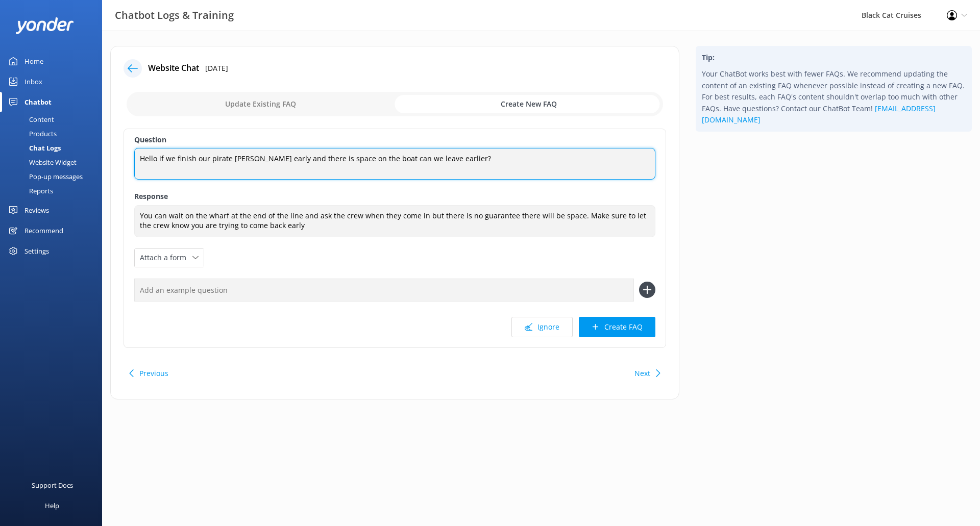
drag, startPoint x: 249, startPoint y: 158, endPoint x: 196, endPoint y: 156, distance: 52.6
click at [196, 156] on textarea "Hello if we finish our pirate [PERSON_NAME] early and there is space on the boa…" at bounding box center [394, 164] width 521 height 32
click at [480, 161] on textarea "Hello if we finish [GEOGRAPHIC_DATA] trip early and there is space on the boat …" at bounding box center [394, 164] width 521 height 32
drag, startPoint x: 196, startPoint y: 158, endPoint x: 202, endPoint y: 157, distance: 5.1
click at [202, 157] on textarea "Hello if we finish [GEOGRAPHIC_DATA] trip early and there is space on the boat …" at bounding box center [394, 164] width 521 height 32
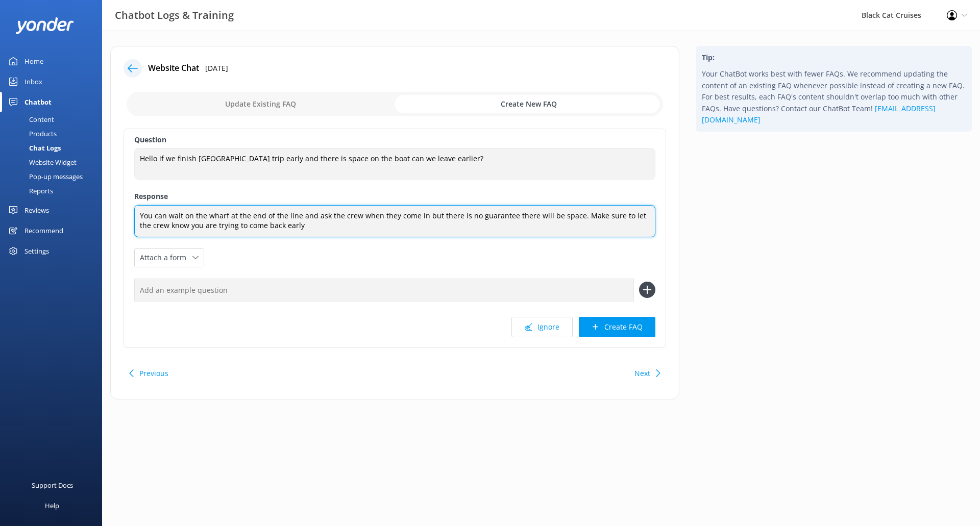
click at [306, 225] on textarea "You can wait on the wharf at the end of the line and ask the crew when they com…" at bounding box center [394, 221] width 521 height 32
drag, startPoint x: 578, startPoint y: 235, endPoint x: 0, endPoint y: 84, distance: 597.8
click at [0, 84] on div "Chatbot Logs & Training Black Cat Cruises Profile Settings Logout Home Inbox Ch…" at bounding box center [490, 231] width 980 height 400
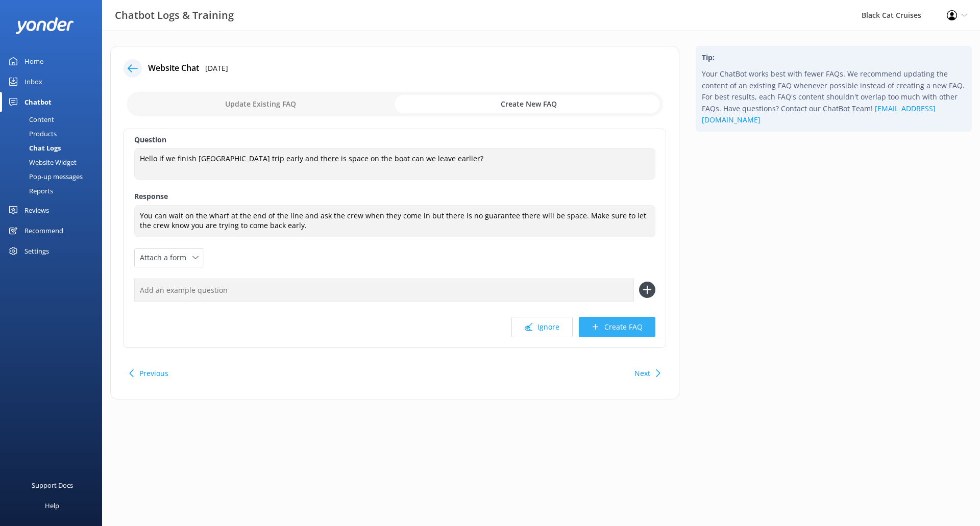
click at [639, 329] on button "Create FAQ" at bounding box center [617, 327] width 77 height 20
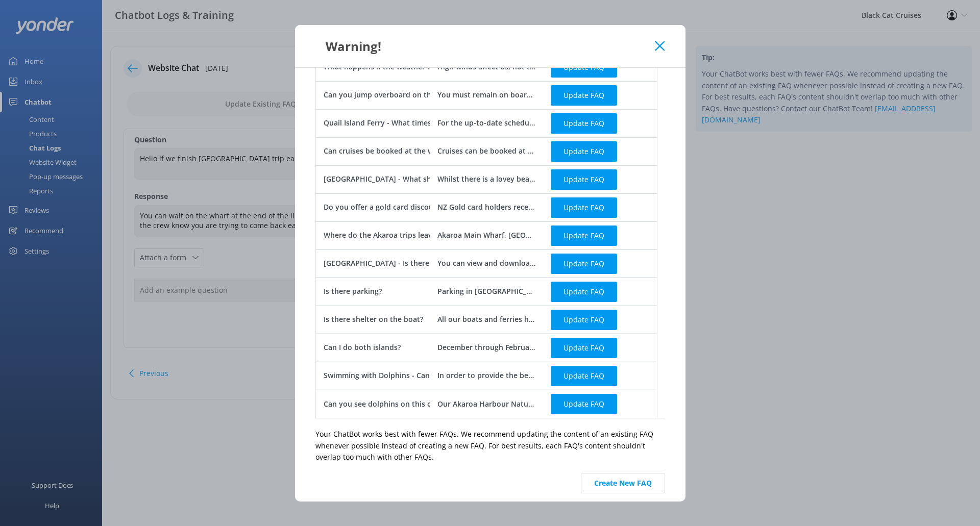
scroll to position [343, 0]
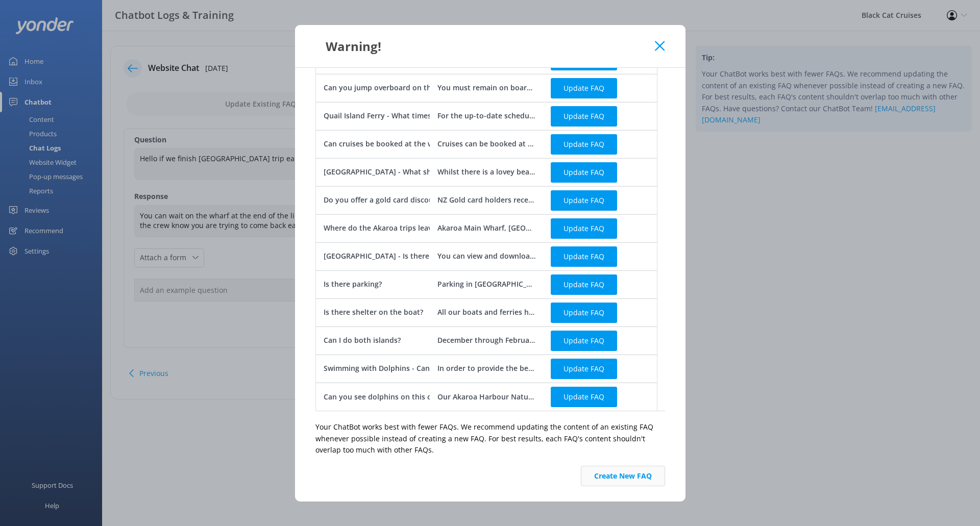
click at [641, 480] on button "Create New FAQ" at bounding box center [623, 476] width 84 height 20
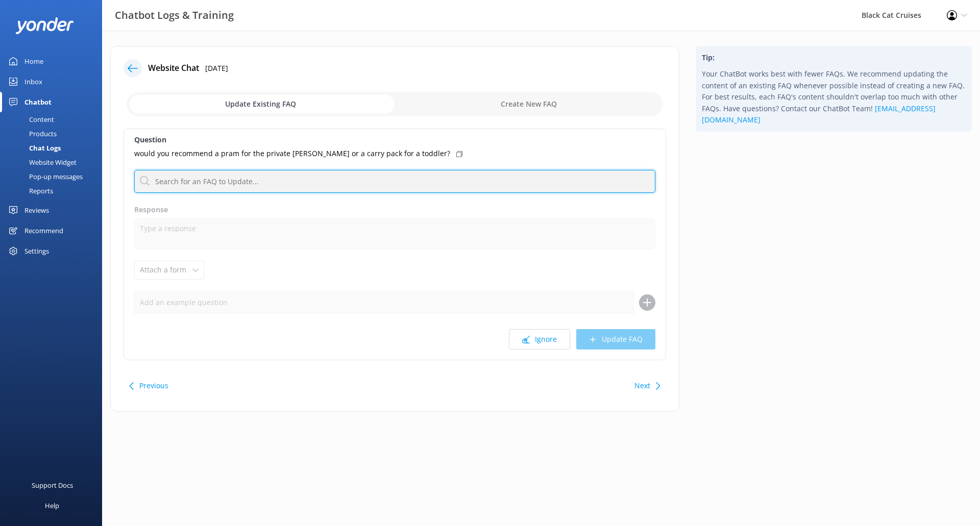
click at [286, 181] on input "text" at bounding box center [394, 181] width 521 height 23
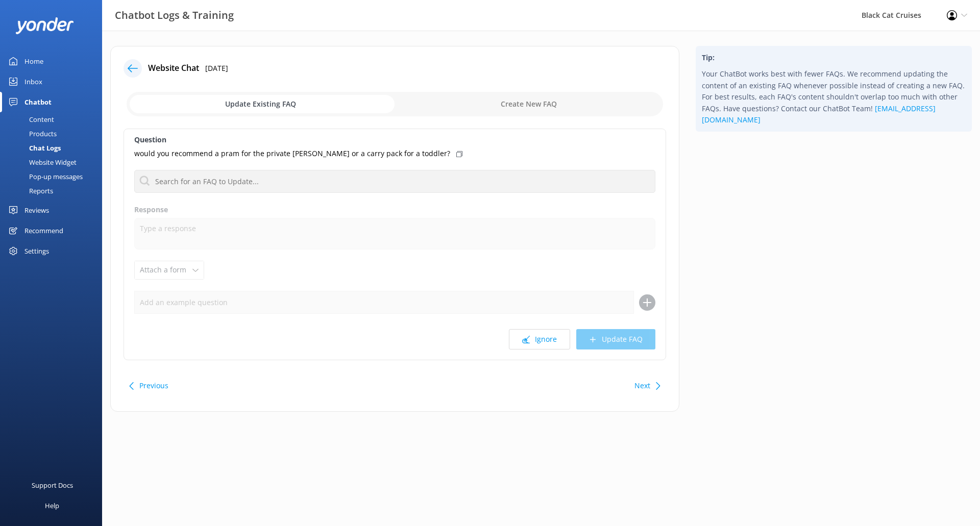
click at [410, 150] on div "would you recommend a pram for the private [PERSON_NAME] or a carry pack for a …" at bounding box center [394, 153] width 521 height 11
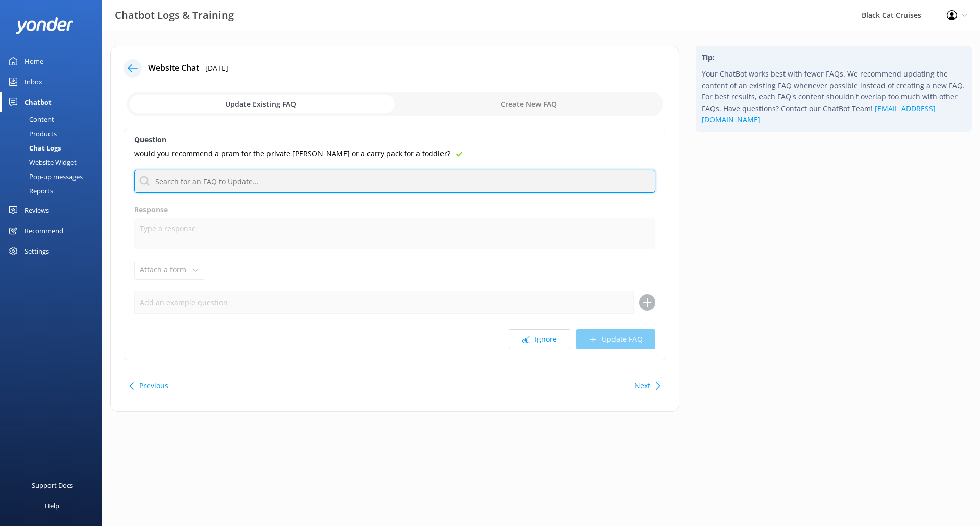
click at [287, 180] on input "text" at bounding box center [394, 181] width 521 height 23
drag, startPoint x: 308, startPoint y: 177, endPoint x: 172, endPoint y: 182, distance: 135.9
click at [172, 182] on input "buggies" at bounding box center [394, 181] width 521 height 23
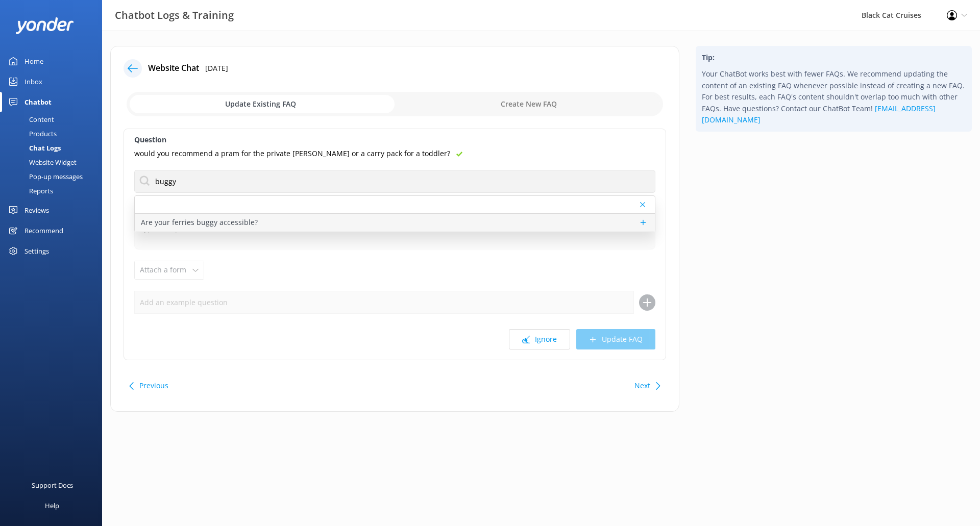
click at [187, 224] on p "Are your ferries buggy accessible?" at bounding box center [199, 222] width 117 height 11
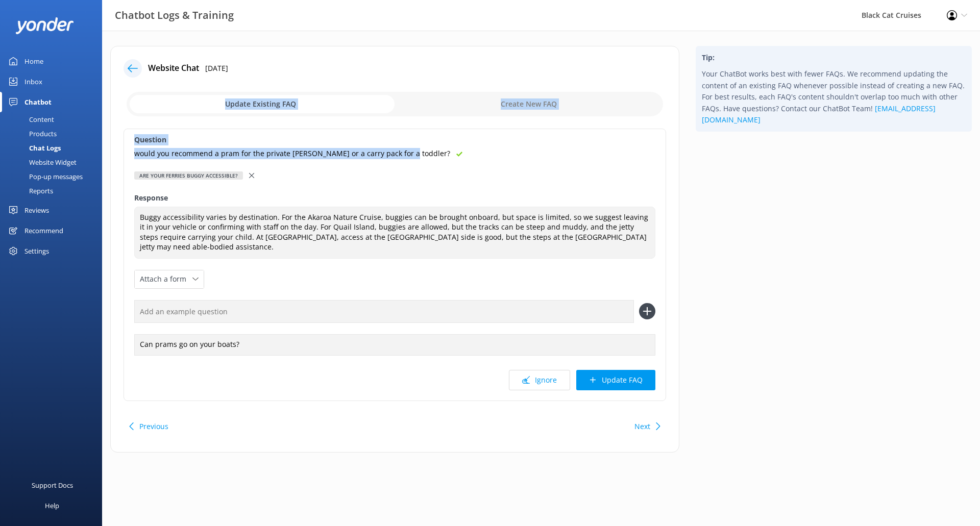
drag, startPoint x: 528, startPoint y: 117, endPoint x: 522, endPoint y: 153, distance: 36.2
click at [522, 153] on div "Website Chat [DATE] Update Existing FAQ Create New FAQ Question would you recom…" at bounding box center [394, 249] width 569 height 407
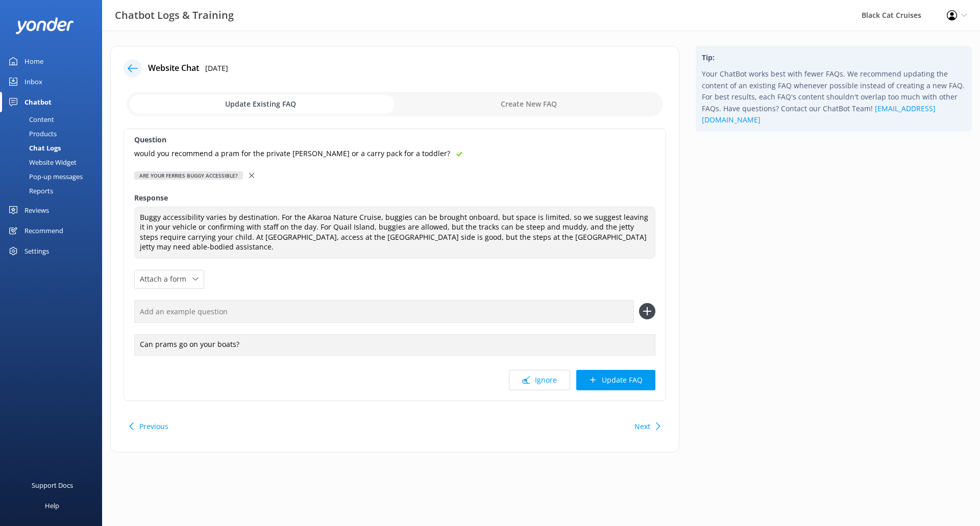
click at [522, 153] on div "would you recommend a pram for the private [PERSON_NAME] or a carry pack for a …" at bounding box center [394, 153] width 521 height 11
click at [598, 318] on input "text" at bounding box center [384, 311] width 500 height 23
paste input "would you recommend a pram for the private [PERSON_NAME] or a carry pack for a …"
click at [642, 308] on icon at bounding box center [647, 311] width 16 height 16
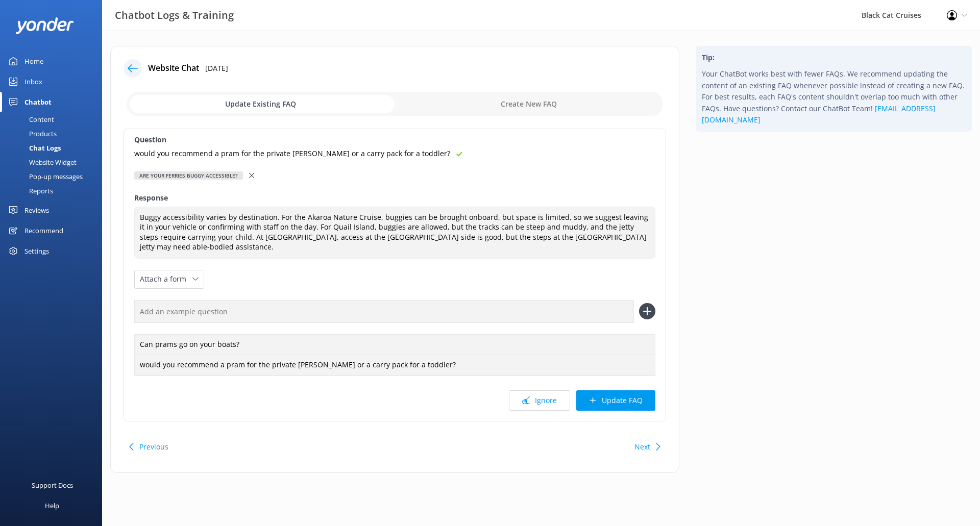
click at [431, 313] on input "text" at bounding box center [384, 311] width 500 height 23
paste input "would you recommend a pram for the private [PERSON_NAME] or a carry pack for a …"
drag, startPoint x: 310, startPoint y: 310, endPoint x: 257, endPoint y: 313, distance: 53.2
click at [257, 313] on input "would you recommend a pram for the private [PERSON_NAME] or a carry pack for a …" at bounding box center [384, 311] width 500 height 23
click at [645, 316] on icon at bounding box center [647, 311] width 16 height 16
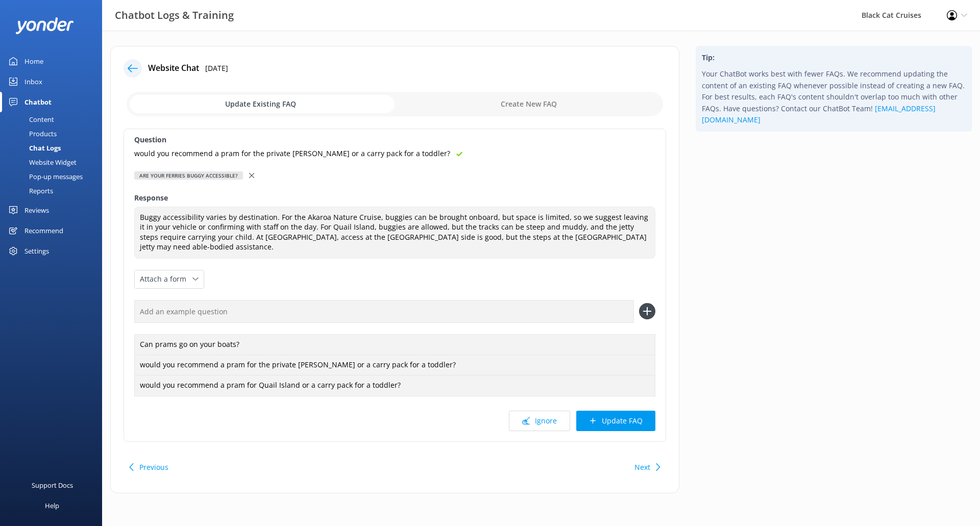
click at [326, 302] on input "text" at bounding box center [384, 311] width 500 height 23
click at [643, 320] on div at bounding box center [394, 311] width 521 height 23
click at [481, 313] on input "text" at bounding box center [384, 311] width 500 height 23
paste input "would you recommend a pram for the private [PERSON_NAME] or a carry pack for a …"
drag, startPoint x: 291, startPoint y: 313, endPoint x: 266, endPoint y: 312, distance: 25.1
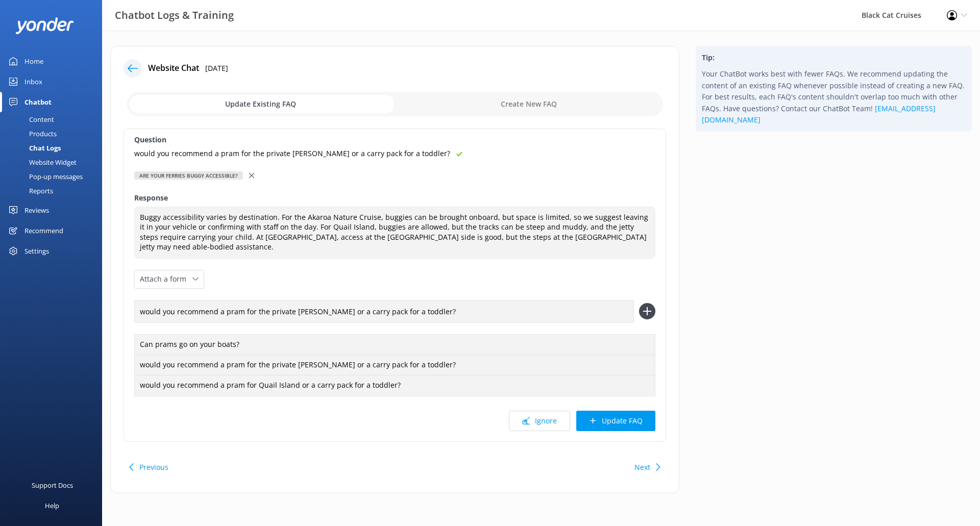
click at [266, 312] on input "would you recommend a pram for the private [PERSON_NAME] or a carry pack for a …" at bounding box center [384, 311] width 500 height 23
click at [644, 314] on icon at bounding box center [647, 311] width 16 height 16
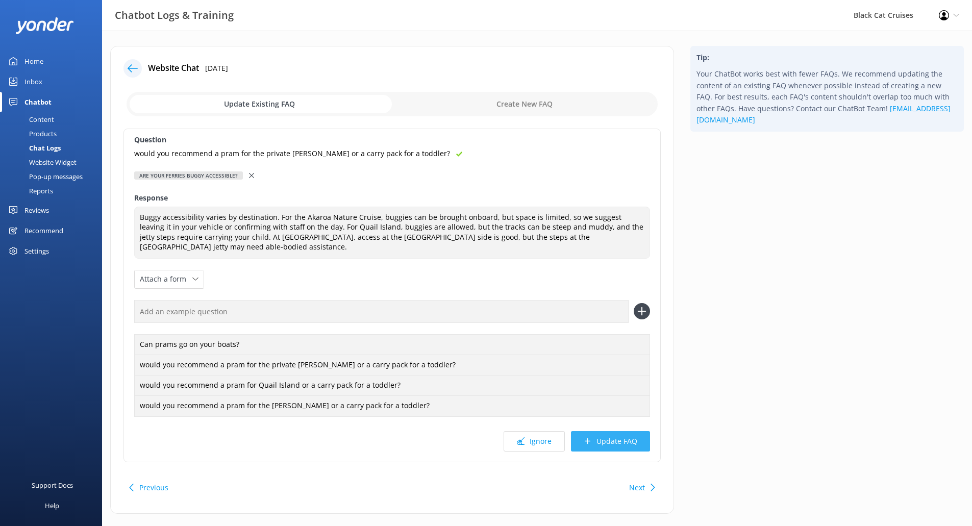
click at [631, 445] on button "Update FAQ" at bounding box center [610, 441] width 79 height 20
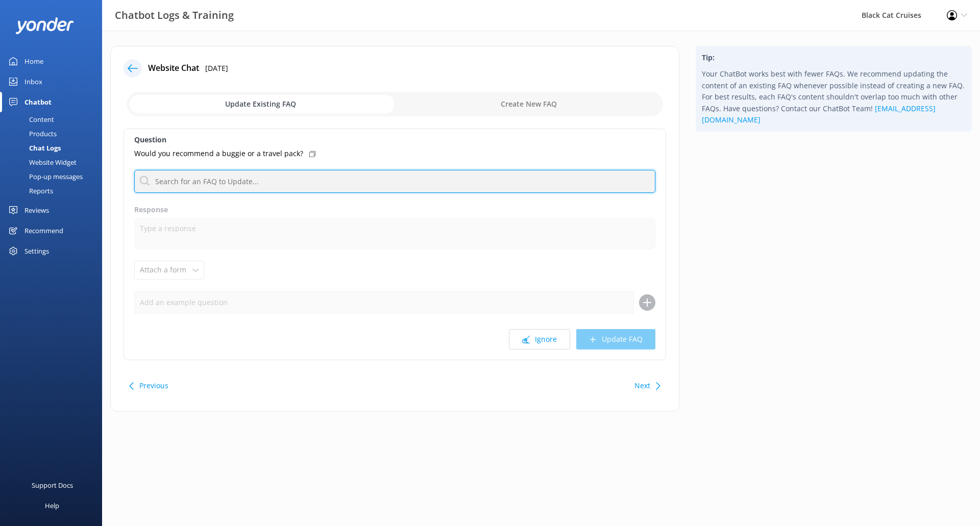
click at [303, 171] on input "text" at bounding box center [394, 181] width 521 height 23
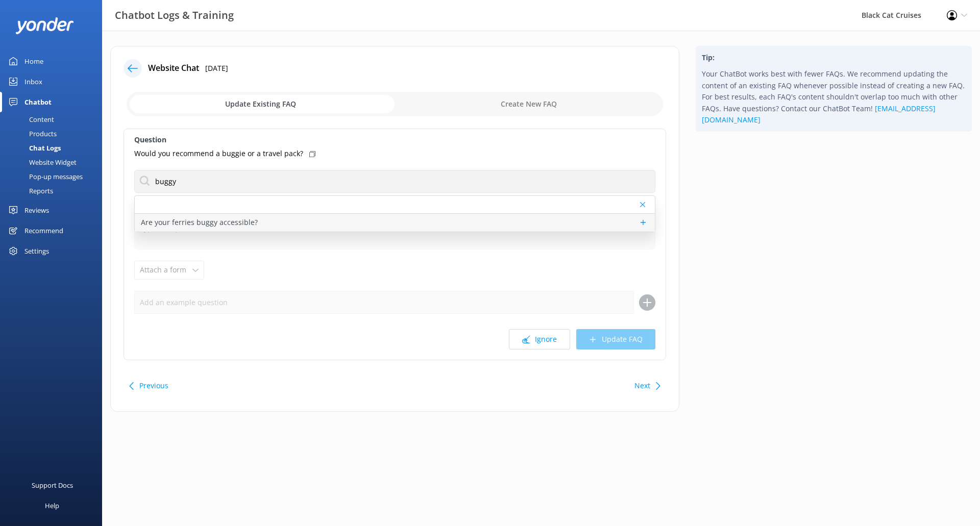
click at [270, 230] on div "Are your ferries buggy accessible?" at bounding box center [395, 223] width 520 height 18
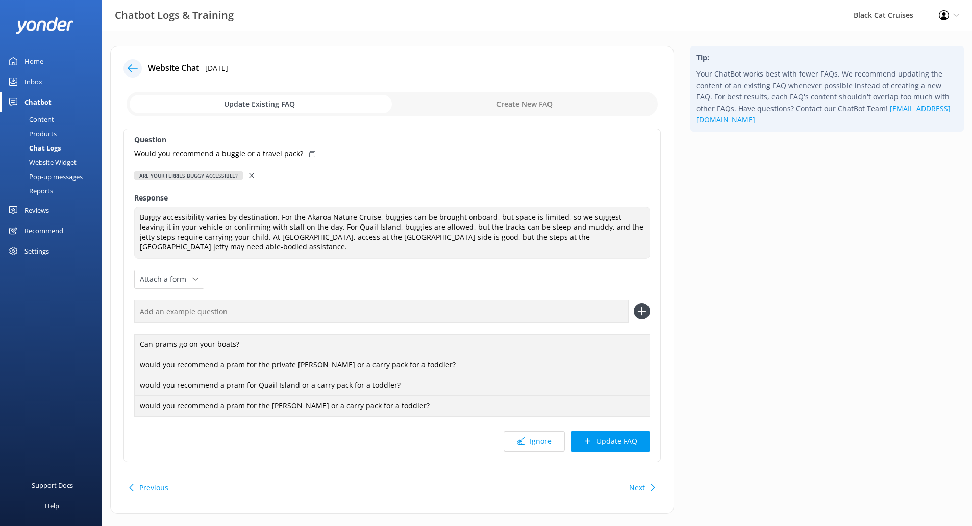
click at [309, 156] on use at bounding box center [312, 154] width 6 height 6
click at [527, 308] on input "text" at bounding box center [381, 311] width 495 height 23
paste input "Would you recommend a buggie or a travel pack?"
click at [652, 313] on div "Question Would you recommend a buggie or a travel pack? Are your ferries buggy …" at bounding box center [392, 296] width 537 height 334
click at [644, 313] on icon at bounding box center [642, 311] width 16 height 16
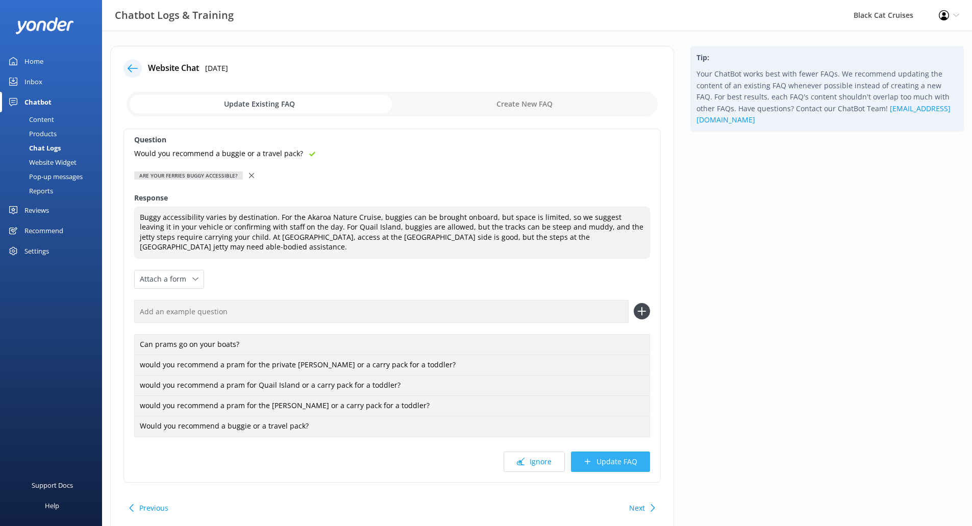
click at [630, 460] on button "Update FAQ" at bounding box center [610, 462] width 79 height 20
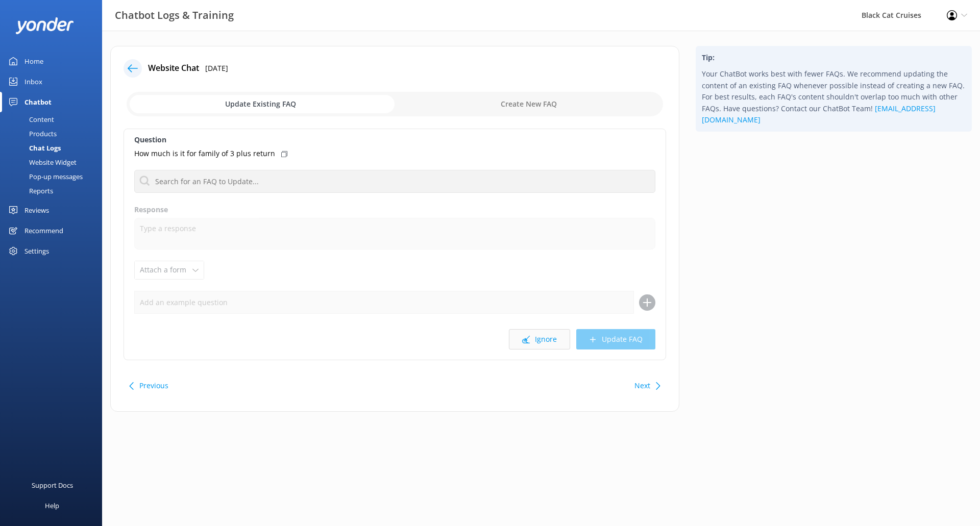
click at [542, 337] on button "Ignore" at bounding box center [539, 339] width 61 height 20
click at [536, 338] on button "Ignore" at bounding box center [539, 339] width 61 height 20
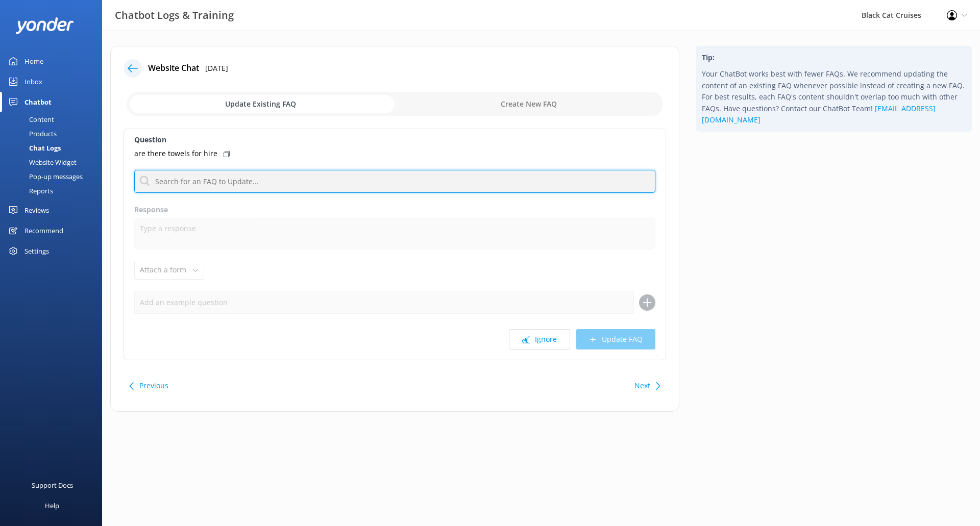
click at [256, 186] on input "text" at bounding box center [394, 181] width 521 height 23
drag, startPoint x: 256, startPoint y: 186, endPoint x: 0, endPoint y: 171, distance: 256.6
click at [0, 171] on div "Chatbot Logs & Training Black Cat Cruises Profile Settings Logout Home Inbox Ch…" at bounding box center [490, 237] width 980 height 412
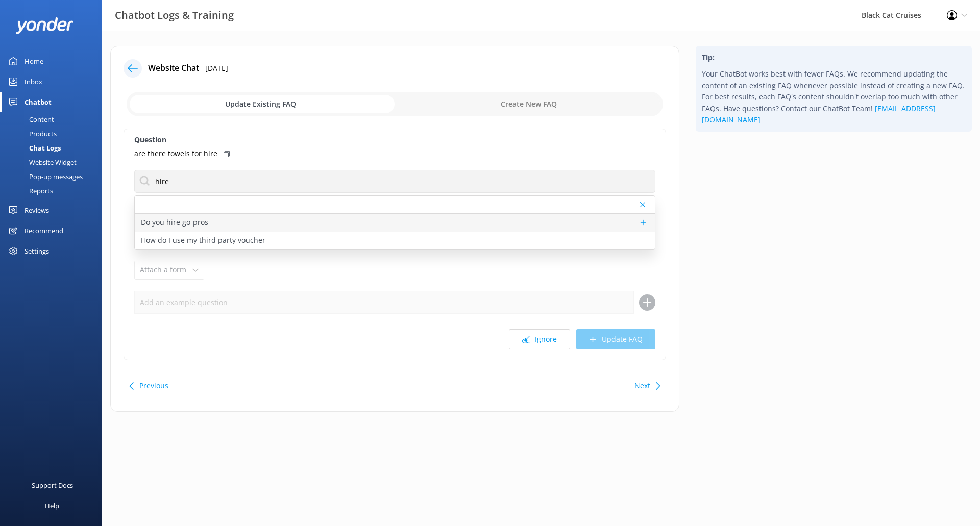
click at [333, 218] on div "Do you hire go-pros" at bounding box center [395, 223] width 520 height 18
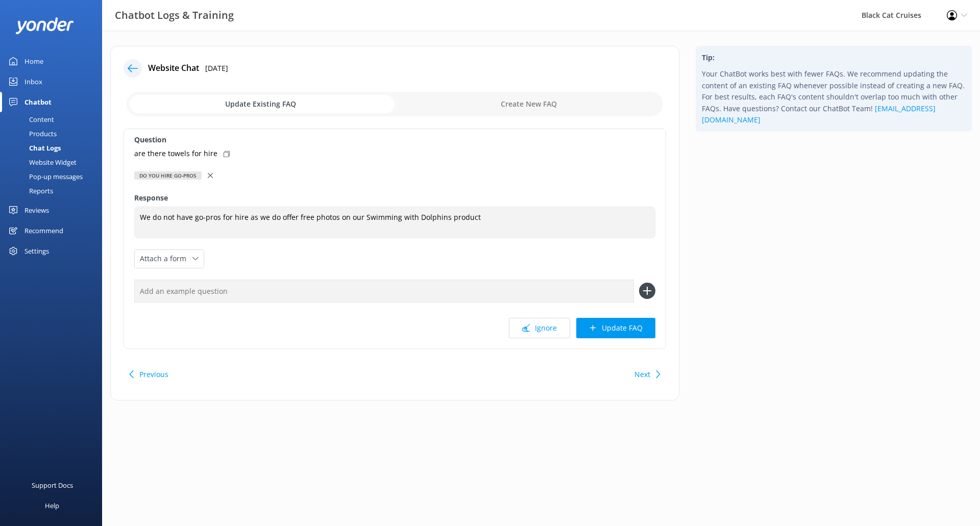
click at [543, 100] on input "checkbox" at bounding box center [395, 104] width 536 height 24
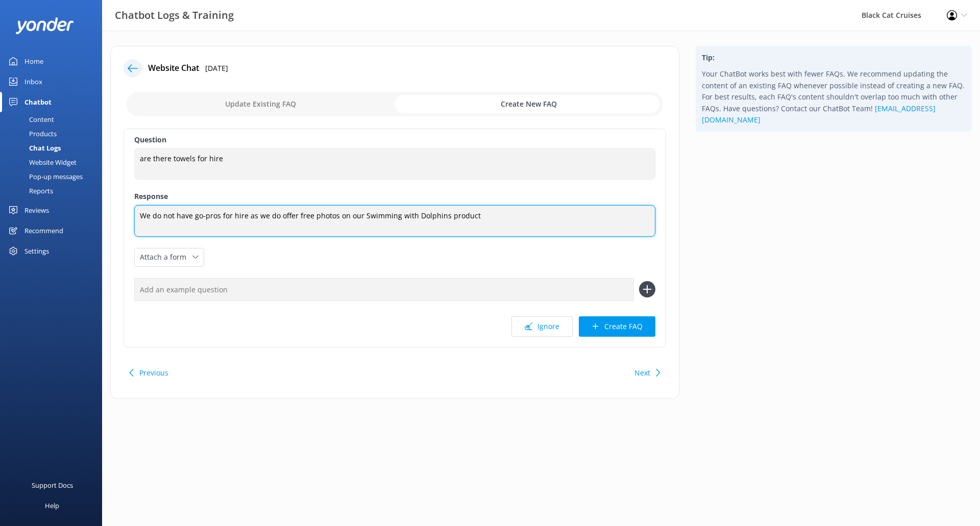
drag, startPoint x: 496, startPoint y: 222, endPoint x: 19, endPoint y: 193, distance: 477.6
click at [0, 217] on div "Chatbot Logs & Training Black Cat Cruises Profile Settings Logout Home Inbox Ch…" at bounding box center [490, 230] width 980 height 399
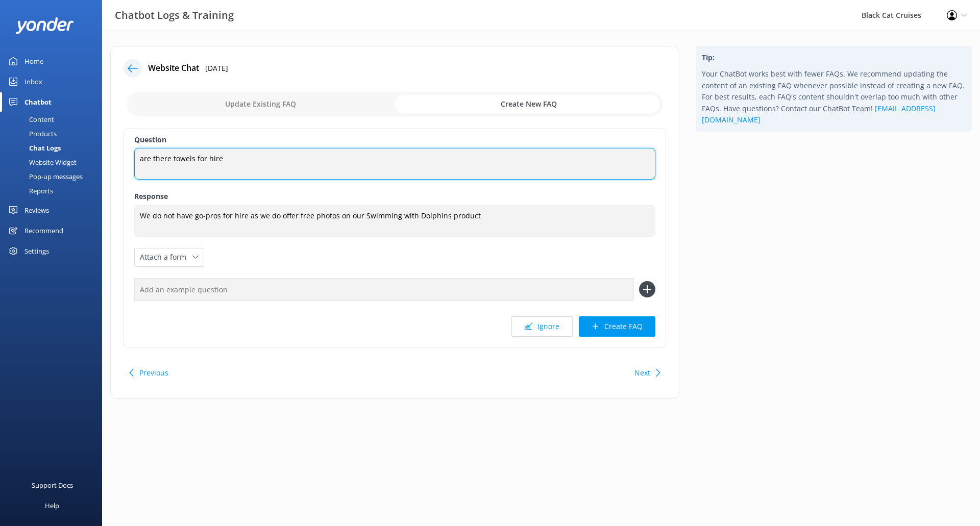
click at [143, 158] on textarea "are there towels for hire" at bounding box center [394, 164] width 521 height 32
click at [284, 155] on textarea "Are there towels for hire" at bounding box center [394, 164] width 521 height 32
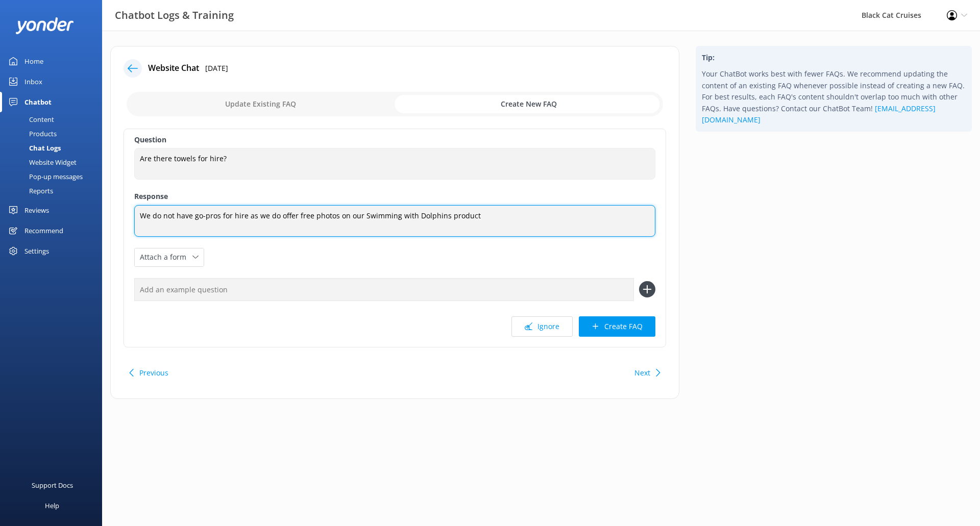
drag, startPoint x: 489, startPoint y: 218, endPoint x: 0, endPoint y: 242, distance: 490.0
click at [0, 242] on div "Chatbot Logs & Training Black Cat Cruises Profile Settings Logout Home Inbox Ch…" at bounding box center [490, 230] width 980 height 399
drag, startPoint x: 332, startPoint y: 222, endPoint x: 2, endPoint y: 209, distance: 330.5
click at [0, 208] on div "Chatbot Logs & Training Black Cat Cruises Profile Settings Logout Home Inbox Ch…" at bounding box center [490, 230] width 980 height 399
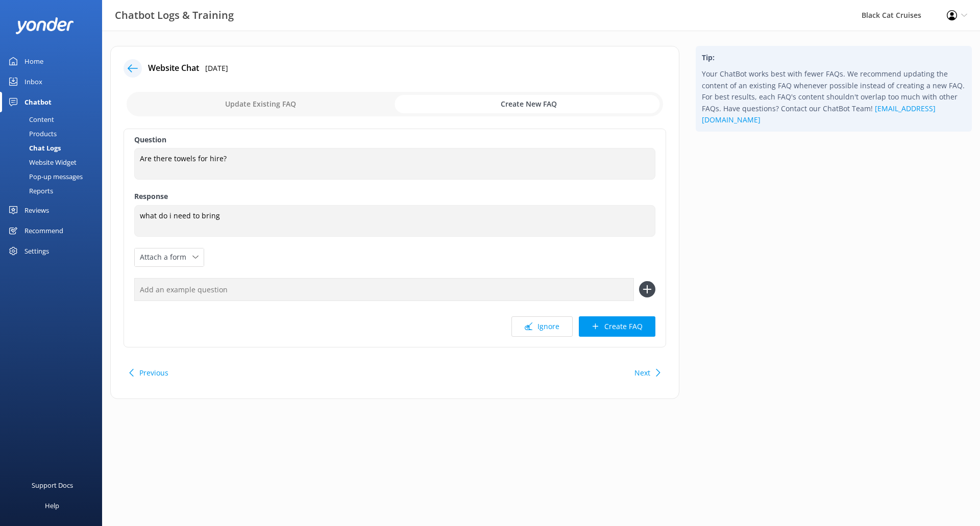
click at [287, 101] on input "checkbox" at bounding box center [395, 104] width 536 height 24
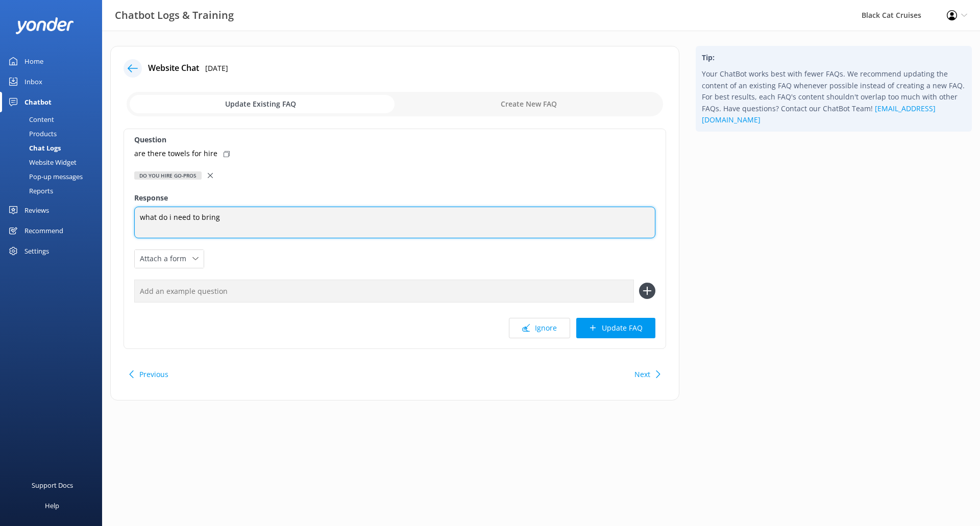
click at [233, 215] on textarea "what do i need to bring" at bounding box center [394, 223] width 521 height 32
drag, startPoint x: 233, startPoint y: 215, endPoint x: 6, endPoint y: 185, distance: 229.0
click at [4, 185] on div "Chatbot Logs & Training Black Cat Cruises Profile Settings Logout Home Inbox Ch…" at bounding box center [490, 231] width 980 height 401
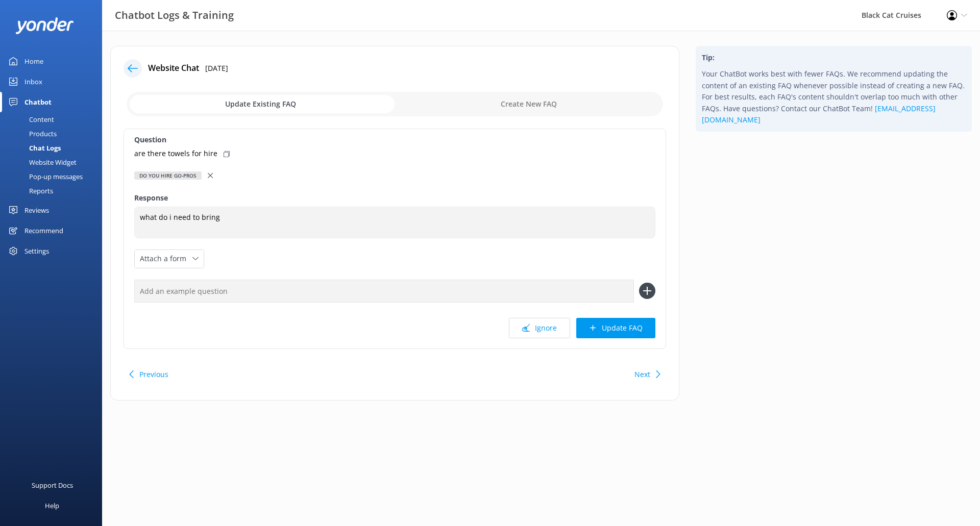
click at [212, 178] on div at bounding box center [211, 175] width 7 height 11
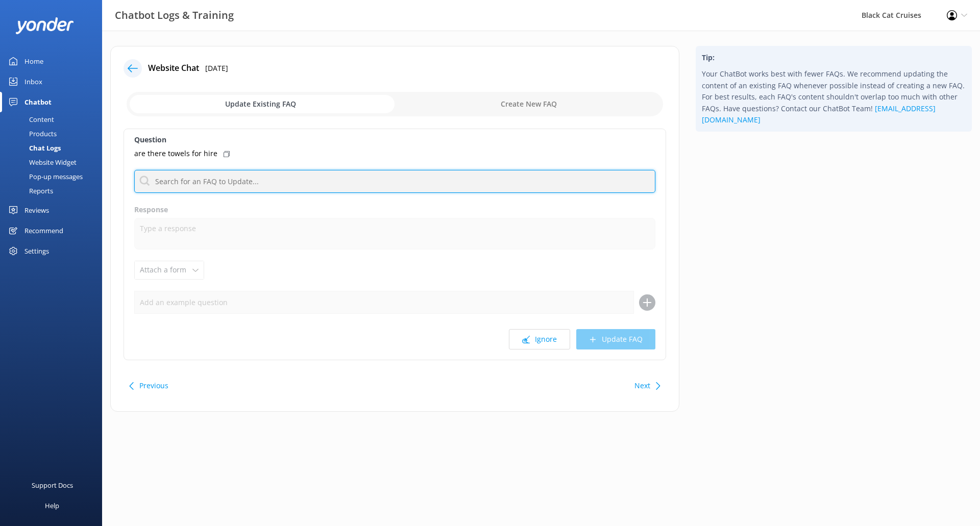
click at [263, 181] on input "text" at bounding box center [394, 181] width 521 height 23
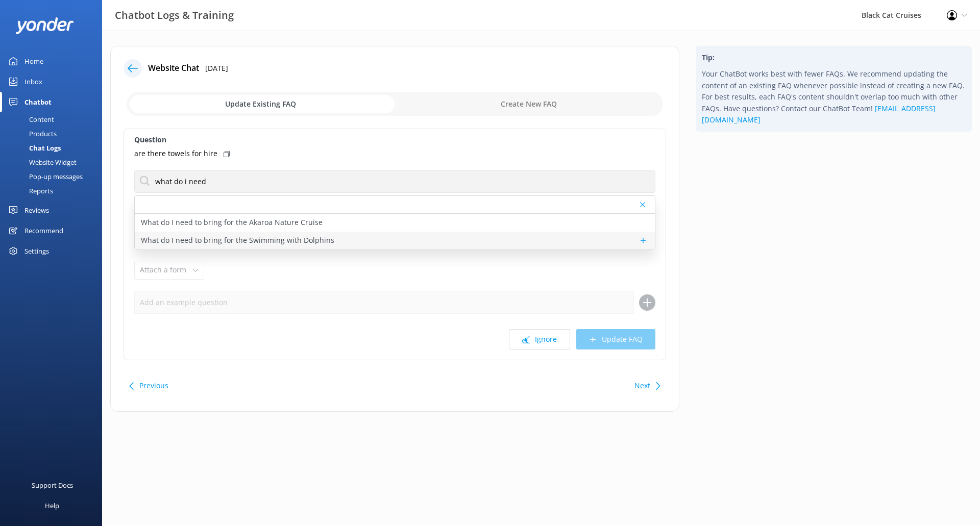
click at [263, 241] on p "What do I need to bring for the Swimming with Dolphins" at bounding box center [237, 240] width 193 height 11
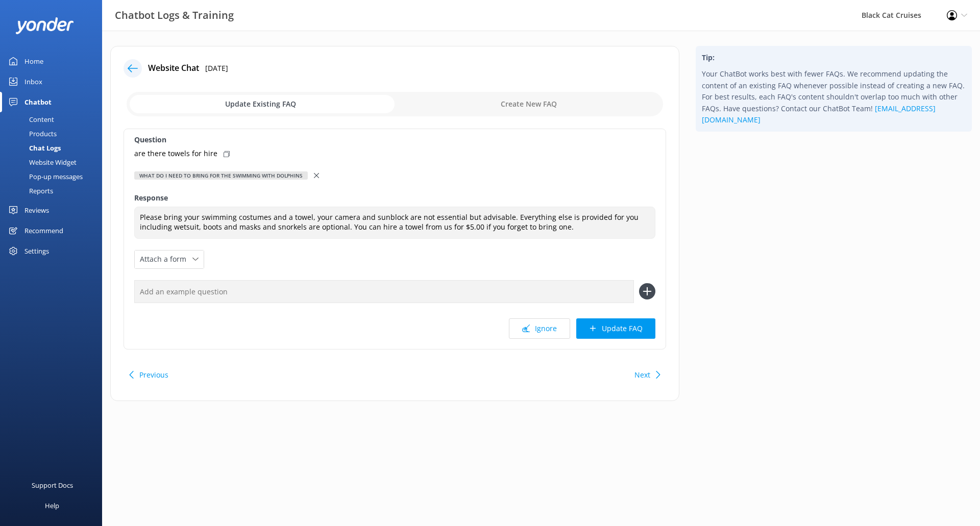
click at [227, 155] on div "are there towels for hire" at bounding box center [394, 153] width 521 height 11
click at [609, 285] on input "text" at bounding box center [384, 291] width 500 height 23
paste input "are there towels for hire"
click at [645, 293] on icon at bounding box center [647, 291] width 16 height 16
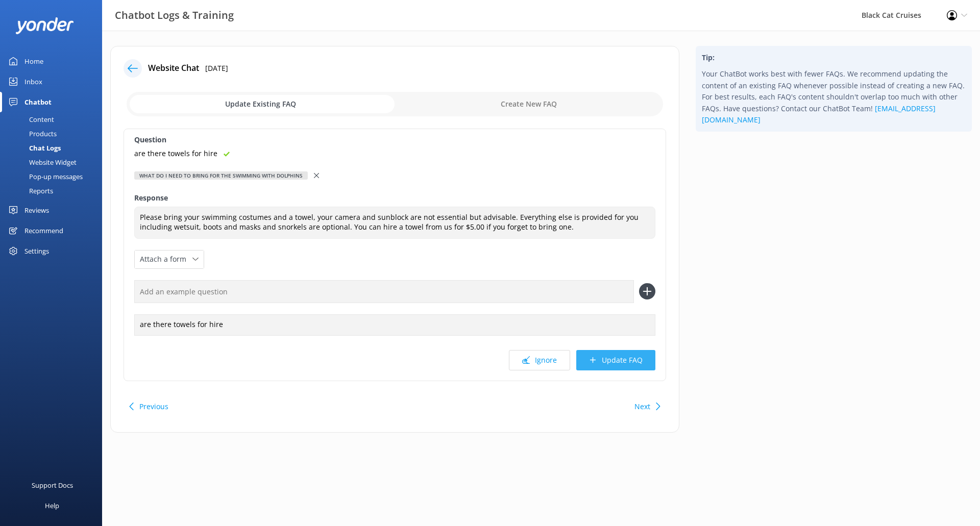
click at [631, 363] on button "Update FAQ" at bounding box center [615, 360] width 79 height 20
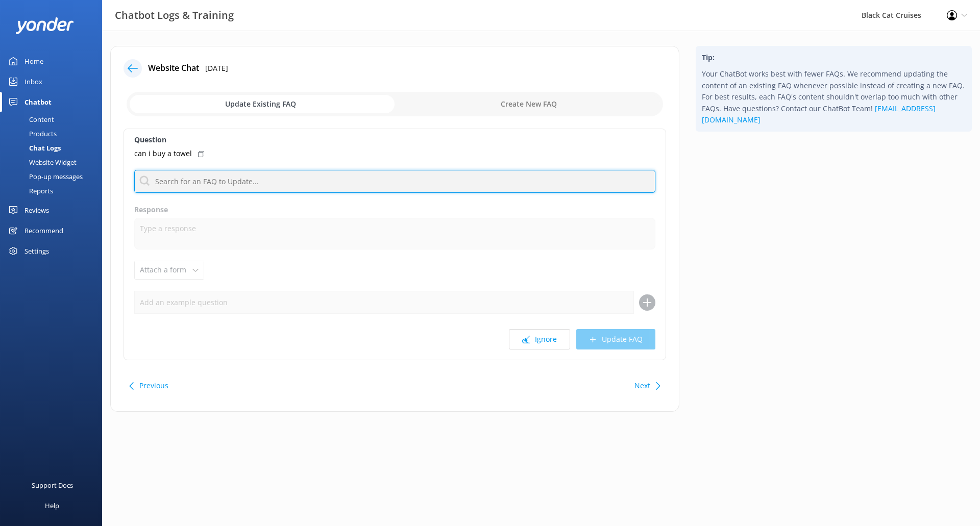
click at [188, 182] on input "text" at bounding box center [394, 181] width 521 height 23
drag, startPoint x: 250, startPoint y: 187, endPoint x: 173, endPoint y: 185, distance: 77.1
click at [173, 185] on input "what to bring" at bounding box center [394, 181] width 521 height 23
click at [291, 179] on input "what do I need to bring with me" at bounding box center [394, 181] width 521 height 23
drag, startPoint x: 262, startPoint y: 179, endPoint x: 245, endPoint y: 181, distance: 17.4
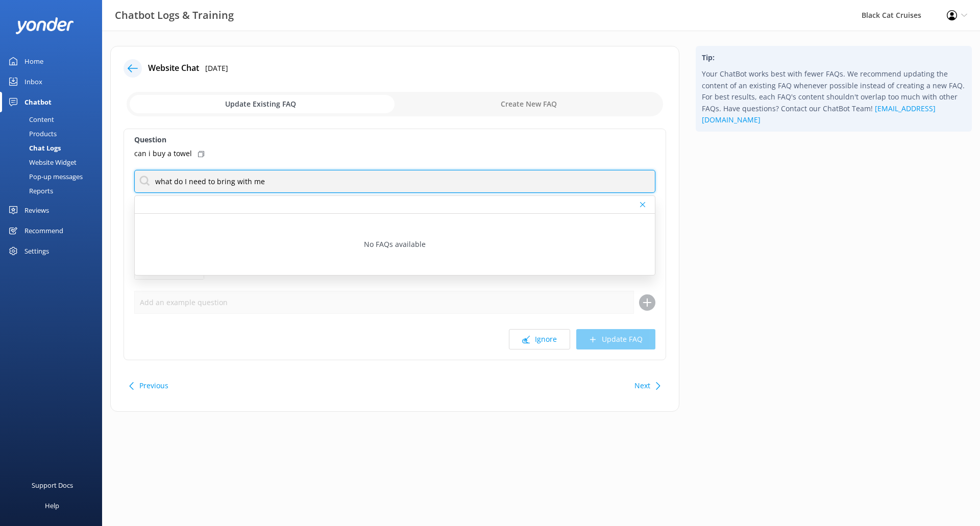
click at [245, 181] on input "what do I need to bring with me" at bounding box center [394, 181] width 521 height 23
drag, startPoint x: 266, startPoint y: 185, endPoint x: 240, endPoint y: 189, distance: 26.4
click at [240, 189] on input "what do I need to bring" at bounding box center [394, 181] width 521 height 23
click at [244, 178] on input "what do I need to bring" at bounding box center [394, 181] width 521 height 23
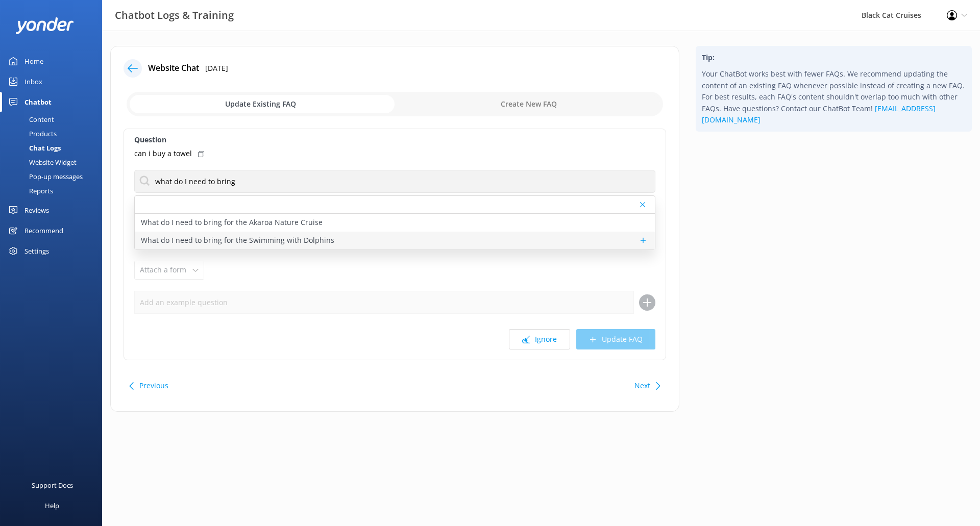
click at [330, 238] on div "What do I need to bring for the Swimming with Dolphins" at bounding box center [395, 241] width 520 height 18
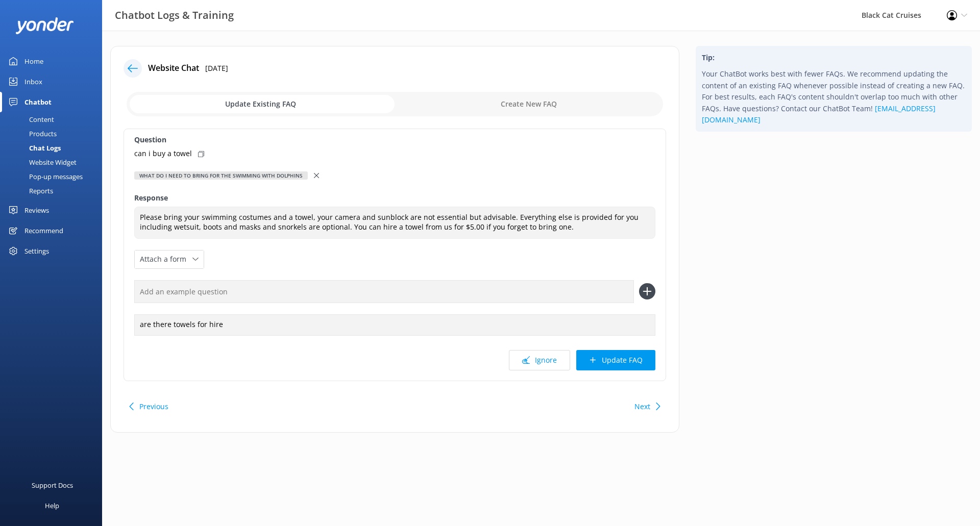
click at [198, 151] on icon at bounding box center [201, 154] width 6 height 6
click at [286, 291] on input "text" at bounding box center [384, 291] width 500 height 23
paste input "can i buy a towel"
click at [645, 293] on icon at bounding box center [647, 291] width 16 height 16
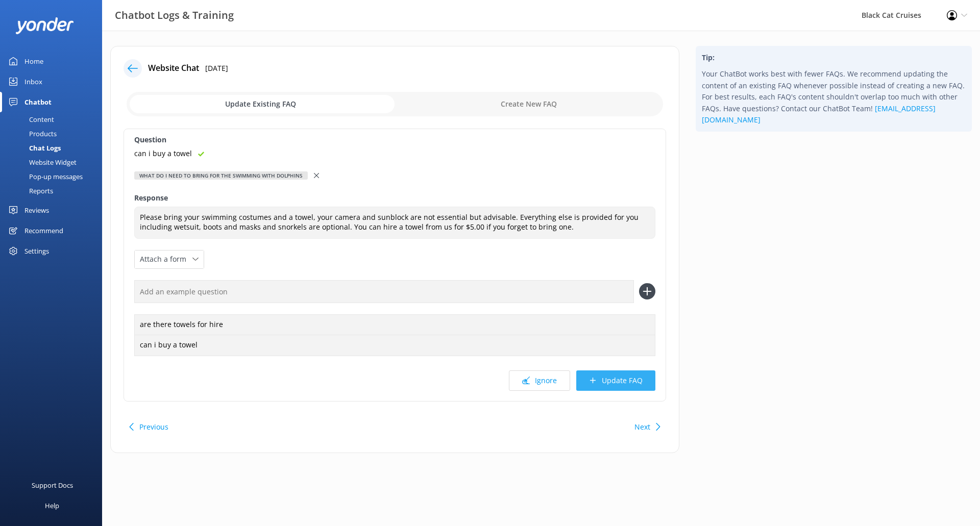
click at [615, 382] on button "Update FAQ" at bounding box center [615, 381] width 79 height 20
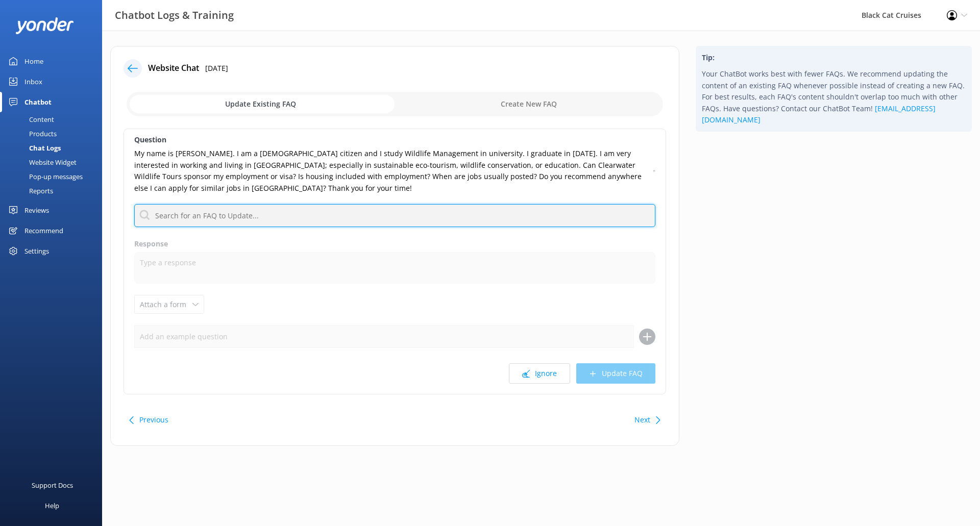
click at [342, 220] on input "text" at bounding box center [394, 215] width 521 height 23
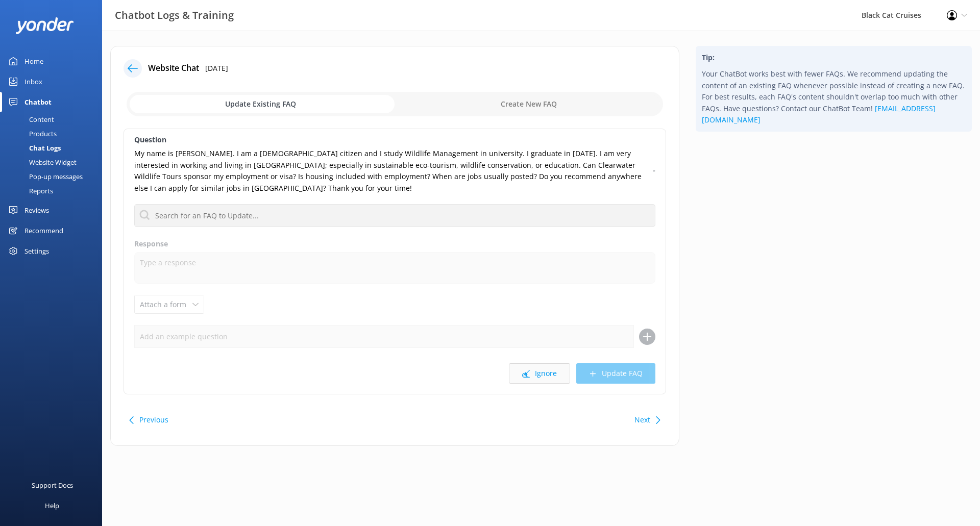
click at [543, 377] on button "Ignore" at bounding box center [539, 373] width 61 height 20
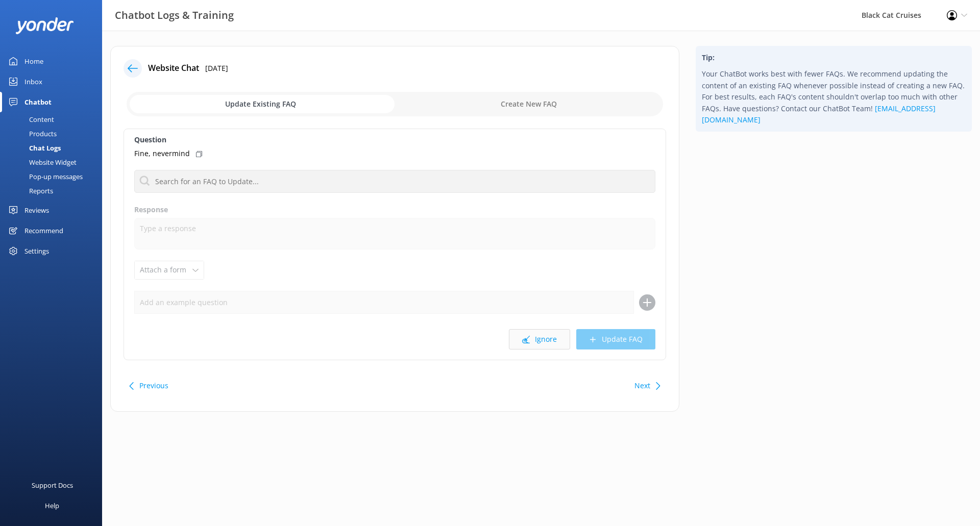
click at [548, 339] on button "Ignore" at bounding box center [539, 339] width 61 height 20
click at [533, 342] on button "Ignore" at bounding box center [539, 339] width 61 height 20
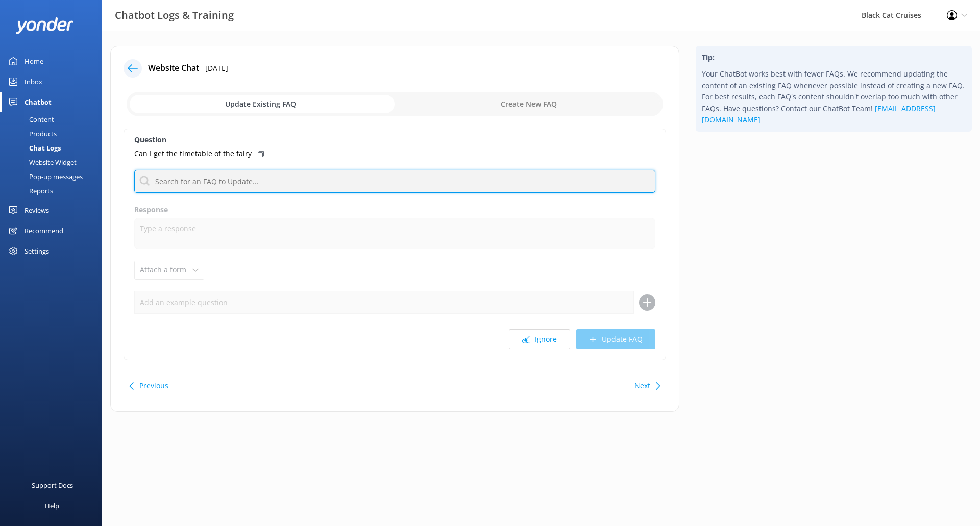
click at [303, 184] on input "text" at bounding box center [394, 181] width 521 height 23
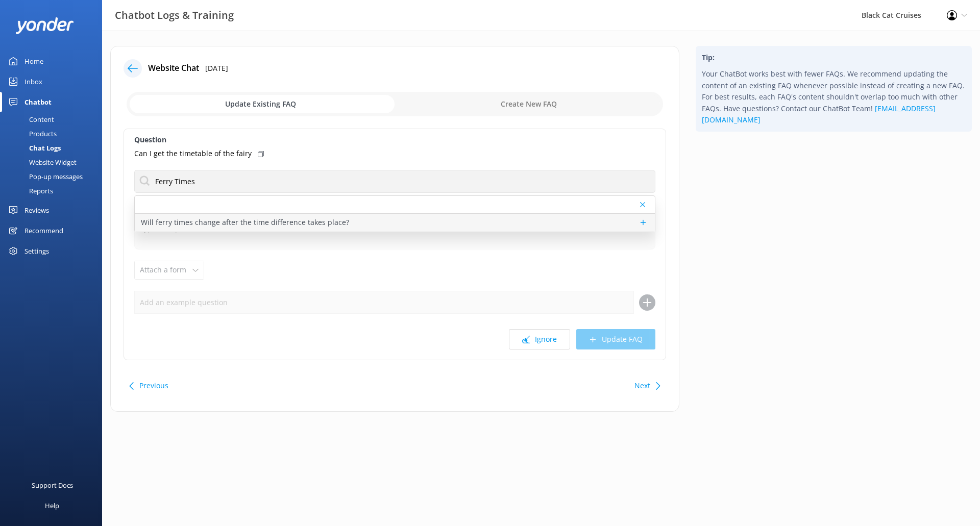
click at [278, 225] on p "Will ferry times change after the time difference takes place?" at bounding box center [245, 222] width 208 height 11
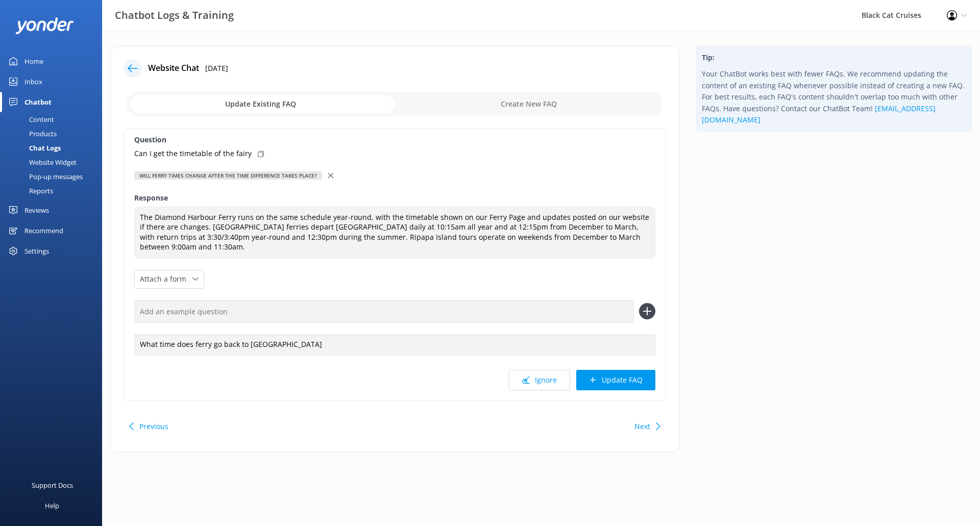
click at [258, 153] on icon at bounding box center [261, 154] width 6 height 6
click at [284, 303] on input "text" at bounding box center [384, 311] width 500 height 23
paste input "Can I get the timetable of the fairy"
click at [651, 312] on icon at bounding box center [647, 311] width 16 height 16
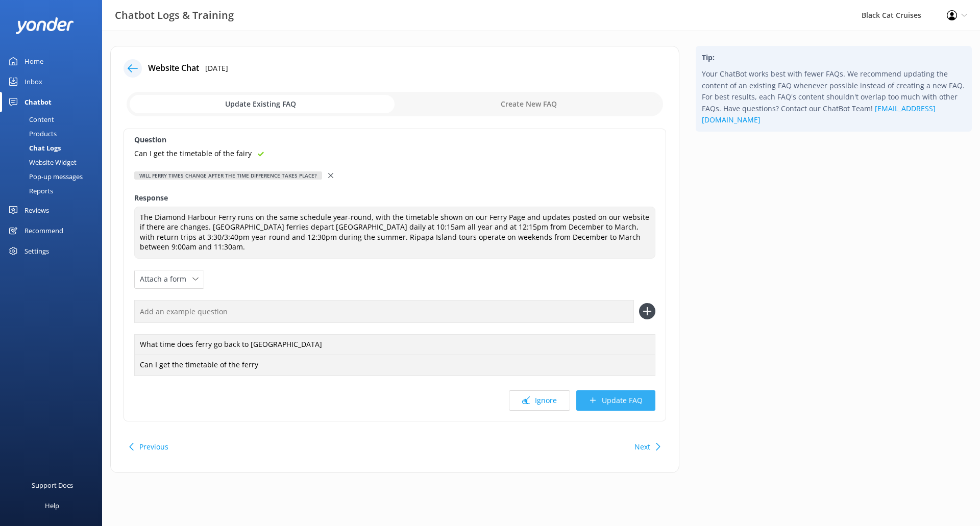
click at [616, 405] on button "Update FAQ" at bounding box center [615, 400] width 79 height 20
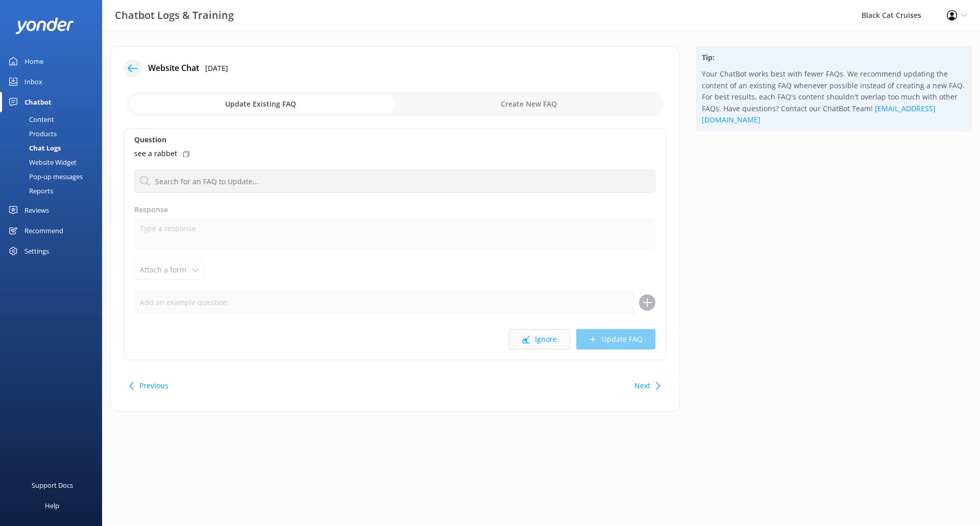
click at [562, 340] on button "Ignore" at bounding box center [539, 339] width 61 height 20
click at [558, 338] on button "Ignore" at bounding box center [539, 339] width 61 height 20
click at [533, 345] on button "Ignore" at bounding box center [539, 339] width 61 height 20
click at [550, 342] on button "Ignore" at bounding box center [539, 339] width 61 height 20
click at [553, 342] on button "Ignore" at bounding box center [539, 339] width 61 height 20
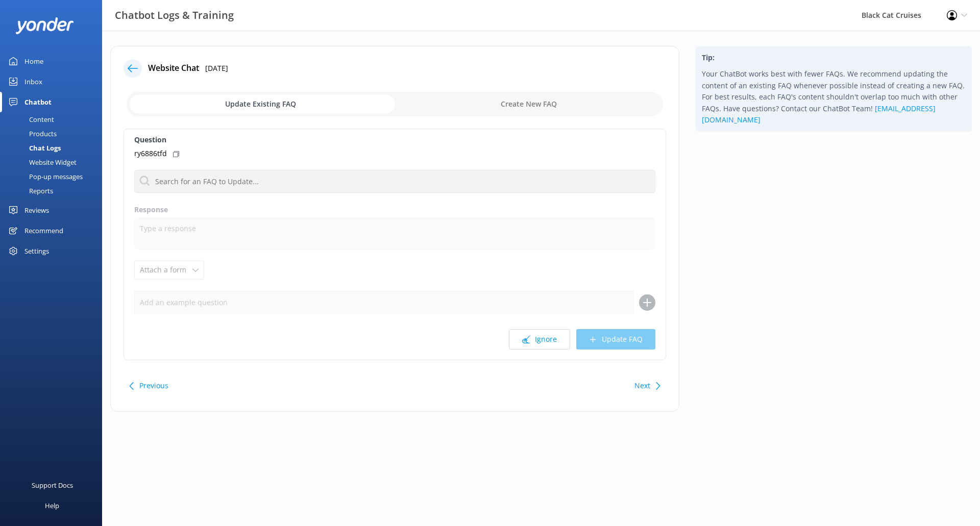
click at [553, 342] on button "Ignore" at bounding box center [539, 339] width 61 height 20
click at [553, 343] on button "Ignore" at bounding box center [539, 339] width 61 height 20
click at [552, 338] on button "Ignore" at bounding box center [539, 339] width 61 height 20
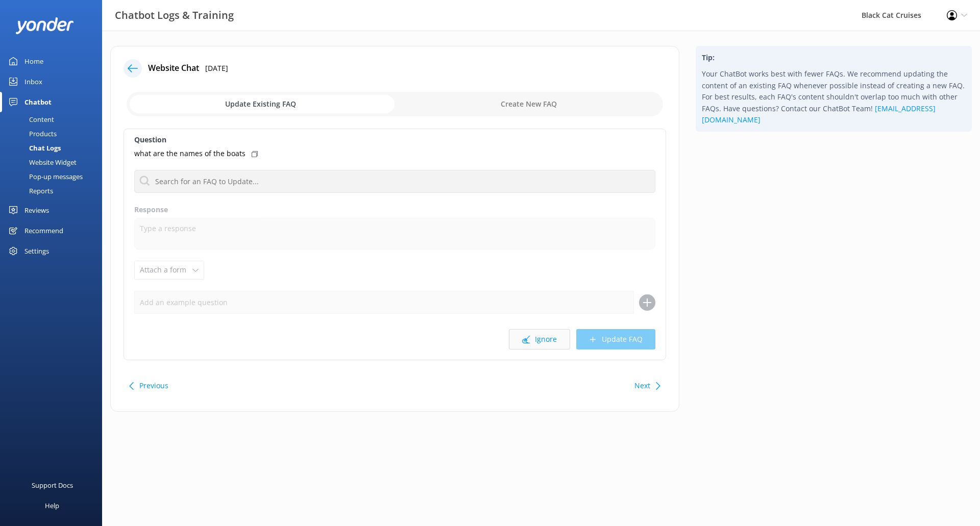
click at [552, 342] on button "Ignore" at bounding box center [539, 339] width 61 height 20
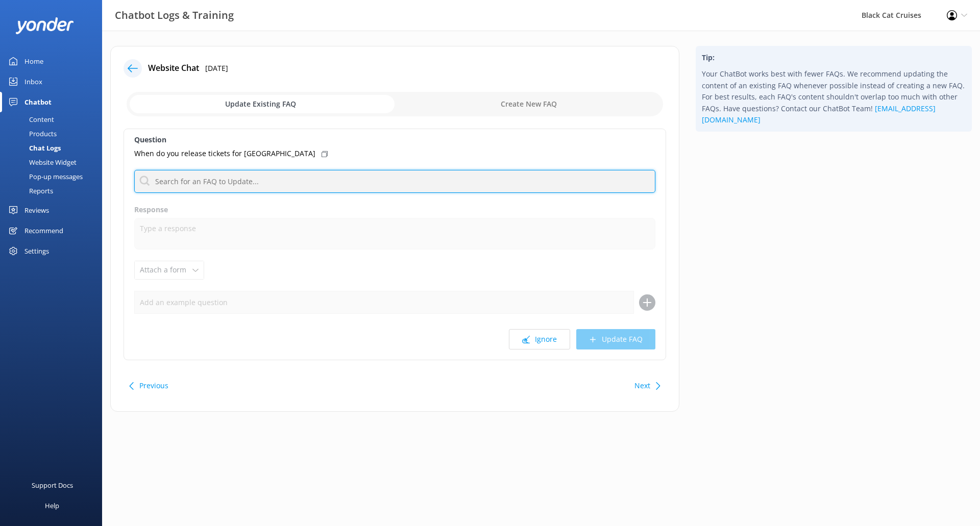
click at [330, 188] on input "text" at bounding box center [394, 181] width 521 height 23
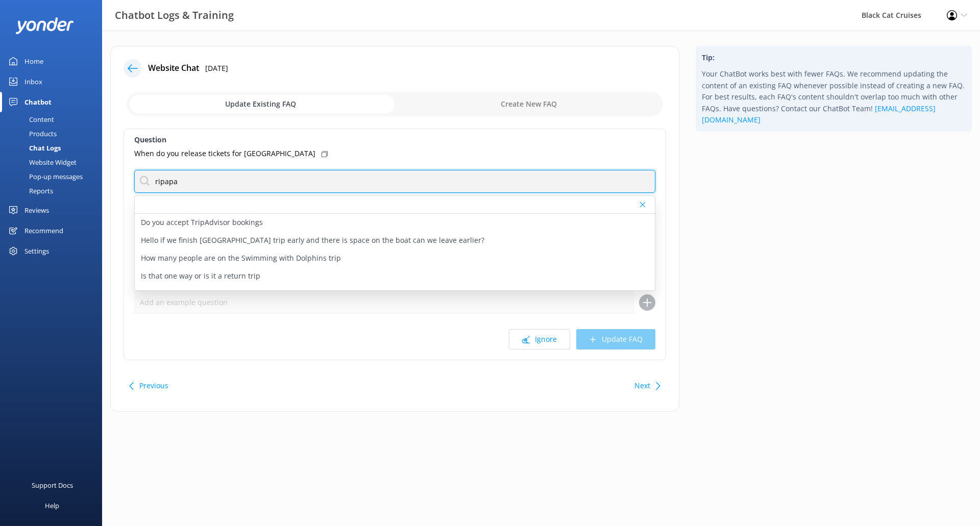
click at [182, 180] on input "ripapa" at bounding box center [394, 181] width 521 height 23
drag, startPoint x: 205, startPoint y: 183, endPoint x: 0, endPoint y: 167, distance: 205.8
click at [0, 167] on div "Chatbot Logs & Training Black Cat Cruises Profile Settings Logout Home Inbox Ch…" at bounding box center [490, 237] width 980 height 412
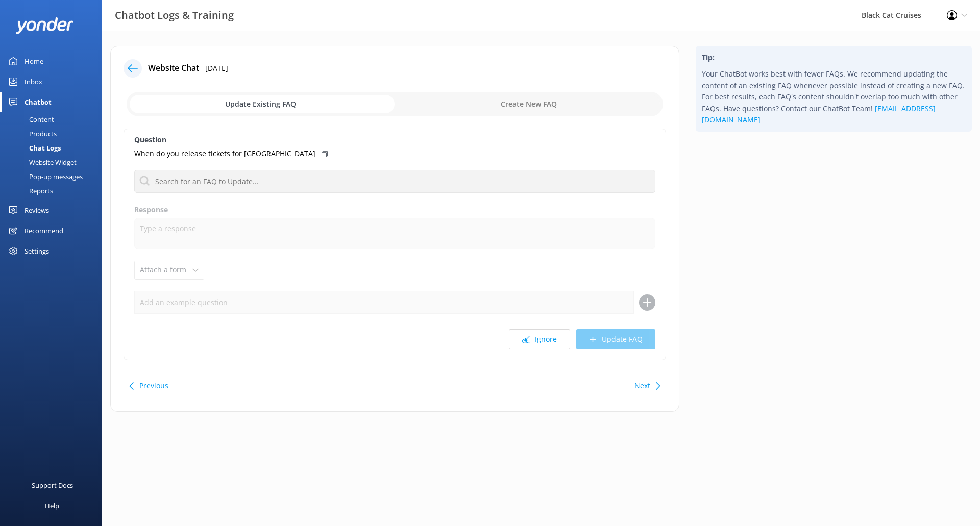
click at [639, 384] on button "Next" at bounding box center [642, 386] width 16 height 20
click at [520, 332] on button "Ignore" at bounding box center [539, 339] width 61 height 20
click at [539, 335] on button "Ignore" at bounding box center [539, 339] width 61 height 20
click at [547, 341] on button "Ignore" at bounding box center [539, 339] width 61 height 20
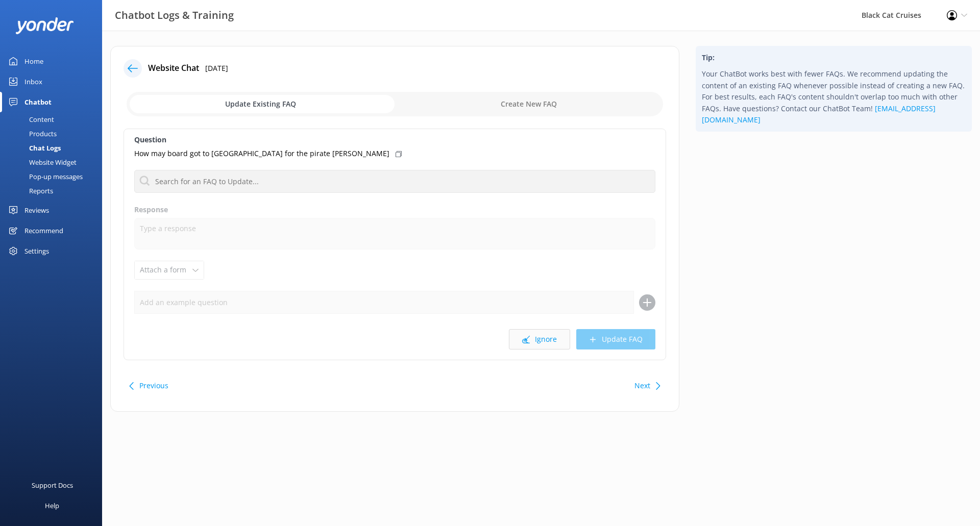
click at [547, 342] on button "Ignore" at bounding box center [539, 339] width 61 height 20
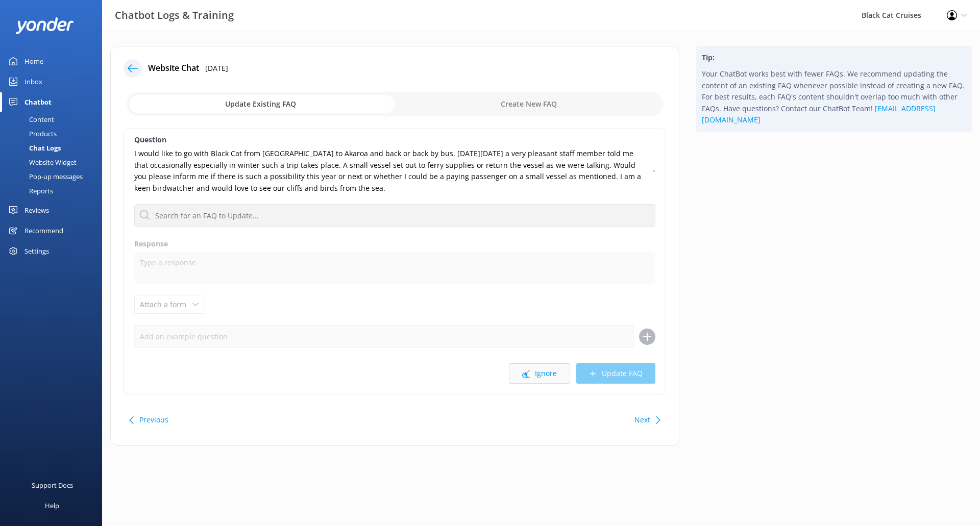
click at [511, 373] on button "Ignore" at bounding box center [539, 373] width 61 height 20
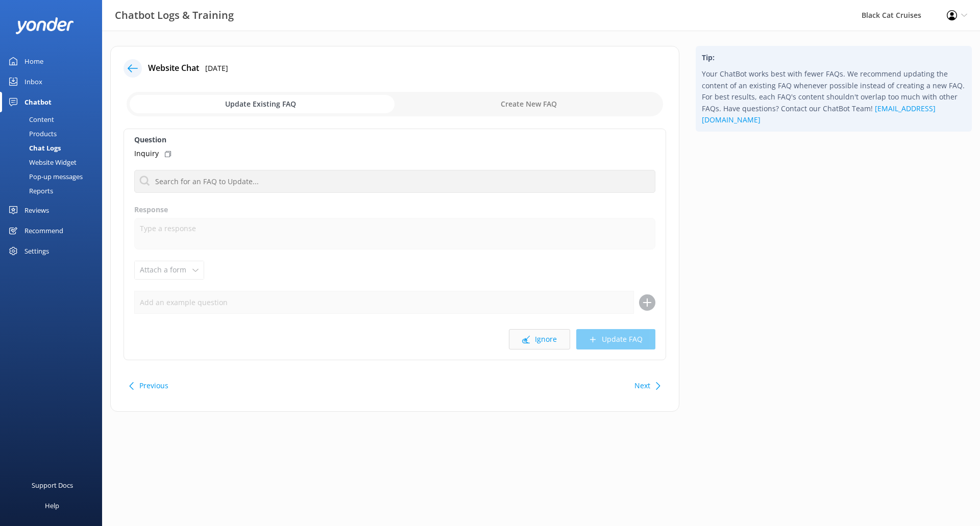
click at [551, 338] on button "Ignore" at bounding box center [539, 339] width 61 height 20
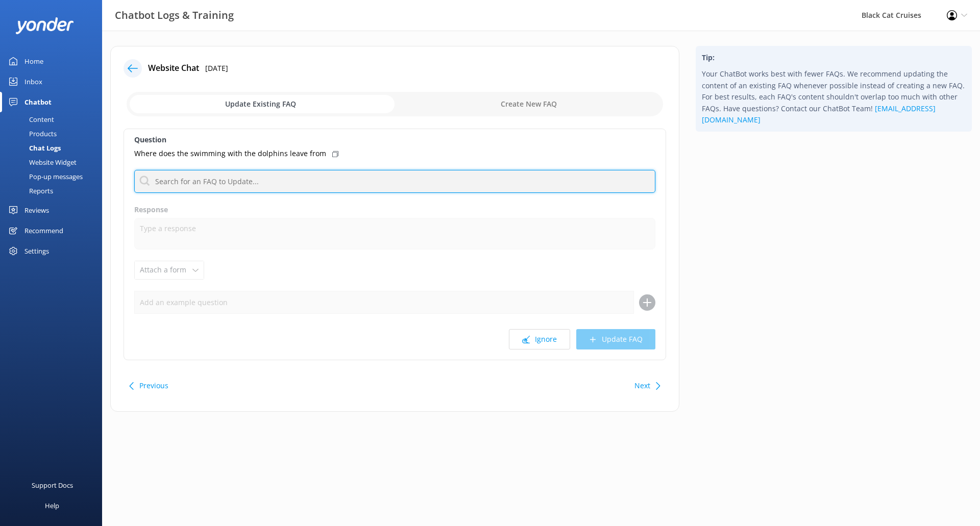
click at [361, 175] on input "text" at bounding box center [394, 181] width 521 height 23
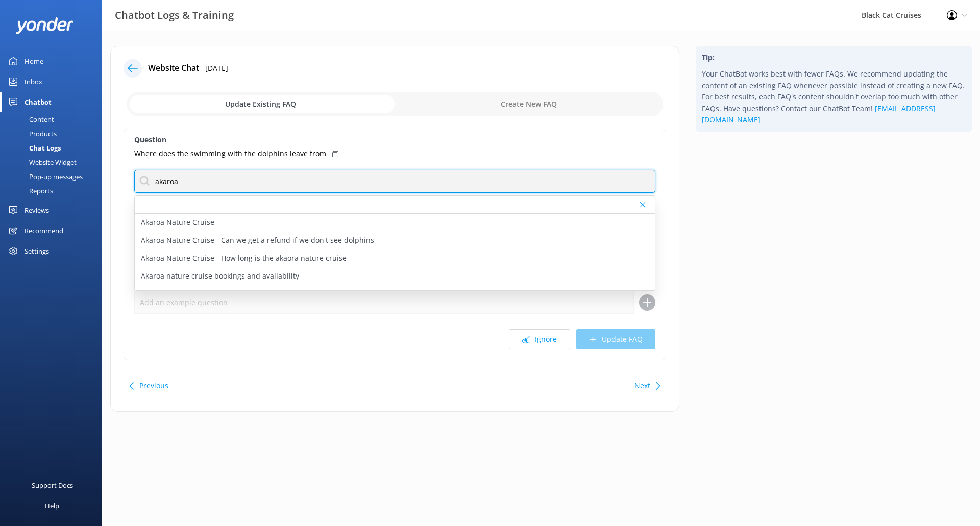
click at [360, 180] on input "akaroa" at bounding box center [394, 181] width 521 height 23
drag, startPoint x: 315, startPoint y: 179, endPoint x: 136, endPoint y: 169, distance: 178.9
click at [131, 166] on div "Question Where does the swimming with the dolphins leave from akaroa Akaroa Nat…" at bounding box center [395, 245] width 543 height 232
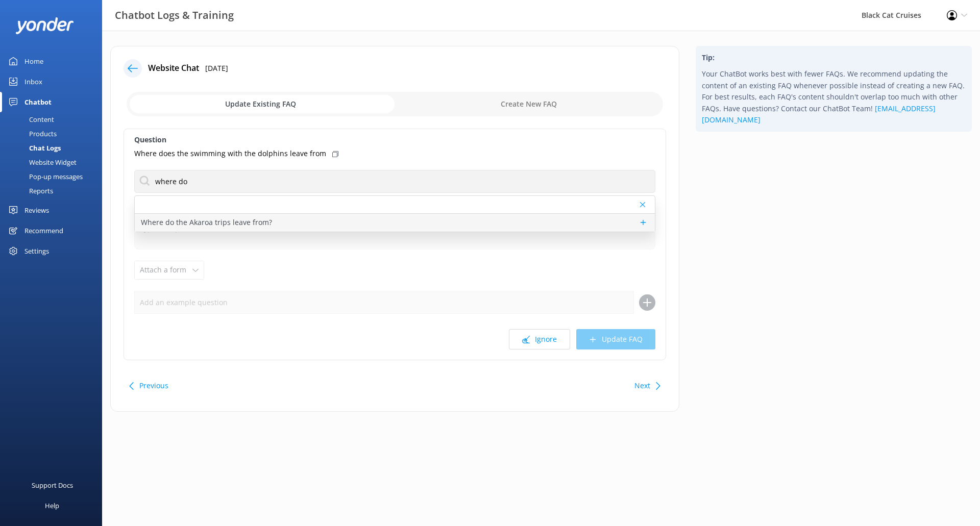
click at [269, 219] on div "Where do the Akaroa trips leave from?" at bounding box center [395, 223] width 520 height 18
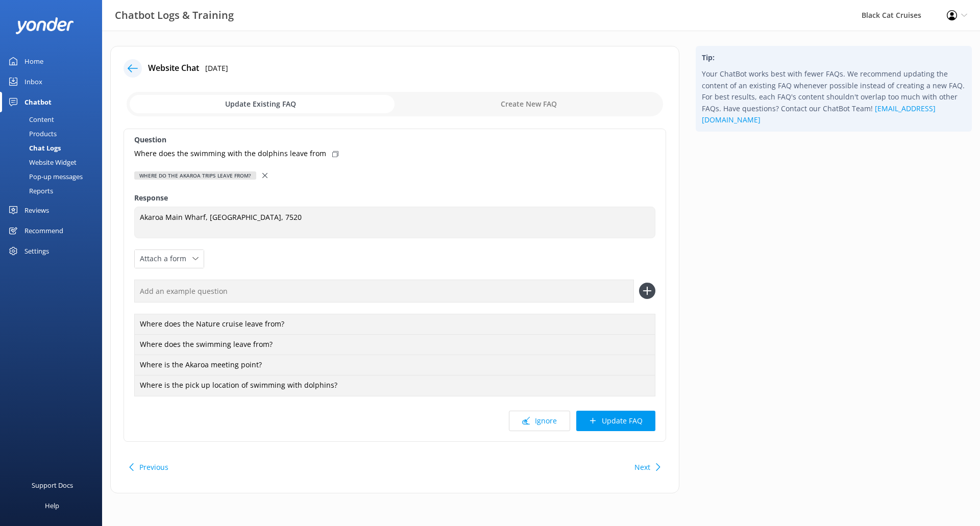
click at [332, 153] on icon at bounding box center [335, 154] width 6 height 6
click at [352, 285] on input "text" at bounding box center [384, 291] width 500 height 23
paste input "Where does the swimming with the dolphins leave from"
click at [645, 292] on icon at bounding box center [647, 291] width 16 height 16
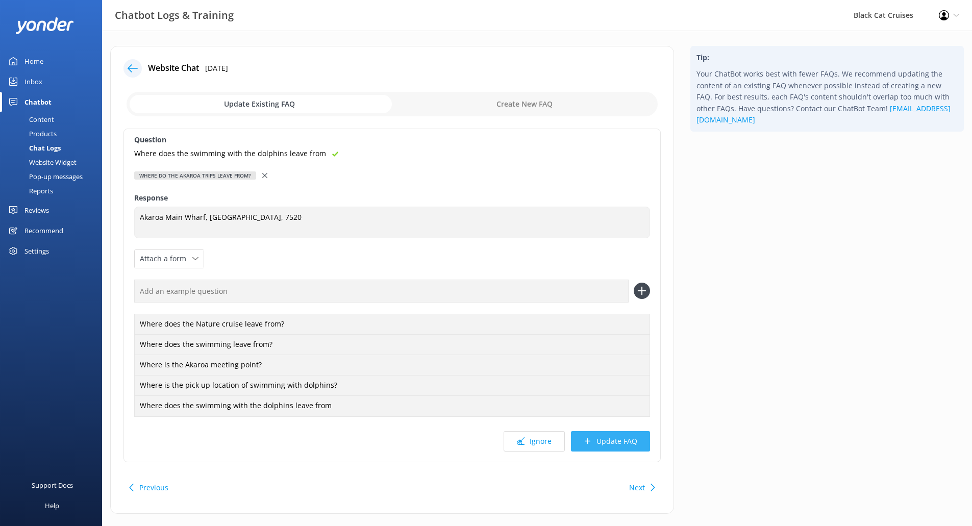
click at [629, 445] on button "Update FAQ" at bounding box center [610, 441] width 79 height 20
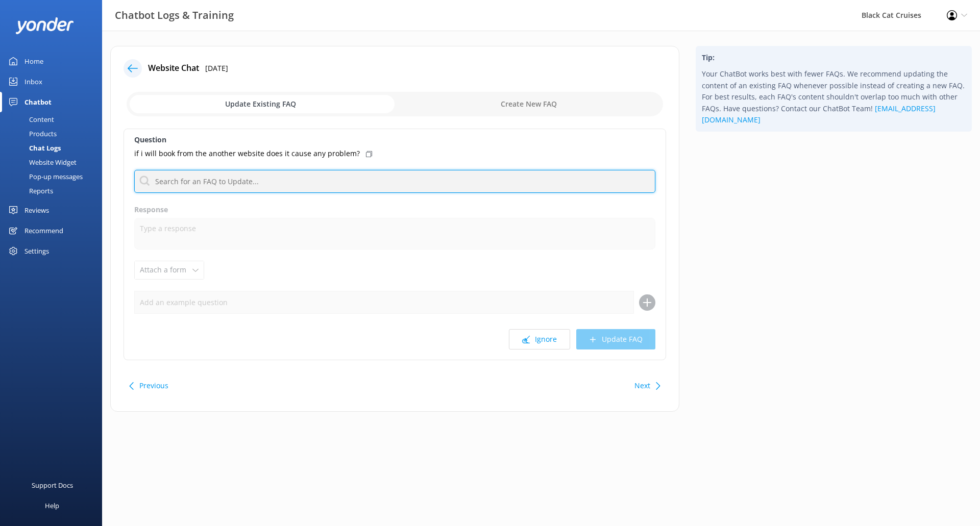
click at [316, 184] on input "text" at bounding box center [394, 181] width 521 height 23
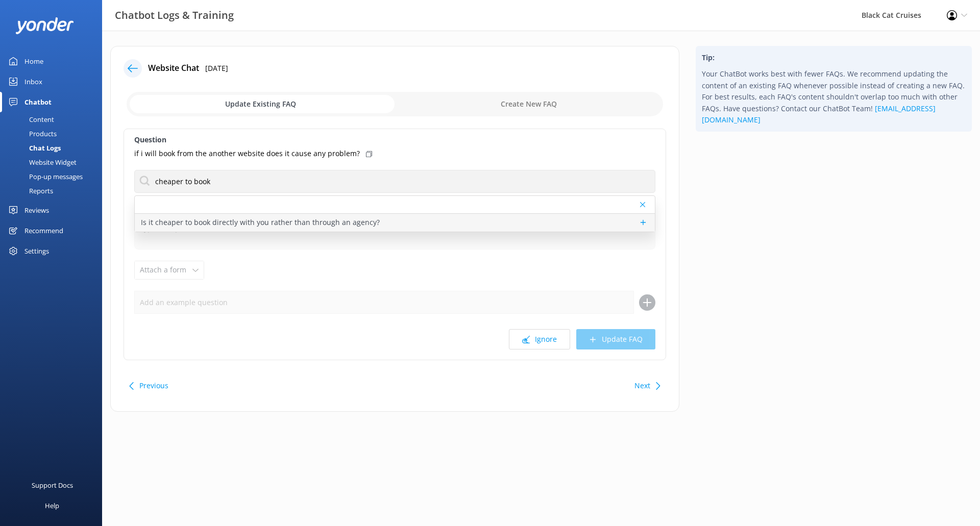
click at [254, 220] on p "Is it cheaper to book directly with you rather than through an agency?" at bounding box center [260, 222] width 239 height 11
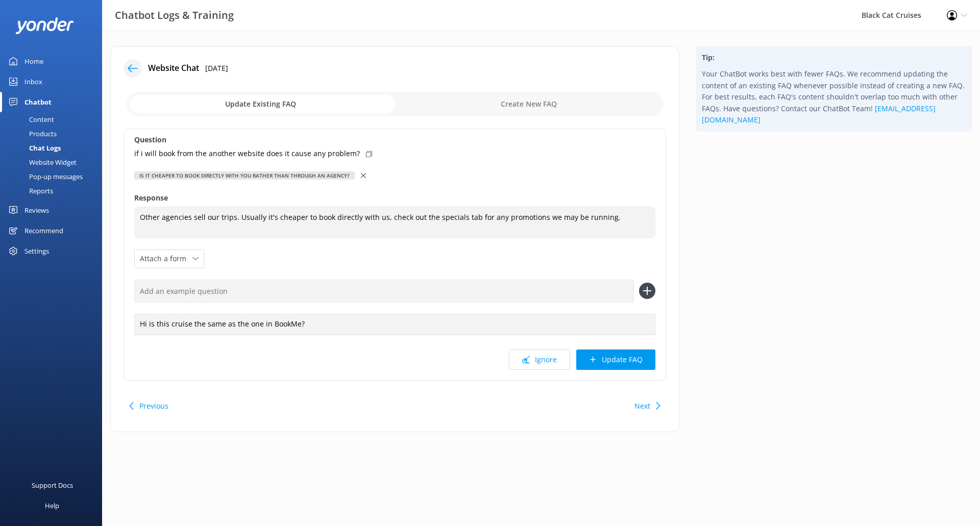
click at [366, 151] on div "if i will book from the another website does it cause any problem?" at bounding box center [394, 153] width 521 height 11
click at [613, 292] on input "text" at bounding box center [384, 291] width 500 height 23
paste input "if i will book from the another website does it cause any problem?"
click at [653, 287] on icon at bounding box center [647, 291] width 16 height 16
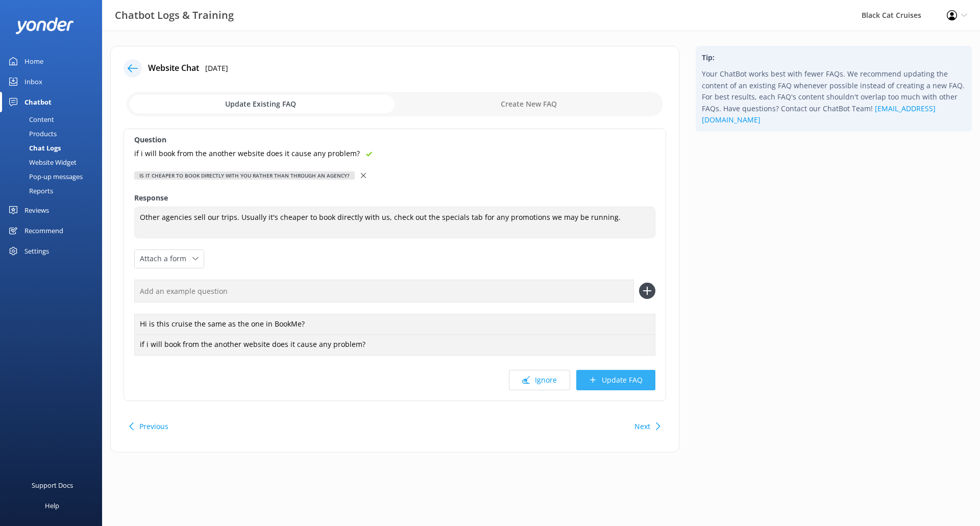
click at [606, 380] on button "Update FAQ" at bounding box center [615, 380] width 79 height 20
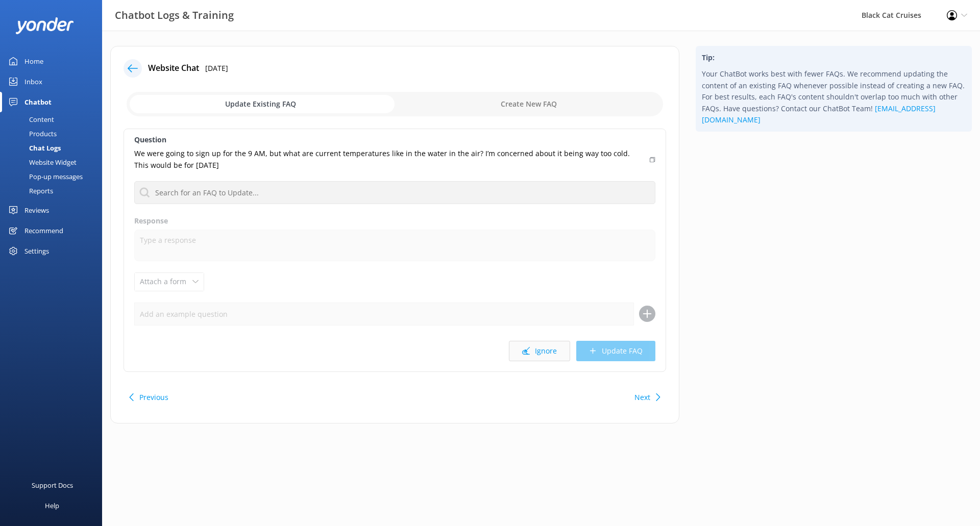
click at [546, 355] on button "Ignore" at bounding box center [539, 351] width 61 height 20
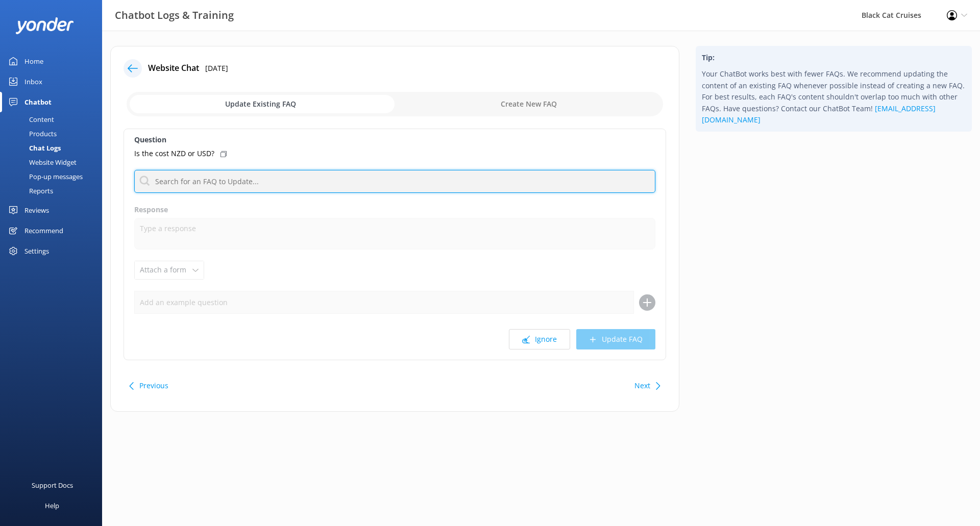
click at [212, 173] on input "text" at bounding box center [394, 181] width 521 height 23
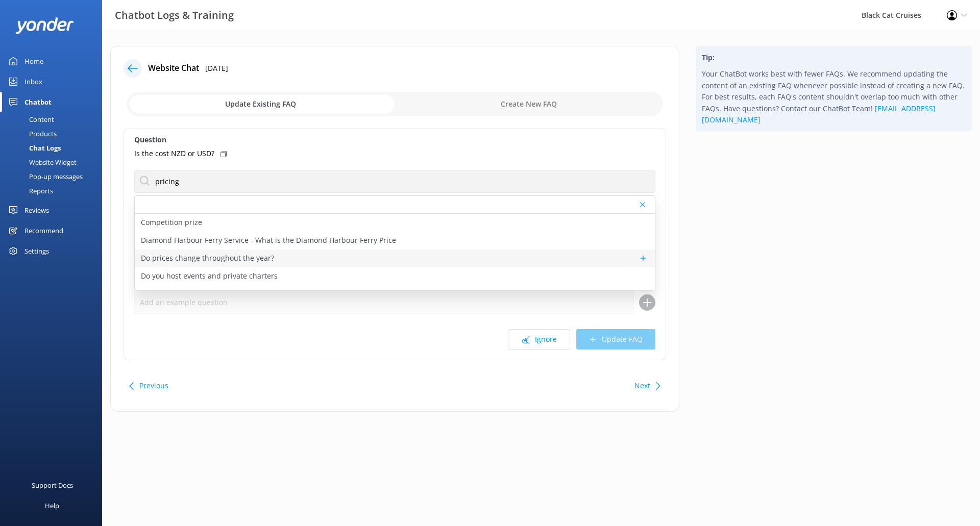
click at [235, 256] on p "Do prices change throughout the year?" at bounding box center [207, 258] width 133 height 11
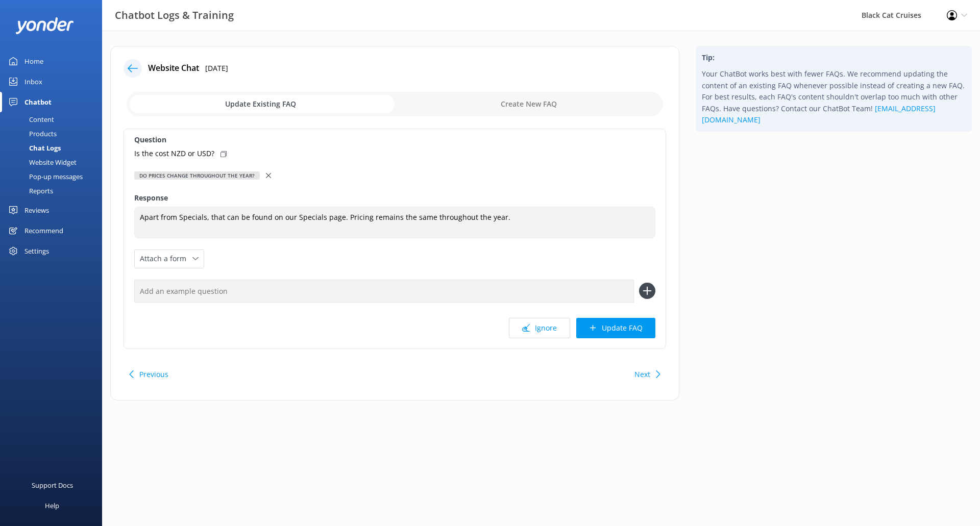
click at [261, 181] on div "Do prices change throughout the year?" at bounding box center [394, 175] width 521 height 11
click at [267, 177] on icon at bounding box center [268, 175] width 5 height 5
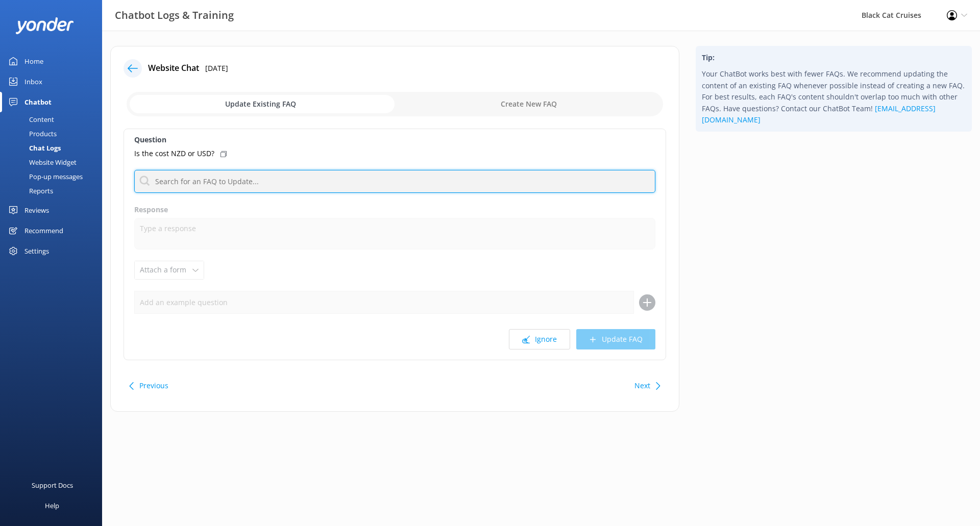
click at [215, 176] on input "text" at bounding box center [394, 181] width 521 height 23
drag, startPoint x: 215, startPoint y: 176, endPoint x: 173, endPoint y: 184, distance: 42.5
click at [173, 184] on input "ticket price" at bounding box center [394, 181] width 521 height 23
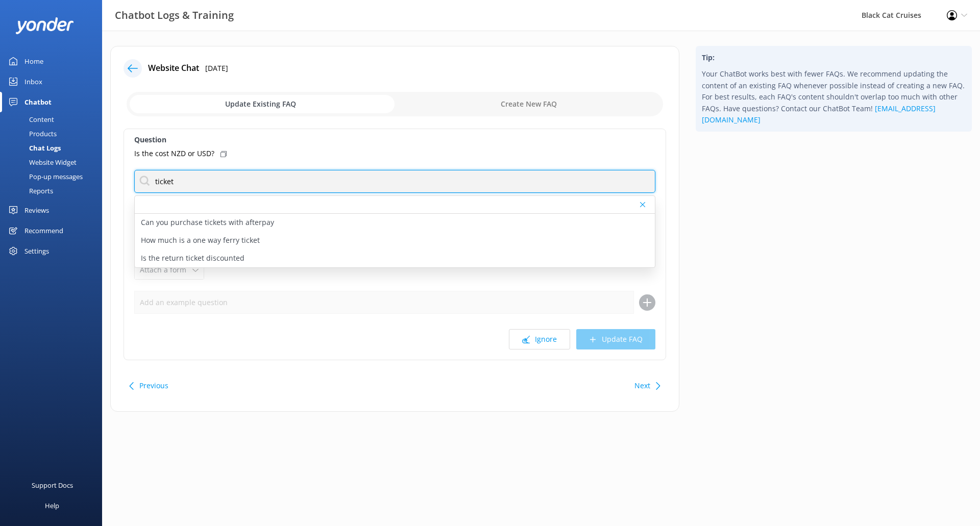
click at [203, 177] on input "ticket" at bounding box center [394, 181] width 521 height 23
drag, startPoint x: 151, startPoint y: 174, endPoint x: 126, endPoint y: 171, distance: 25.1
click at [126, 171] on div "Question Is the cost NZD or USD? ticket Can you purchase tickets with afterpay …" at bounding box center [395, 245] width 543 height 232
drag, startPoint x: 193, startPoint y: 181, endPoint x: 76, endPoint y: 176, distance: 118.0
click at [76, 176] on div "Chatbot Logs & Training Black Cat Cruises Profile Settings Logout Home Inbox Ch…" at bounding box center [490, 237] width 980 height 412
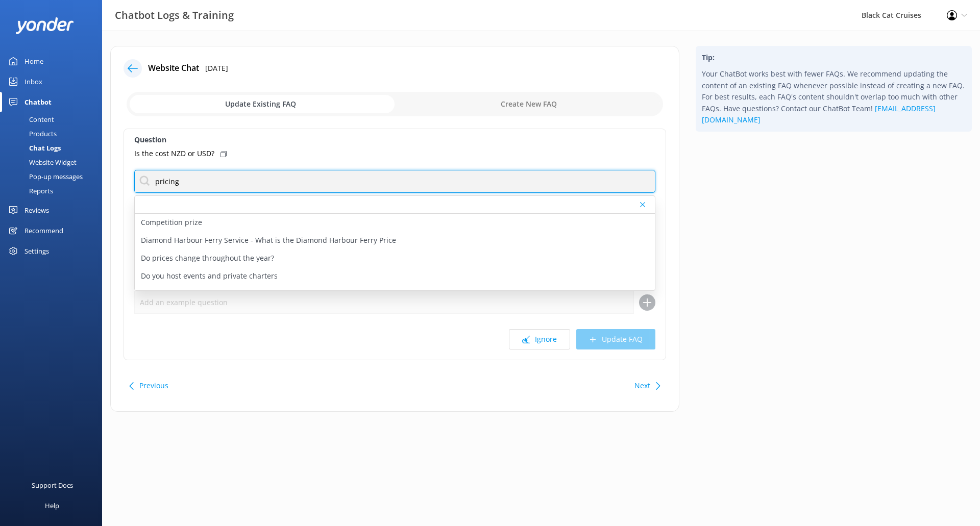
drag, startPoint x: 209, startPoint y: 180, endPoint x: 57, endPoint y: 172, distance: 152.8
click at [57, 172] on div "Chatbot Logs & Training Black Cat Cruises Profile Settings Logout Home Inbox Ch…" at bounding box center [490, 237] width 980 height 412
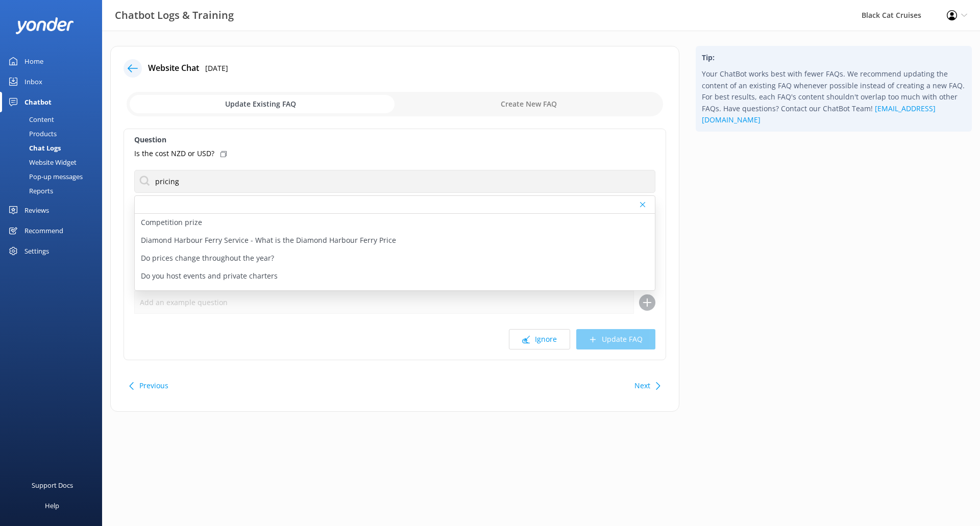
click at [517, 111] on input "checkbox" at bounding box center [395, 104] width 536 height 24
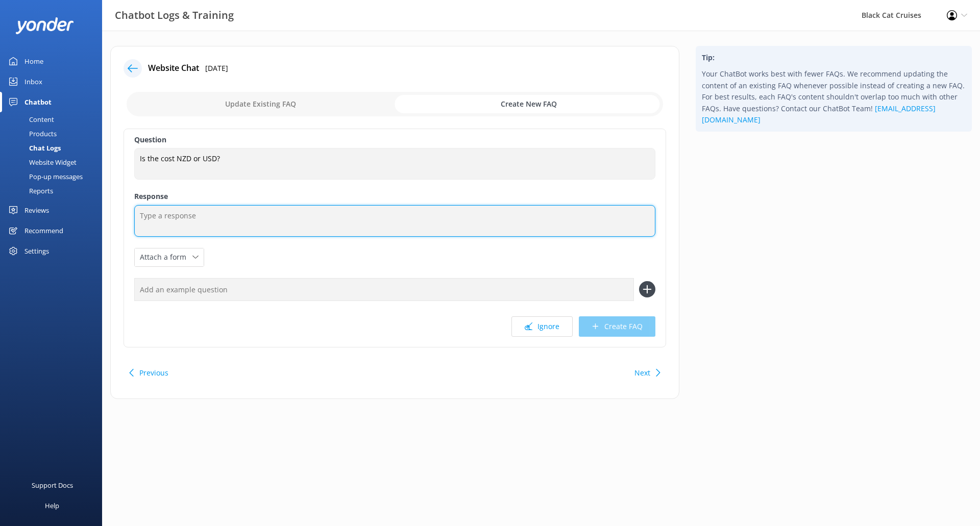
click at [264, 223] on textarea at bounding box center [394, 221] width 521 height 32
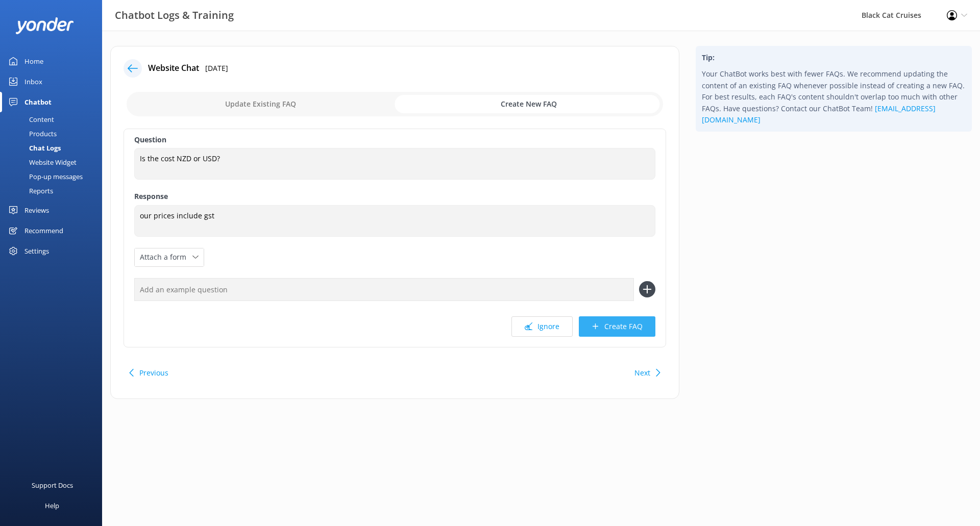
click at [632, 327] on button "Create FAQ" at bounding box center [617, 326] width 77 height 20
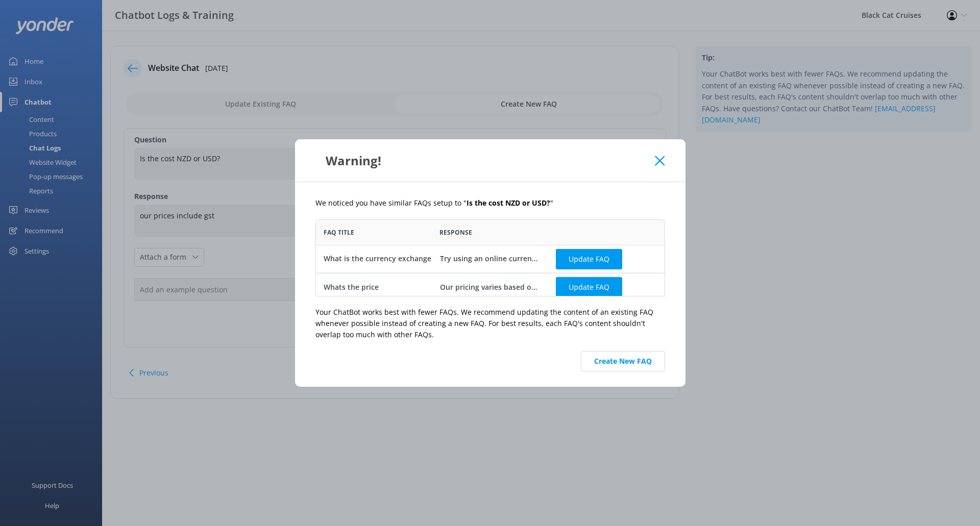
scroll to position [69, 342]
click at [594, 288] on button "Update FAQ" at bounding box center [589, 287] width 66 height 20
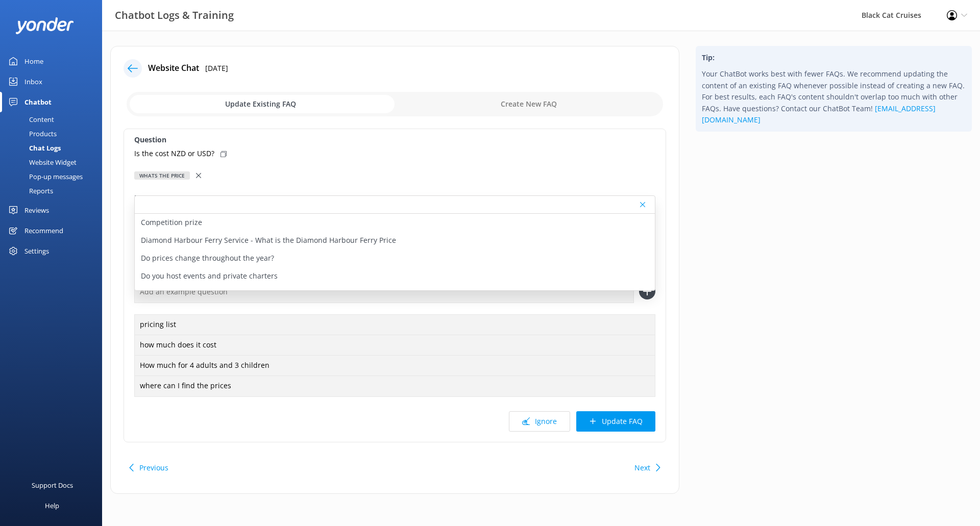
click at [218, 203] on div at bounding box center [395, 205] width 520 height 18
click at [761, 262] on div "Tip: Your ChatBot works best with fewer FAQs. We recommend updating the content…" at bounding box center [833, 275] width 292 height 458
click at [645, 204] on div at bounding box center [643, 205] width 7 height 6
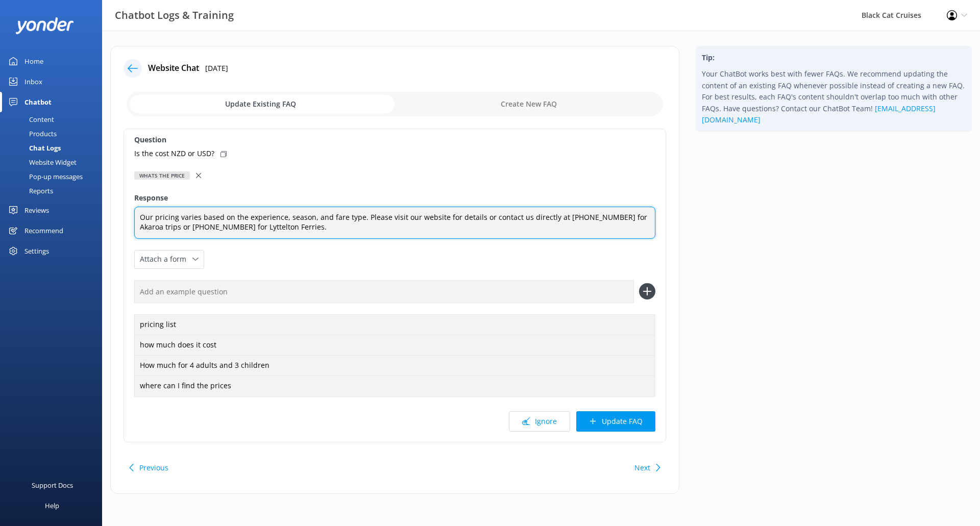
click at [340, 233] on textarea "Our pricing varies based on the experience, season, and fare type. Please visit…" at bounding box center [394, 223] width 521 height 32
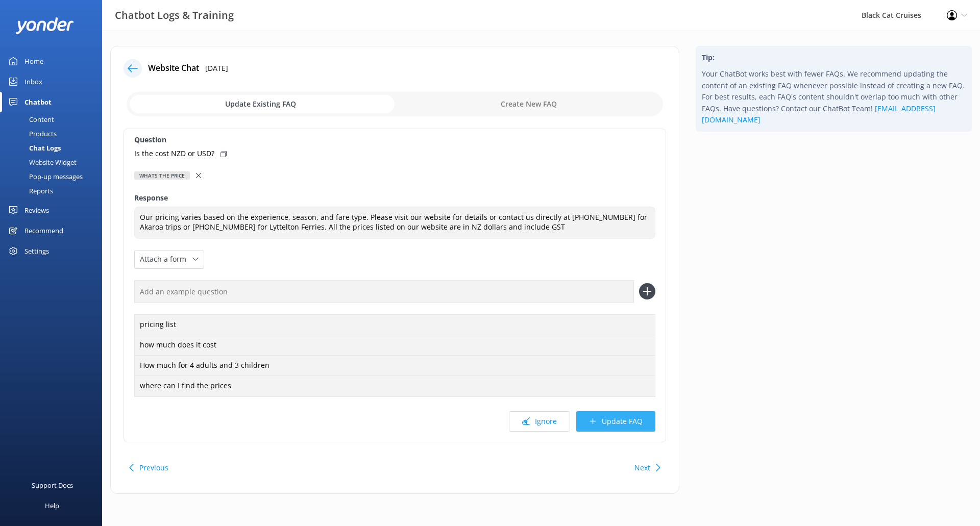
click at [632, 422] on button "Update FAQ" at bounding box center [615, 421] width 79 height 20
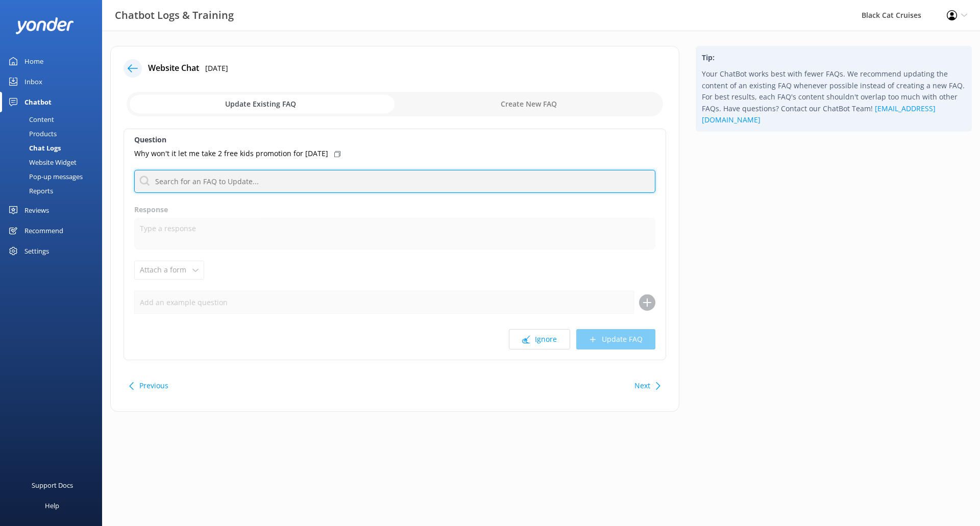
click at [281, 180] on input "text" at bounding box center [394, 181] width 521 height 23
click at [344, 179] on input "text" at bounding box center [394, 181] width 521 height 23
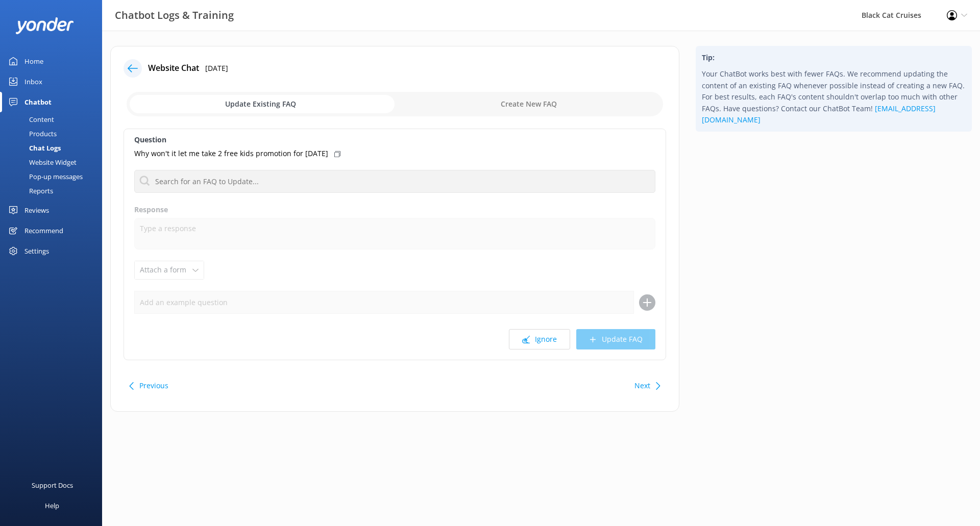
click at [641, 388] on button "Next" at bounding box center [642, 386] width 16 height 20
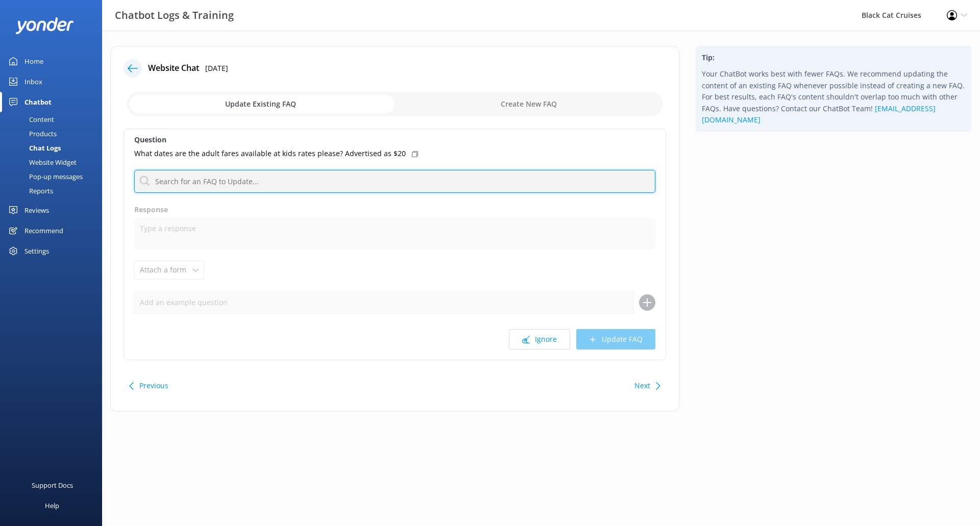
click at [285, 185] on input "text" at bounding box center [394, 181] width 521 height 23
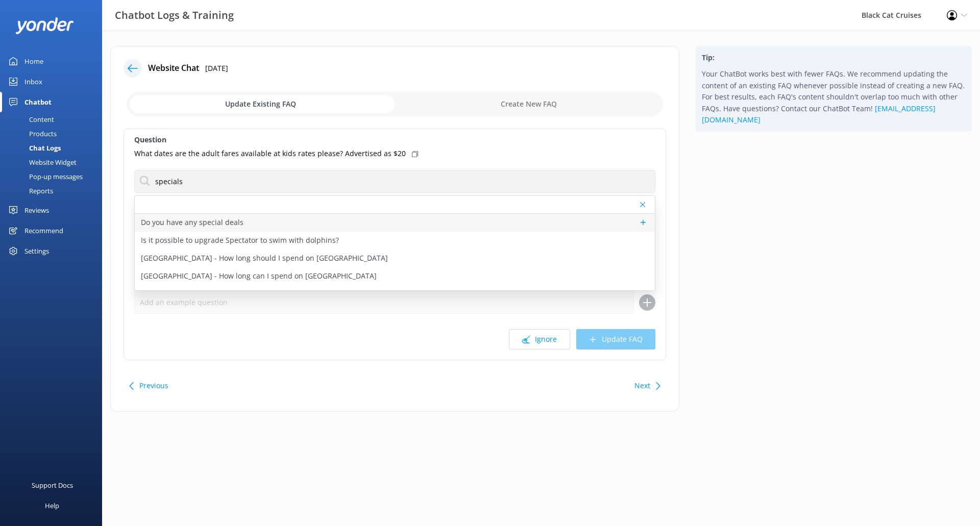
click at [249, 223] on div "Do you have any special deals" at bounding box center [395, 223] width 520 height 18
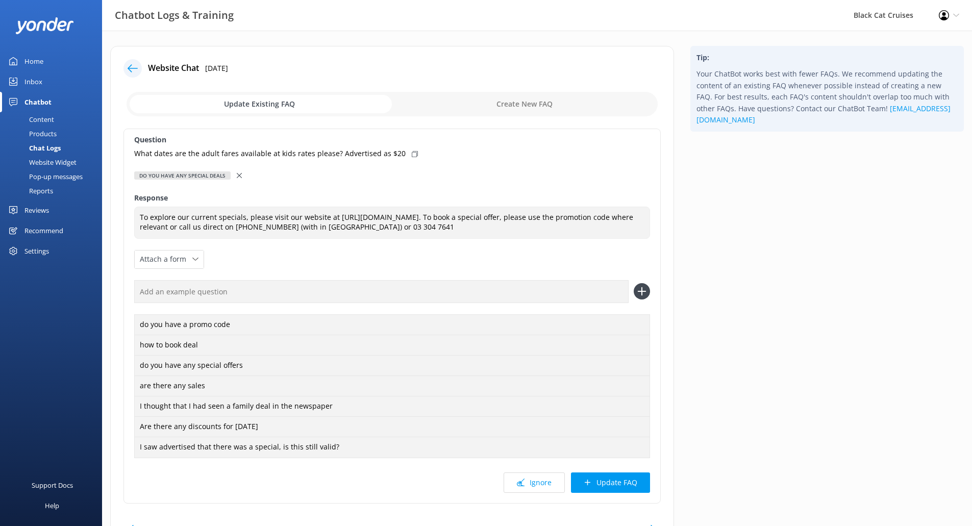
click at [412, 153] on icon at bounding box center [415, 154] width 6 height 6
click at [428, 280] on input "text" at bounding box center [381, 291] width 495 height 23
paste input "What dates are the adult fares available at kids rates please? Advertised as $20"
click at [644, 288] on icon at bounding box center [642, 291] width 16 height 16
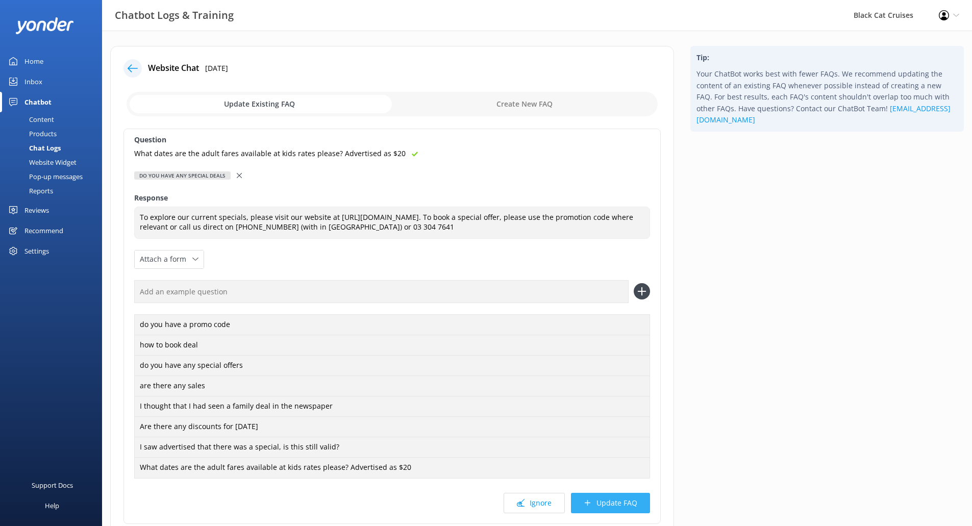
click at [626, 506] on button "Update FAQ" at bounding box center [610, 503] width 79 height 20
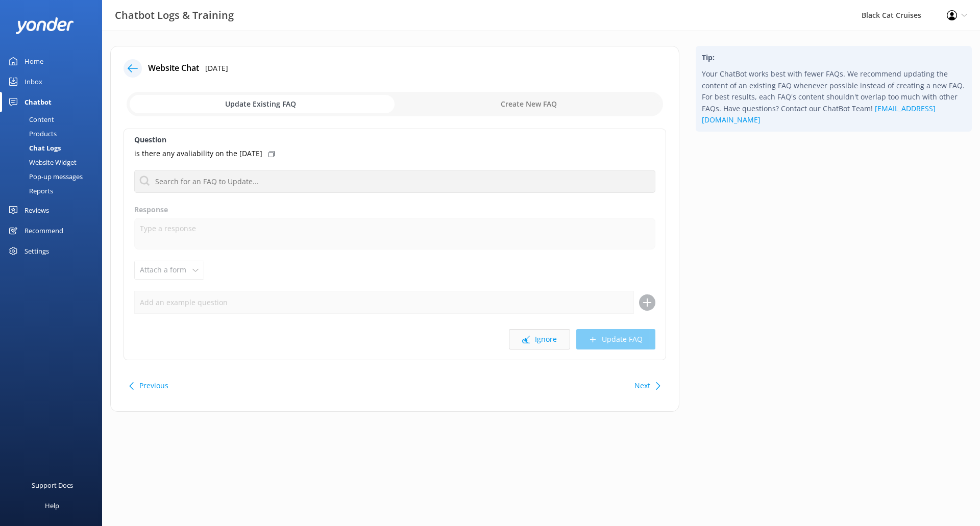
click at [550, 342] on button "Ignore" at bounding box center [539, 339] width 61 height 20
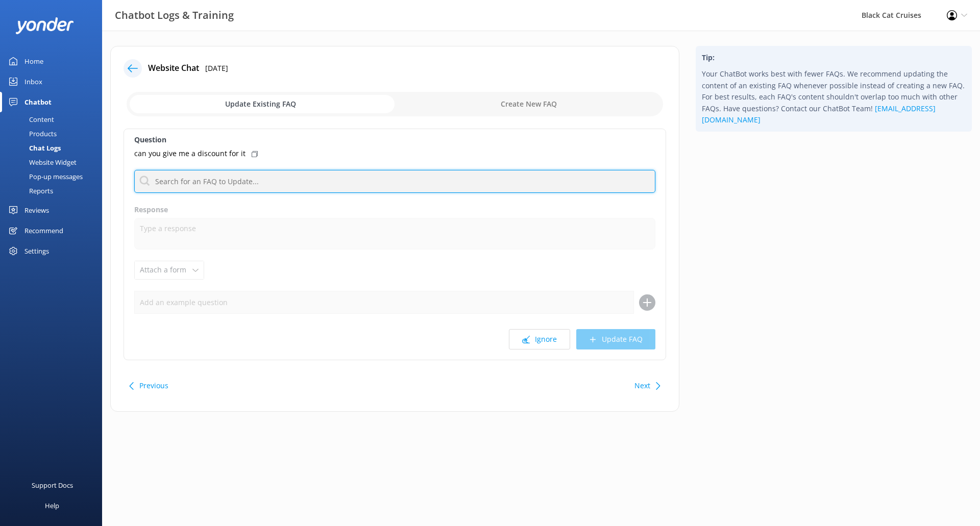
click at [262, 184] on input "text" at bounding box center [394, 181] width 521 height 23
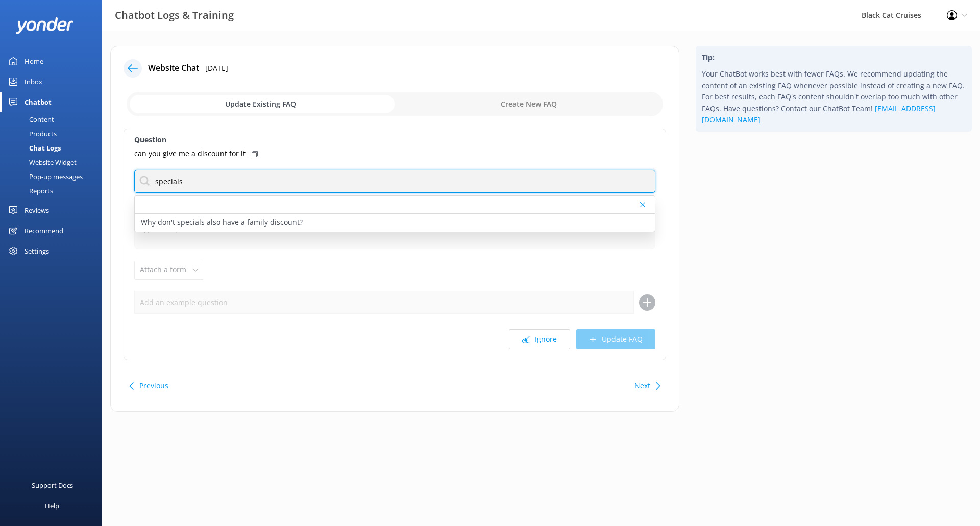
click at [201, 172] on input "specials" at bounding box center [394, 181] width 521 height 23
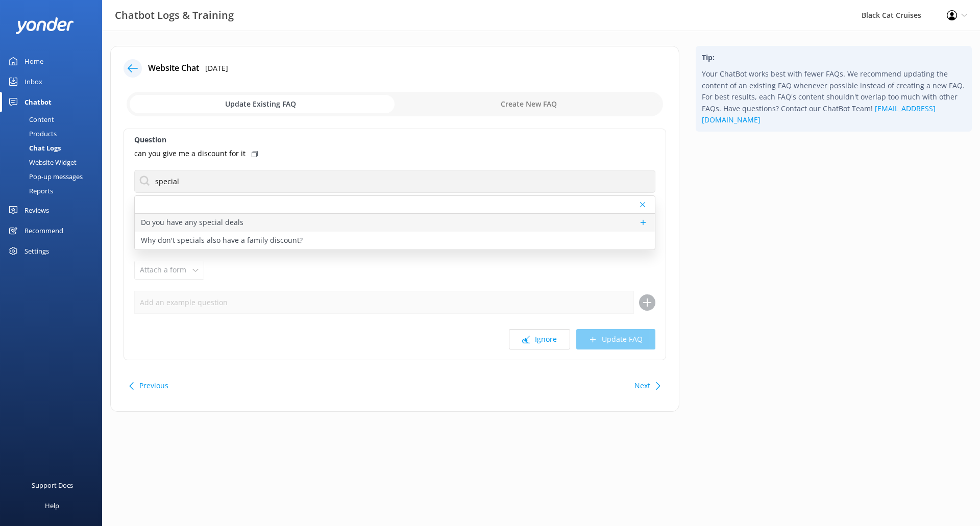
click at [162, 223] on p "Do you have any special deals" at bounding box center [192, 222] width 103 height 11
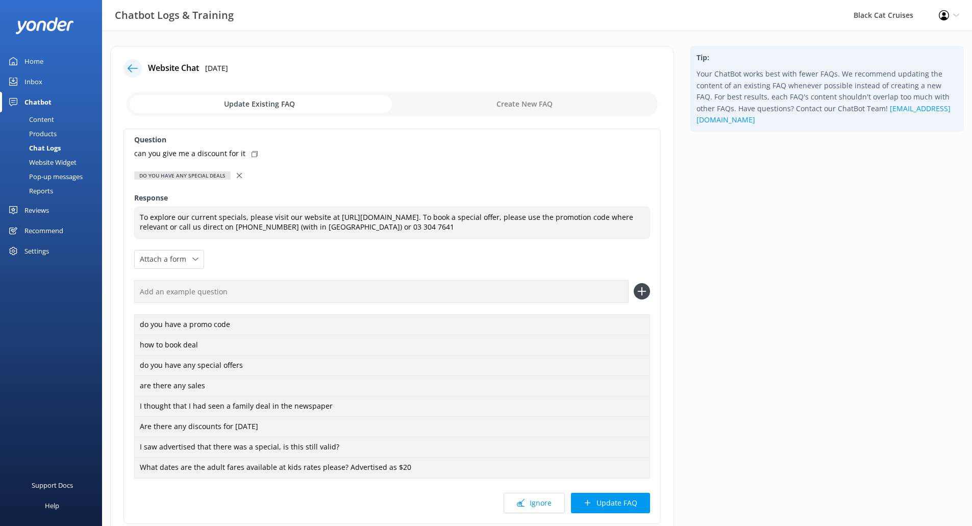
click at [252, 155] on icon at bounding box center [255, 154] width 6 height 6
click at [258, 282] on input "text" at bounding box center [381, 291] width 495 height 23
paste input "can you give me a discount for it"
click at [639, 289] on icon at bounding box center [642, 291] width 16 height 16
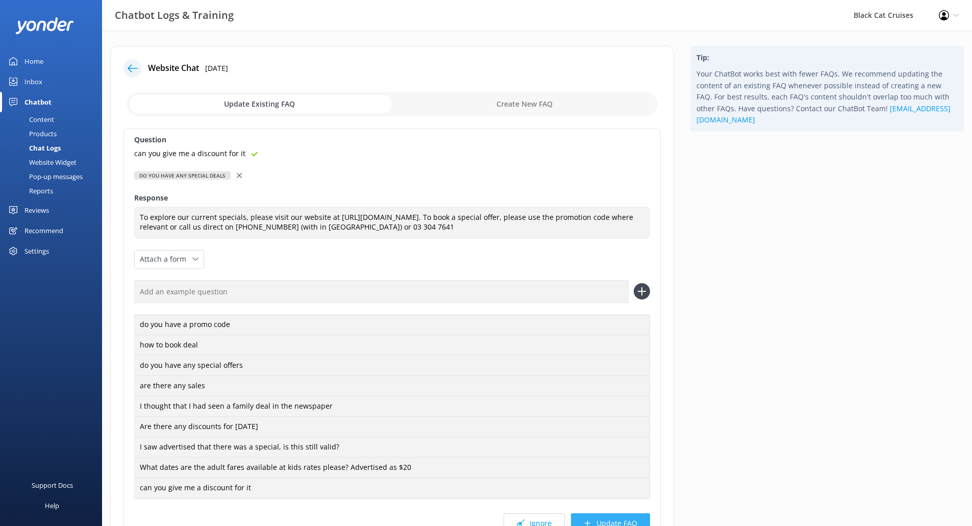
click at [636, 523] on button "Update FAQ" at bounding box center [610, 523] width 79 height 20
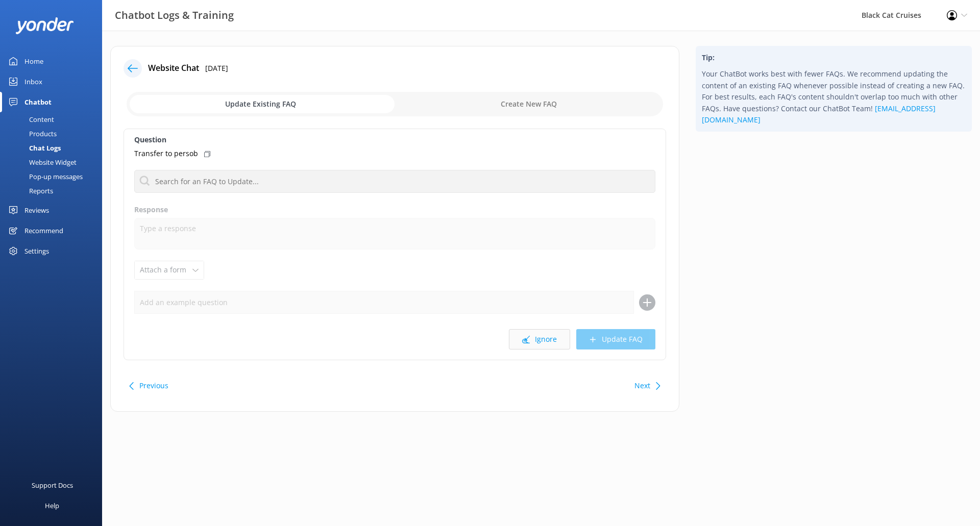
click at [537, 338] on button "Ignore" at bounding box center [539, 339] width 61 height 20
click at [555, 341] on button "Ignore" at bounding box center [539, 339] width 61 height 20
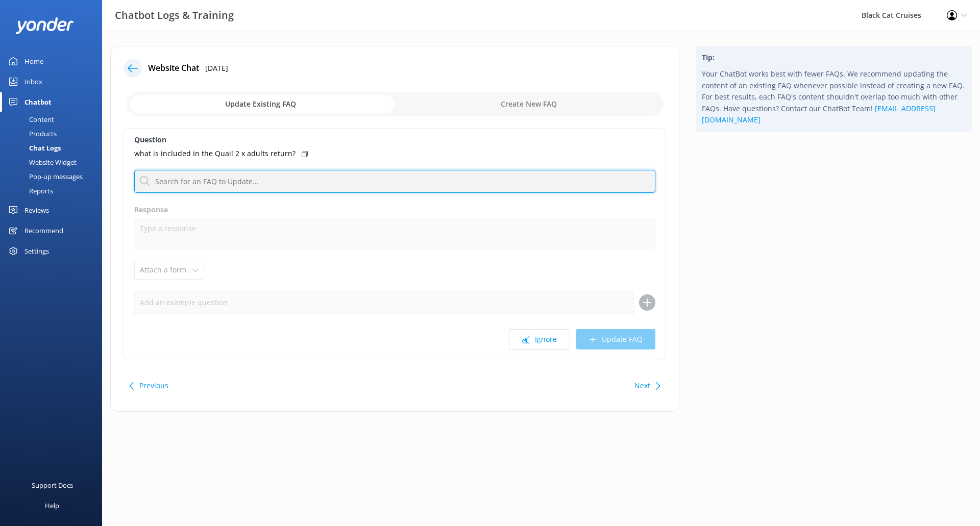
click at [263, 189] on input "text" at bounding box center [394, 181] width 521 height 23
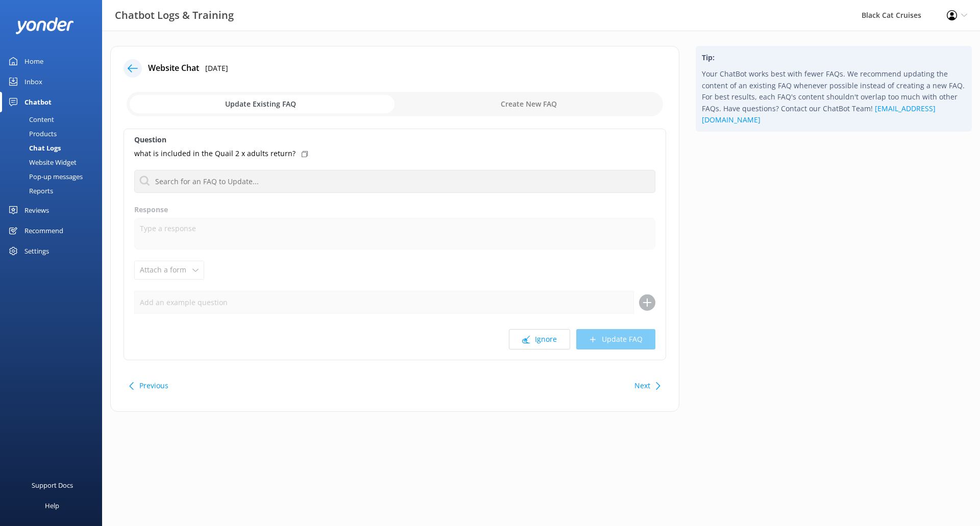
click at [647, 379] on button "Next" at bounding box center [642, 386] width 16 height 20
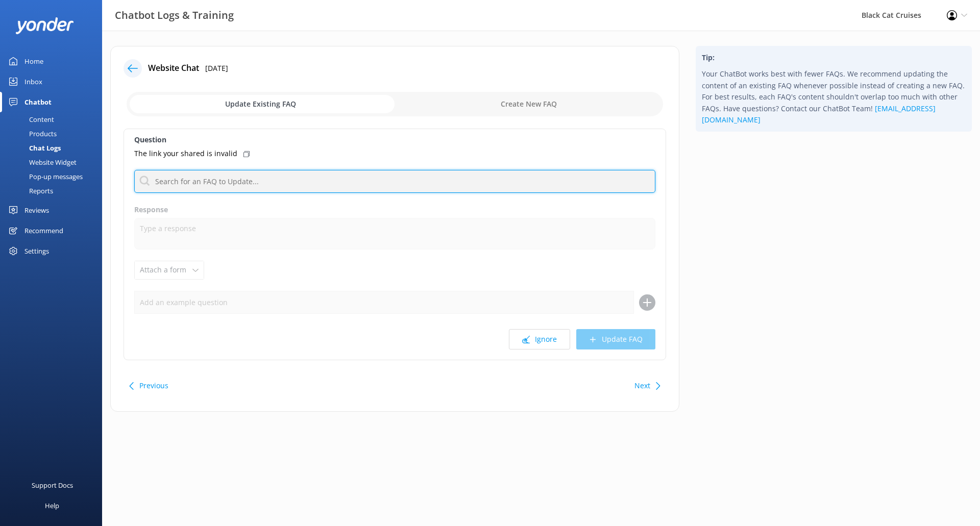
click at [261, 185] on input "text" at bounding box center [394, 181] width 521 height 23
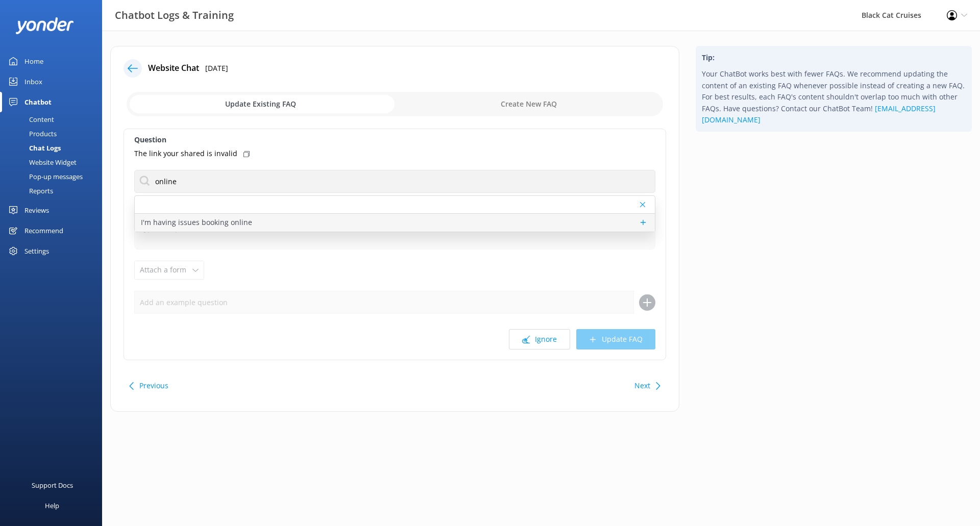
click at [242, 224] on p "I'm having issues booking online" at bounding box center [196, 222] width 111 height 11
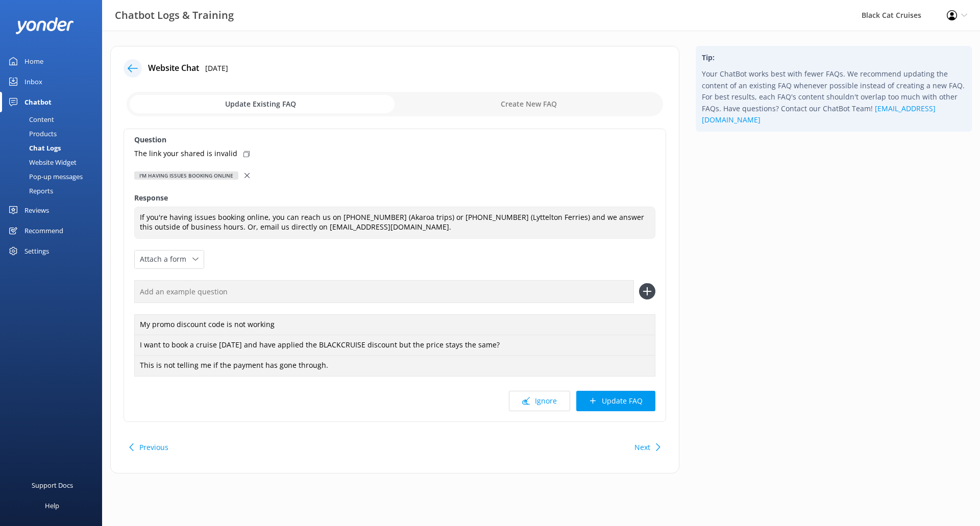
click at [519, 100] on input "checkbox" at bounding box center [395, 104] width 536 height 24
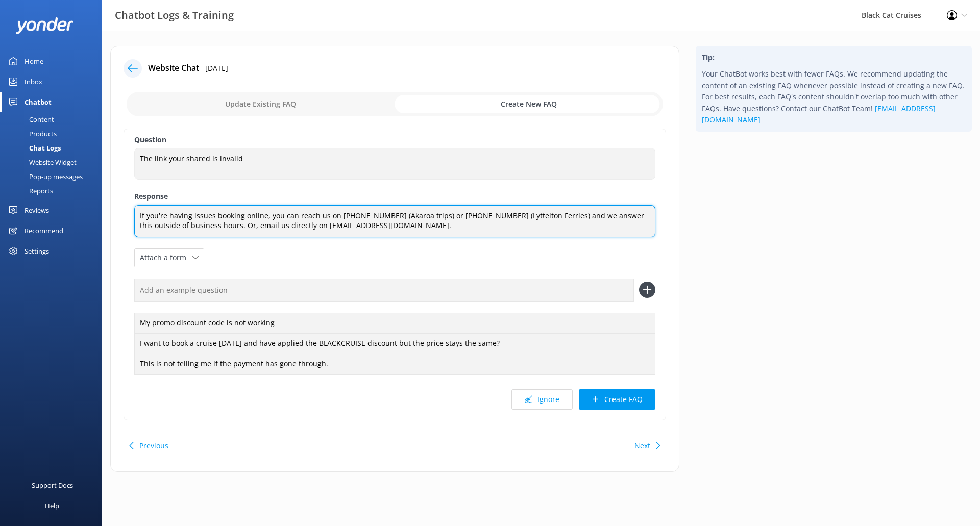
drag, startPoint x: 416, startPoint y: 227, endPoint x: 0, endPoint y: 199, distance: 417.5
click at [0, 196] on div "Chatbot Logs & Training Black Cat Cruises Profile Settings Logout Home Inbox Ch…" at bounding box center [490, 267] width 980 height 472
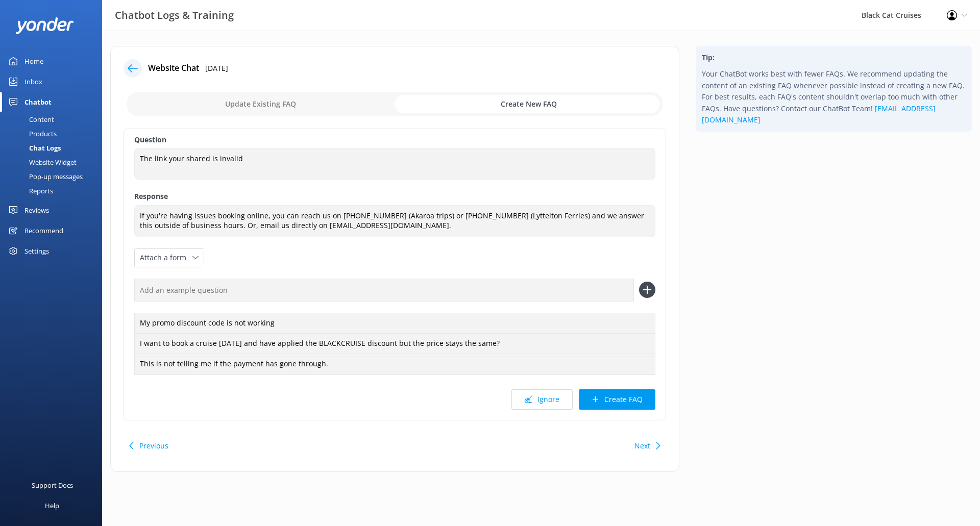
click at [443, 255] on div "Question The link your shared is invalid The link your shared is invalid Respon…" at bounding box center [395, 275] width 543 height 292
click at [233, 106] on input "checkbox" at bounding box center [395, 104] width 536 height 24
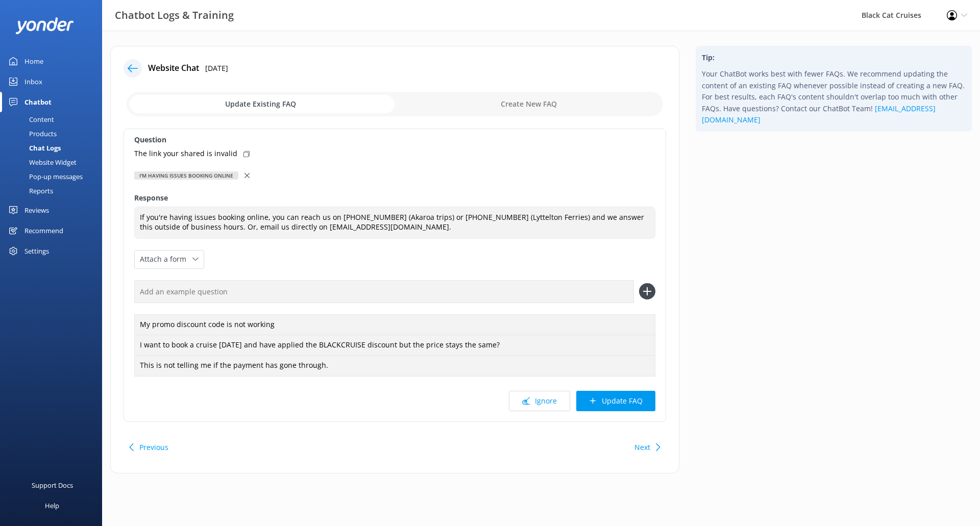
click at [245, 174] on icon at bounding box center [246, 175] width 5 height 5
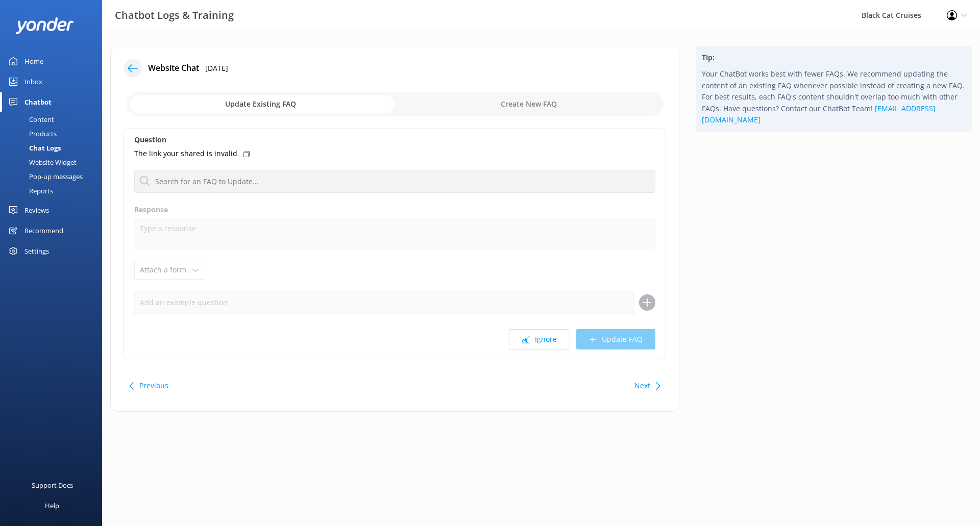
click at [496, 103] on input "checkbox" at bounding box center [395, 104] width 536 height 24
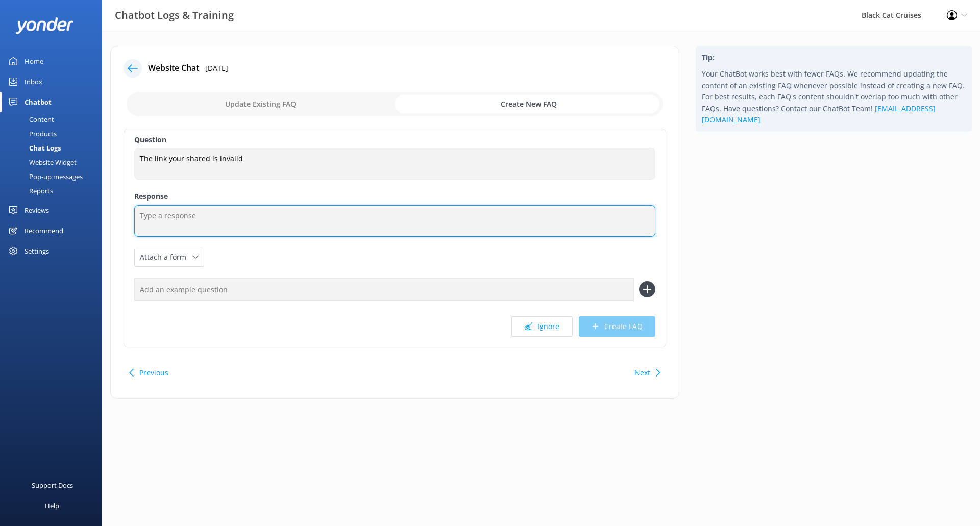
click at [218, 211] on textarea at bounding box center [394, 221] width 521 height 32
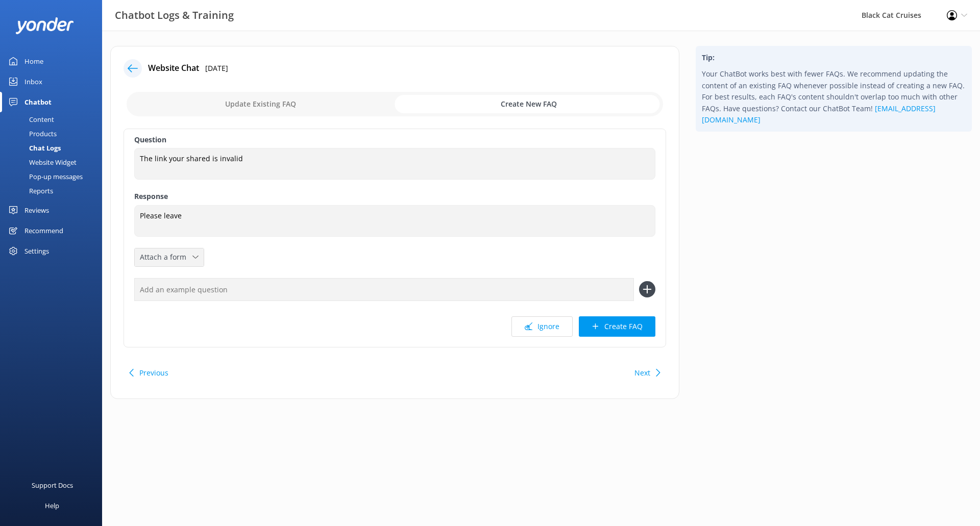
click at [174, 260] on span "Attach a form" at bounding box center [166, 257] width 53 height 11
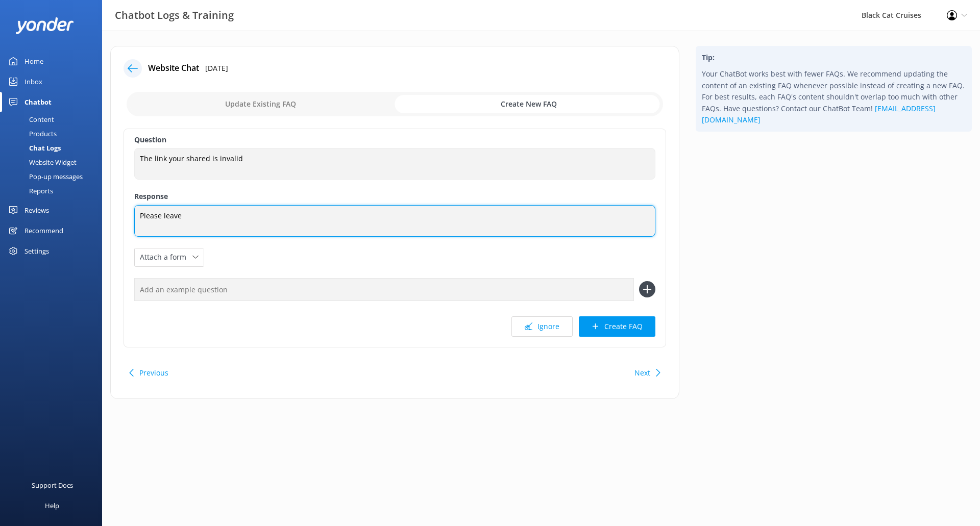
click at [191, 227] on textarea "Please leave" at bounding box center [394, 221] width 521 height 32
drag, startPoint x: 202, startPoint y: 213, endPoint x: 164, endPoint y: 214, distance: 37.3
click at [163, 213] on textarea "Please leave" at bounding box center [394, 221] width 521 height 32
click at [254, 217] on textarea "Please email us with details of the [PERSON_NAME]" at bounding box center [394, 221] width 521 height 32
click at [338, 215] on textarea "Please email us with details of the Fault" at bounding box center [394, 221] width 521 height 32
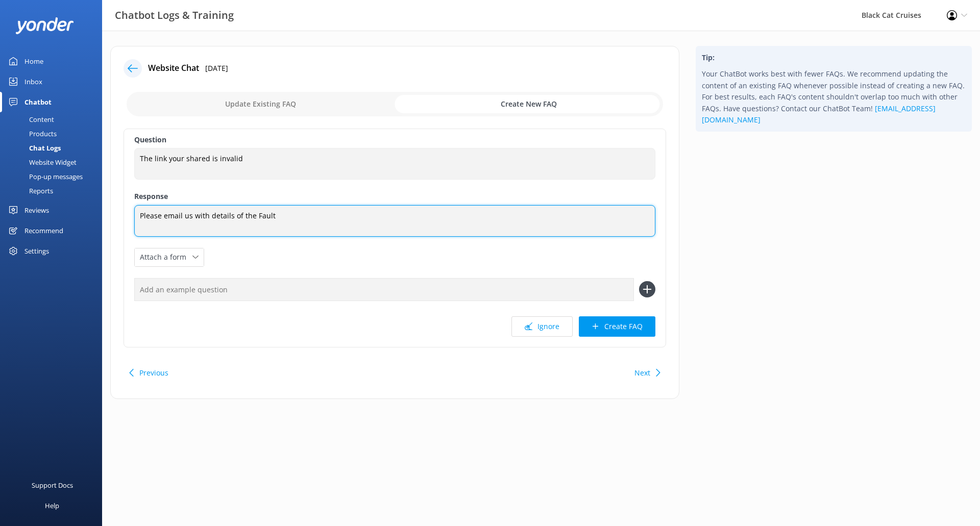
drag, startPoint x: 275, startPoint y: 219, endPoint x: 255, endPoint y: 219, distance: 19.4
click at [255, 219] on textarea "Please email us with details of the Fault" at bounding box center [394, 221] width 521 height 32
drag, startPoint x: 190, startPoint y: 214, endPoint x: 183, endPoint y: 215, distance: 7.2
click at [183, 215] on textarea "Please email us with details of the fault" at bounding box center [394, 221] width 521 height 32
click at [343, 213] on textarea "Please email [EMAIL_ADDRESS][DOMAIN_NAME] with details of the fault" at bounding box center [394, 221] width 521 height 32
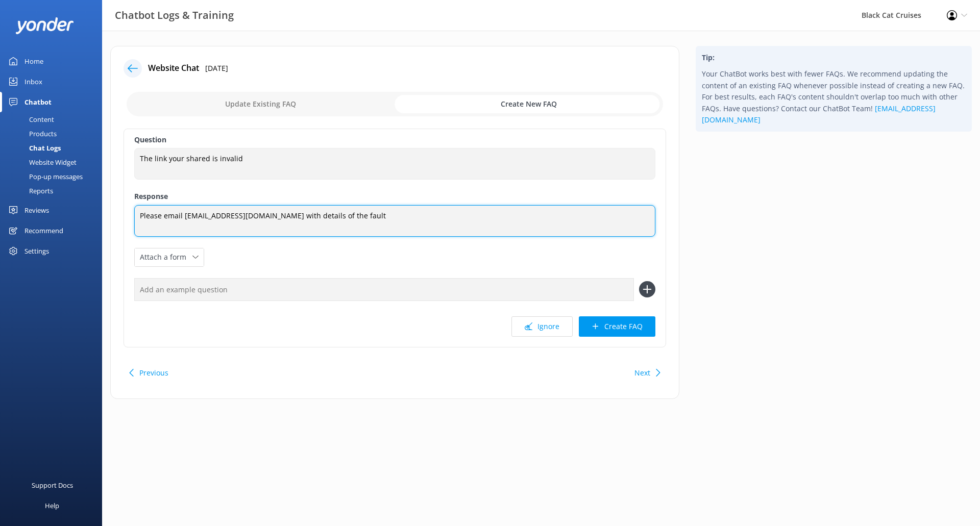
click at [394, 219] on textarea "Please email [EMAIL_ADDRESS][DOMAIN_NAME] with details of the fault" at bounding box center [394, 221] width 521 height 32
drag, startPoint x: 277, startPoint y: 217, endPoint x: 183, endPoint y: 216, distance: 93.9
click at [183, 216] on textarea "Please email [EMAIL_ADDRESS][DOMAIN_NAME] with details of the fault . Thank you" at bounding box center [394, 221] width 521 height 32
click at [511, 208] on textarea "Please email [EMAIL_ADDRESS][DOMAIN_NAME] with details of the fault . Thank you" at bounding box center [394, 221] width 521 height 32
drag, startPoint x: 411, startPoint y: 219, endPoint x: 19, endPoint y: 187, distance: 392.8
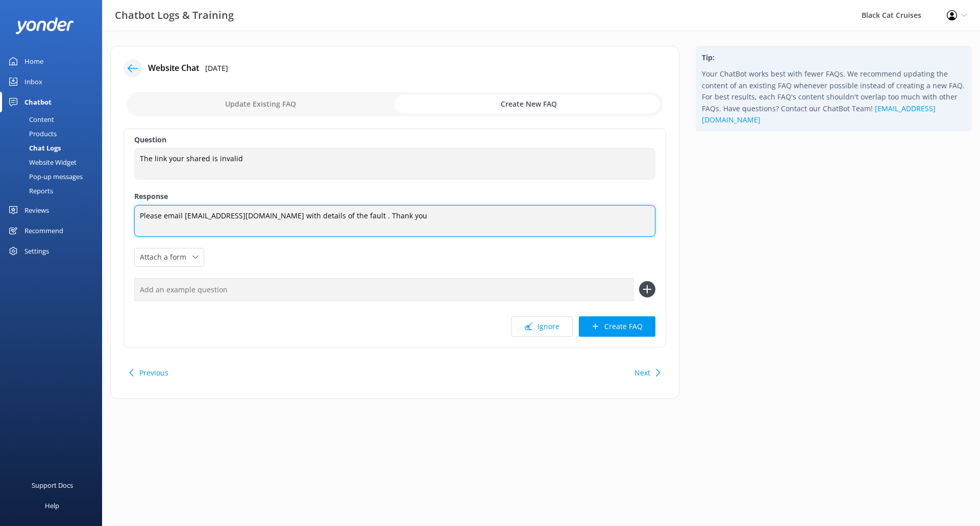
click at [19, 187] on div "Chatbot Logs & Training Black Cat Cruises Profile Settings Logout Home Inbox Ch…" at bounding box center [490, 230] width 980 height 399
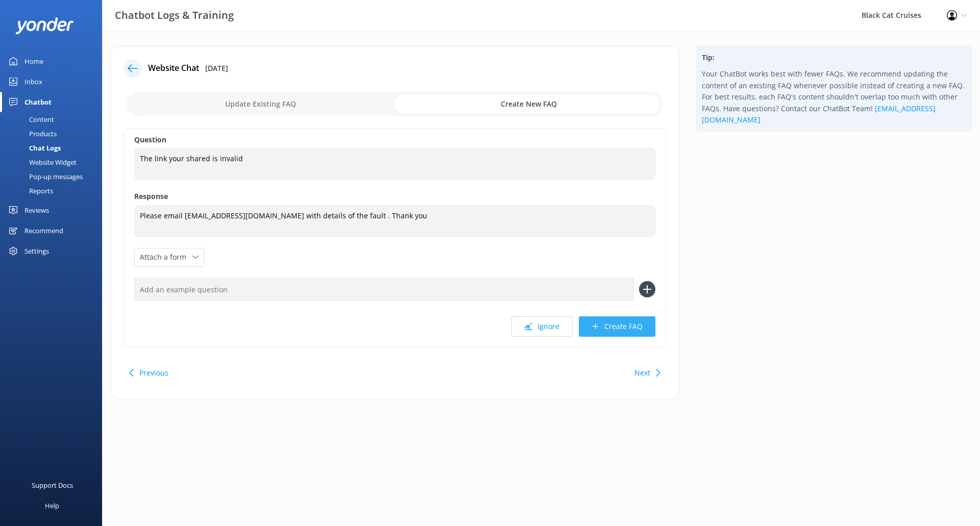
click at [644, 324] on button "Create FAQ" at bounding box center [617, 326] width 77 height 20
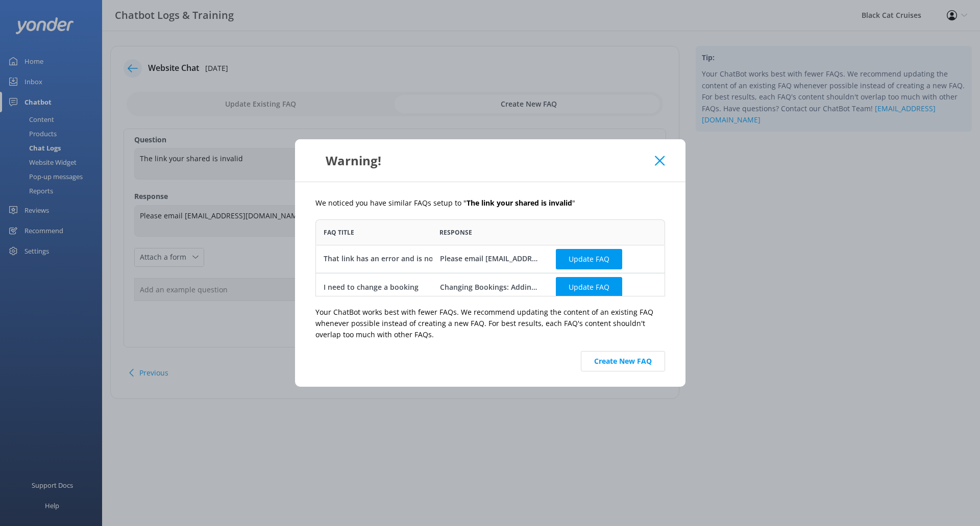
scroll to position [69, 342]
click at [580, 262] on button "Update FAQ" at bounding box center [589, 259] width 66 height 20
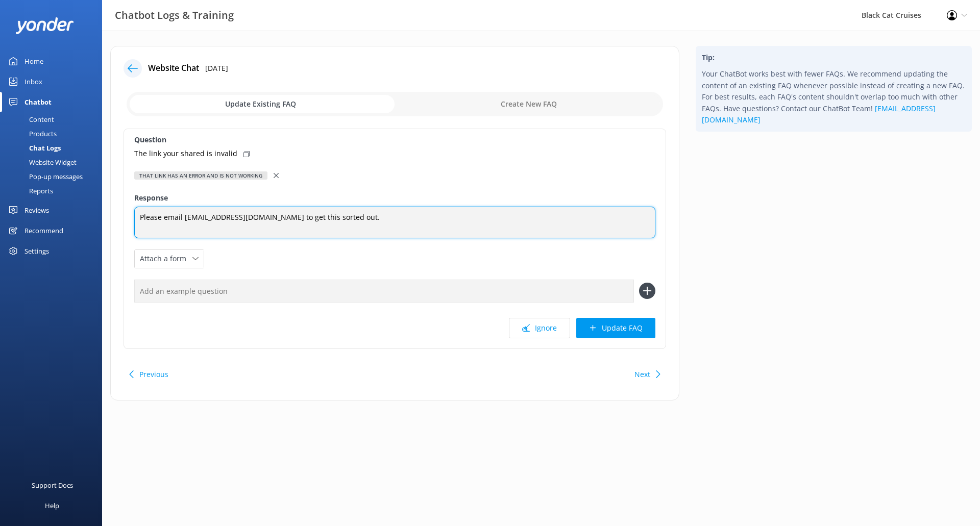
click at [391, 228] on textarea "Please email [EMAIL_ADDRESS][DOMAIN_NAME] to get this sorted out." at bounding box center [394, 223] width 521 height 32
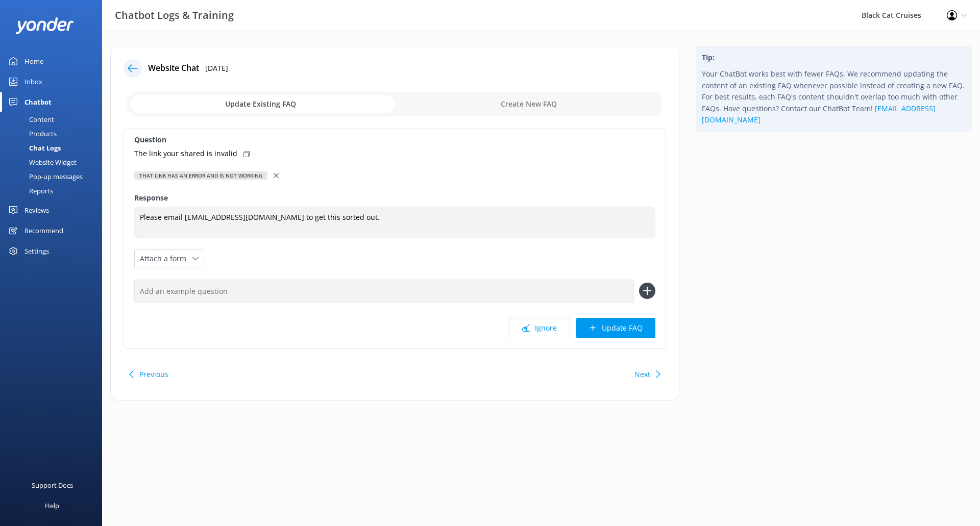
click at [243, 152] on use at bounding box center [246, 154] width 6 height 6
click at [608, 289] on input "text" at bounding box center [384, 291] width 500 height 23
paste input "The link your shared is invalid"
click at [648, 290] on icon at bounding box center [647, 291] width 16 height 16
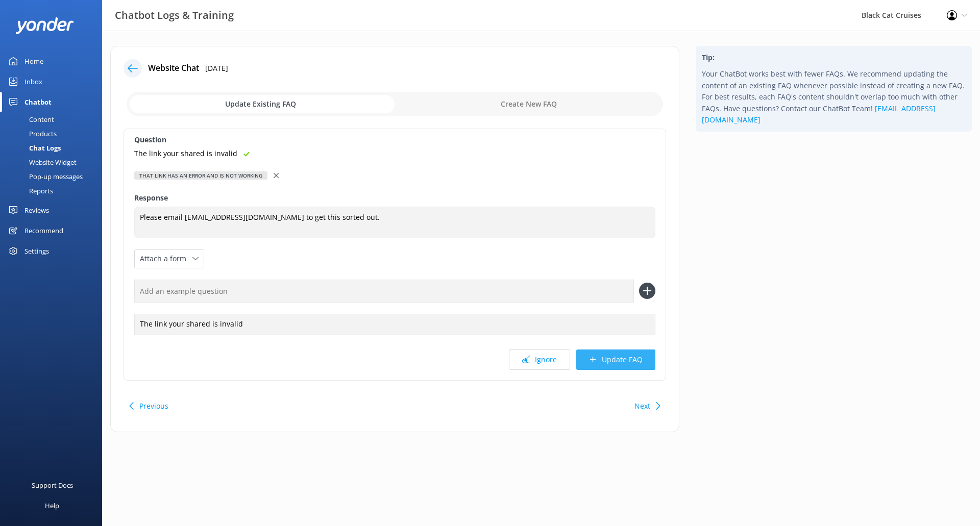
click at [628, 362] on button "Update FAQ" at bounding box center [615, 360] width 79 height 20
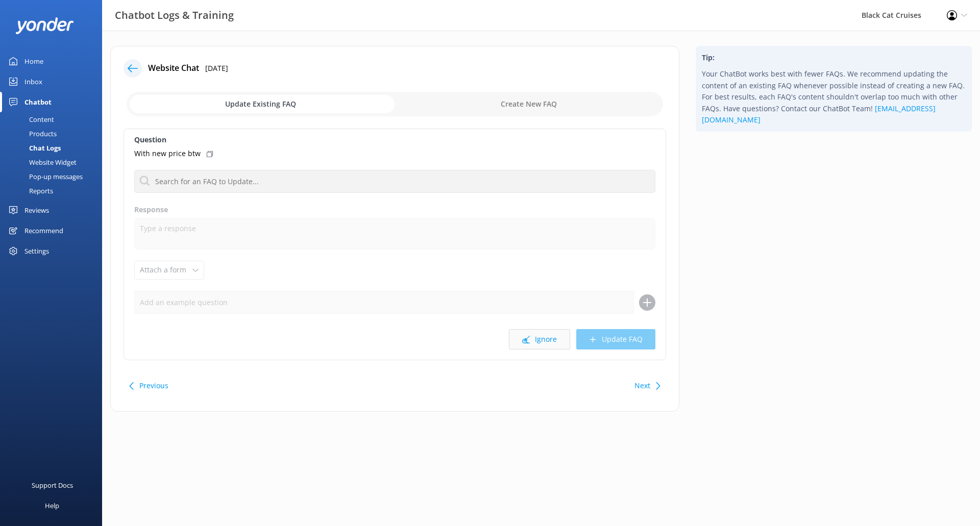
click at [546, 337] on button "Ignore" at bounding box center [539, 339] width 61 height 20
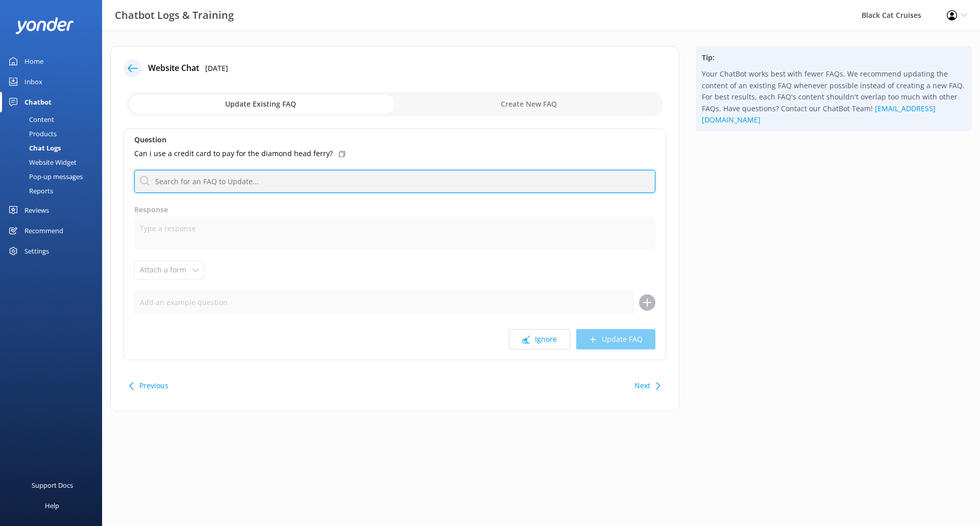
click at [325, 176] on input "text" at bounding box center [394, 181] width 521 height 23
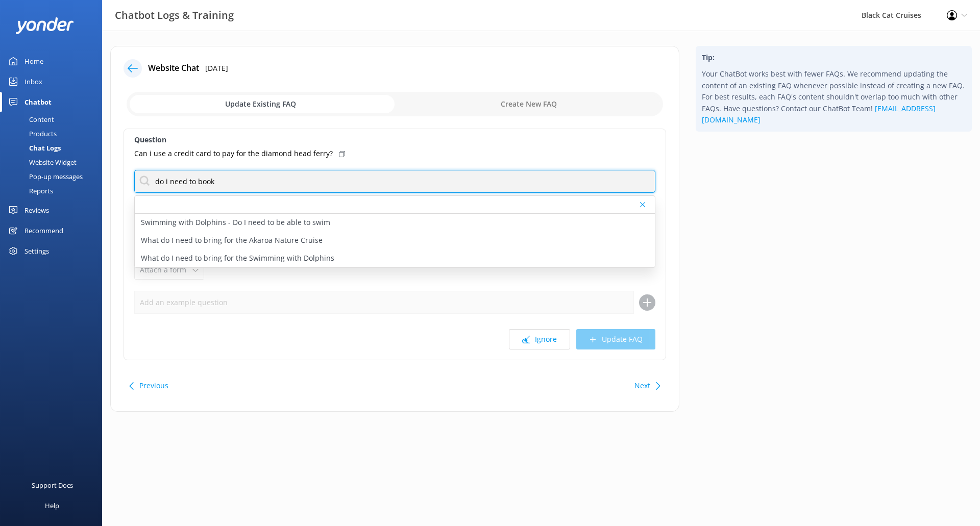
click at [237, 179] on input "do i need to book" at bounding box center [394, 181] width 521 height 23
drag, startPoint x: 238, startPoint y: 183, endPoint x: 0, endPoint y: 162, distance: 238.8
click at [0, 162] on div "Chatbot Logs & Training Black Cat Cruises Profile Settings Logout Home Inbox Ch…" at bounding box center [490, 237] width 980 height 412
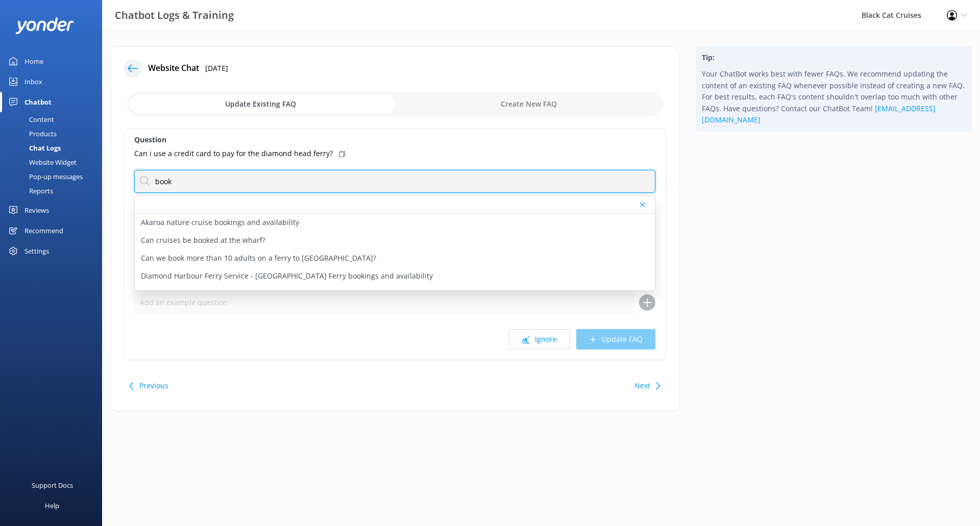
click at [293, 184] on input "book" at bounding box center [394, 181] width 521 height 23
drag, startPoint x: 235, startPoint y: 182, endPoint x: 0, endPoint y: 170, distance: 235.0
click at [0, 170] on div "Chatbot Logs & Training Black Cat Cruises Profile Settings Logout Home Inbox Ch…" at bounding box center [490, 237] width 980 height 412
click at [155, 181] on input "booking" at bounding box center [394, 181] width 521 height 23
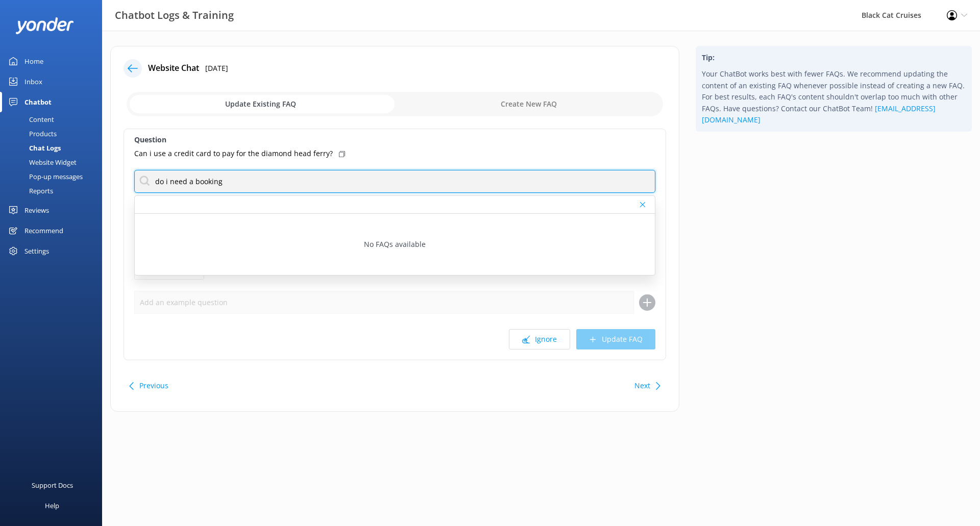
click at [288, 182] on input "do i need a booking" at bounding box center [394, 181] width 521 height 23
drag, startPoint x: 17, startPoint y: 174, endPoint x: 224, endPoint y: 244, distance: 218.4
click at [0, 180] on div "Chatbot Logs & Training Black Cat Cruises Profile Settings Logout Home Inbox Ch…" at bounding box center [490, 237] width 980 height 412
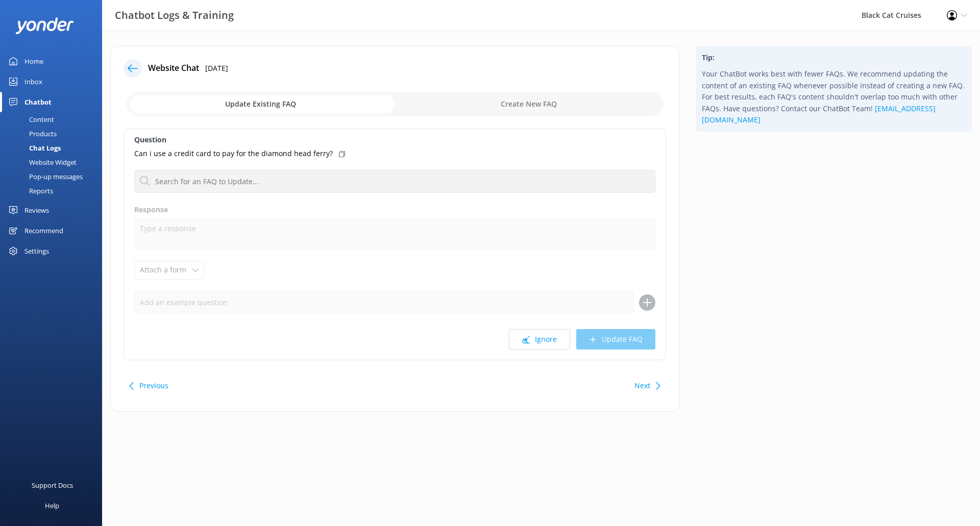
click at [570, 109] on input "checkbox" at bounding box center [395, 104] width 536 height 24
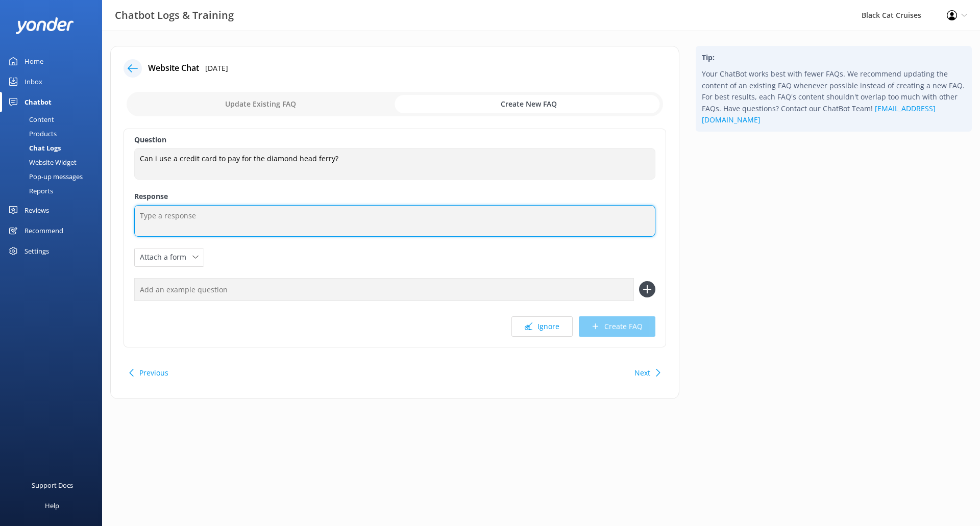
click at [189, 229] on textarea at bounding box center [394, 221] width 521 height 32
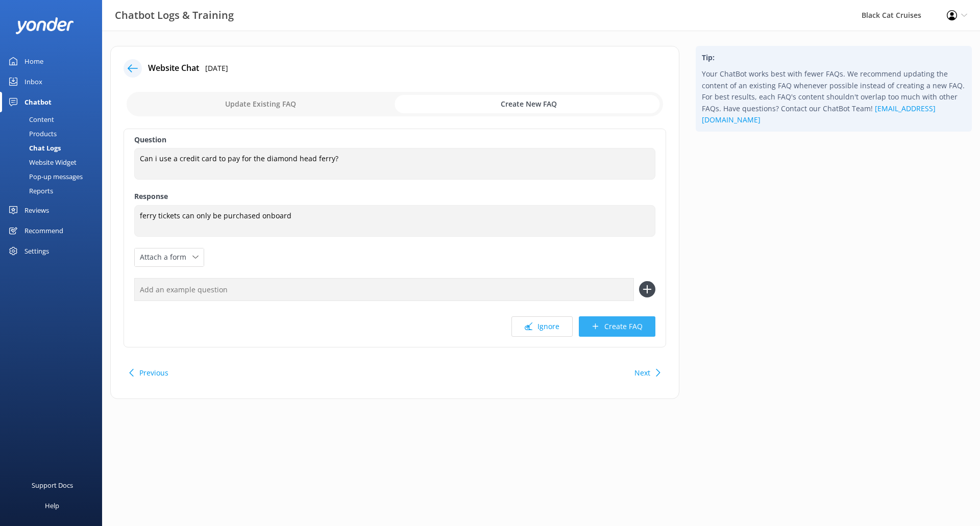
click at [643, 336] on button "Create FAQ" at bounding box center [617, 326] width 77 height 20
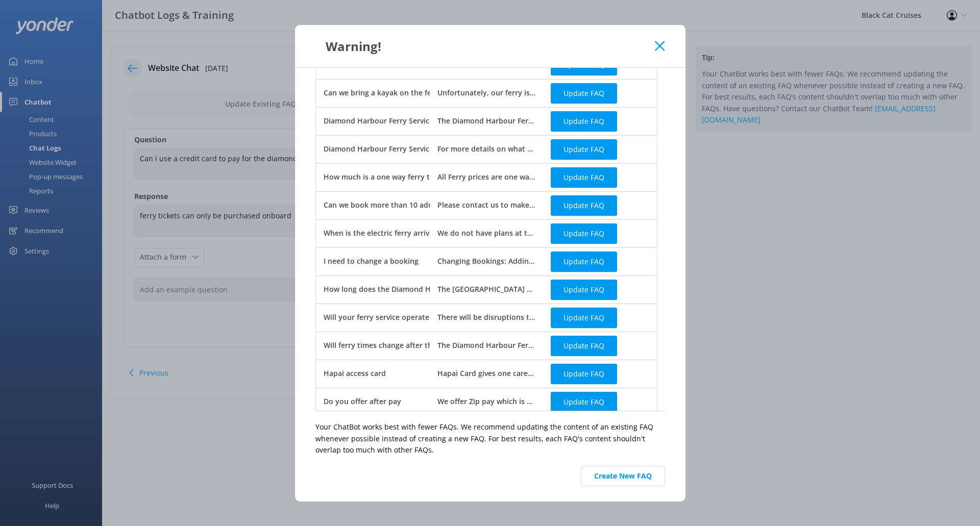
scroll to position [61, 0]
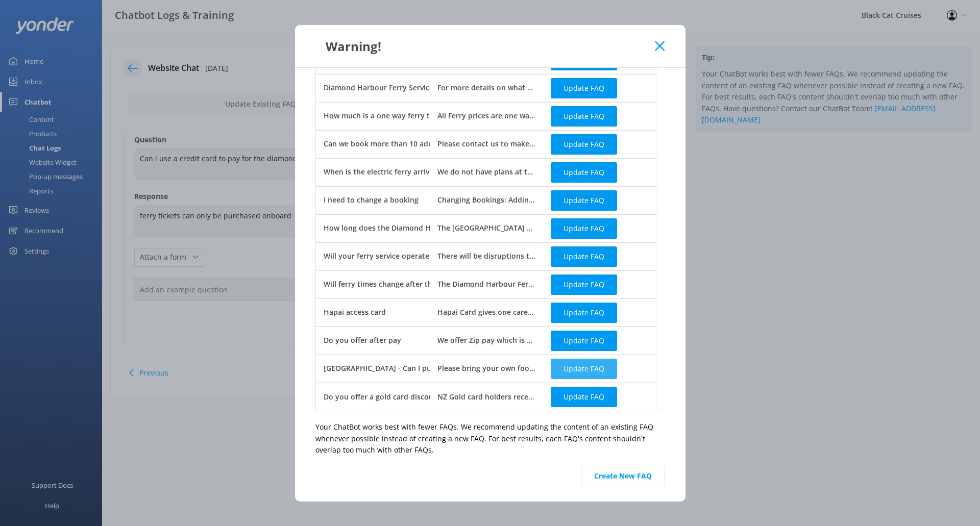
click at [555, 370] on button "Update FAQ" at bounding box center [584, 369] width 66 height 20
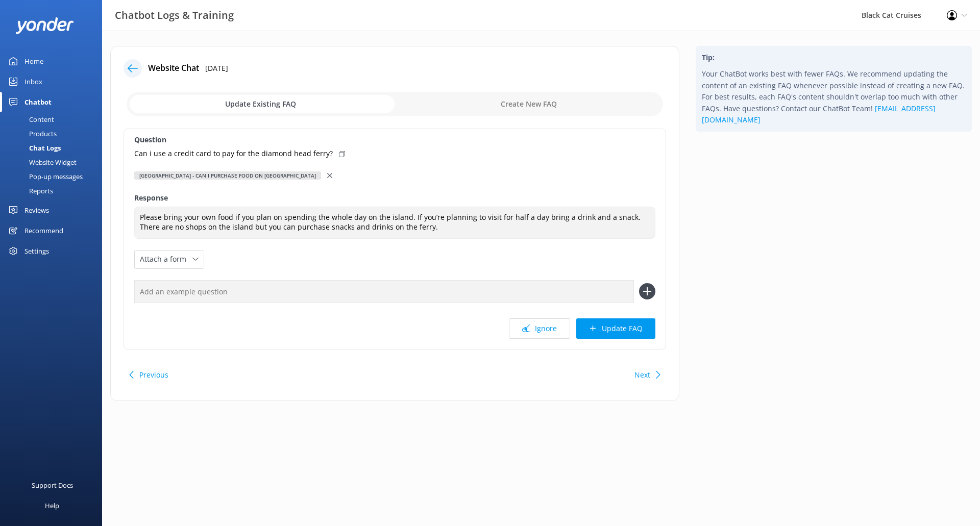
click at [316, 168] on div "Question Can i use a credit card to pay for the diamond head ferry? [GEOGRAPHIC…" at bounding box center [395, 239] width 543 height 221
click at [316, 175] on div "[GEOGRAPHIC_DATA] - Can I purchase food on [GEOGRAPHIC_DATA]" at bounding box center [394, 175] width 521 height 11
click at [327, 173] on icon at bounding box center [329, 175] width 5 height 5
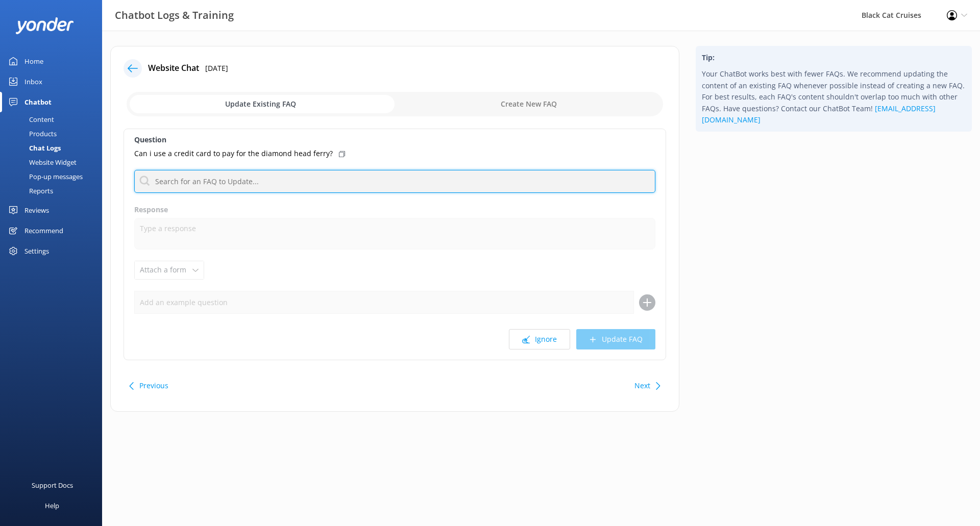
click at [251, 181] on input "text" at bounding box center [394, 181] width 521 height 23
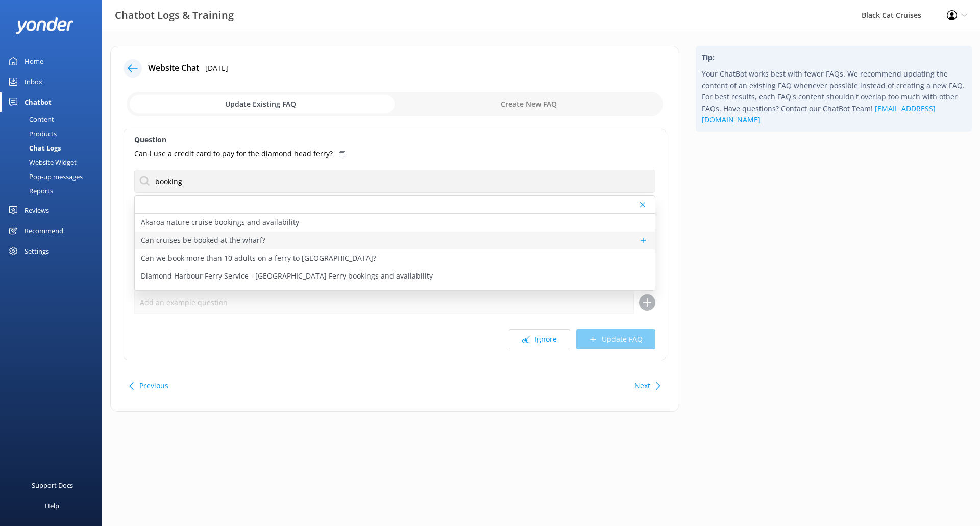
click at [322, 239] on div "Can cruises be booked at the wharf?" at bounding box center [395, 241] width 520 height 18
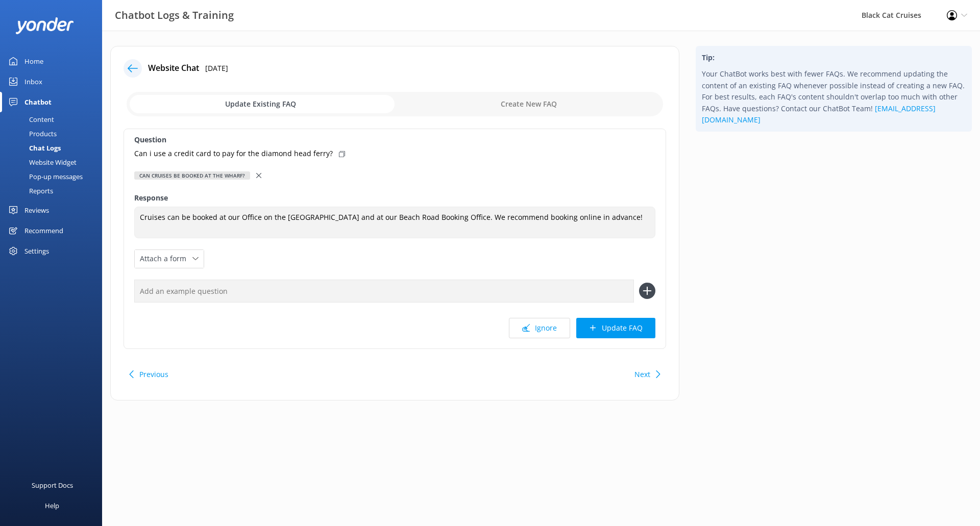
click at [38, 100] on div "Chatbot" at bounding box center [37, 102] width 27 height 20
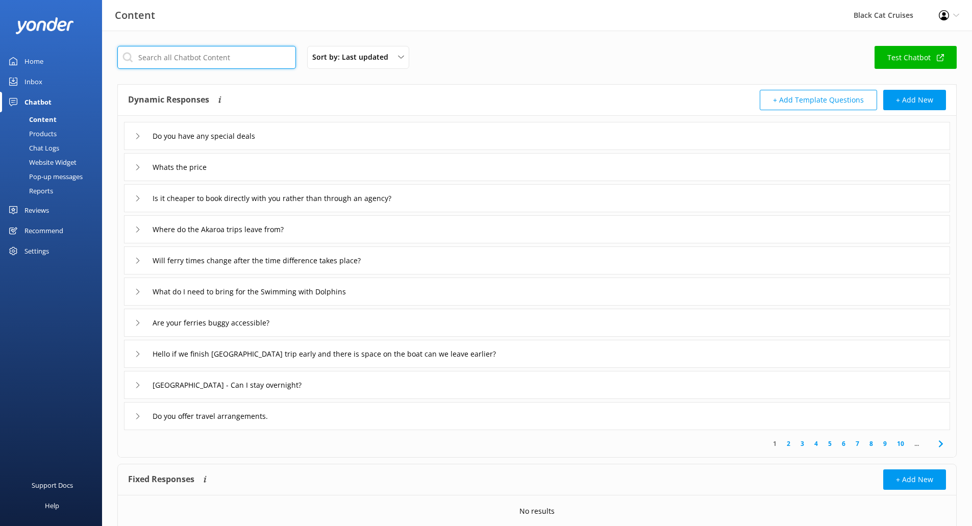
click at [205, 58] on input "text" at bounding box center [206, 57] width 179 height 23
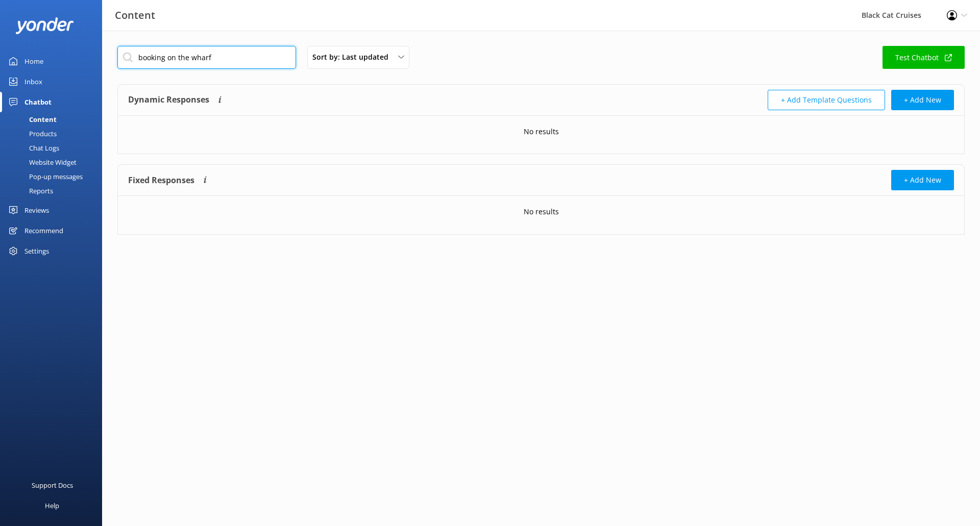
drag, startPoint x: 251, startPoint y: 64, endPoint x: 48, endPoint y: 48, distance: 203.2
click at [60, 48] on div "Content Black Cat Cruises Profile Settings Logout Home Inbox Chatbot Content Pr…" at bounding box center [490, 148] width 980 height 235
drag, startPoint x: 255, startPoint y: 43, endPoint x: 250, endPoint y: 50, distance: 8.4
click at [255, 43] on div "can i book Sort by: Last updated Title (A-Z) Last updated Test Chatbot Dynamic …" at bounding box center [541, 148] width 878 height 235
drag, startPoint x: 242, startPoint y: 60, endPoint x: 0, endPoint y: -9, distance: 251.5
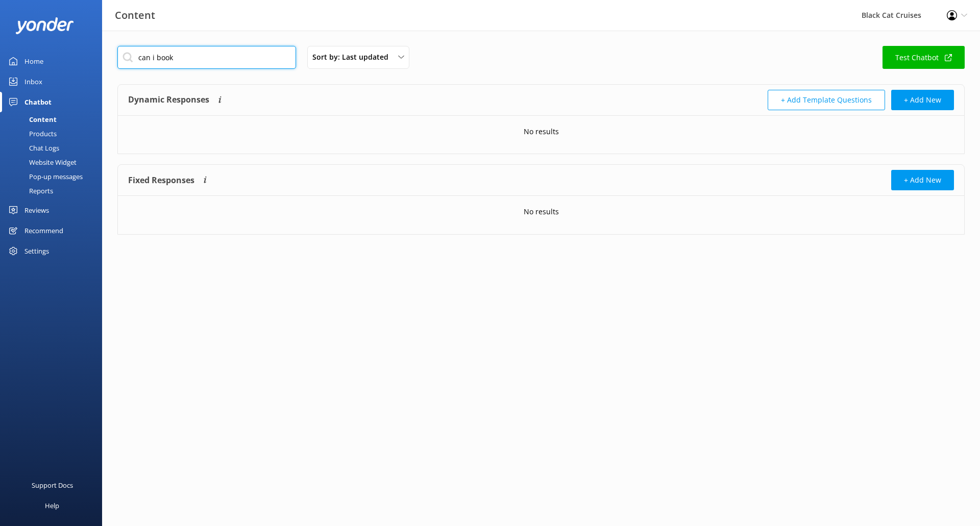
click at [0, 0] on html "Content Black Cat Cruises Profile Settings Logout Home Inbox Chatbot Content Pr…" at bounding box center [490, 263] width 980 height 526
